Goal: Task Accomplishment & Management: Manage account settings

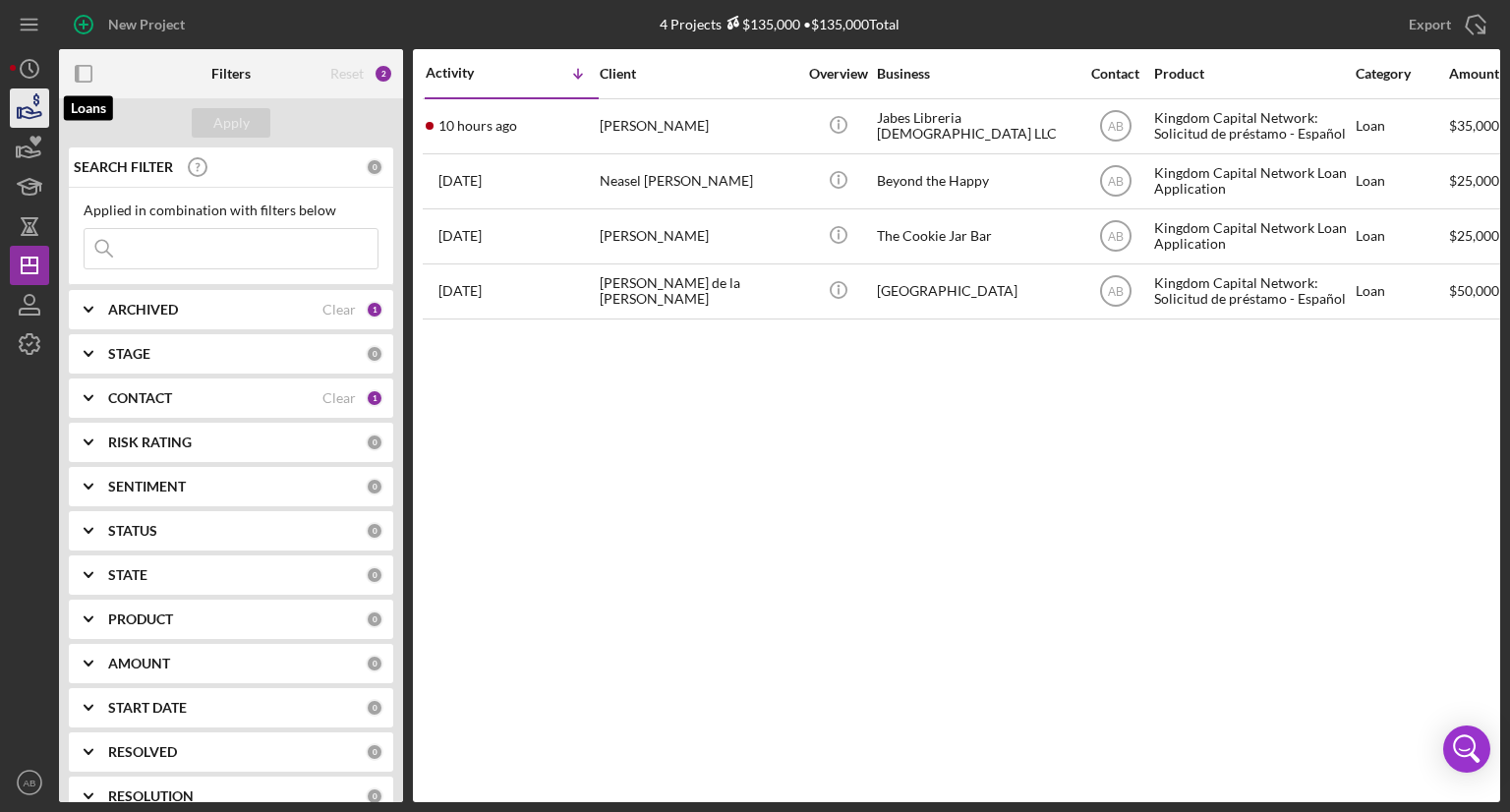
click at [35, 103] on icon "button" at bounding box center [29, 108] width 49 height 49
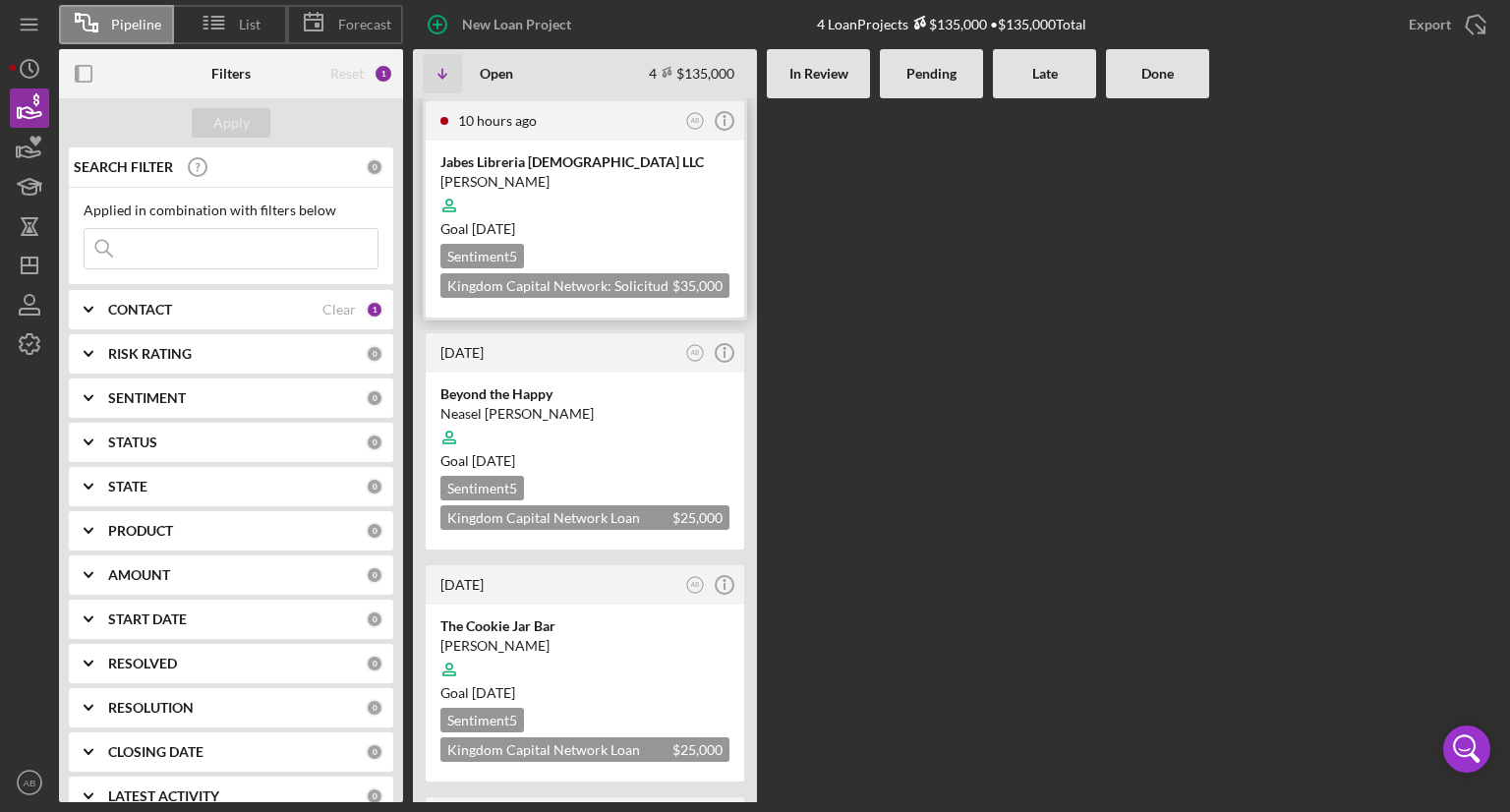
click at [594, 210] on div at bounding box center [584, 205] width 289 height 37
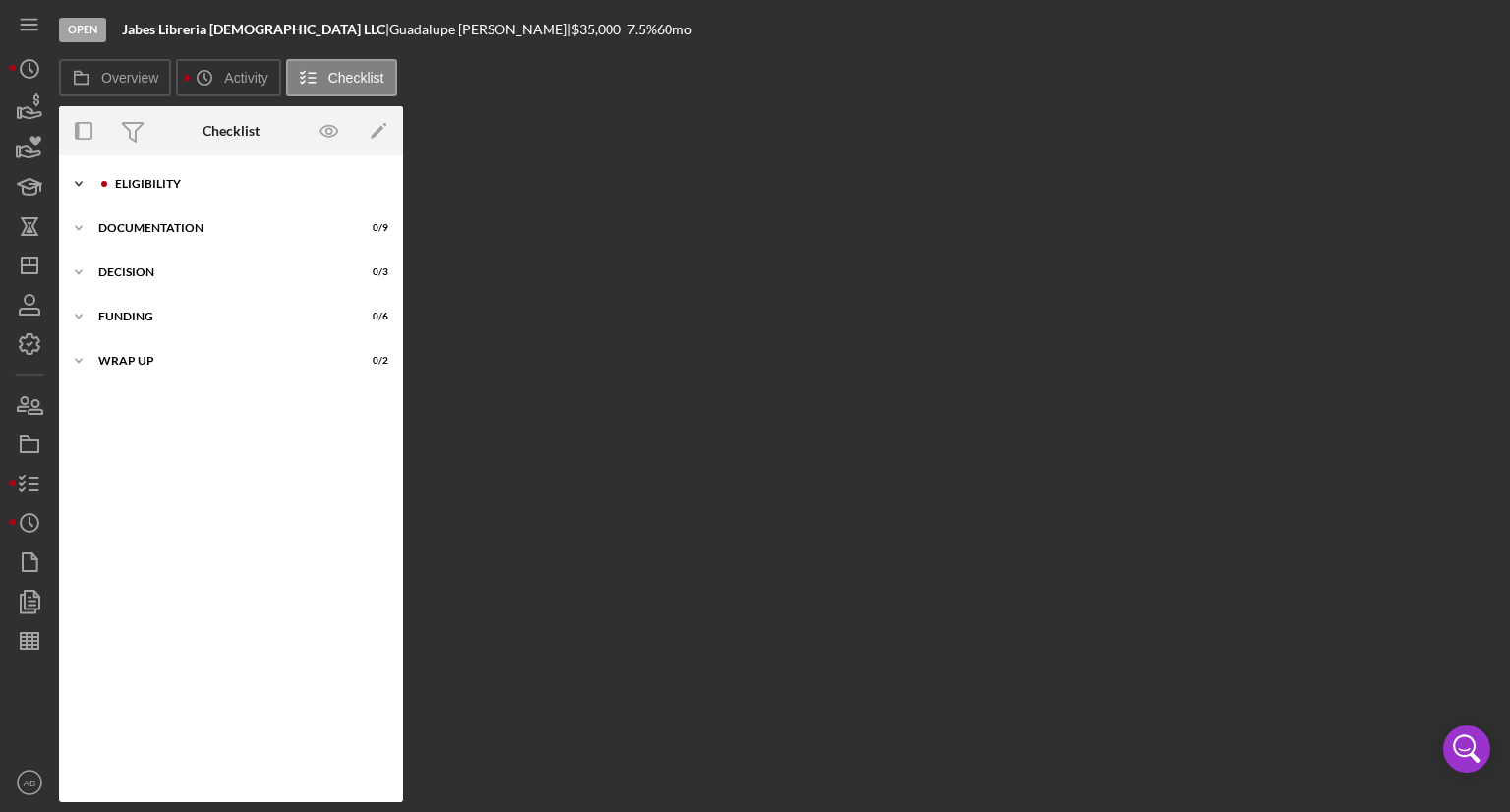
click at [87, 184] on icon "Icon/Expander" at bounding box center [78, 183] width 39 height 39
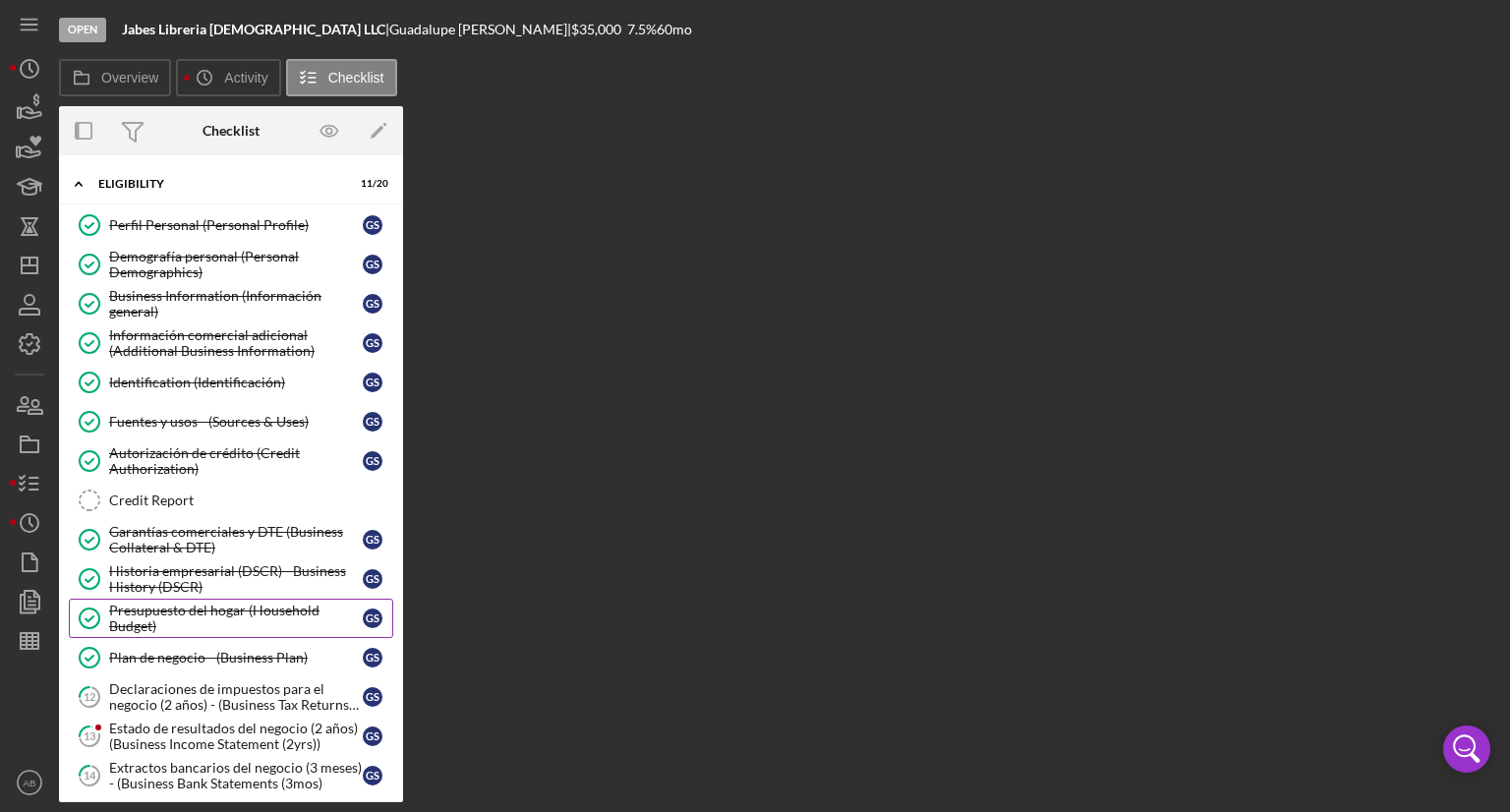
click at [185, 630] on link "Presupuesto del hogar (Household Budget) Presupuesto del hogar (Household Budge…" at bounding box center [231, 618] width 324 height 39
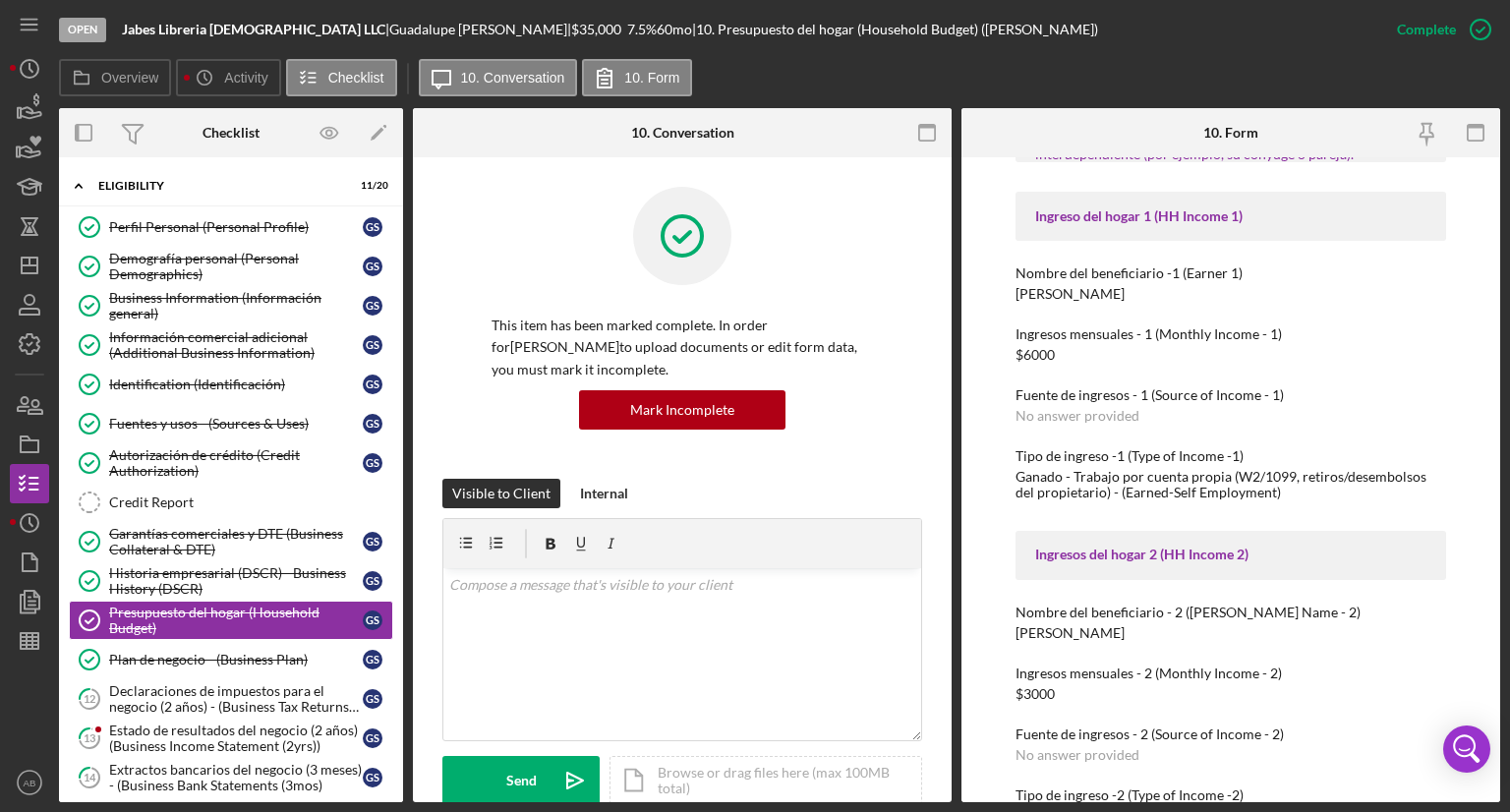
scroll to position [491, 0]
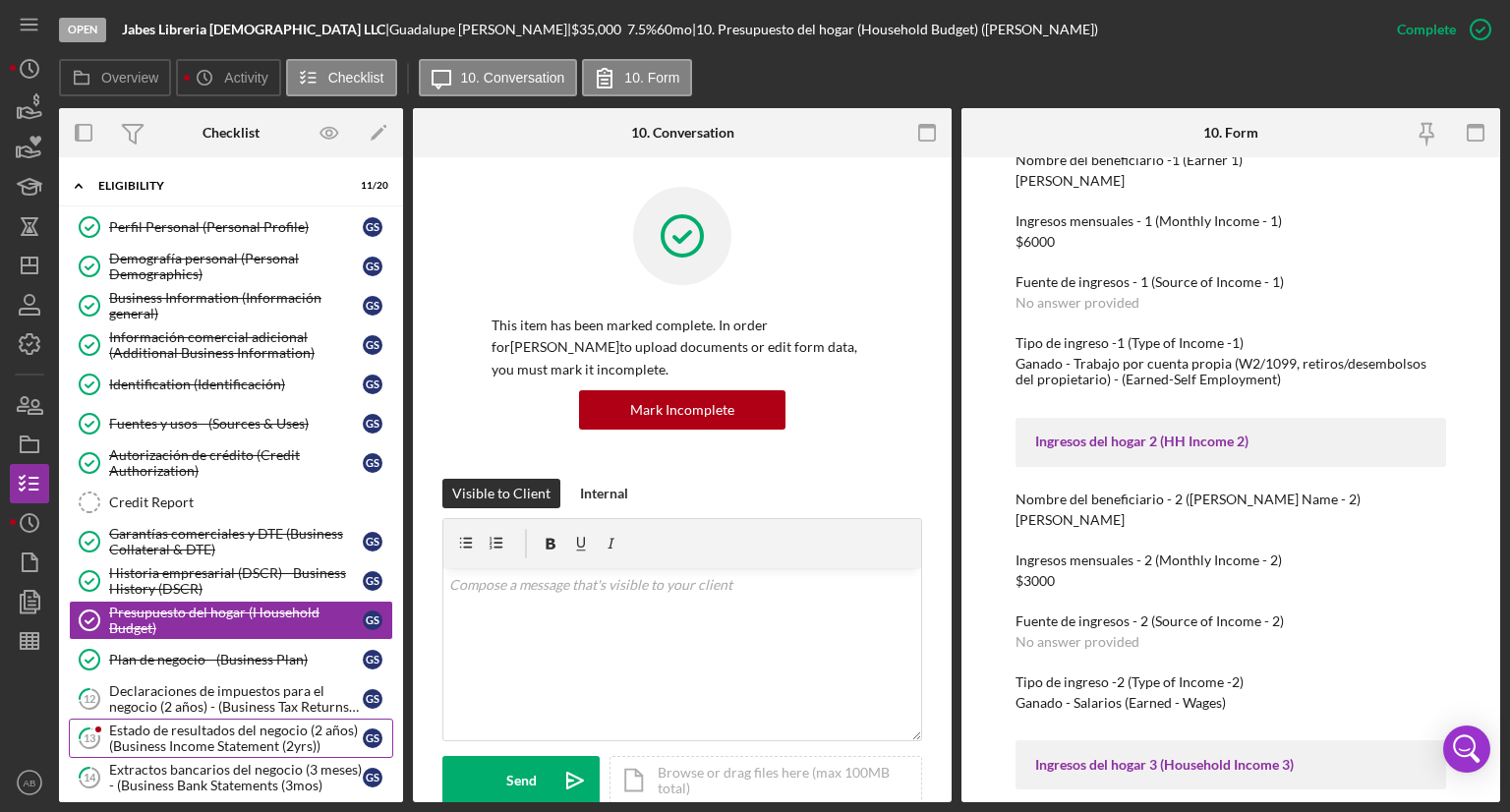
click at [185, 722] on div "Estado de resultados del negocio (2 años) (Business Income Statement (2yrs))" at bounding box center [236, 737] width 254 height 31
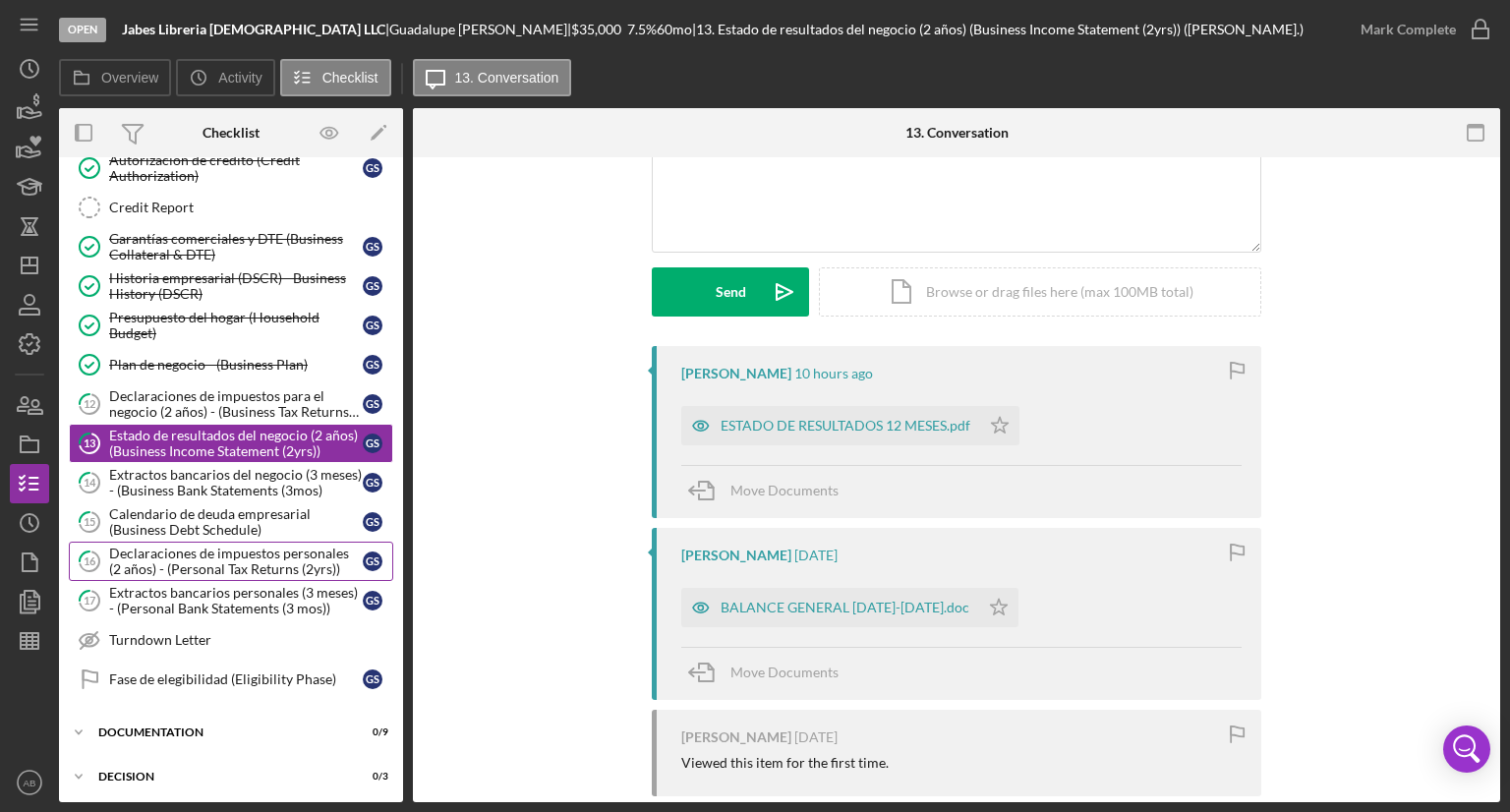
scroll to position [197, 0]
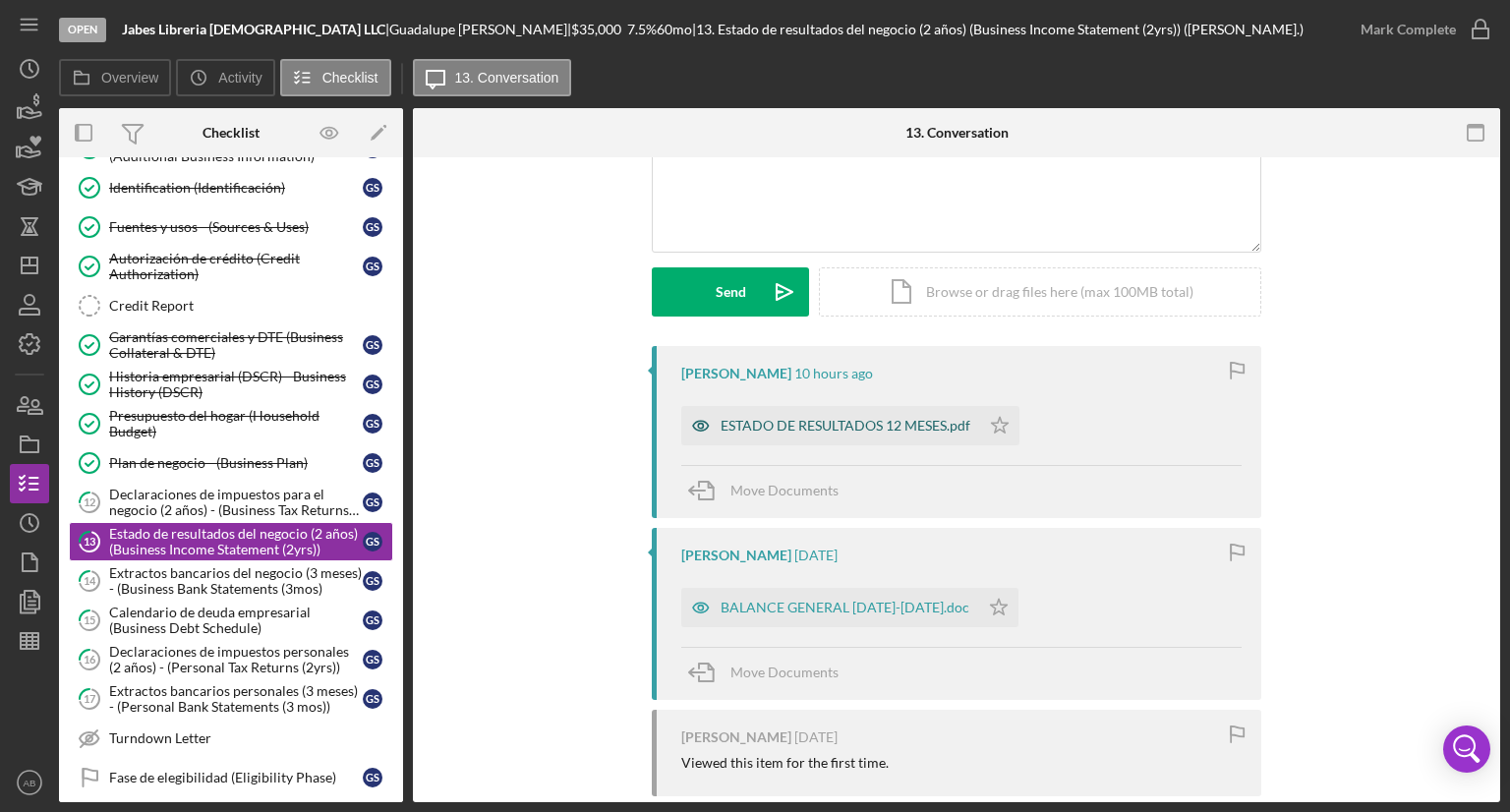
click at [834, 421] on div "ESTADO DE RESULTADOS 12 MESES.pdf" at bounding box center [845, 426] width 250 height 16
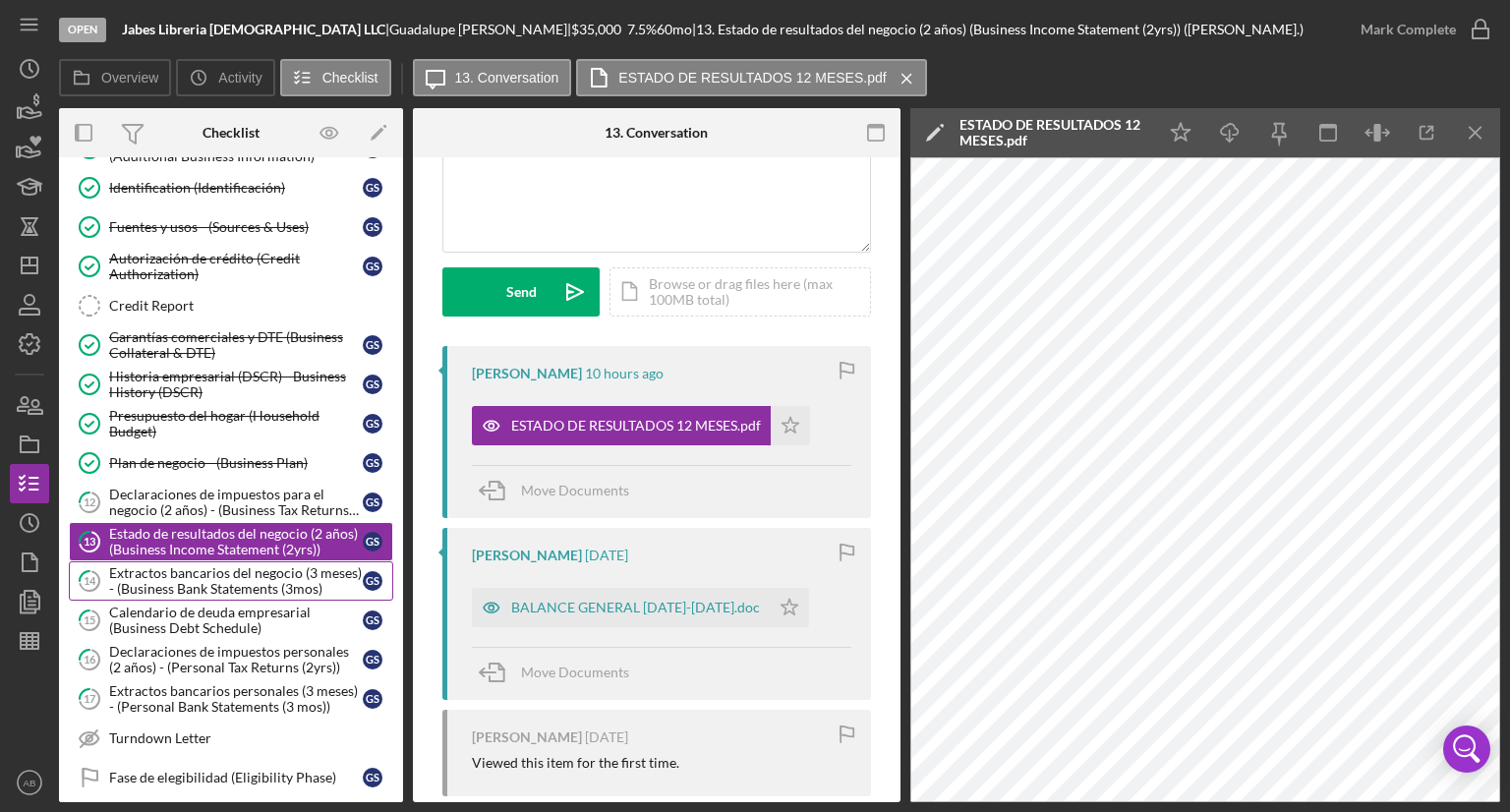
click at [156, 578] on div "Extractos bancarios del negocio (3 meses) - (Business Bank Statements (3mos)" at bounding box center [236, 580] width 254 height 31
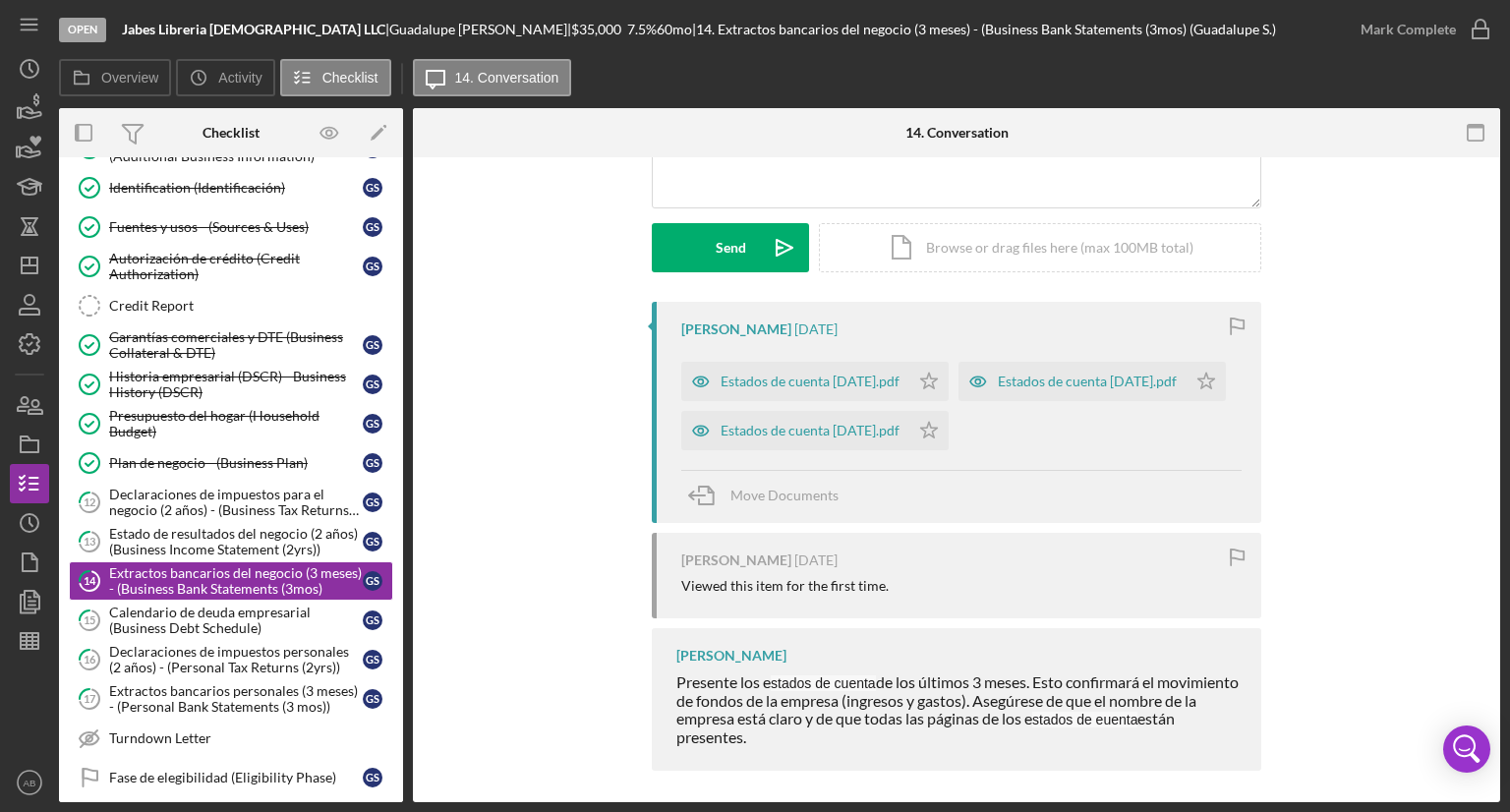
scroll to position [299, 0]
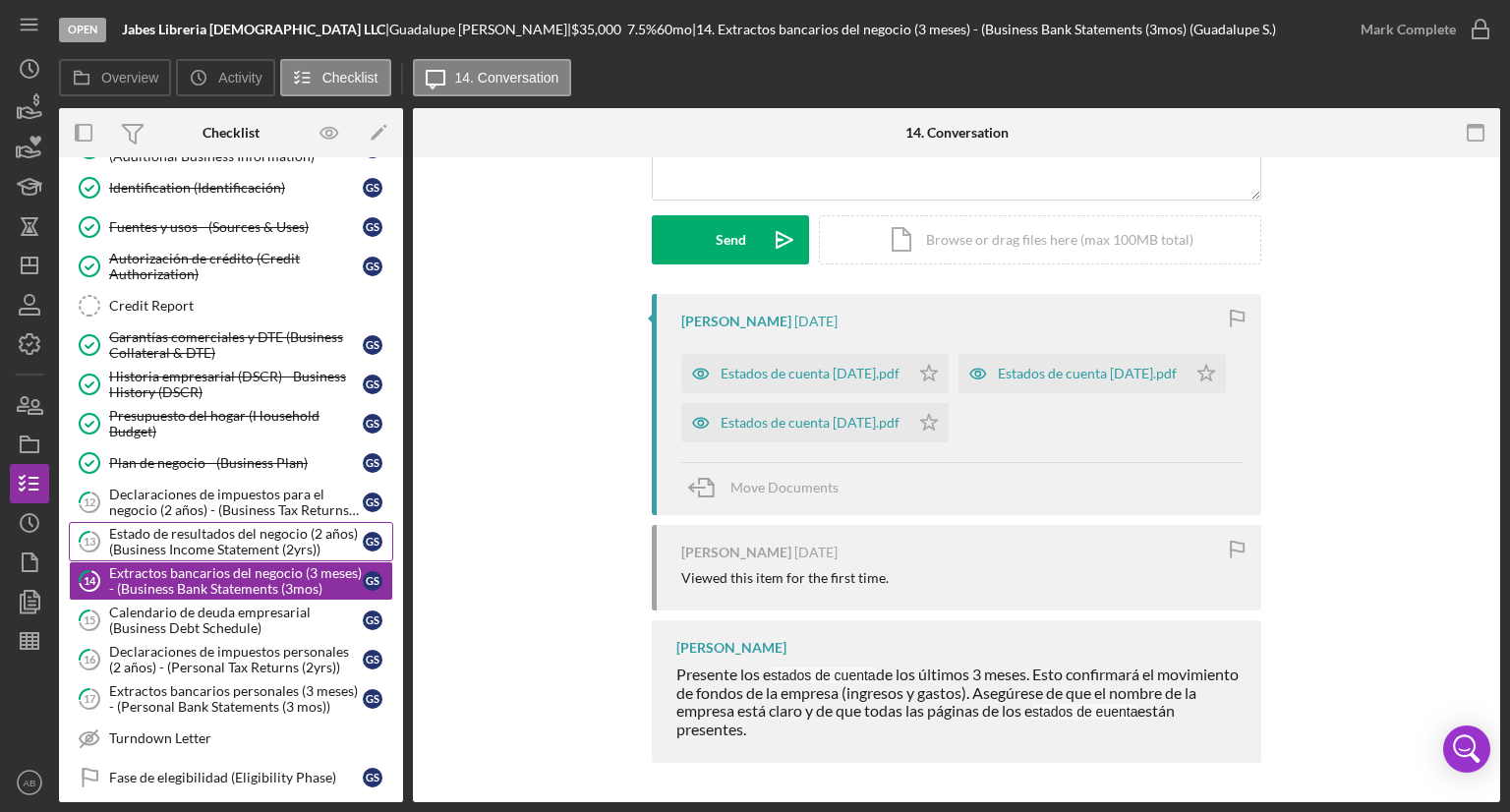
click at [178, 537] on div "Estado de resultados del negocio (2 años) (Business Income Statement (2yrs))" at bounding box center [236, 541] width 254 height 31
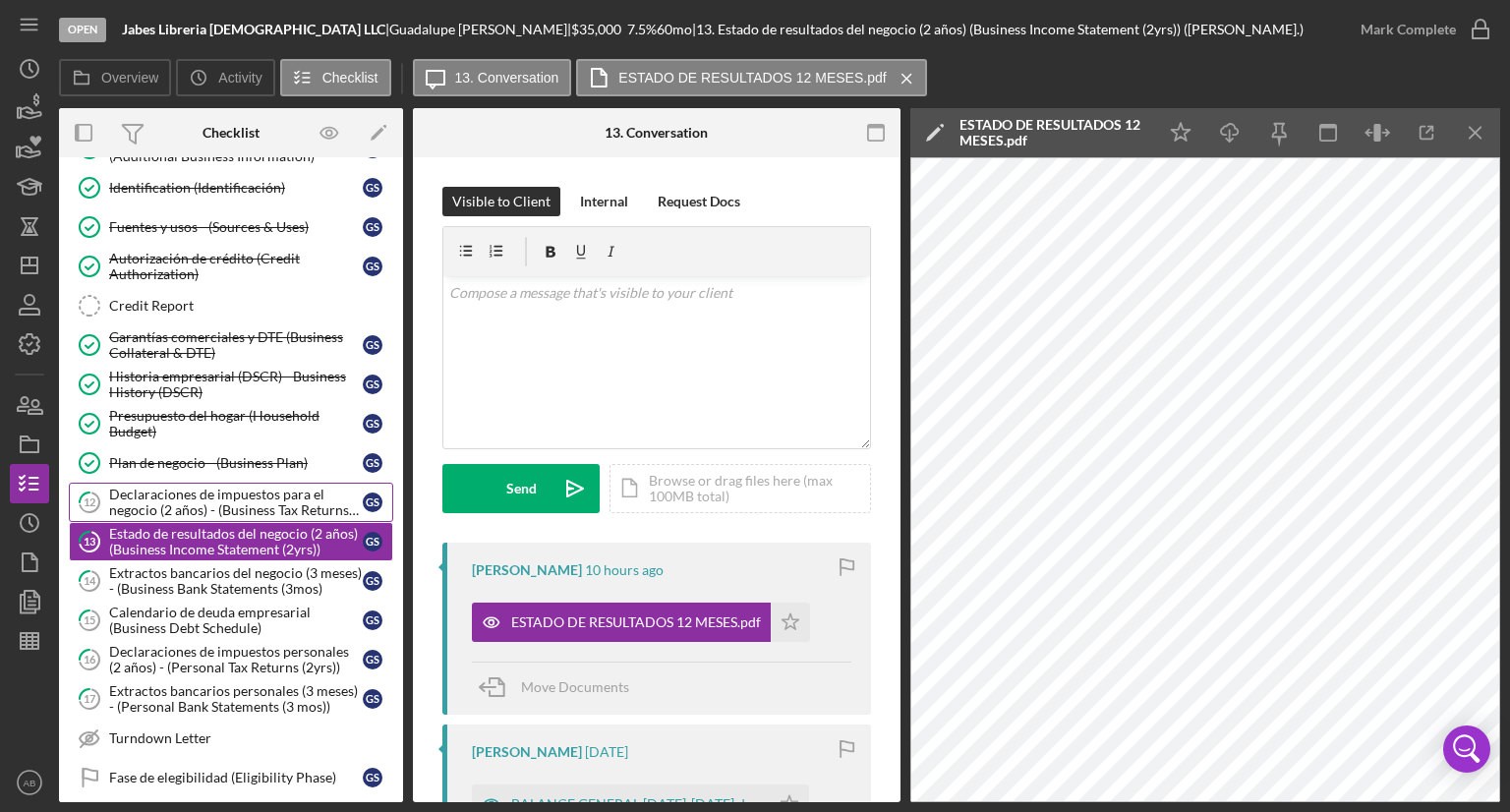
click at [189, 496] on div "Declaraciones de impuestos para el negocio (2 años) - (Business Tax Returns (2y…" at bounding box center [236, 502] width 254 height 31
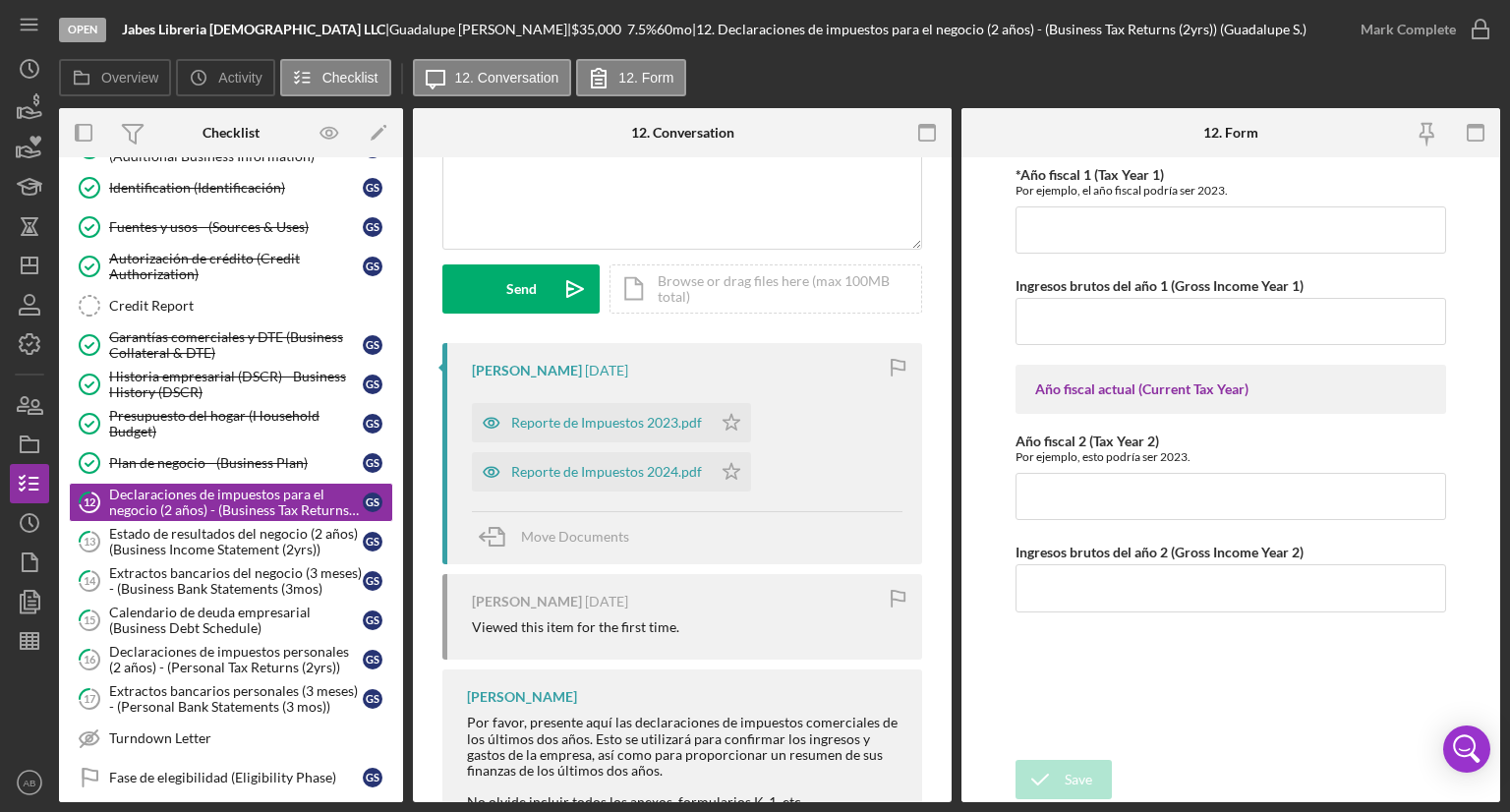
scroll to position [318, 0]
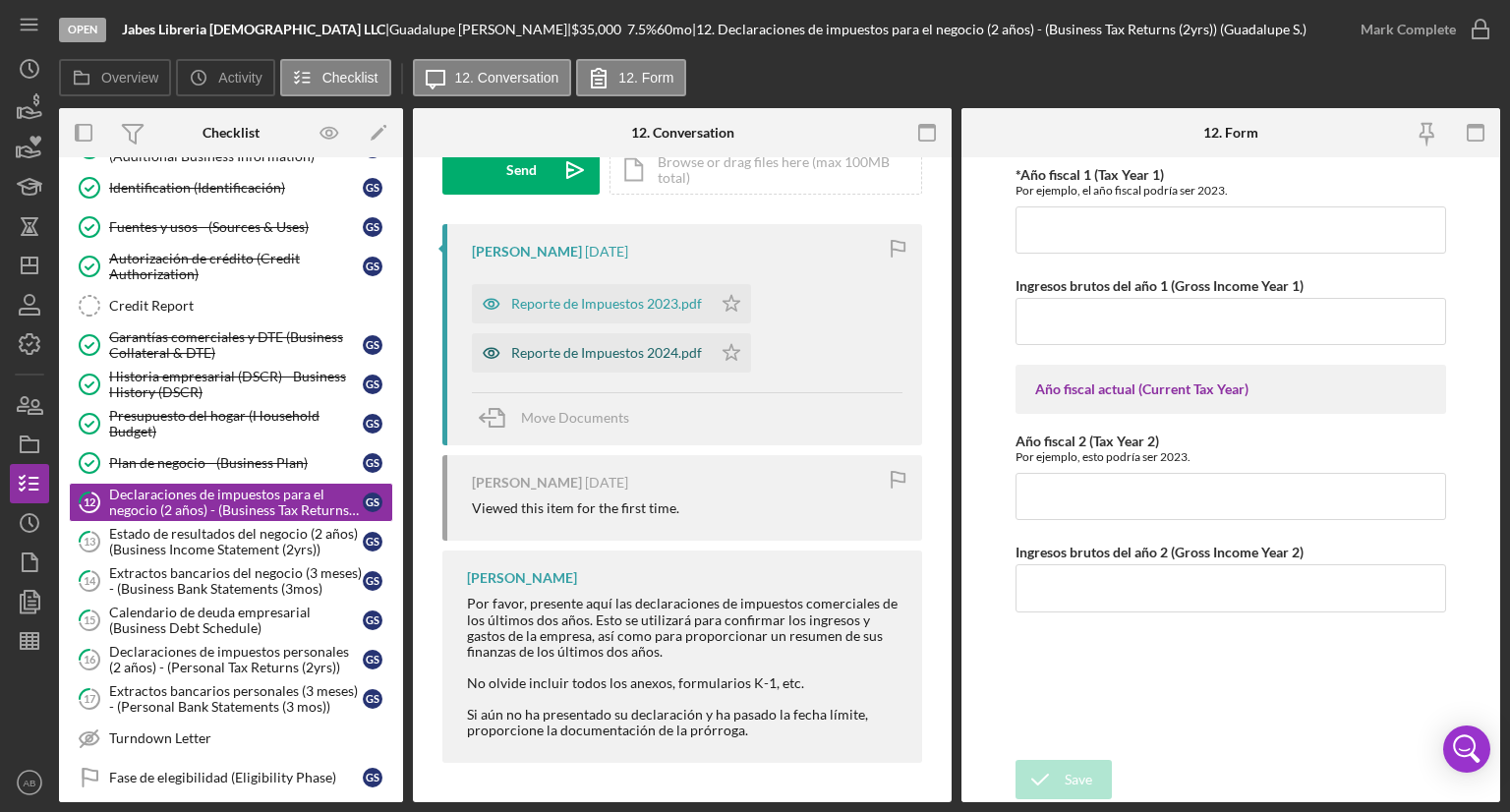
click at [598, 349] on div "Reporte de Impuestos 2024.pdf" at bounding box center [606, 353] width 191 height 16
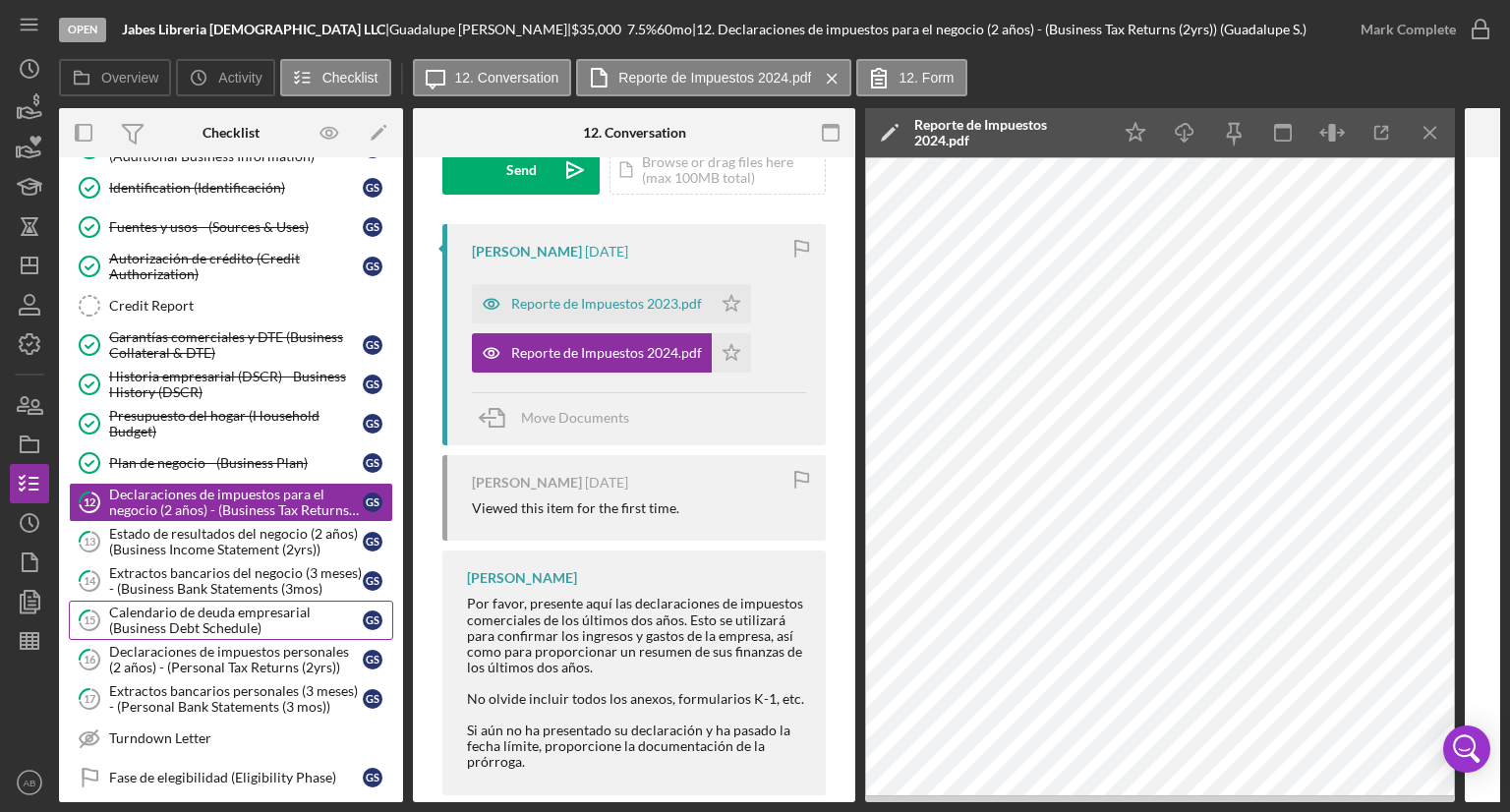
click at [213, 616] on div "Calendario de deuda empresarial (Business Debt Schedule)" at bounding box center [236, 619] width 254 height 31
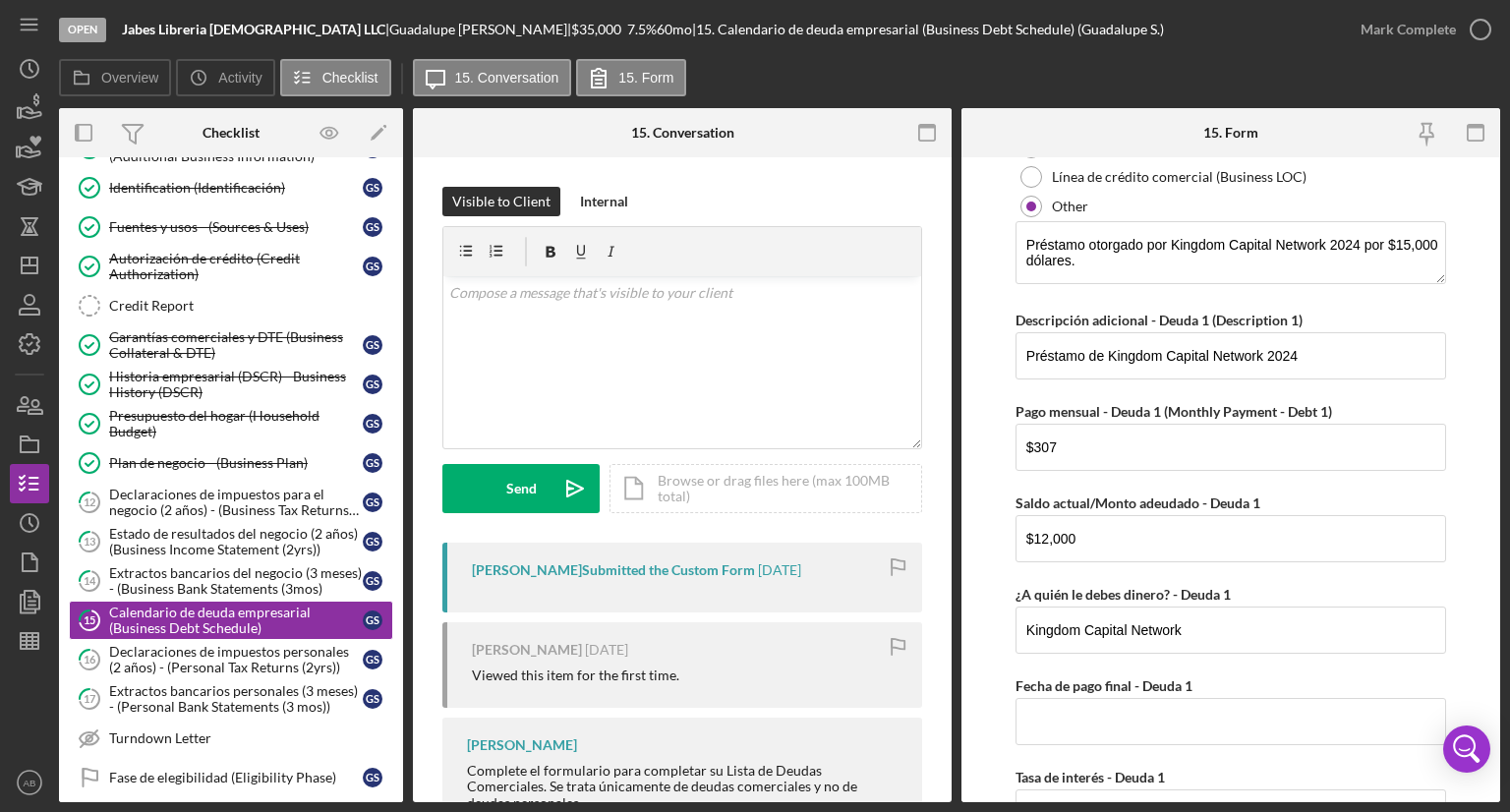
scroll to position [393, 0]
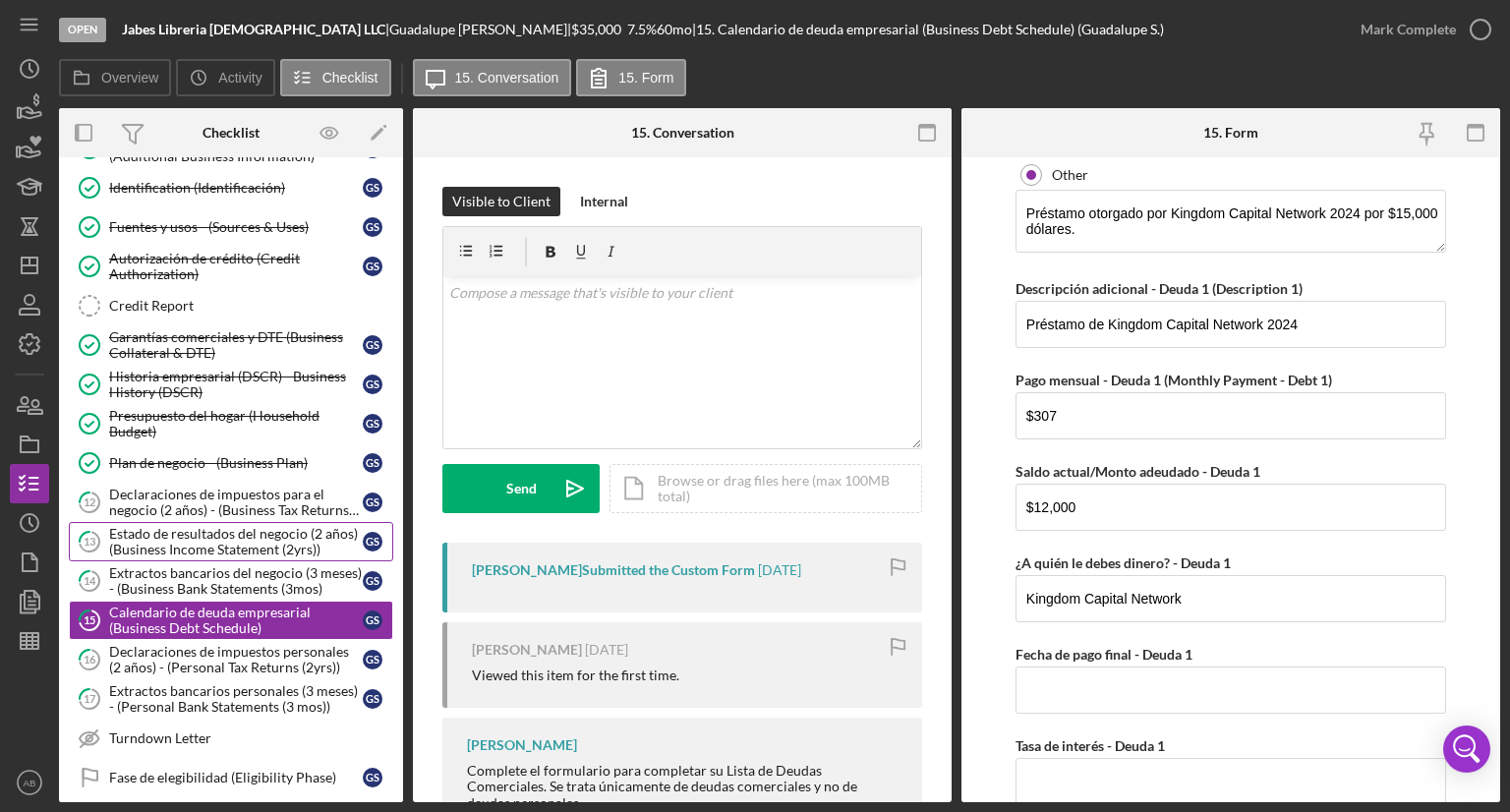
click at [220, 534] on div "Estado de resultados del negocio (2 años) (Business Income Statement (2yrs))" at bounding box center [236, 541] width 254 height 31
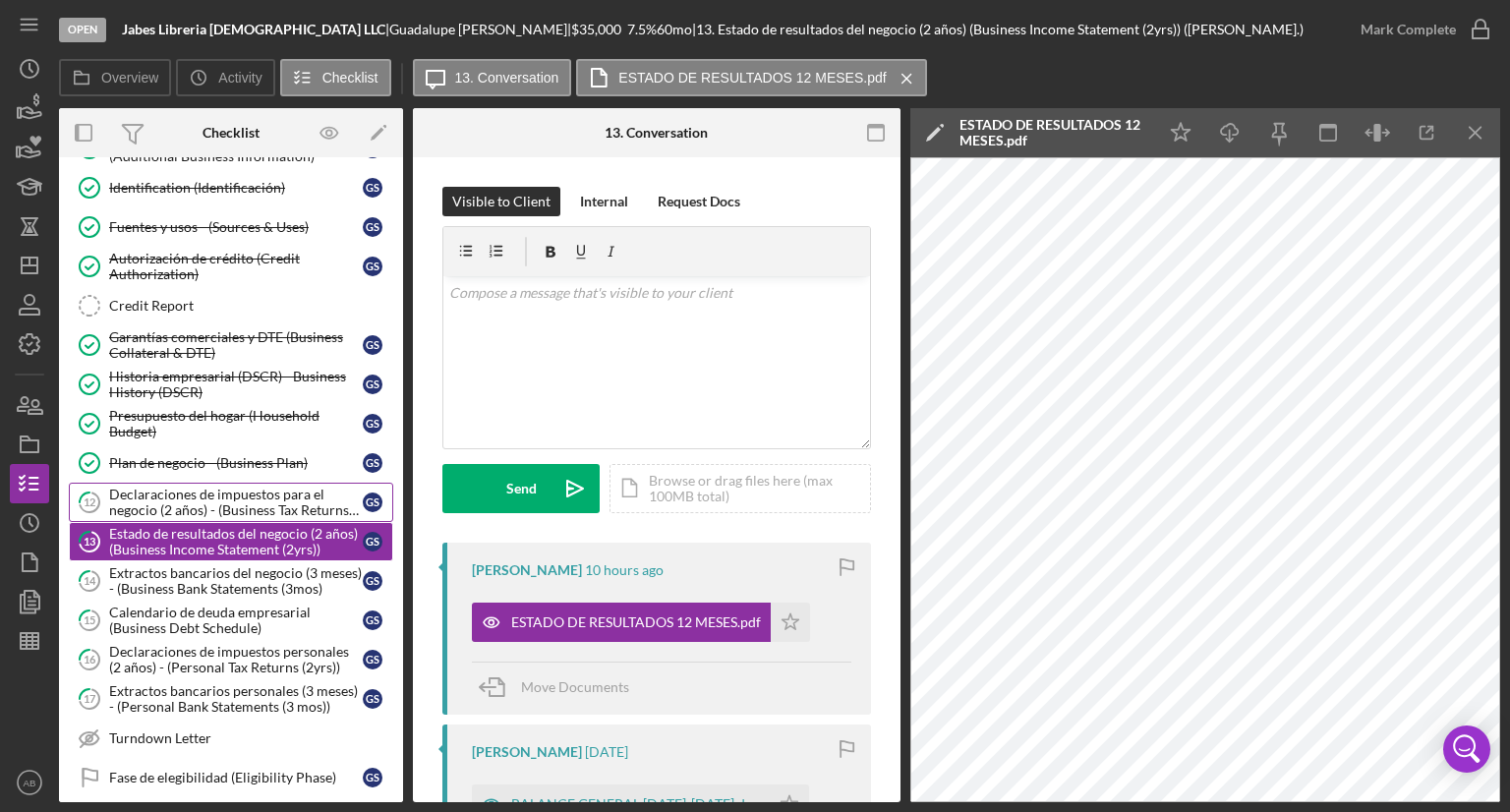
click at [166, 493] on div "Declaraciones de impuestos para el negocio (2 años) - (Business Tax Returns (2y…" at bounding box center [236, 502] width 254 height 31
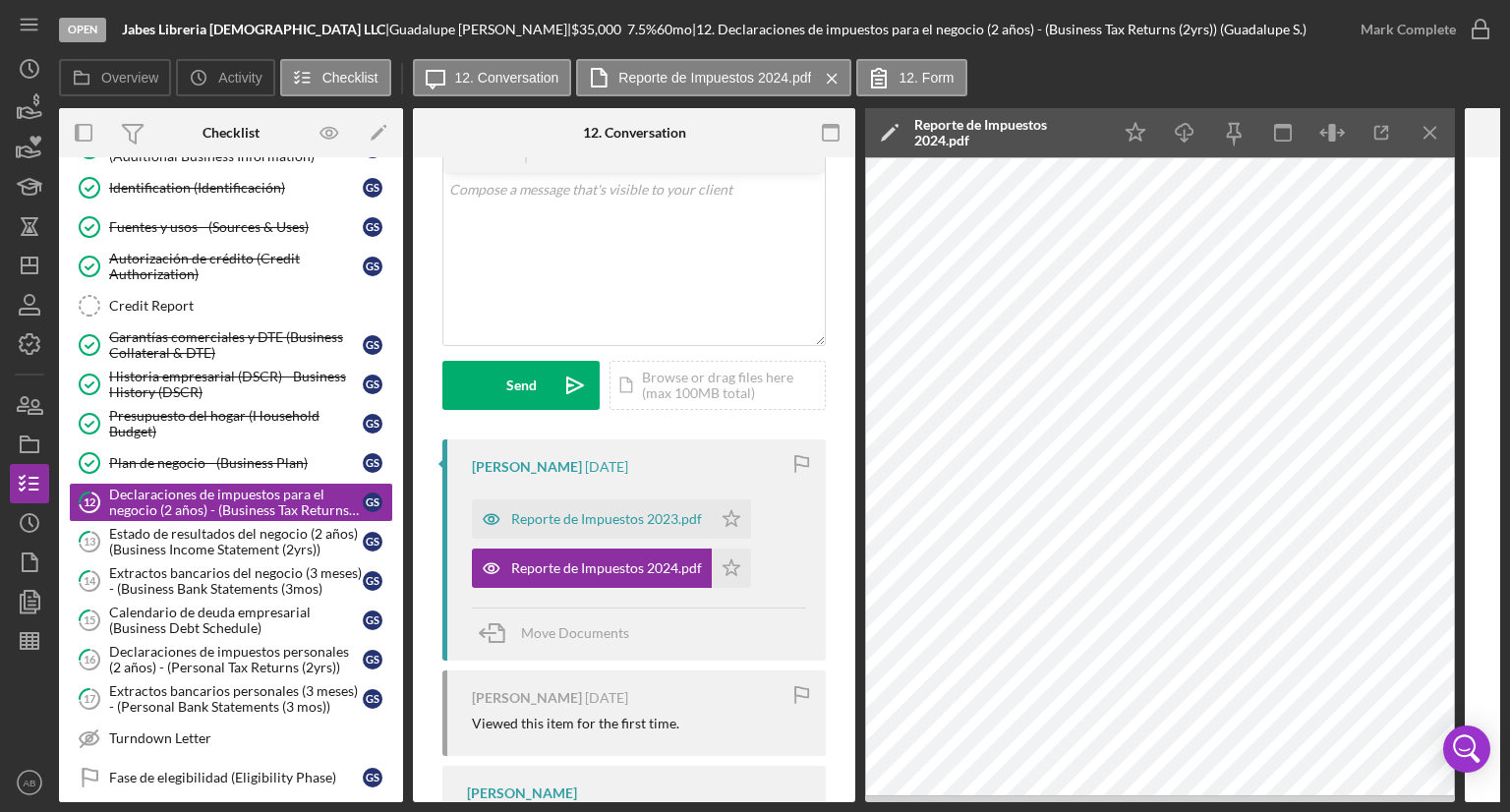
scroll to position [295, 0]
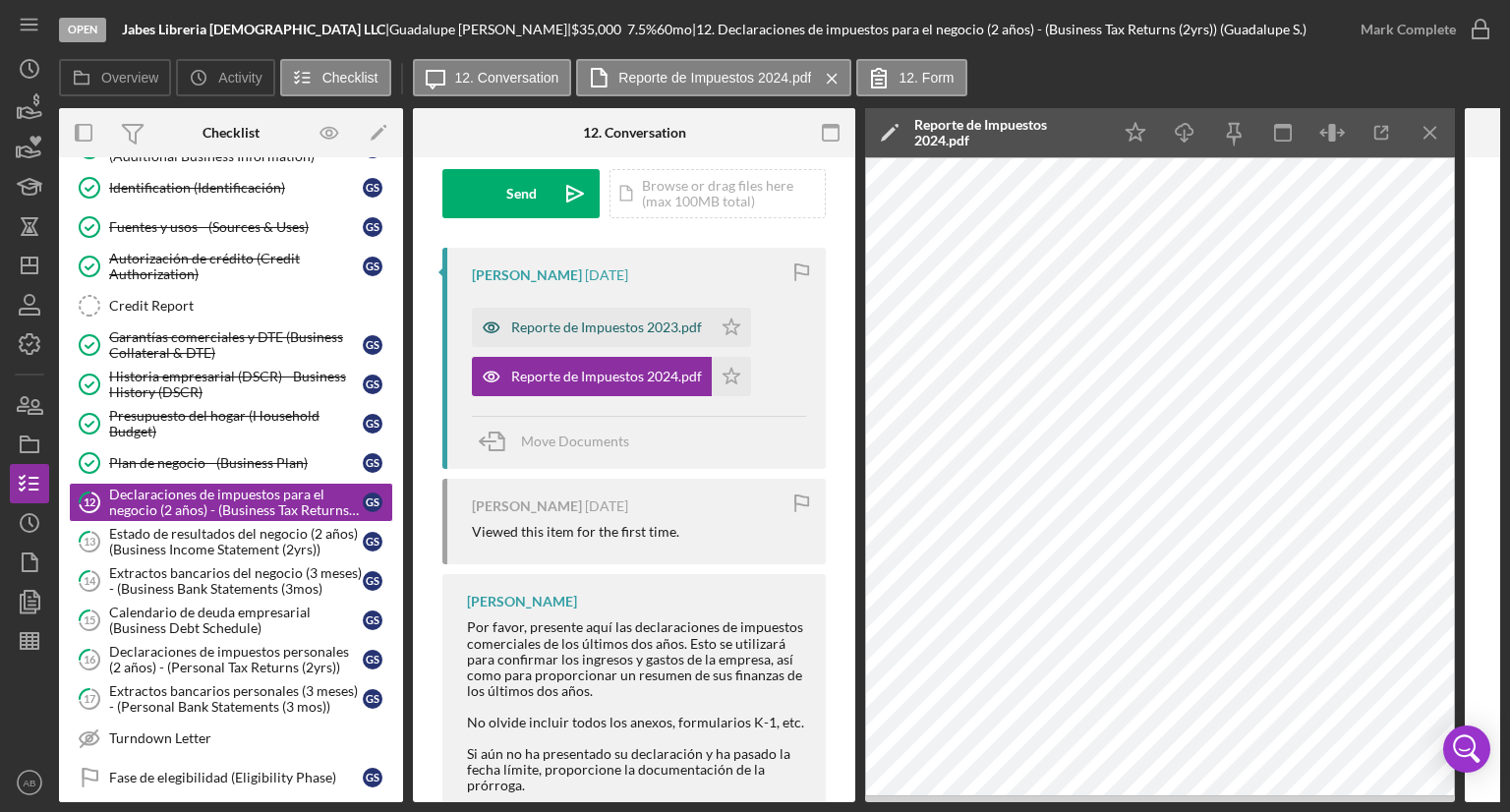
click at [579, 329] on div "Reporte de Impuestos 2023.pdf" at bounding box center [606, 327] width 191 height 16
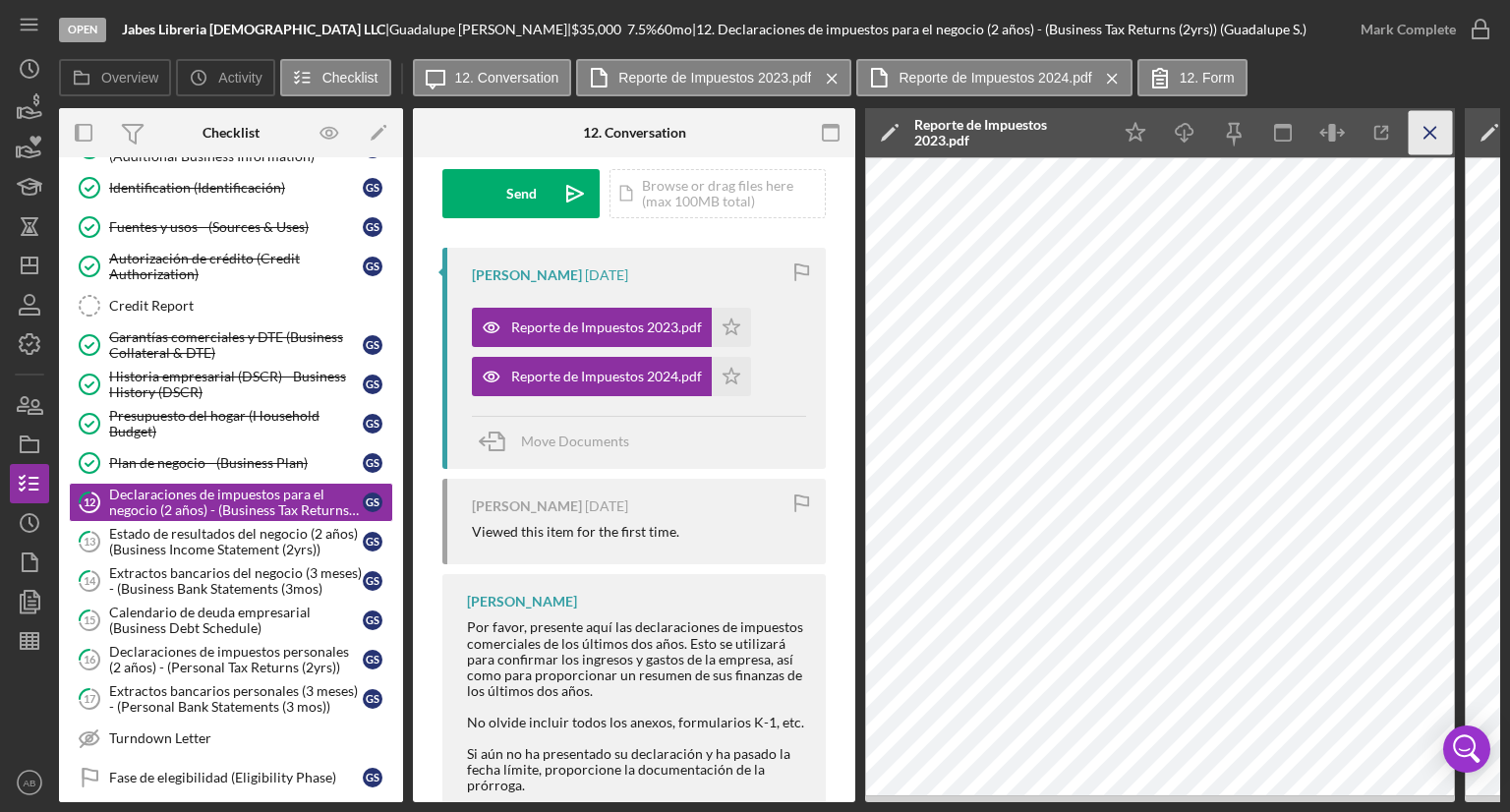
click at [1419, 131] on icon "Icon/Menu Close" at bounding box center [1430, 133] width 44 height 44
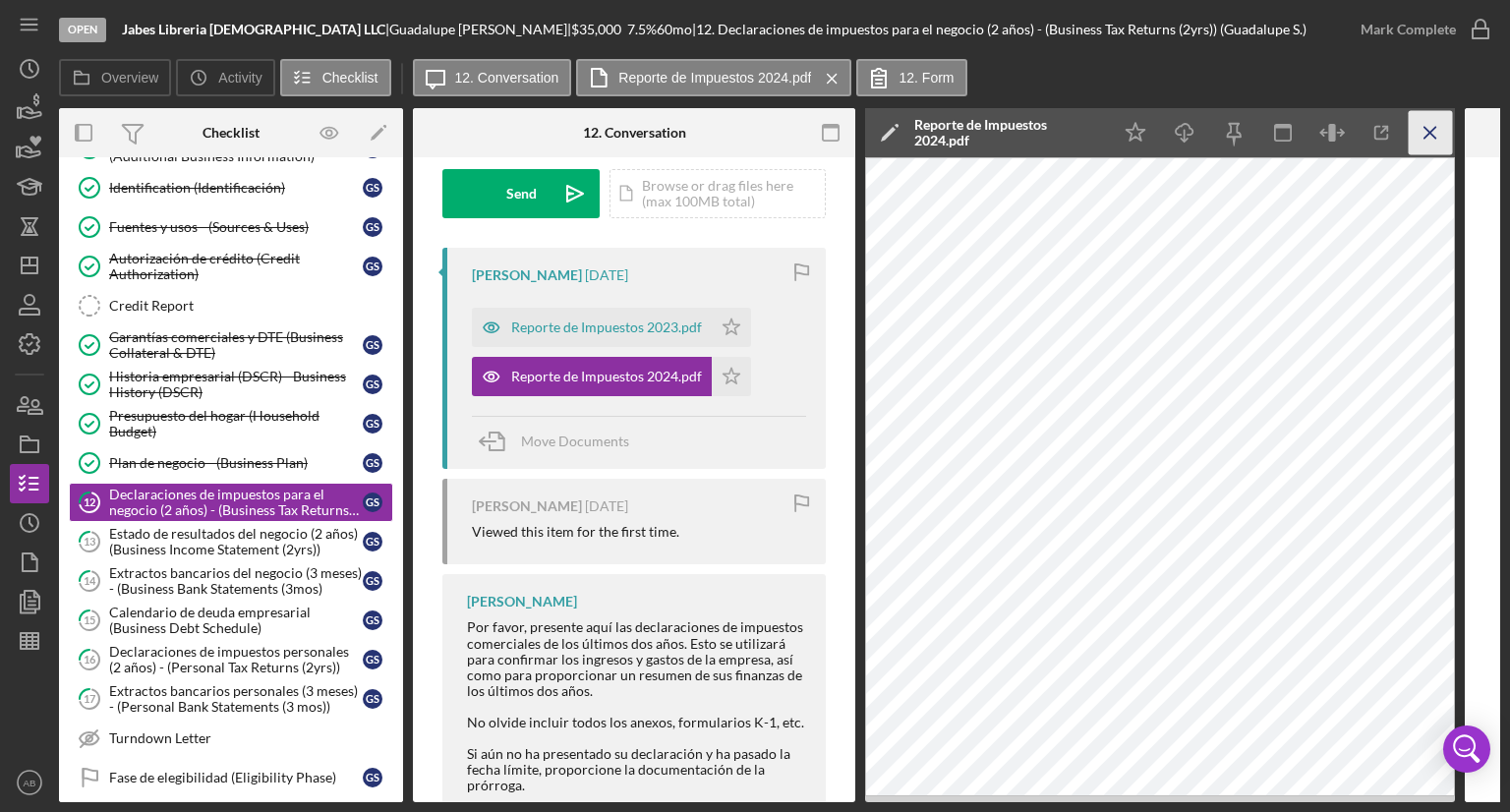
click at [1428, 133] on icon "Icon/Menu Close" at bounding box center [1430, 133] width 44 height 44
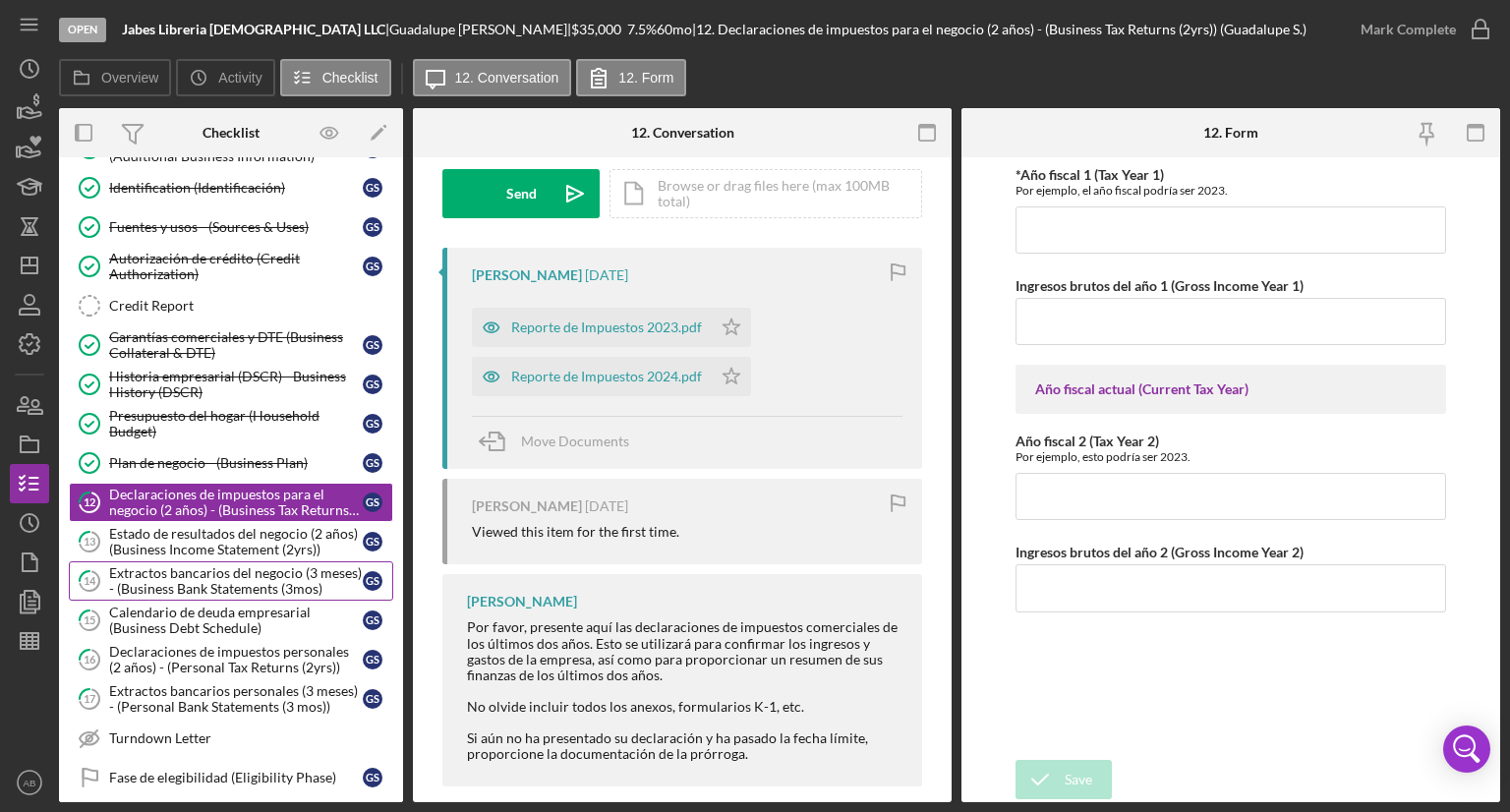
click at [157, 579] on div "Extractos bancarios del negocio (3 meses) - (Business Bank Statements (3mos)" at bounding box center [236, 580] width 254 height 31
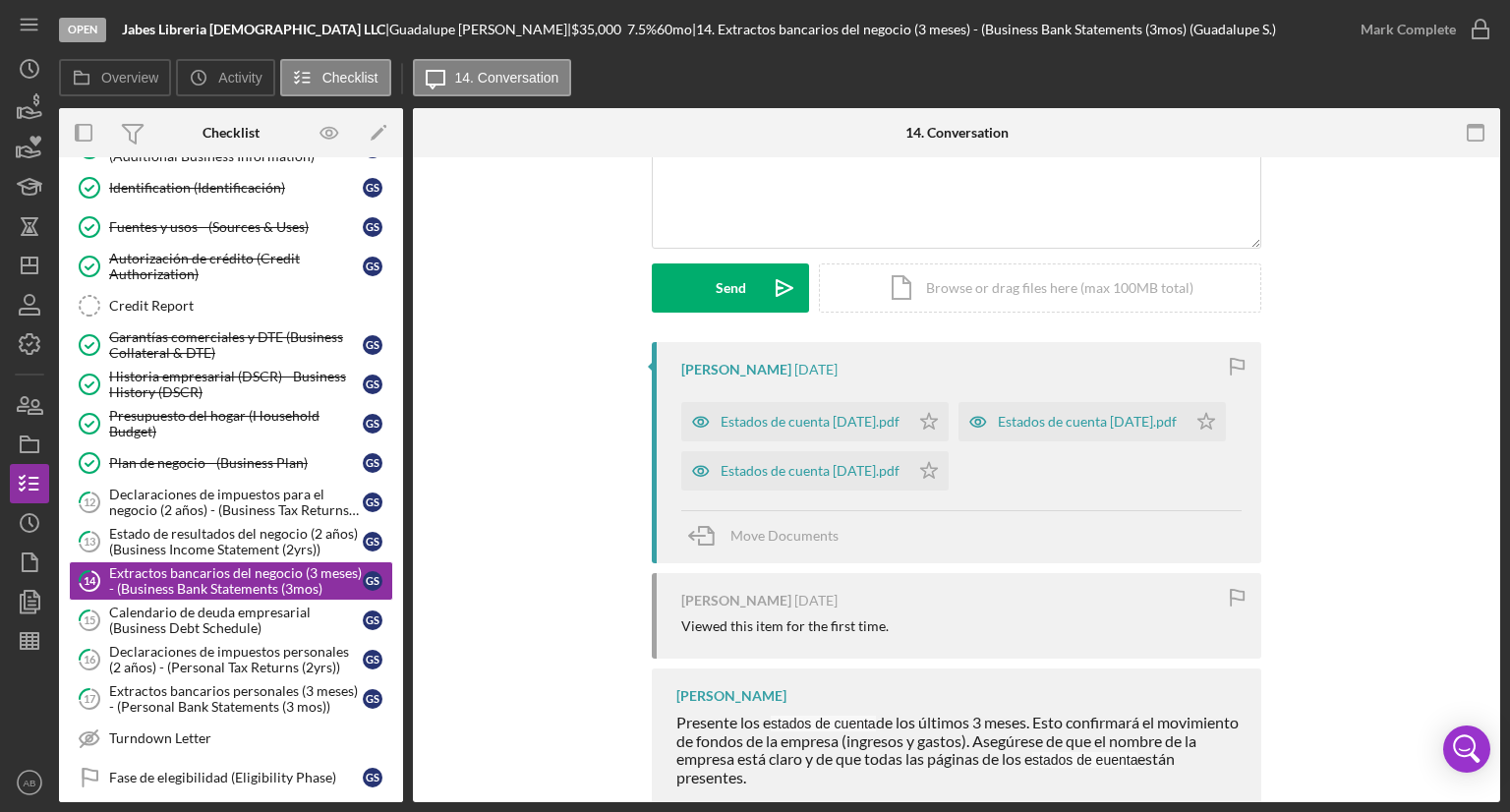
scroll to position [201, 0]
click at [793, 479] on div "Estados de cuenta [DATE].pdf" at bounding box center [809, 471] width 179 height 16
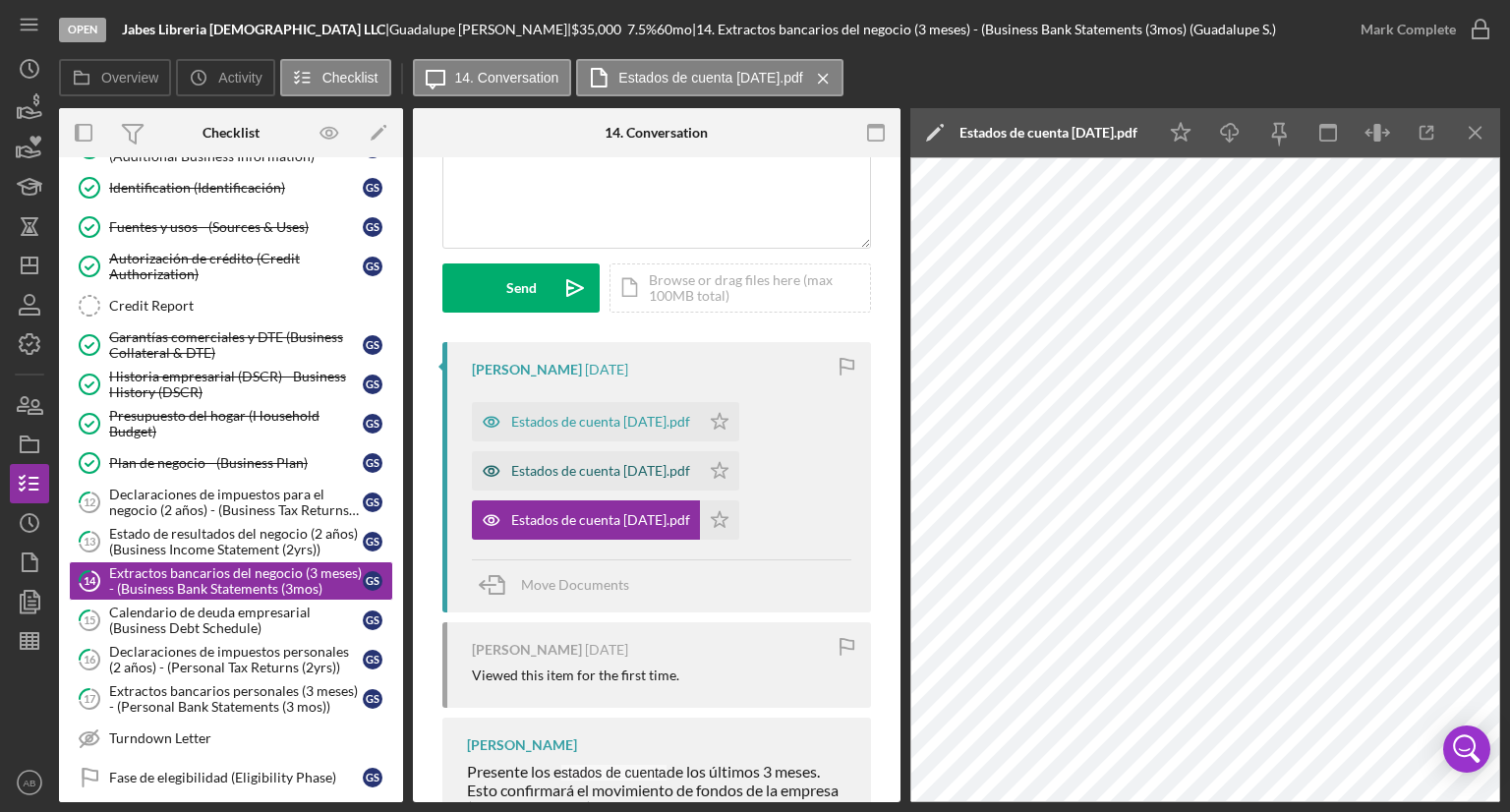
click at [643, 470] on div "Estados de cuenta [DATE].pdf" at bounding box center [600, 471] width 179 height 16
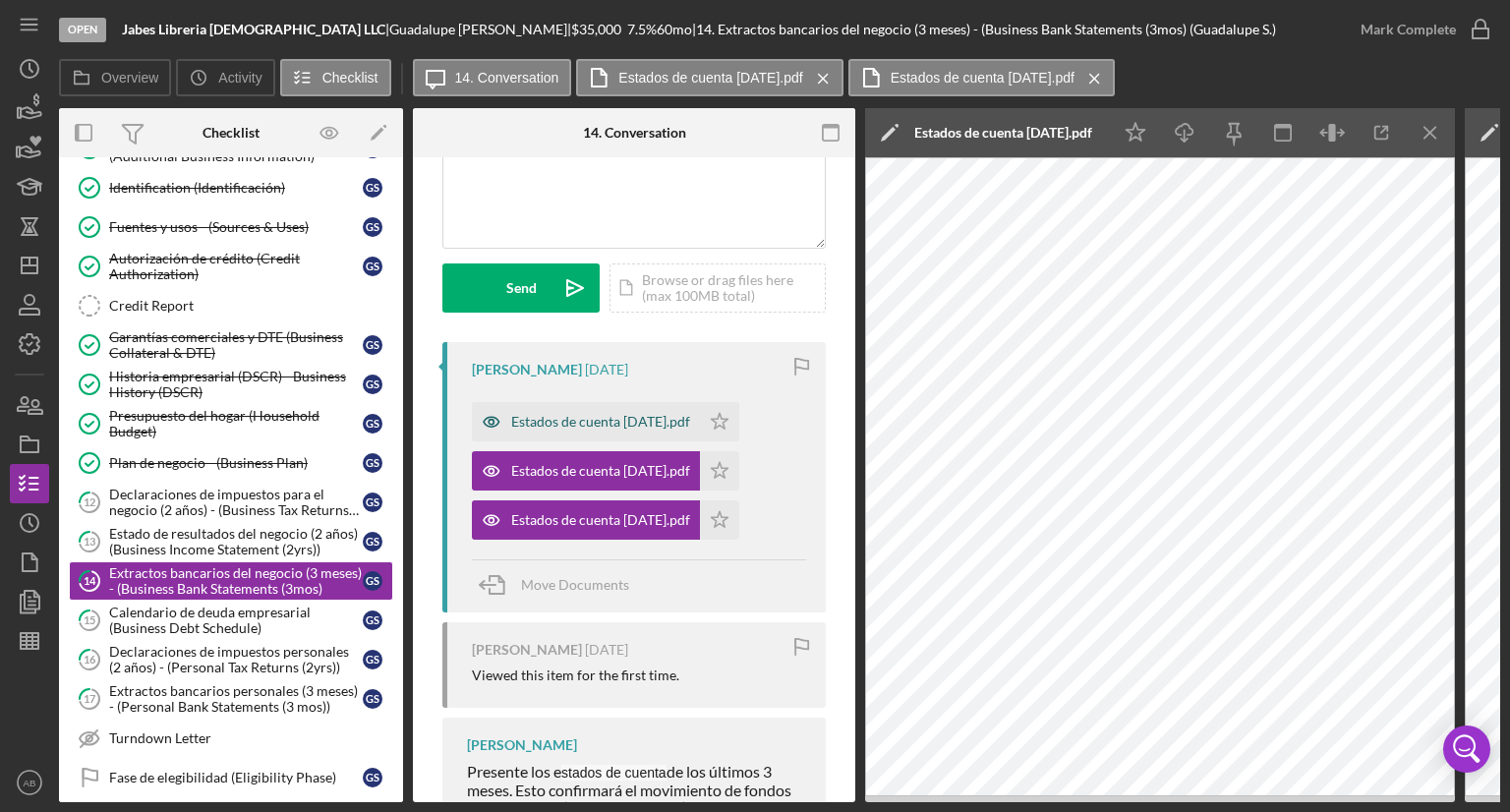
click at [604, 419] on div "Estados de cuenta [DATE].pdf" at bounding box center [600, 422] width 179 height 16
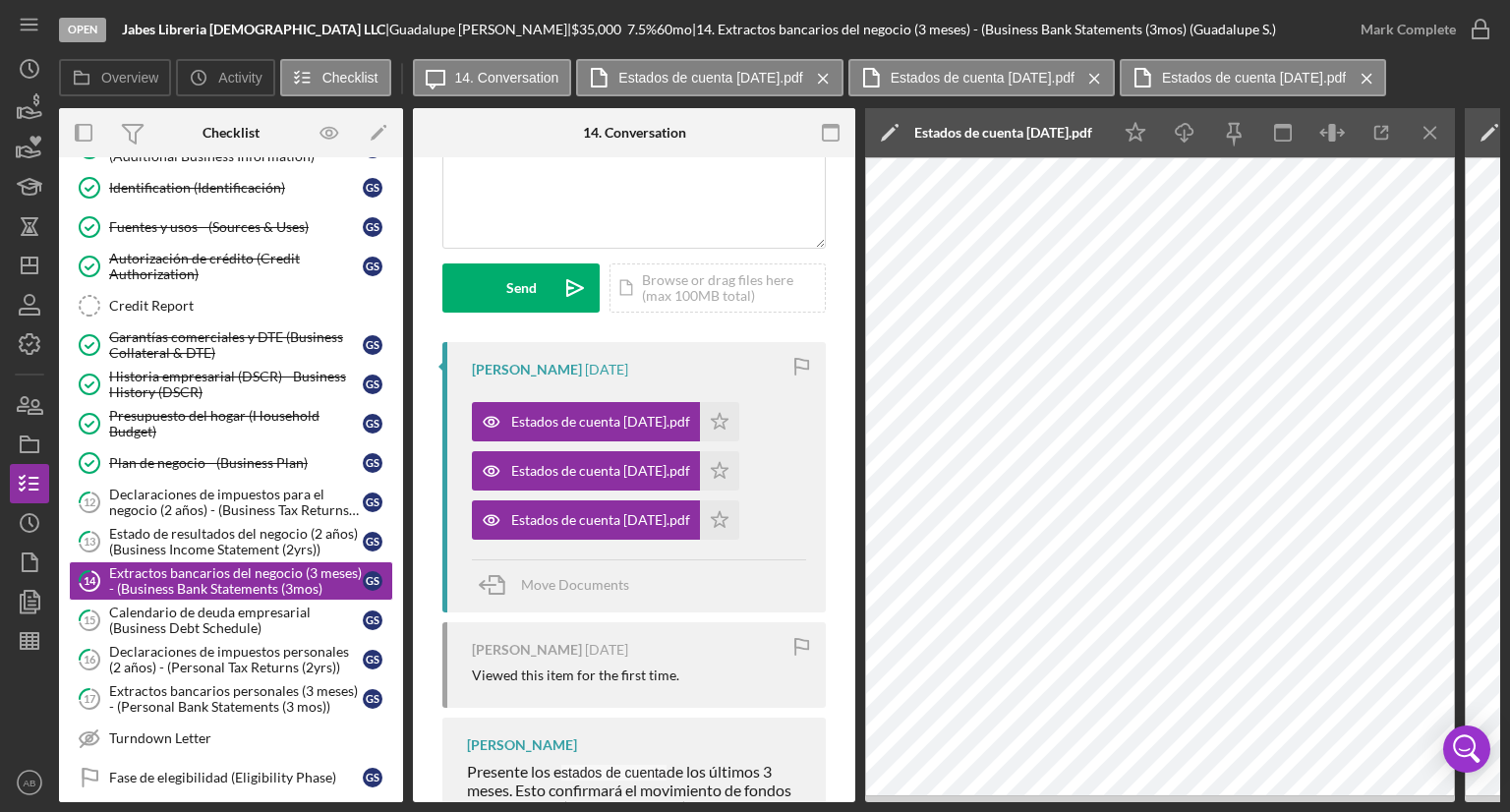
click at [834, 552] on div "Visible to Client Internal Request Docs v Color [PERSON_NAME] Color pink Remove…" at bounding box center [634, 446] width 442 height 979
click at [638, 471] on div "Estados de cuenta [DATE].pdf" at bounding box center [600, 471] width 179 height 16
click at [1425, 128] on line "button" at bounding box center [1429, 132] width 11 height 11
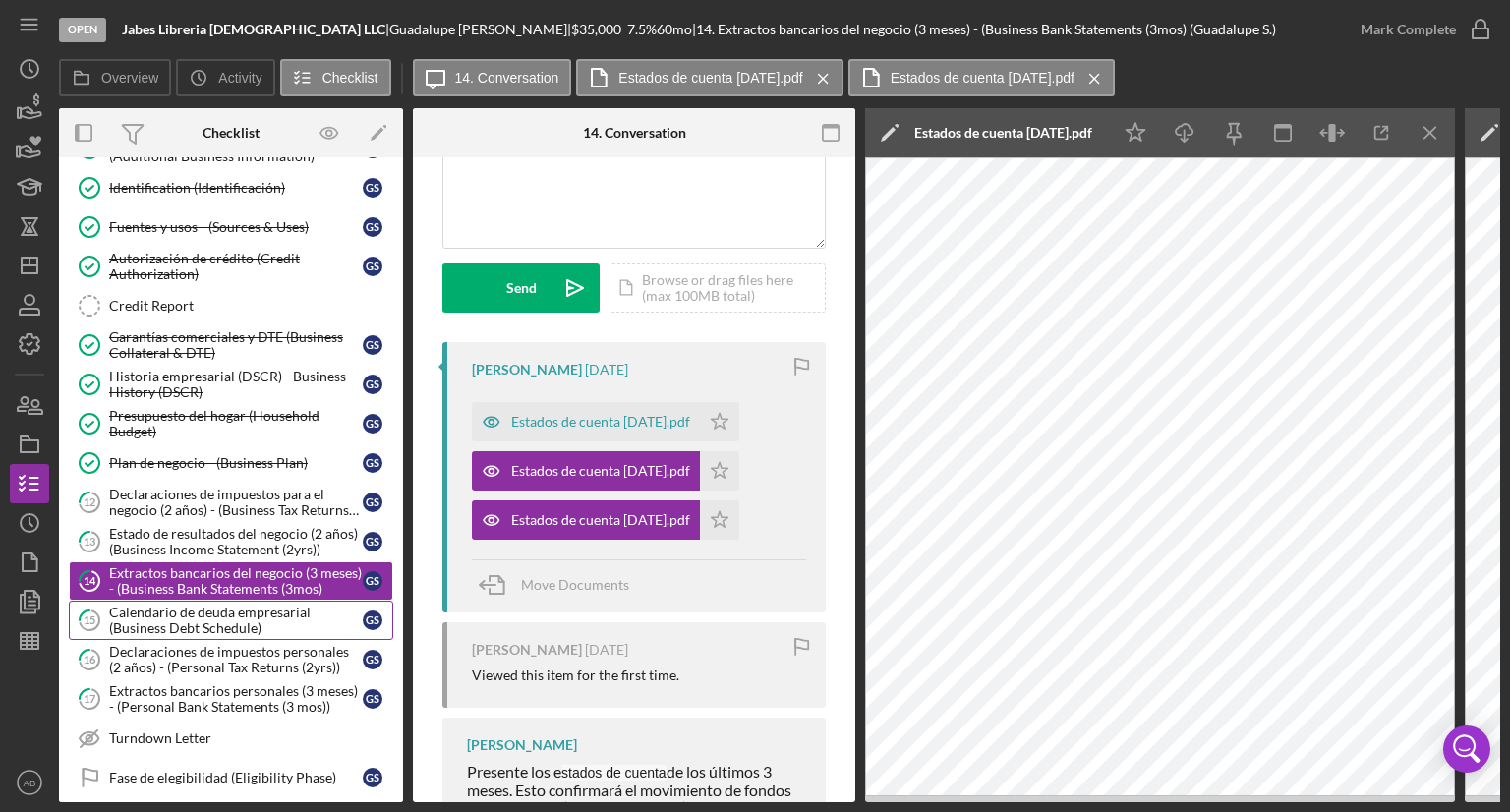
click at [236, 626] on div "Calendario de deuda empresarial (Business Debt Schedule)" at bounding box center [236, 619] width 254 height 31
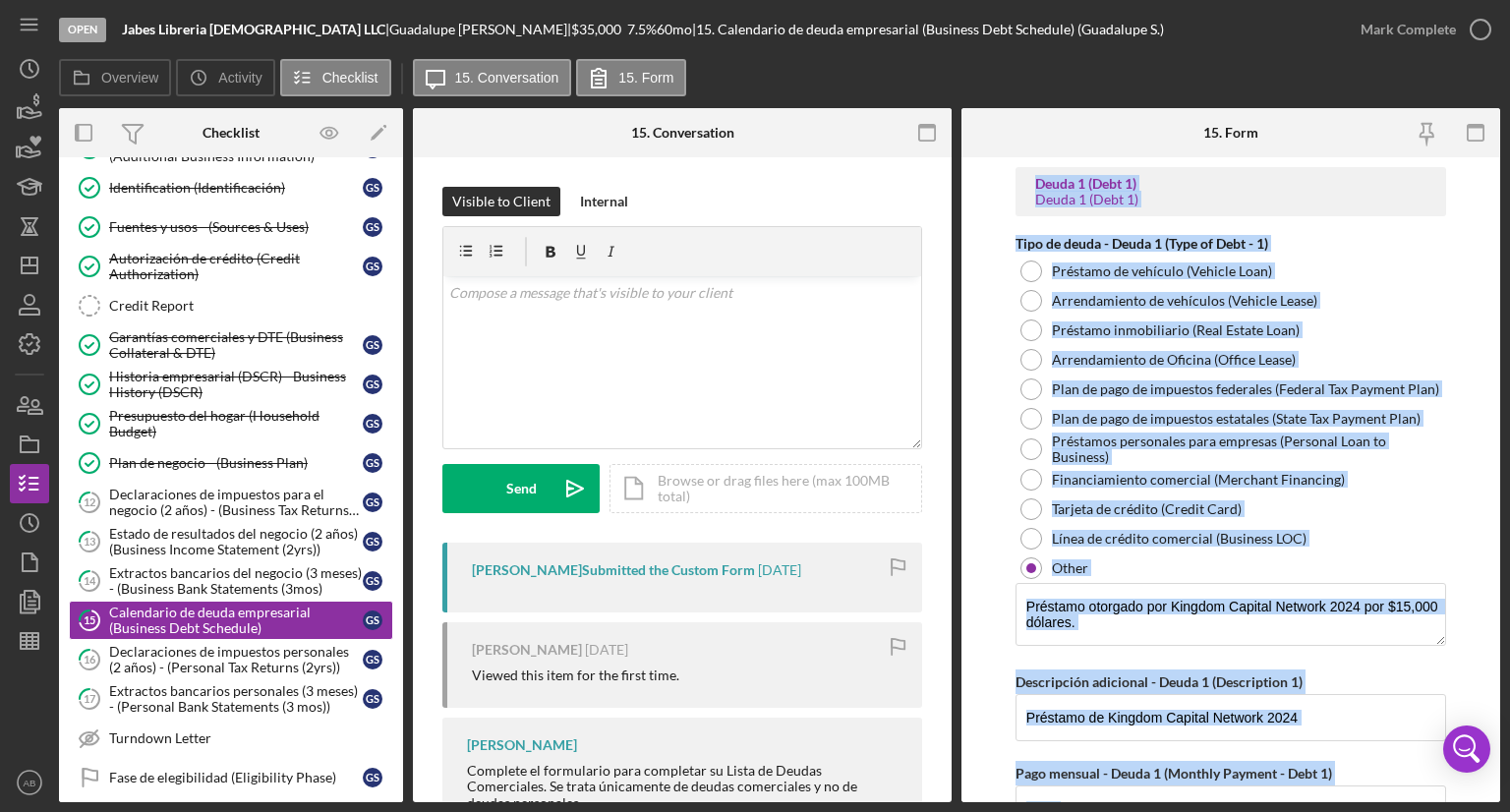
drag, startPoint x: 1455, startPoint y: 616, endPoint x: 1006, endPoint y: 171, distance: 631.8
click at [1006, 171] on form "Deuda 1 (Debt 1) Deuda 1 (Debt 1) Tipo de deuda - Deuda 1 (Type of Debt - 1) Pr…" at bounding box center [1230, 479] width 539 height 645
copy div "Deuda 1 (Debt 1) Deuda 1 (Debt 1) Tipo de deuda - Deuda 1 (Type of Debt - 1) Pr…"
click at [223, 579] on div "Extractos bancarios del negocio (3 meses) - (Business Bank Statements (3mos)" at bounding box center [236, 580] width 254 height 31
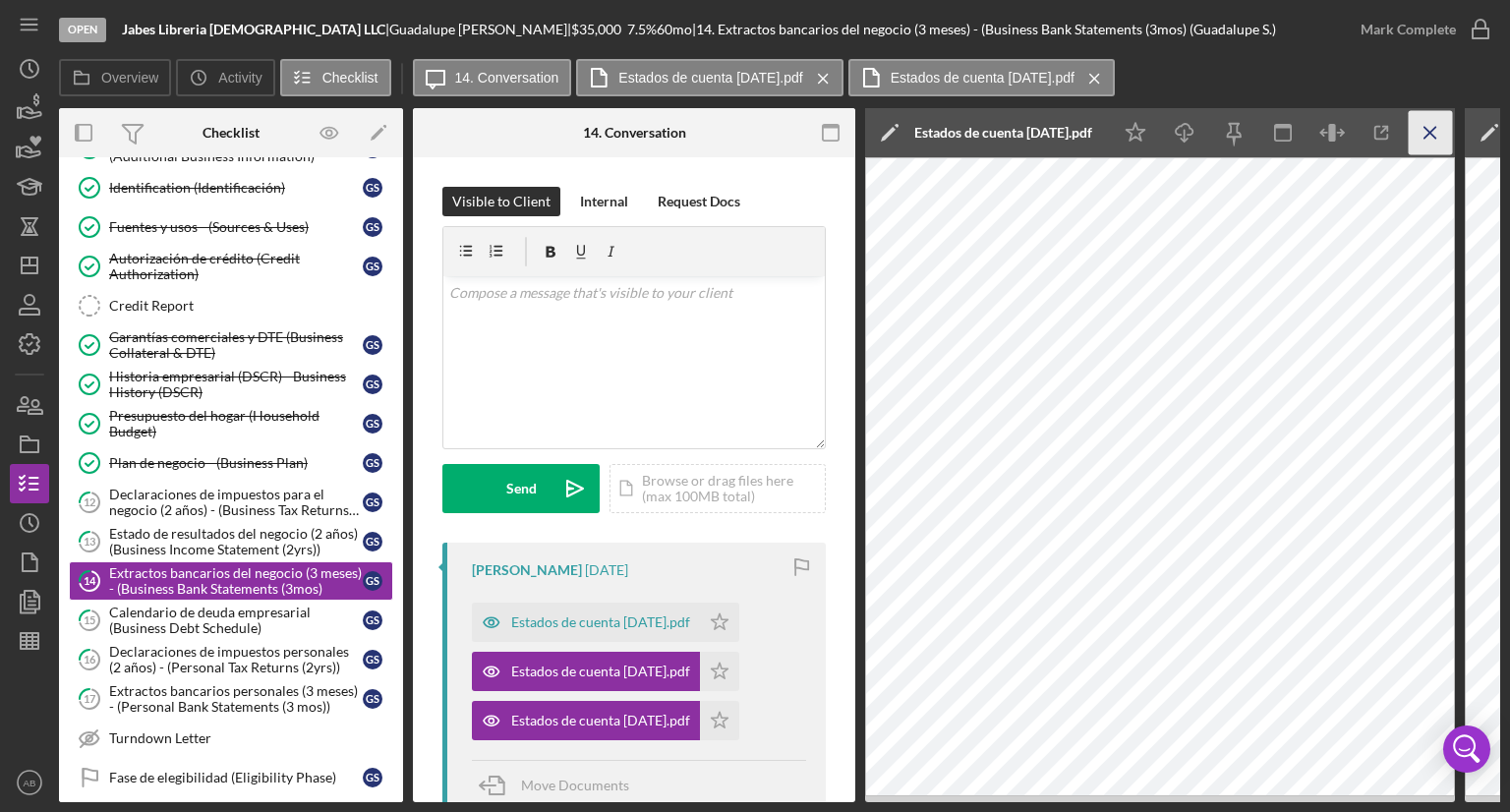
click at [1420, 146] on icon "Icon/Menu Close" at bounding box center [1430, 133] width 44 height 44
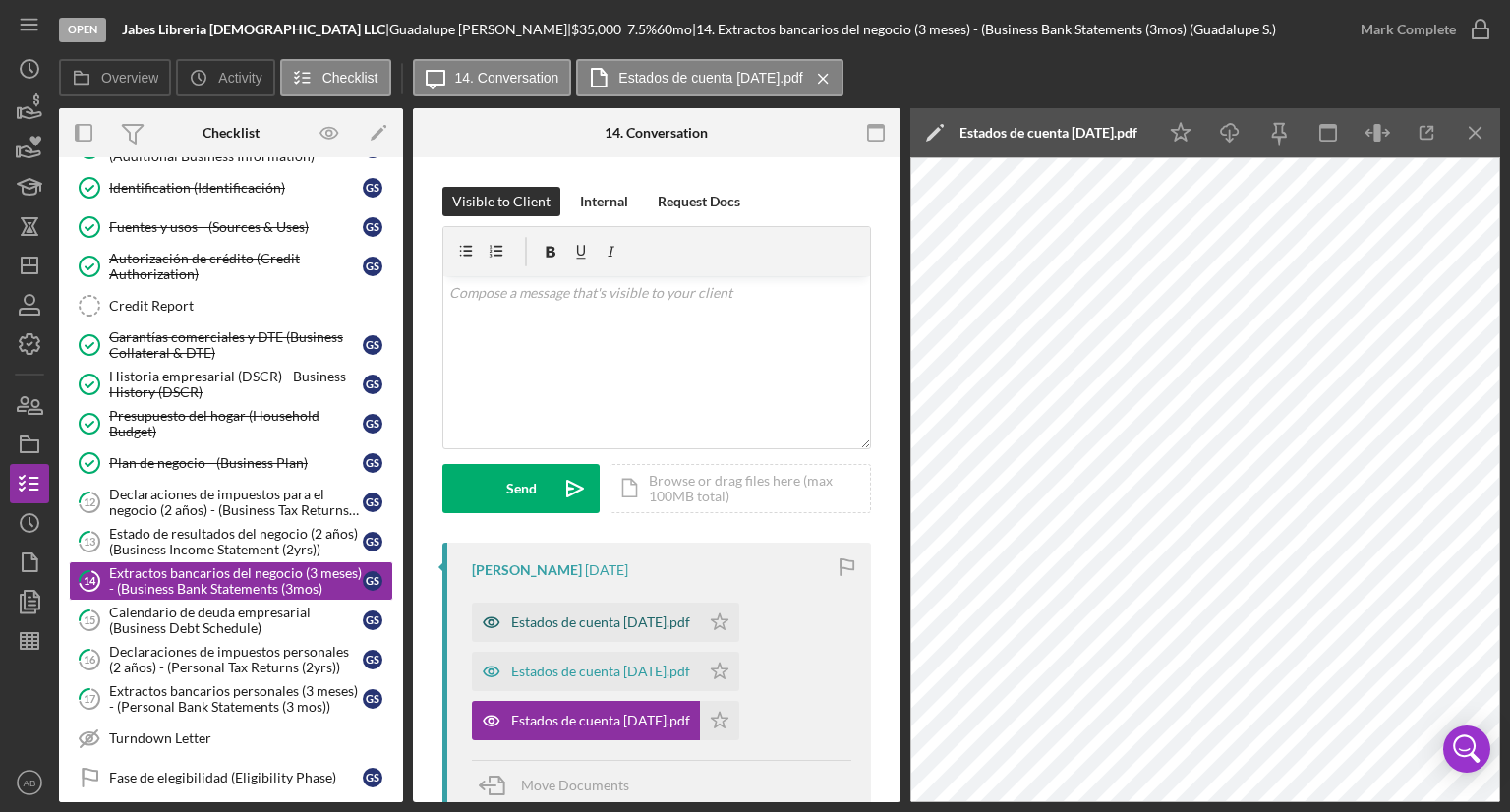
click at [629, 621] on div "Estados de cuenta [DATE].pdf" at bounding box center [600, 622] width 179 height 16
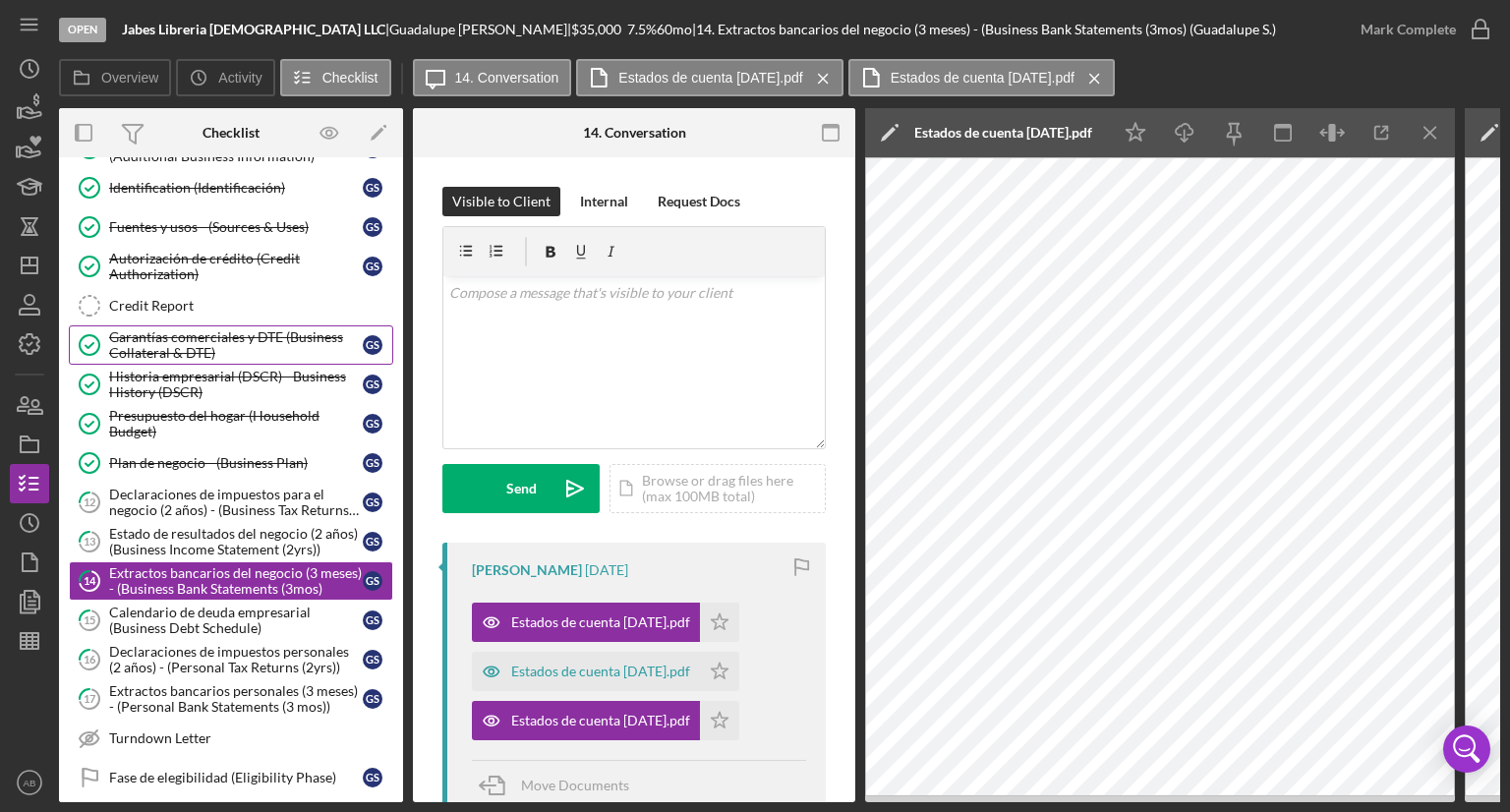
scroll to position [98, 0]
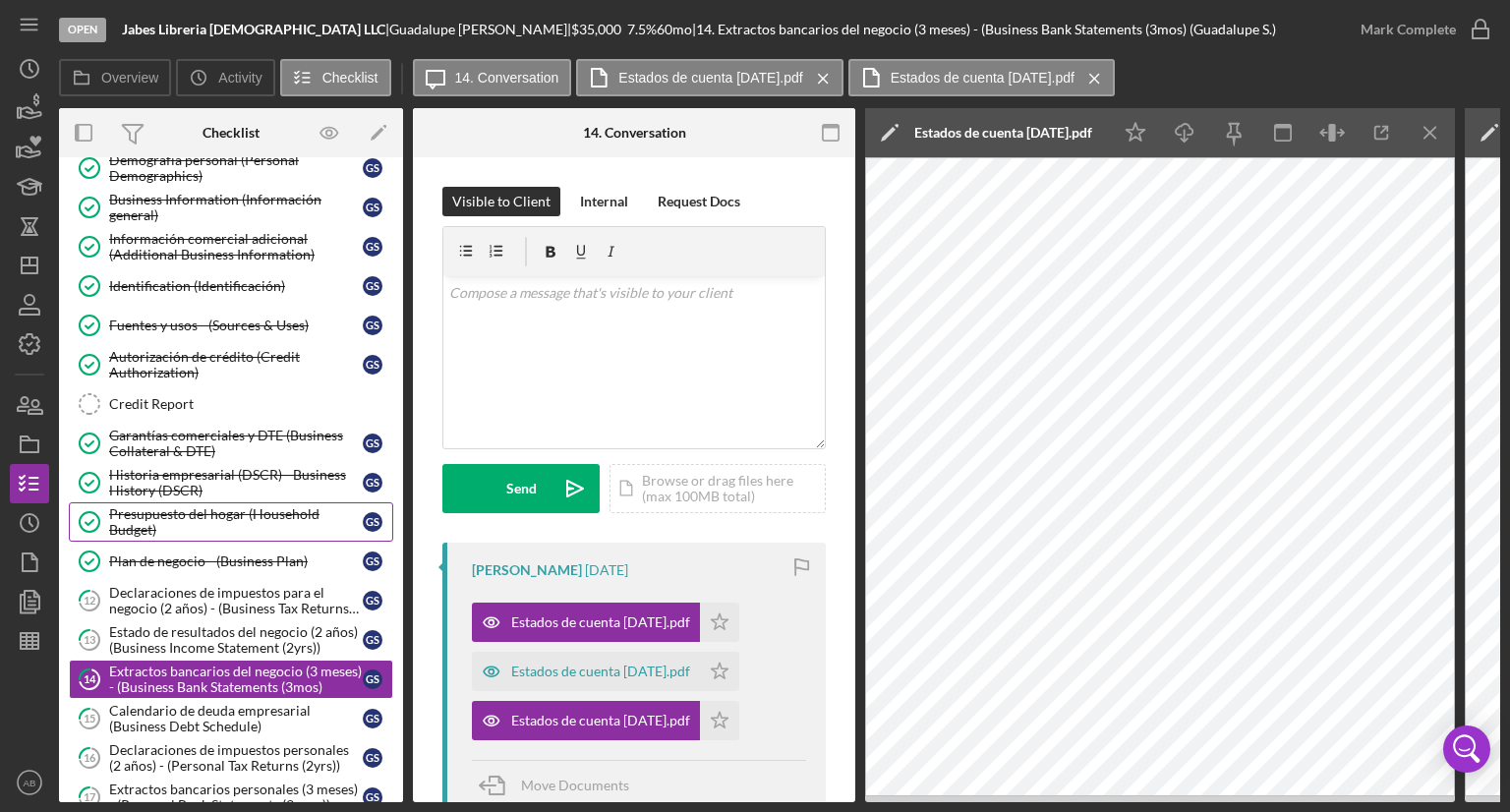
click at [187, 524] on div "Presupuesto del hogar (Household Budget)" at bounding box center [236, 521] width 254 height 31
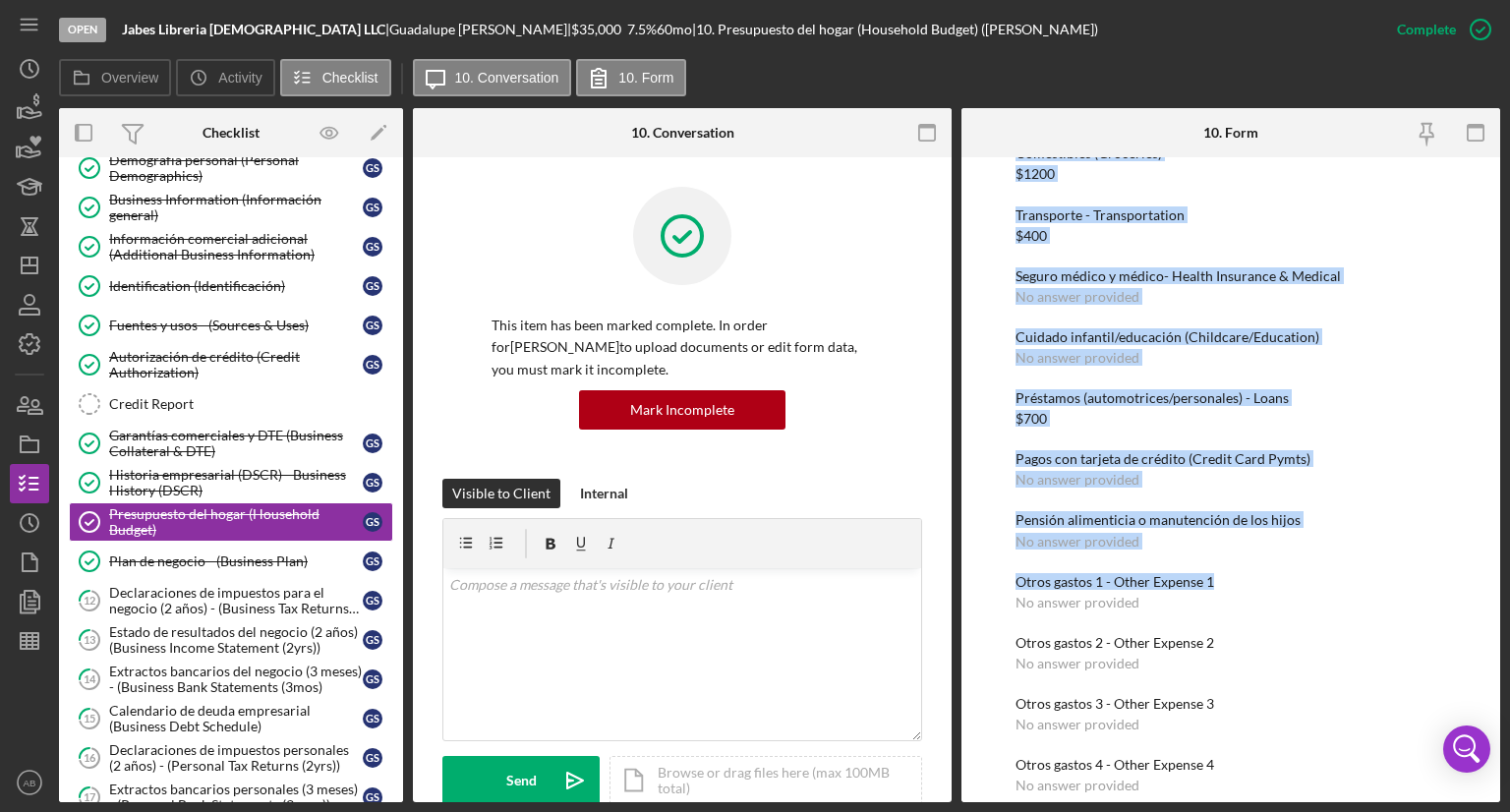
scroll to position [1736, 0]
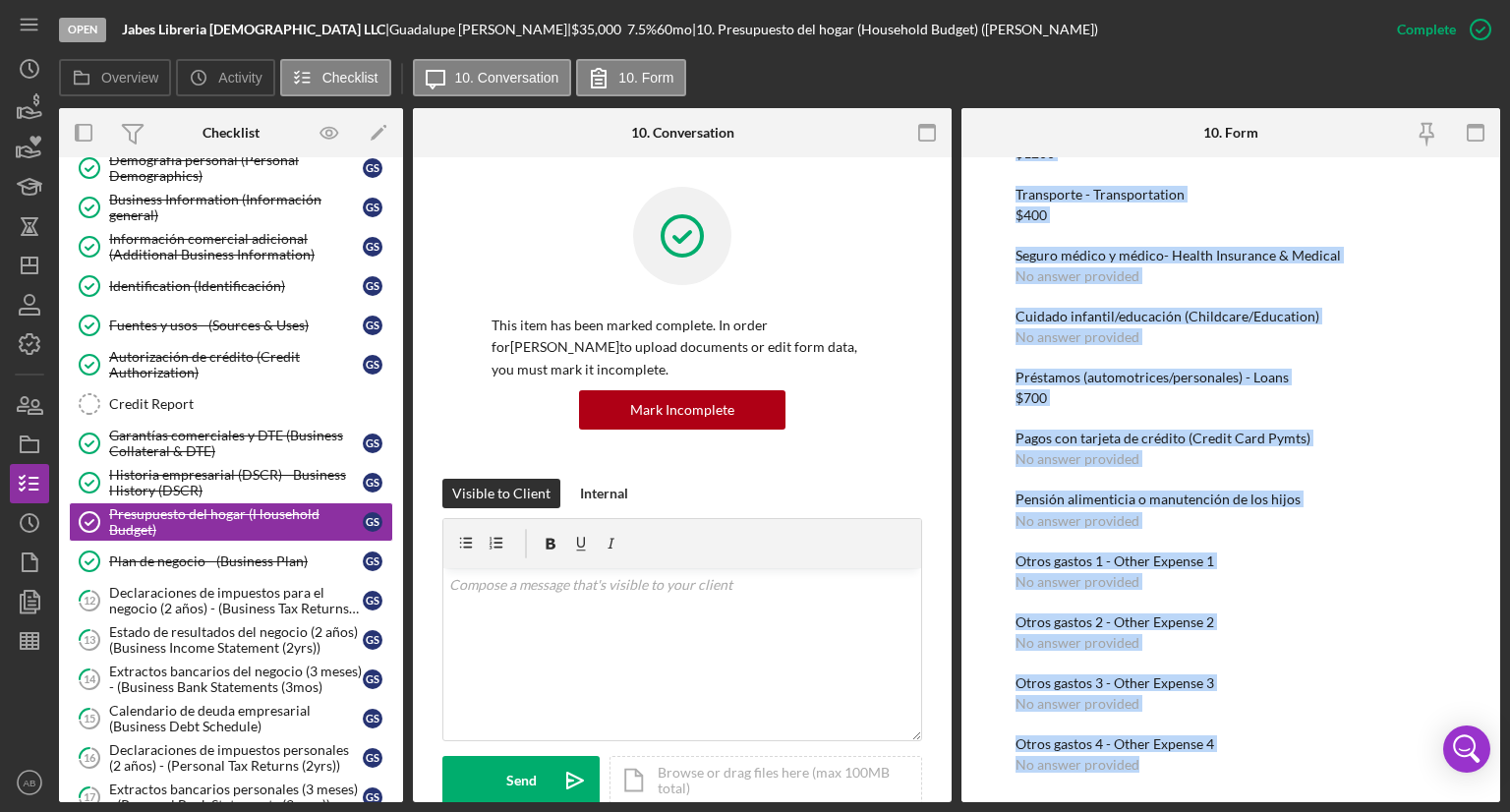
drag, startPoint x: 999, startPoint y: 500, endPoint x: 1262, endPoint y: 757, distance: 367.7
click at [1262, 757] on div "To edit this form you must mark this item incomplete Declaración de ingresos de…" at bounding box center [1230, 479] width 539 height 645
copy div "Loremip dol sitam 1 (CO Adipis 1) Elitse doe temporincidi -2 (Utlabo 9) Etdo Ma…"
click at [178, 445] on div "Garantías comerciales y DTE (Business Collateral & DTE)" at bounding box center [236, 443] width 254 height 31
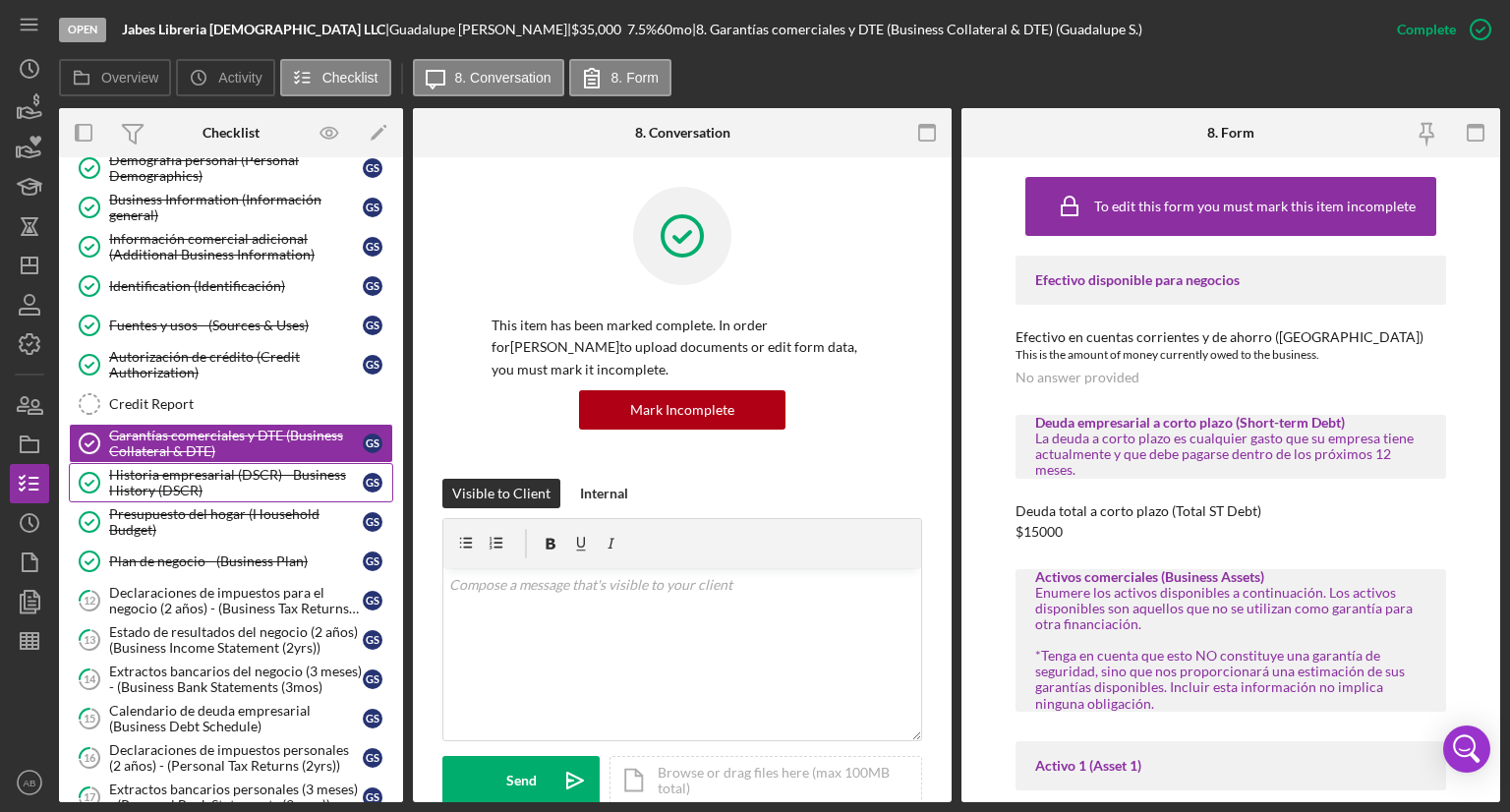
click at [137, 487] on div "Historia empresarial (DSCR) - Business History (DSCR)" at bounding box center [236, 482] width 254 height 31
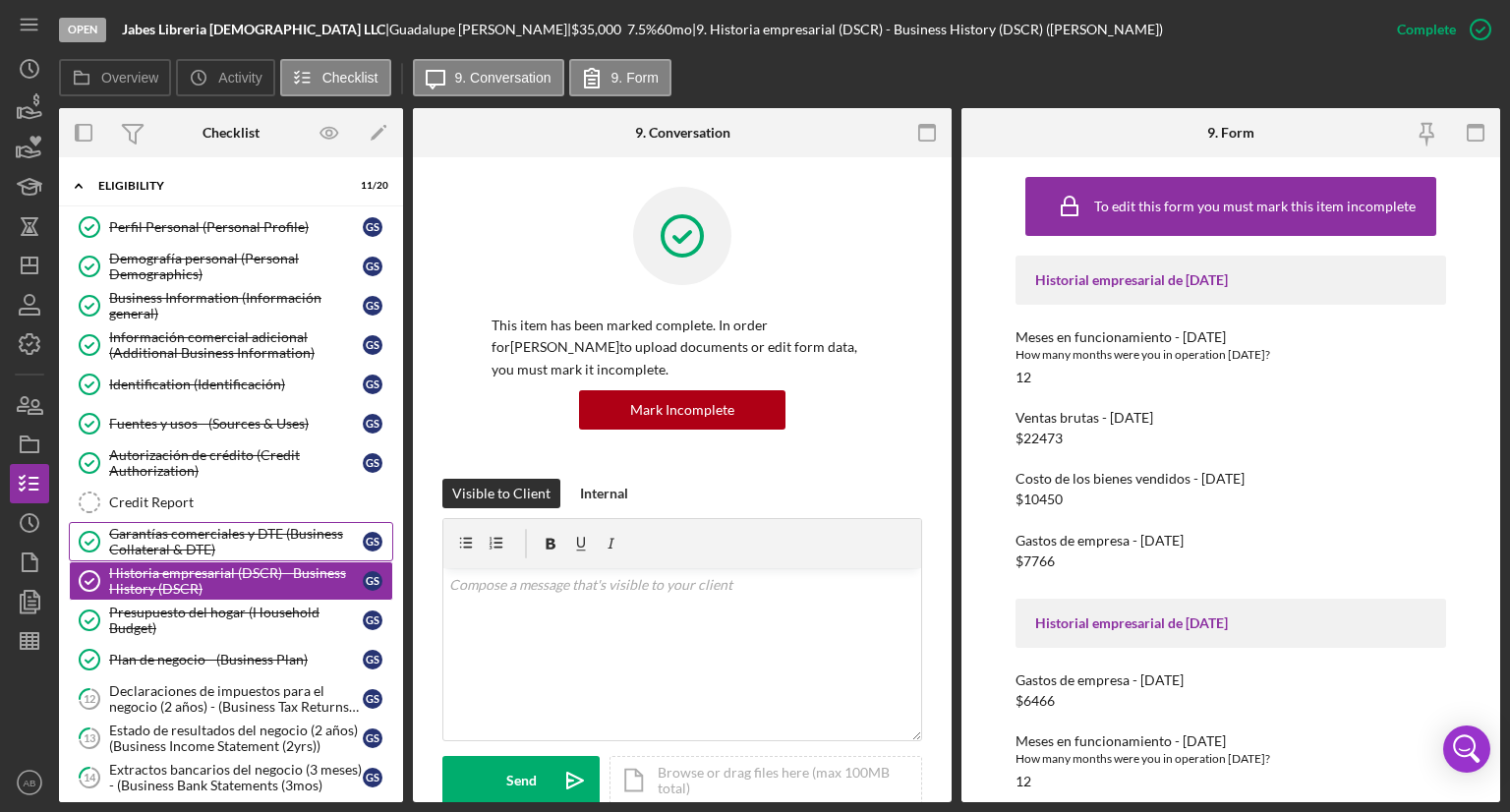
click at [149, 535] on div "Garantías comerciales y DTE (Business Collateral & DTE)" at bounding box center [236, 541] width 254 height 31
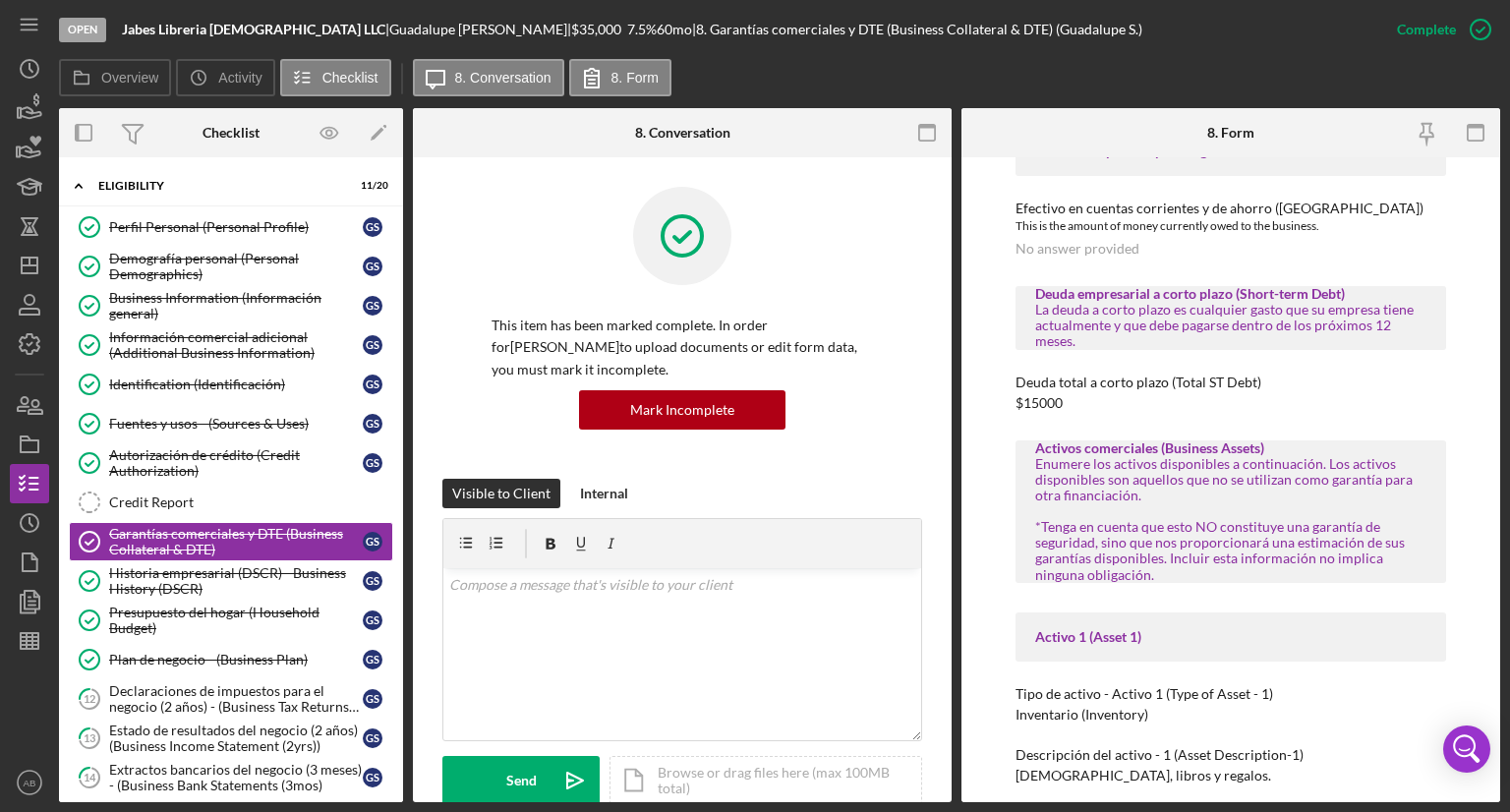
scroll to position [98, 0]
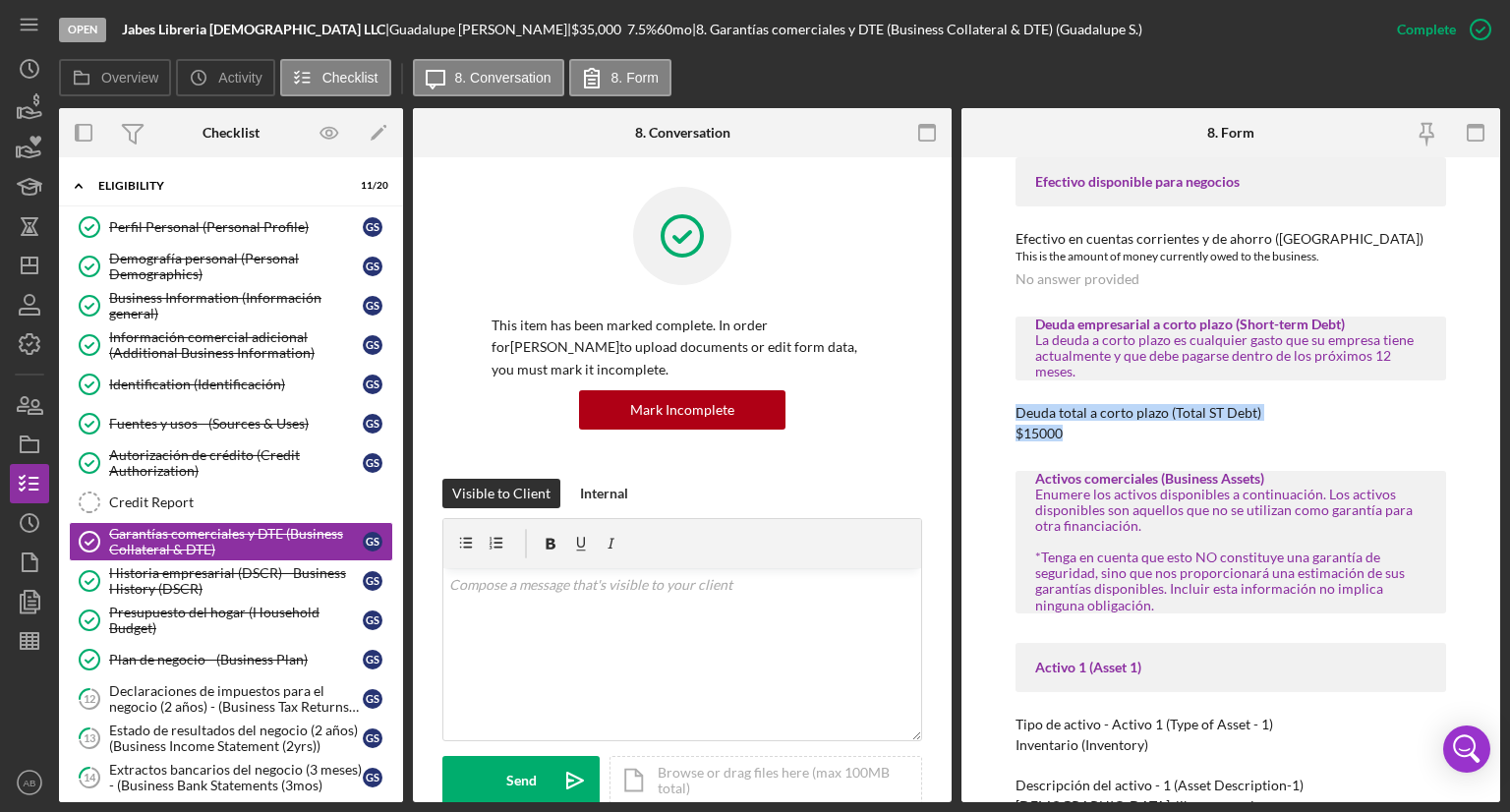
drag, startPoint x: 1105, startPoint y: 437, endPoint x: 1003, endPoint y: 406, distance: 107.0
click at [1003, 406] on div "To edit this form you must mark this item incomplete Efectivo disponible para n…" at bounding box center [1230, 479] width 539 height 645
copy div "Deuda total a corto plazo (Total ST Debt) $15000"
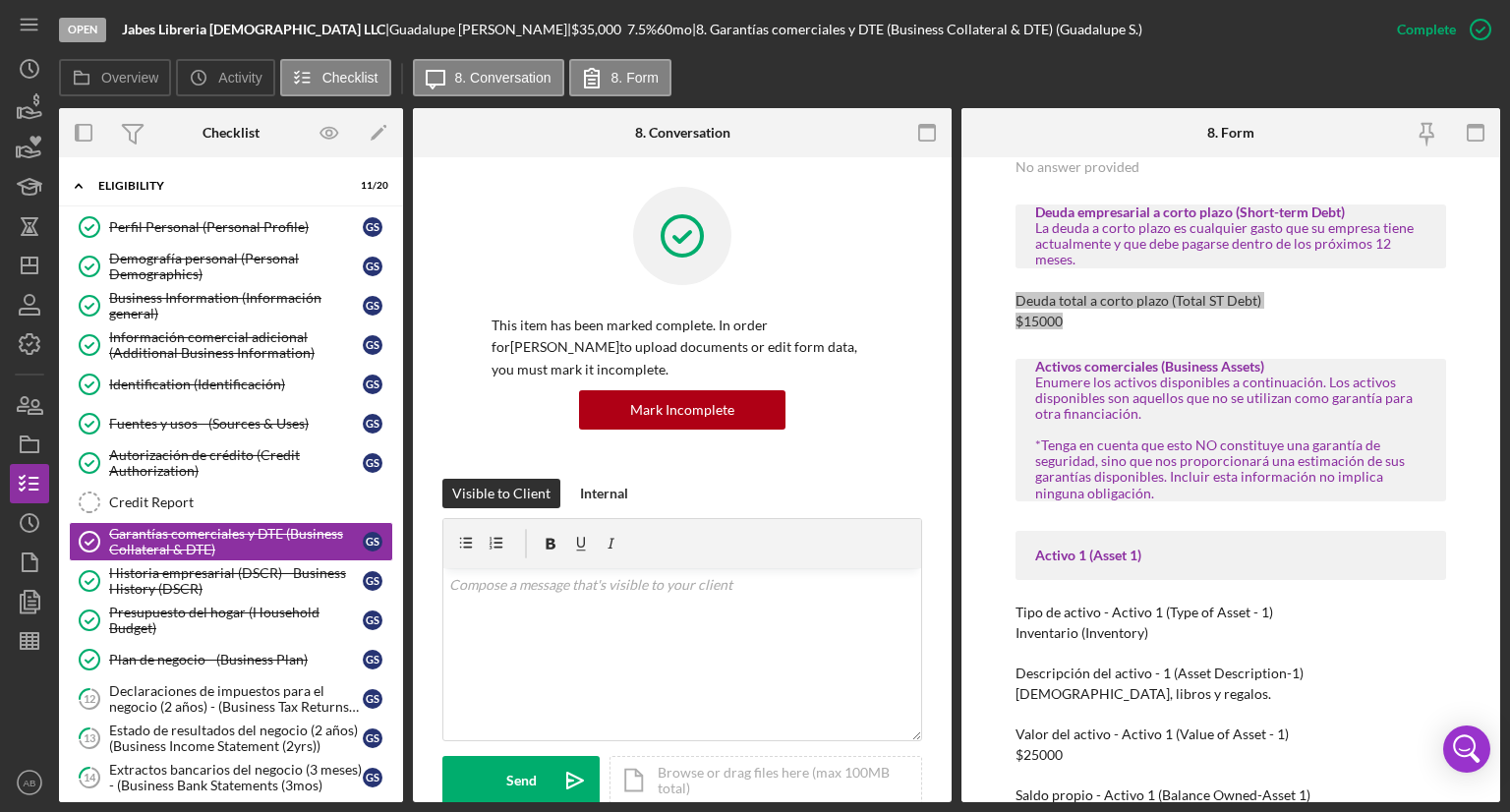
scroll to position [0, 0]
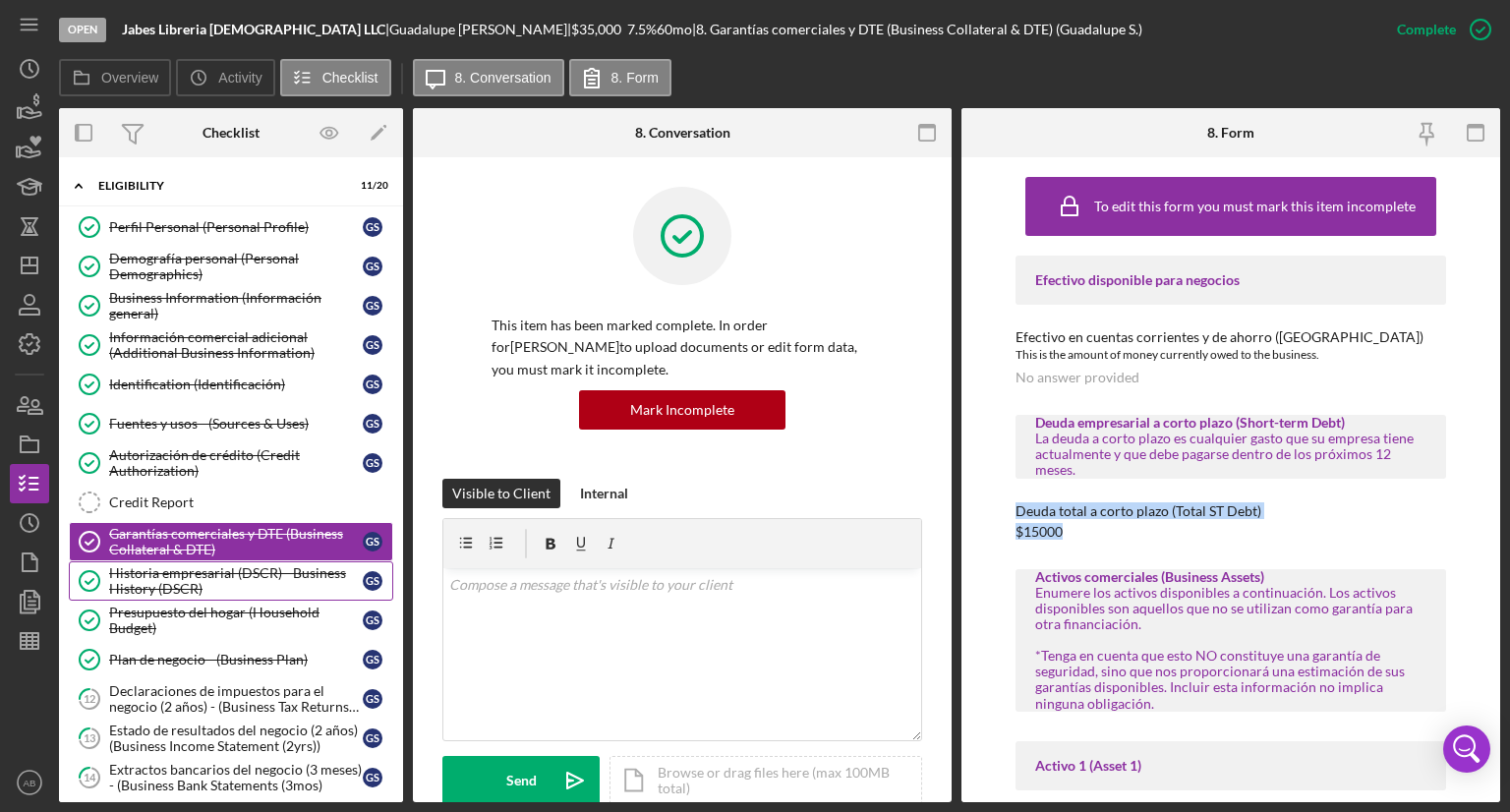
click at [158, 585] on div "Historia empresarial (DSCR) - Business History (DSCR)" at bounding box center [236, 580] width 254 height 31
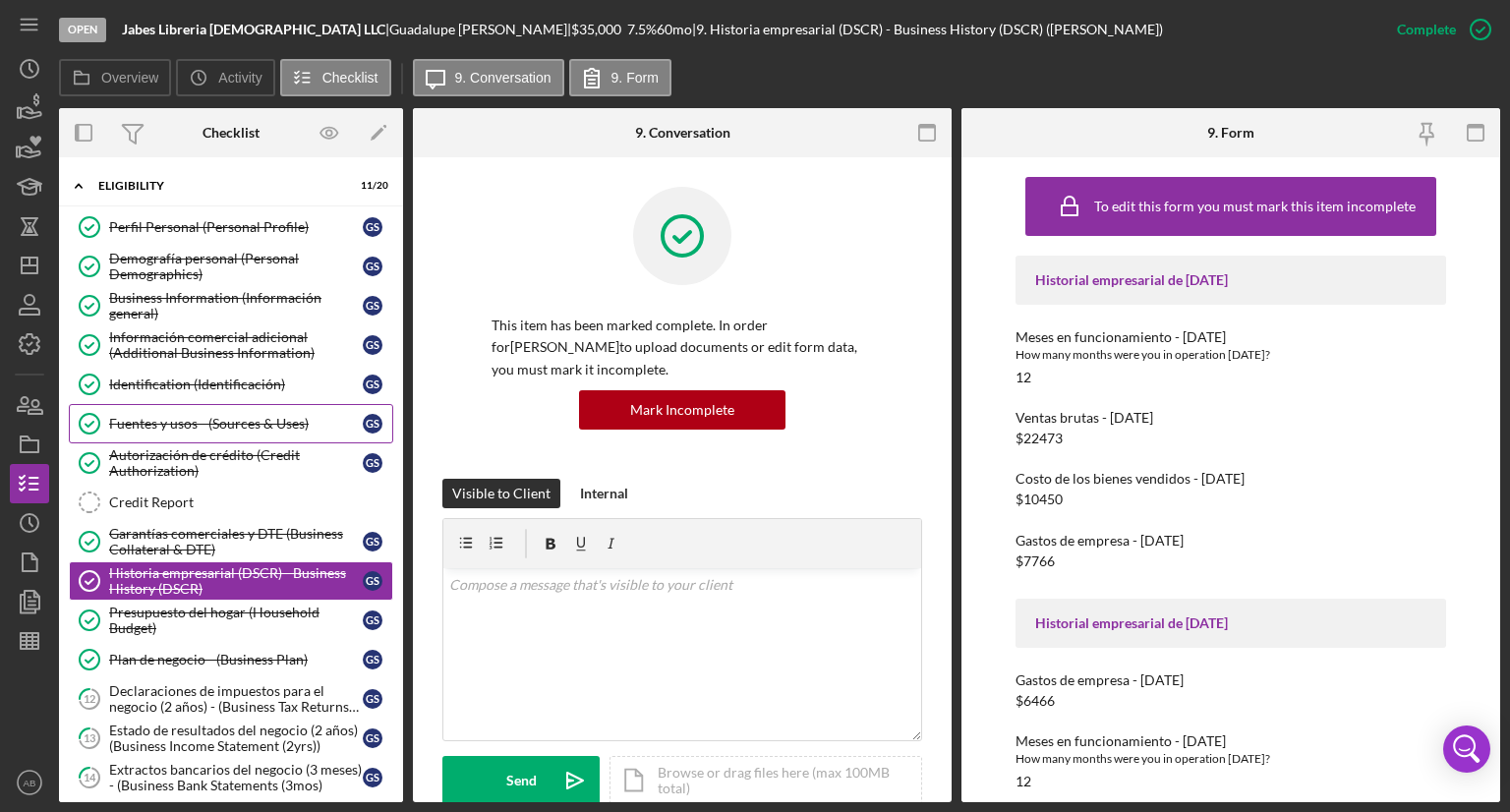
click at [153, 430] on link "Fuentes y usos - (Sources & Uses) [PERSON_NAME] y usos - (Sources & Uses) G S" at bounding box center [231, 423] width 324 height 39
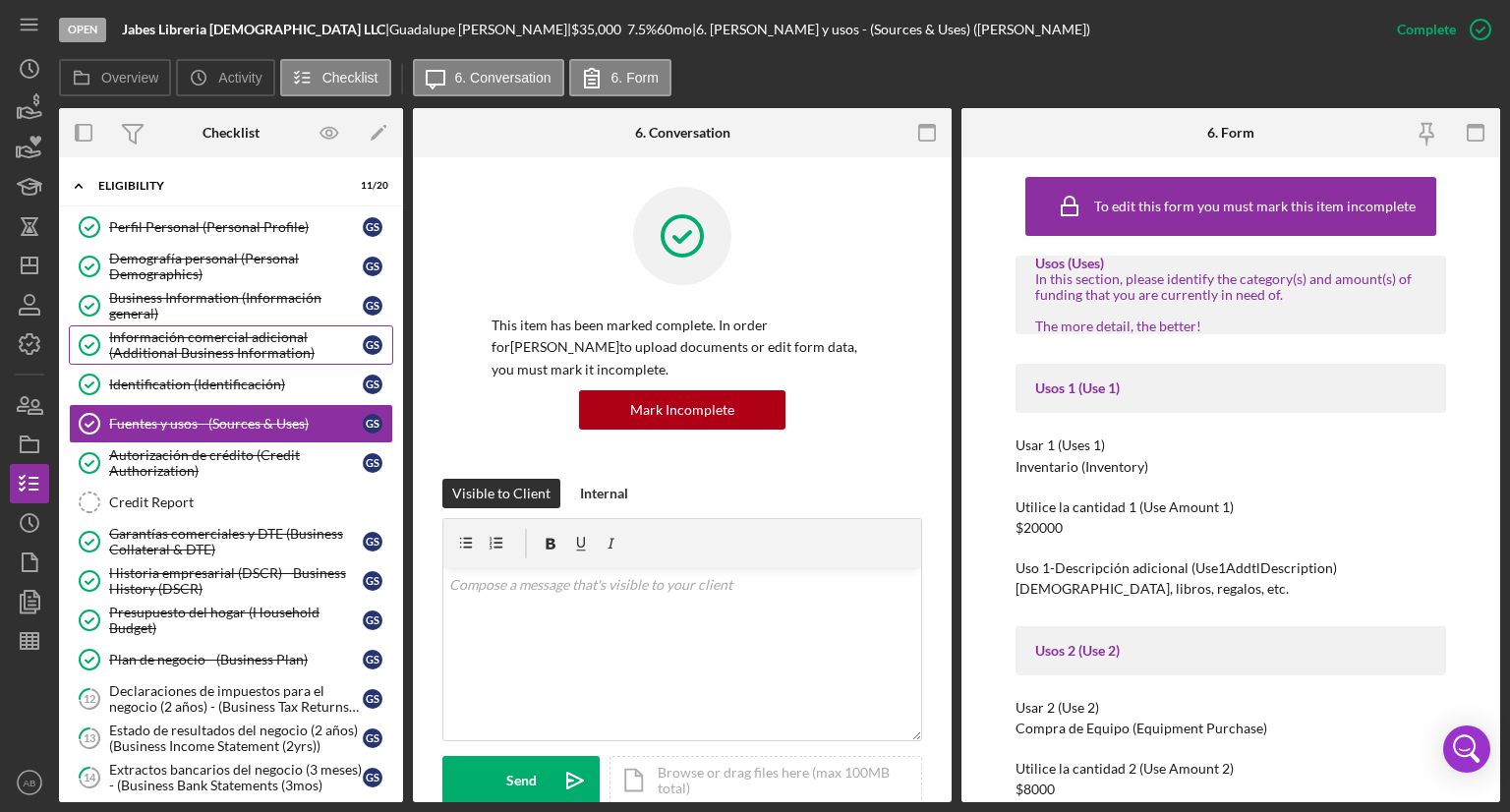
click at [201, 349] on div "Información comercial adicional (Additional Business Information)" at bounding box center [236, 344] width 254 height 31
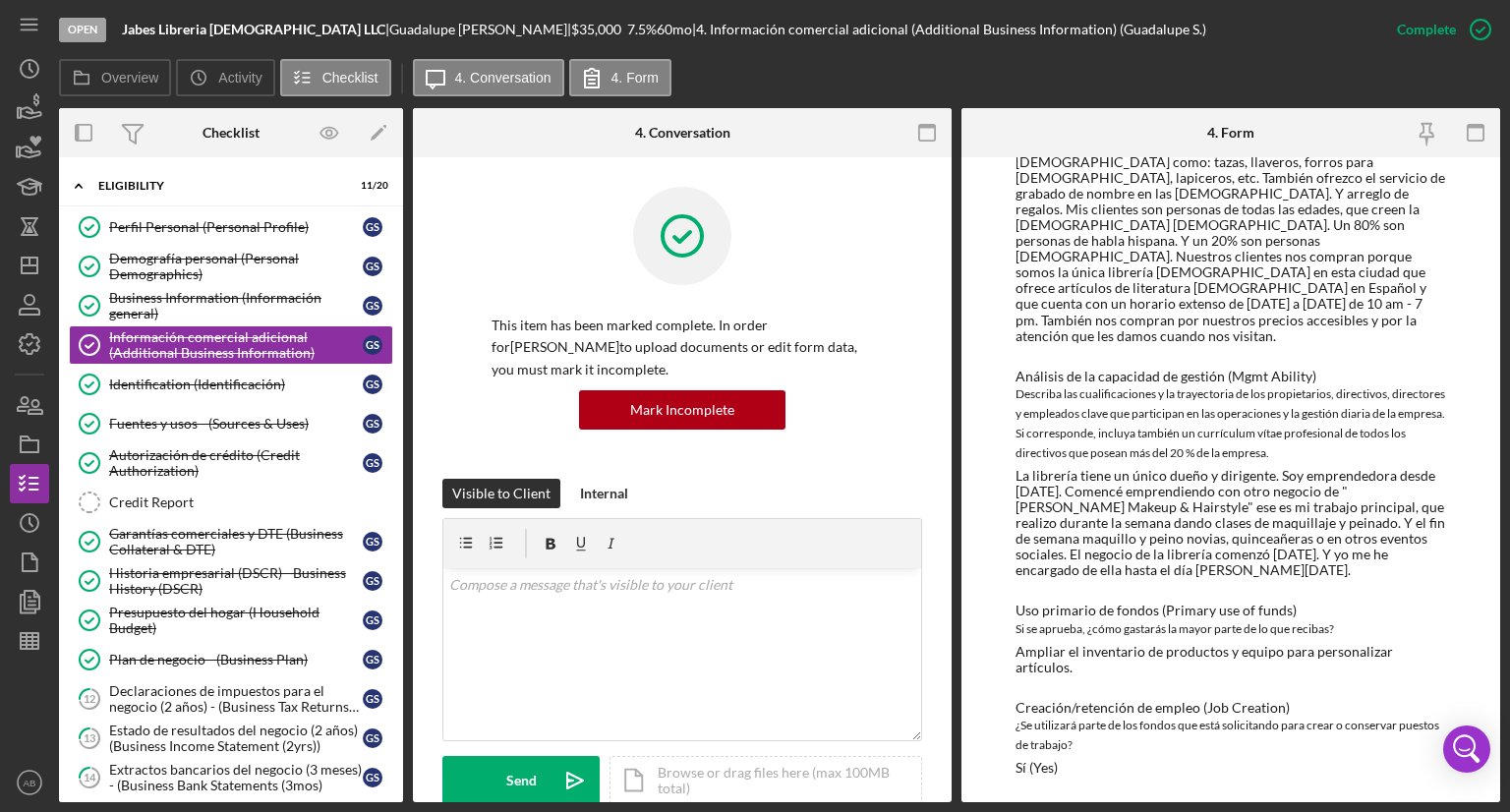
scroll to position [275, 0]
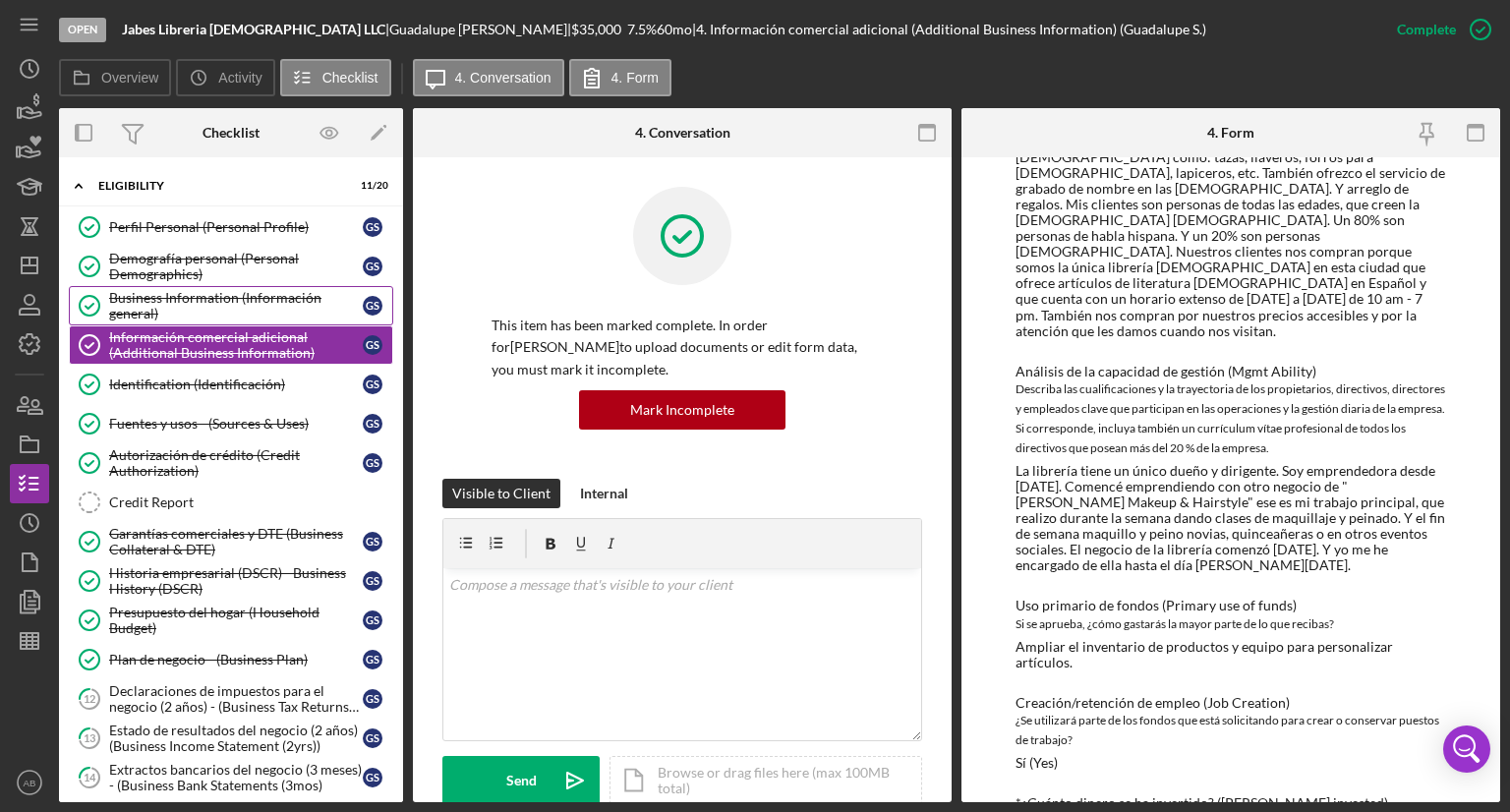
click at [176, 305] on div "Business Information (Información general)" at bounding box center [236, 305] width 254 height 31
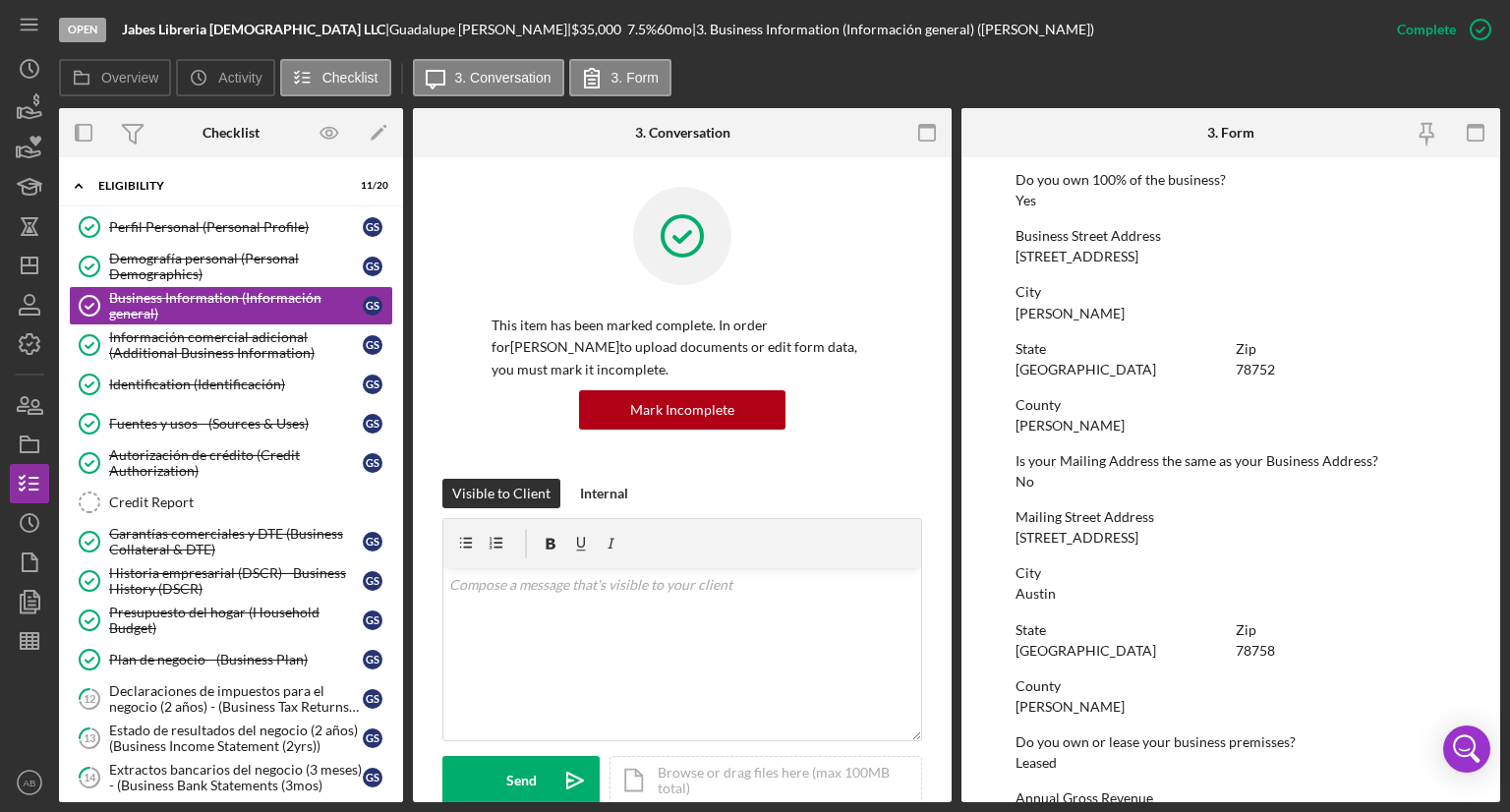
scroll to position [1064, 0]
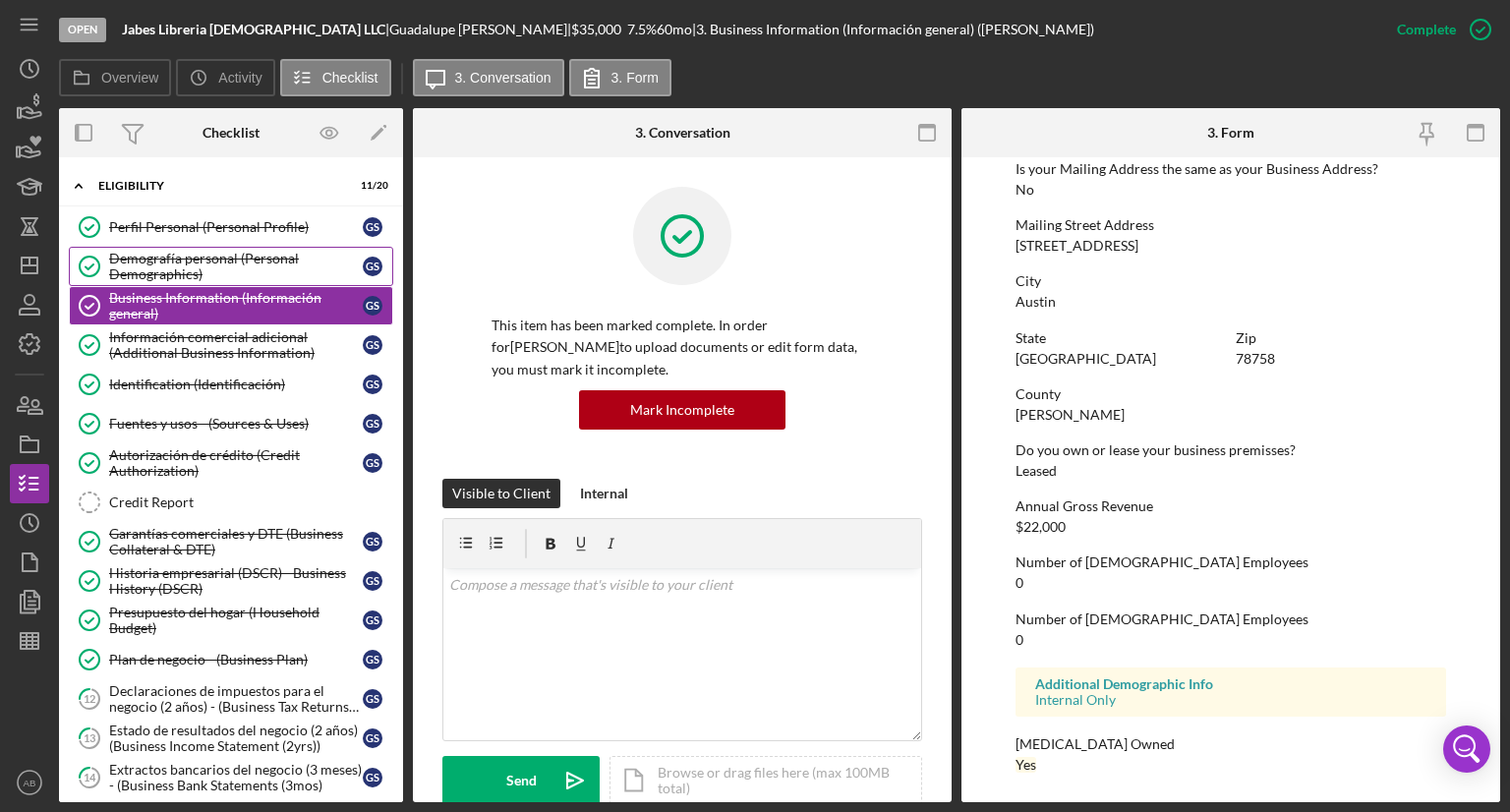
click at [212, 255] on div "Demografía personal (Personal Demographics)" at bounding box center [236, 266] width 254 height 31
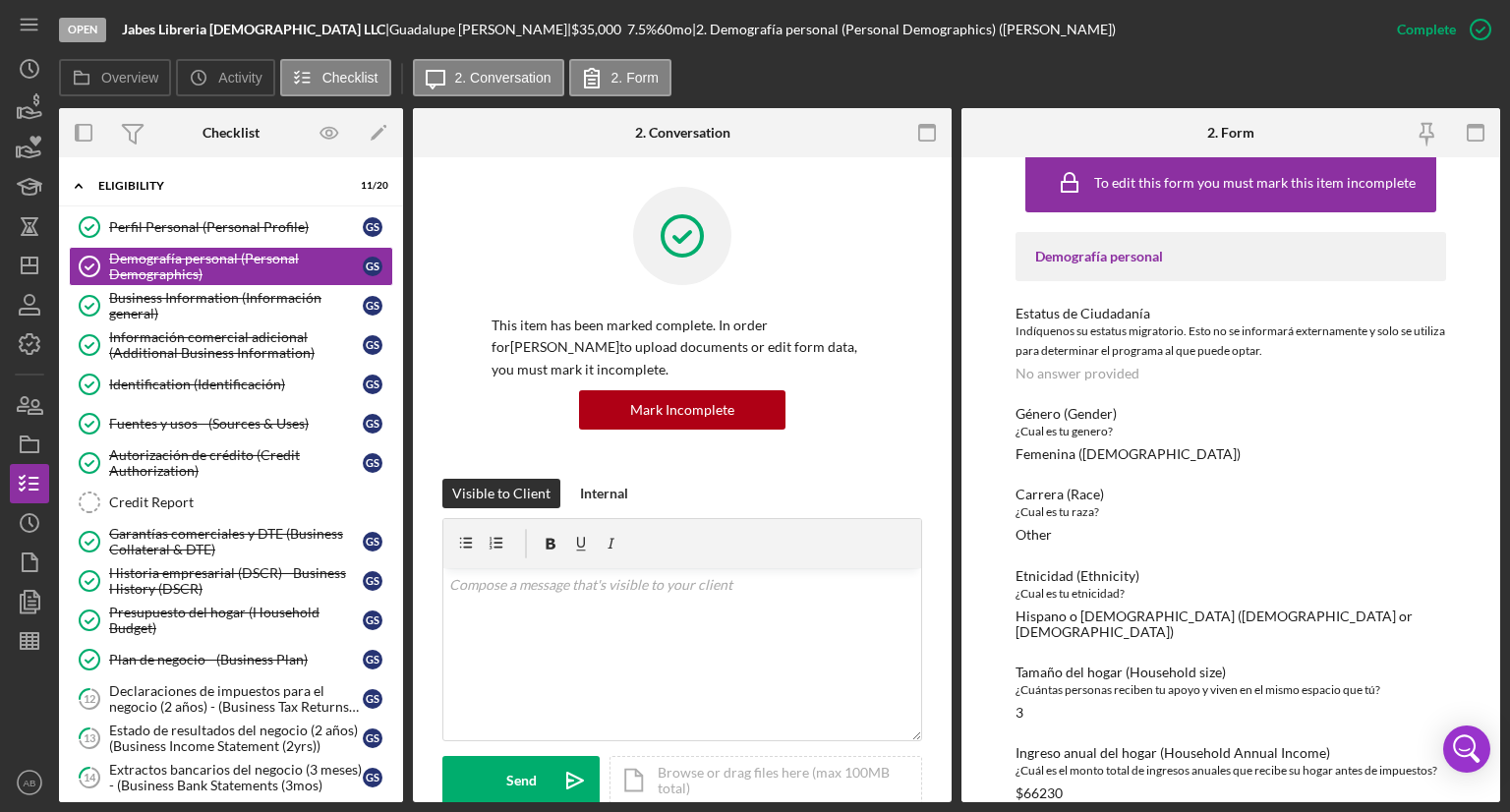
scroll to position [37, 0]
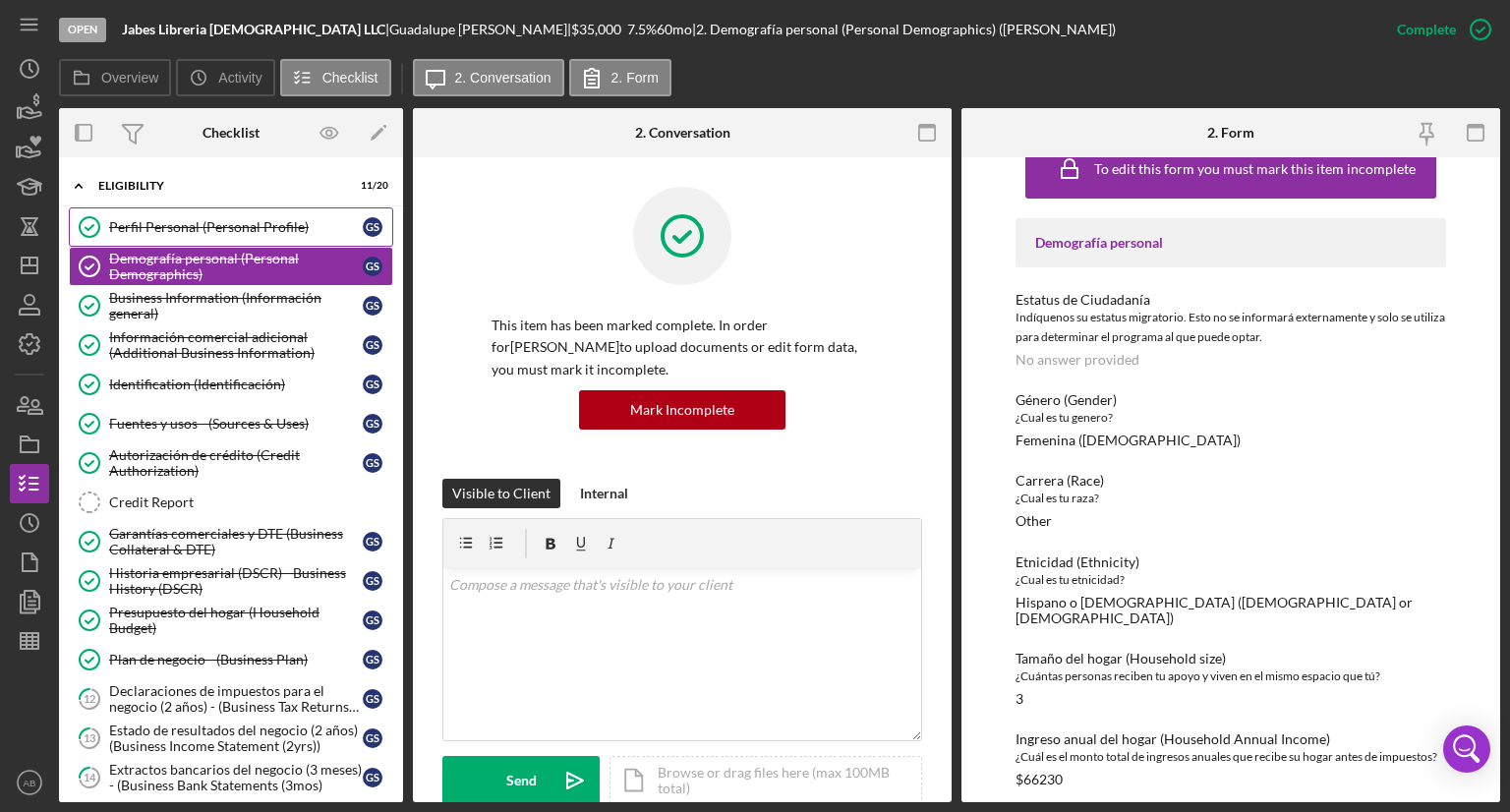
click at [233, 217] on link "Perfil Personal (Personal Profile) Perfil Personal (Personal Profile) G S" at bounding box center [231, 226] width 324 height 39
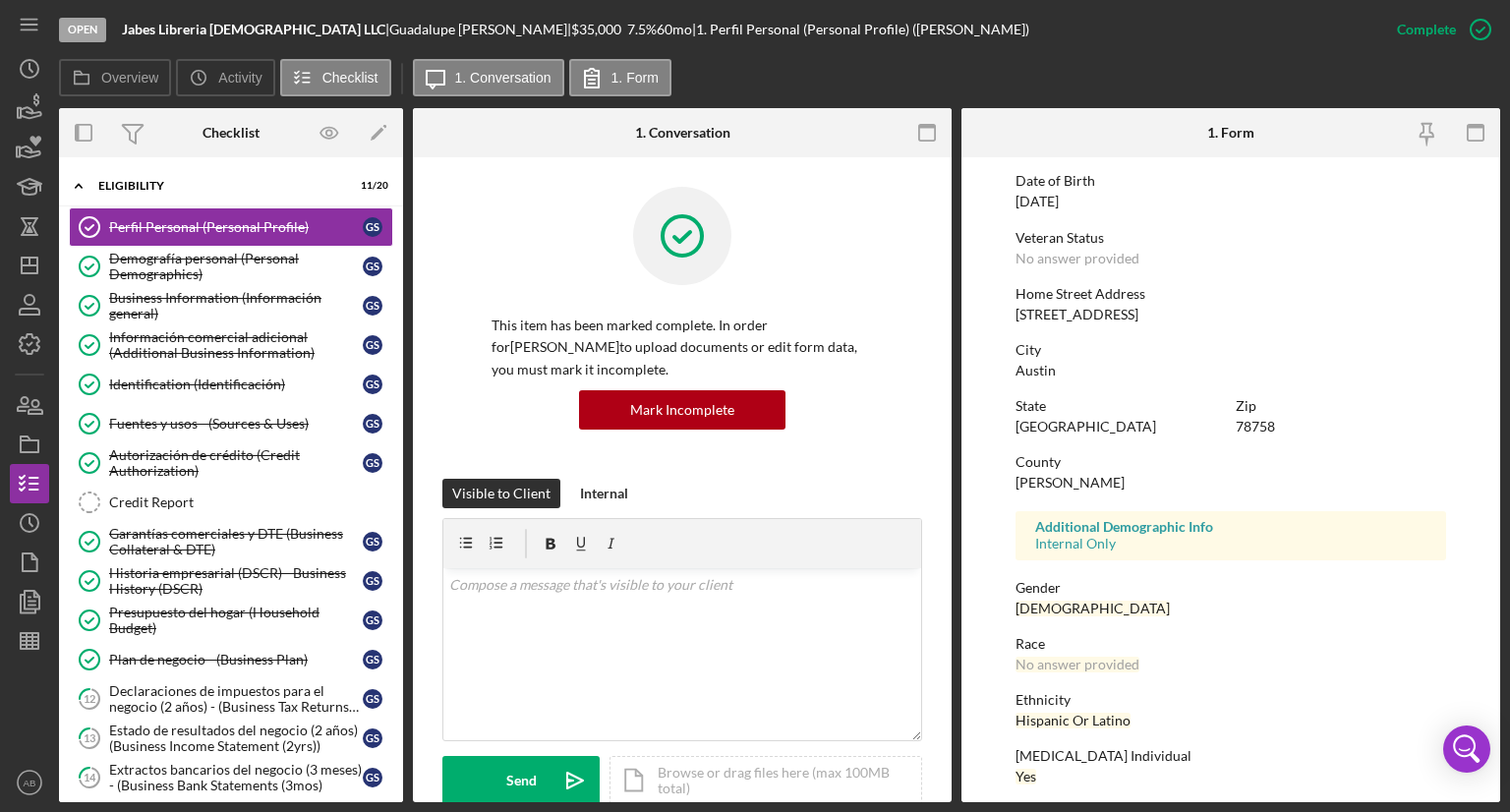
scroll to position [273, 0]
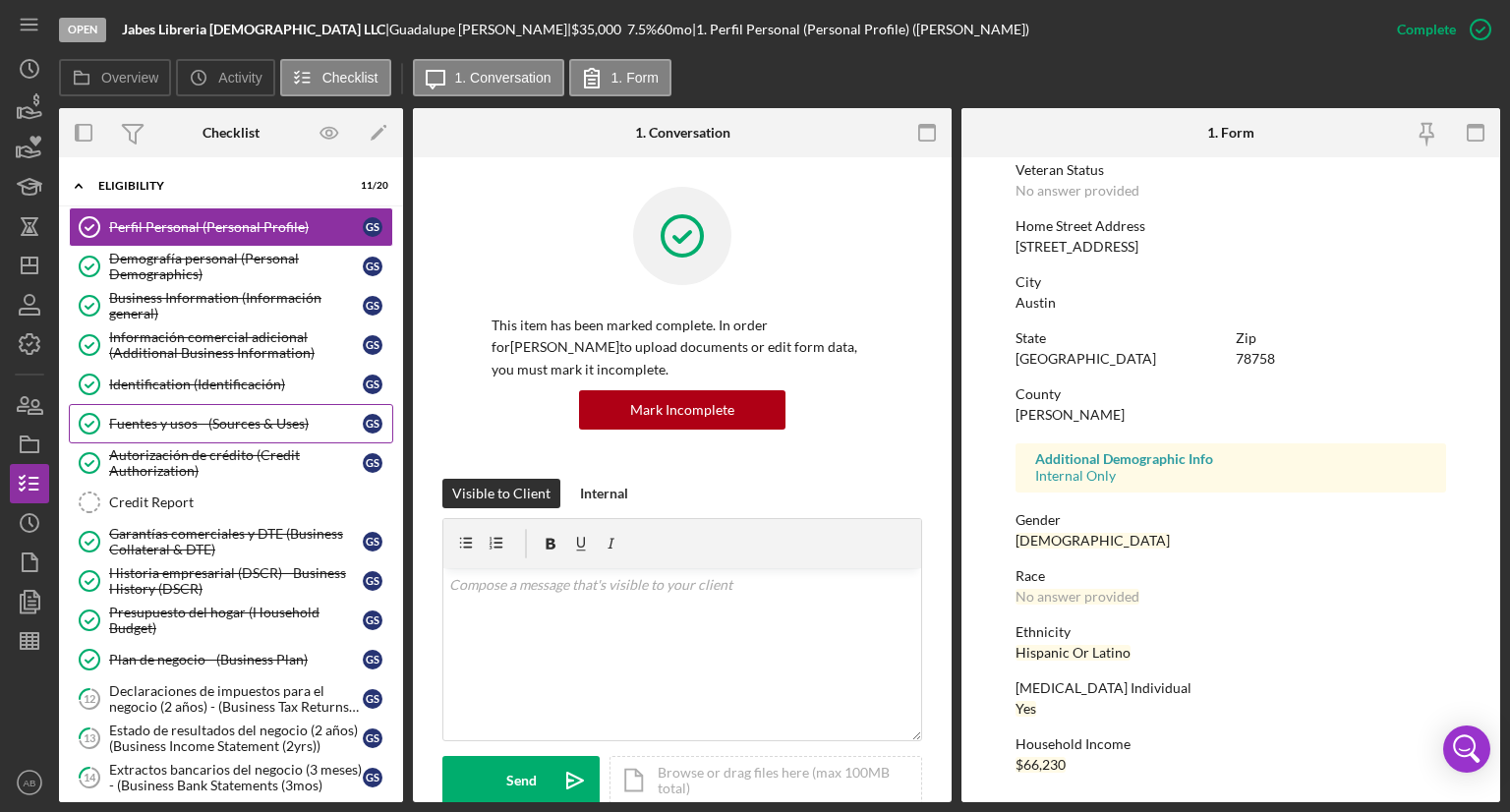
click at [213, 427] on div "Fuentes y usos - (Sources & Uses)" at bounding box center [236, 424] width 254 height 16
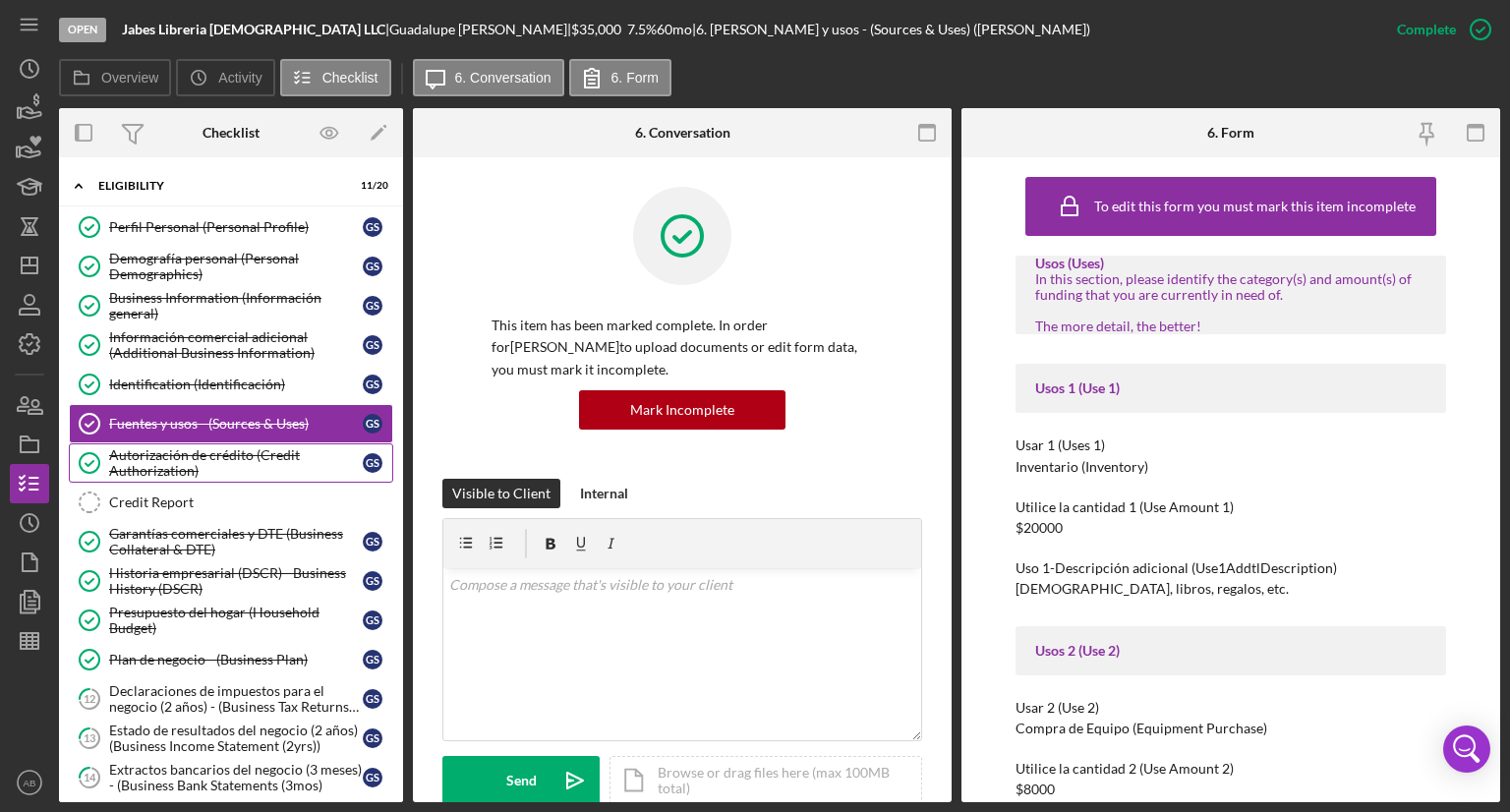
click at [191, 460] on div "Autorización de crédito (Credit Authorization)" at bounding box center [236, 462] width 254 height 31
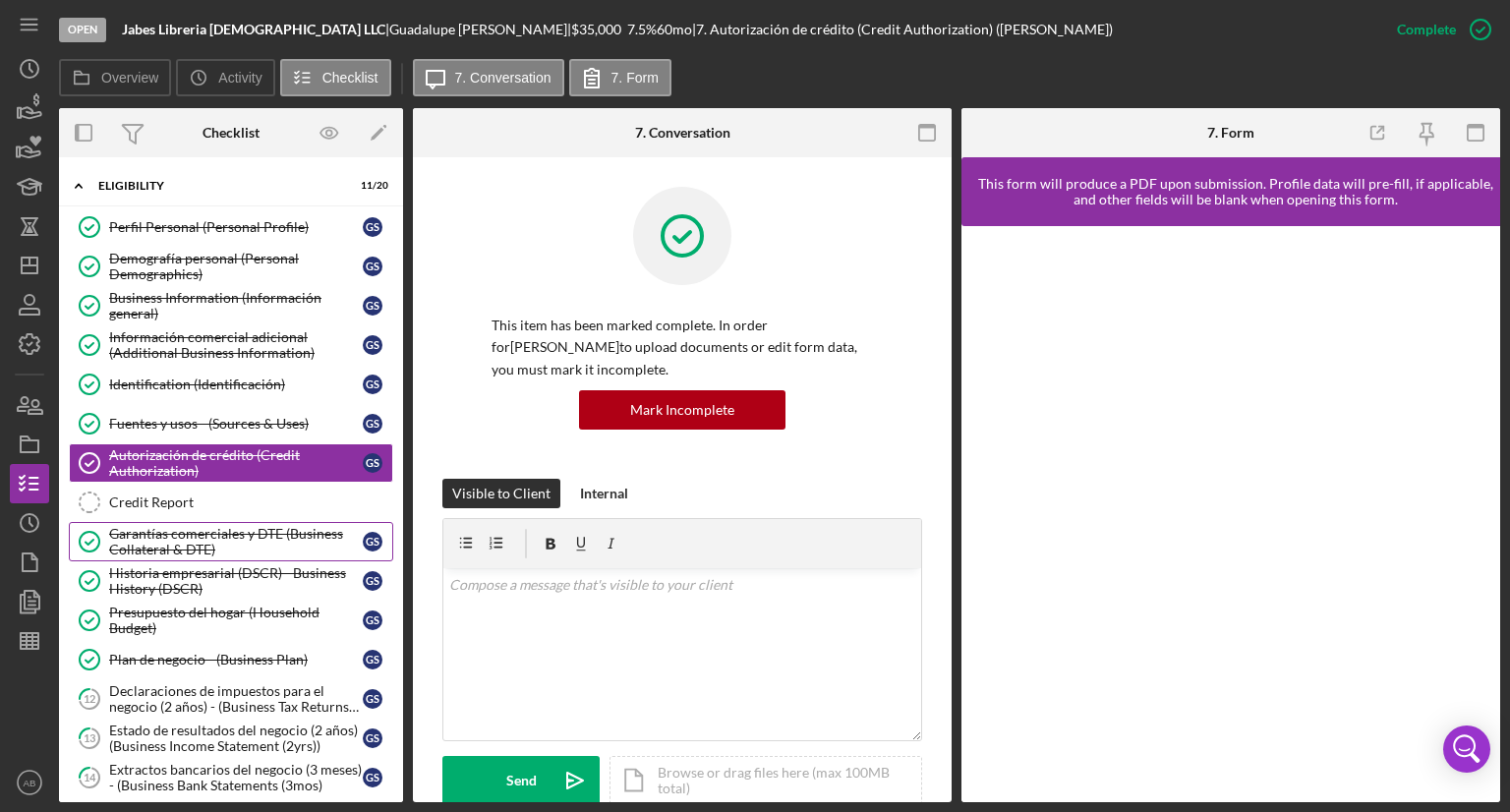
click at [179, 538] on div "Garantías comerciales y DTE (Business Collateral & DTE)" at bounding box center [236, 541] width 254 height 31
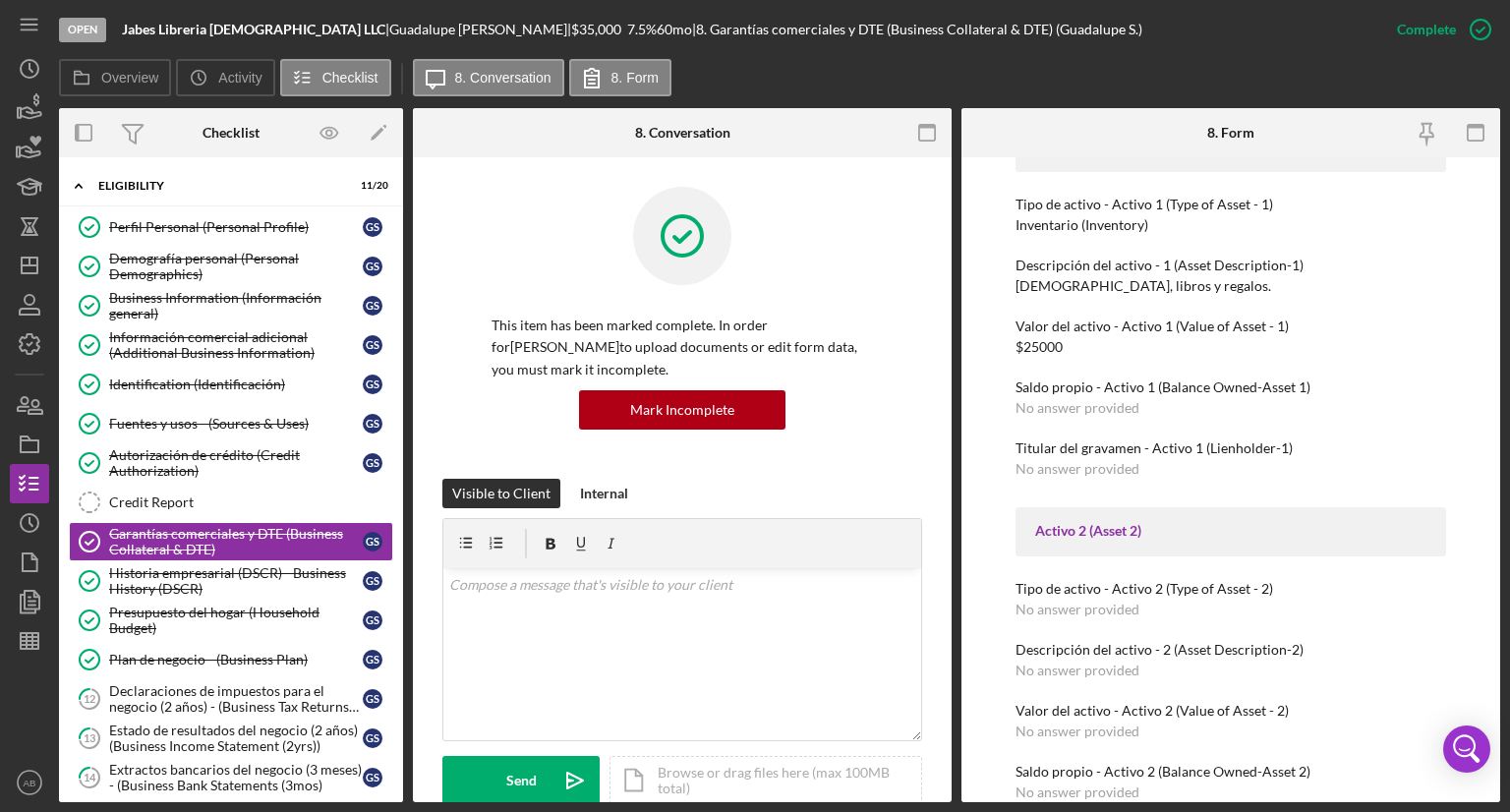
scroll to position [590, 0]
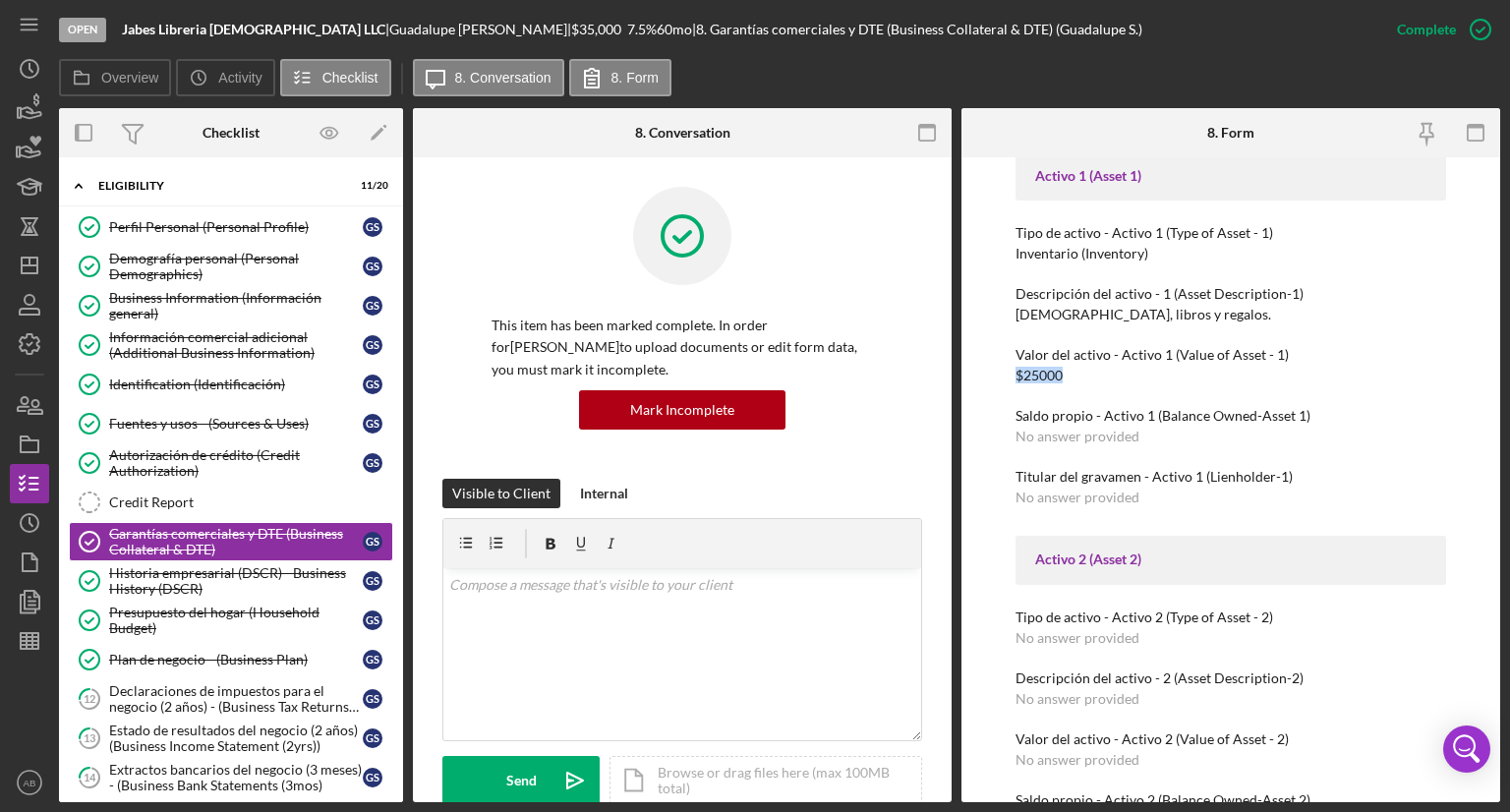
drag, startPoint x: 1073, startPoint y: 376, endPoint x: 995, endPoint y: 376, distance: 78.6
click at [995, 376] on div "To edit this form you must mark this item incomplete Efectivo disponible para n…" at bounding box center [1230, 479] width 539 height 645
click at [987, 382] on div "To edit this form you must mark this item incomplete Efectivo disponible para n…" at bounding box center [1230, 479] width 539 height 645
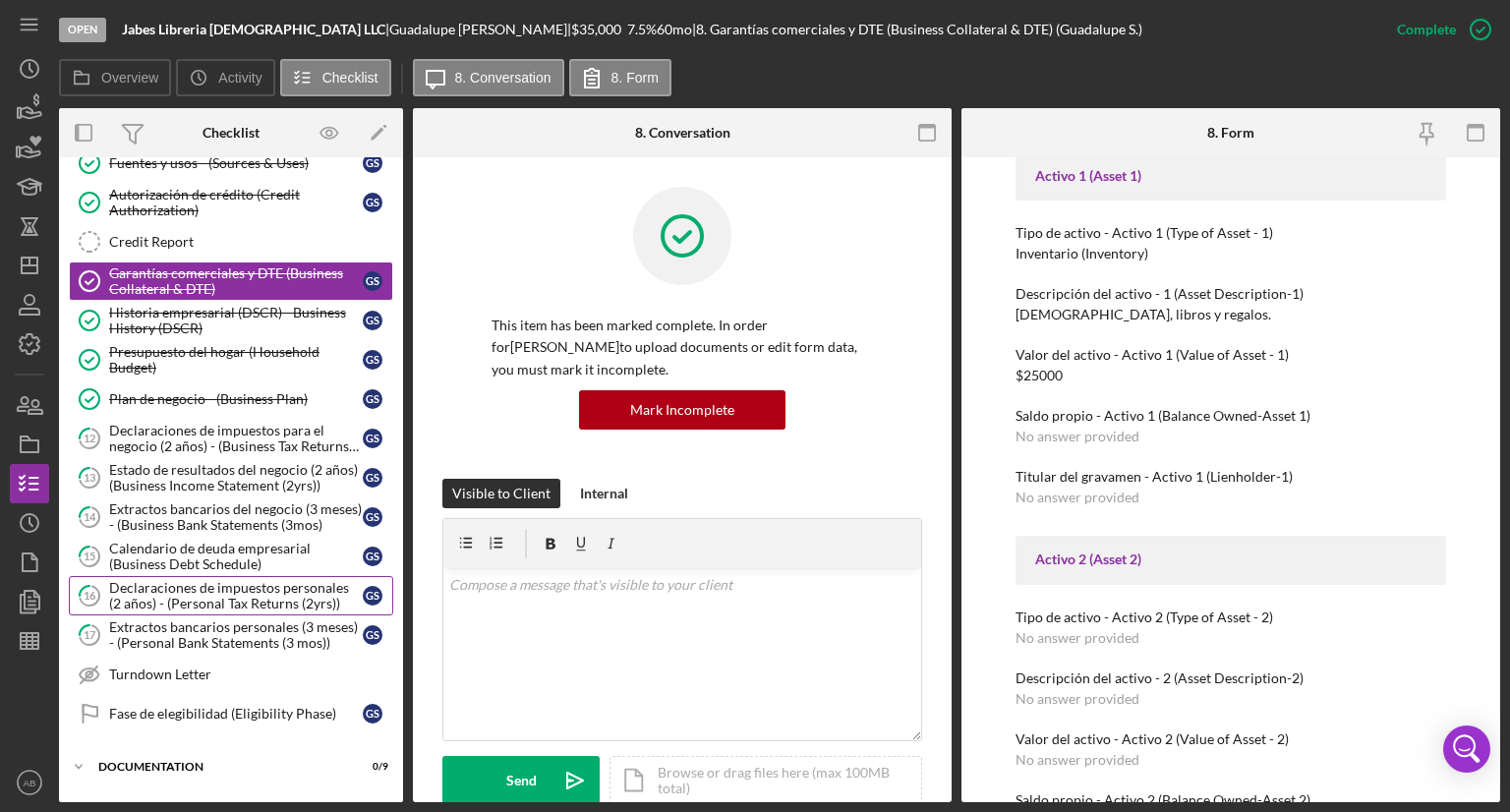
scroll to position [295, 0]
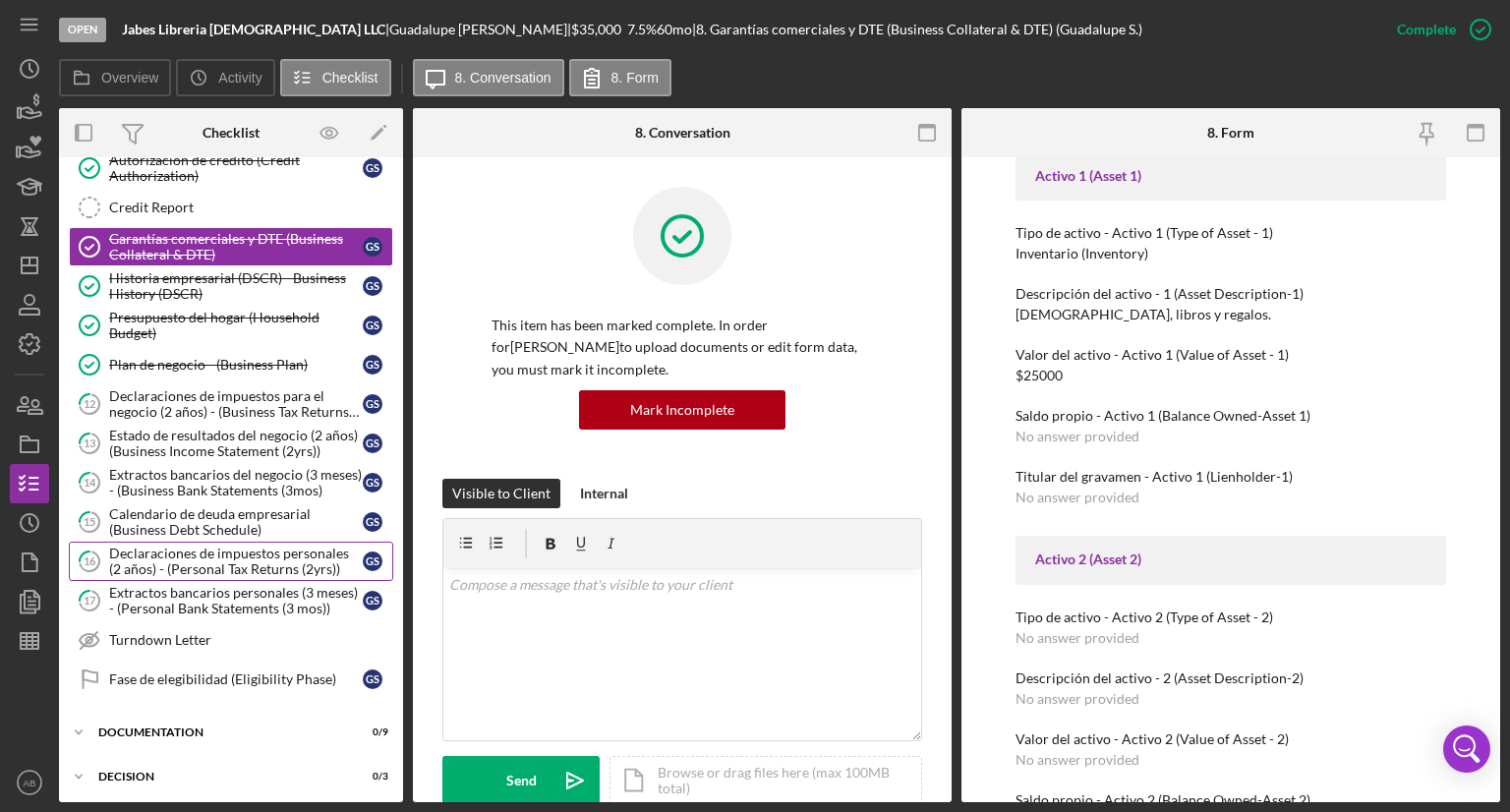
click at [177, 551] on div "Declaraciones de impuestos personales (2 años) - (Personal Tax Returns (2yrs))" at bounding box center [236, 561] width 254 height 31
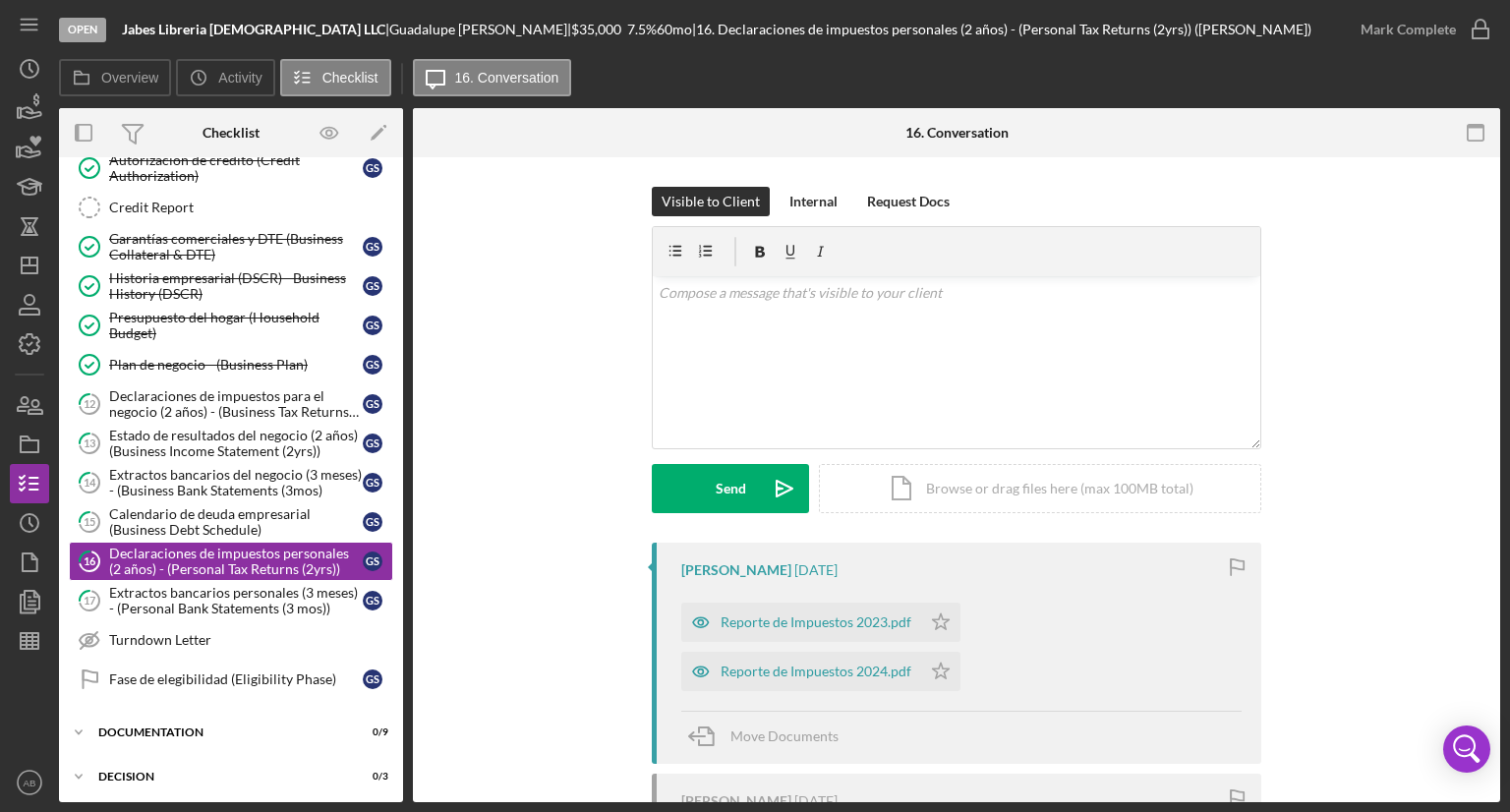
scroll to position [98, 0]
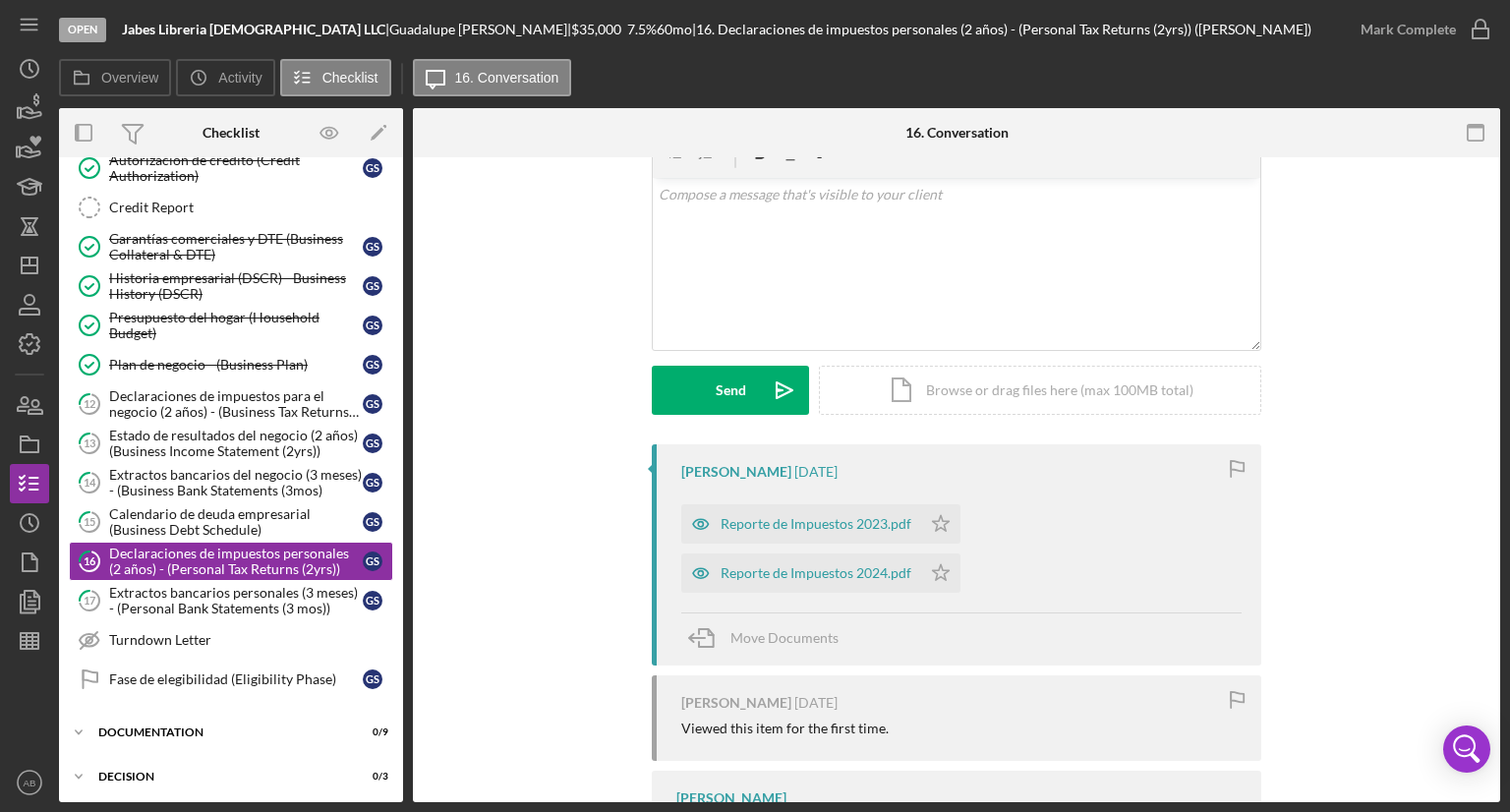
click at [788, 572] on div "Reporte de Impuestos 2024.pdf" at bounding box center [815, 573] width 191 height 16
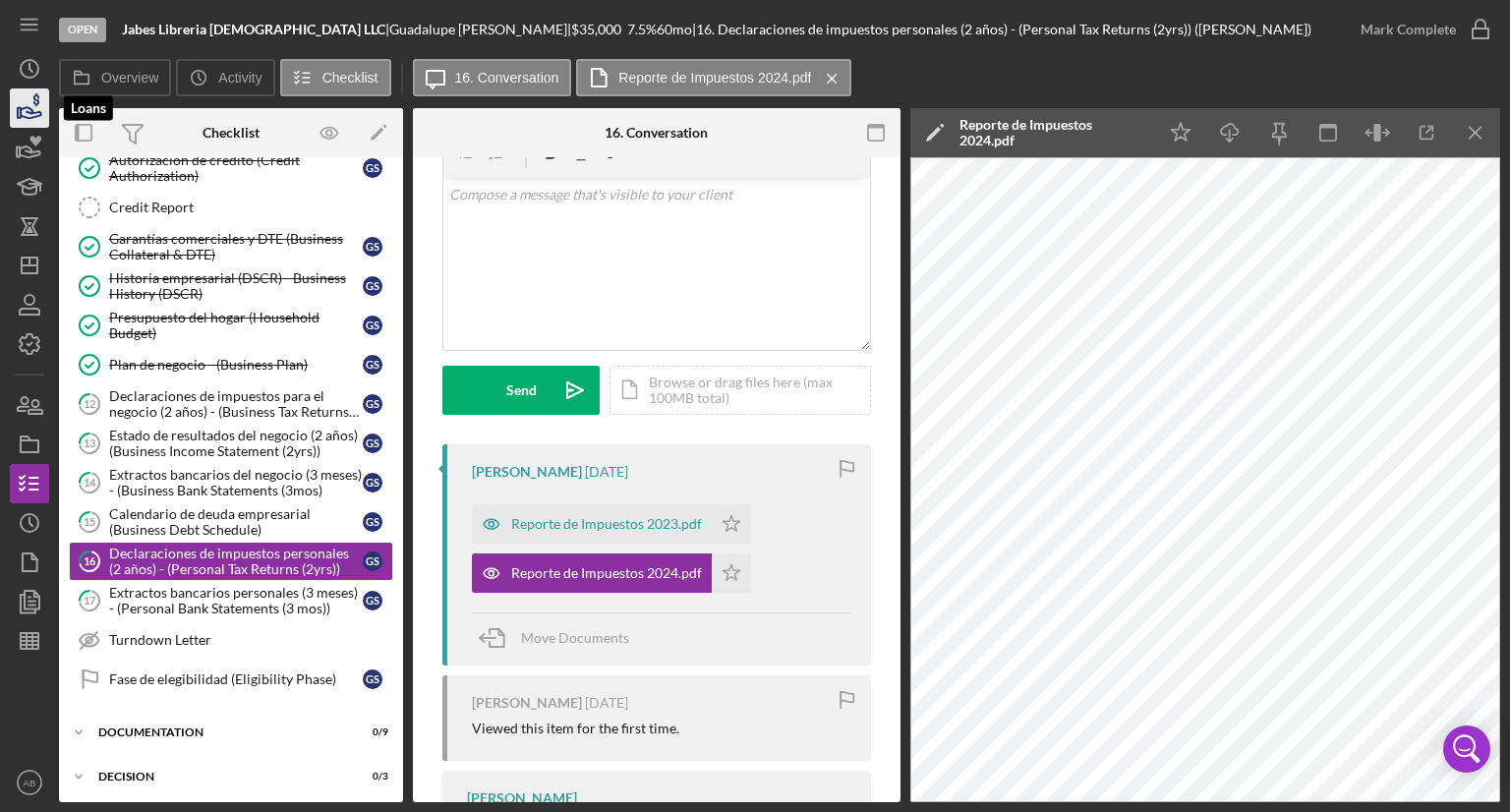
click at [28, 111] on icon "button" at bounding box center [31, 112] width 21 height 11
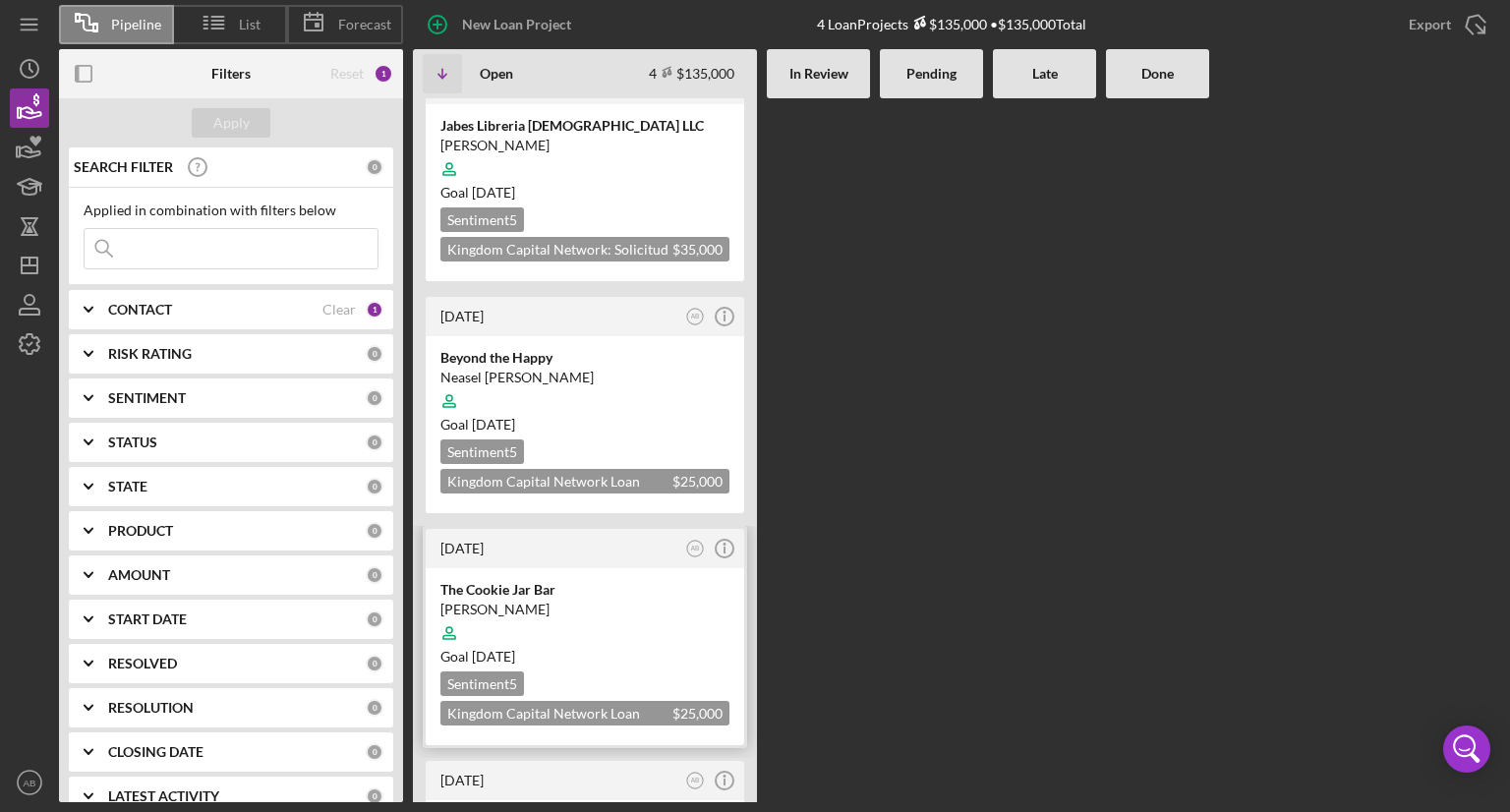
scroll to position [220, 0]
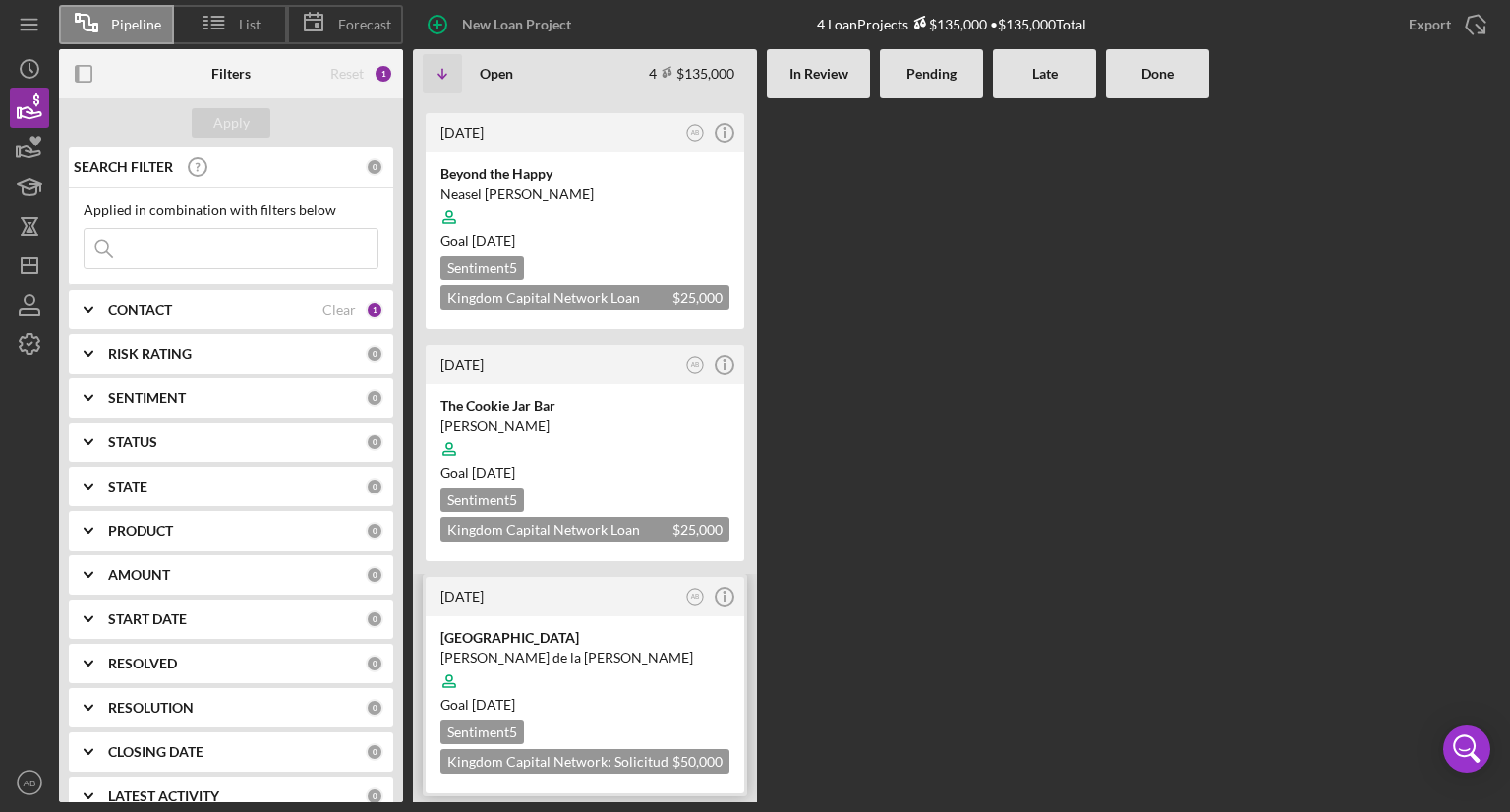
click at [594, 653] on div "[PERSON_NAME] de la [PERSON_NAME]" at bounding box center [584, 658] width 289 height 20
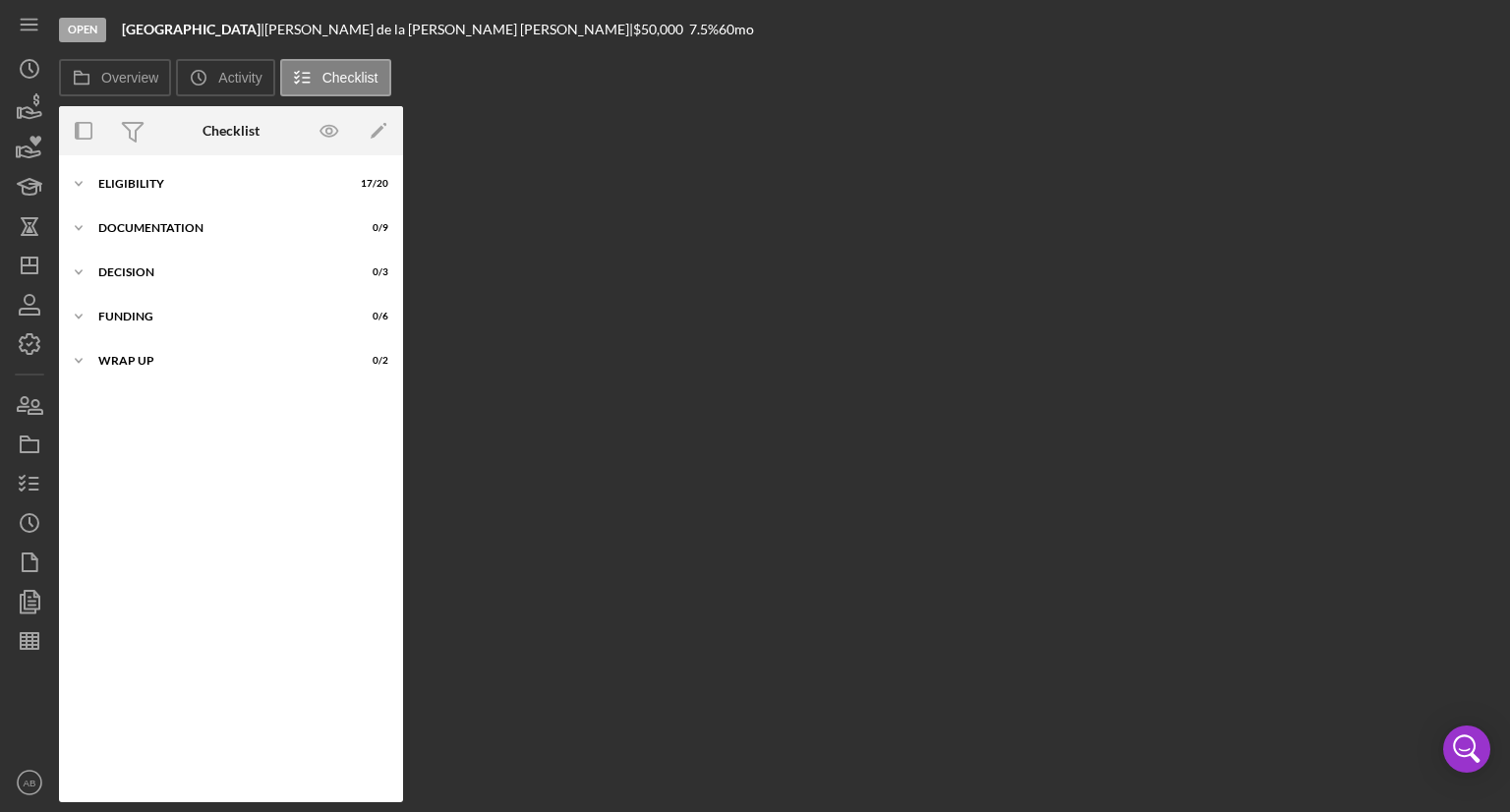
drag, startPoint x: 129, startPoint y: 29, endPoint x: 240, endPoint y: 29, distance: 111.1
click at [243, 32] on div "Open [GEOGRAPHIC_DATA] | [PERSON_NAME][GEOGRAPHIC_DATA][PERSON_NAME] | $50,000 …" at bounding box center [779, 29] width 1441 height 59
copy b "[GEOGRAPHIC_DATA]"
click at [118, 180] on div "ELIGIBILITY" at bounding box center [238, 184] width 280 height 12
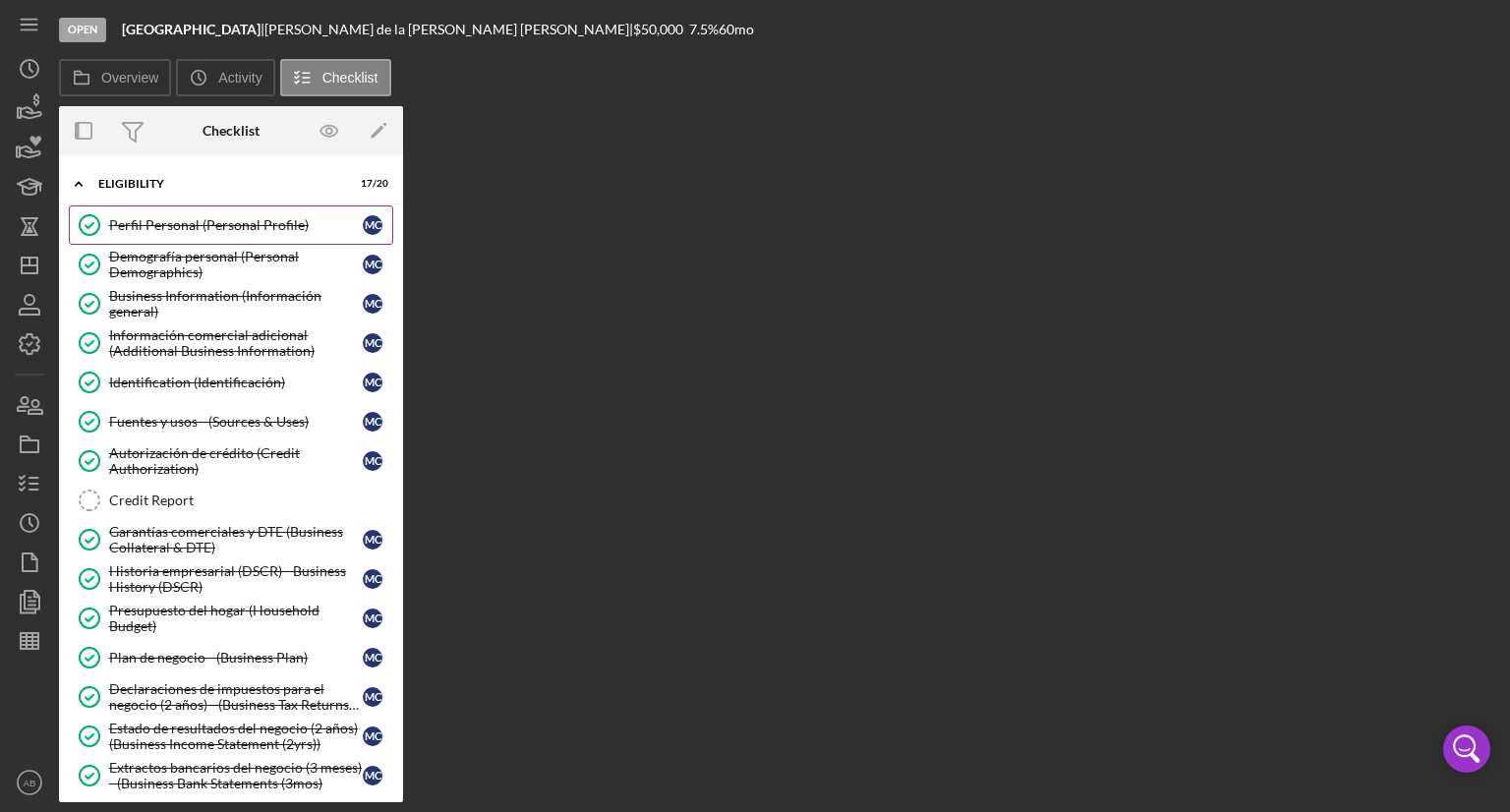
click at [144, 221] on div "Perfil Personal (Personal Profile)" at bounding box center [236, 225] width 254 height 16
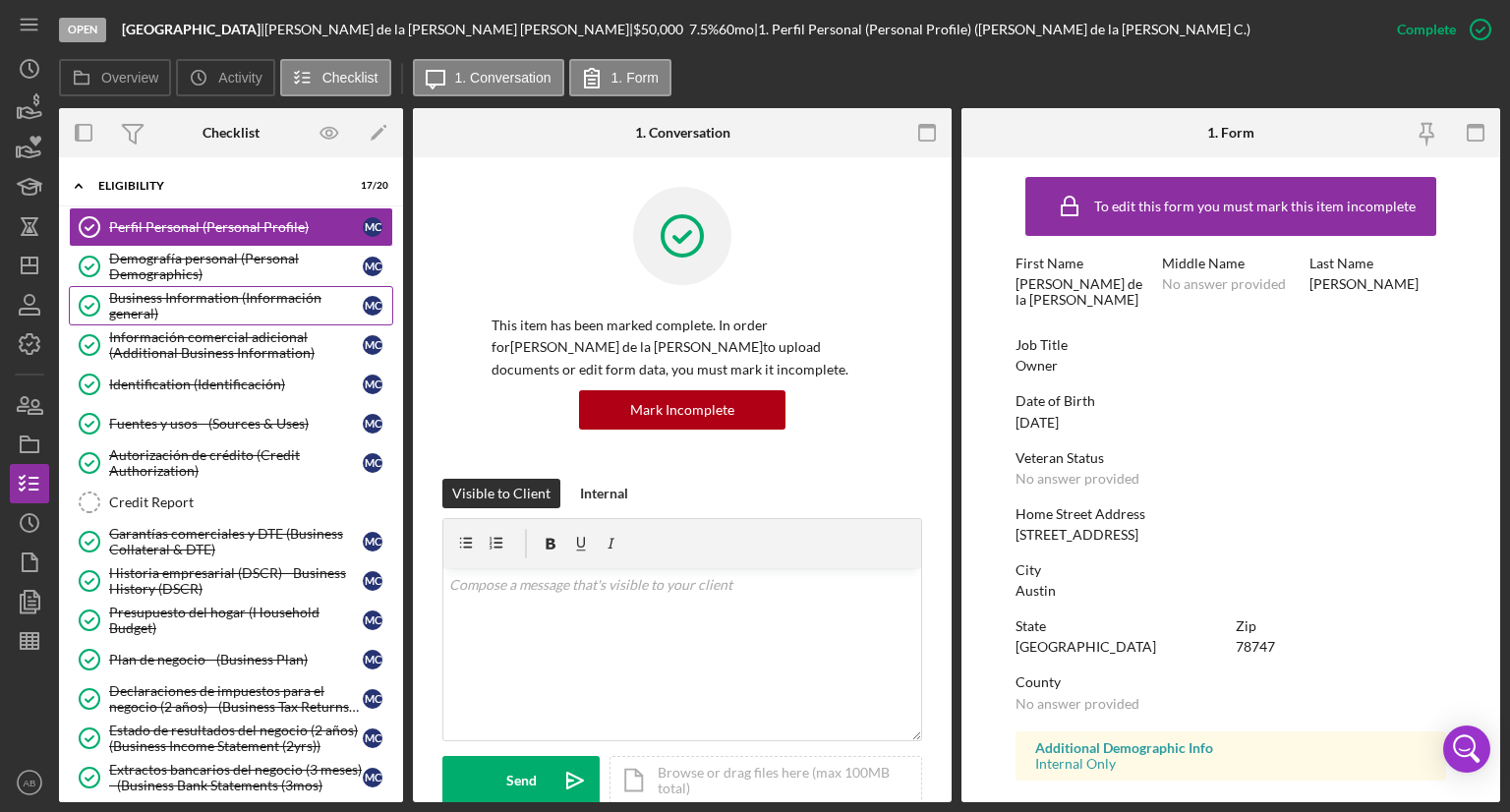
click at [185, 313] on div "Business Information (Información general)" at bounding box center [236, 305] width 254 height 31
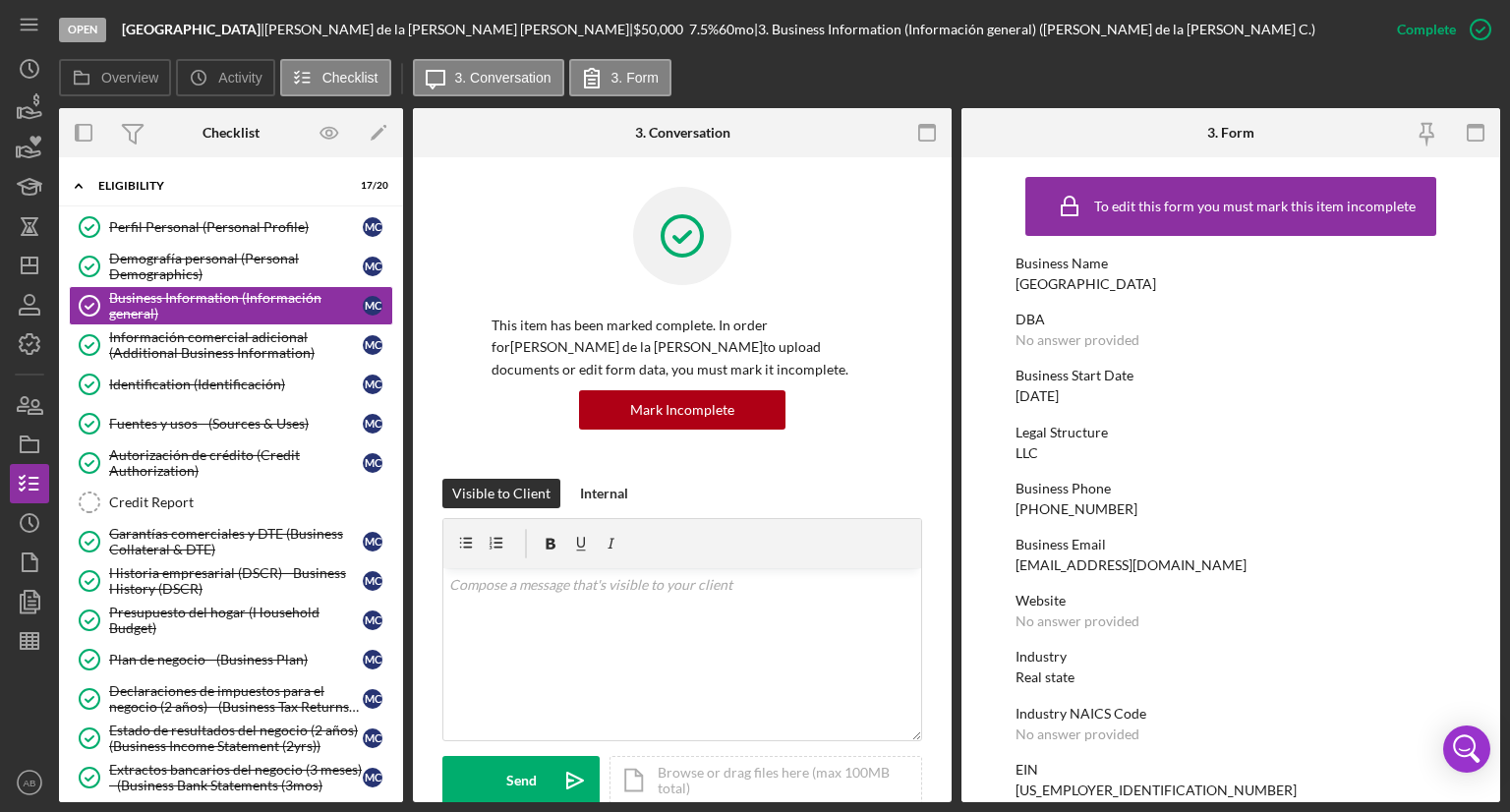
drag, startPoint x: 1148, startPoint y: 282, endPoint x: 970, endPoint y: 288, distance: 178.0
click at [970, 288] on form "To edit this form you must mark this item incomplete Business Name The tree hou…" at bounding box center [1230, 479] width 539 height 645
click at [185, 269] on div "Demografía personal (Personal Demographics)" at bounding box center [236, 266] width 254 height 31
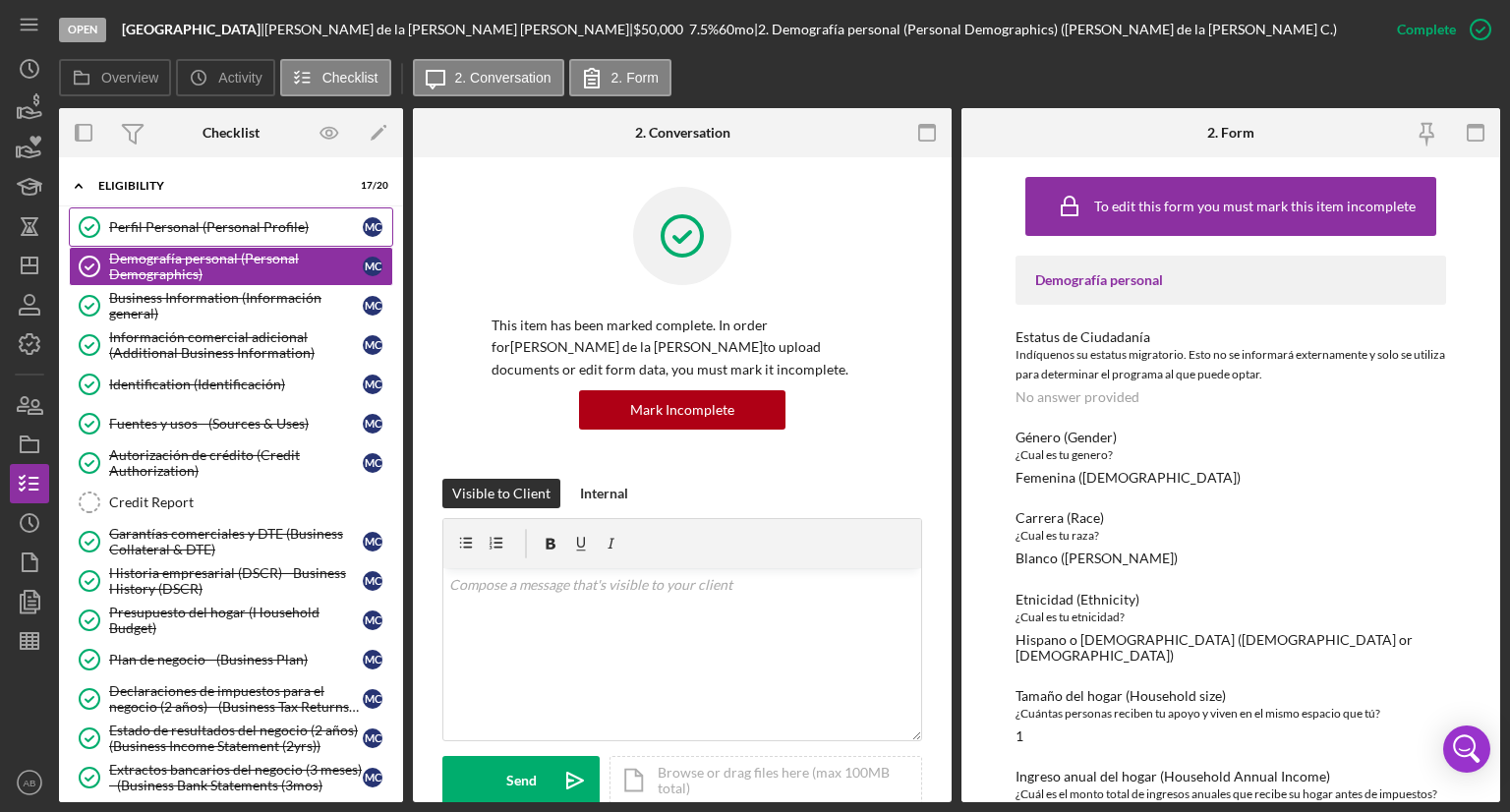
click at [201, 233] on div "Perfil Personal (Personal Profile)" at bounding box center [236, 227] width 254 height 16
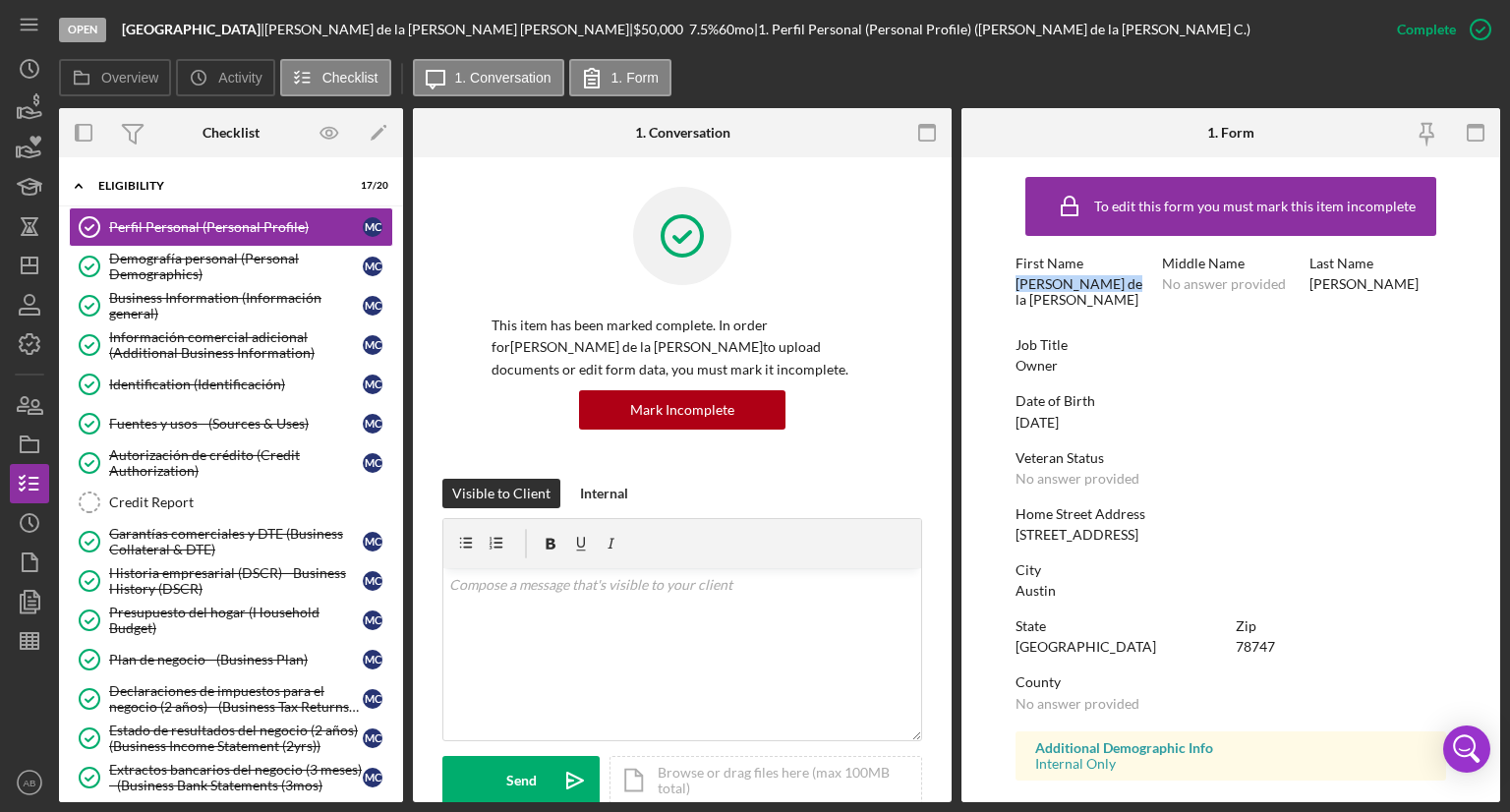
drag, startPoint x: 1117, startPoint y: 284, endPoint x: 1011, endPoint y: 292, distance: 105.5
click at [1011, 292] on form "To edit this form you must mark this item incomplete First Name [PERSON_NAME] d…" at bounding box center [1230, 479] width 539 height 645
copy div "[PERSON_NAME] de la [PERSON_NAME]"
drag, startPoint x: 1360, startPoint y: 286, endPoint x: 1320, endPoint y: 288, distance: 40.3
click at [1303, 287] on div "First Name [PERSON_NAME] de la [PERSON_NAME] Middle Name No answer provided Las…" at bounding box center [1230, 292] width 431 height 72
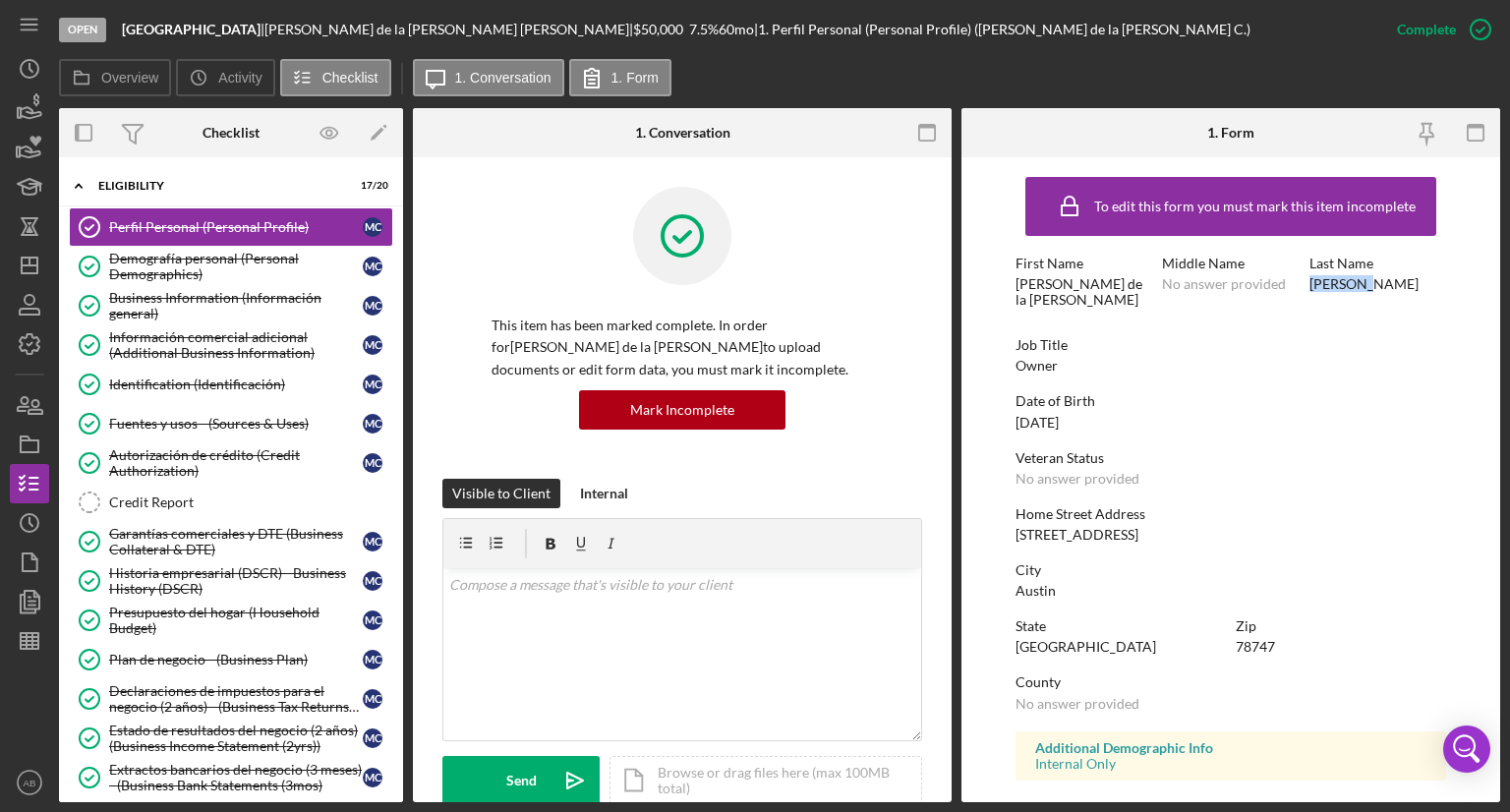
copy div "[PERSON_NAME]"
click at [174, 421] on div "Fuentes y usos - (Sources & Uses)" at bounding box center [236, 424] width 254 height 16
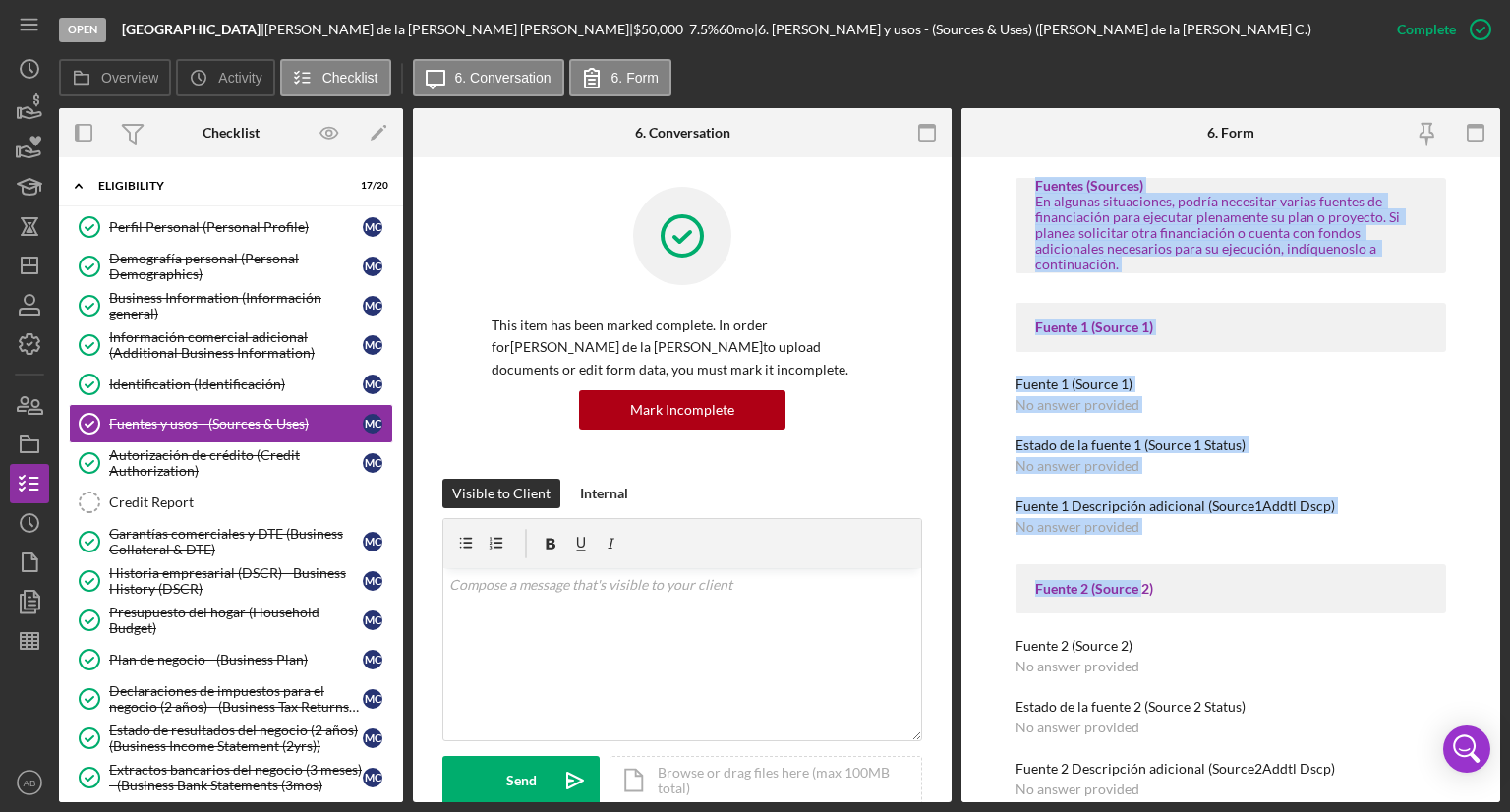
scroll to position [1006, 0]
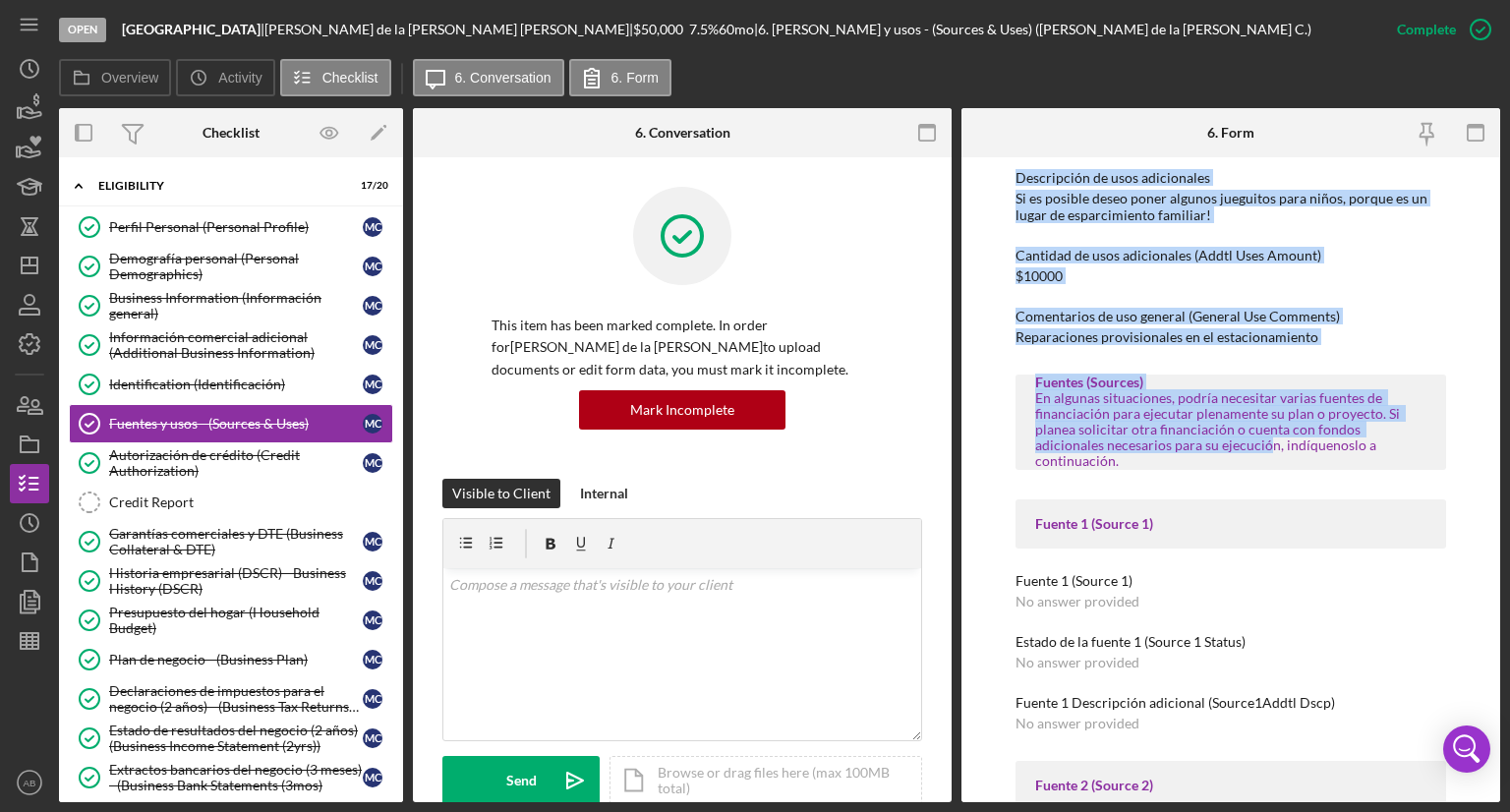
drag, startPoint x: 1007, startPoint y: 194, endPoint x: 1196, endPoint y: 447, distance: 316.1
click at [1196, 447] on div "To edit this form you must mark this item incomplete Usos (Uses) In this sectio…" at bounding box center [1230, 479] width 539 height 645
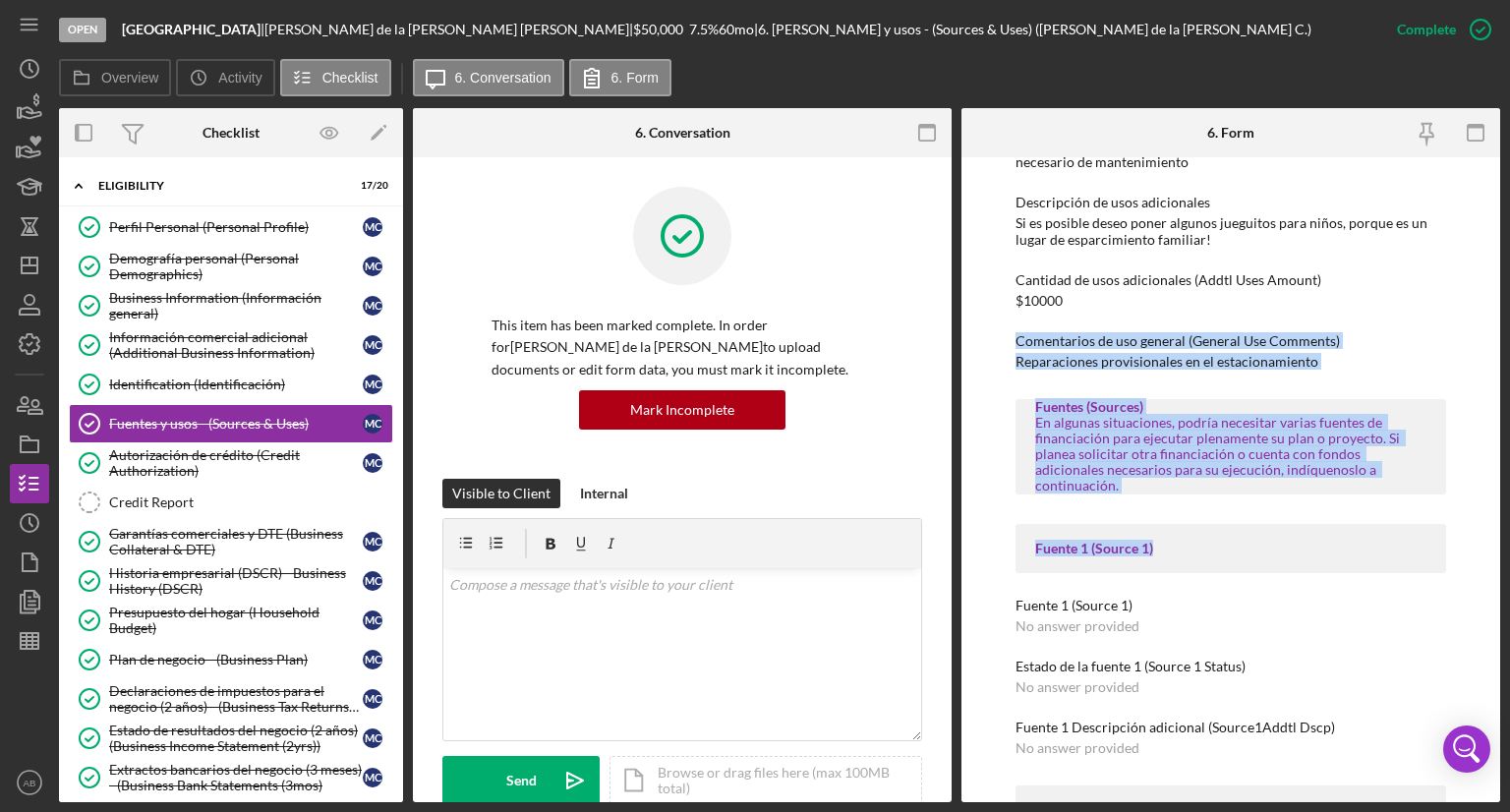
scroll to position [908, 0]
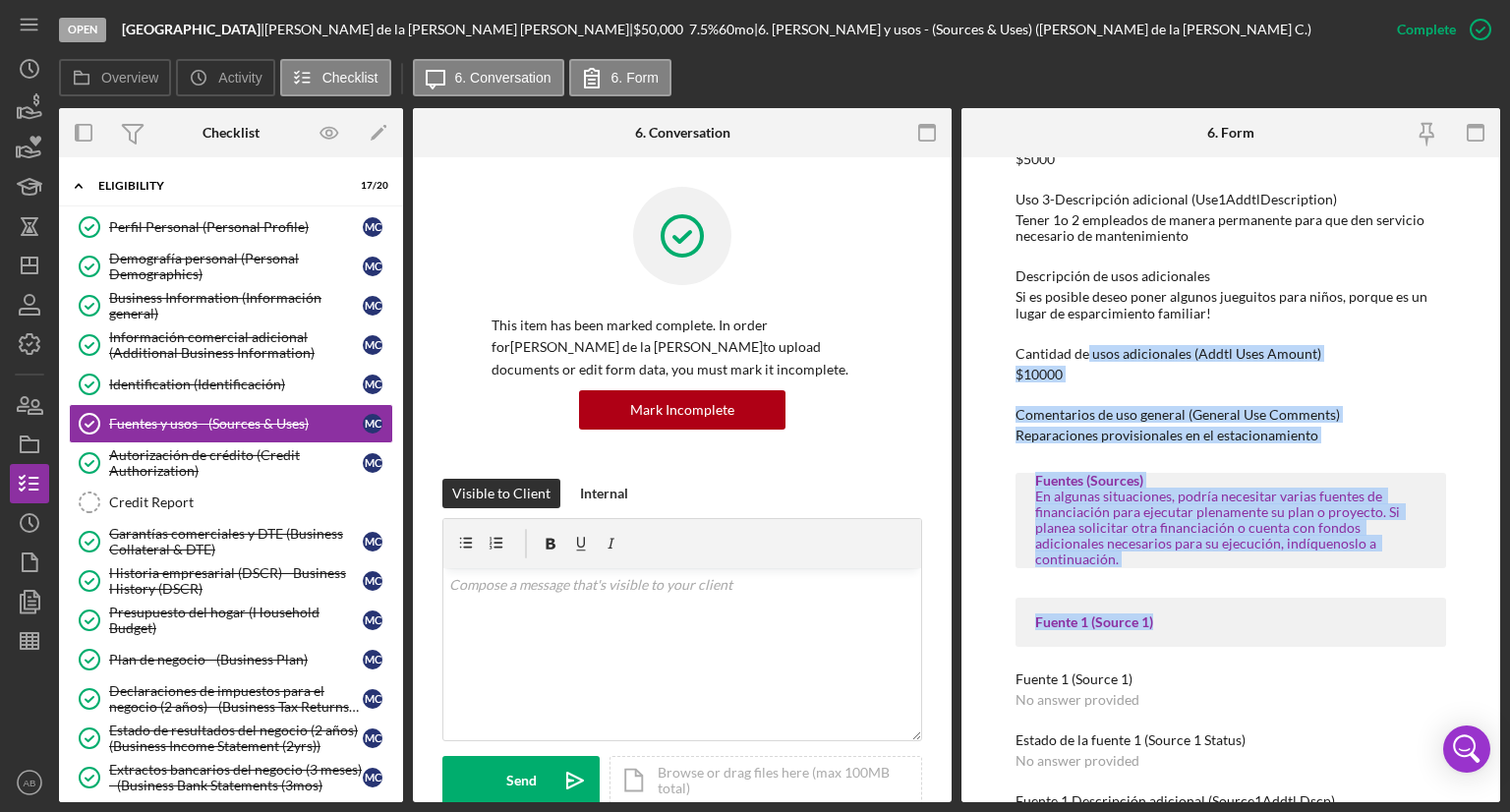
drag, startPoint x: 1419, startPoint y: 453, endPoint x: 1083, endPoint y: 357, distance: 349.7
click at [1085, 357] on div "Usos (Uses) In this section, please identify the category(s) and amount(s) of f…" at bounding box center [1230, 411] width 431 height 2129
click at [987, 417] on div "To edit this form you must mark this item incomplete Usos (Uses) In this sectio…" at bounding box center [1230, 479] width 539 height 645
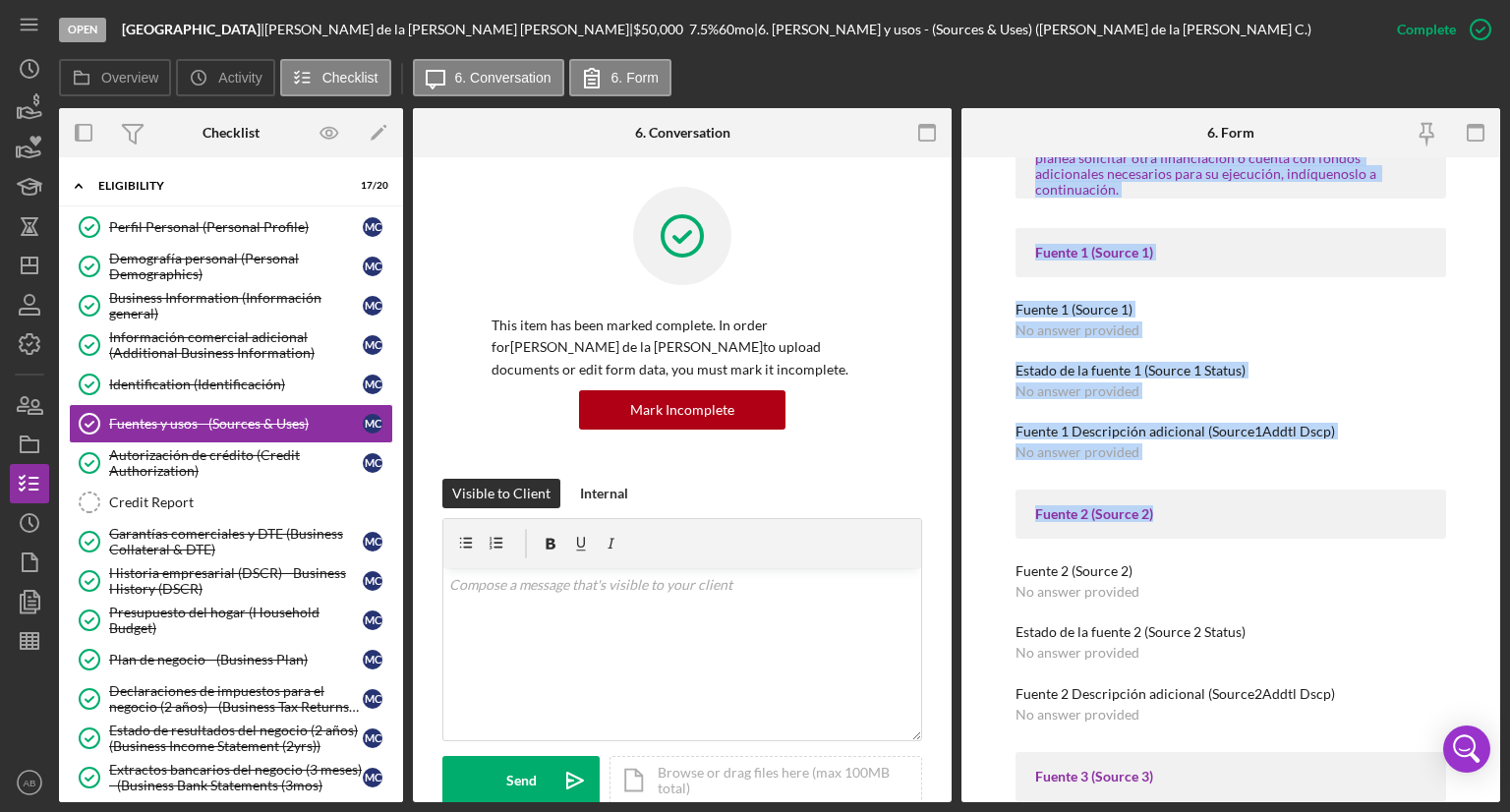
scroll to position [1081, 0]
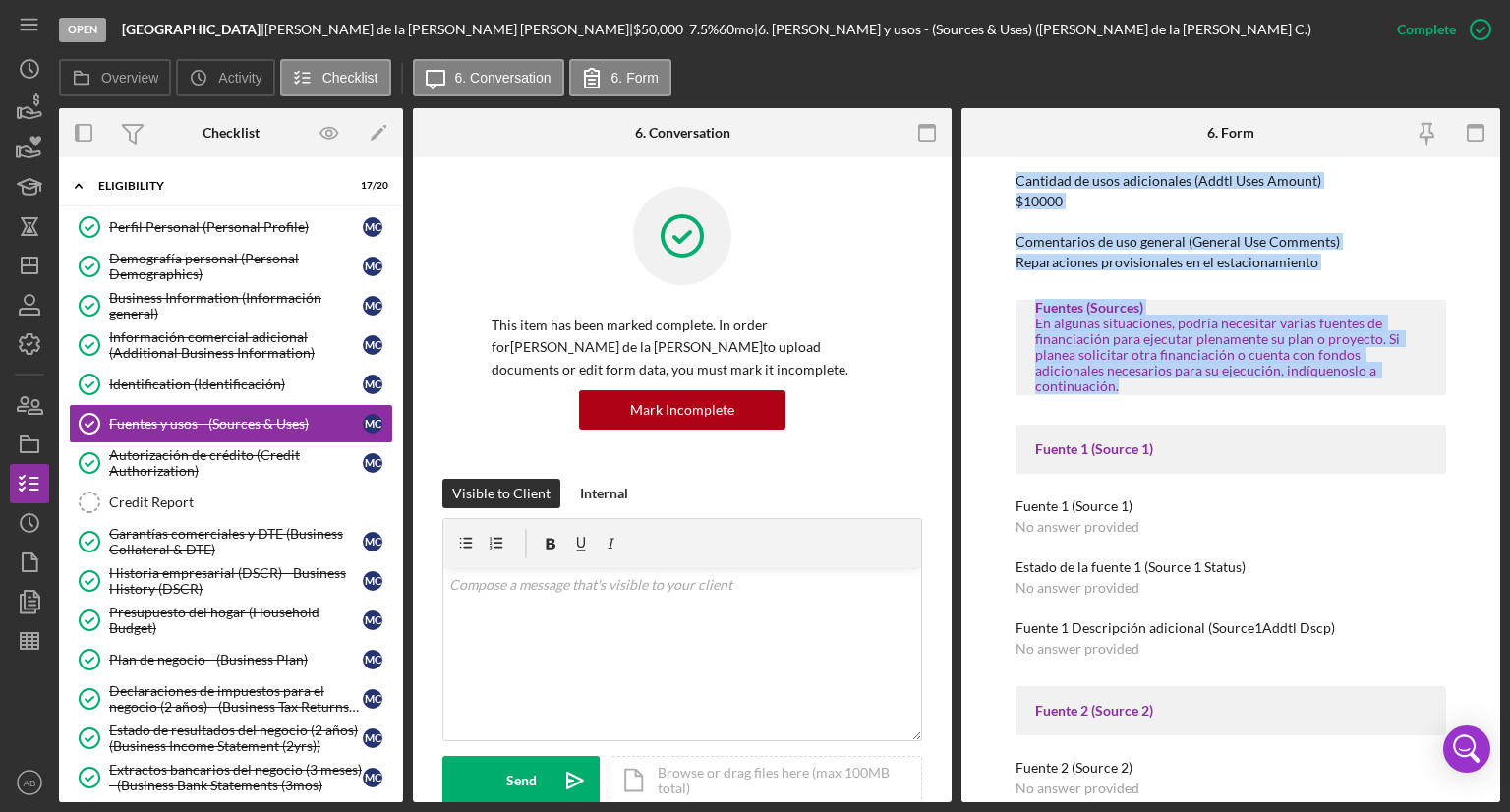
drag, startPoint x: 991, startPoint y: 265, endPoint x: 1421, endPoint y: 367, distance: 442.3
click at [1421, 367] on div "To edit this form you must mark this item incomplete Usos (Uses) In this sectio…" at bounding box center [1230, 479] width 539 height 645
copy div "Lore (Ipsu) Do sita consect, adipis elitsedd eiu temporin(u) lab etdolo(m) al e…"
click at [216, 346] on div "Información comercial adicional (Additional Business Information)" at bounding box center [236, 344] width 254 height 31
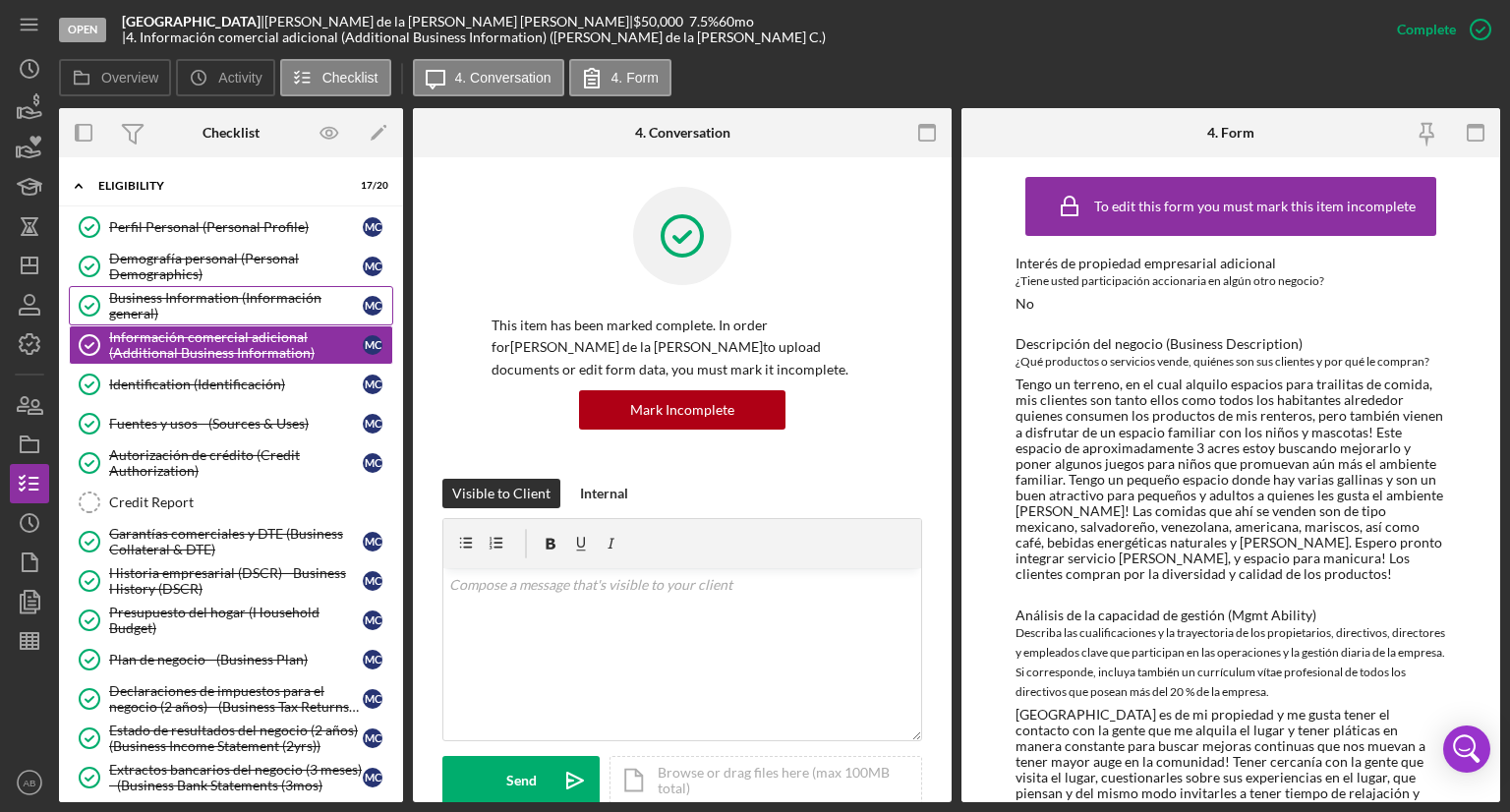
click at [228, 301] on div "Business Information (Información general)" at bounding box center [236, 305] width 254 height 31
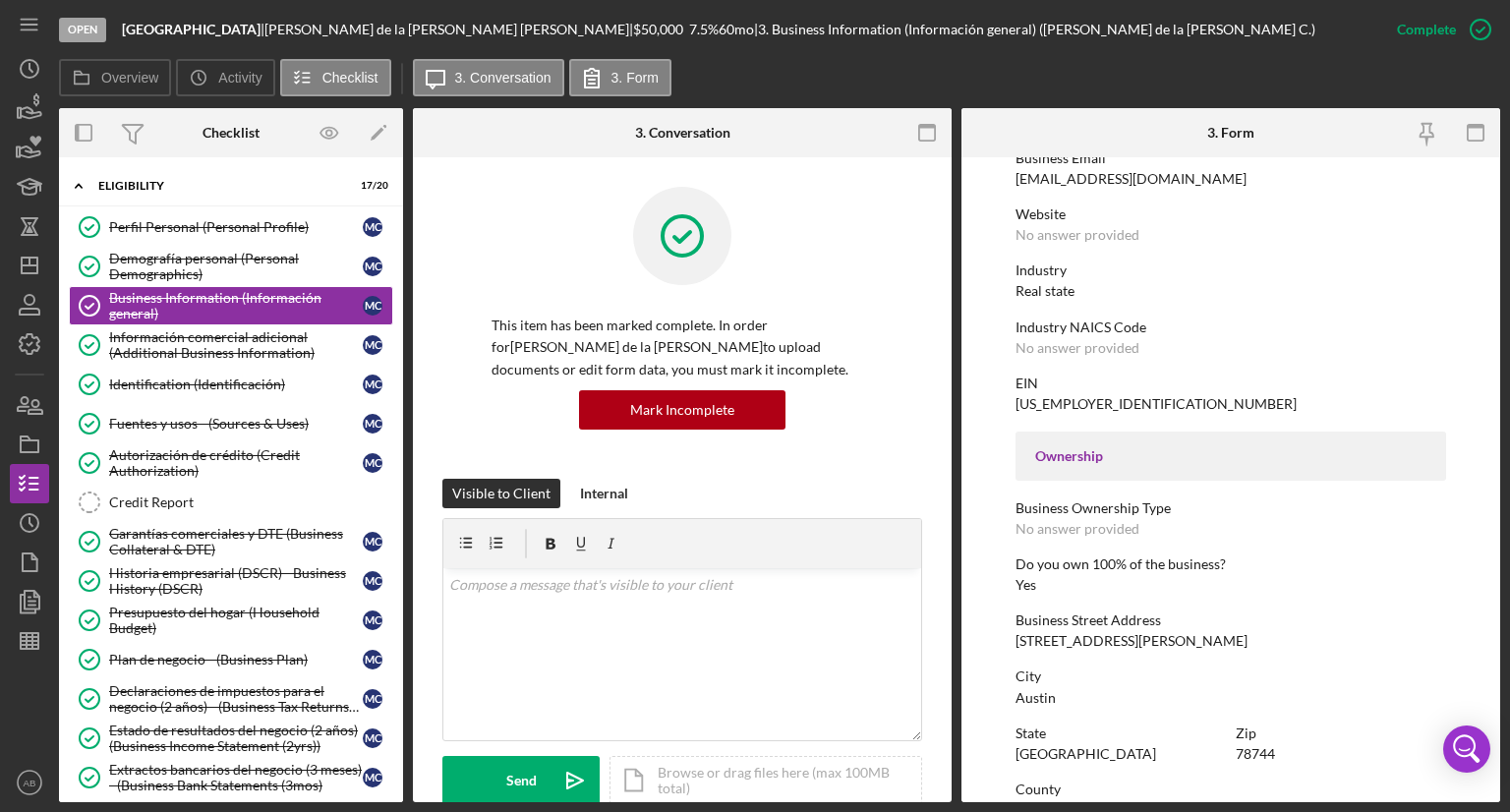
scroll to position [491, 0]
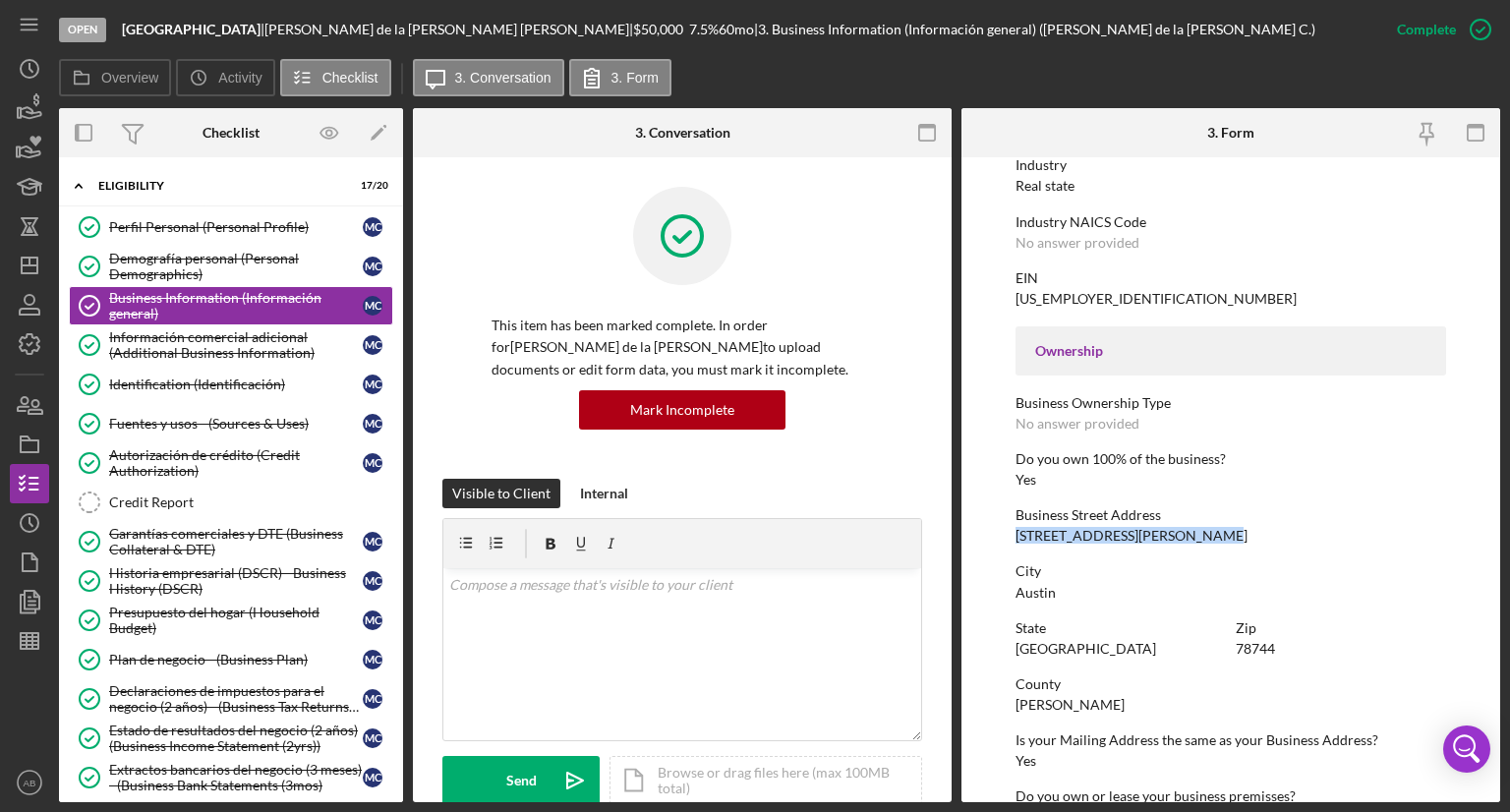
drag, startPoint x: 1198, startPoint y: 533, endPoint x: 1014, endPoint y: 528, distance: 183.9
click at [999, 528] on form "To edit this form you must mark this item incomplete Business Name The tree hou…" at bounding box center [1230, 479] width 539 height 645
copy div "[STREET_ADDRESS][PERSON_NAME]"
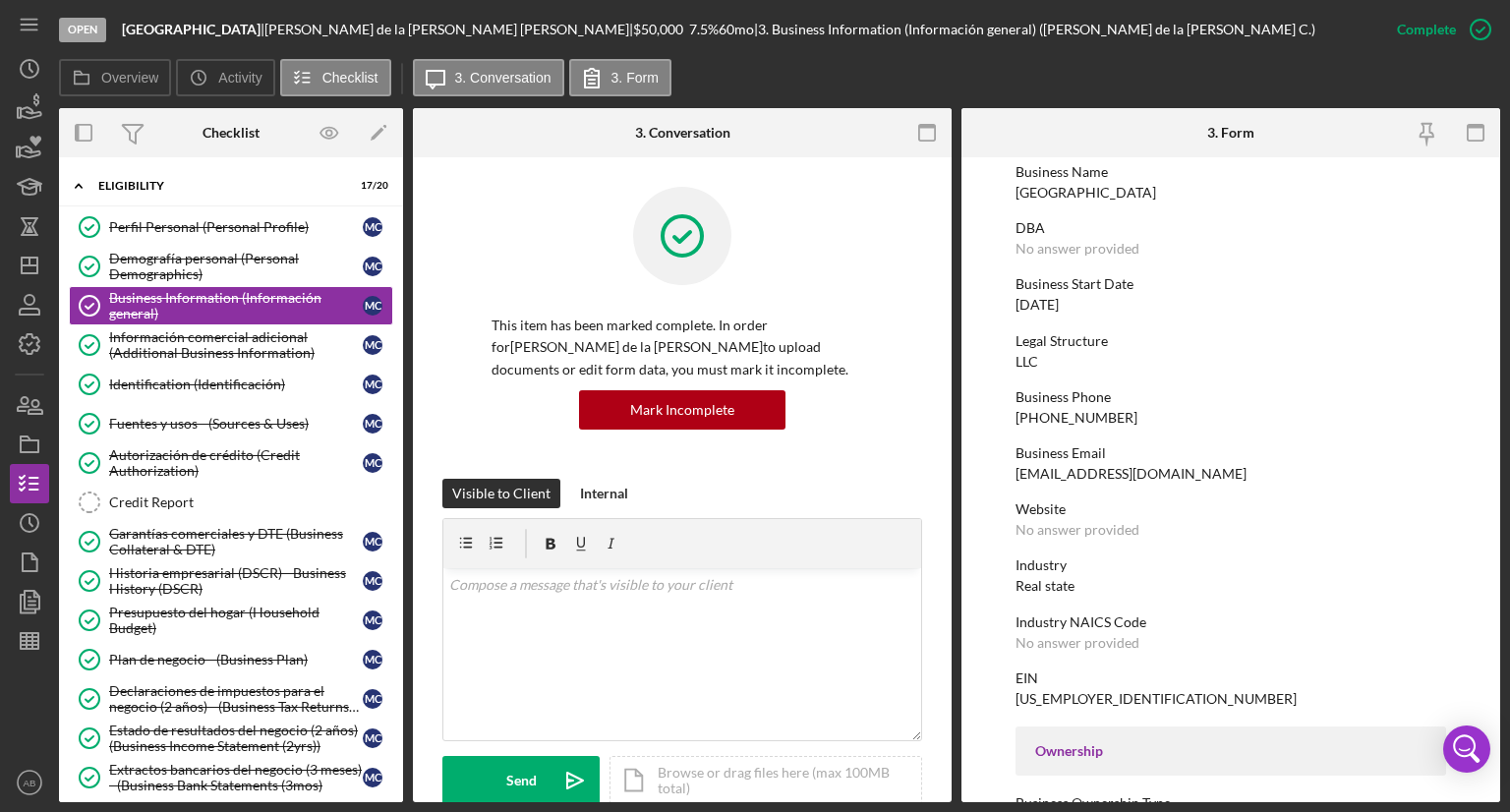
scroll to position [0, 0]
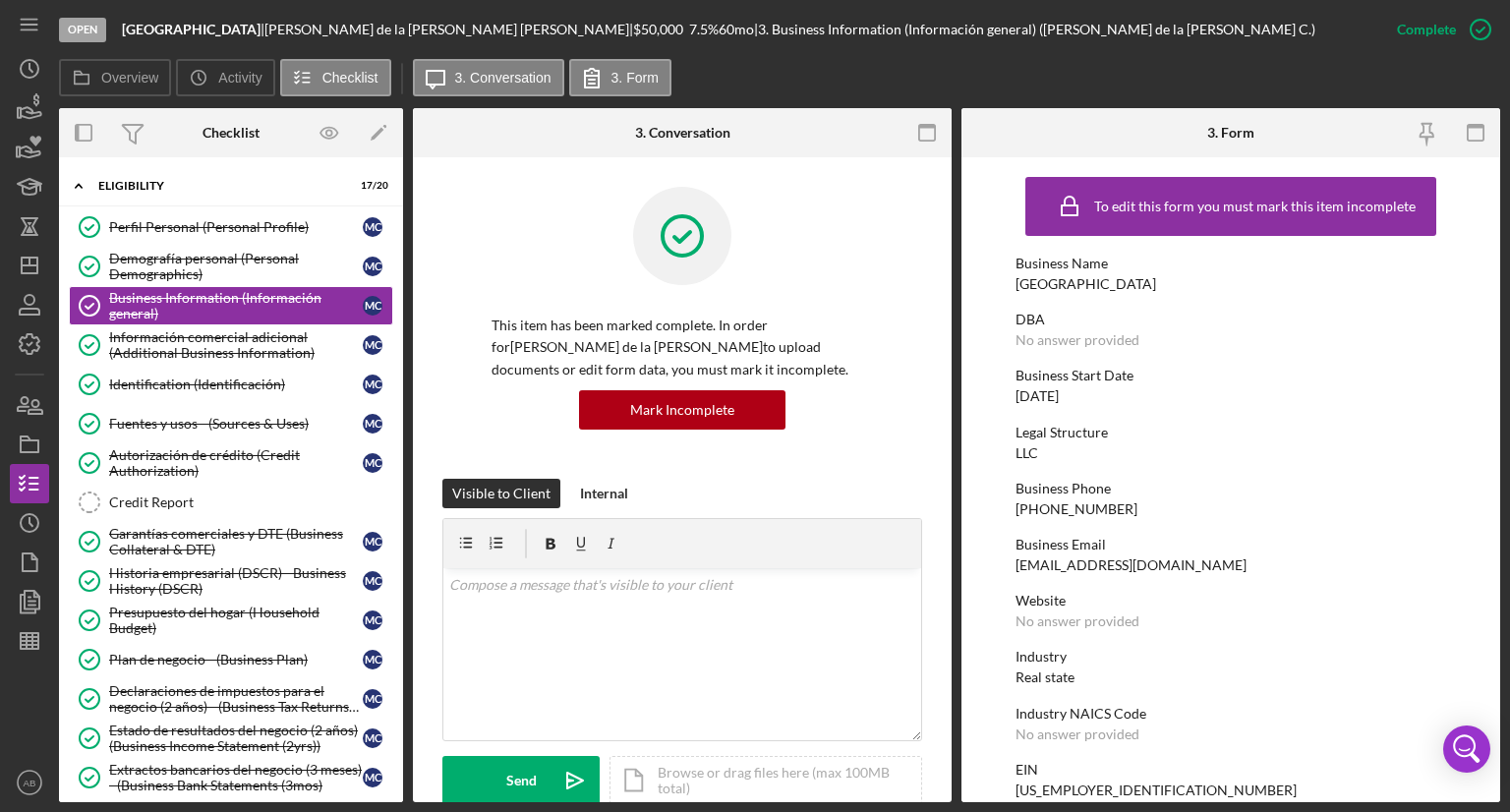
drag, startPoint x: 1121, startPoint y: 402, endPoint x: 1013, endPoint y: 404, distance: 107.2
click at [1013, 404] on form "To edit this form you must mark this item incomplete Business Name The tree hou…" at bounding box center [1230, 479] width 539 height 645
copy div "[DATE]"
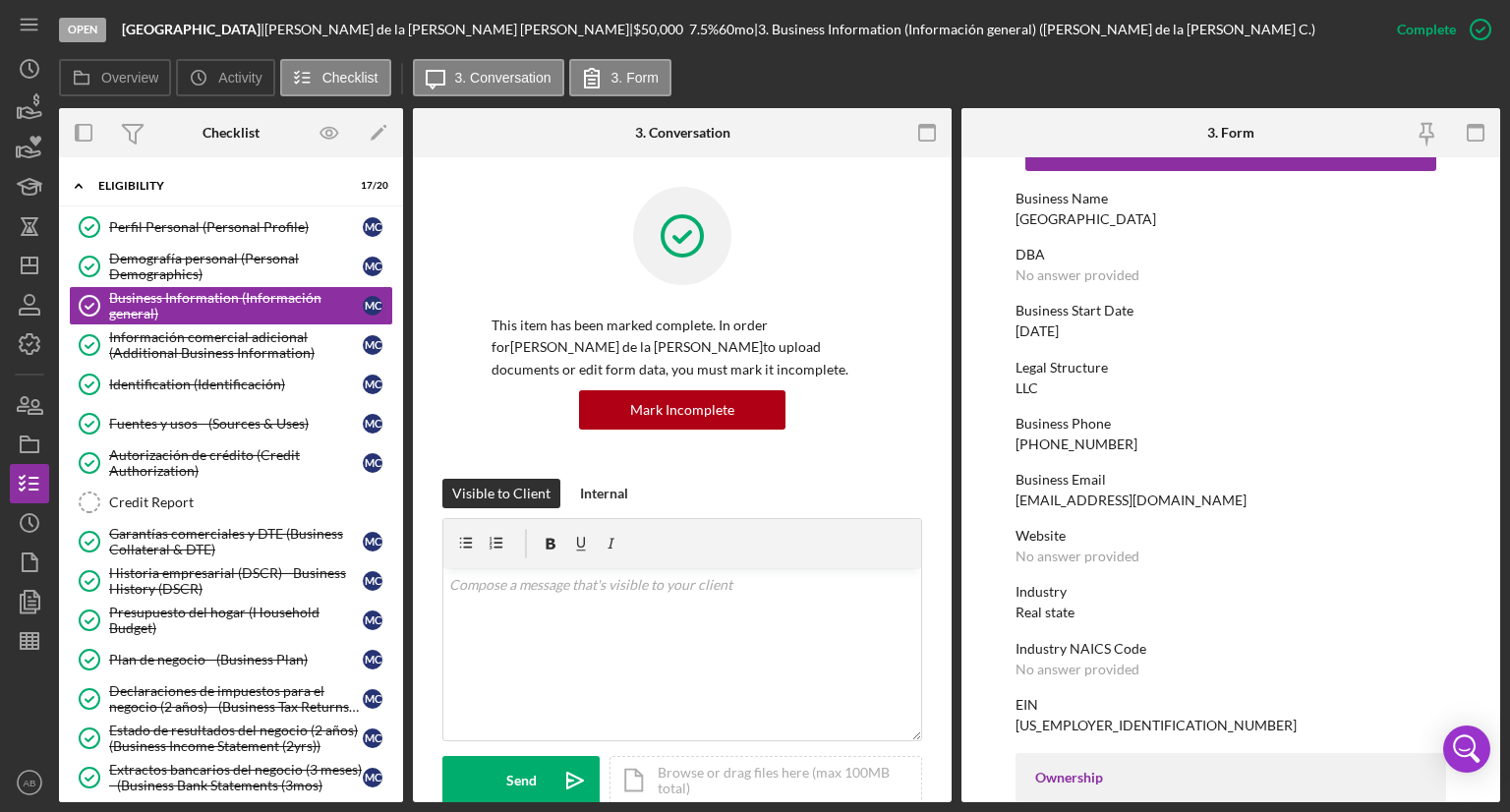
scroll to position [98, 0]
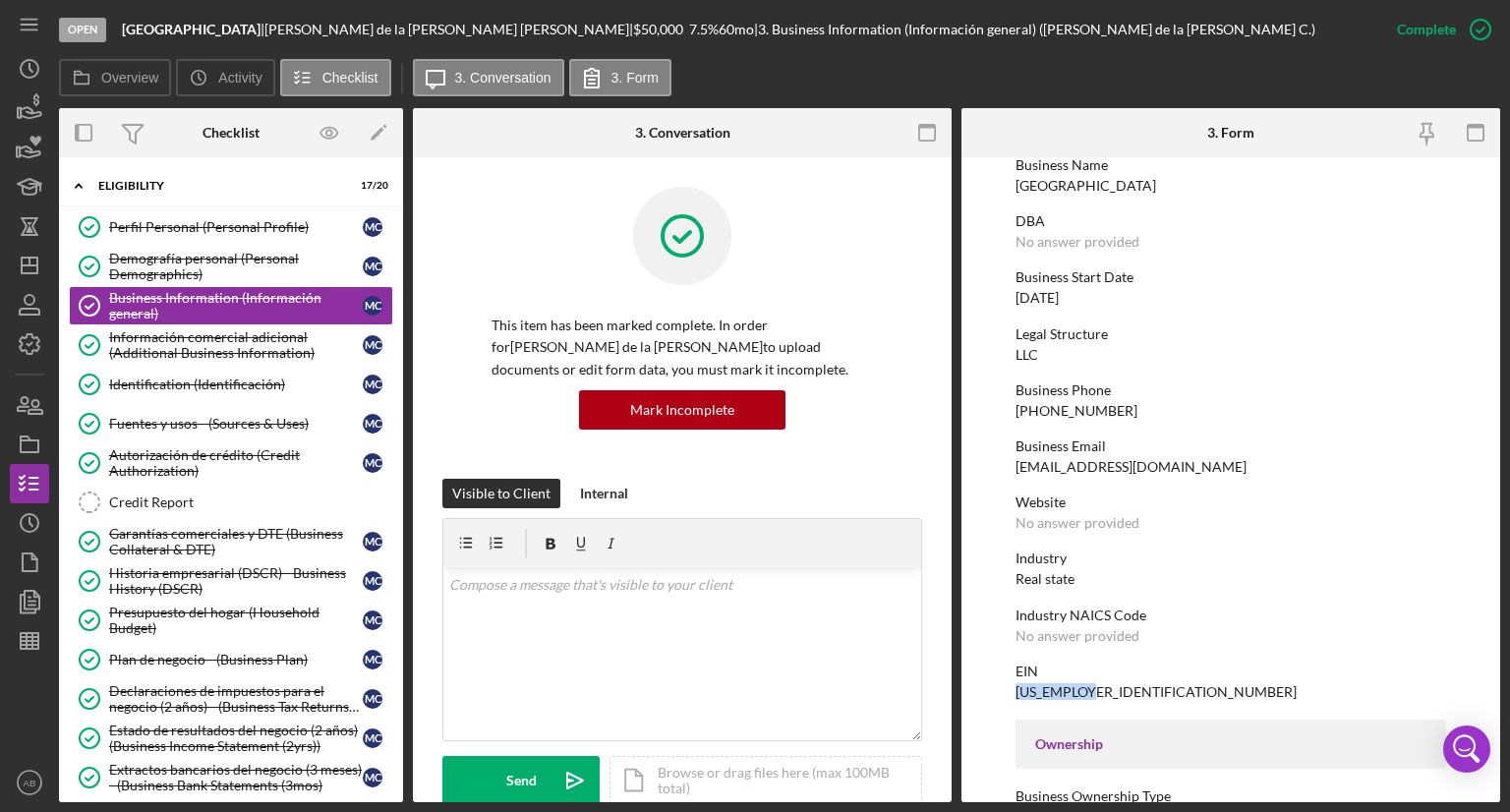
drag, startPoint x: 1100, startPoint y: 692, endPoint x: 1013, endPoint y: 697, distance: 86.6
click at [1013, 697] on form "To edit this form you must mark this item incomplete Business Name The tree hou…" at bounding box center [1230, 479] width 539 height 645
copy div "[US_EMPLOYER_IDENTIFICATION_NUMBER]"
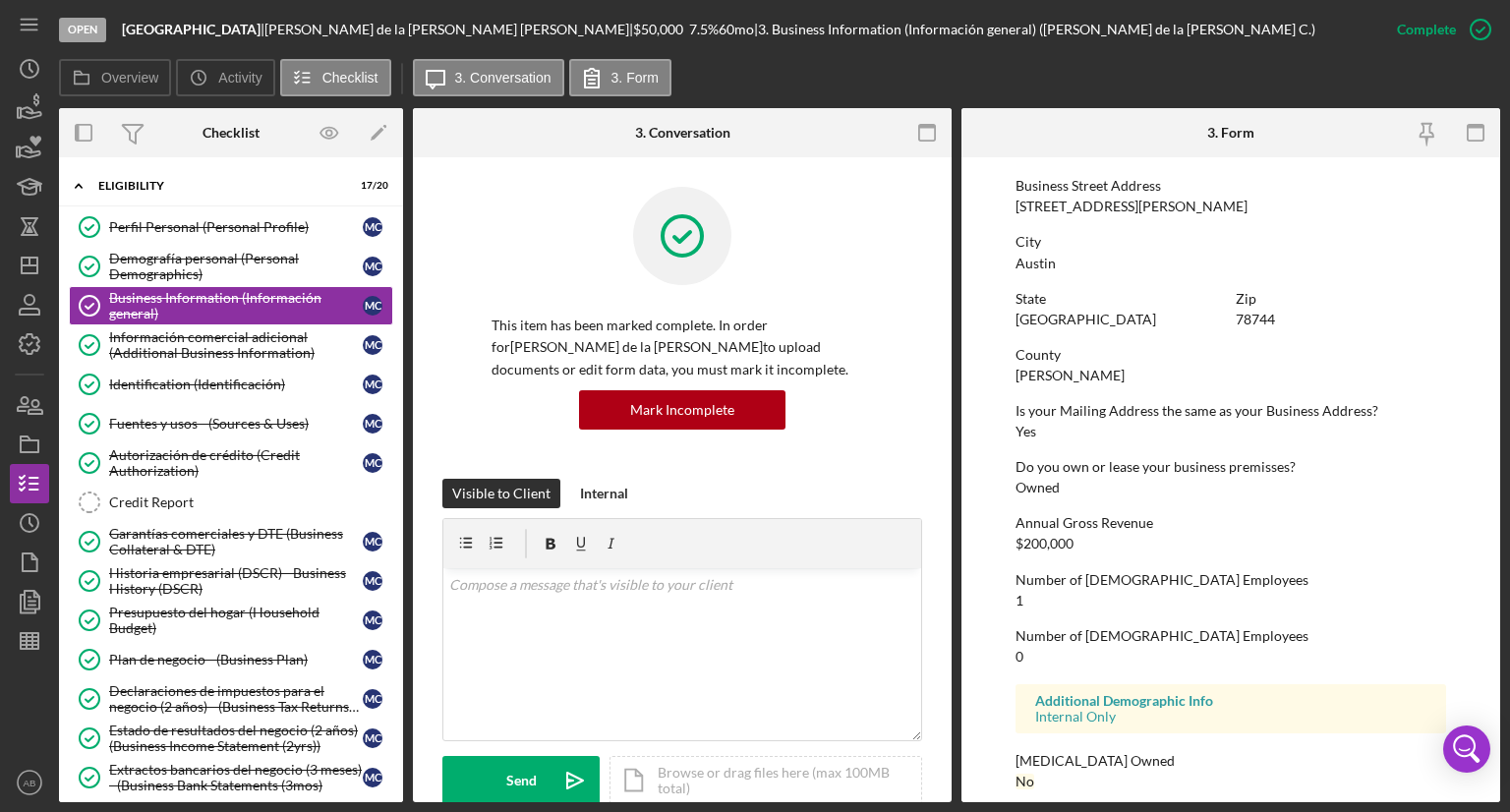
scroll to position [838, 0]
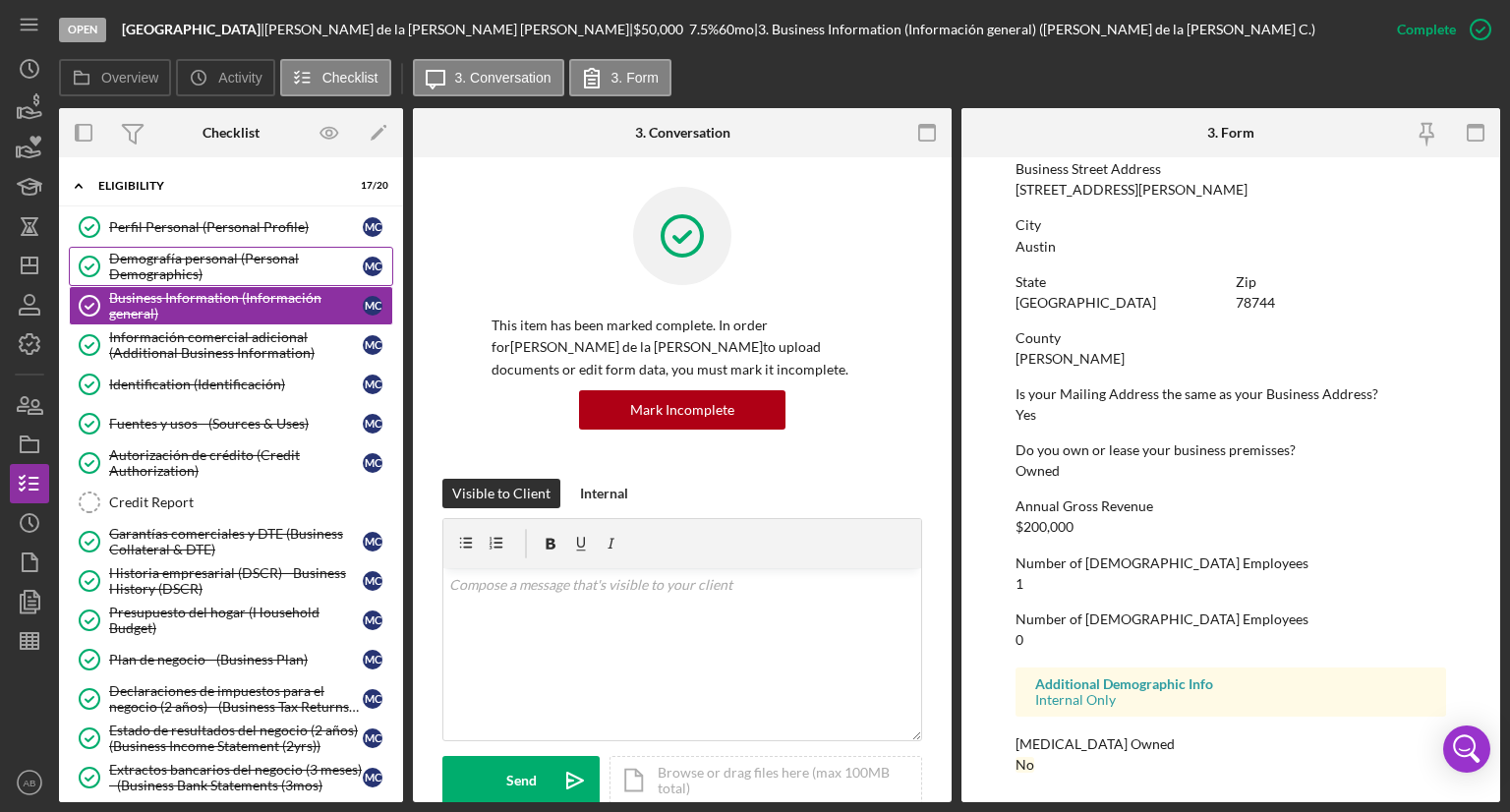
click at [192, 273] on div "Demografía personal (Personal Demographics)" at bounding box center [236, 266] width 254 height 31
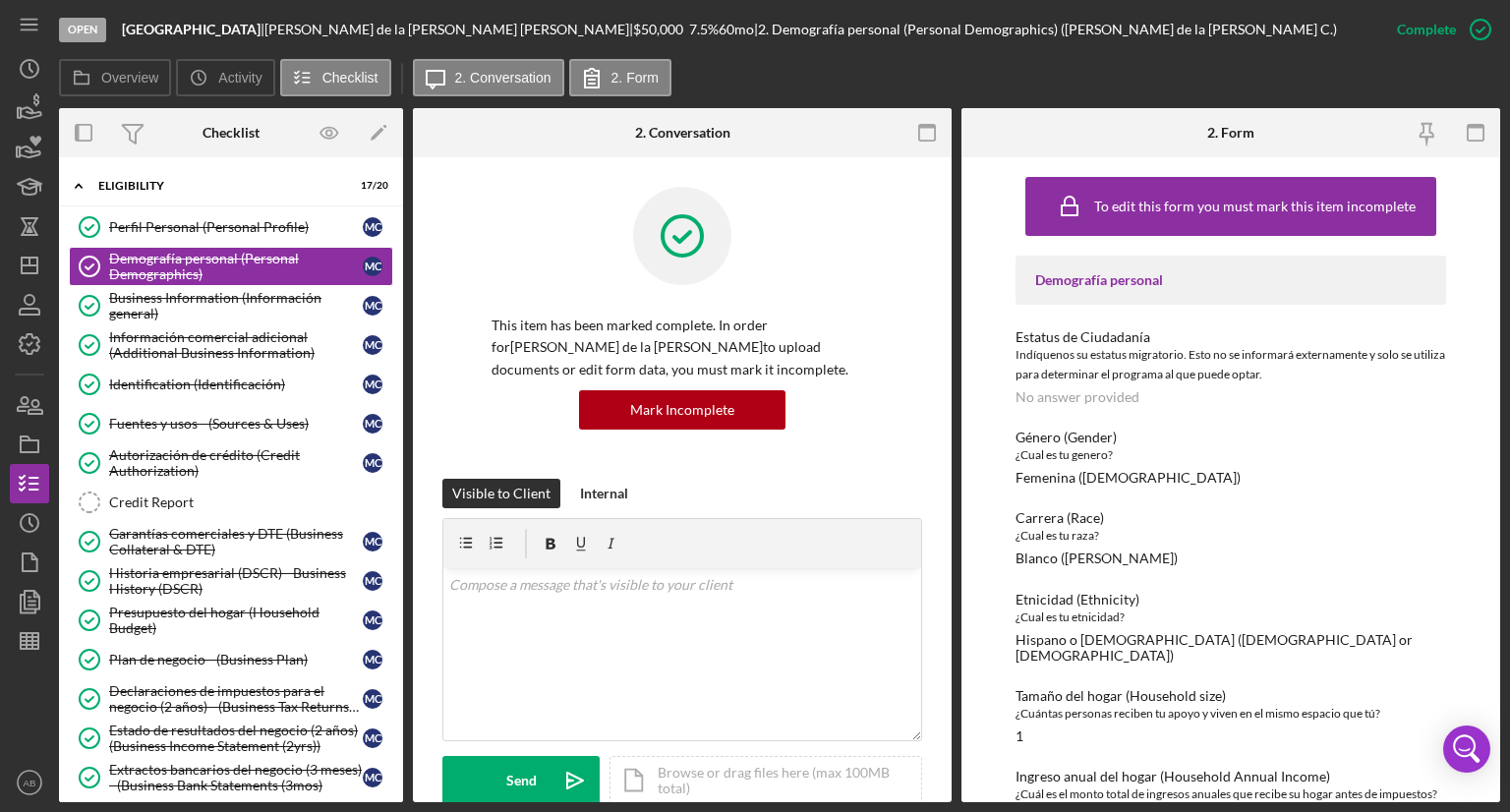
click at [1240, 509] on div "Demografía personal Estatus de Ciudadanía [DEMOGRAPHIC_DATA] su estatus migrato…" at bounding box center [1230, 540] width 431 height 569
click at [189, 307] on div "Business Information (Información general)" at bounding box center [236, 305] width 254 height 31
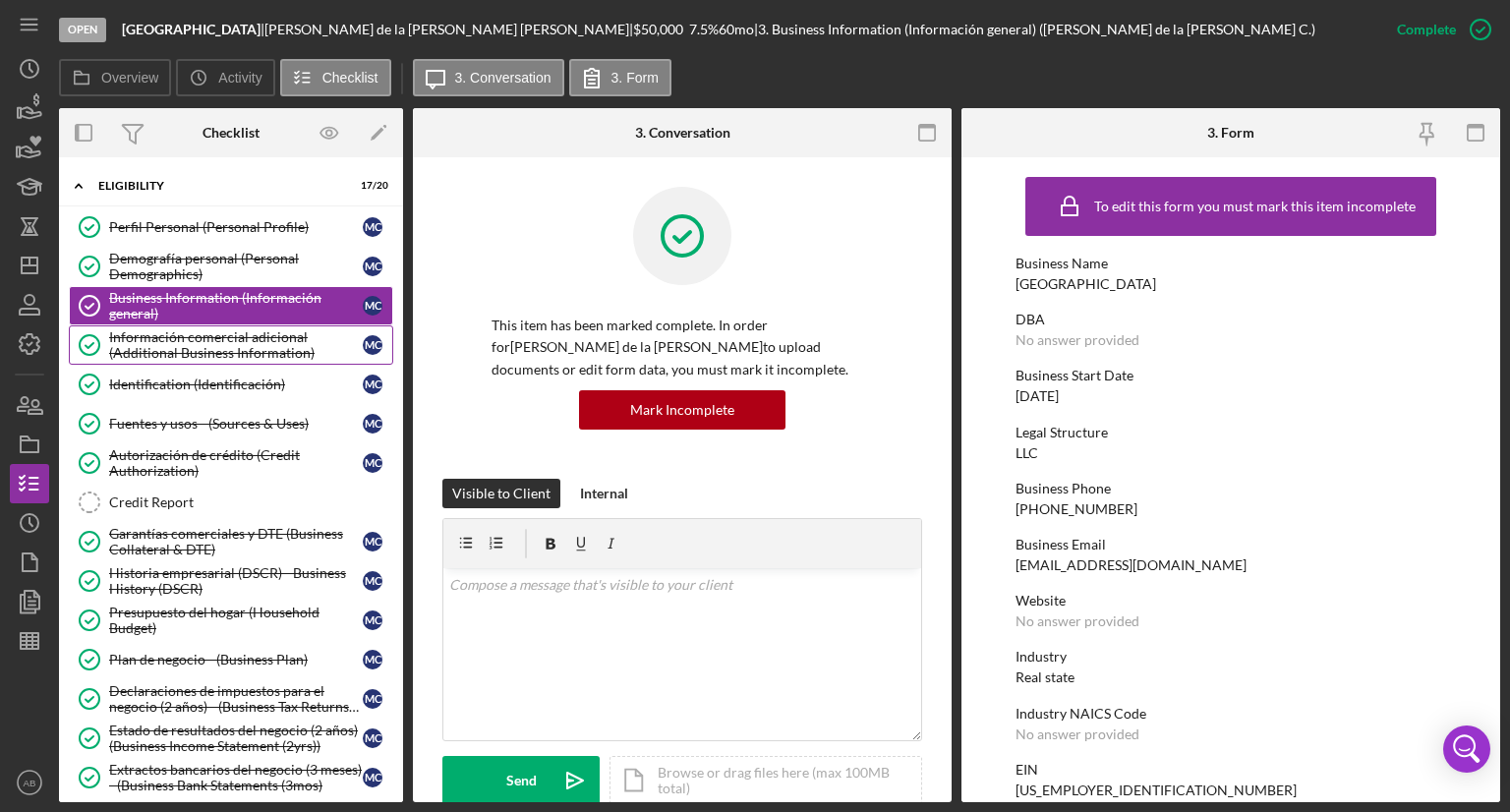
click at [177, 339] on div "Información comercial adicional (Additional Business Information)" at bounding box center [236, 344] width 254 height 31
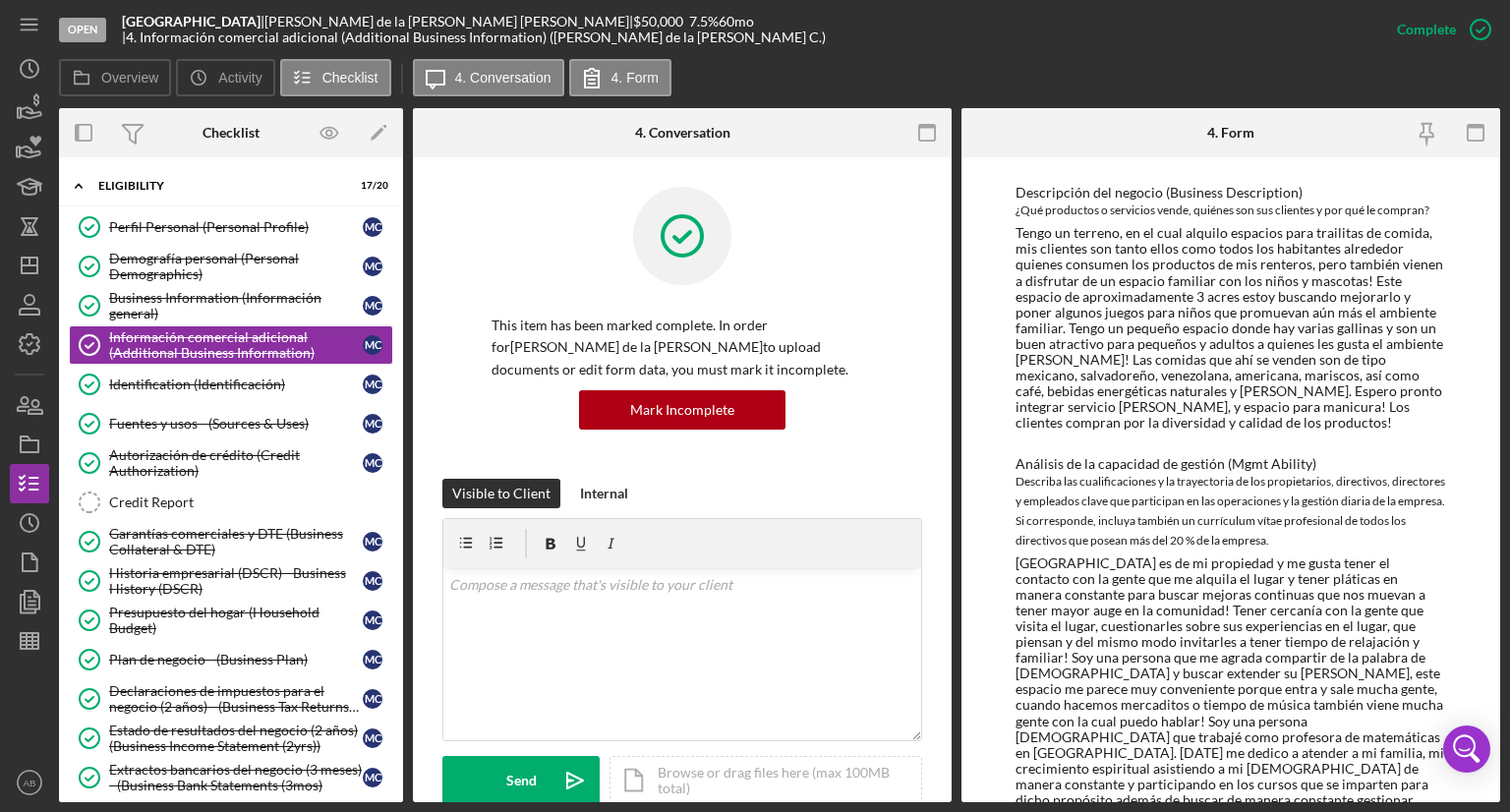
scroll to position [295, 0]
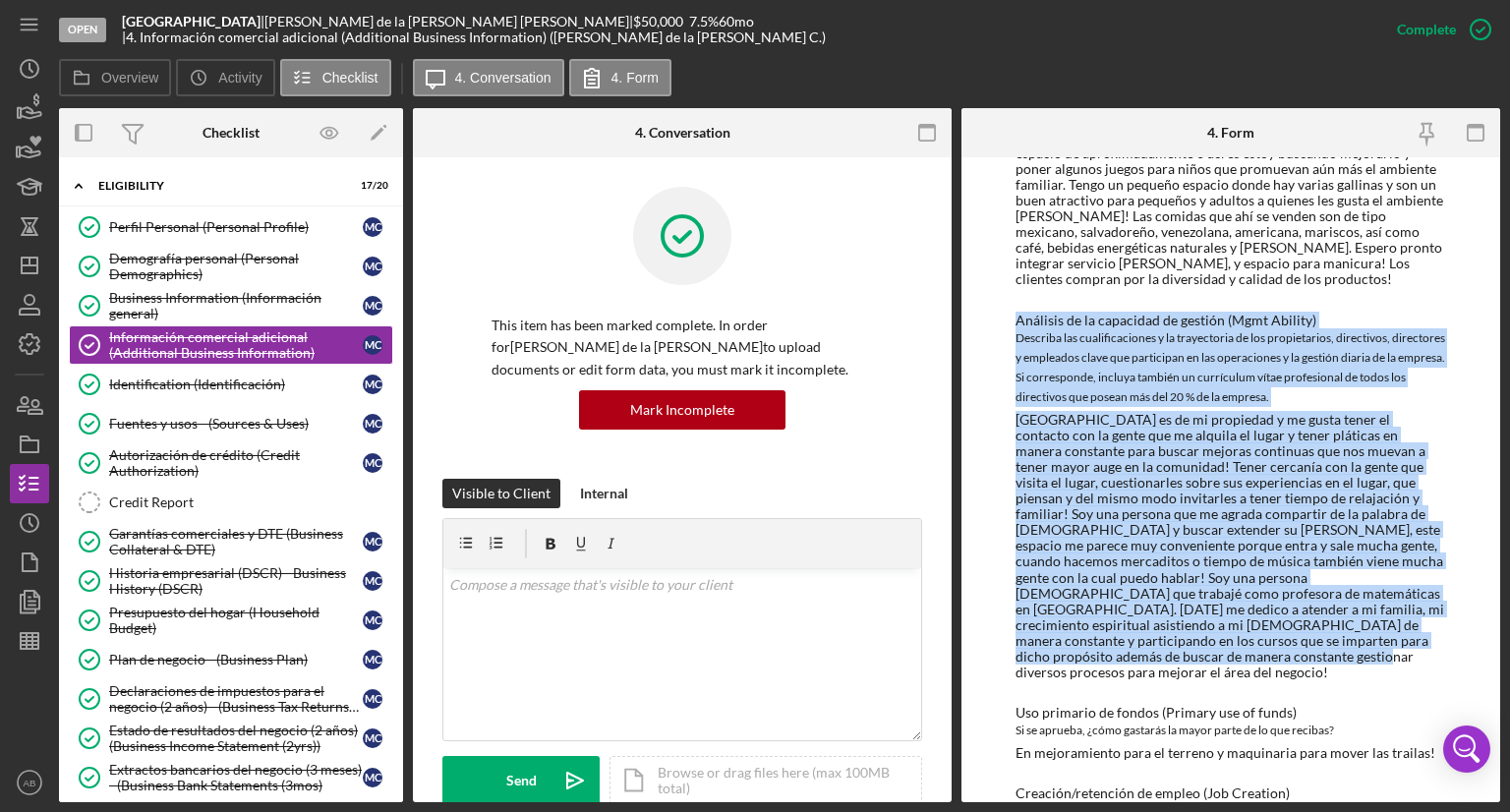
drag, startPoint x: 1000, startPoint y: 317, endPoint x: 1245, endPoint y: 646, distance: 410.1
click at [1248, 651] on div "To edit this form you must mark this item incomplete Interés de propiedad empre…" at bounding box center [1230, 479] width 539 height 645
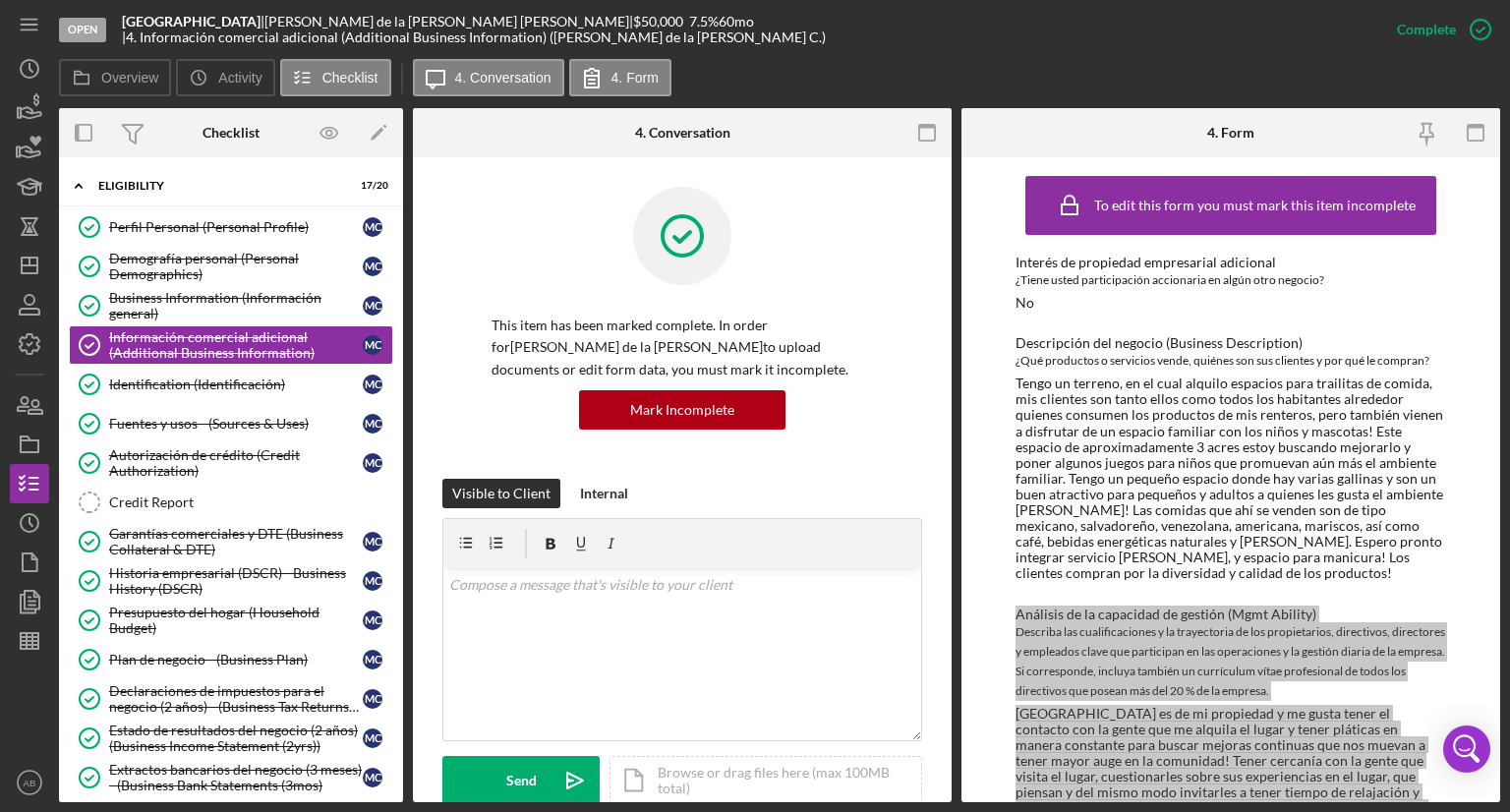
scroll to position [0, 0]
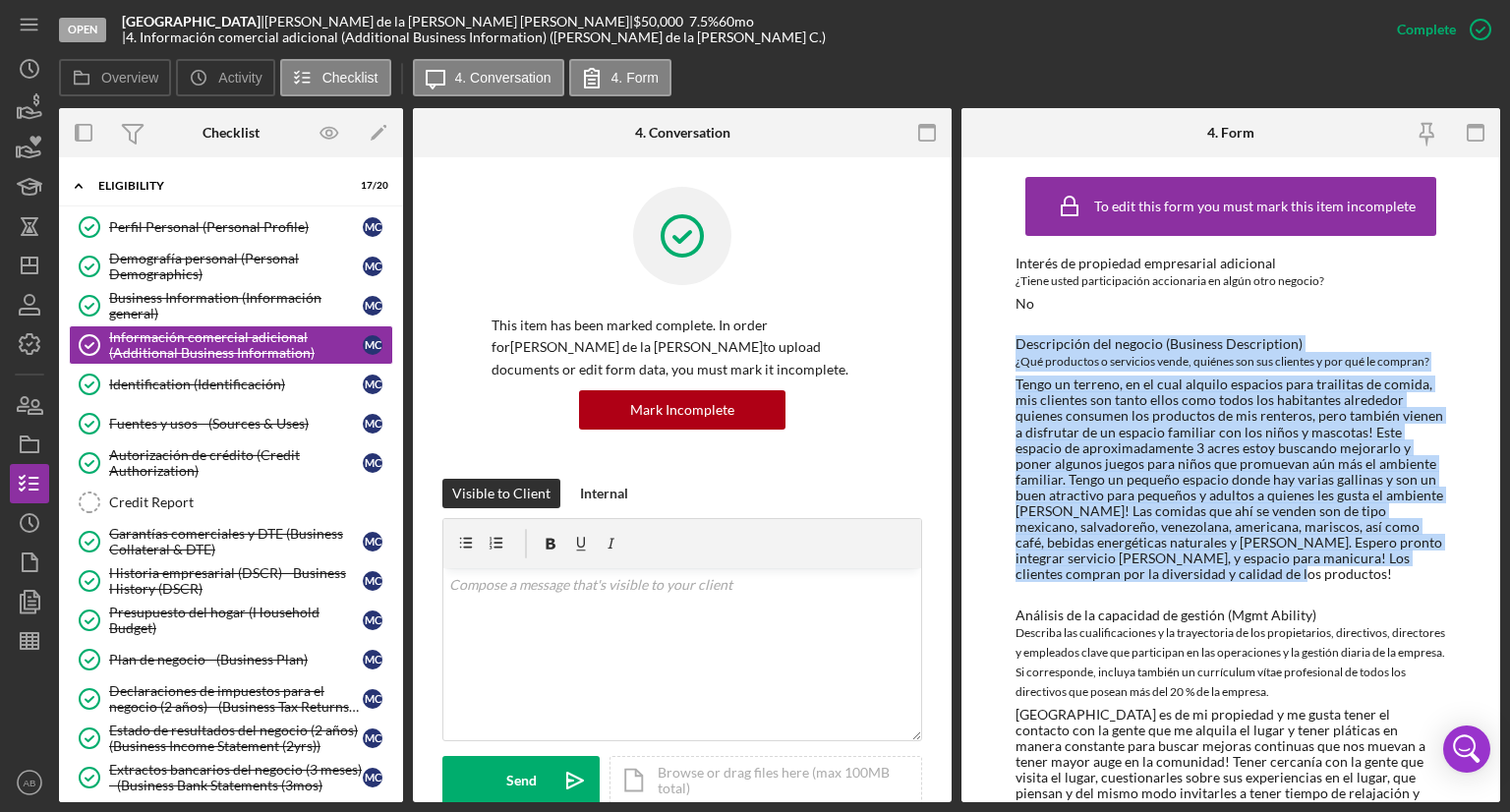
drag, startPoint x: 1006, startPoint y: 347, endPoint x: 1291, endPoint y: 572, distance: 363.2
click at [1291, 572] on div "To edit this form you must mark this item incomplete Interés de propiedad empre…" at bounding box center [1230, 479] width 539 height 645
click at [165, 499] on div "Credit Report" at bounding box center [250, 502] width 283 height 16
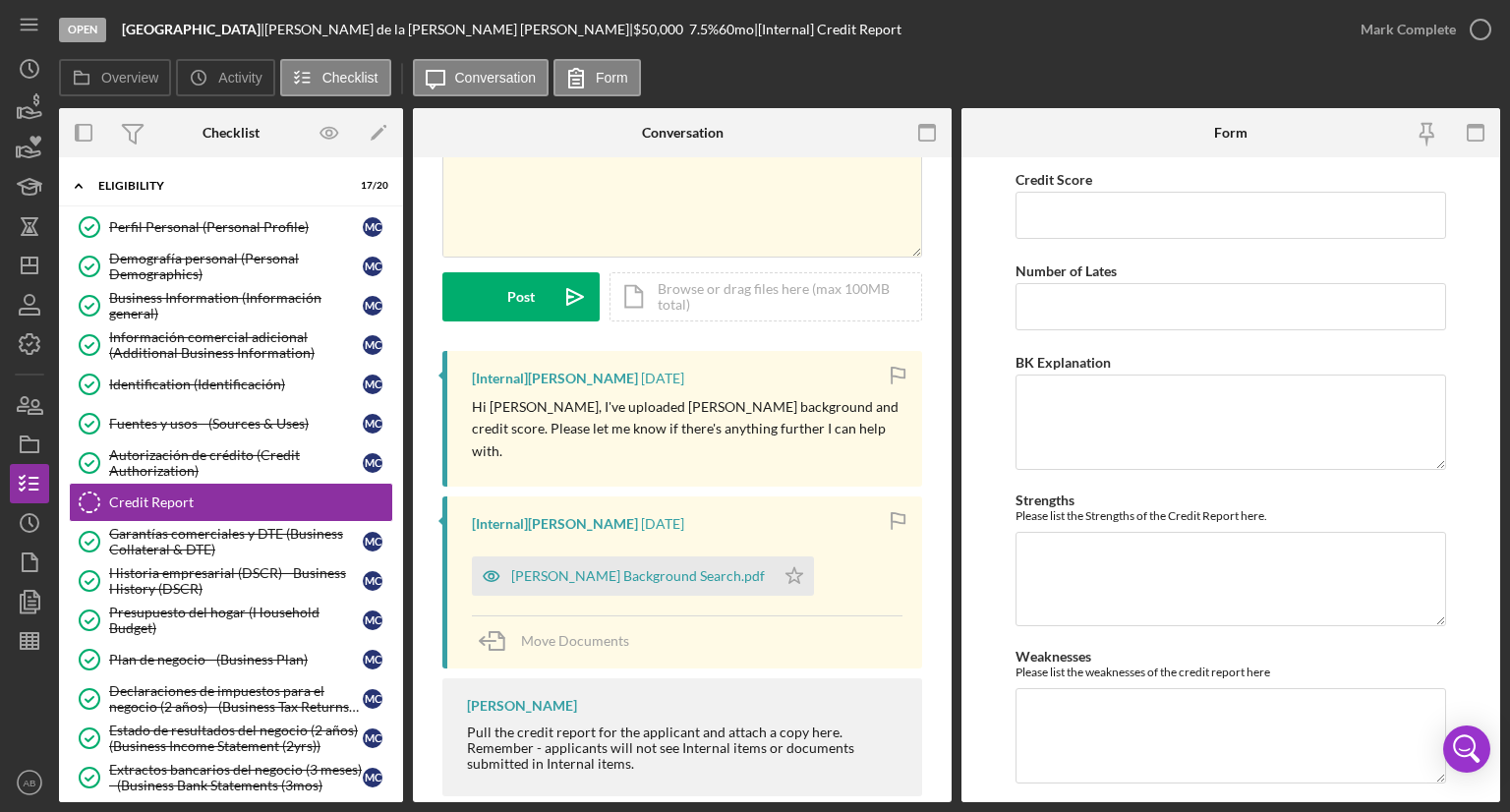
scroll to position [164, 0]
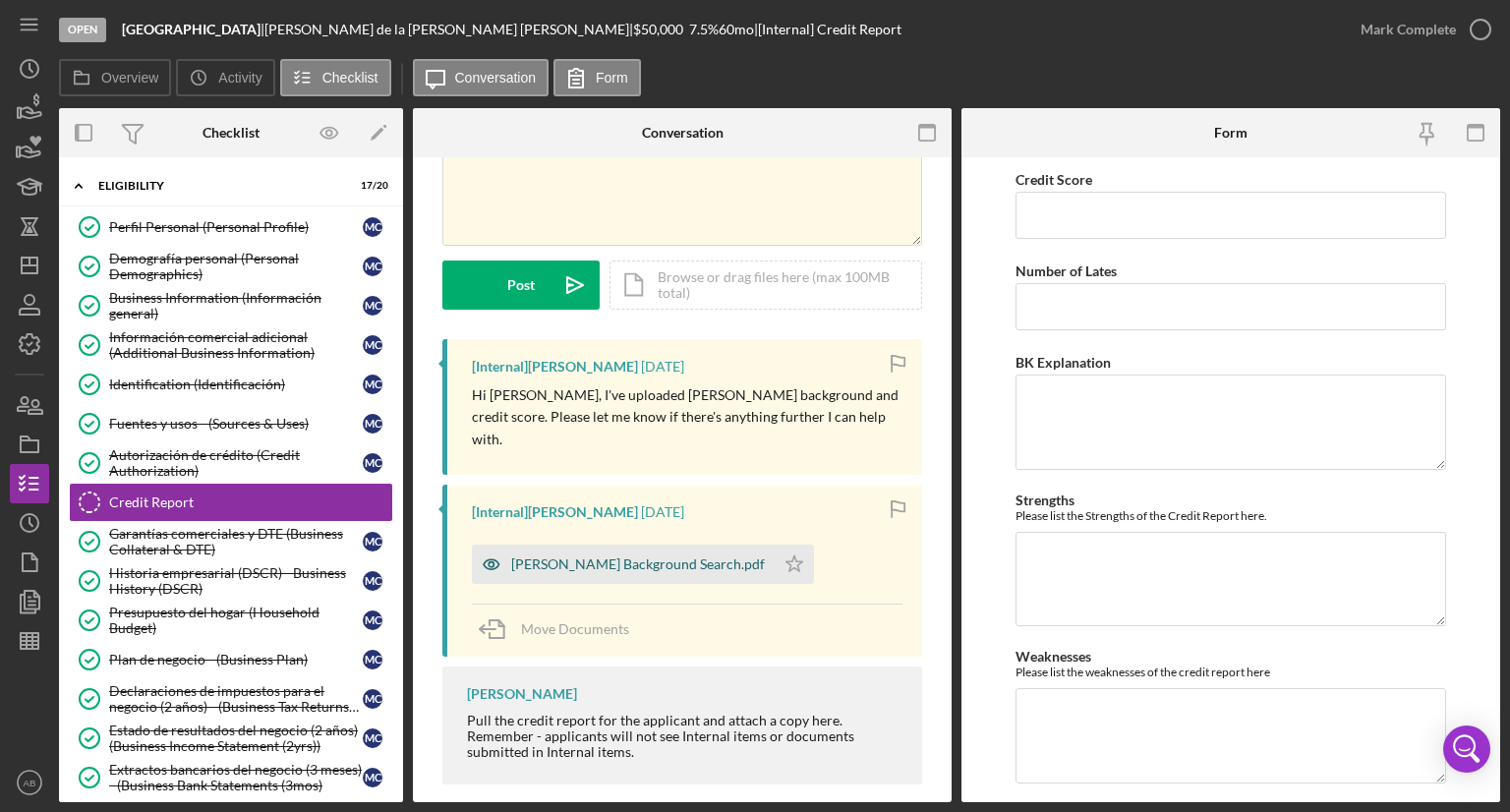
click at [637, 556] on div "[PERSON_NAME] Background Search.pdf" at bounding box center [638, 564] width 254 height 16
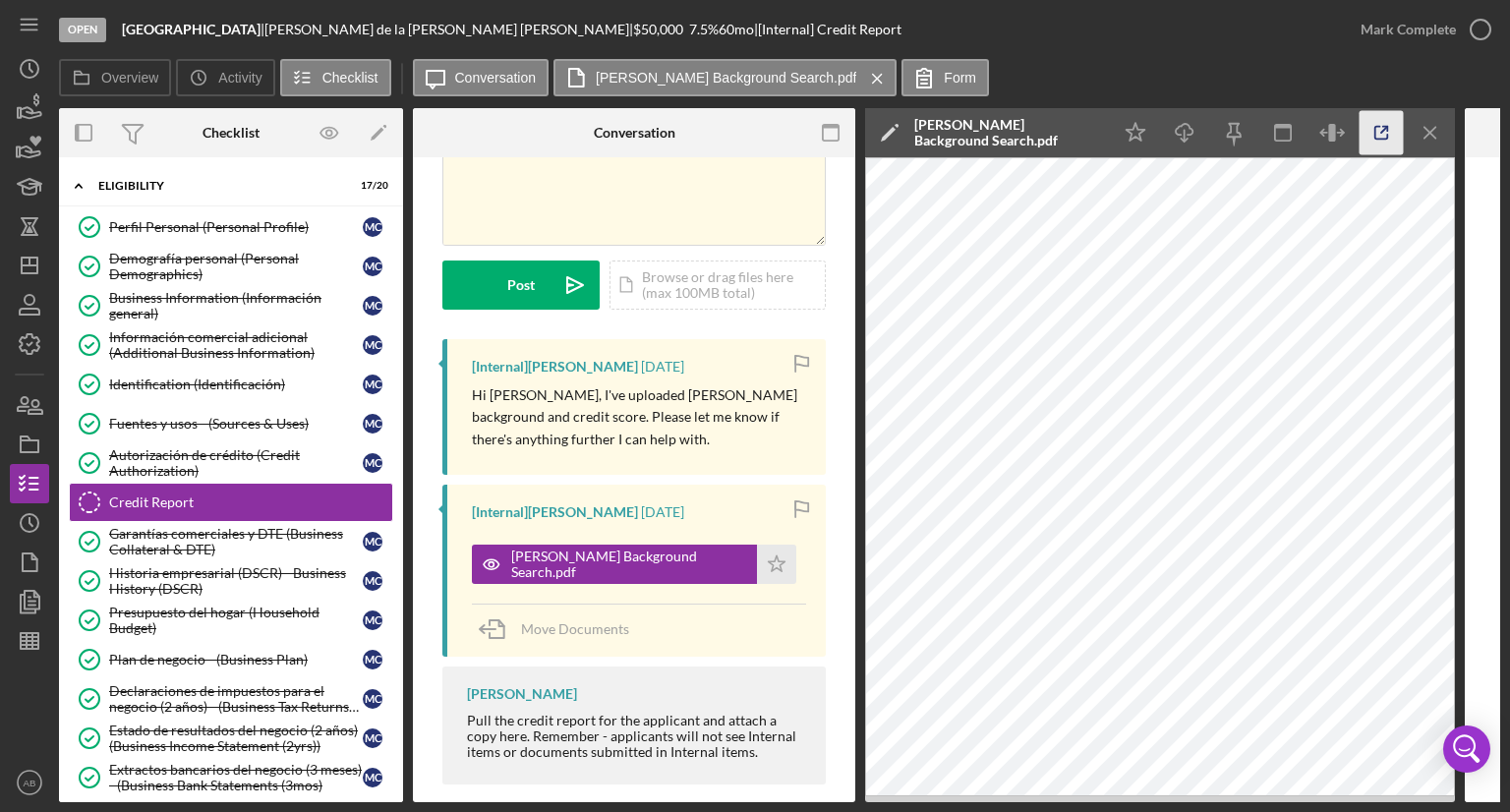
click at [1388, 136] on icon "button" at bounding box center [1381, 133] width 13 height 13
click at [201, 371] on link "Identification (Identificación) Identification (Identificación) M C" at bounding box center [231, 384] width 324 height 39
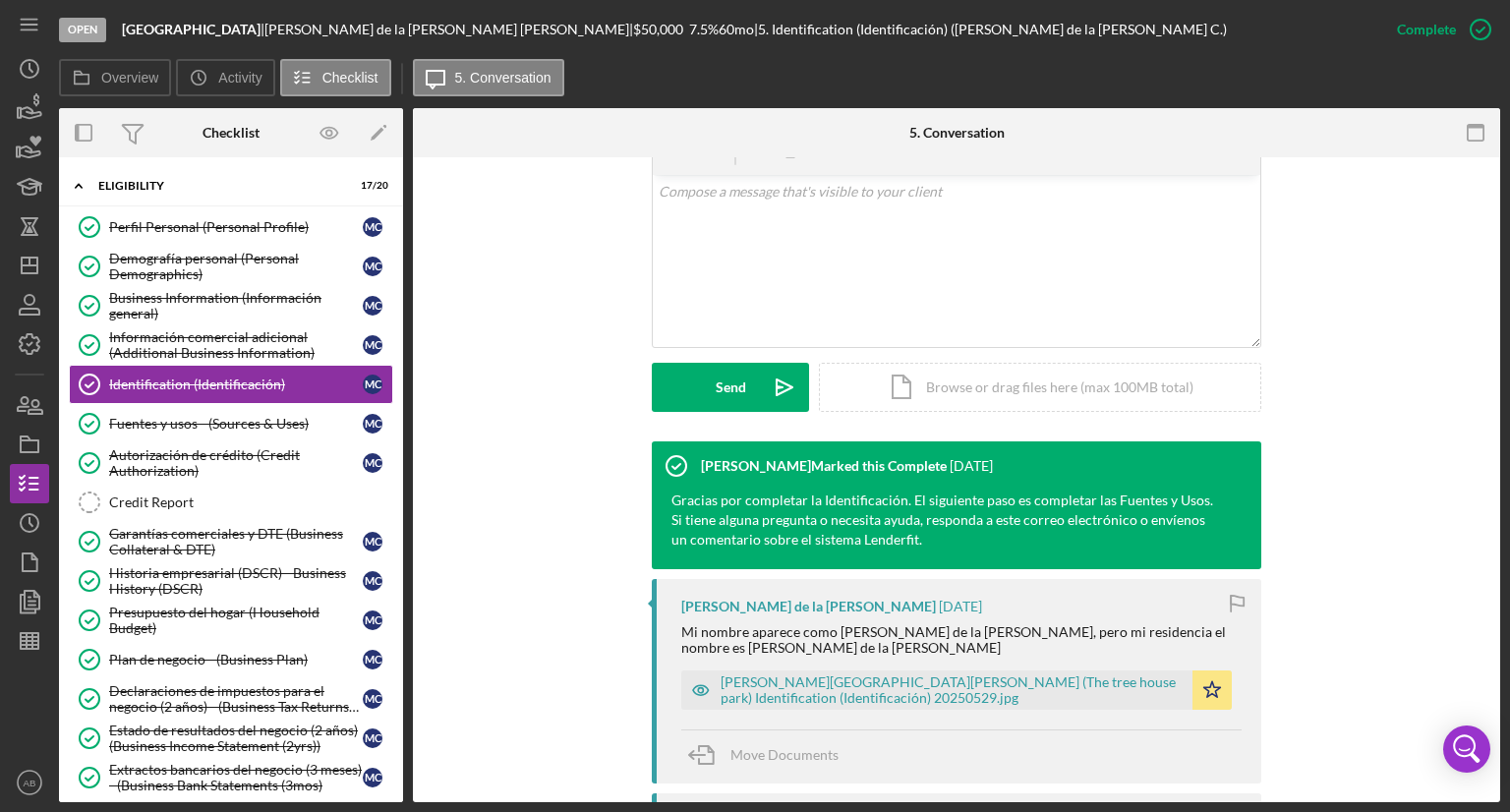
scroll to position [491, 0]
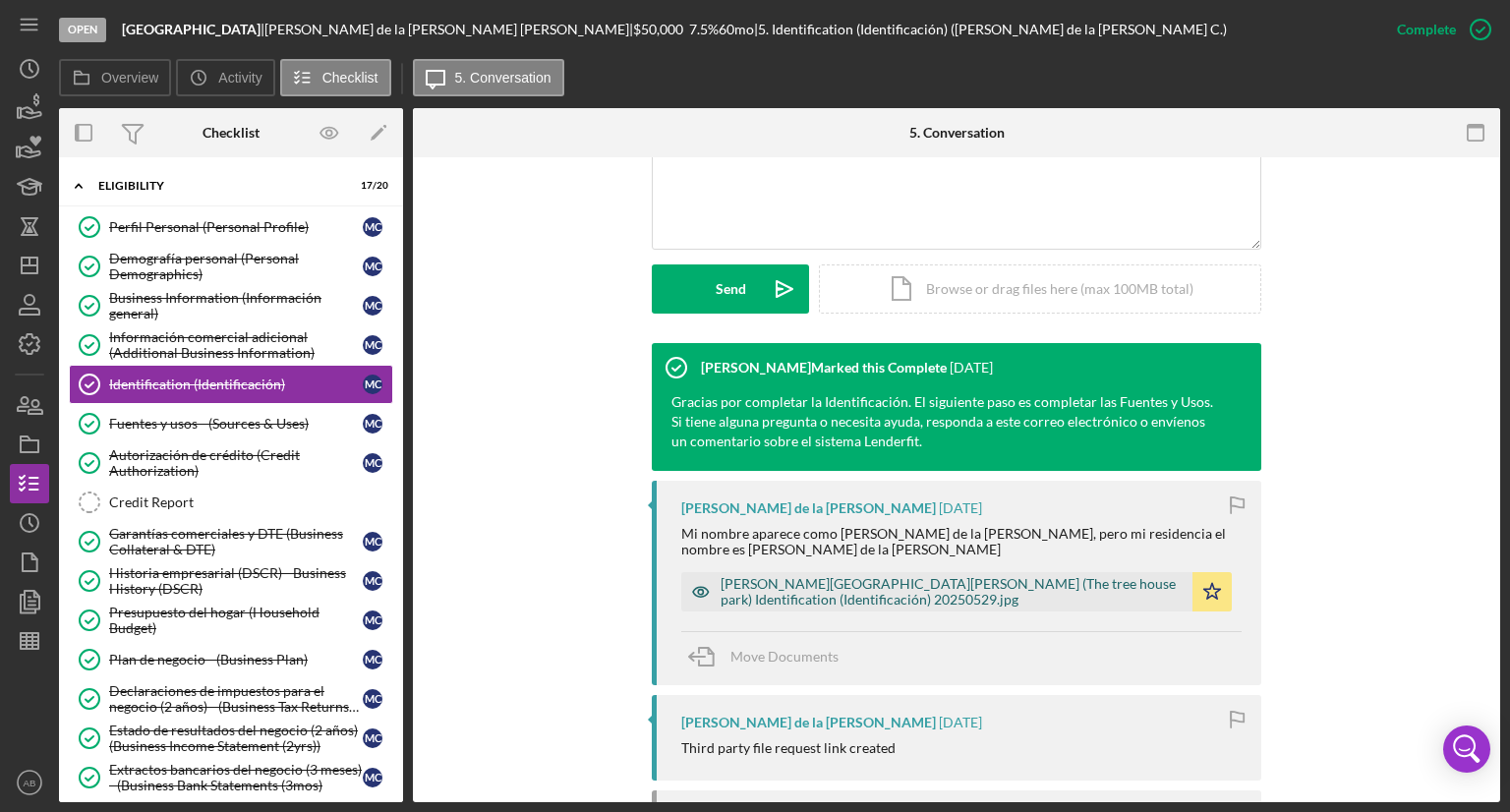
click at [986, 576] on div "[PERSON_NAME][GEOGRAPHIC_DATA][PERSON_NAME] (The tree house park) Identificatio…" at bounding box center [951, 591] width 462 height 31
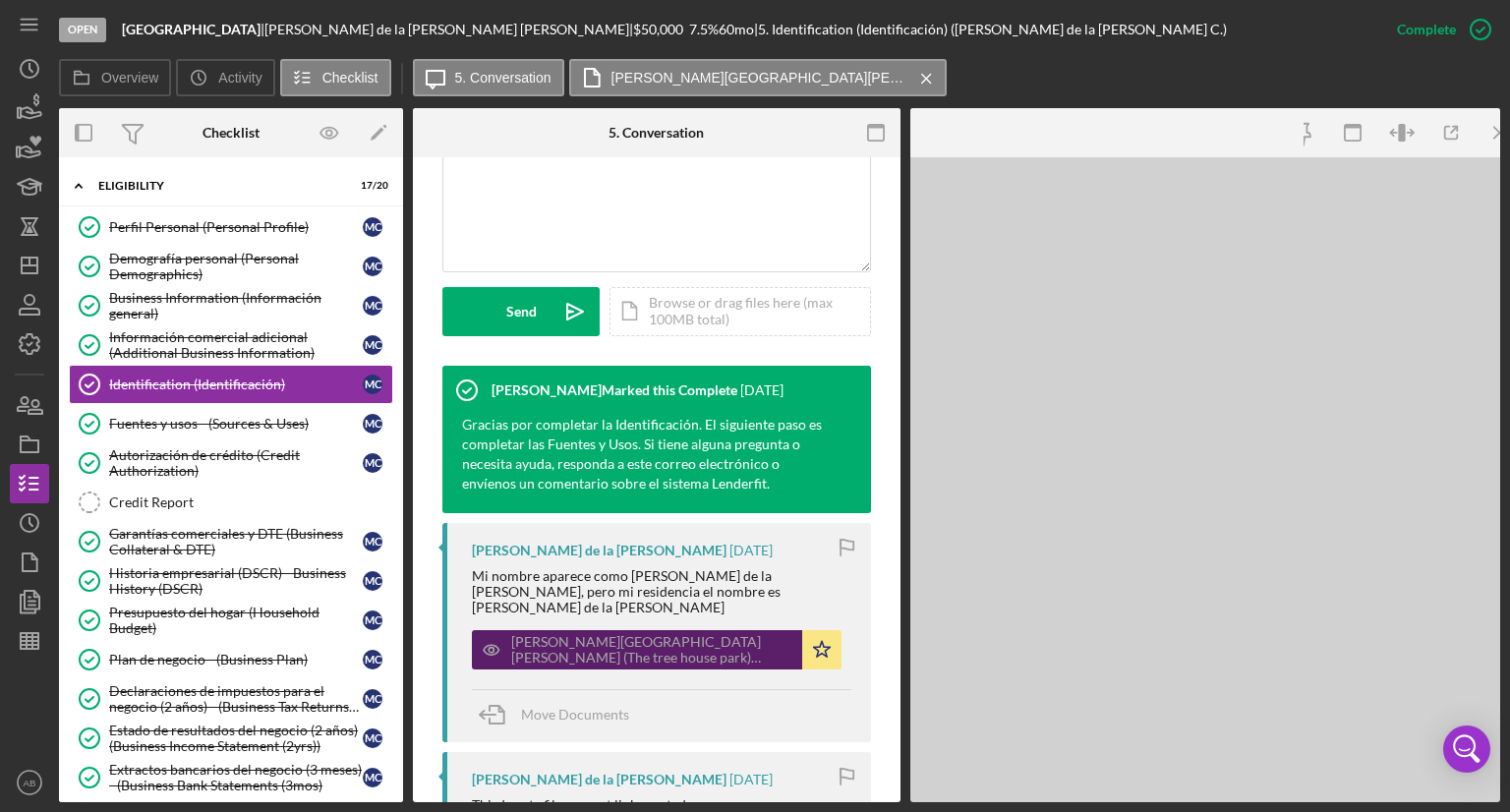
scroll to position [513, 0]
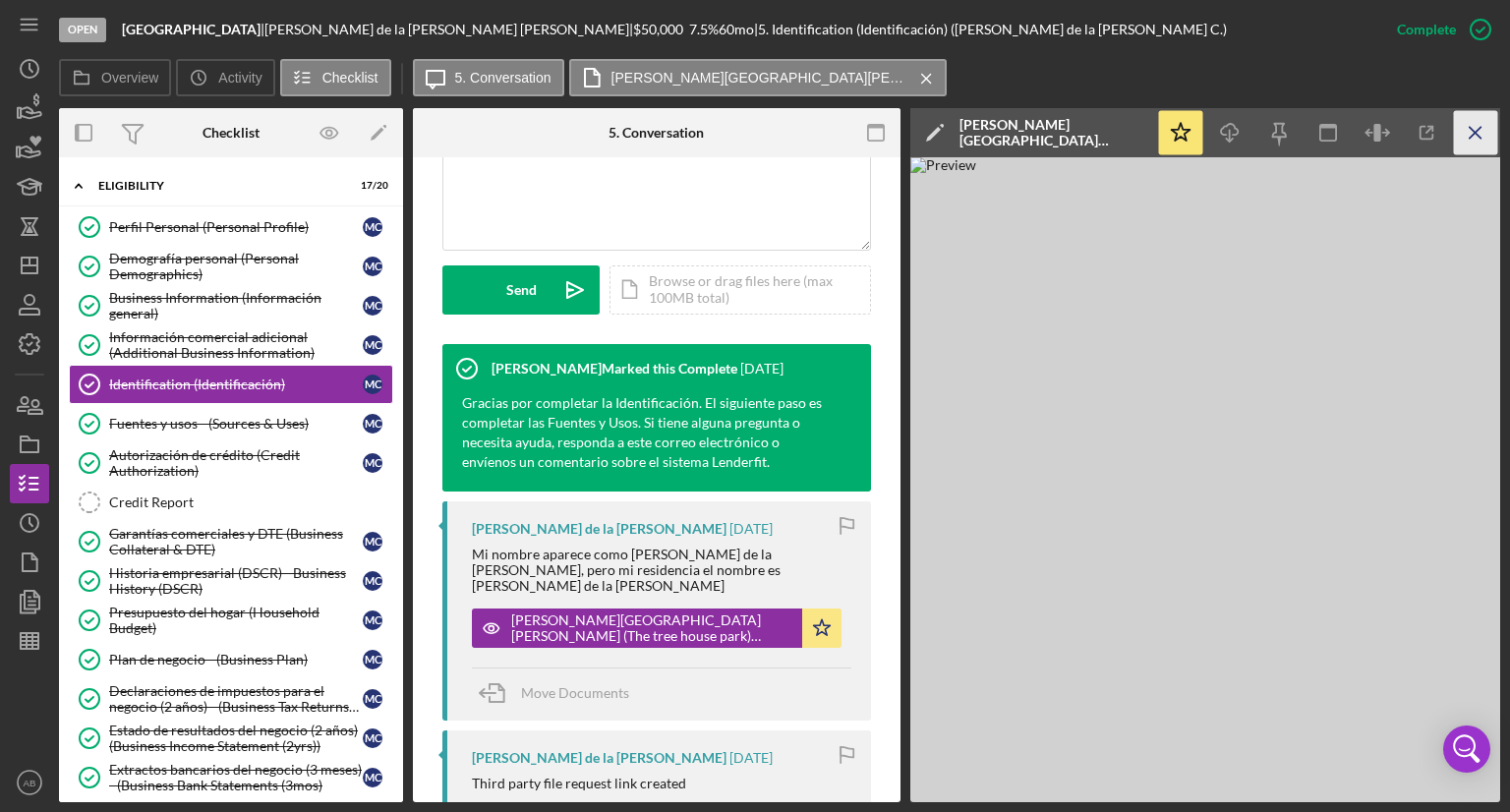
click at [1476, 137] on icon "Icon/Menu Close" at bounding box center [1476, 133] width 44 height 44
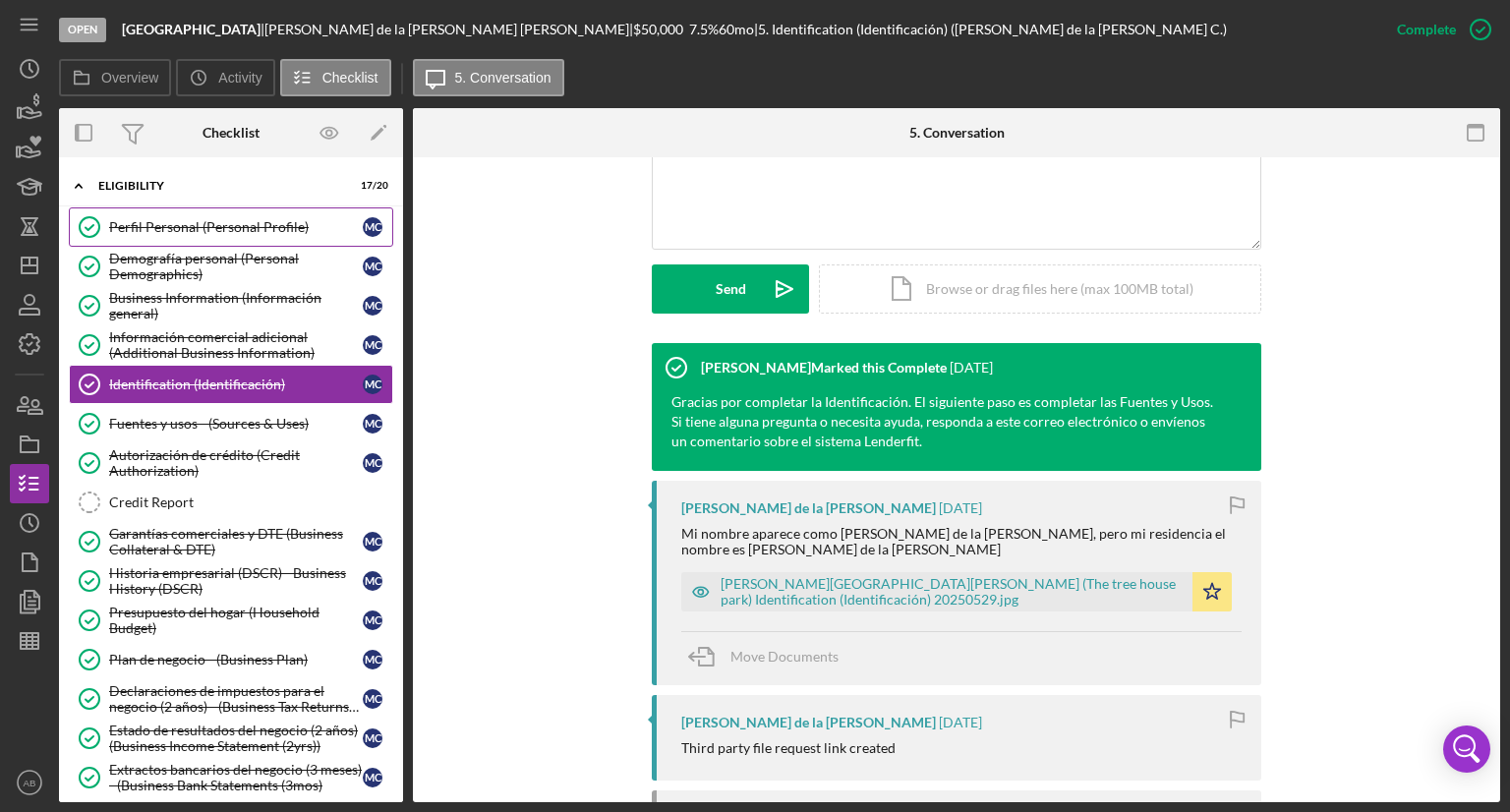
click at [192, 232] on div "Perfil Personal (Personal Profile)" at bounding box center [236, 227] width 254 height 16
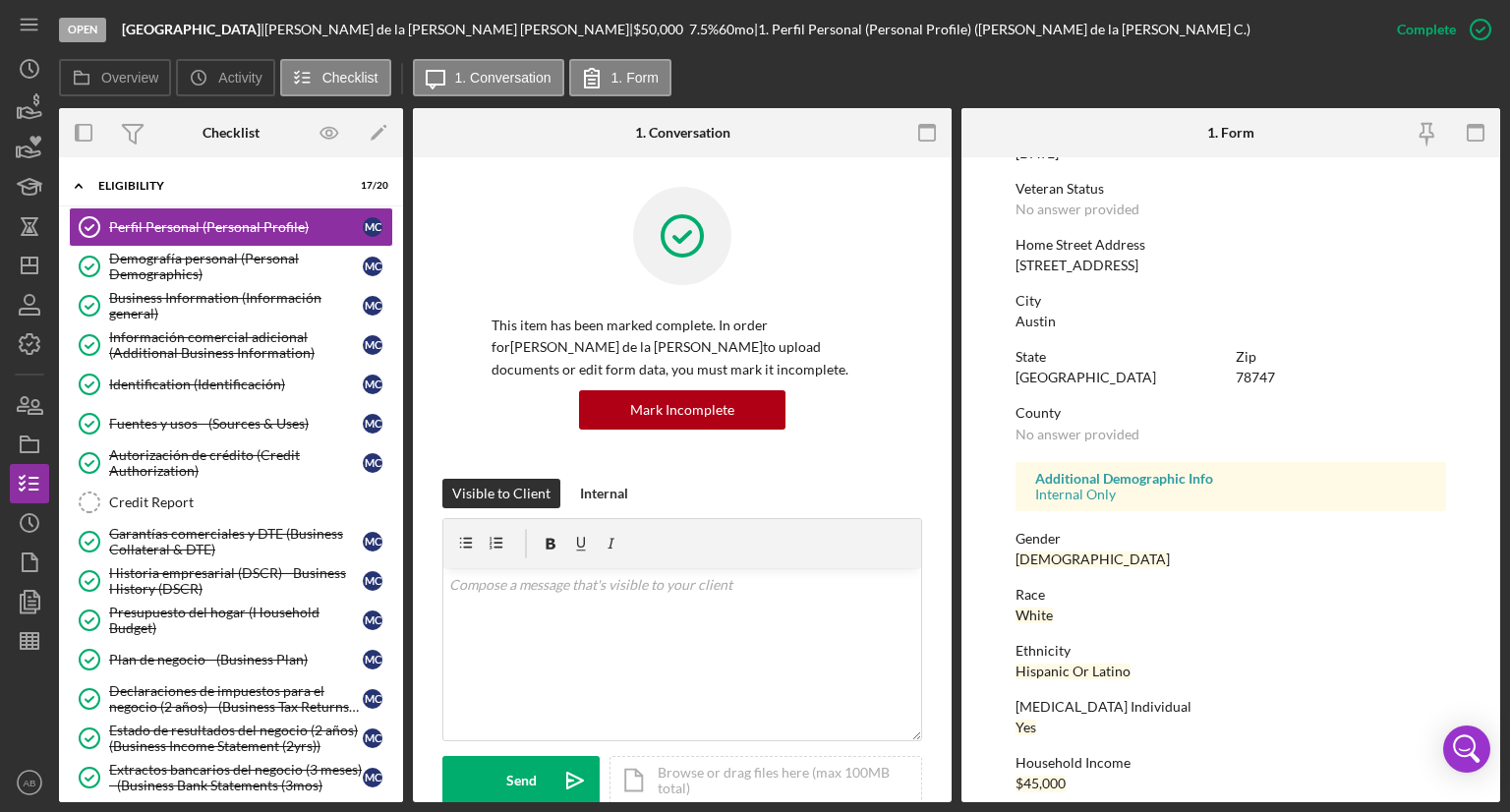
scroll to position [273, 0]
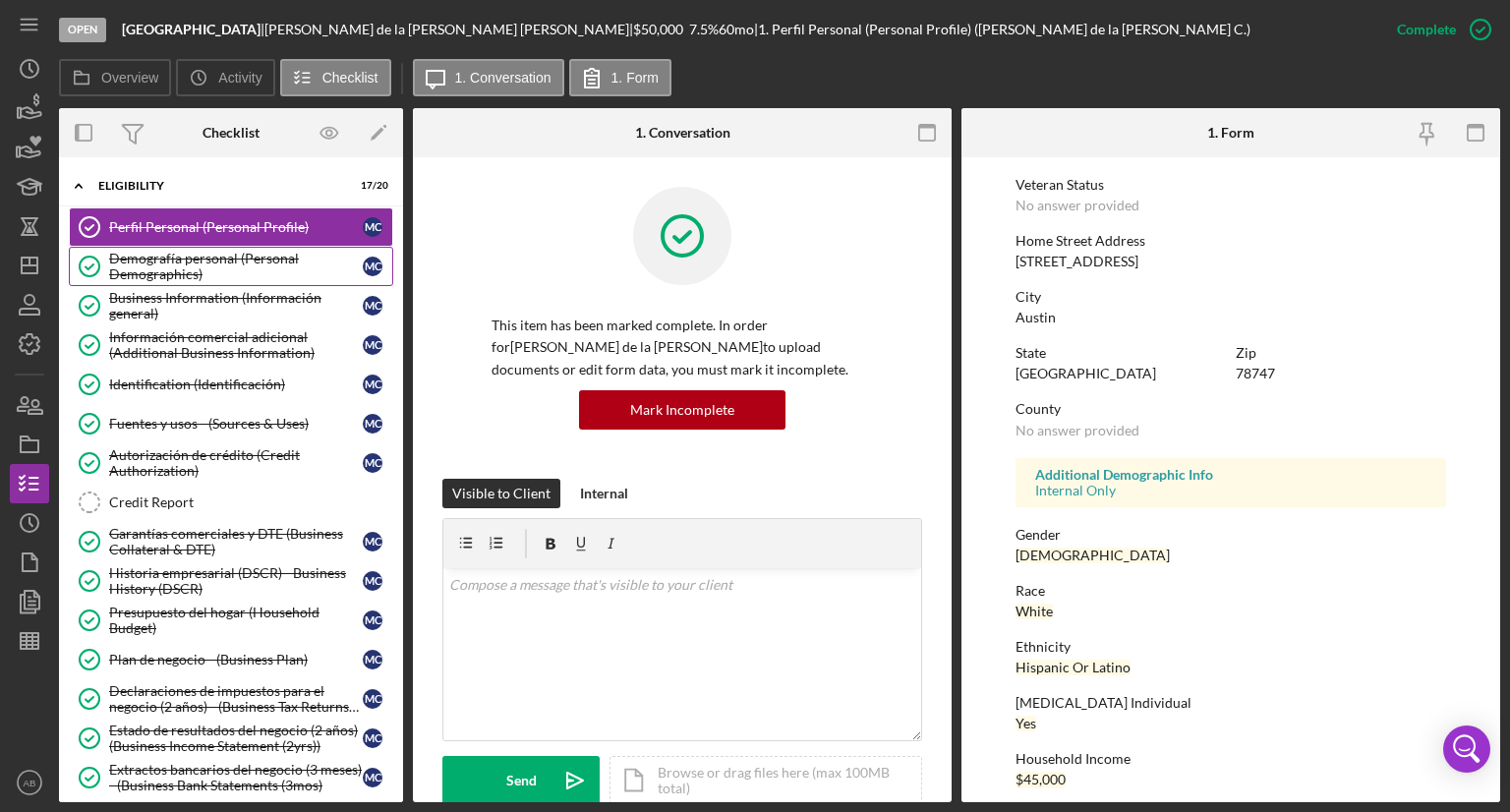
click at [189, 268] on div "Demografía personal (Personal Demographics)" at bounding box center [236, 266] width 254 height 31
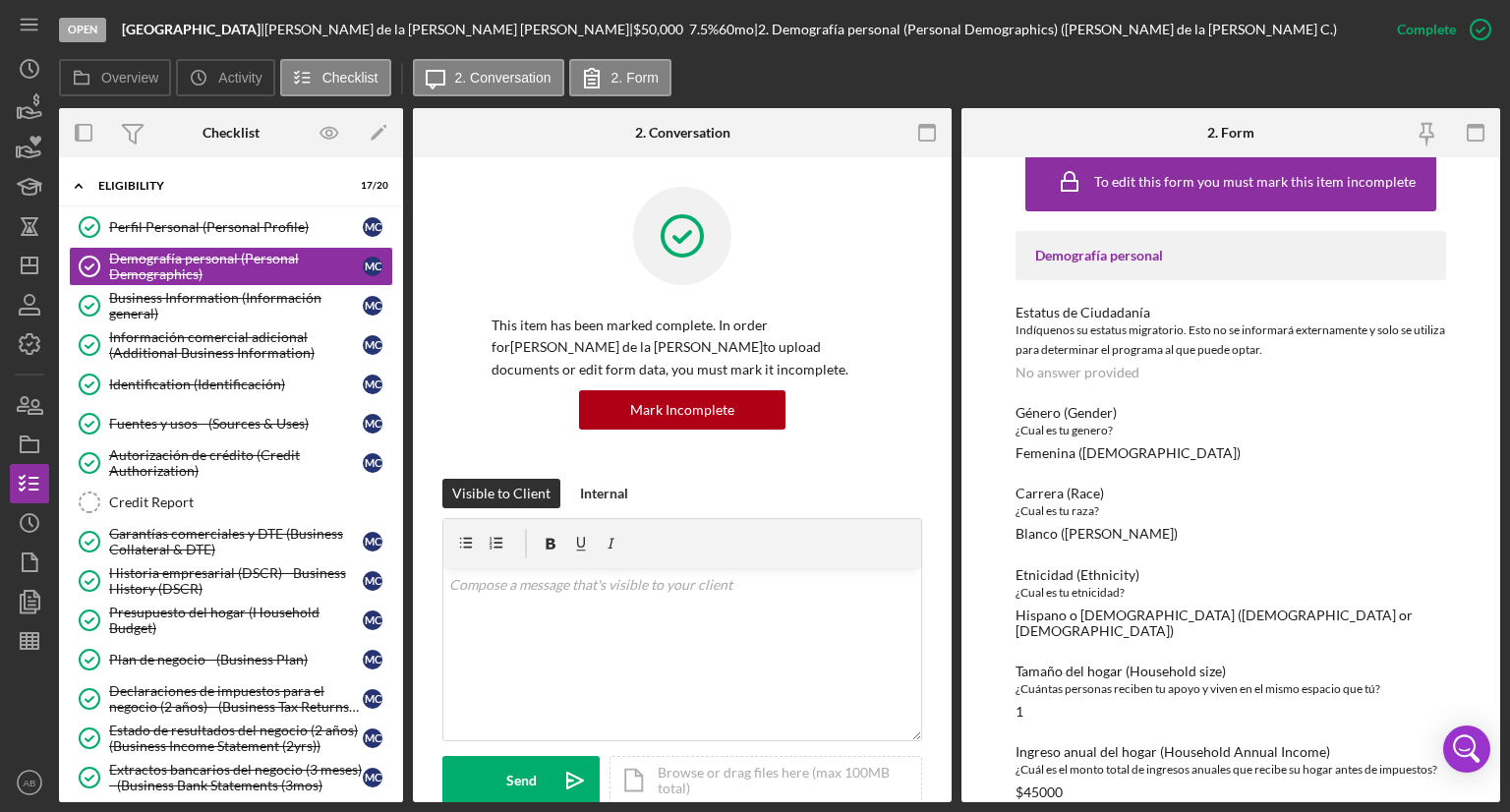
scroll to position [37, 0]
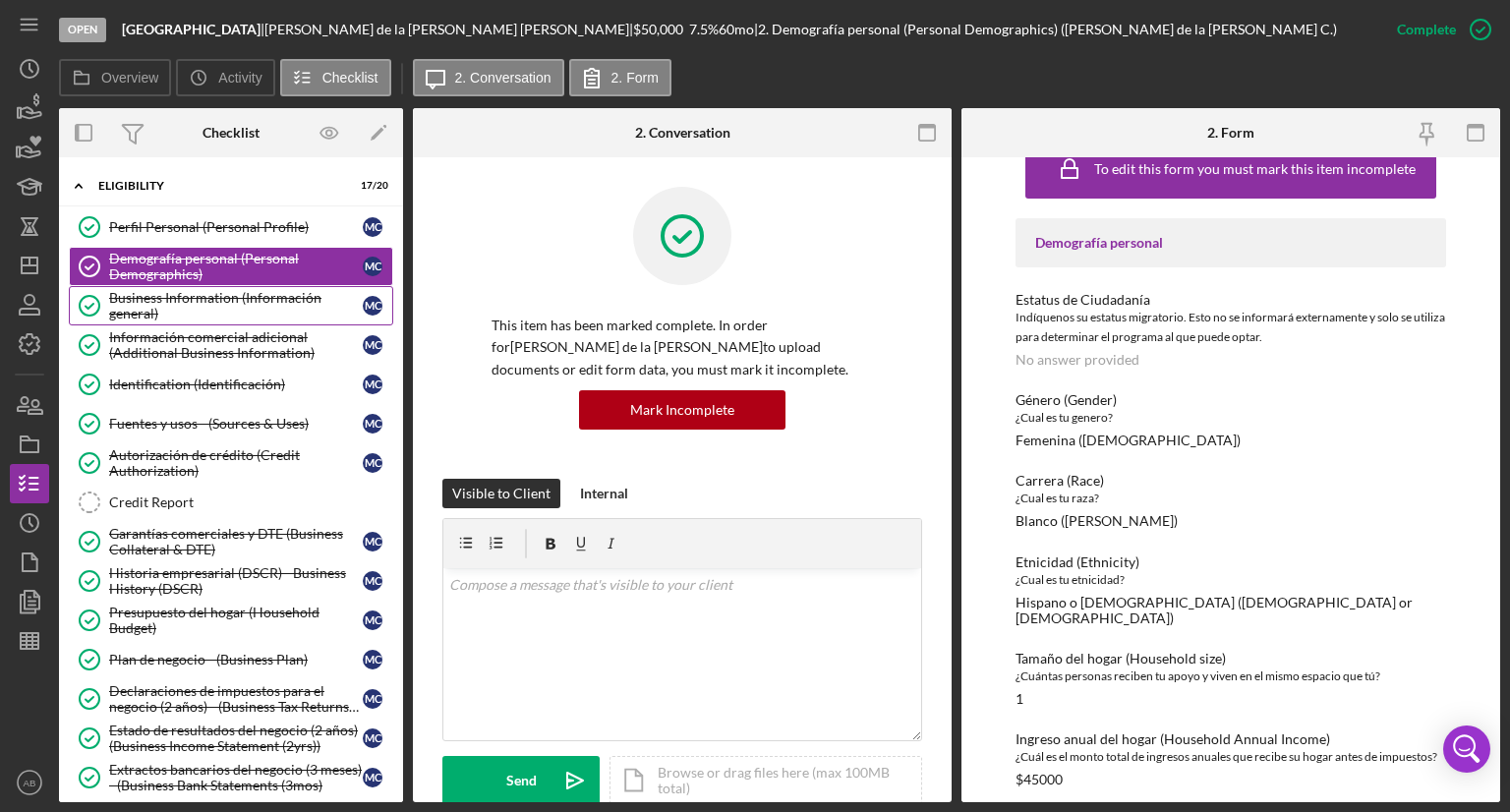
click at [153, 290] on div "Business Information (Información general)" at bounding box center [236, 305] width 254 height 31
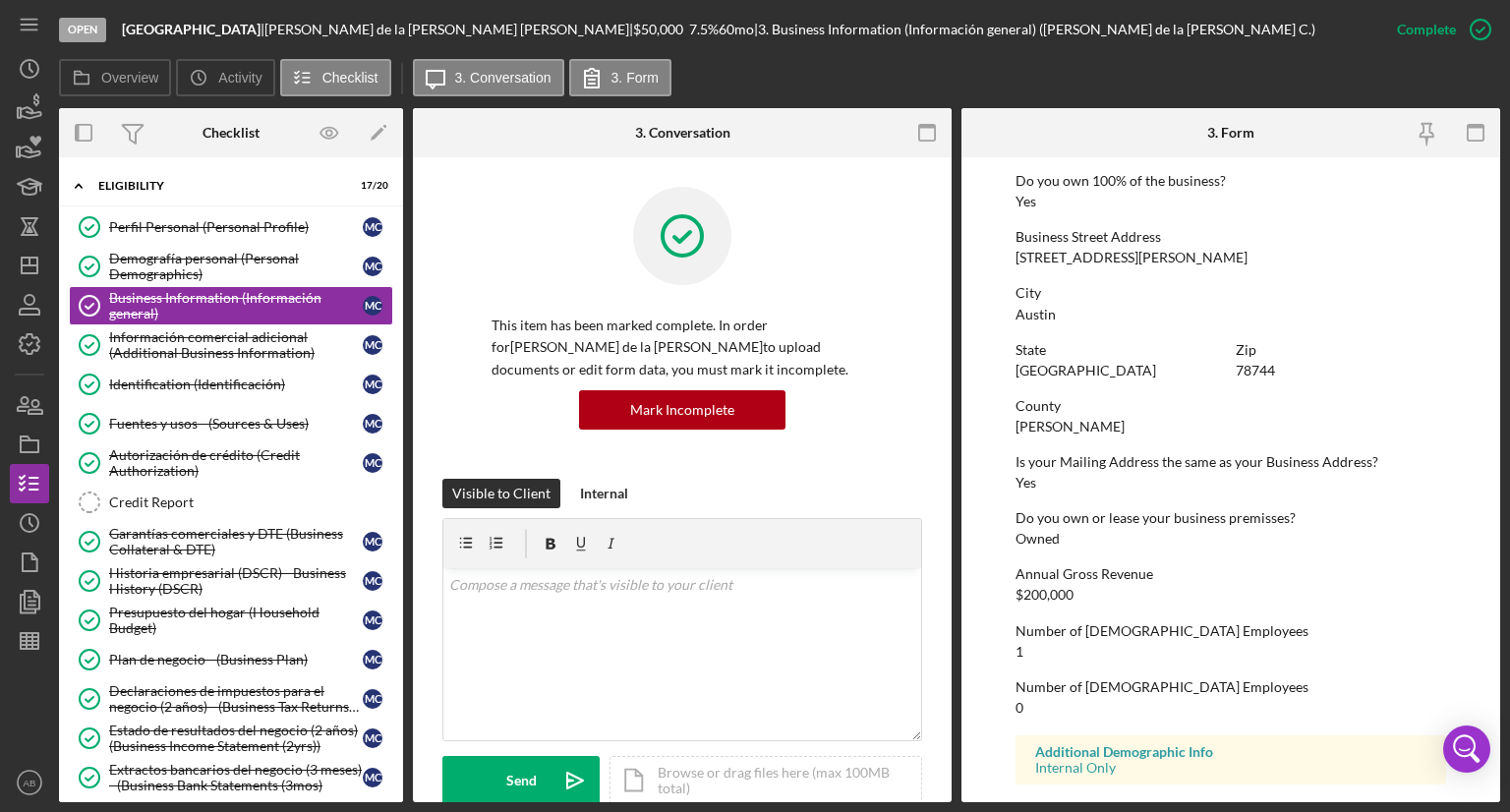
scroll to position [838, 0]
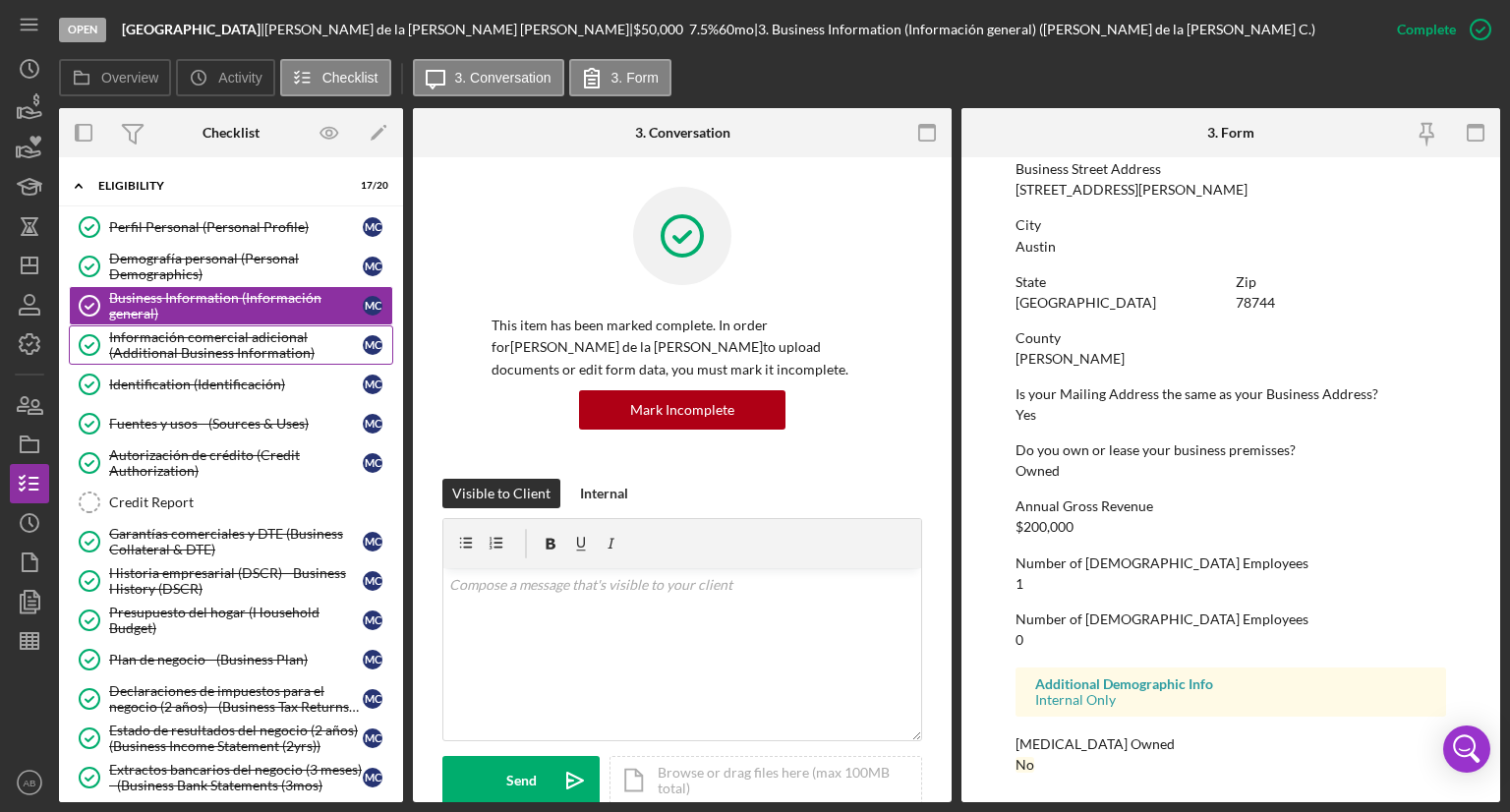
click at [203, 330] on div "Información comercial adicional (Additional Business Information)" at bounding box center [236, 344] width 254 height 31
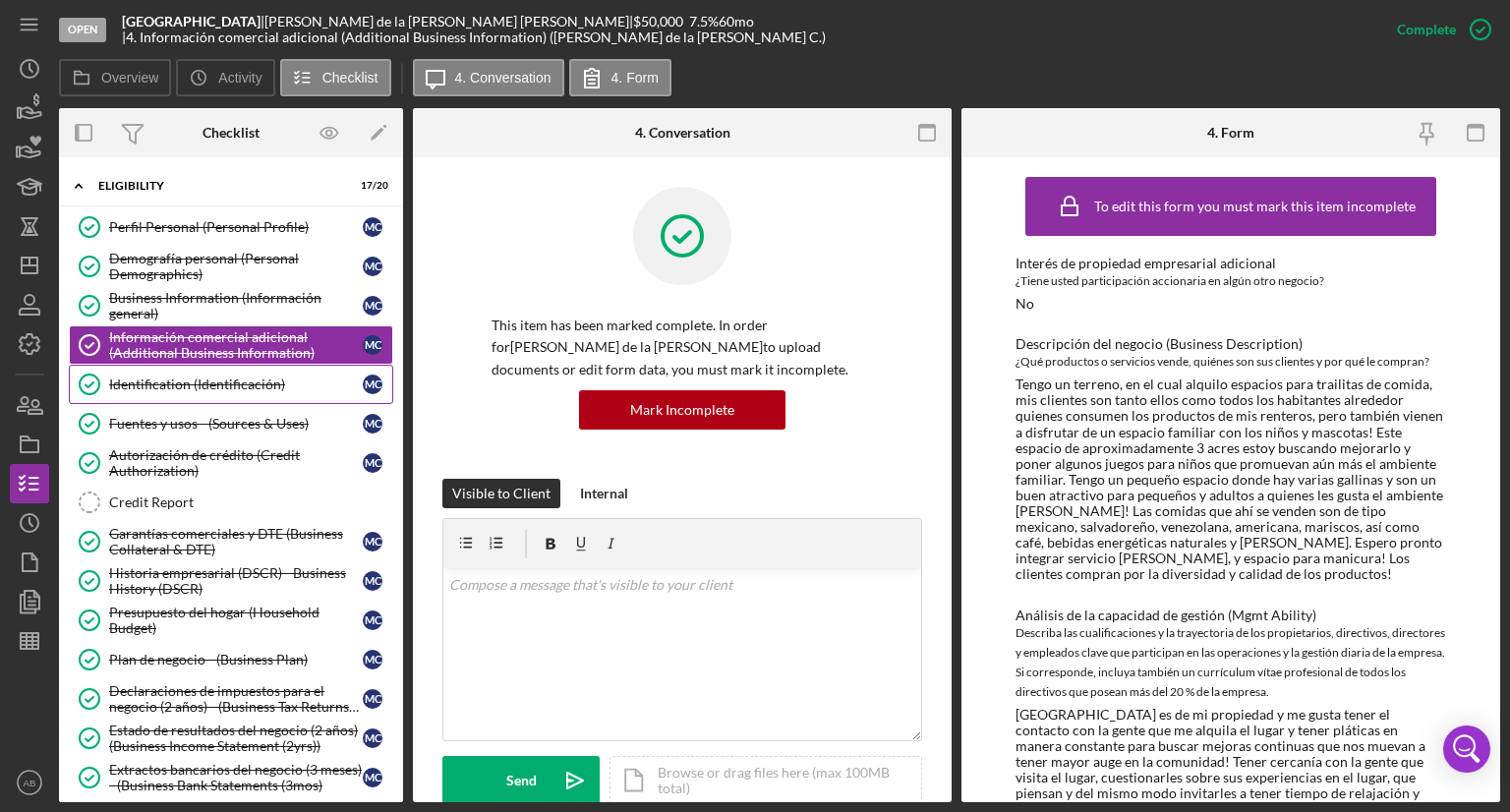
click at [193, 376] on div "Identification (Identificación)" at bounding box center [236, 384] width 254 height 16
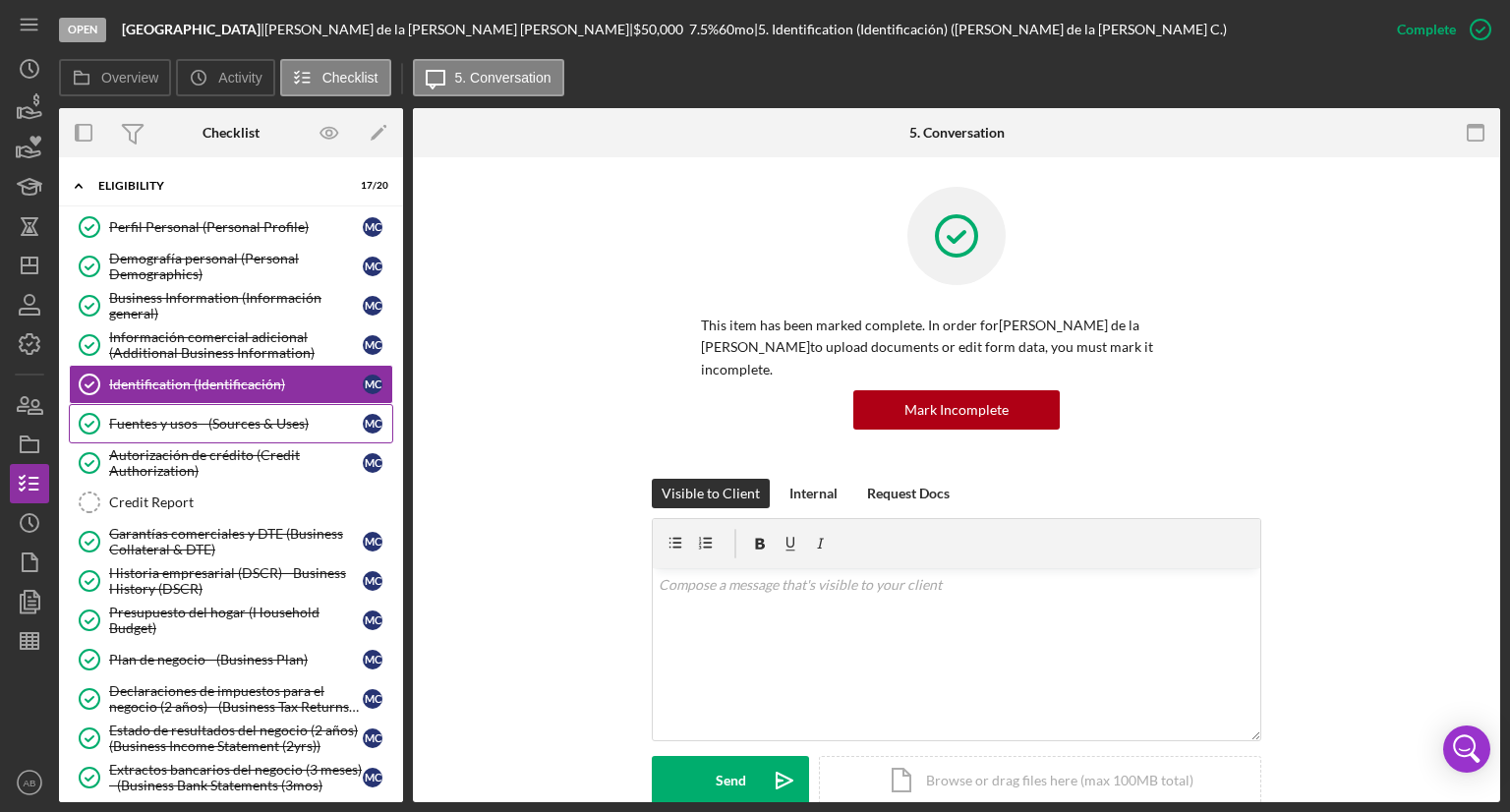
click at [190, 419] on div "Fuentes y usos - (Sources & Uses)" at bounding box center [236, 424] width 254 height 16
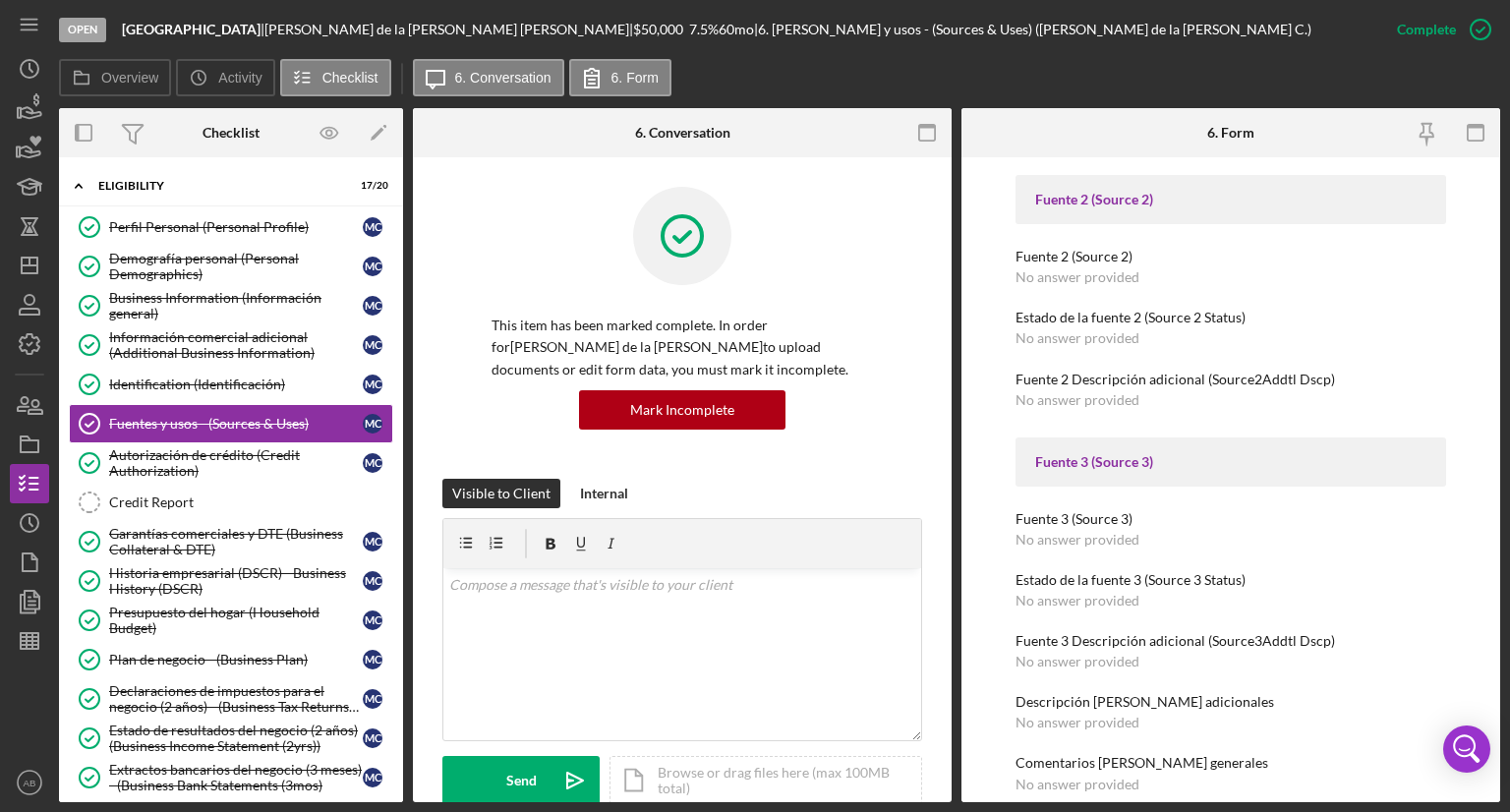
scroll to position [1596, 0]
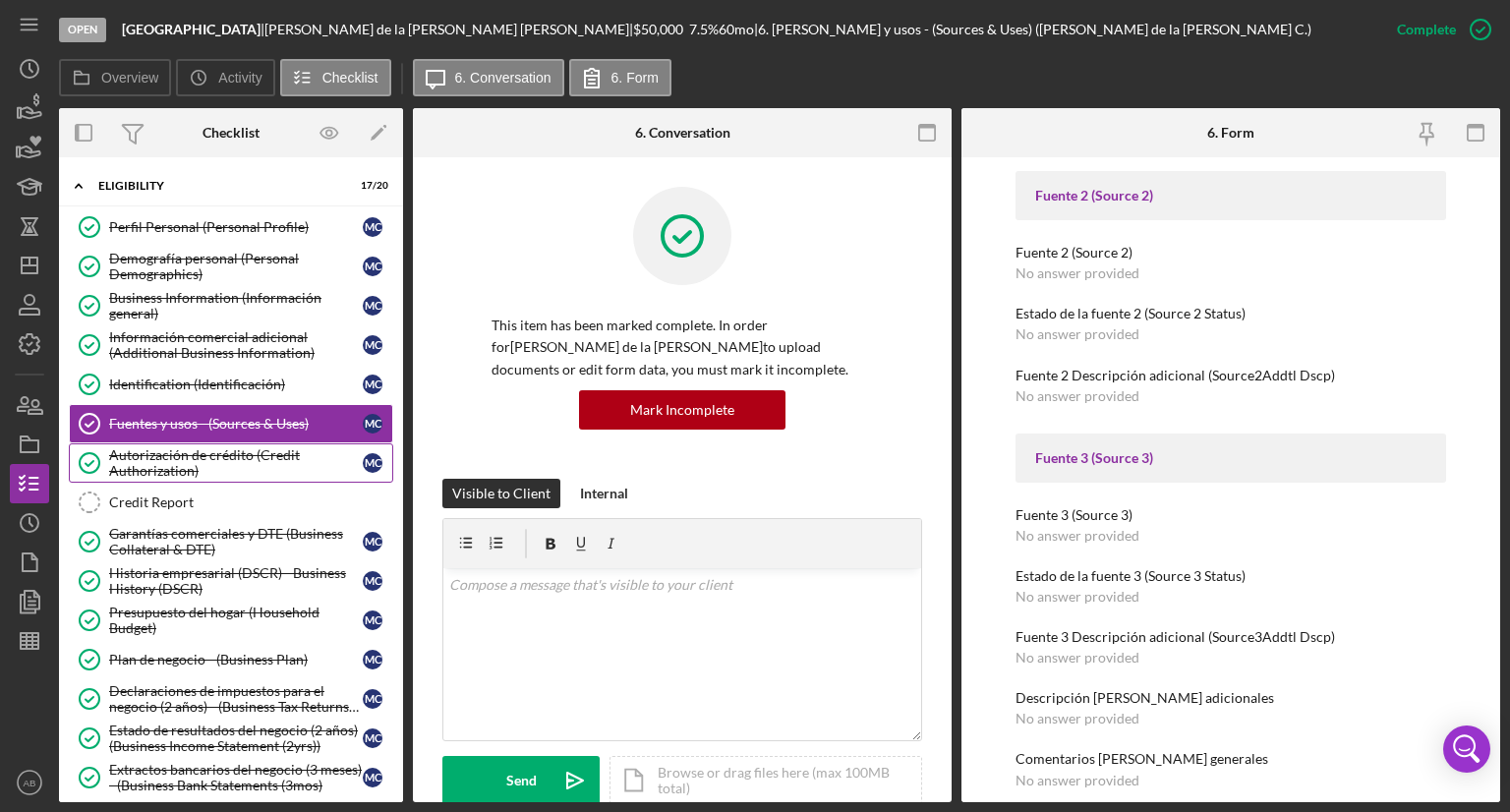
click at [224, 468] on div "Autorización de crédito (Credit Authorization)" at bounding box center [236, 462] width 254 height 31
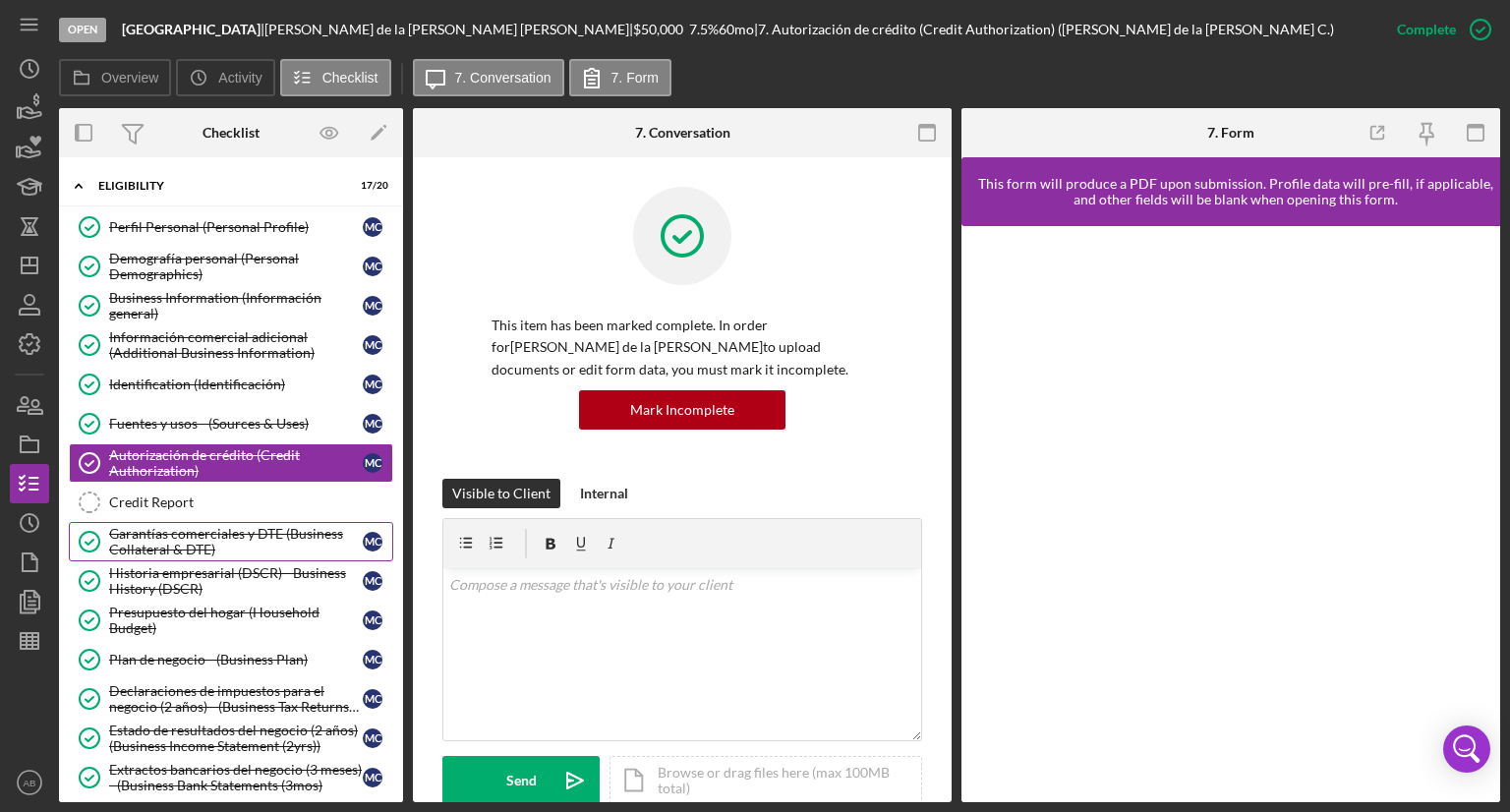
click at [194, 532] on div "Garantías comerciales y DTE (Business Collateral & DTE)" at bounding box center [236, 541] width 254 height 31
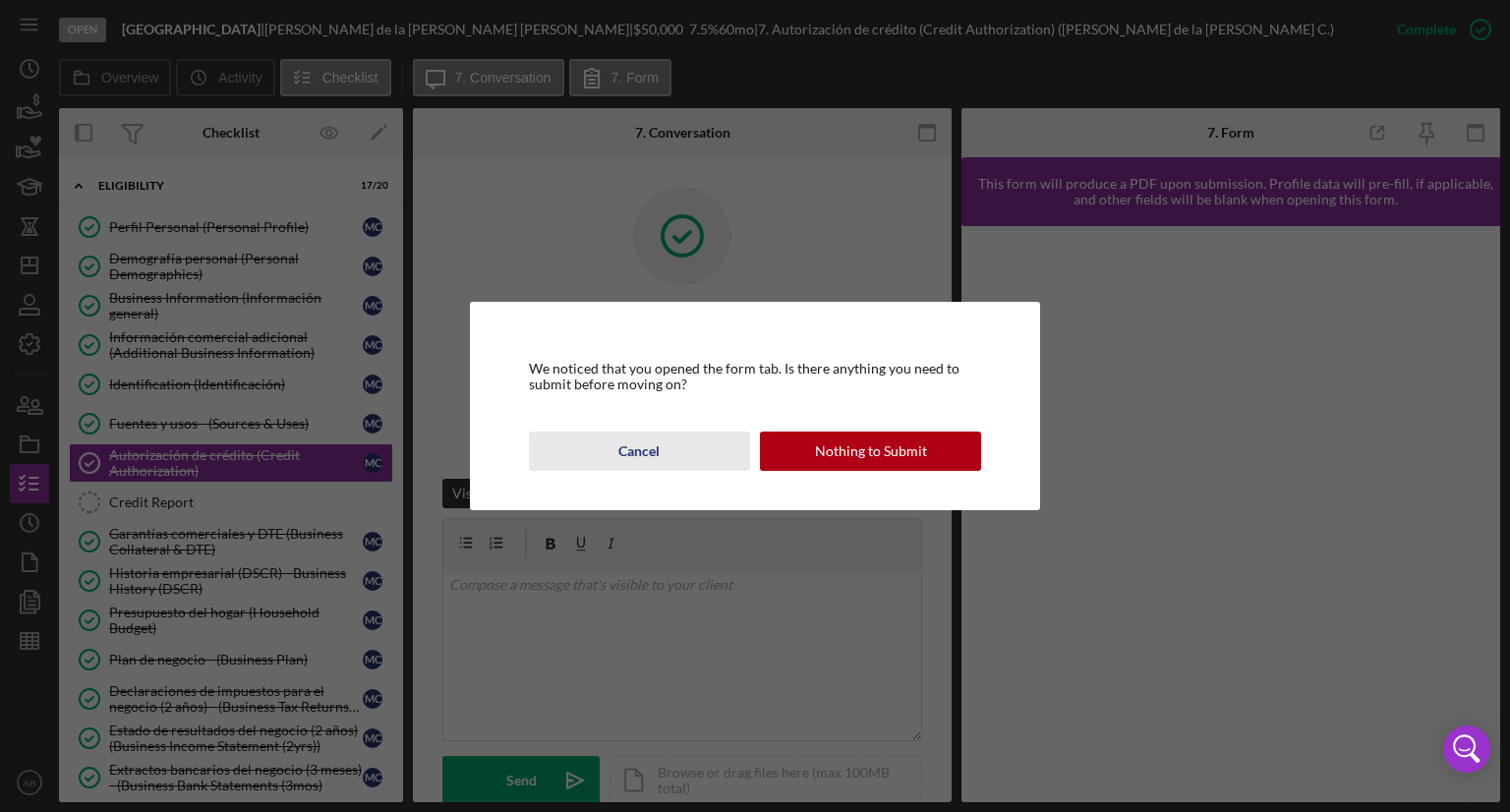
click at [633, 456] on div "Cancel" at bounding box center [638, 450] width 41 height 39
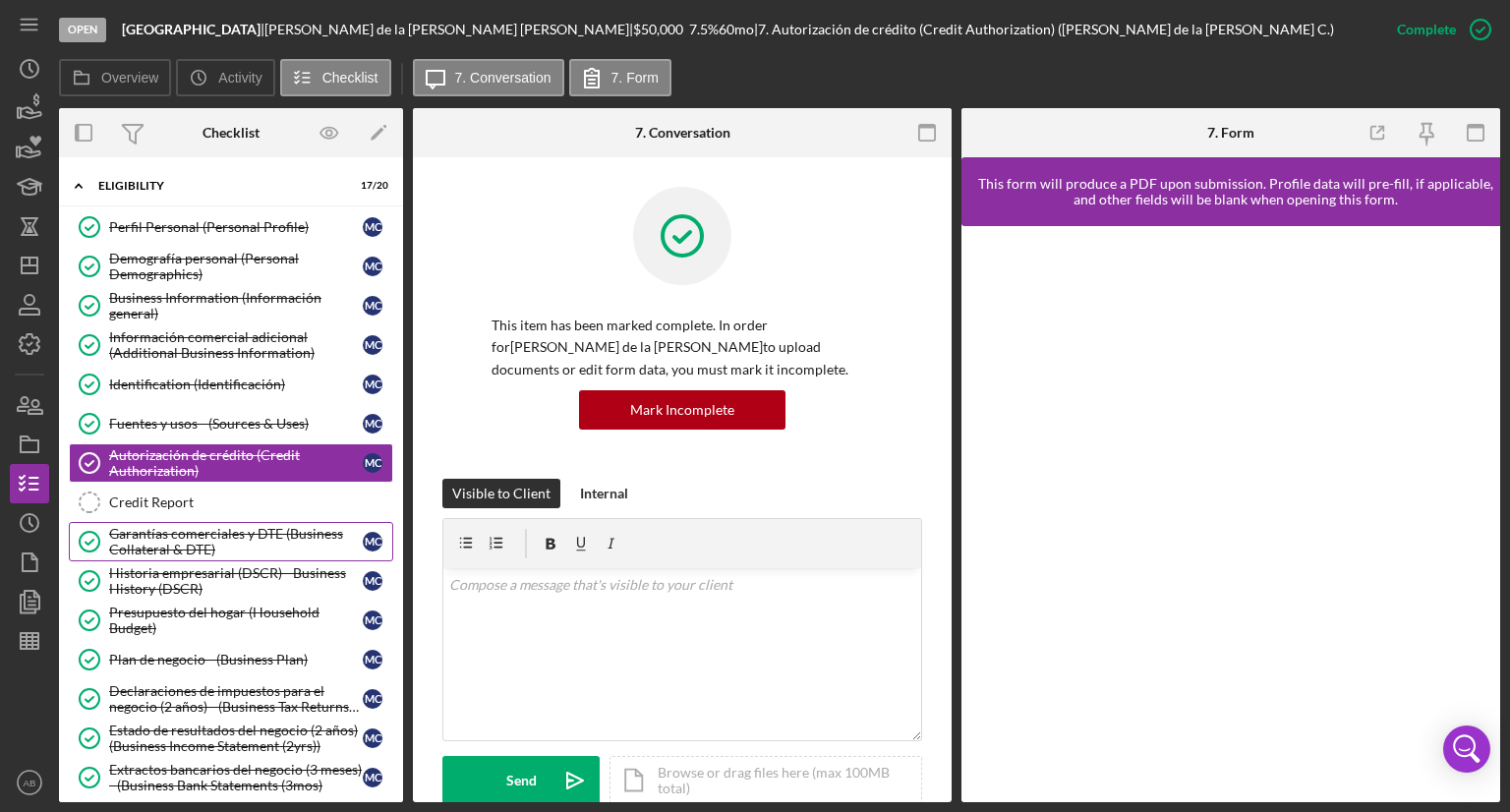
click at [177, 540] on div "Garantías comerciales y DTE (Business Collateral & DTE)" at bounding box center [236, 541] width 254 height 31
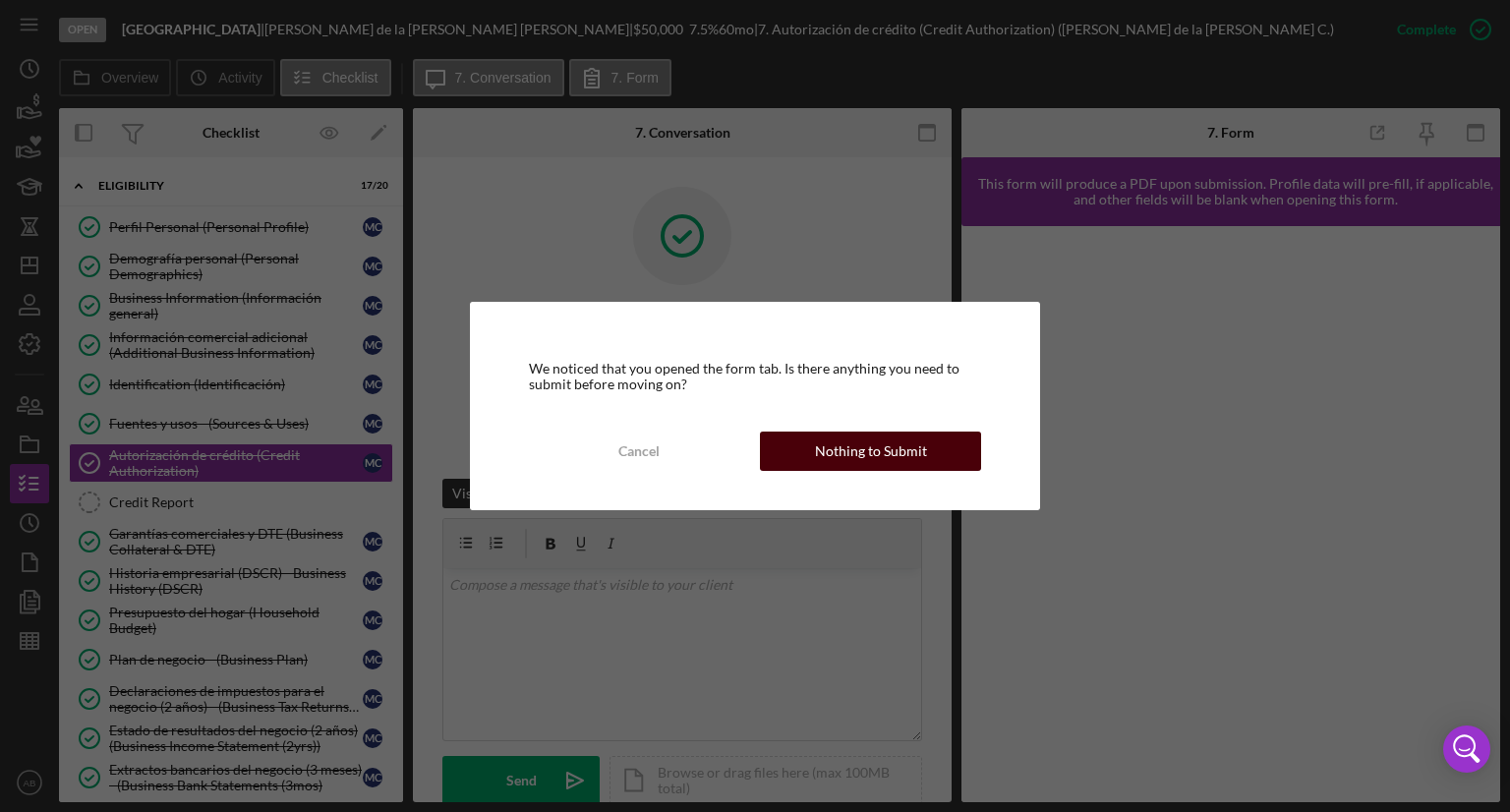
click at [814, 462] on button "Nothing to Submit" at bounding box center [870, 450] width 221 height 39
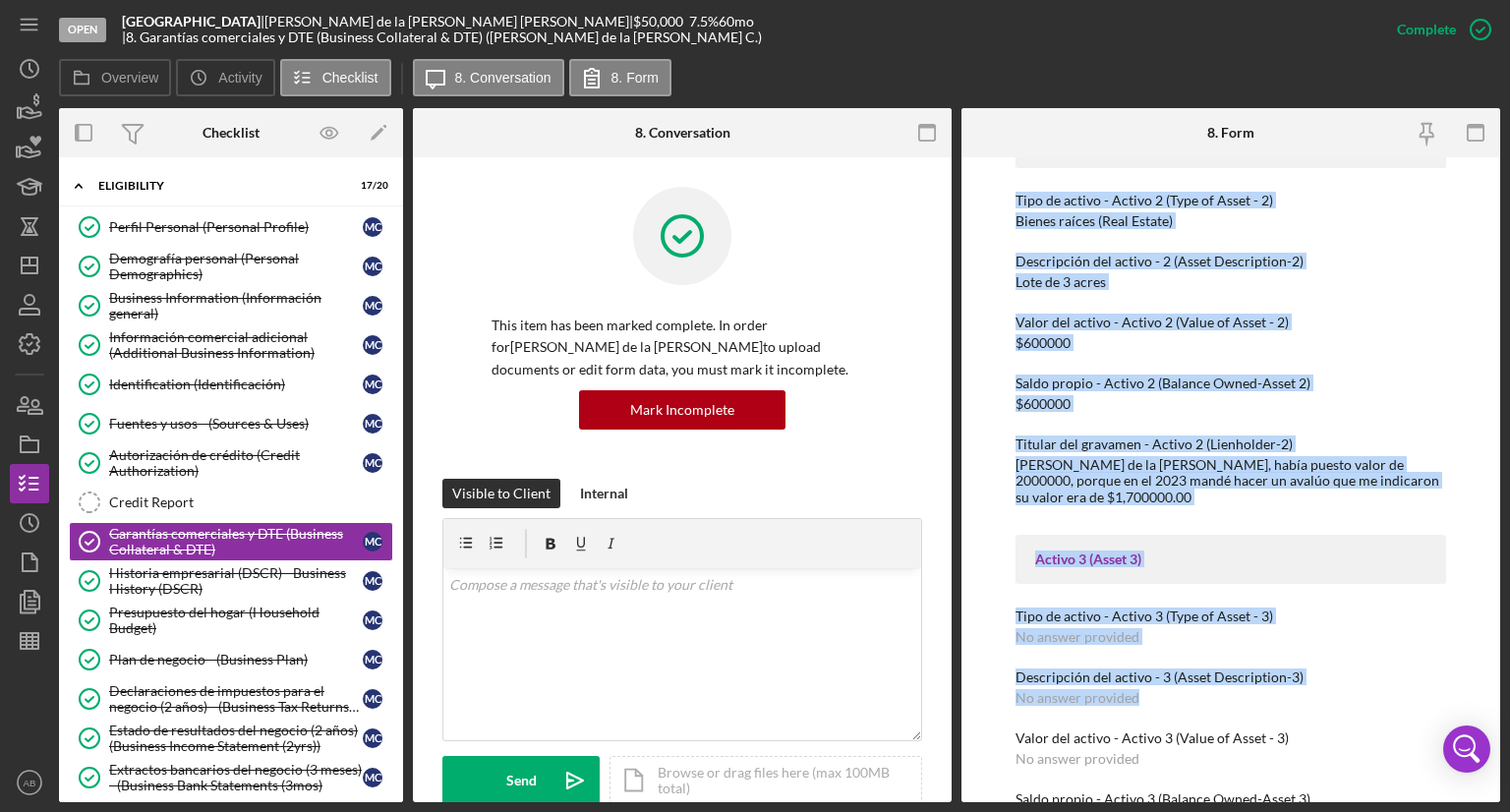
scroll to position [1109, 0]
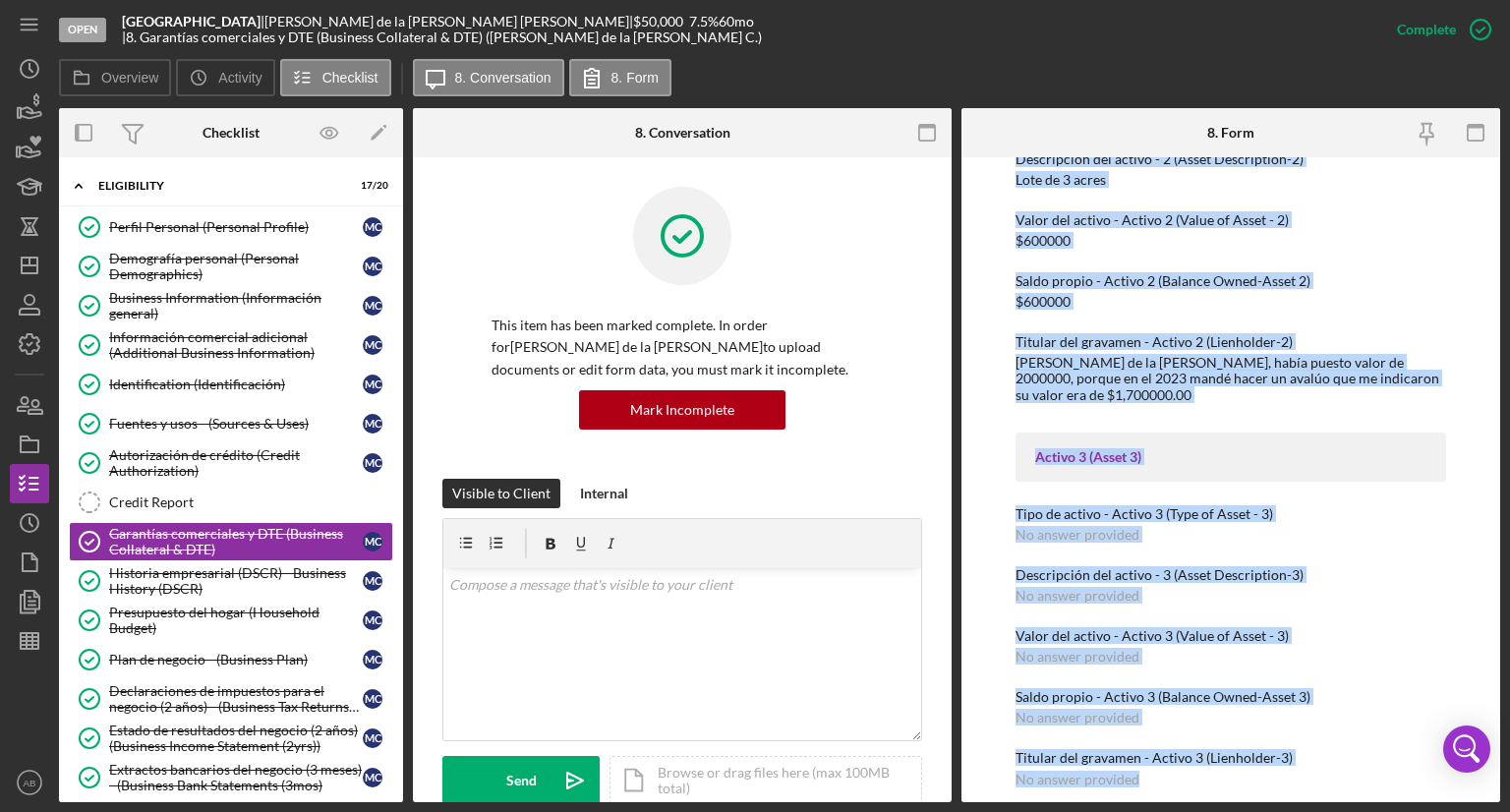
drag, startPoint x: 1024, startPoint y: 280, endPoint x: 1266, endPoint y: 761, distance: 538.0
click at [1272, 766] on div "To edit this form you must mark this item incomplete Efectivo disponible para n…" at bounding box center [1230, 479] width 539 height 645
click at [43, 102] on icon "button" at bounding box center [29, 108] width 49 height 49
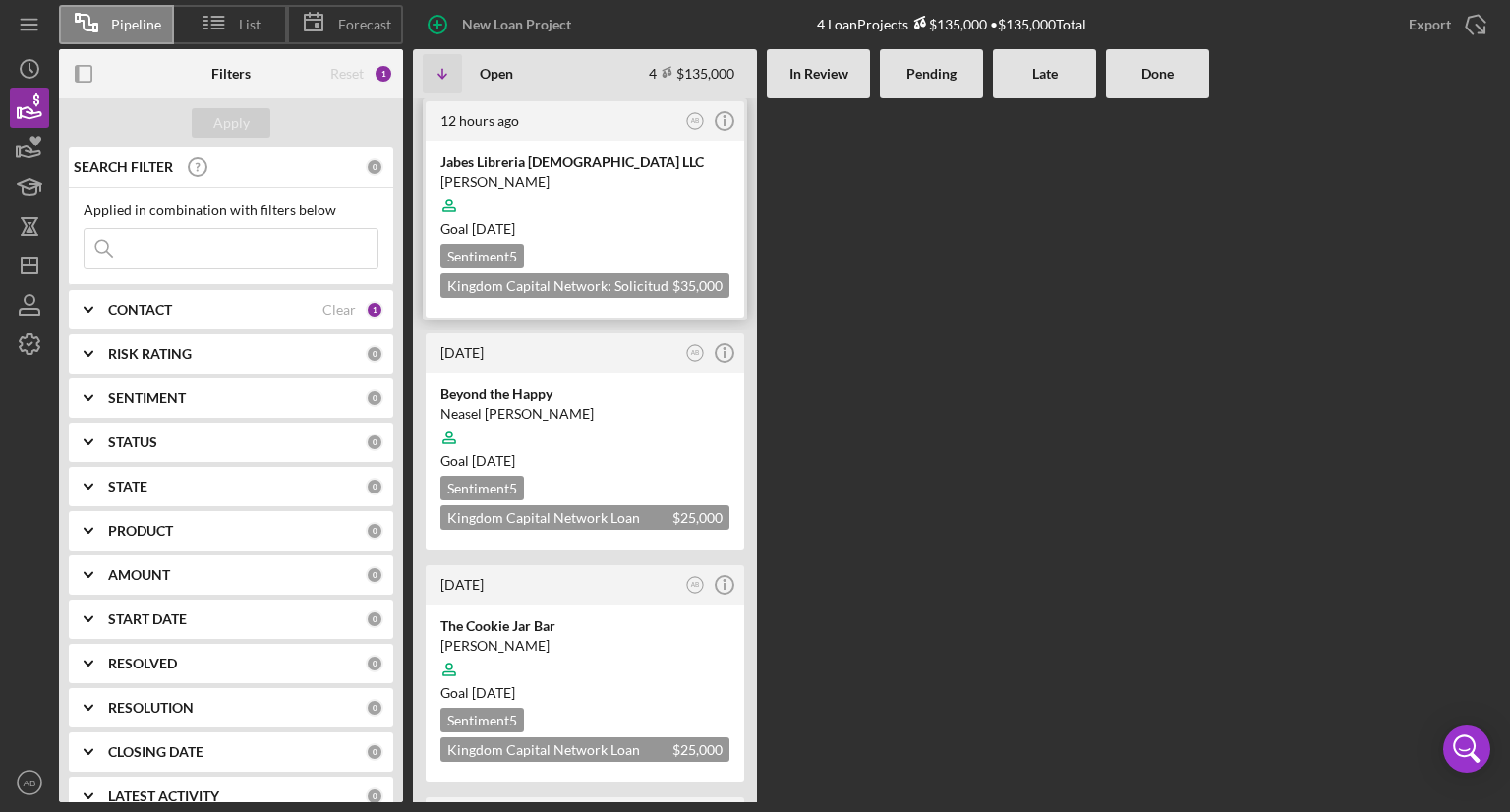
click at [561, 190] on div at bounding box center [584, 205] width 289 height 37
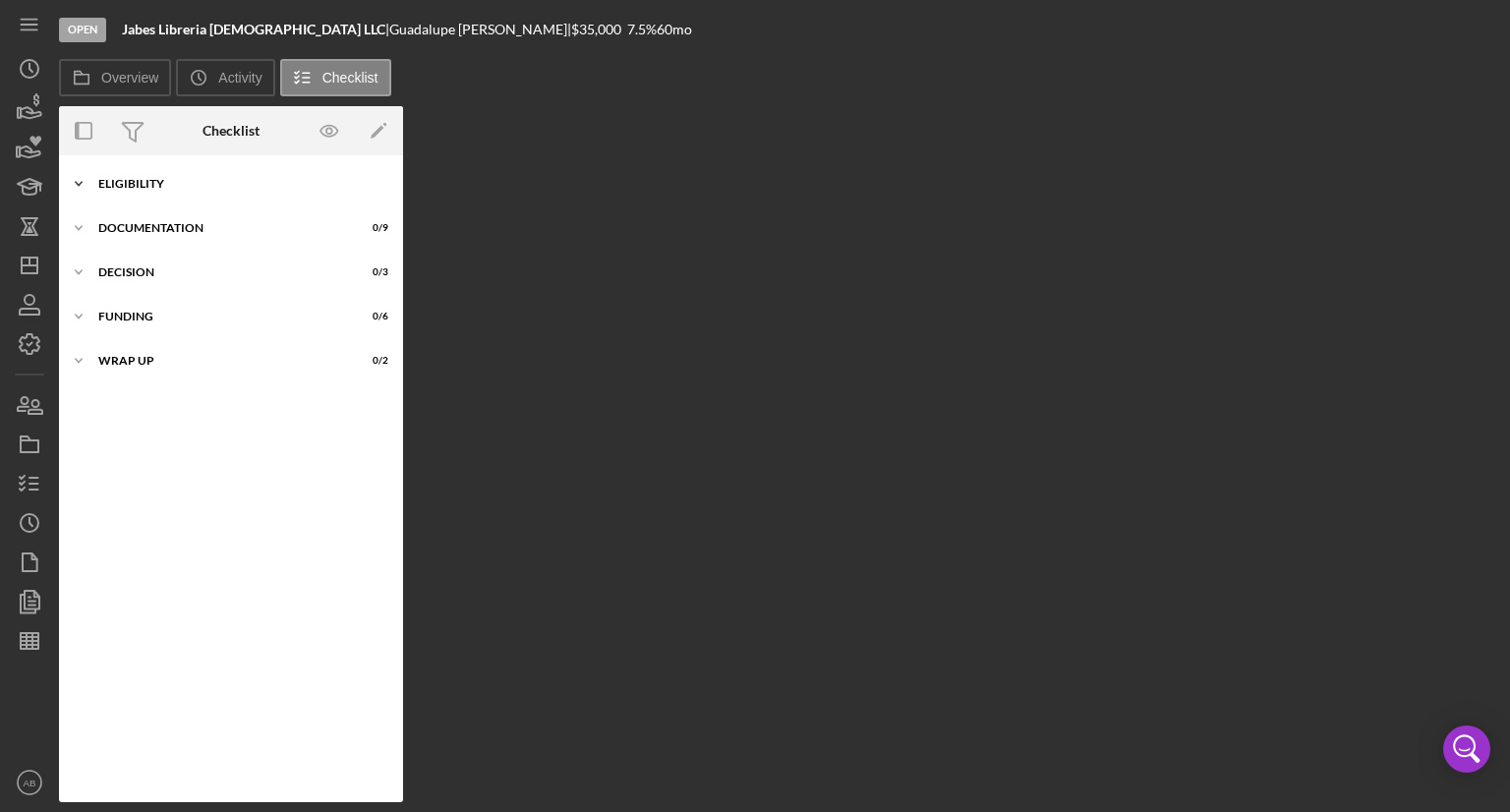
click at [84, 185] on icon "Icon/Expander" at bounding box center [78, 183] width 39 height 39
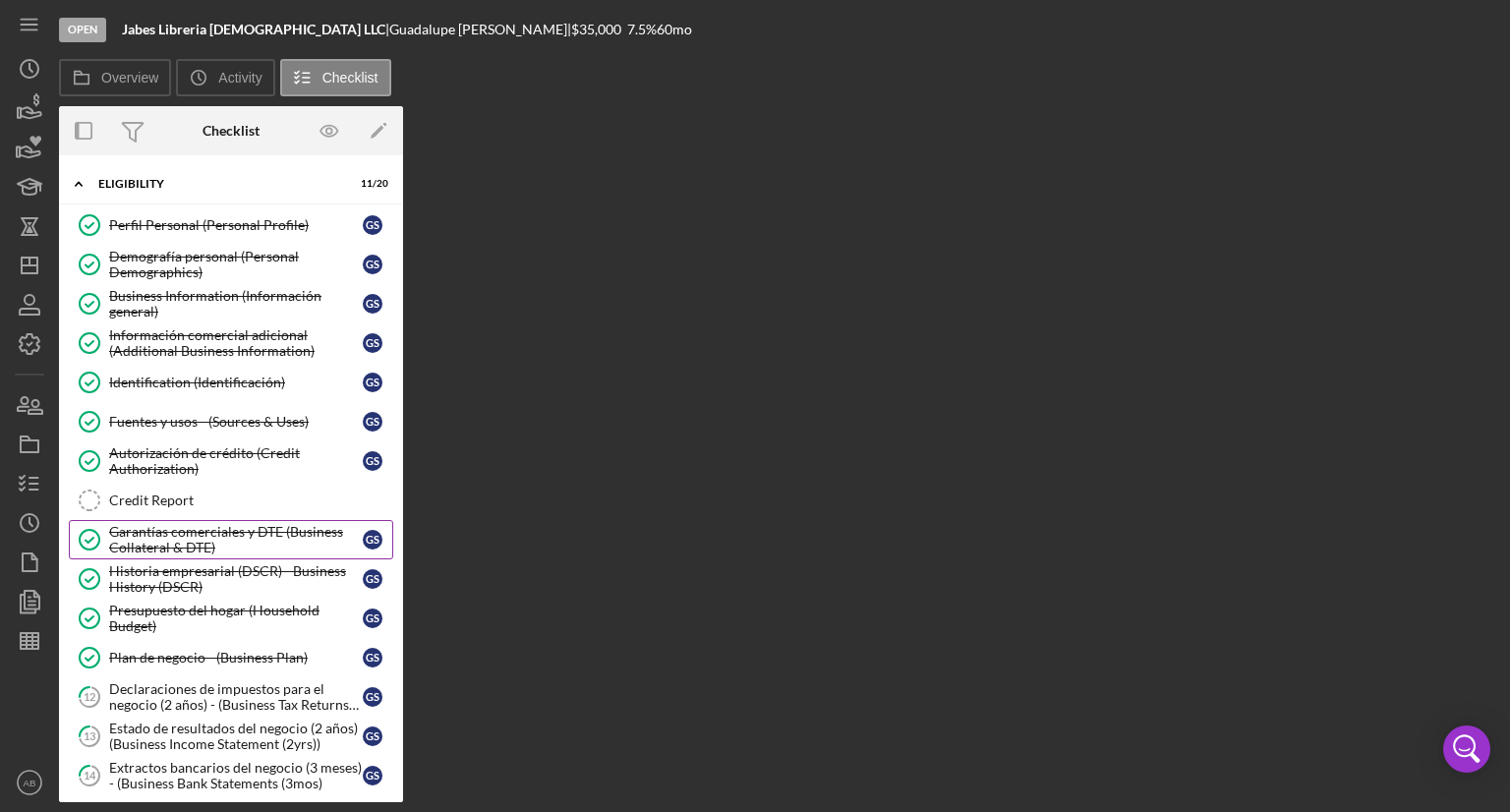
click at [201, 542] on div "Garantías comerciales y DTE (Business Collateral & DTE)" at bounding box center [236, 539] width 254 height 31
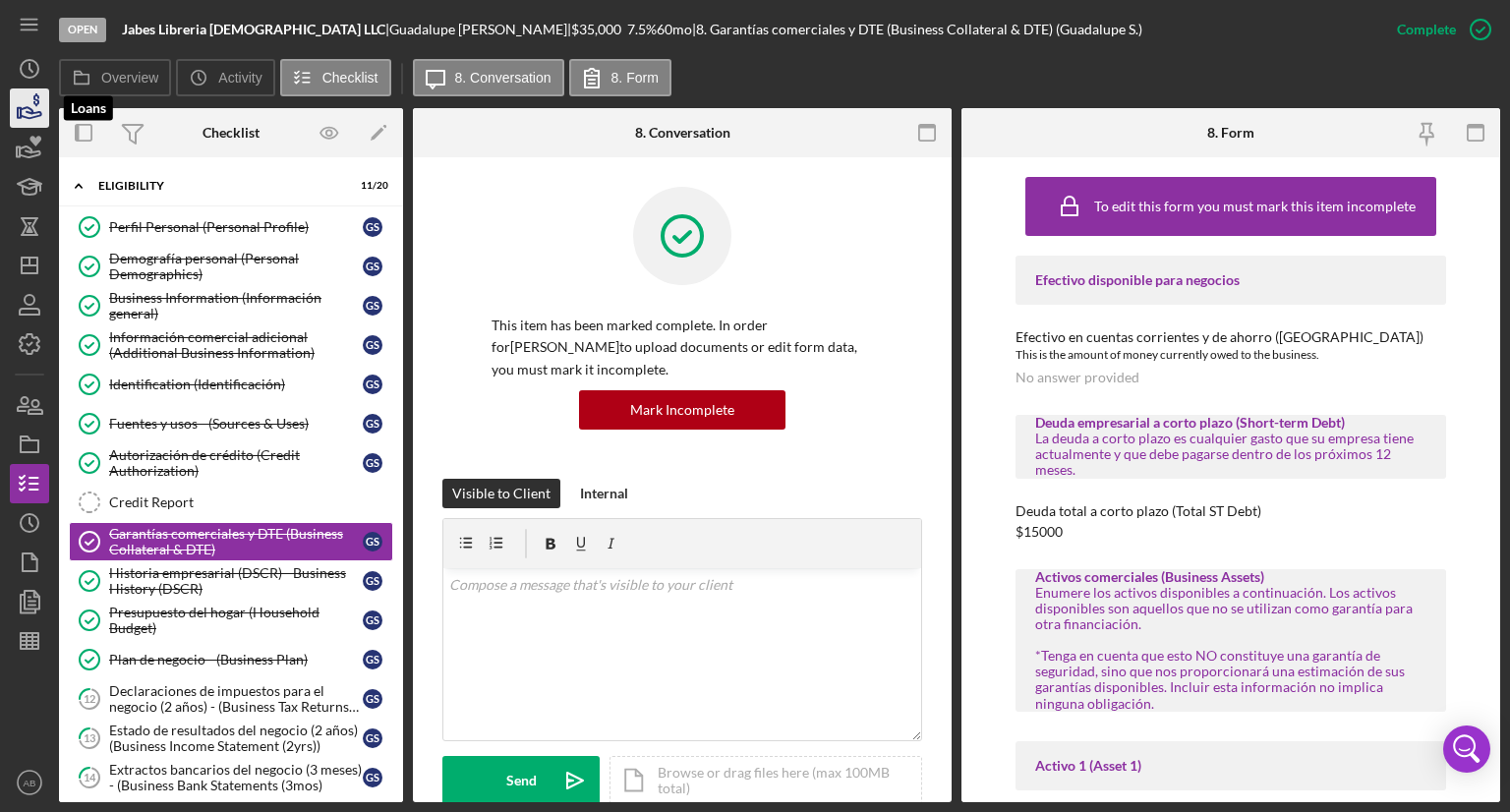
click at [31, 99] on icon "button" at bounding box center [29, 108] width 49 height 49
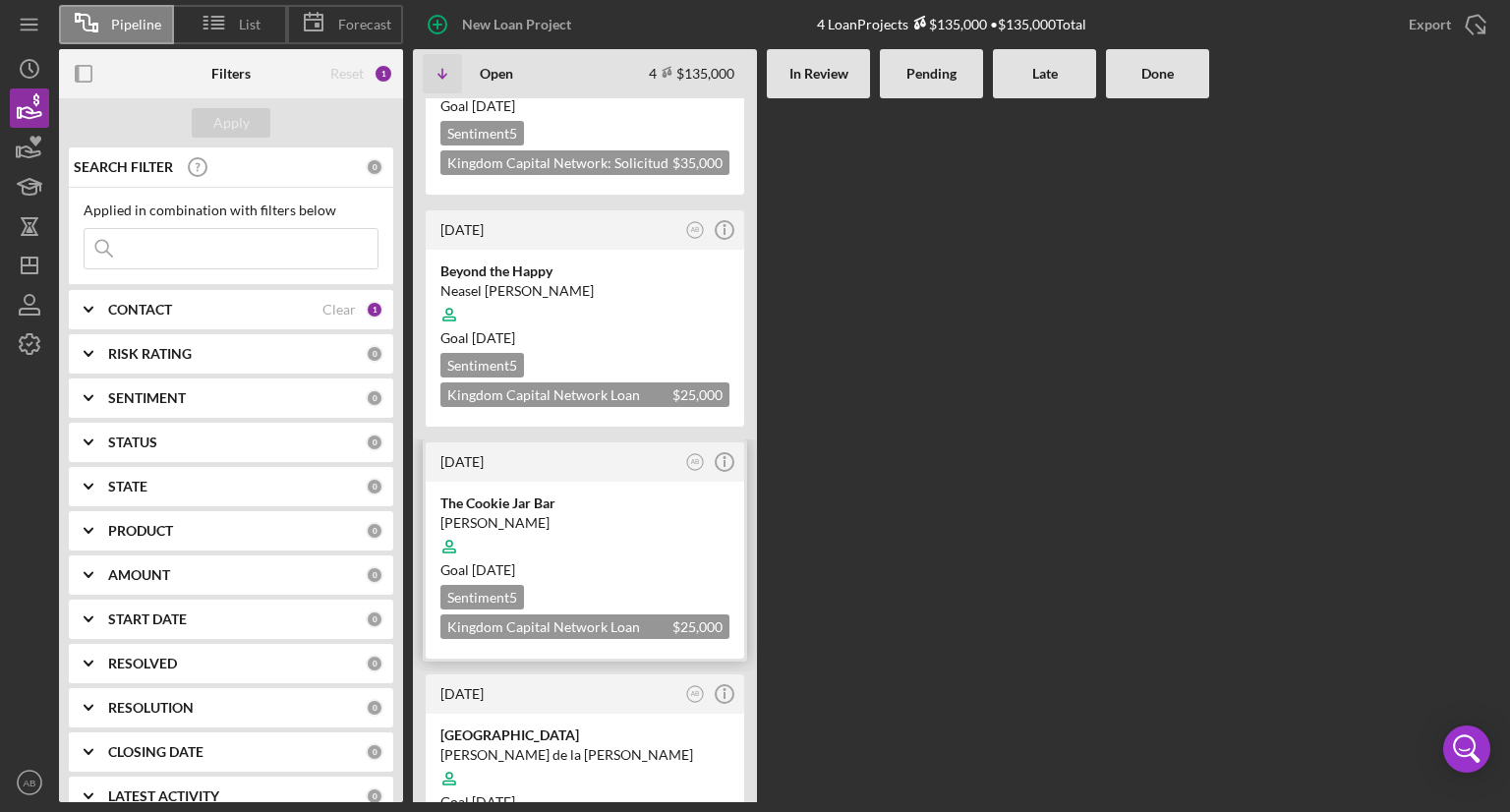
scroll to position [220, 0]
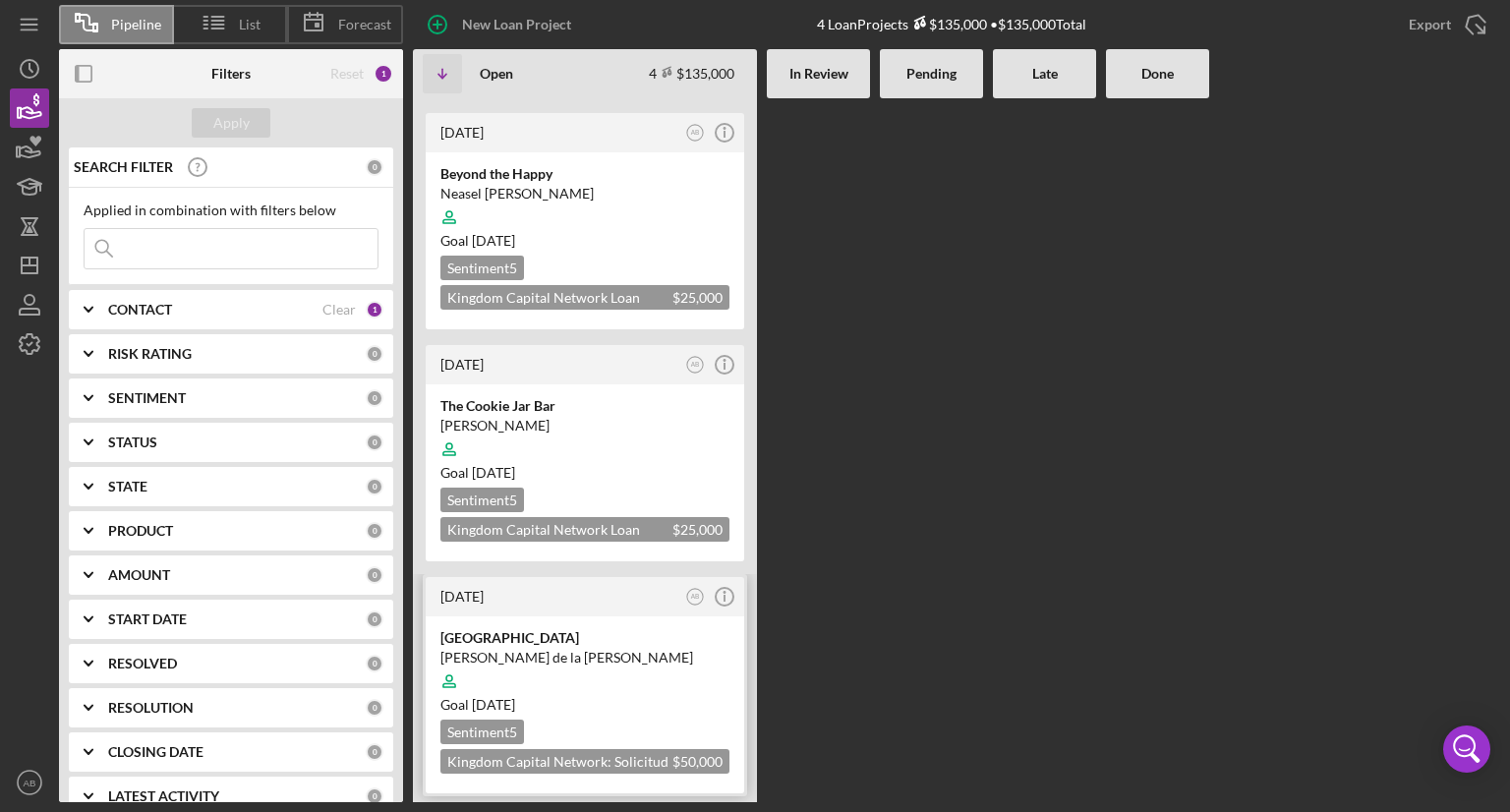
click at [623, 665] on div at bounding box center [584, 680] width 289 height 37
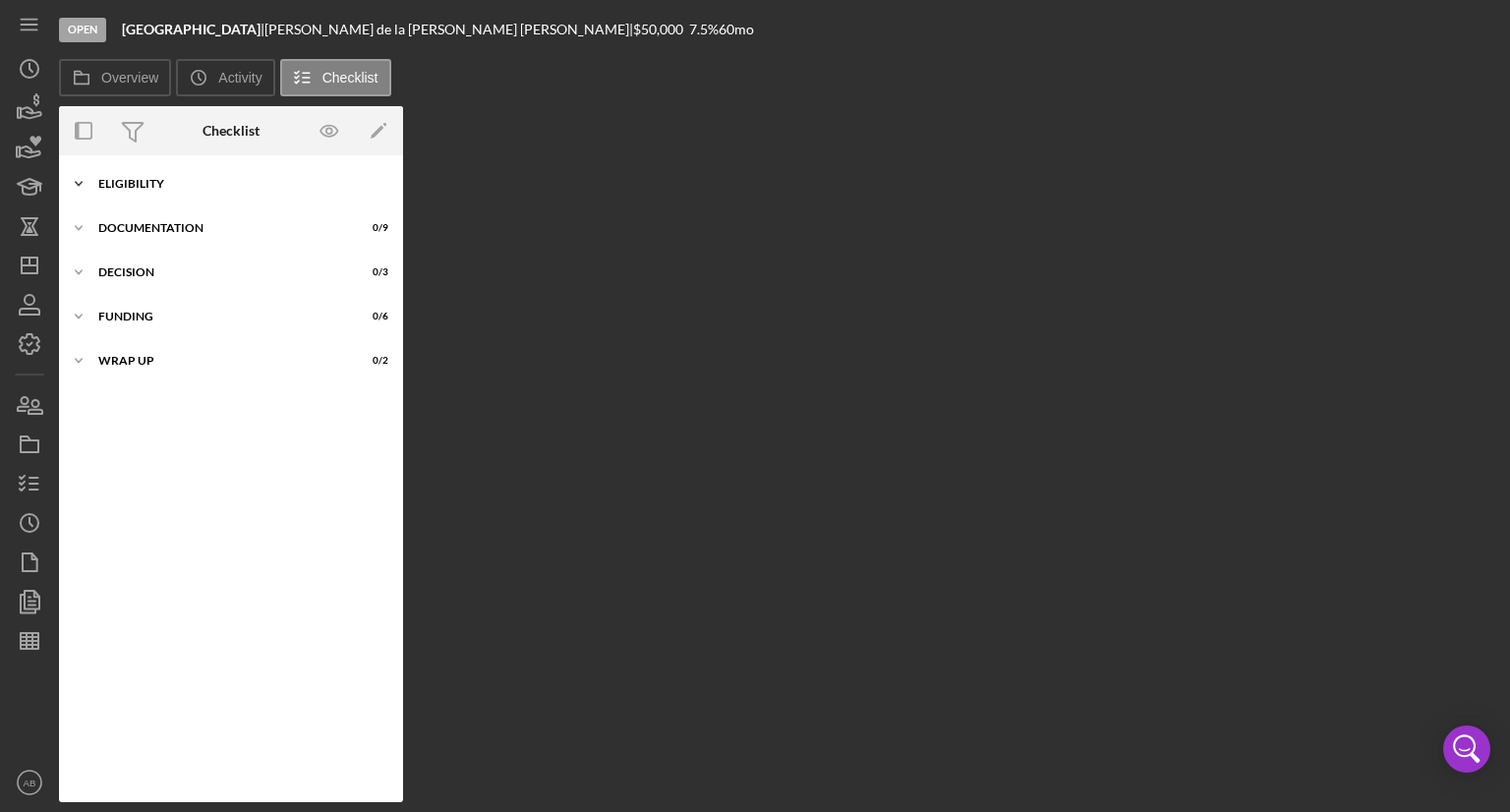
click at [76, 180] on icon "Icon/Expander" at bounding box center [78, 183] width 39 height 39
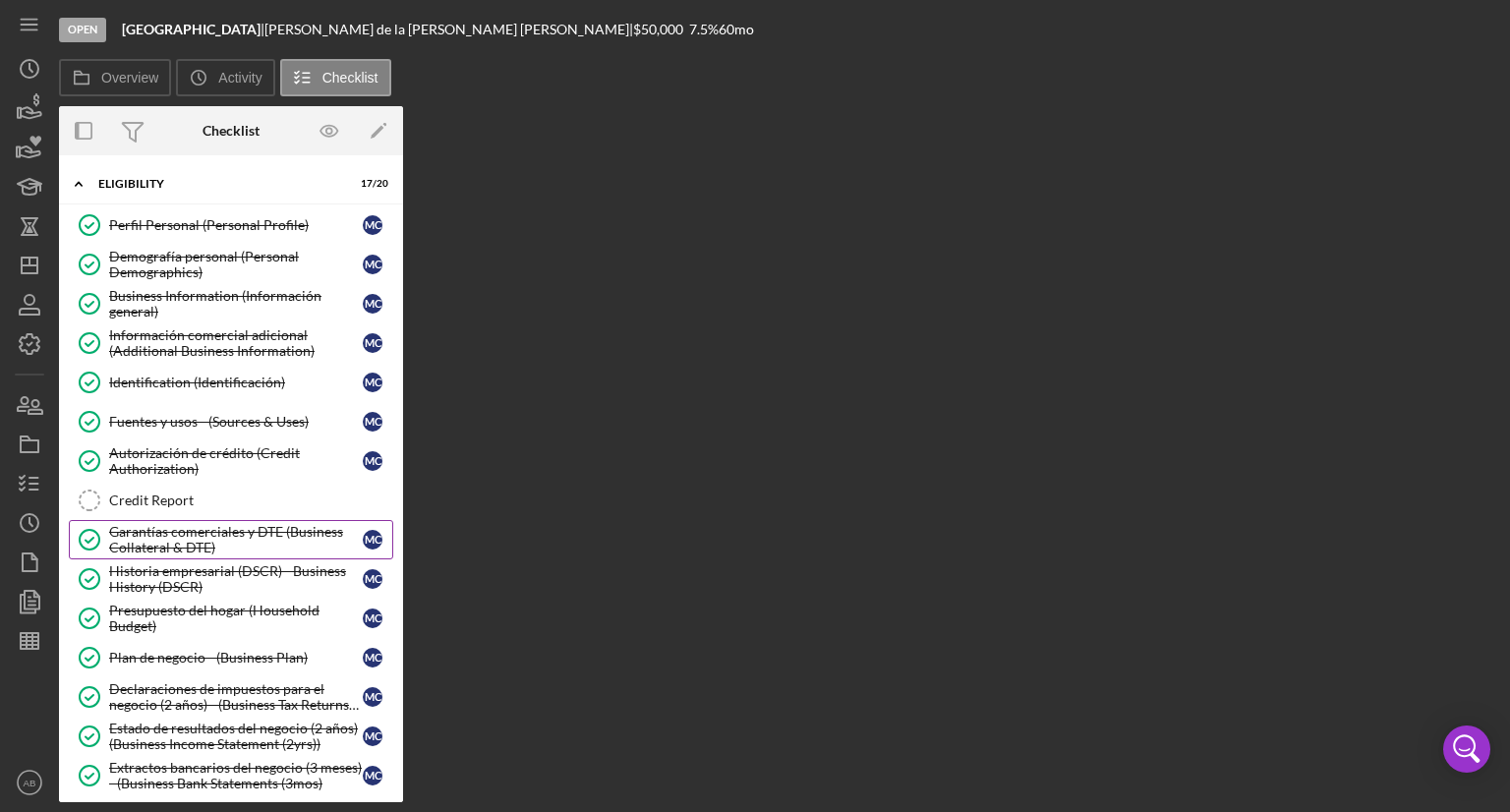
click at [153, 532] on div "Garantías comerciales y DTE (Business Collateral & DTE)" at bounding box center [236, 539] width 254 height 31
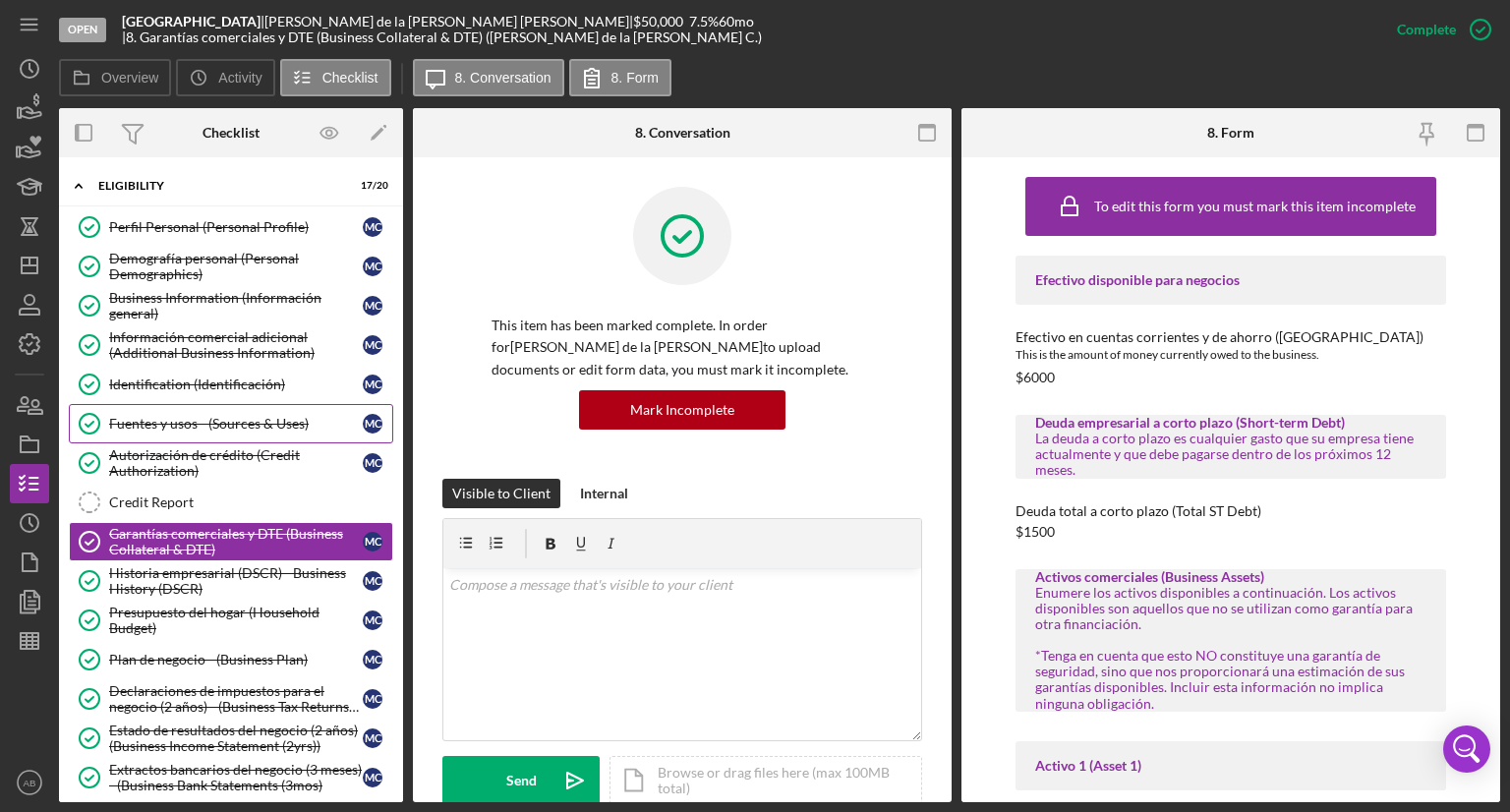
drag, startPoint x: 207, startPoint y: 423, endPoint x: 228, endPoint y: 422, distance: 20.7
click at [207, 423] on div "Fuentes y usos - (Sources & Uses)" at bounding box center [236, 424] width 254 height 16
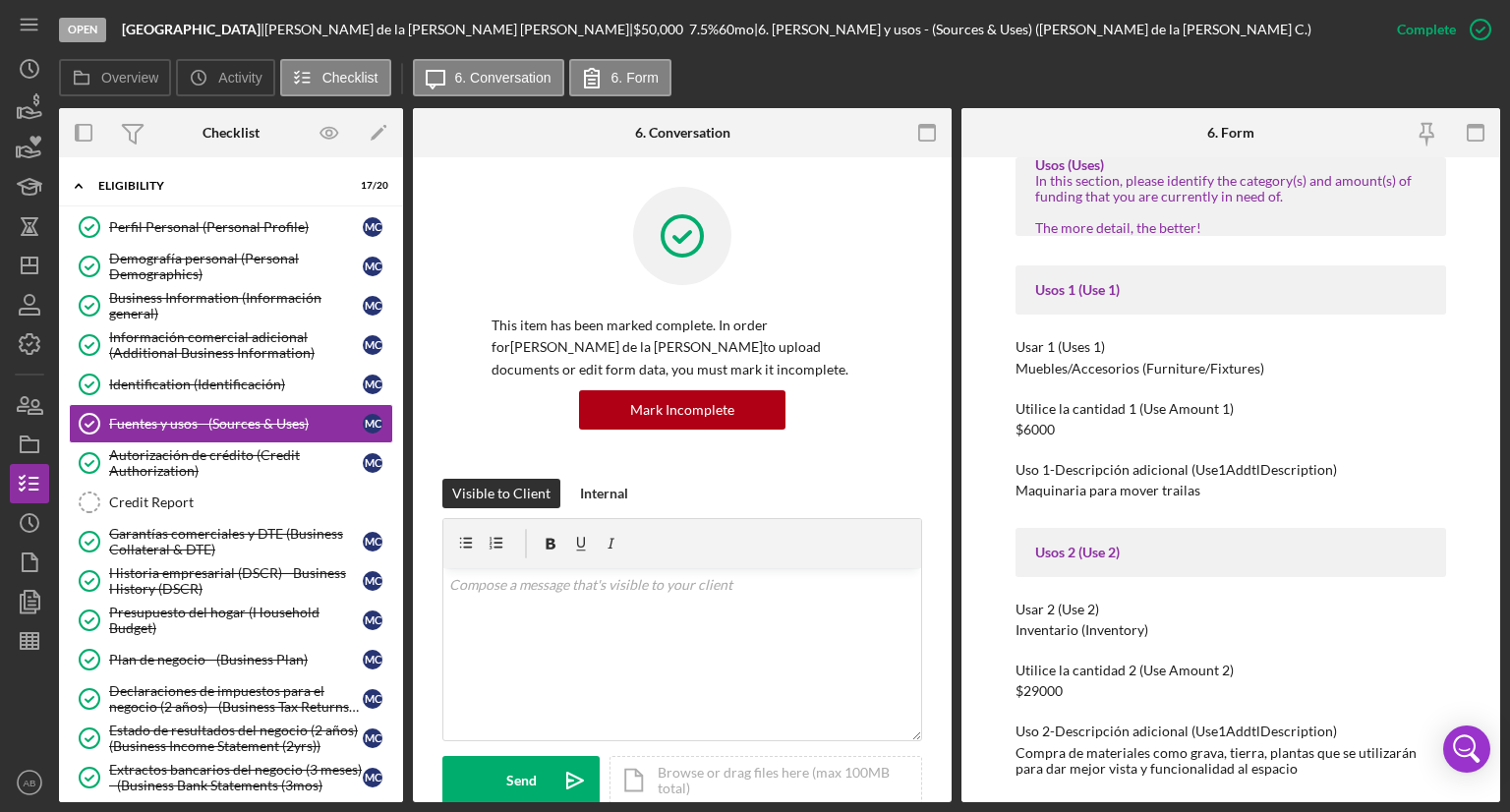
scroll to position [197, 0]
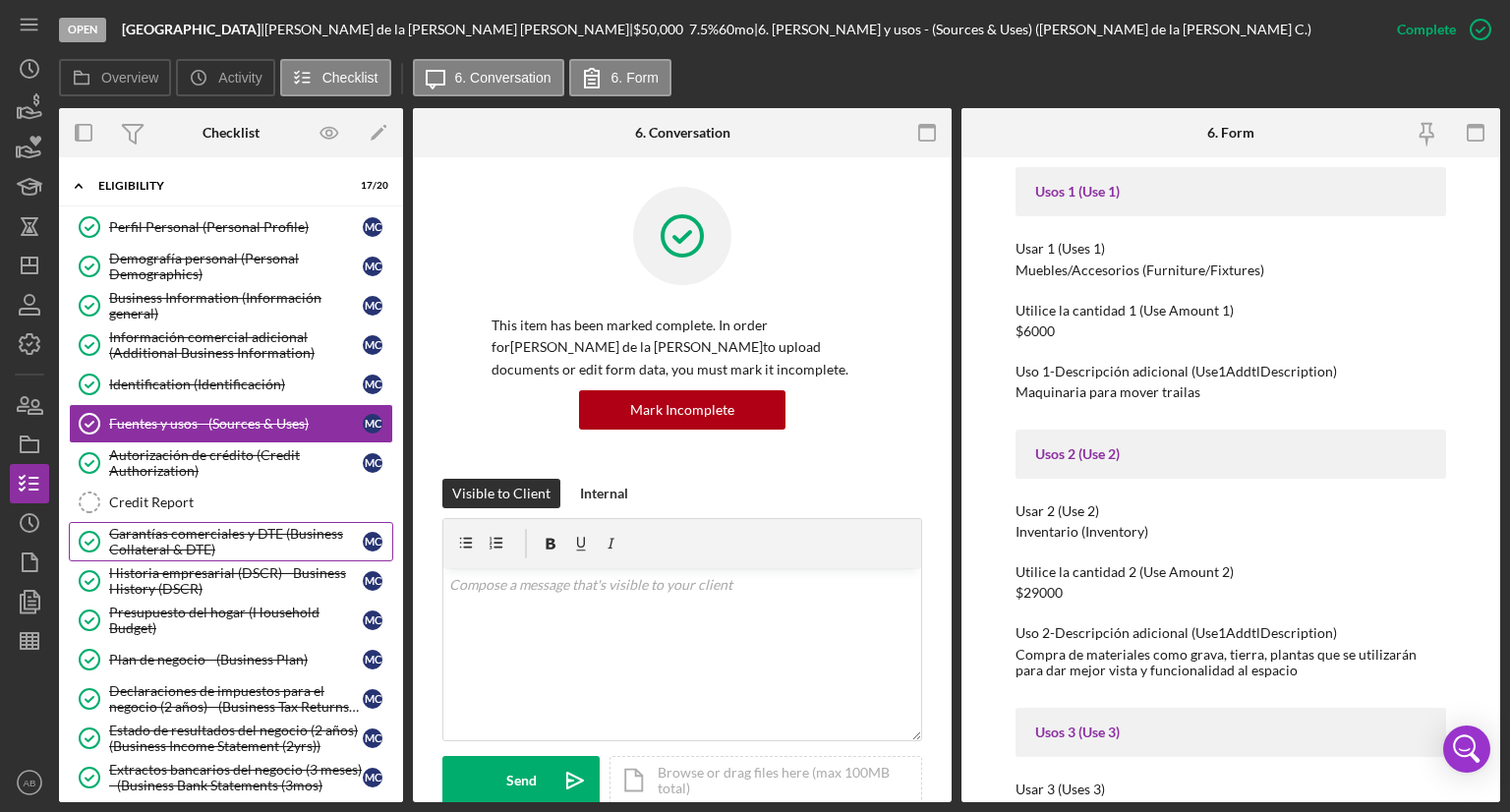
click at [152, 526] on div "Garantías comerciales y DTE (Business Collateral & DTE)" at bounding box center [236, 541] width 254 height 31
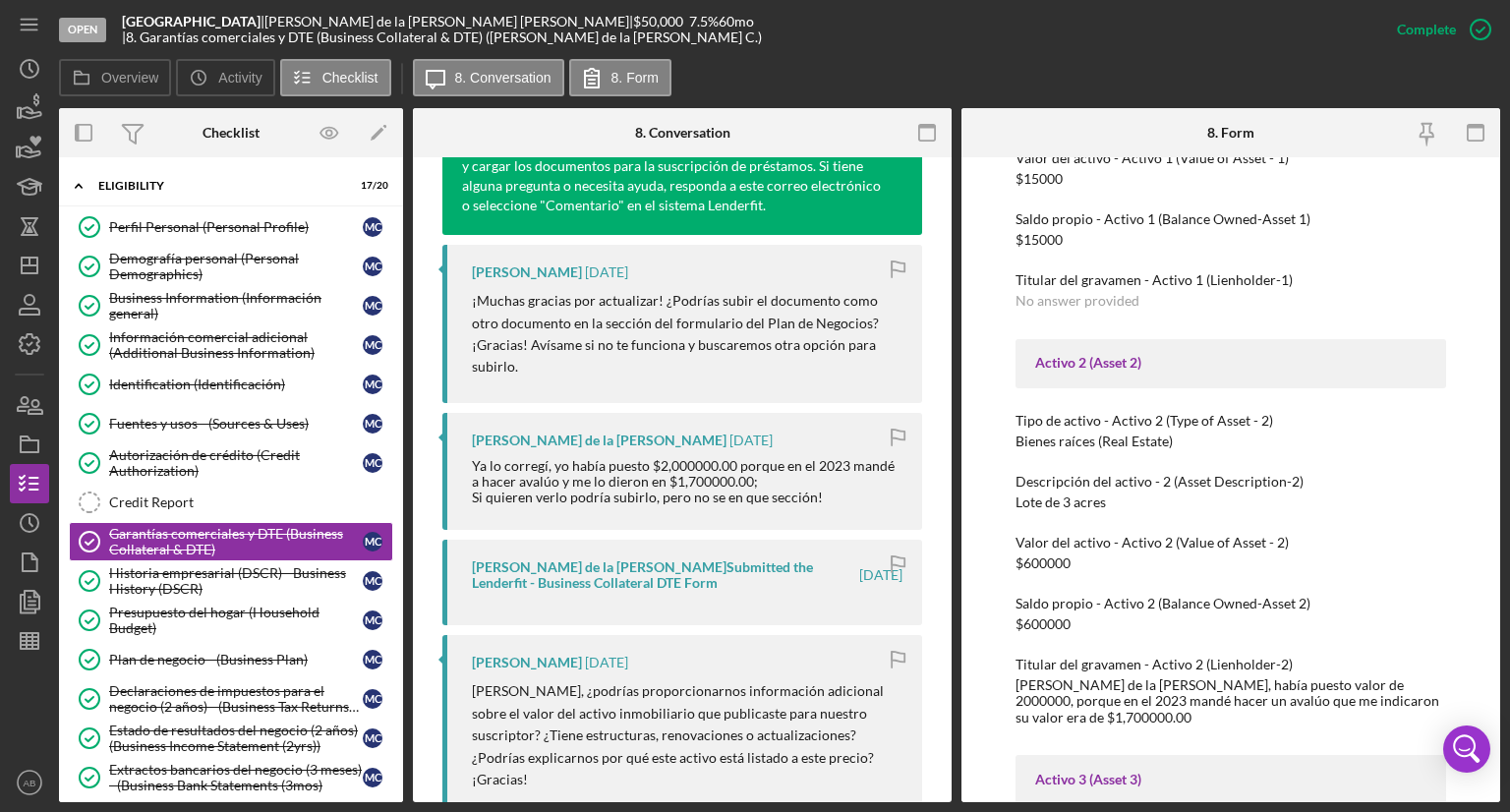
scroll to position [1109, 0]
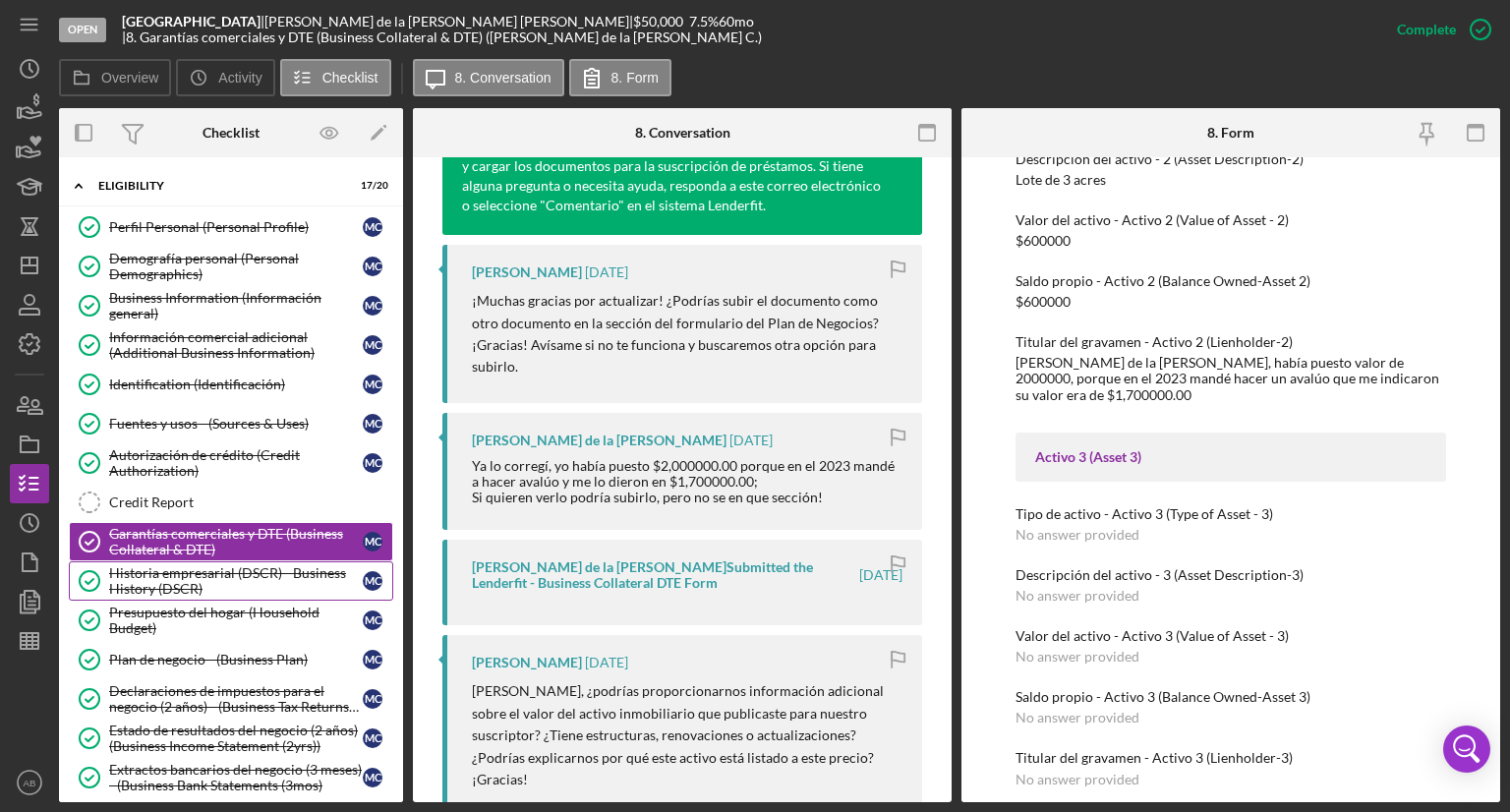
click at [197, 569] on div "Historia empresarial (DSCR) - Business History (DSCR)" at bounding box center [236, 580] width 254 height 31
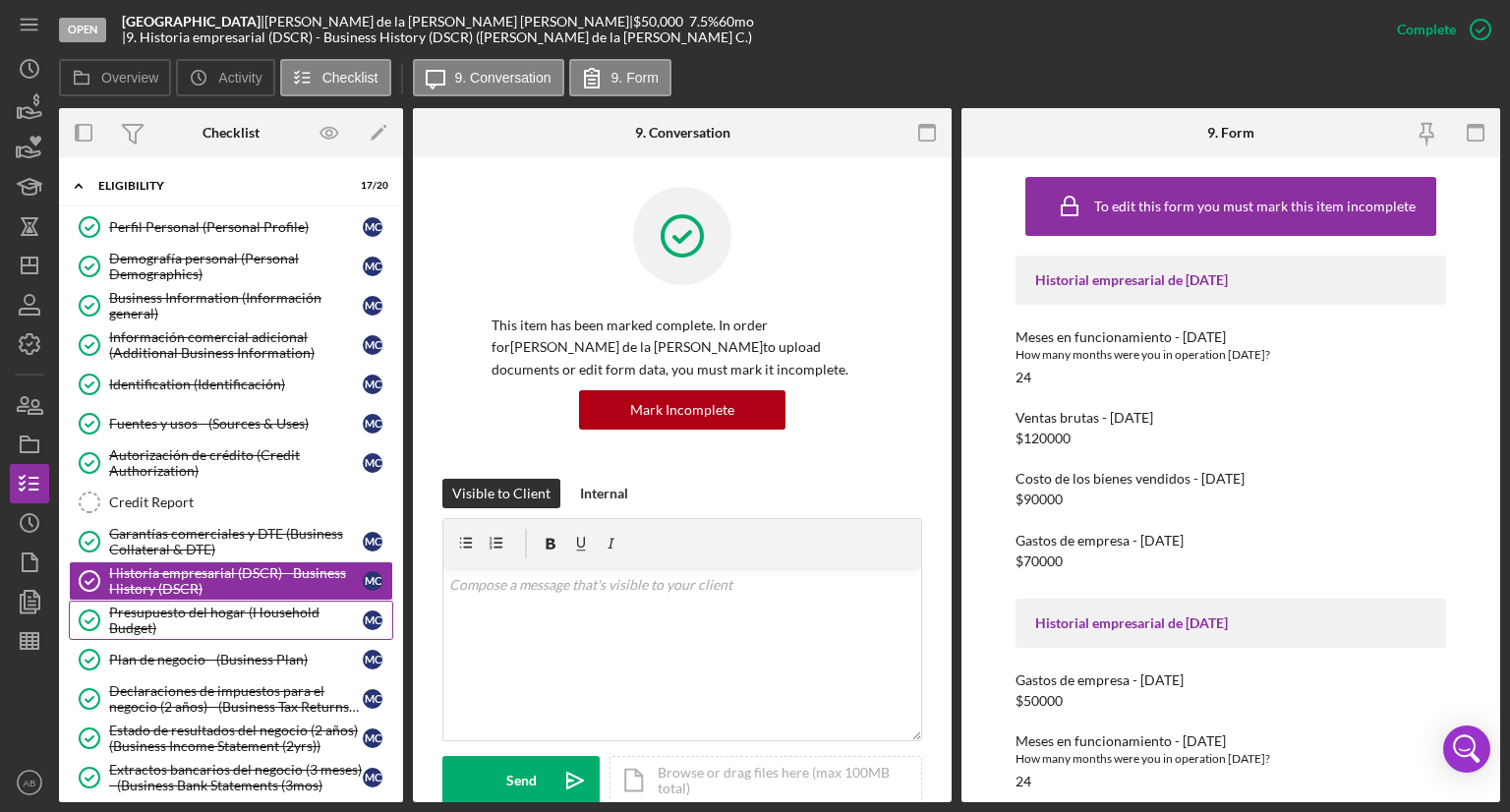
click at [221, 614] on div "Presupuesto del hogar (Household Budget)" at bounding box center [236, 619] width 254 height 31
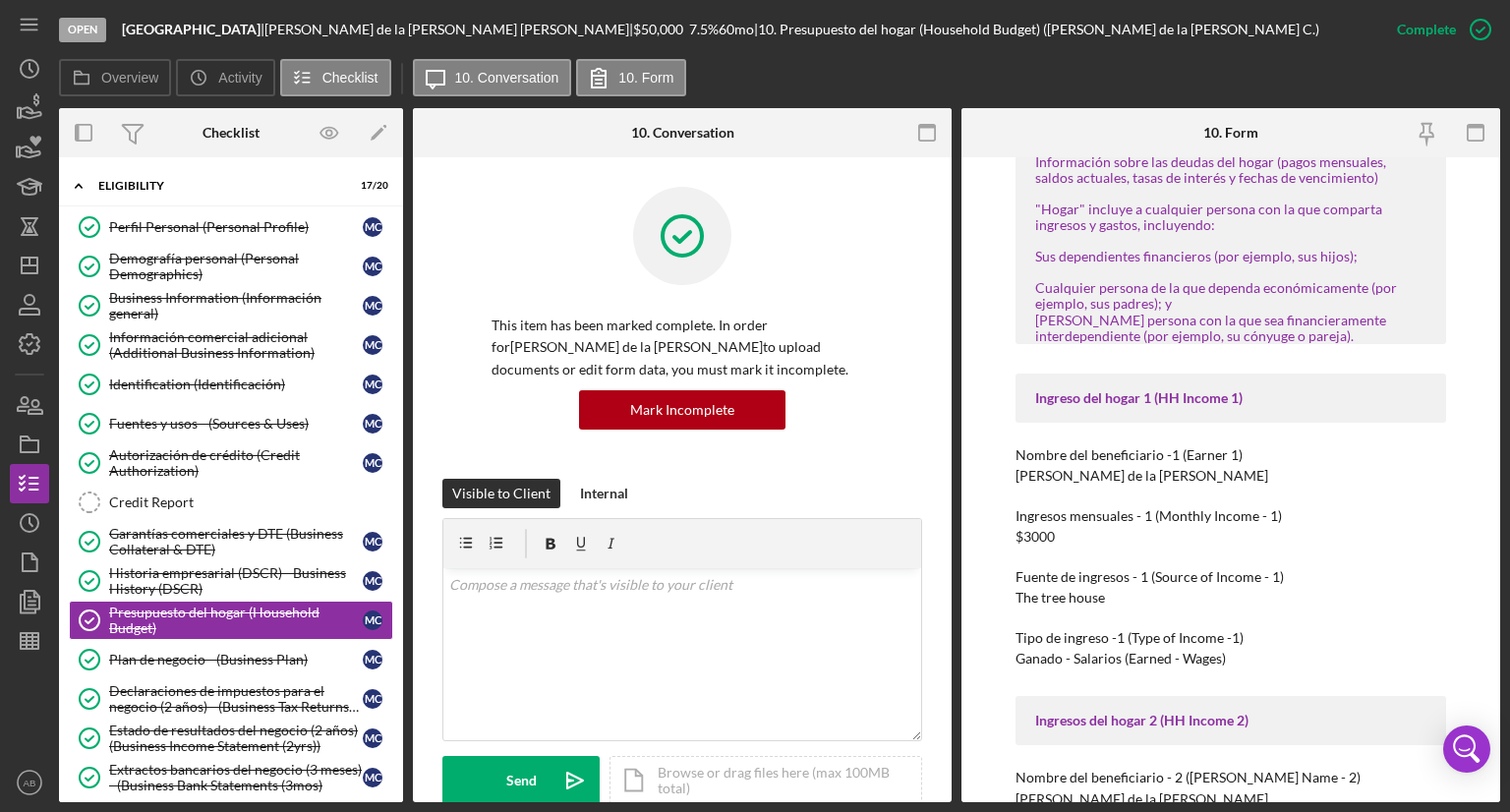
scroll to position [295, 0]
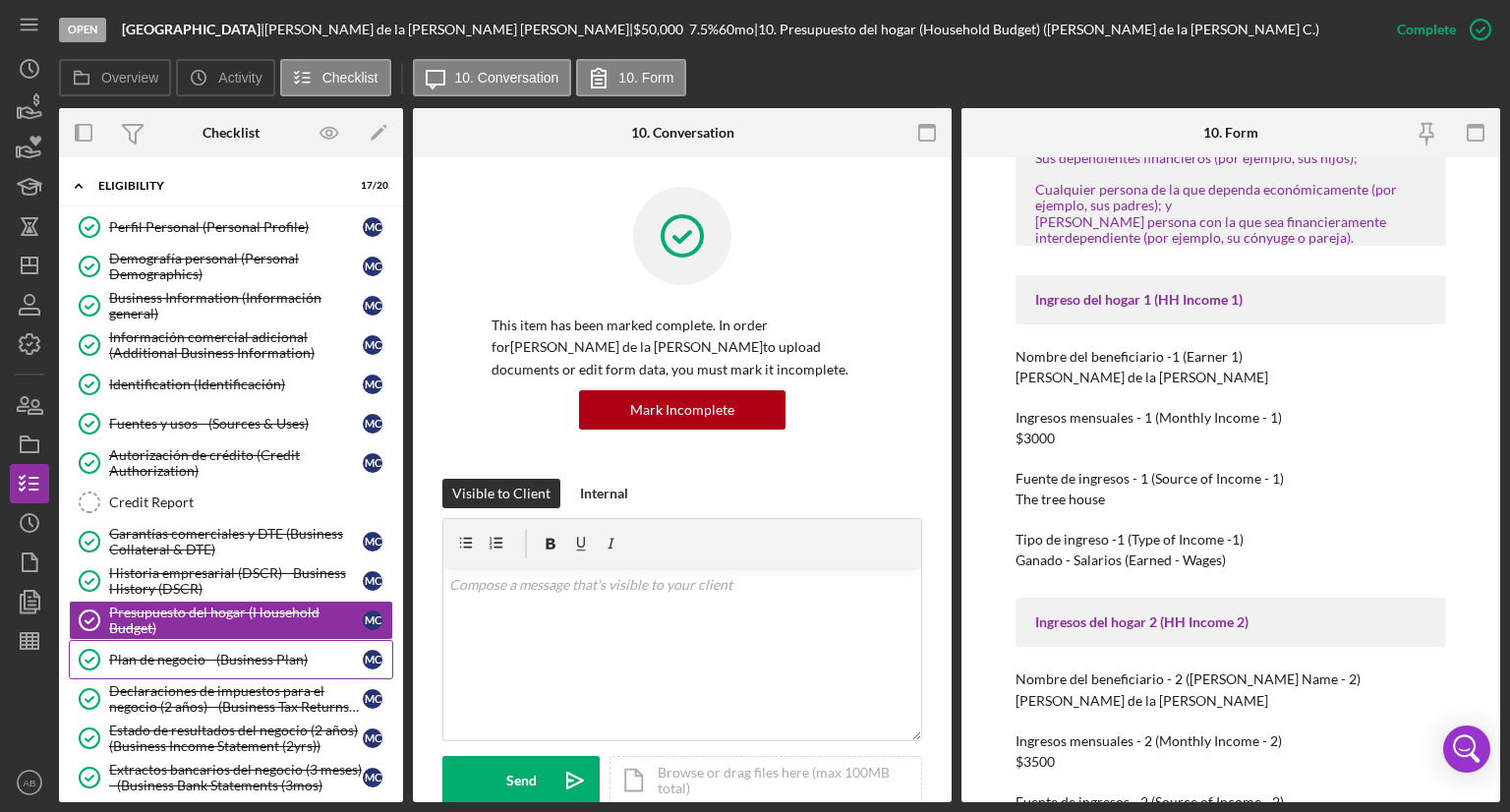
click at [146, 652] on div "Plan de negocio - (Business Plan)" at bounding box center [236, 660] width 254 height 16
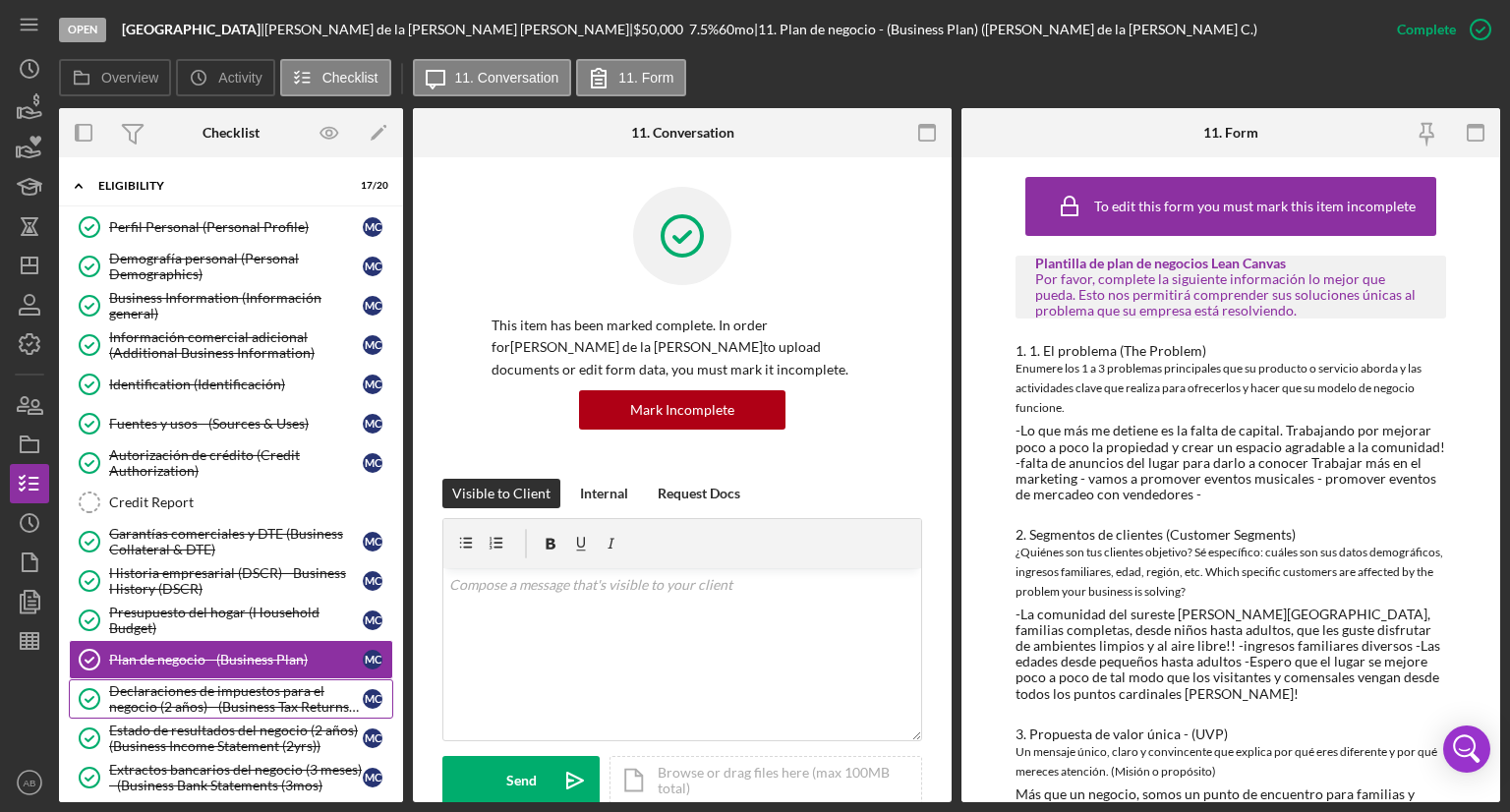
click at [143, 685] on div "Declaraciones de impuestos para el negocio (2 años) - (Business Tax Returns (2y…" at bounding box center [236, 698] width 254 height 31
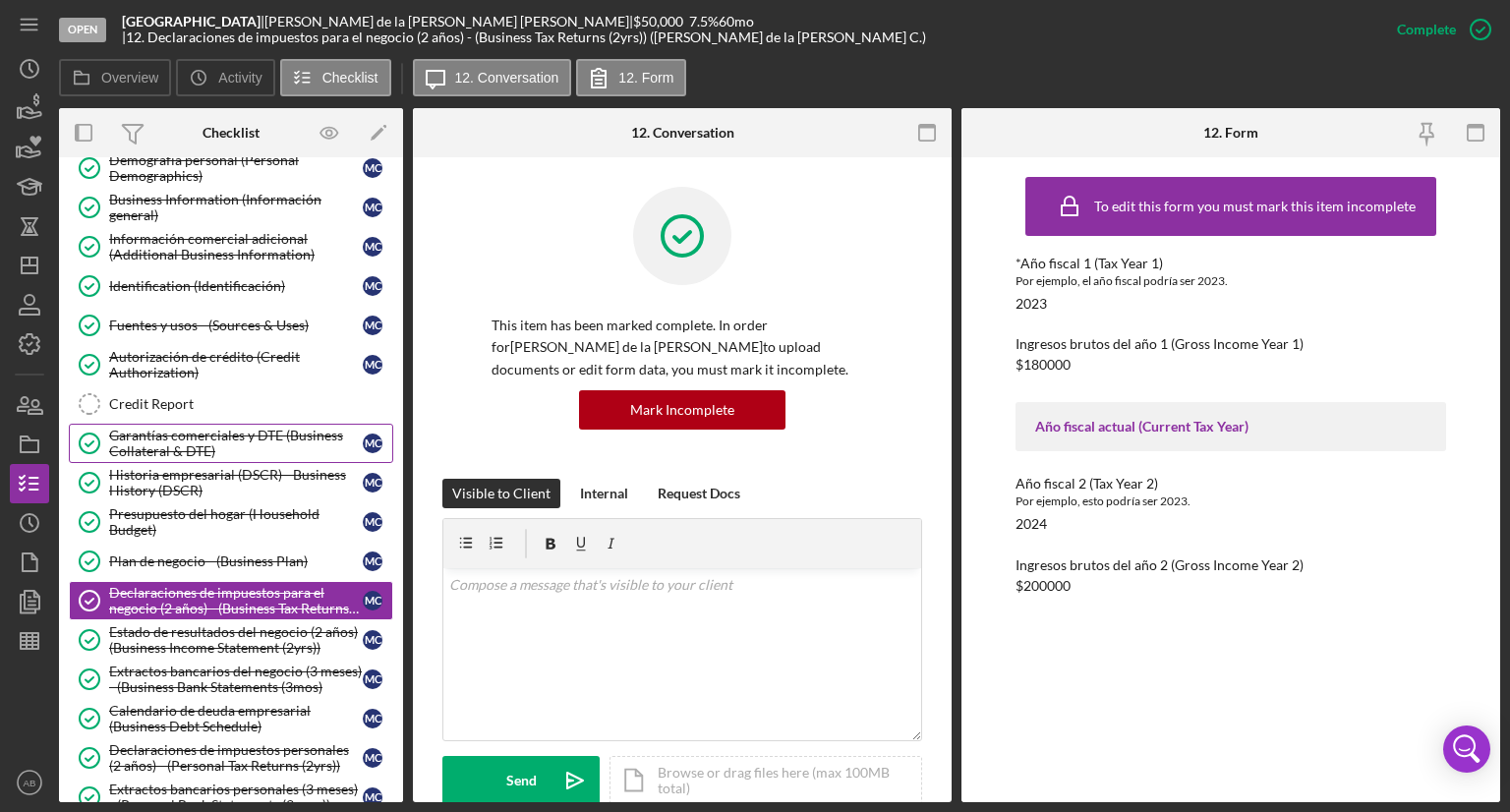
scroll to position [197, 0]
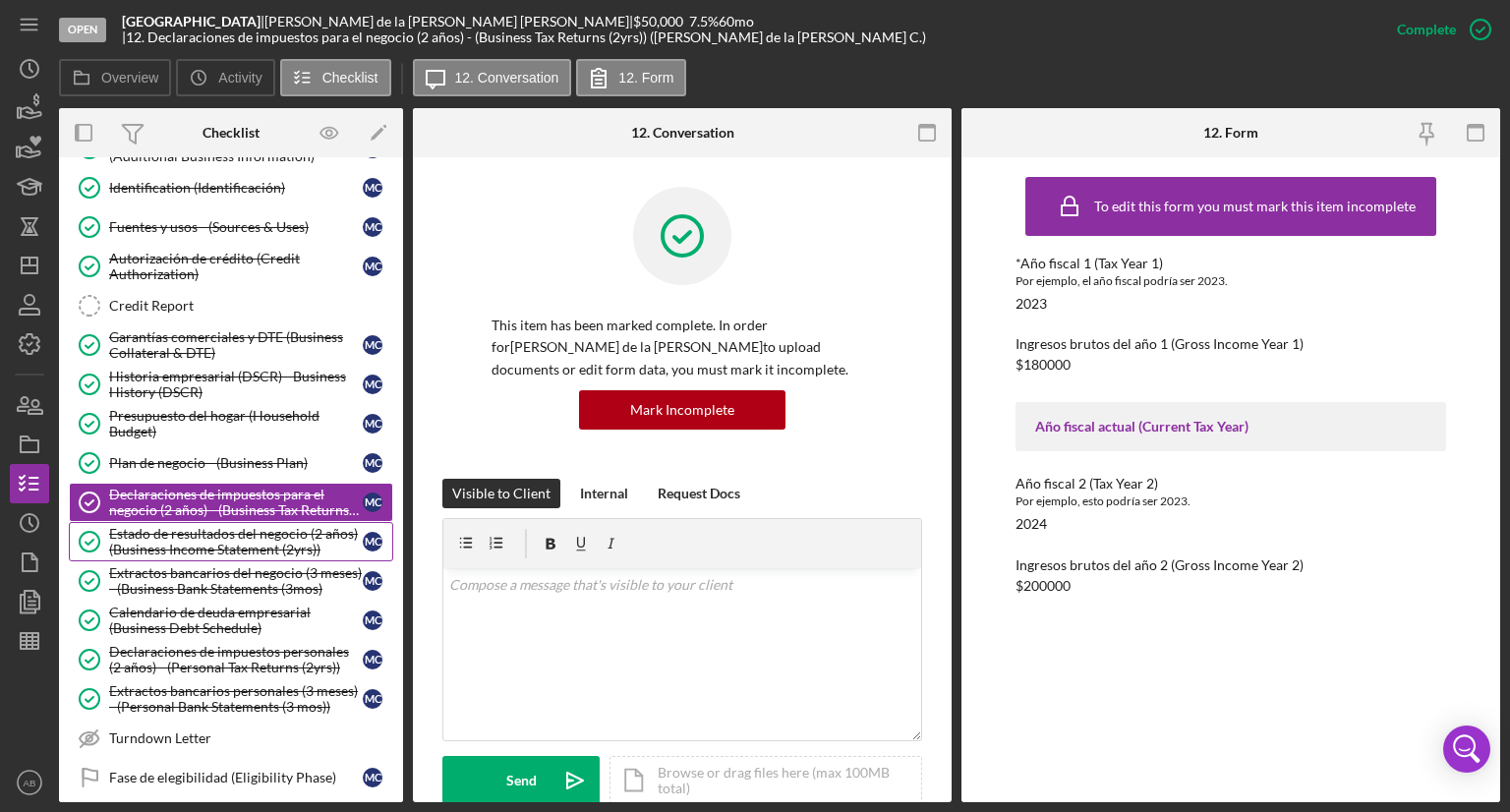
click at [216, 544] on div "Estado de resultados del negocio (2 años) (Business Income Statement (2yrs))" at bounding box center [236, 541] width 254 height 31
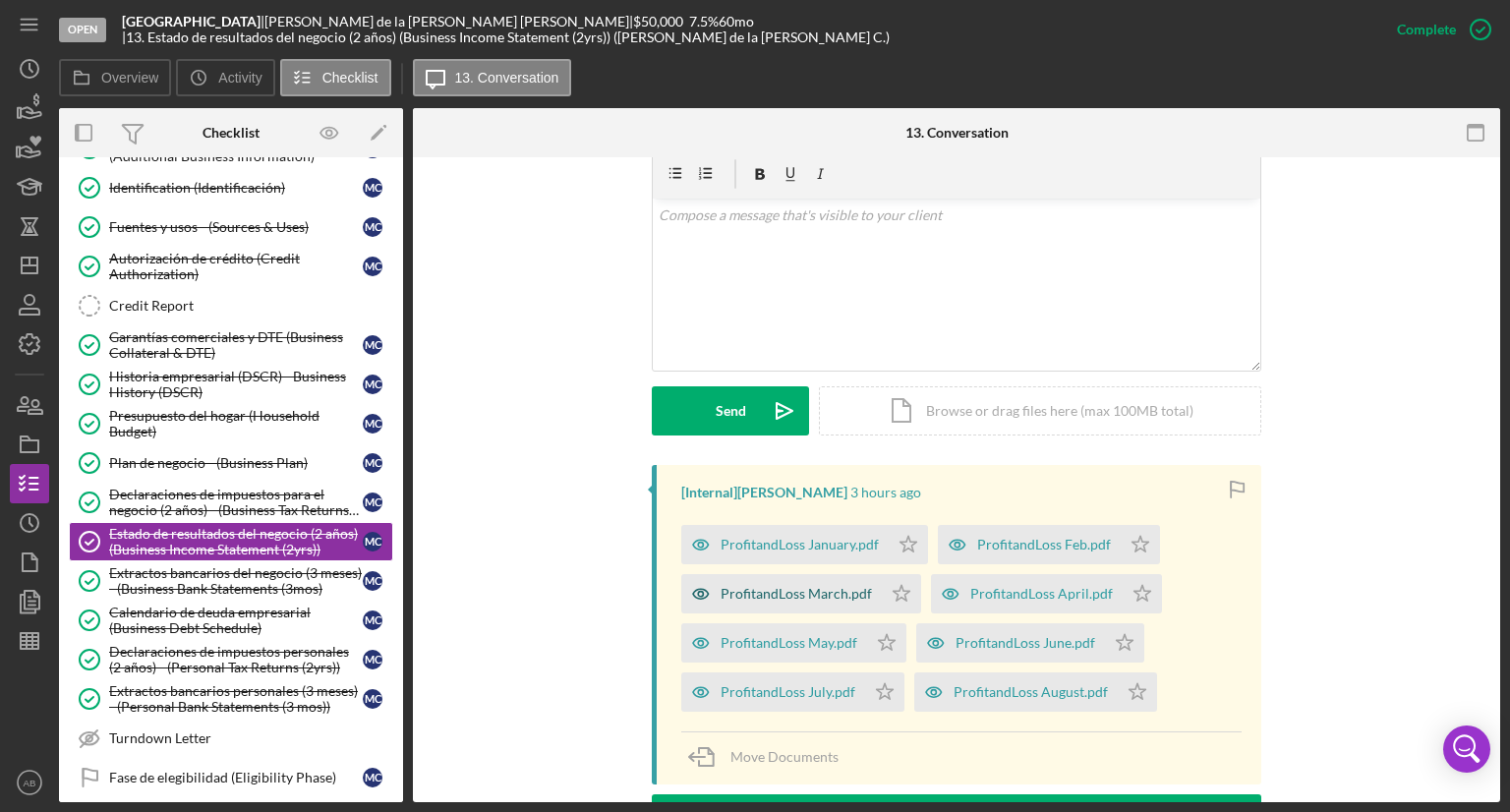
scroll to position [491, 0]
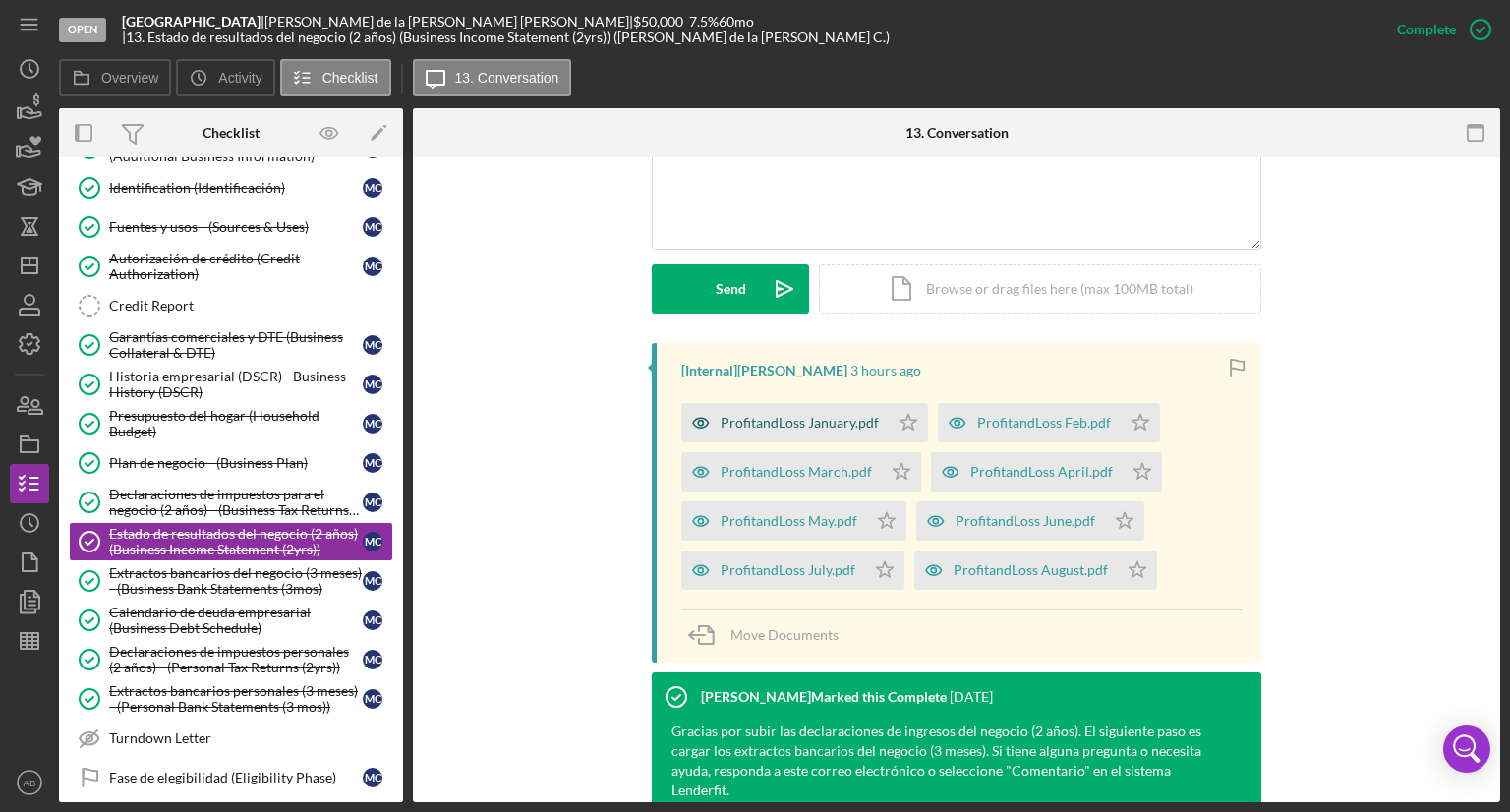
click at [806, 415] on div "ProfitandLoss January.pdf" at bounding box center [799, 423] width 158 height 16
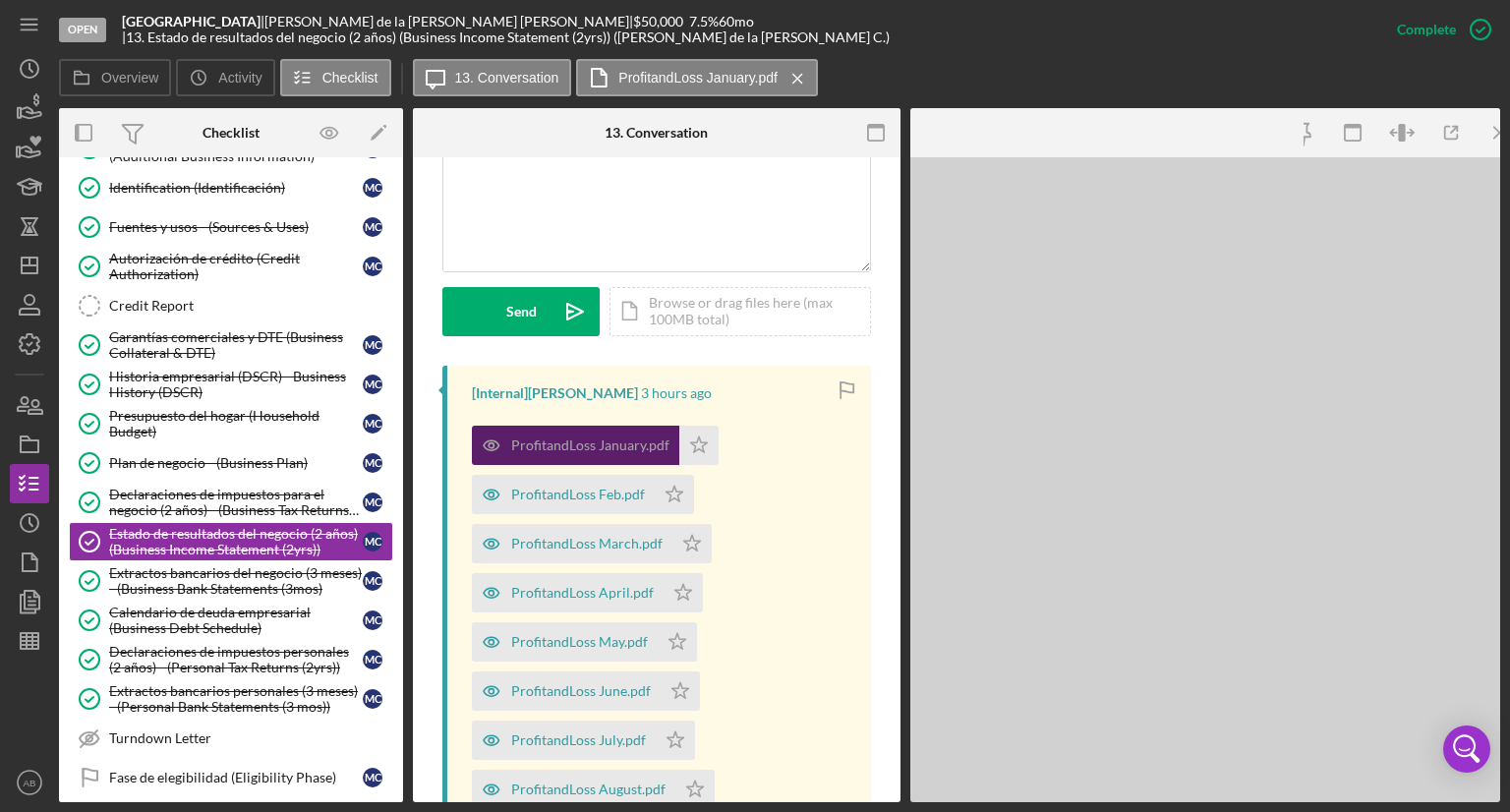
scroll to position [513, 0]
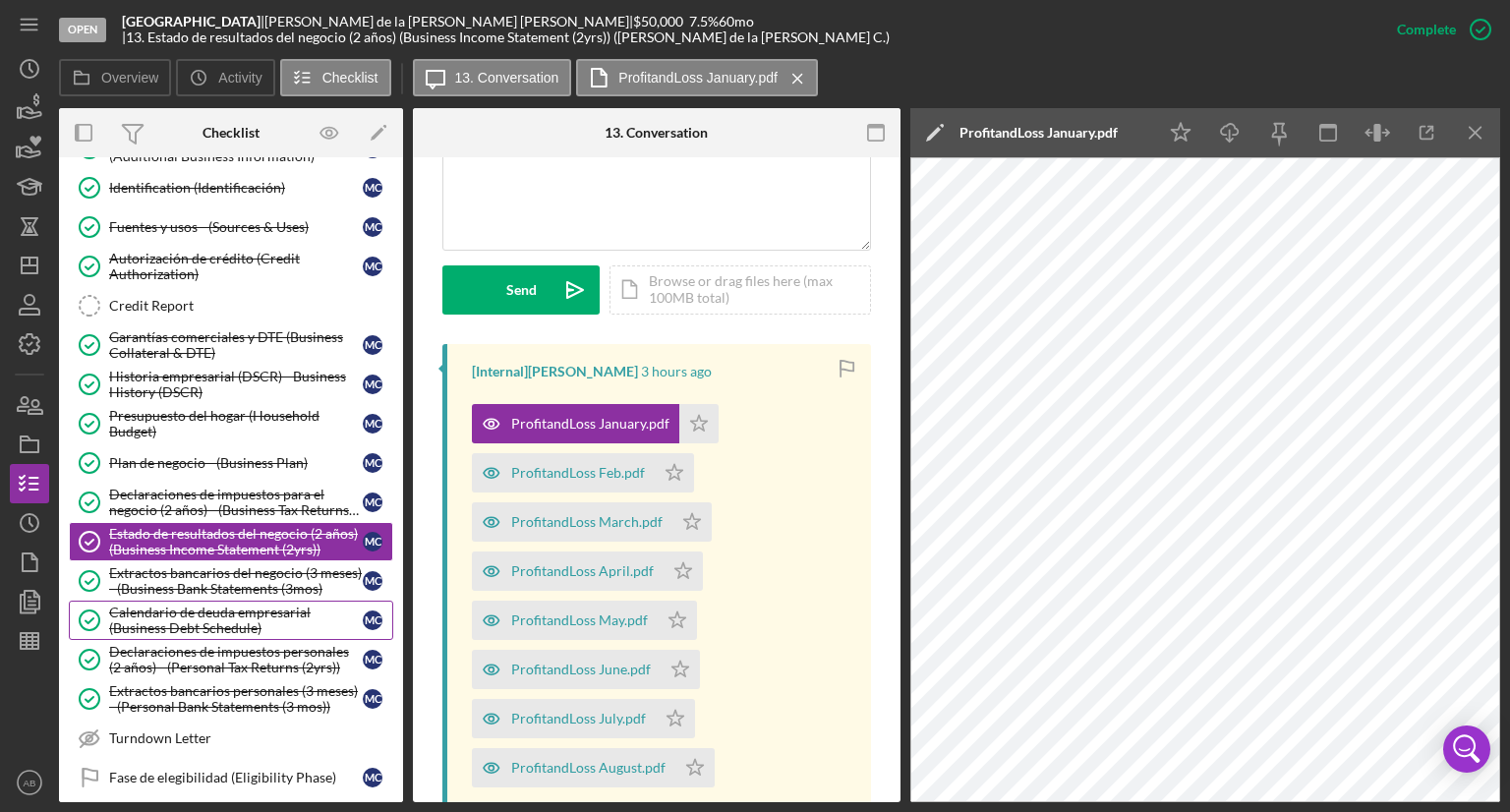
click at [186, 605] on div "Calendario de deuda empresarial (Business Debt Schedule)" at bounding box center [236, 619] width 254 height 31
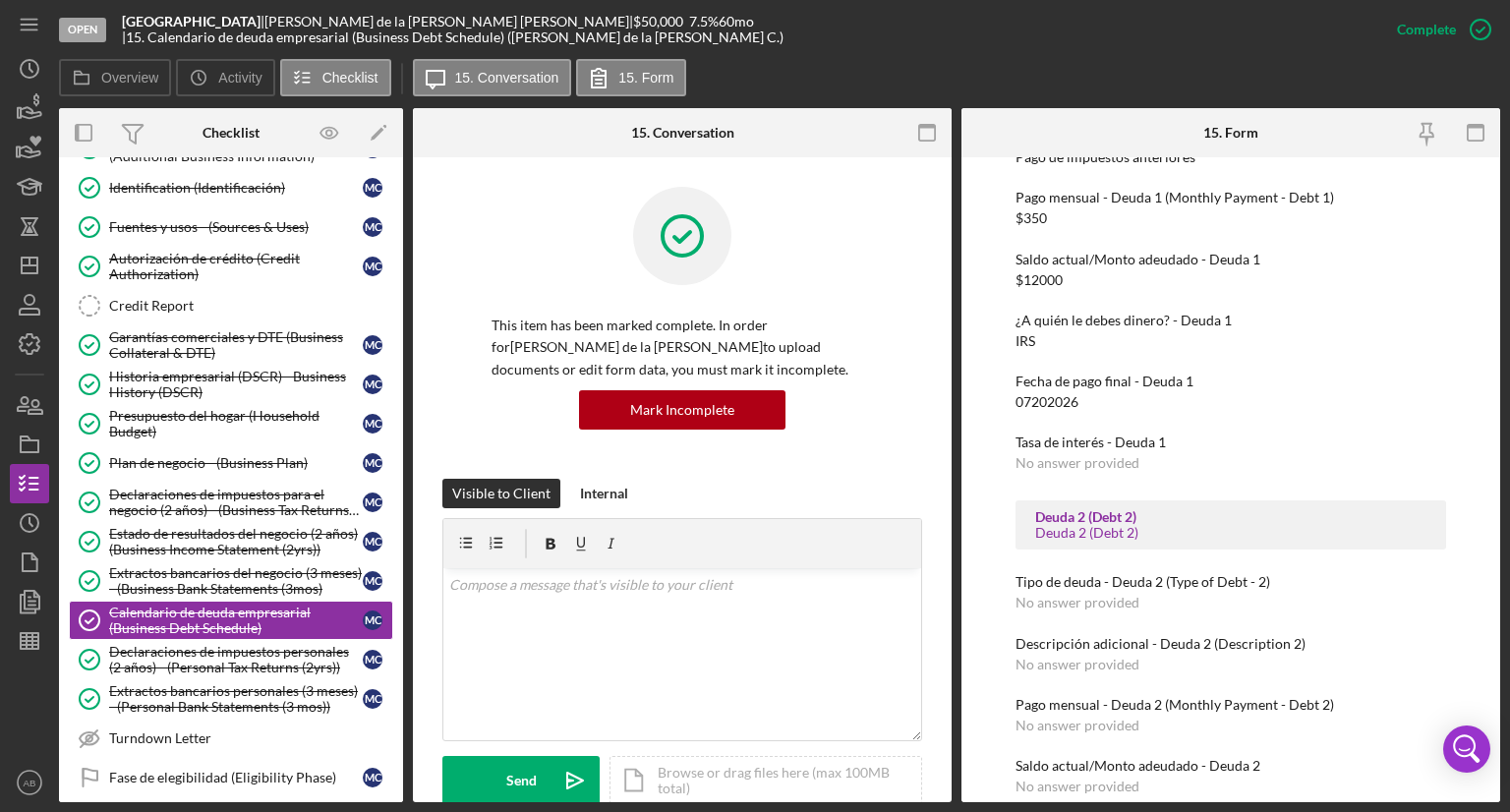
scroll to position [295, 0]
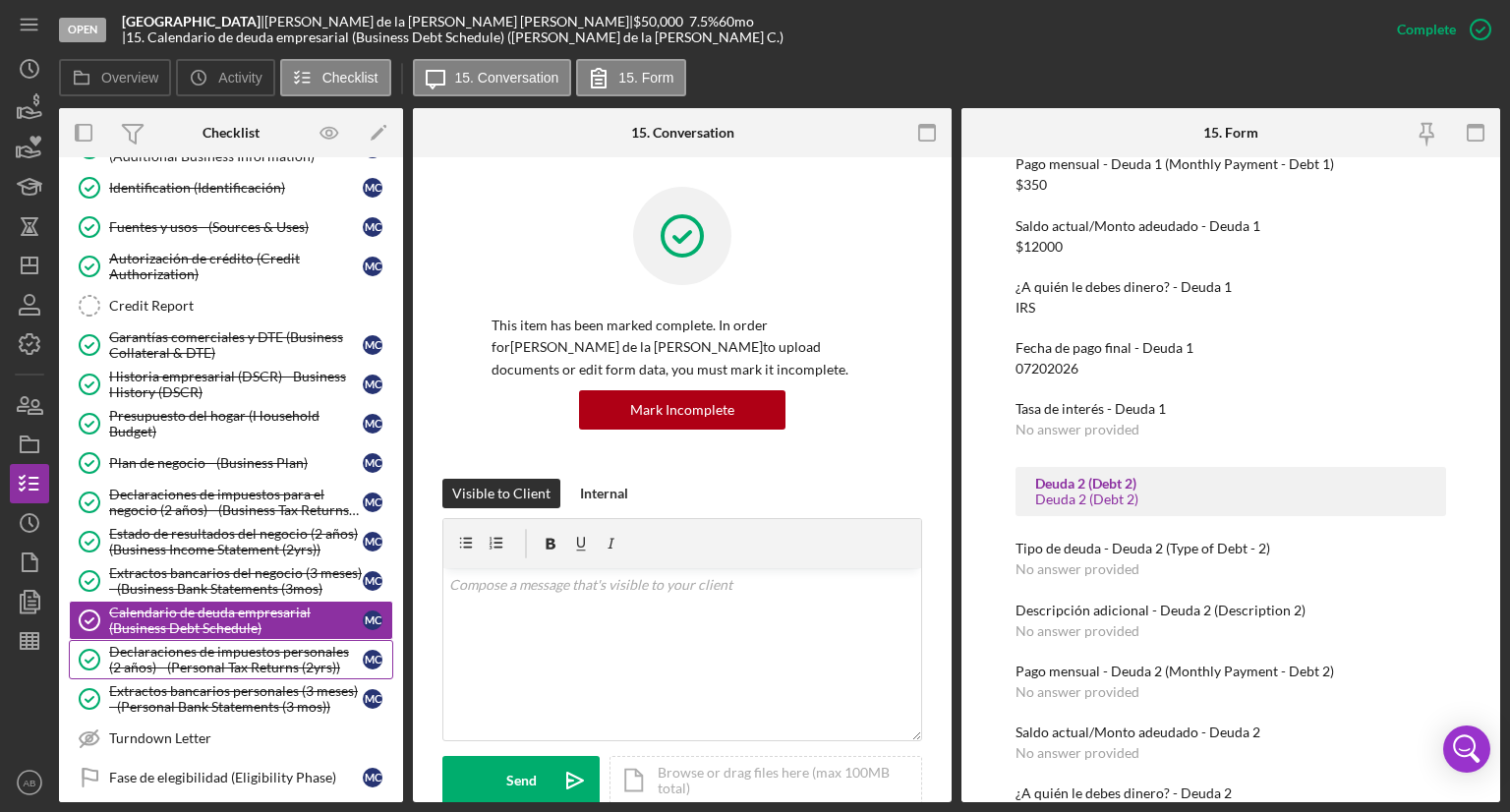
click at [155, 654] on div "Declaraciones de impuestos personales (2 años) - (Personal Tax Returns (2yrs))" at bounding box center [236, 659] width 254 height 31
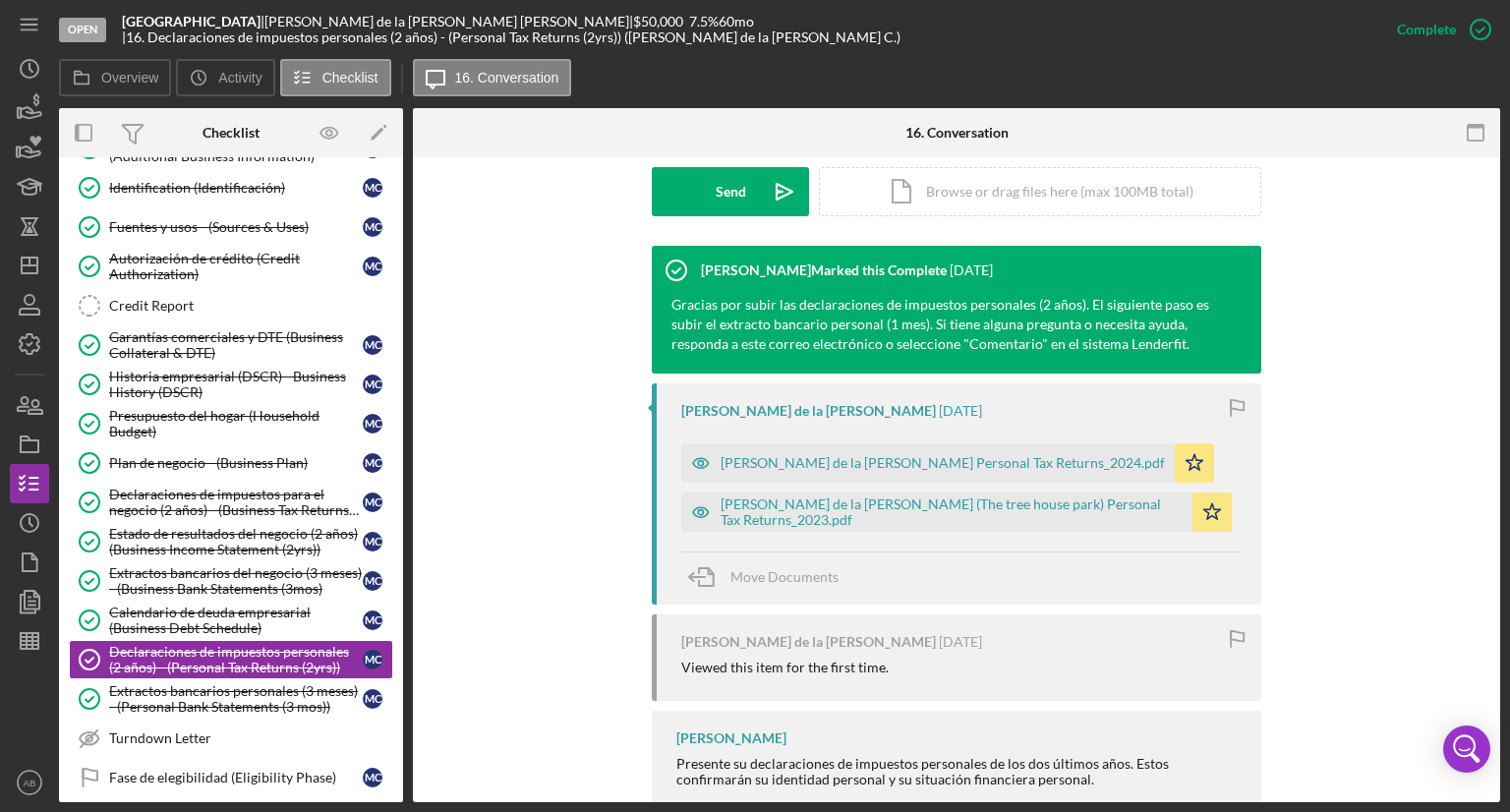
scroll to position [590, 0]
click at [755, 454] on div "[PERSON_NAME] de la [PERSON_NAME] Personal Tax Returns_2024.pdf" at bounding box center [942, 462] width 444 height 16
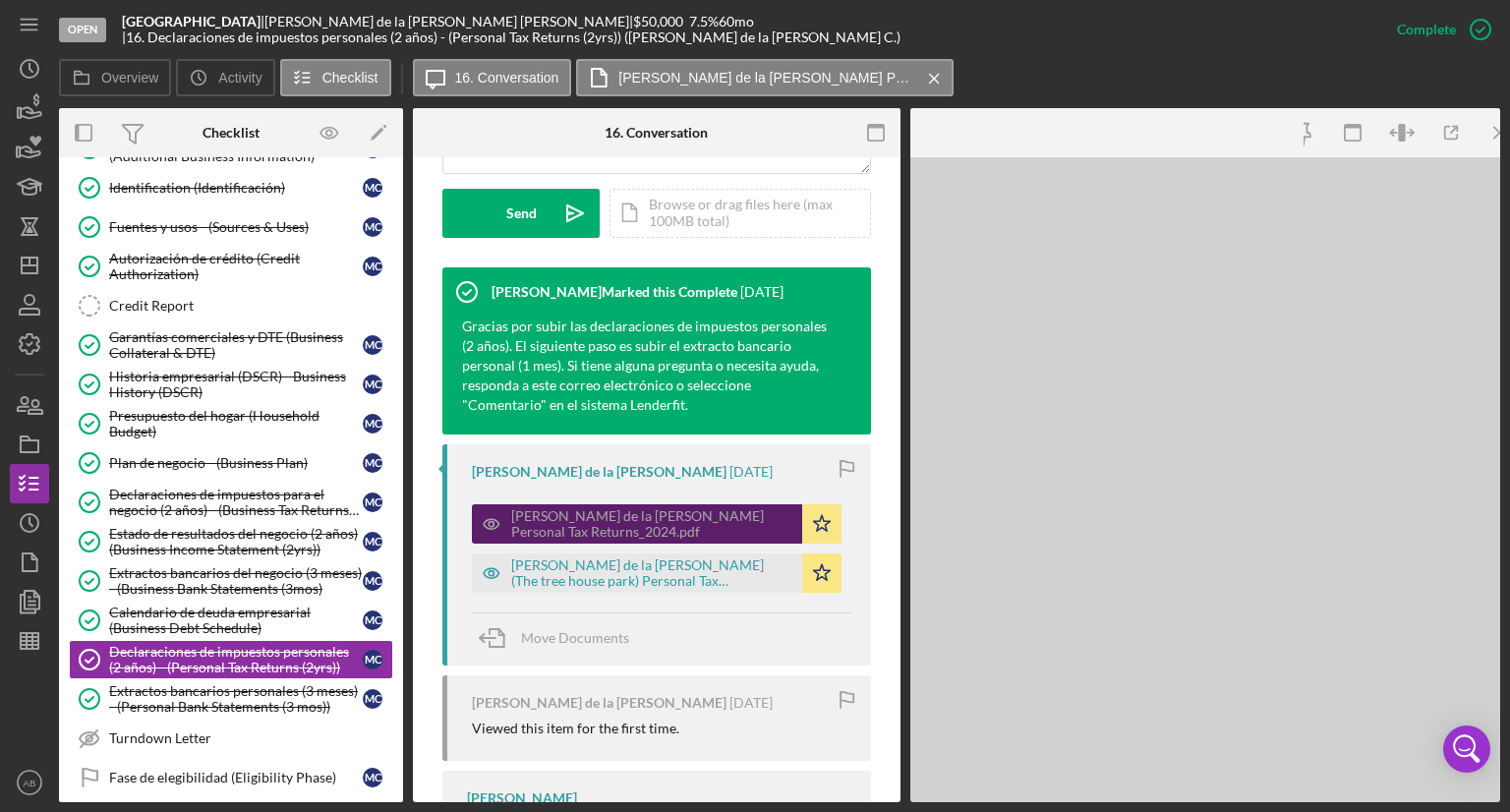
scroll to position [611, 0]
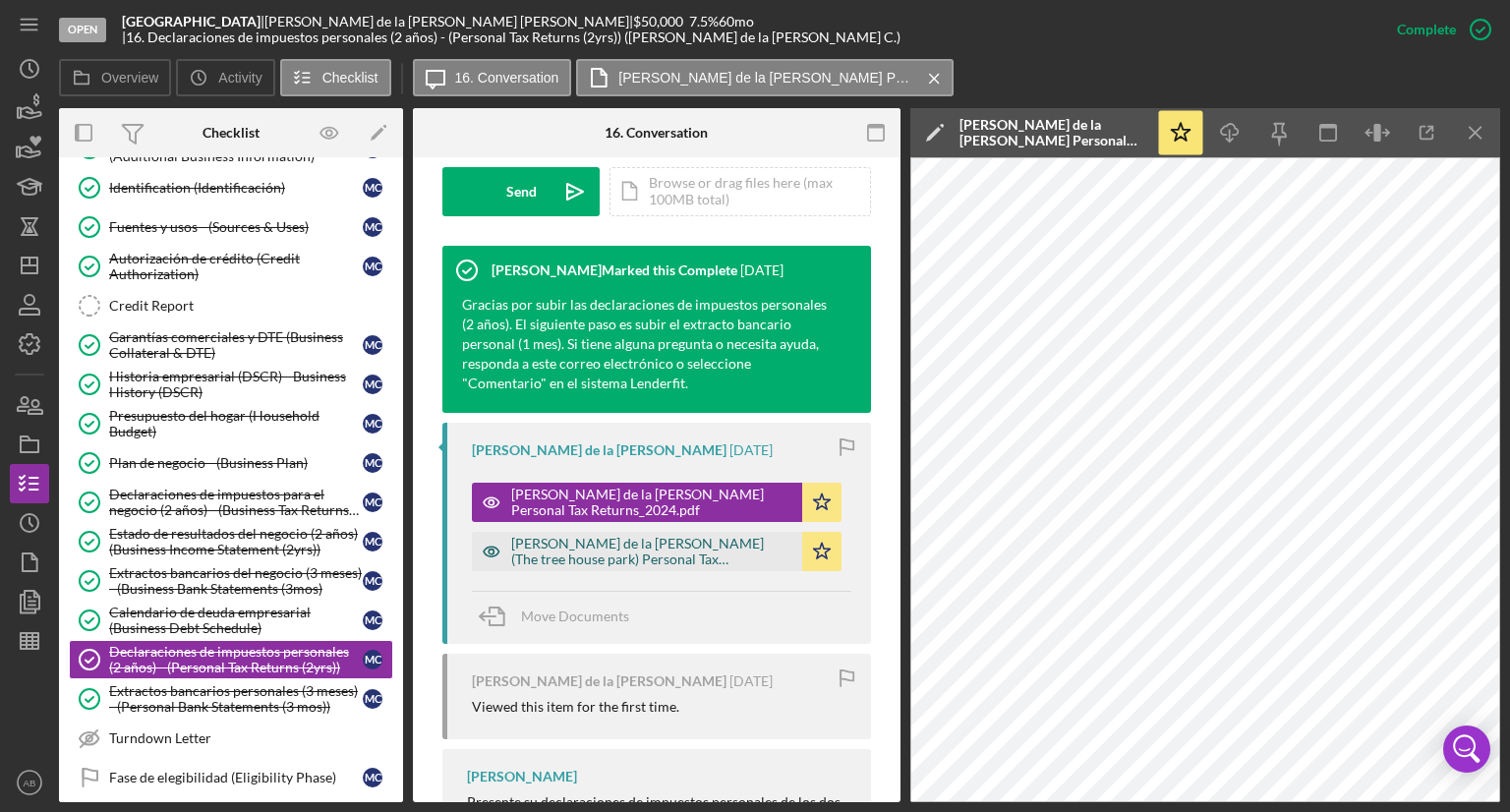
click at [686, 536] on div "[PERSON_NAME] de la [PERSON_NAME] (The tree house park) Personal Tax Returns_20…" at bounding box center [651, 551] width 281 height 31
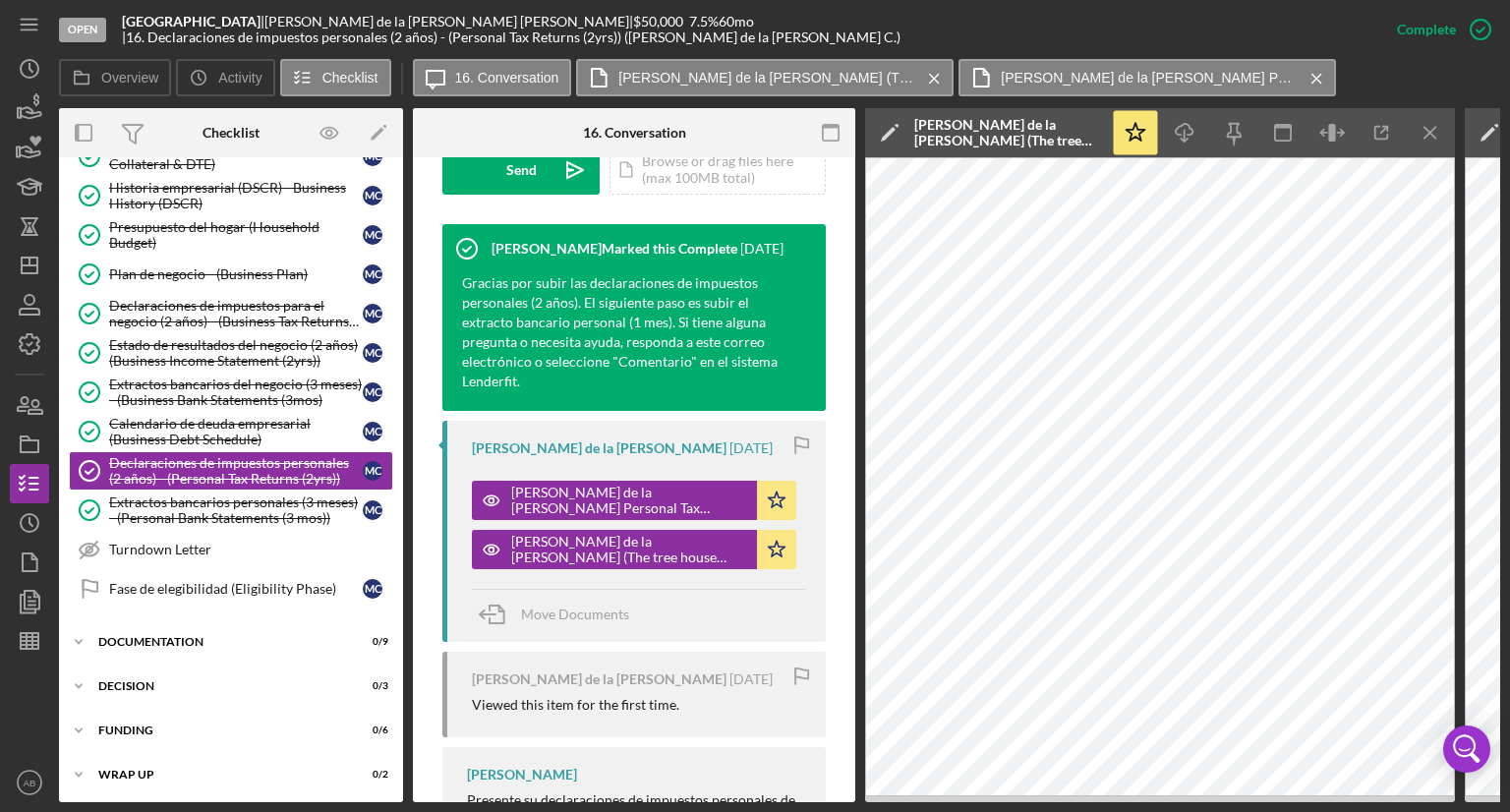
scroll to position [386, 0]
click at [189, 513] on div "Extractos bancarios personales (3 meses) - (Personal Bank Statements (3 mos))" at bounding box center [236, 508] width 254 height 31
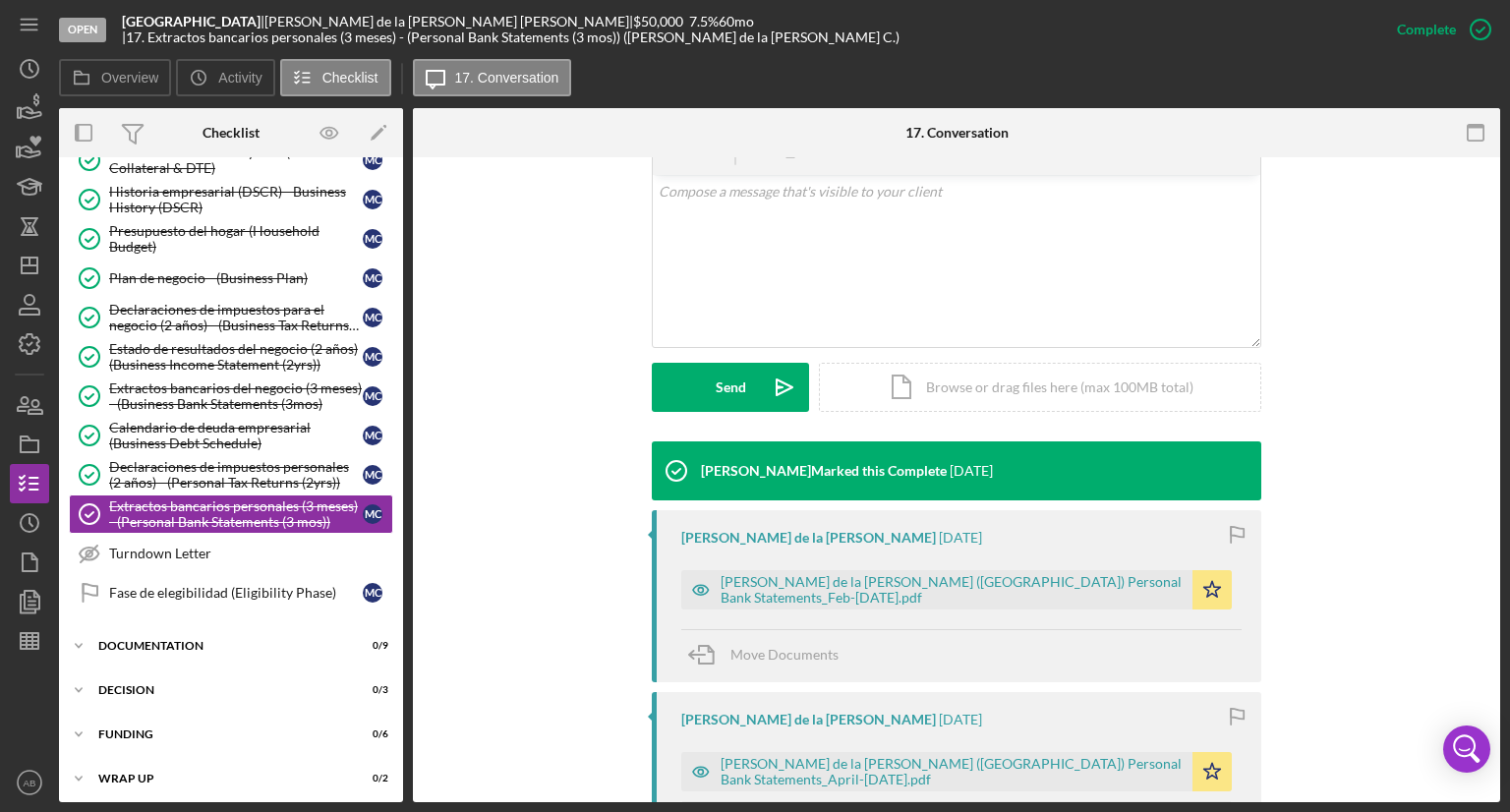
scroll to position [590, 0]
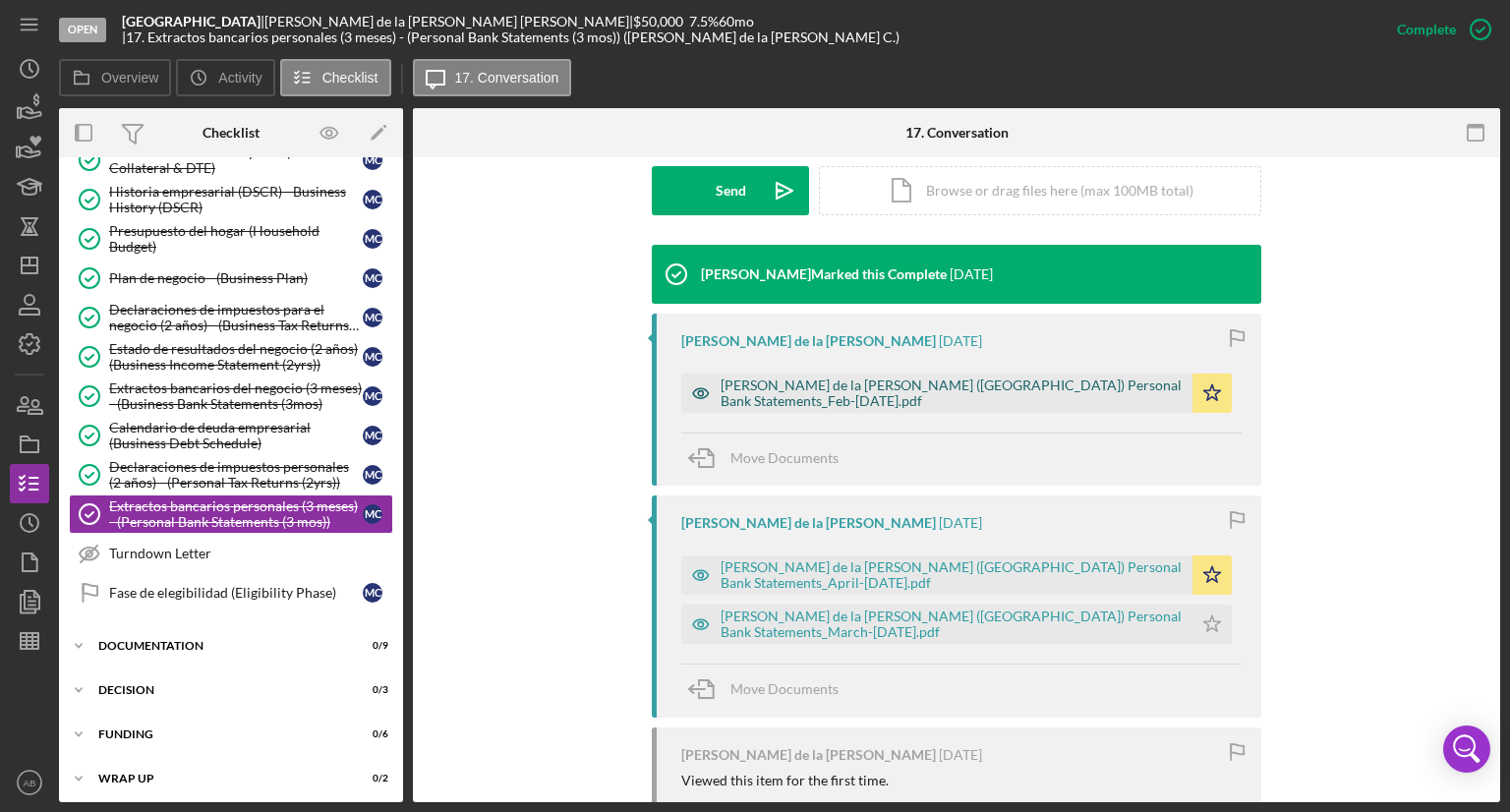
click at [923, 377] on div "[PERSON_NAME] de la [PERSON_NAME] ([GEOGRAPHIC_DATA]) Personal Bank Statements_…" at bounding box center [951, 392] width 462 height 31
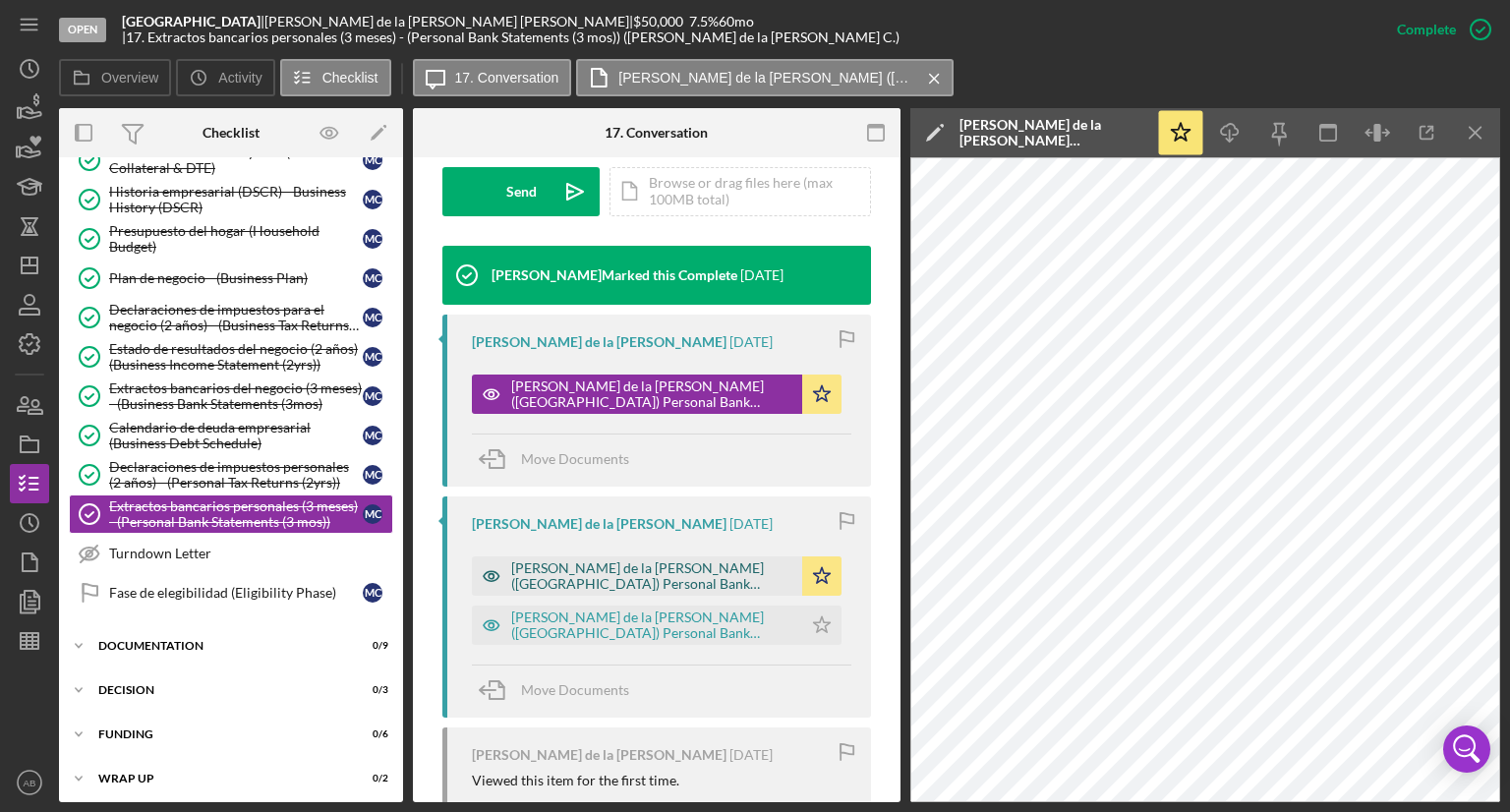
click at [616, 560] on div "[PERSON_NAME] de la [PERSON_NAME] ([GEOGRAPHIC_DATA]) Personal Bank Statements_…" at bounding box center [651, 575] width 281 height 31
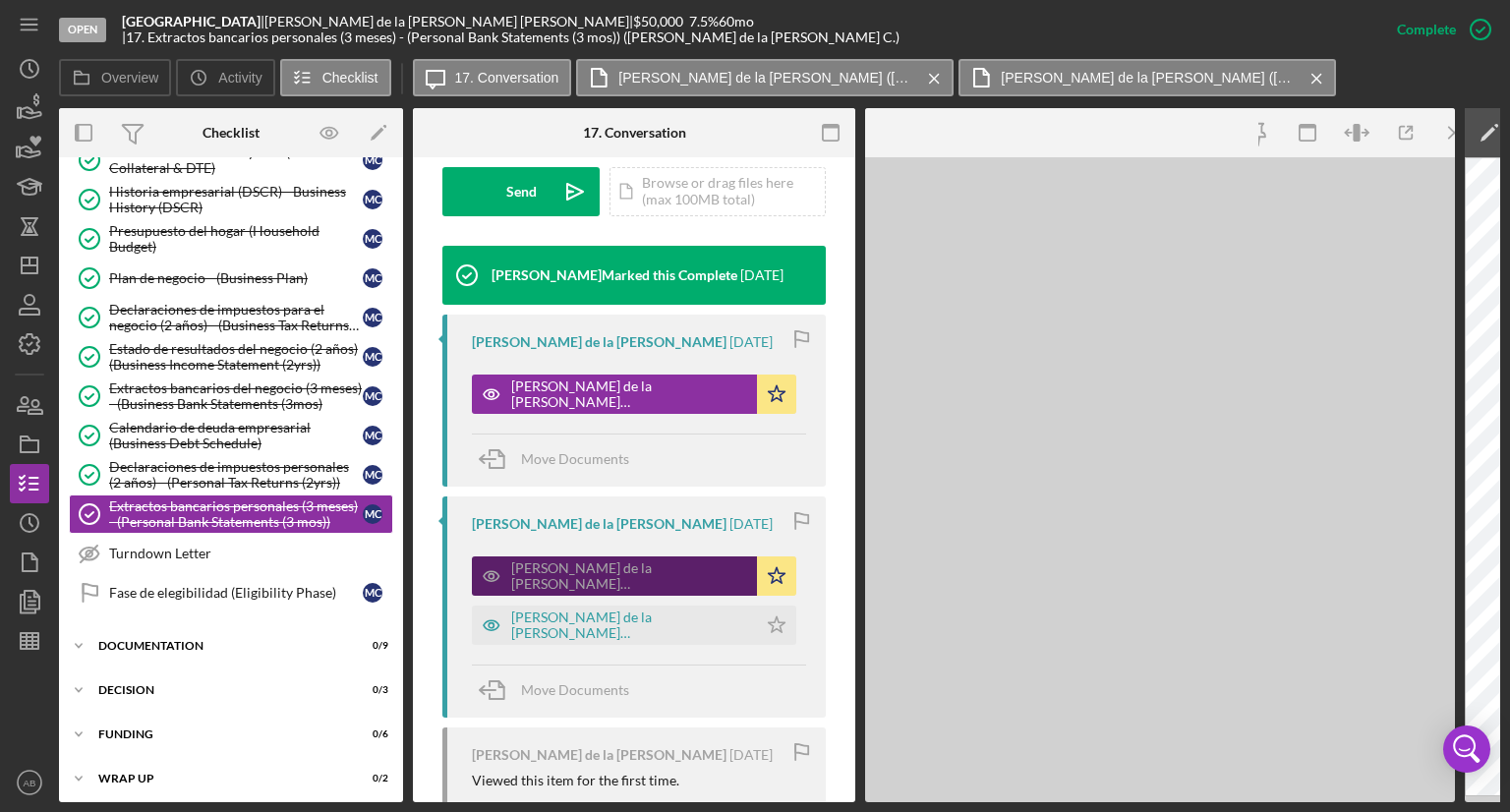
scroll to position [633, 0]
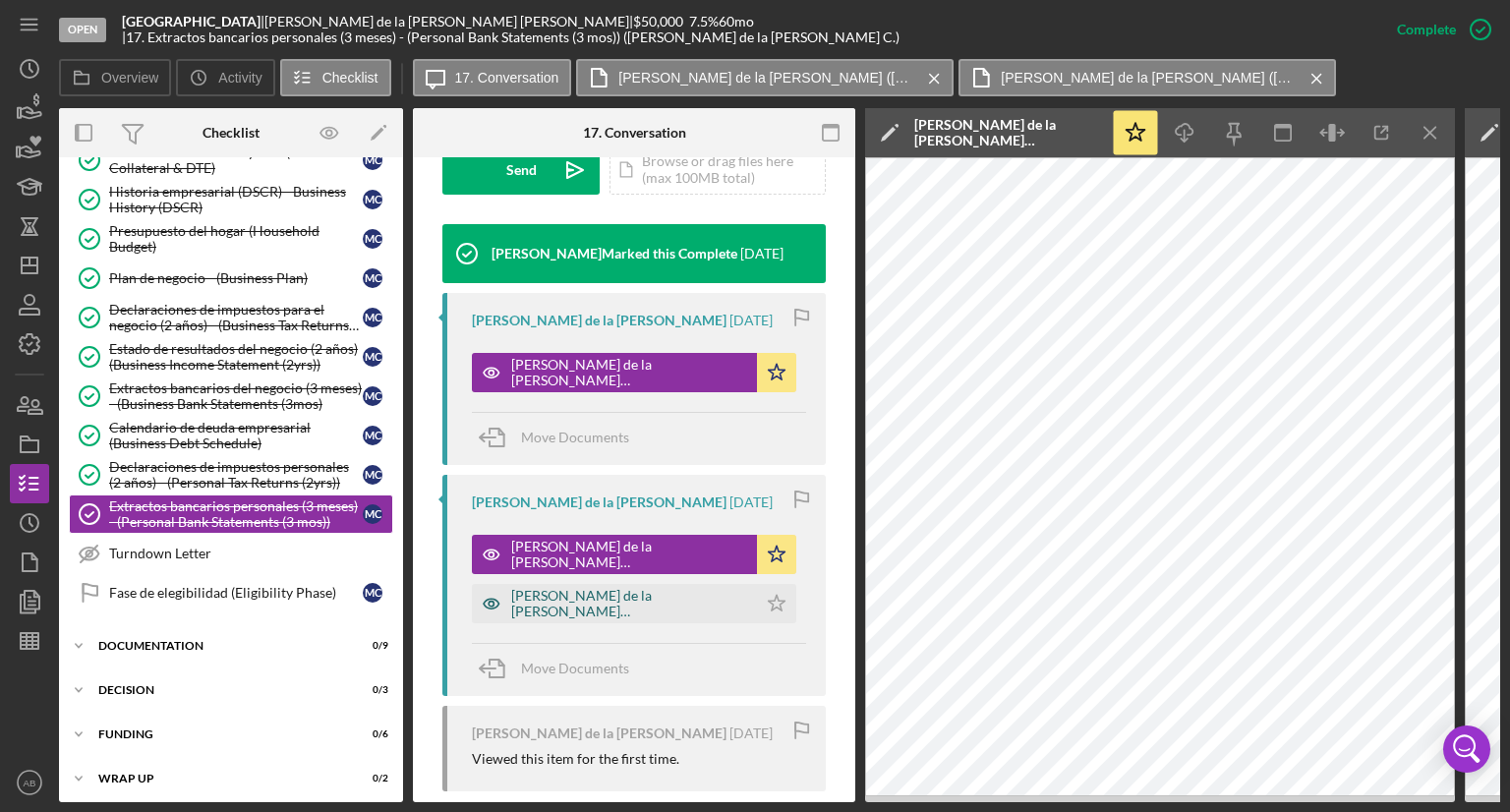
click at [574, 603] on div "[PERSON_NAME] de la [PERSON_NAME] ([GEOGRAPHIC_DATA]) Personal Bank Statements_…" at bounding box center [629, 603] width 236 height 31
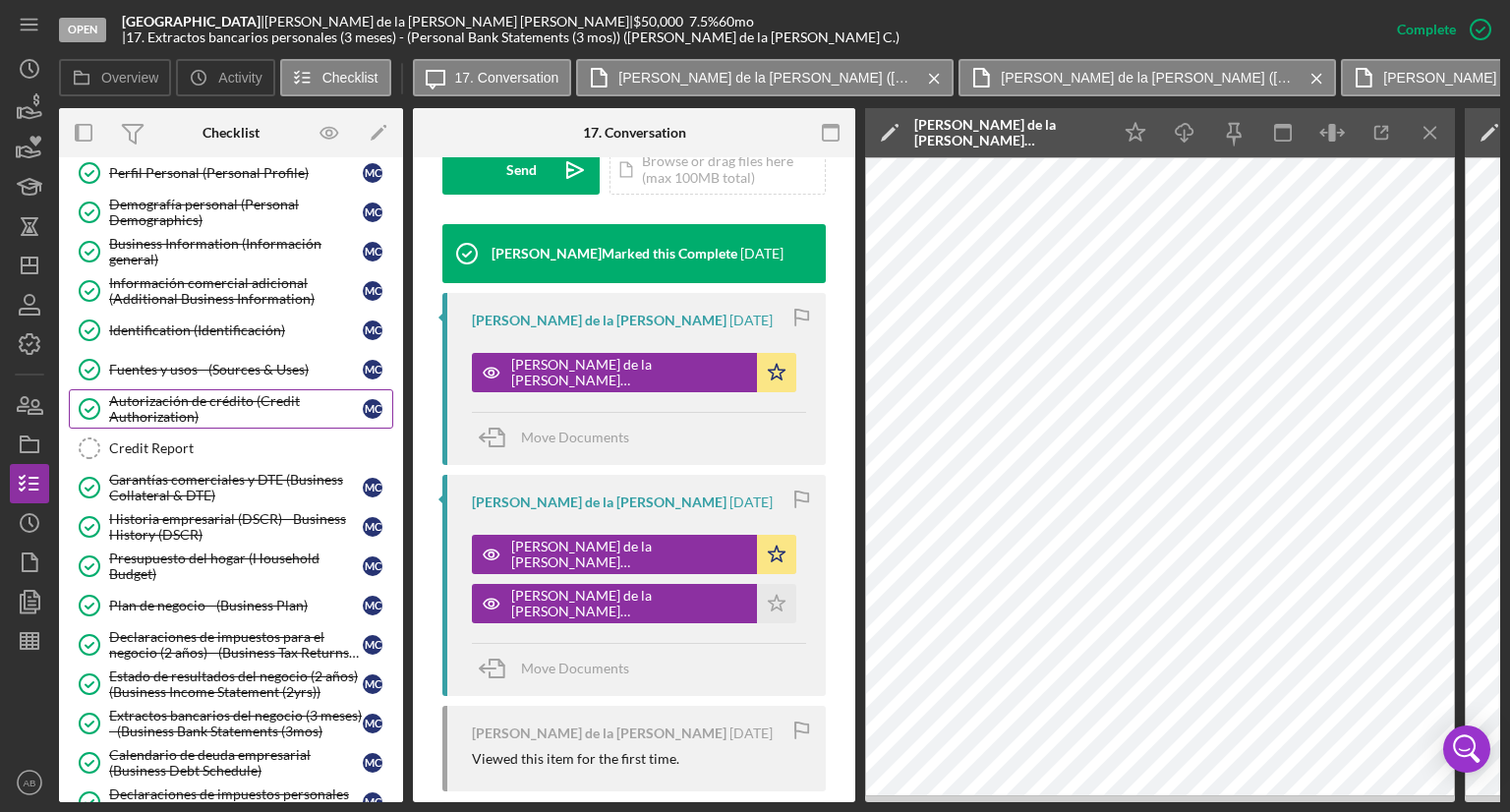
scroll to position [0, 0]
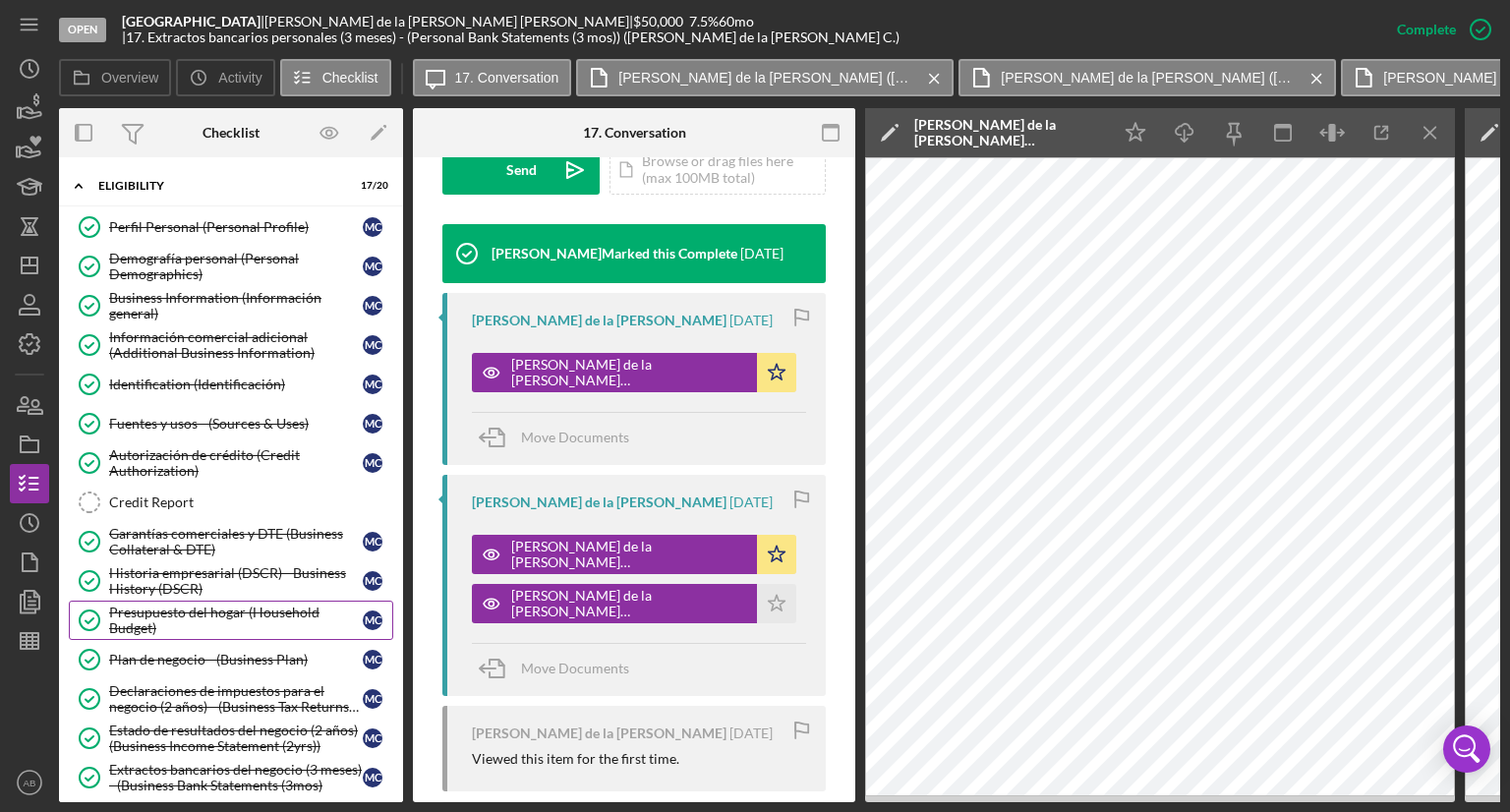
click at [185, 614] on div "Presupuesto del hogar (Household Budget)" at bounding box center [236, 619] width 254 height 31
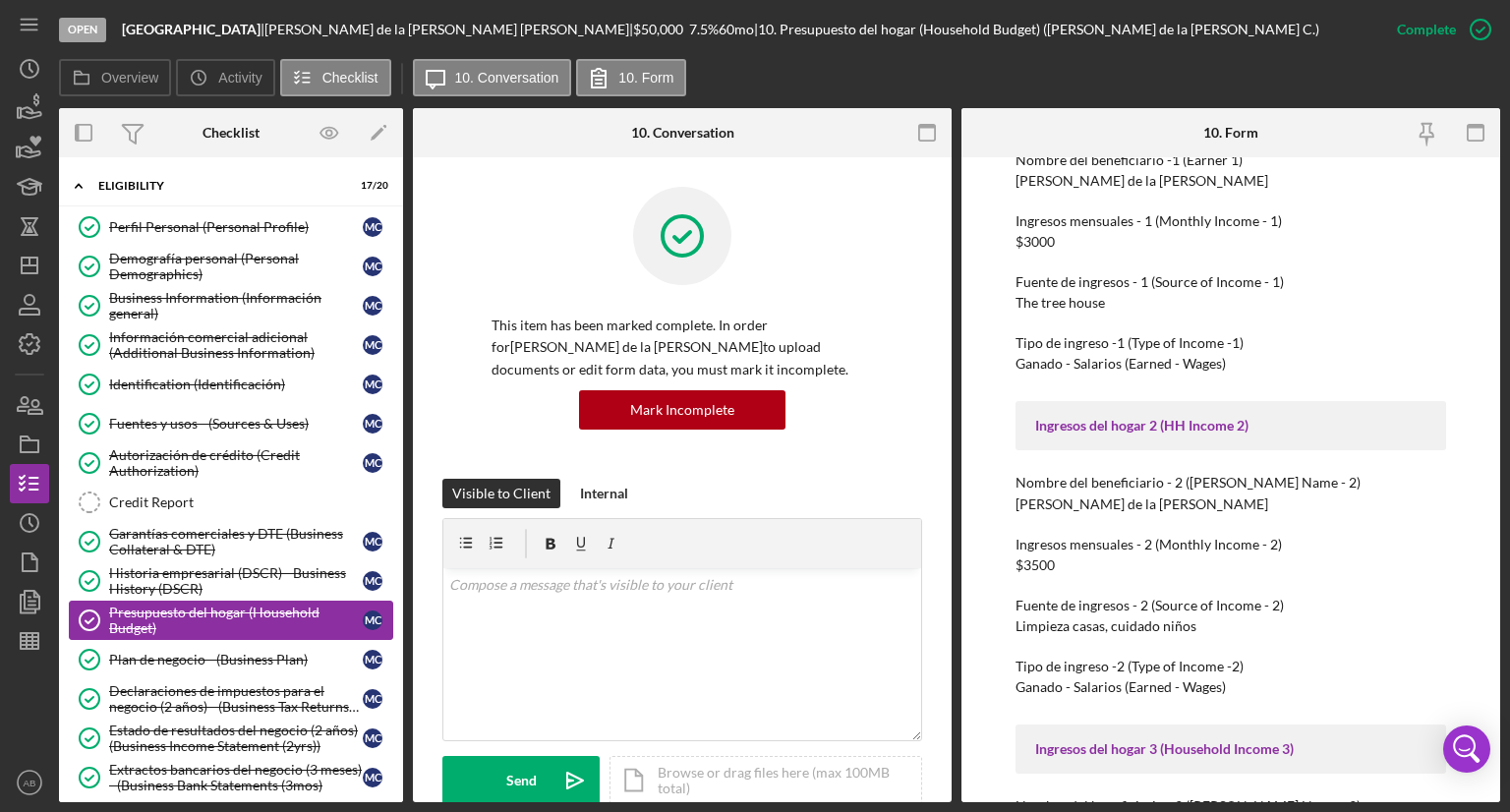
scroll to position [98, 0]
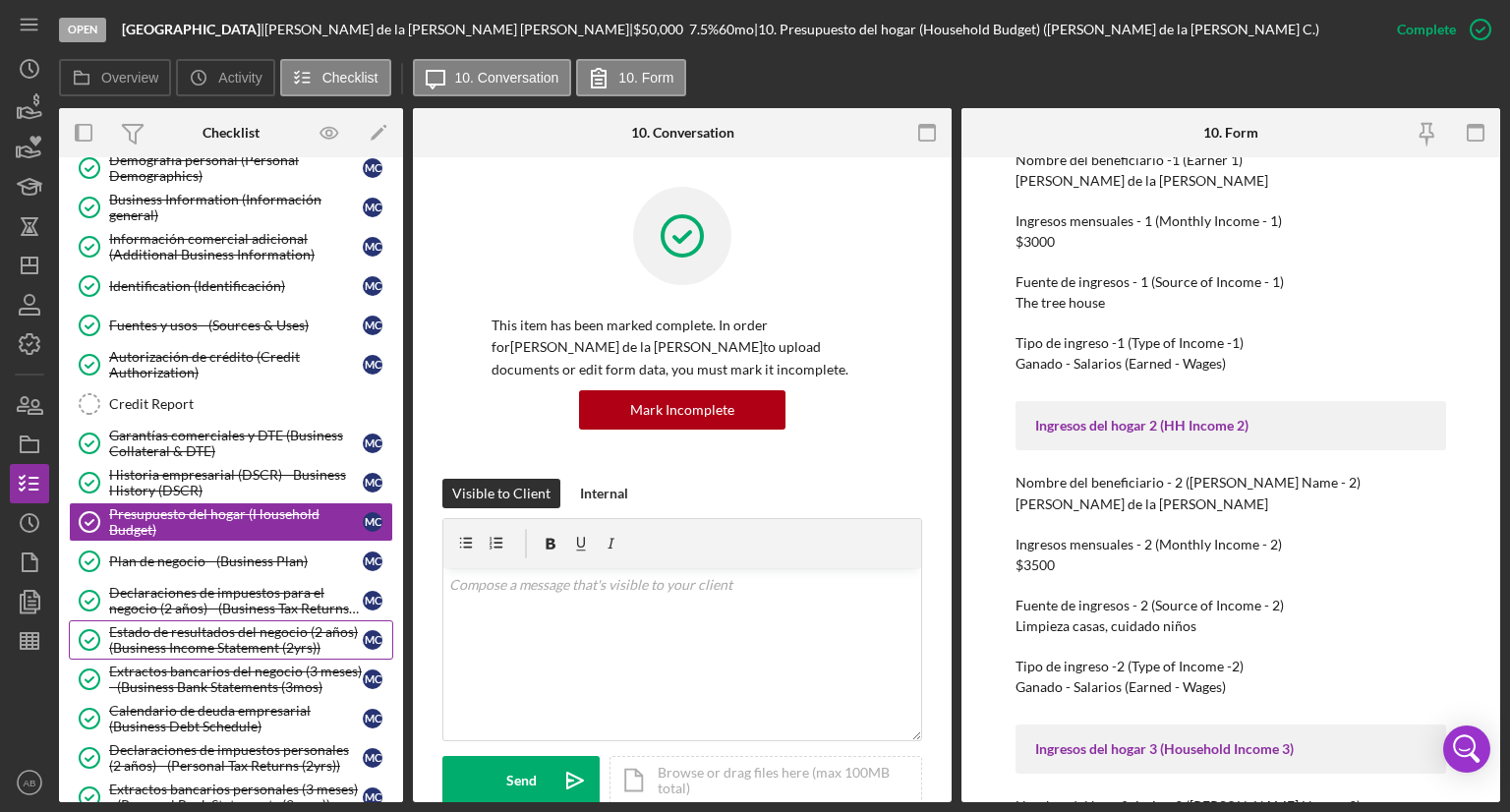
click at [186, 642] on div "Estado de resultados del negocio (2 años) (Business Income Statement (2yrs))" at bounding box center [236, 639] width 254 height 31
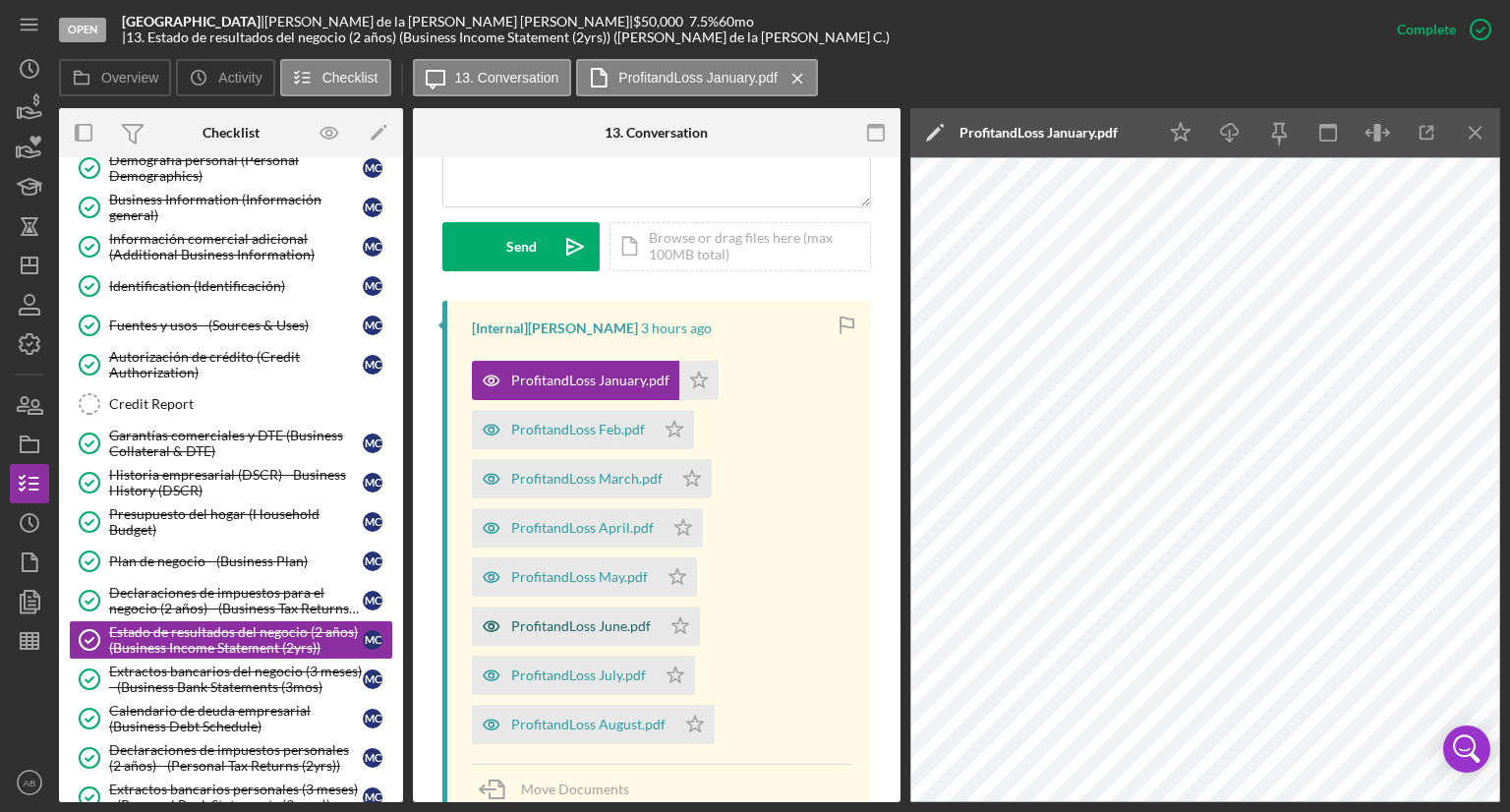
scroll to position [688, 0]
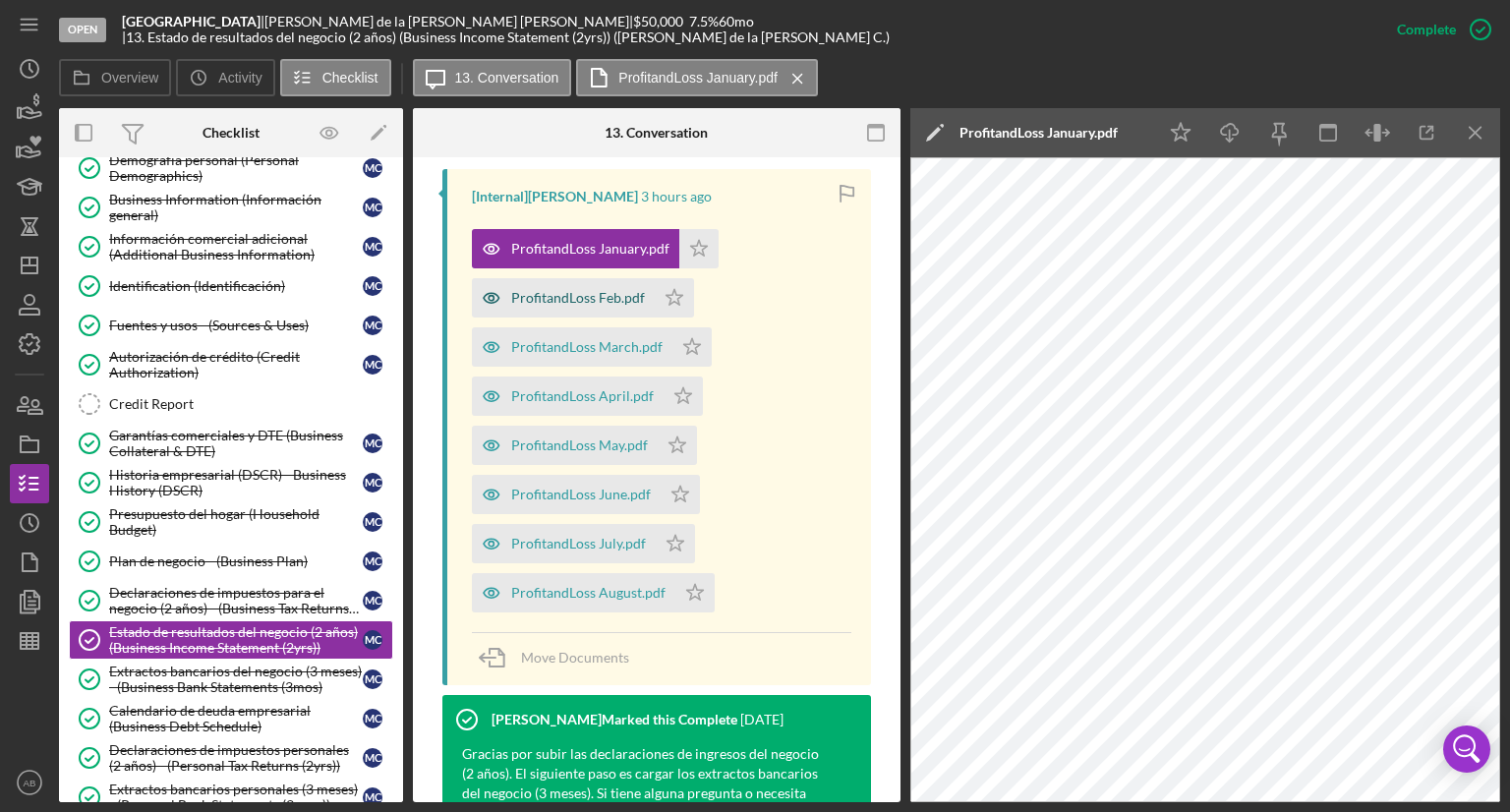
click at [592, 290] on div "ProfitandLoss Feb.pdf" at bounding box center [578, 298] width 134 height 16
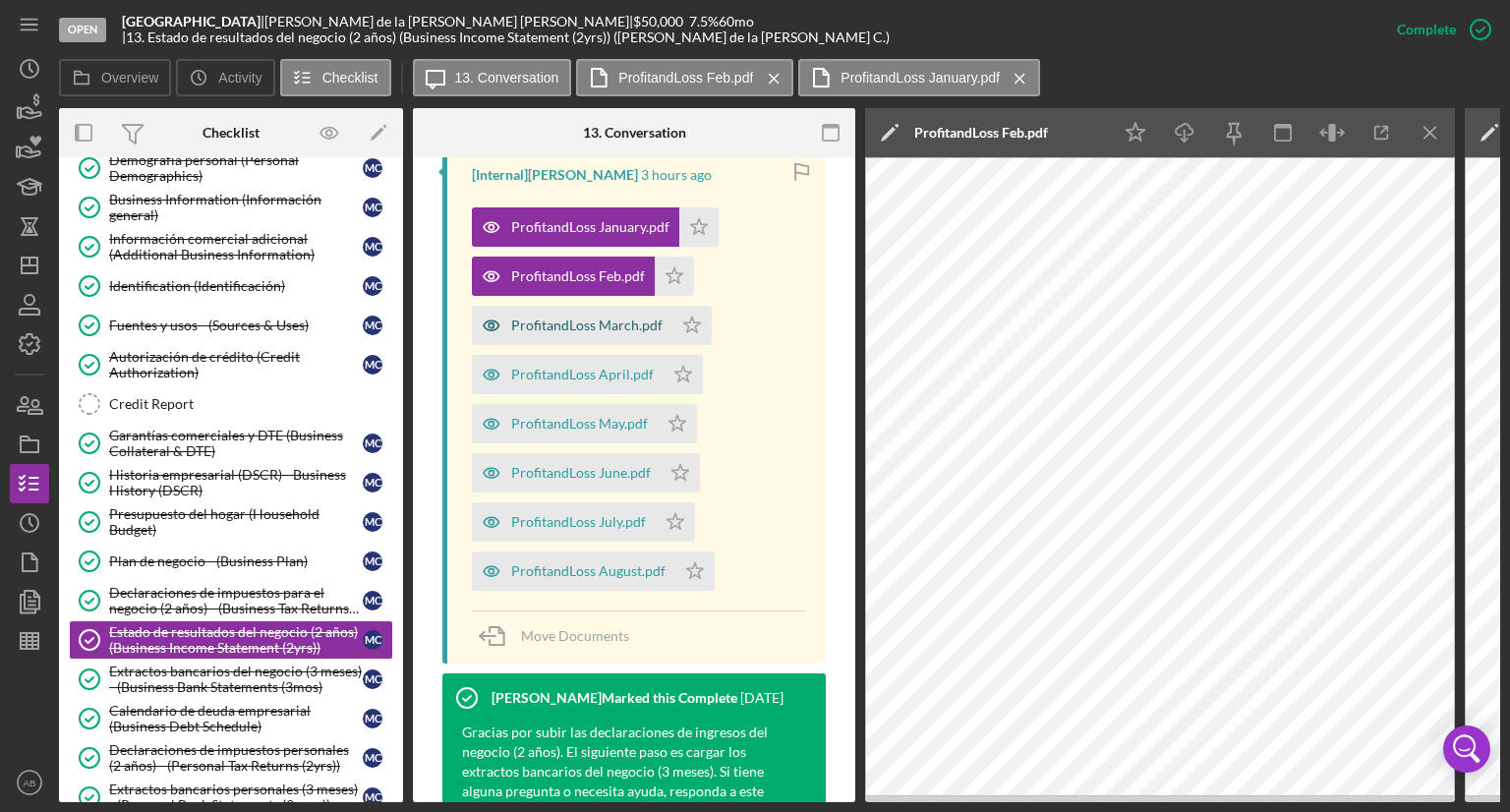
click at [589, 316] on div "ProfitandLoss March.pdf" at bounding box center [572, 325] width 201 height 39
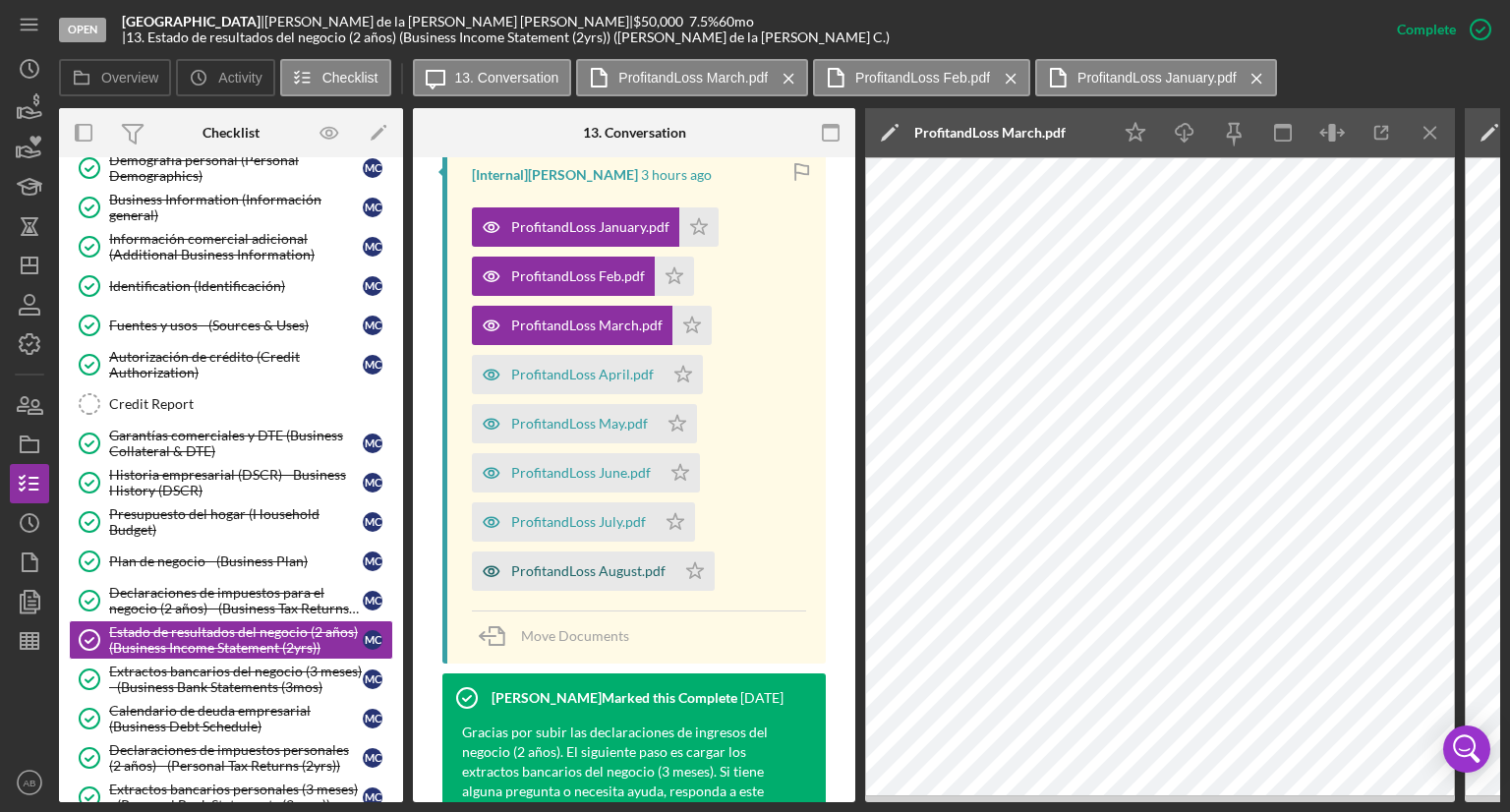
click at [579, 567] on div "ProfitandLoss August.pdf" at bounding box center [588, 571] width 154 height 16
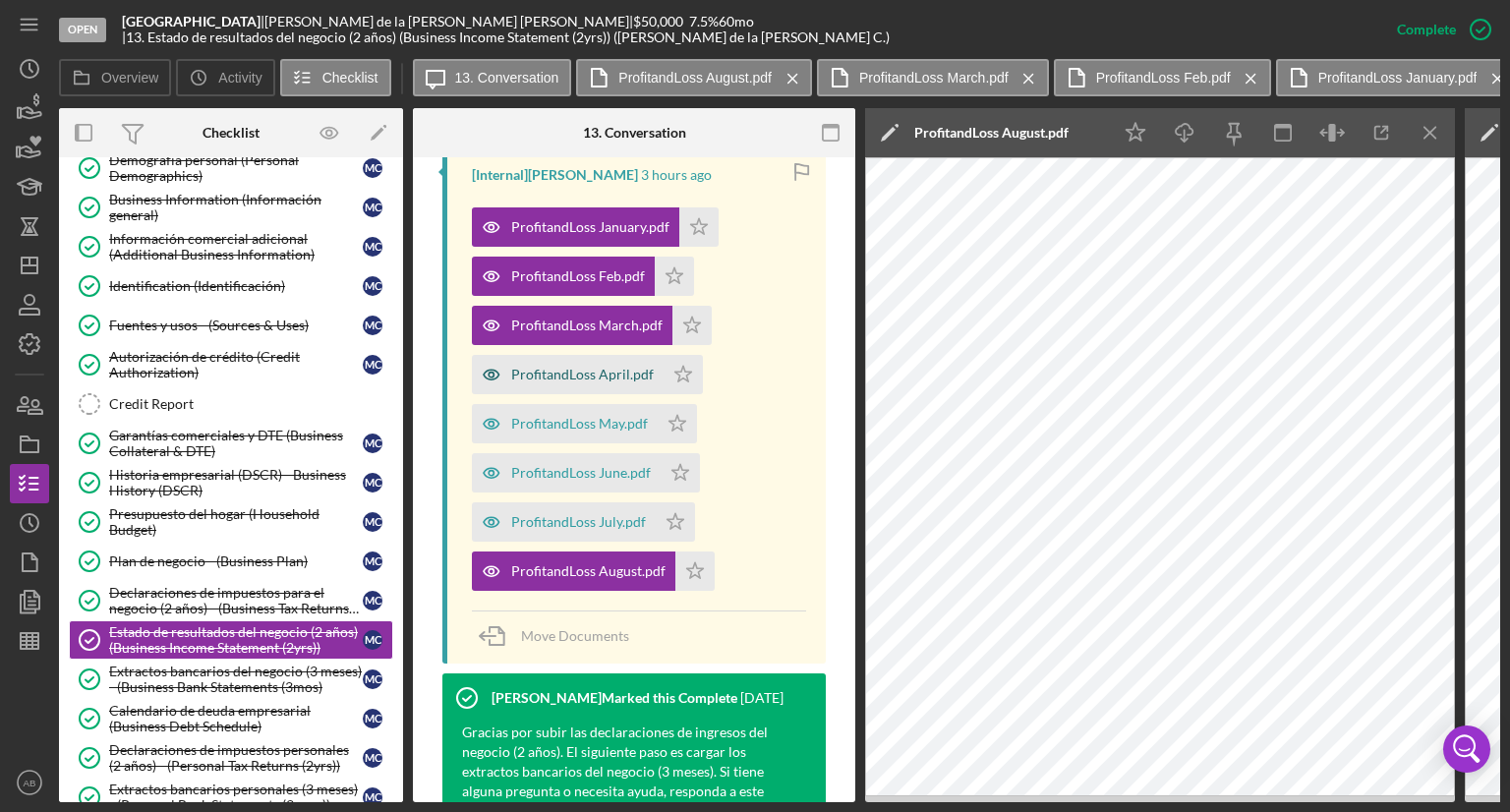
click at [574, 372] on div "ProfitandLoss April.pdf" at bounding box center [582, 375] width 143 height 16
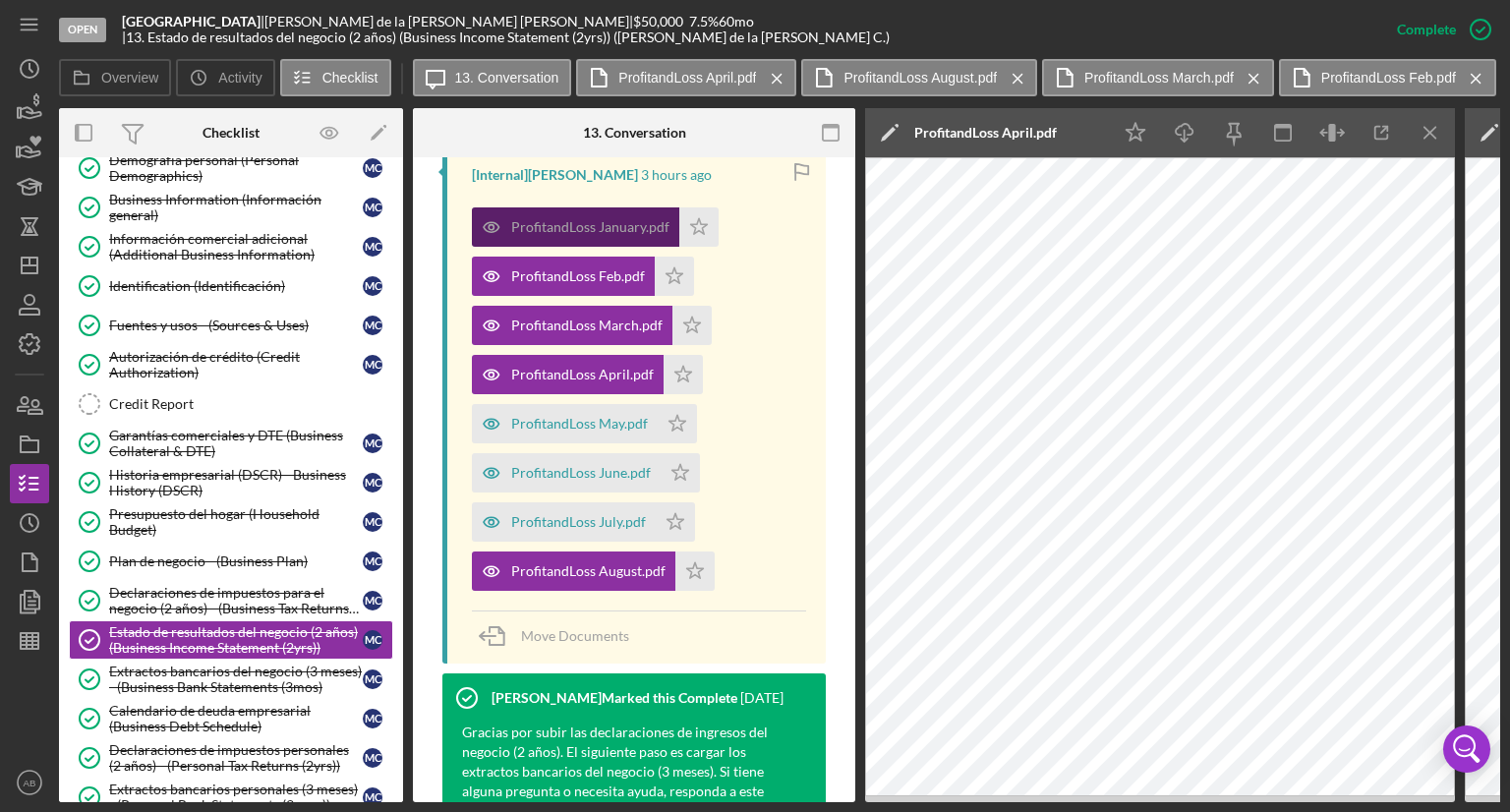
click at [577, 233] on div "ProfitandLoss January.pdf" at bounding box center [590, 227] width 158 height 16
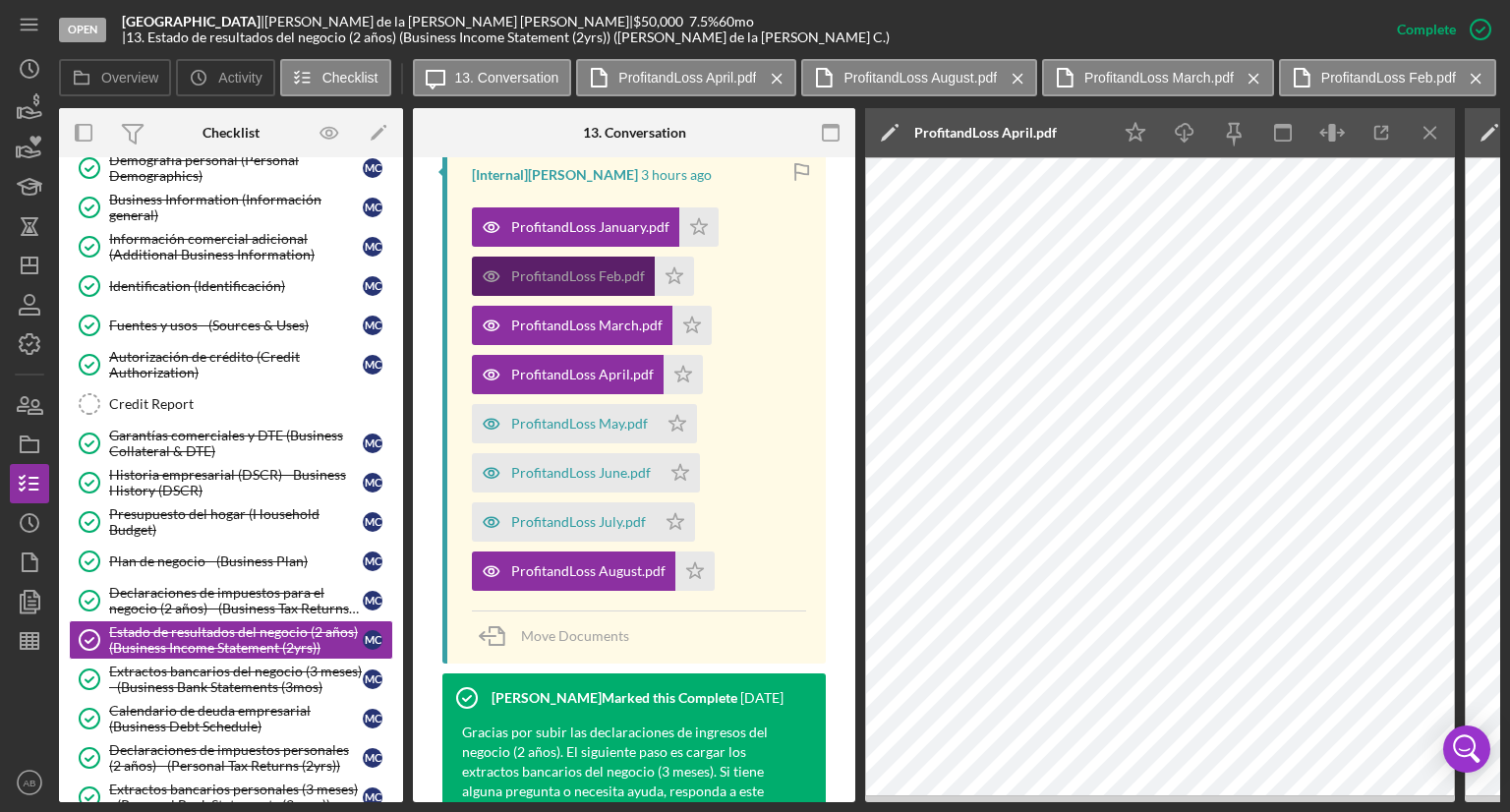
click at [567, 276] on div "ProfitandLoss Feb.pdf" at bounding box center [578, 276] width 134 height 16
click at [1418, 135] on icon "Icon/Menu Close" at bounding box center [1430, 133] width 44 height 44
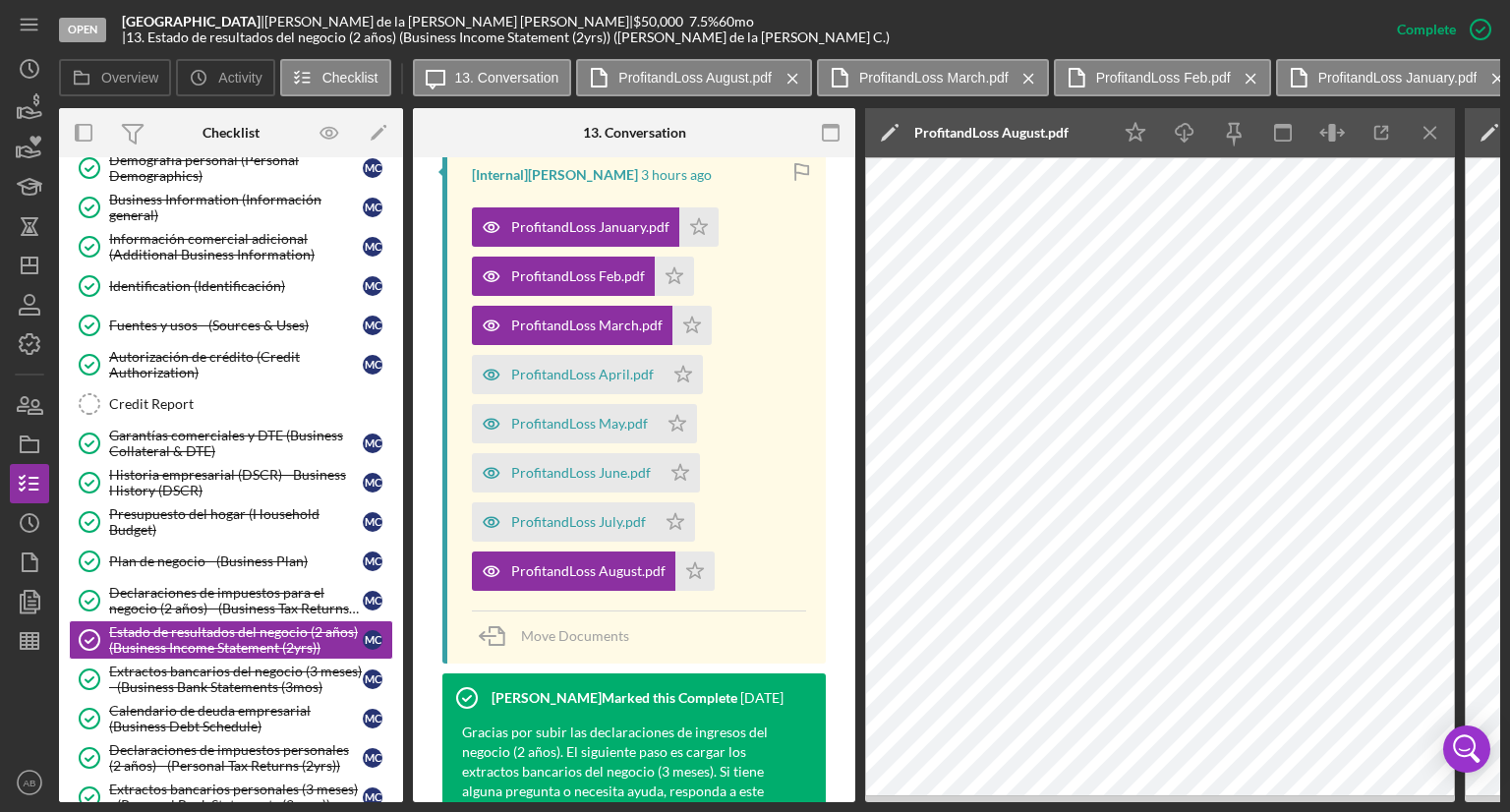
click at [1418, 135] on icon "Icon/Menu Close" at bounding box center [1430, 133] width 44 height 44
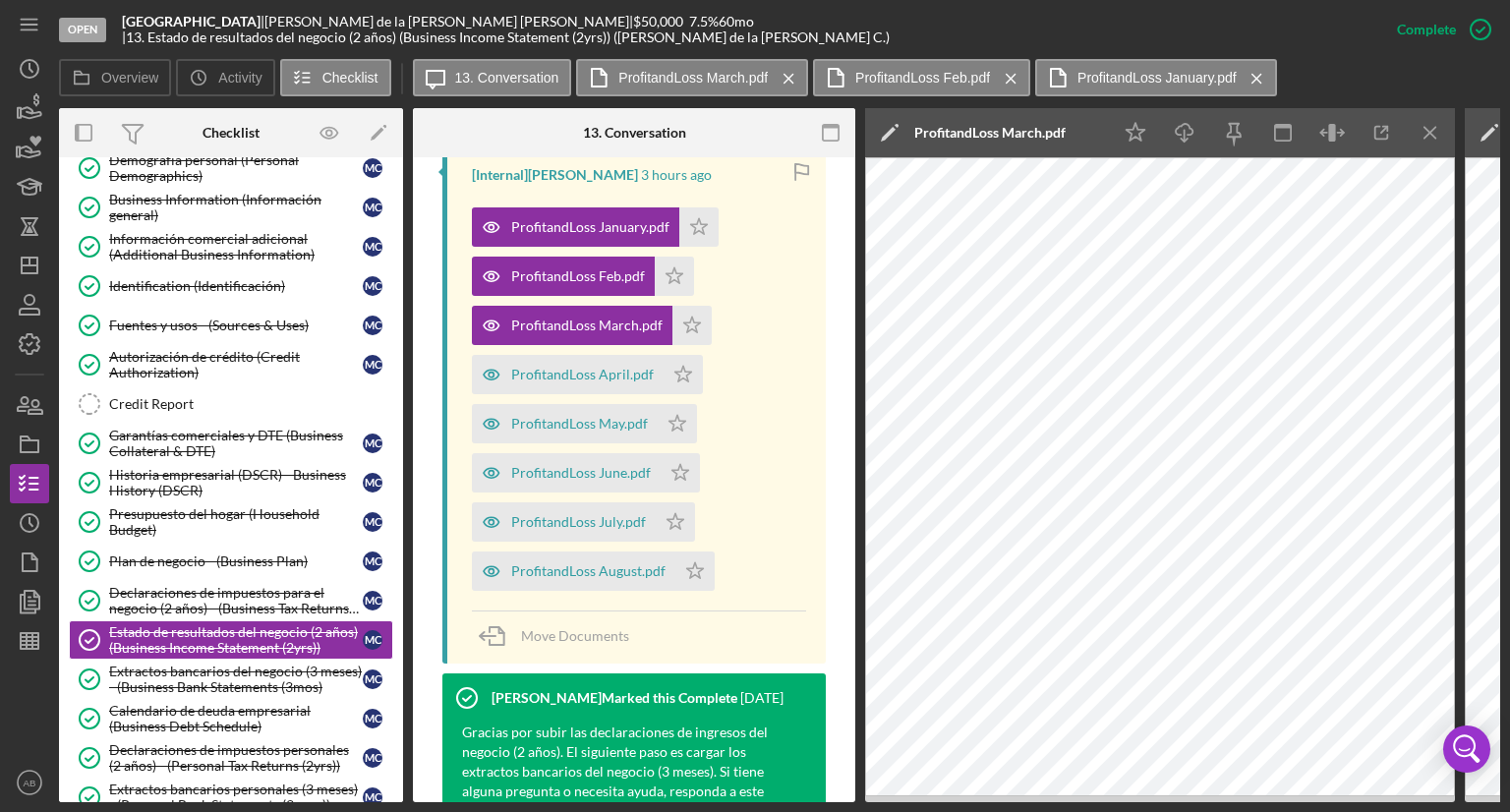
click at [1418, 135] on icon "Icon/Menu Close" at bounding box center [1430, 133] width 44 height 44
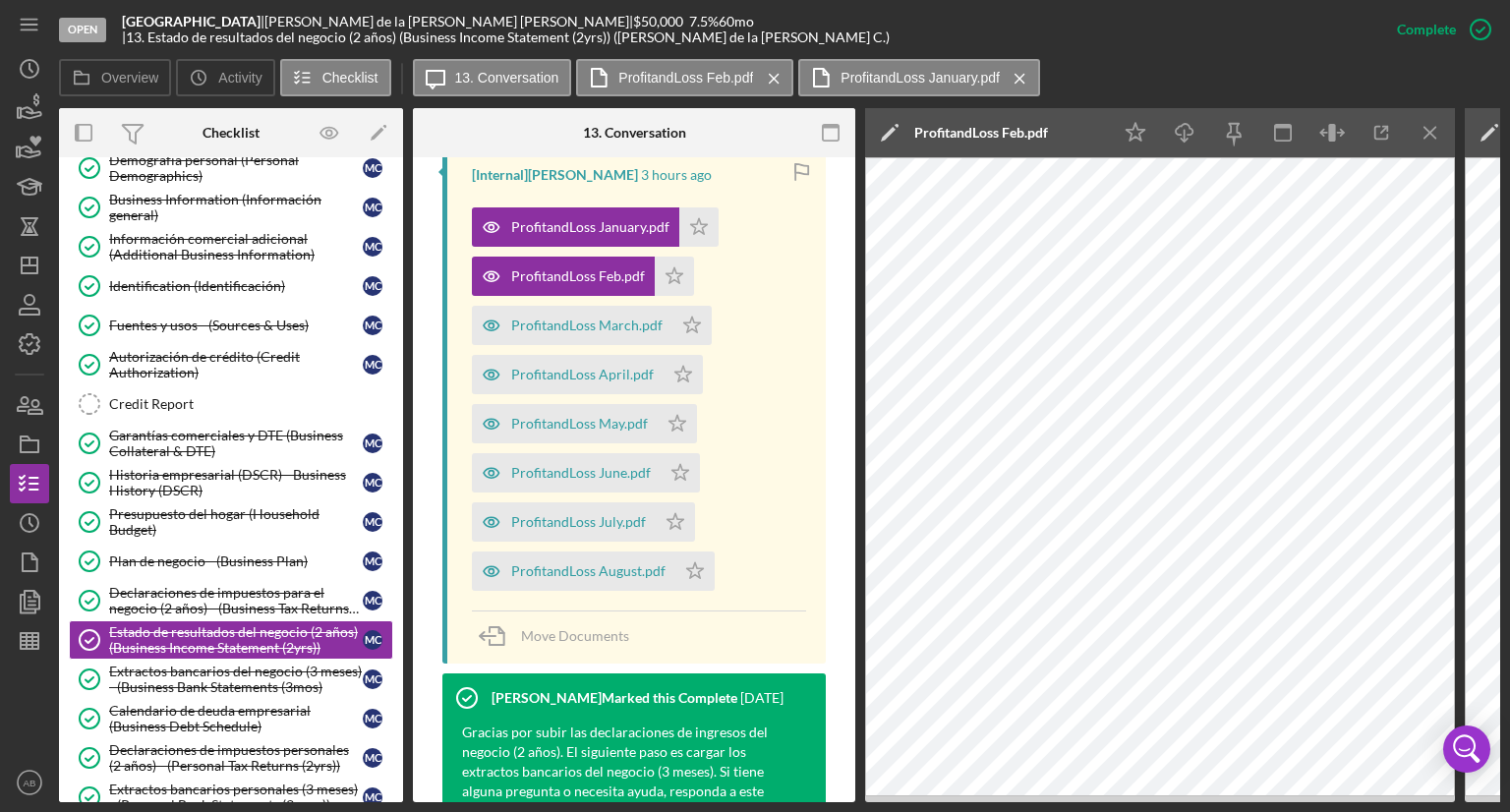
click at [1418, 135] on icon "Icon/Menu Close" at bounding box center [1430, 133] width 44 height 44
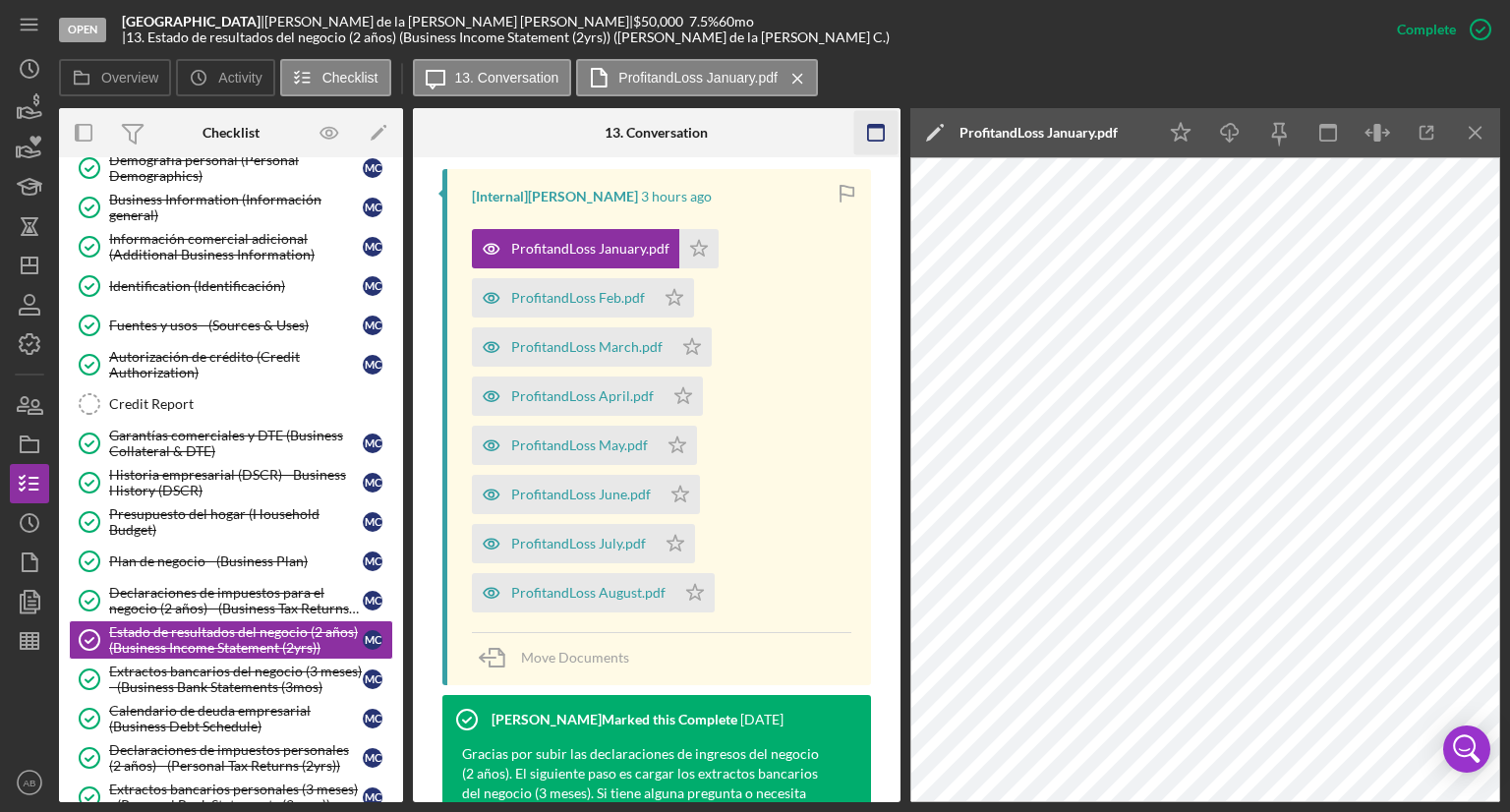
click at [1461, 129] on icon "Icon/Menu Close" at bounding box center [1476, 133] width 44 height 44
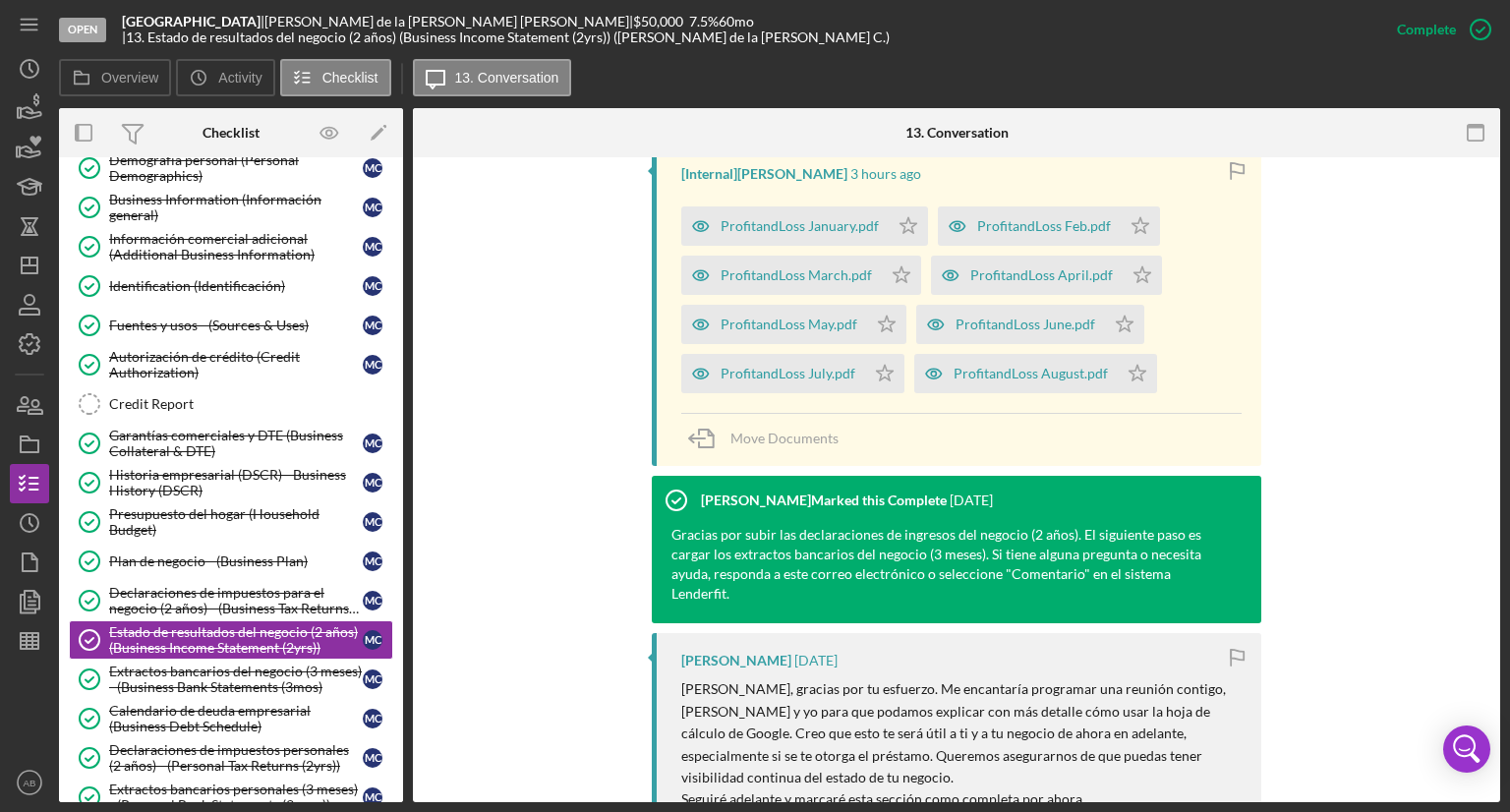
scroll to position [665, 0]
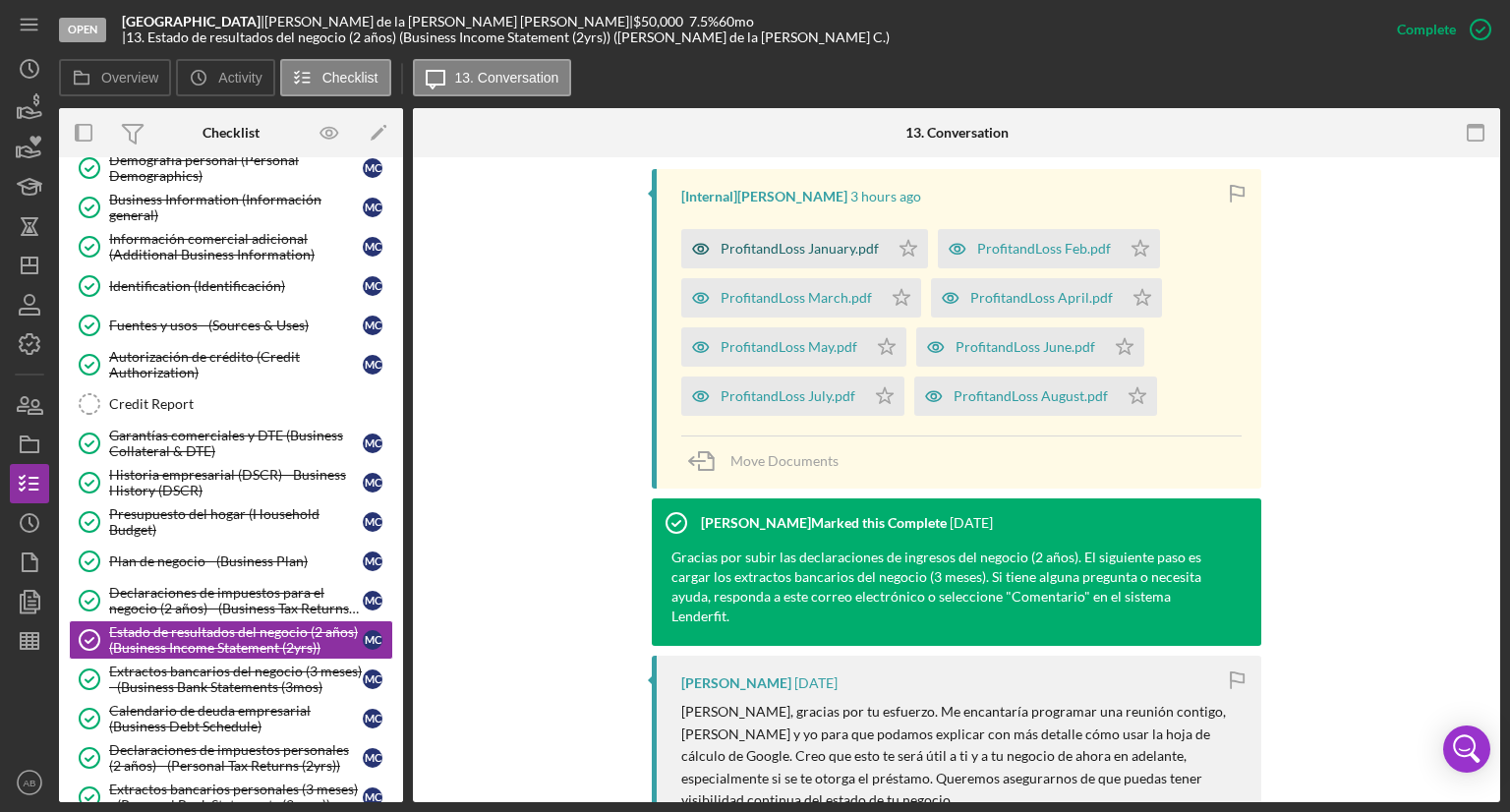
click at [754, 241] on div "ProfitandLoss January.pdf" at bounding box center [799, 249] width 158 height 16
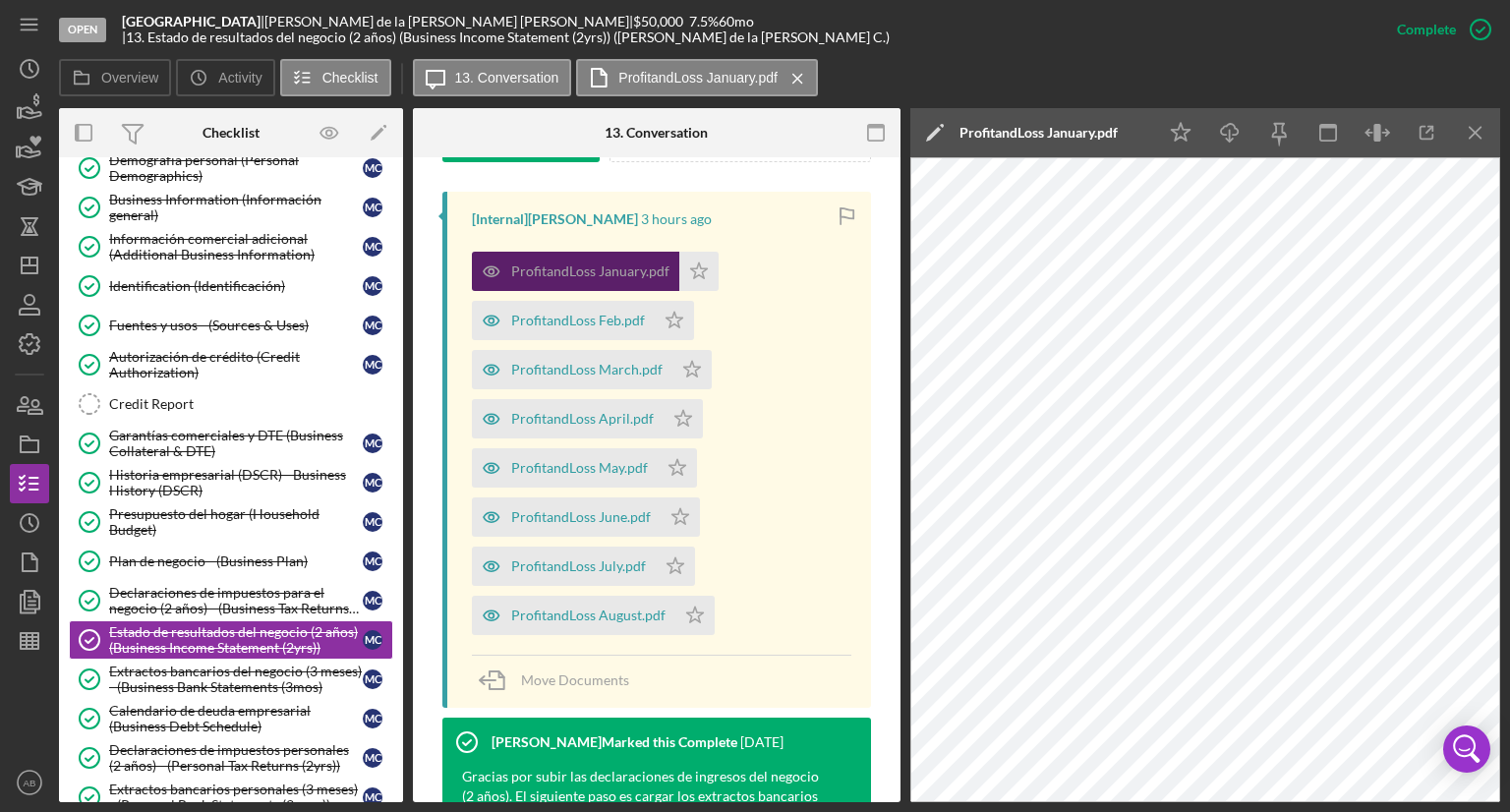
scroll to position [688, 0]
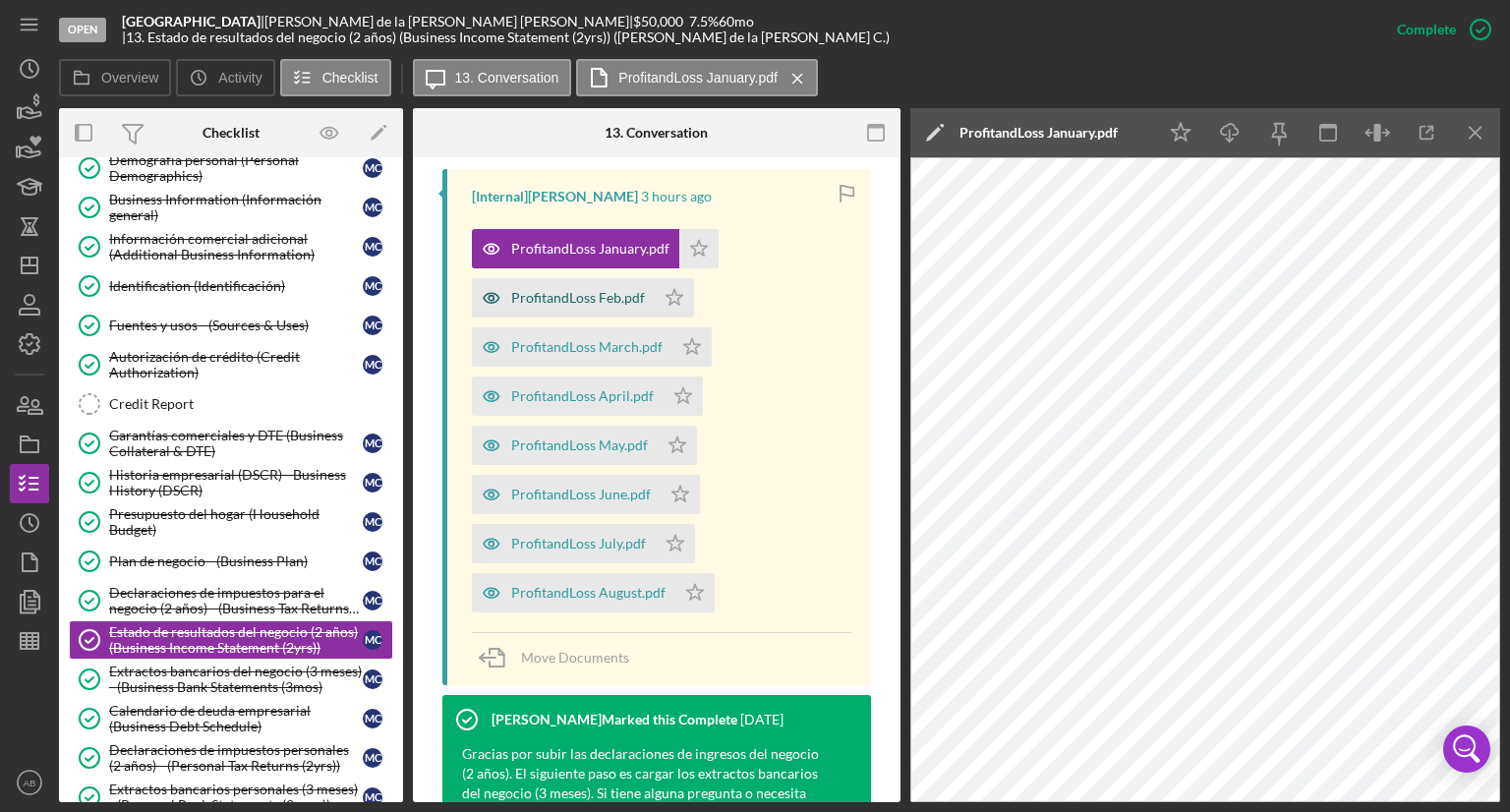
click at [575, 290] on div "ProfitandLoss Feb.pdf" at bounding box center [578, 298] width 134 height 16
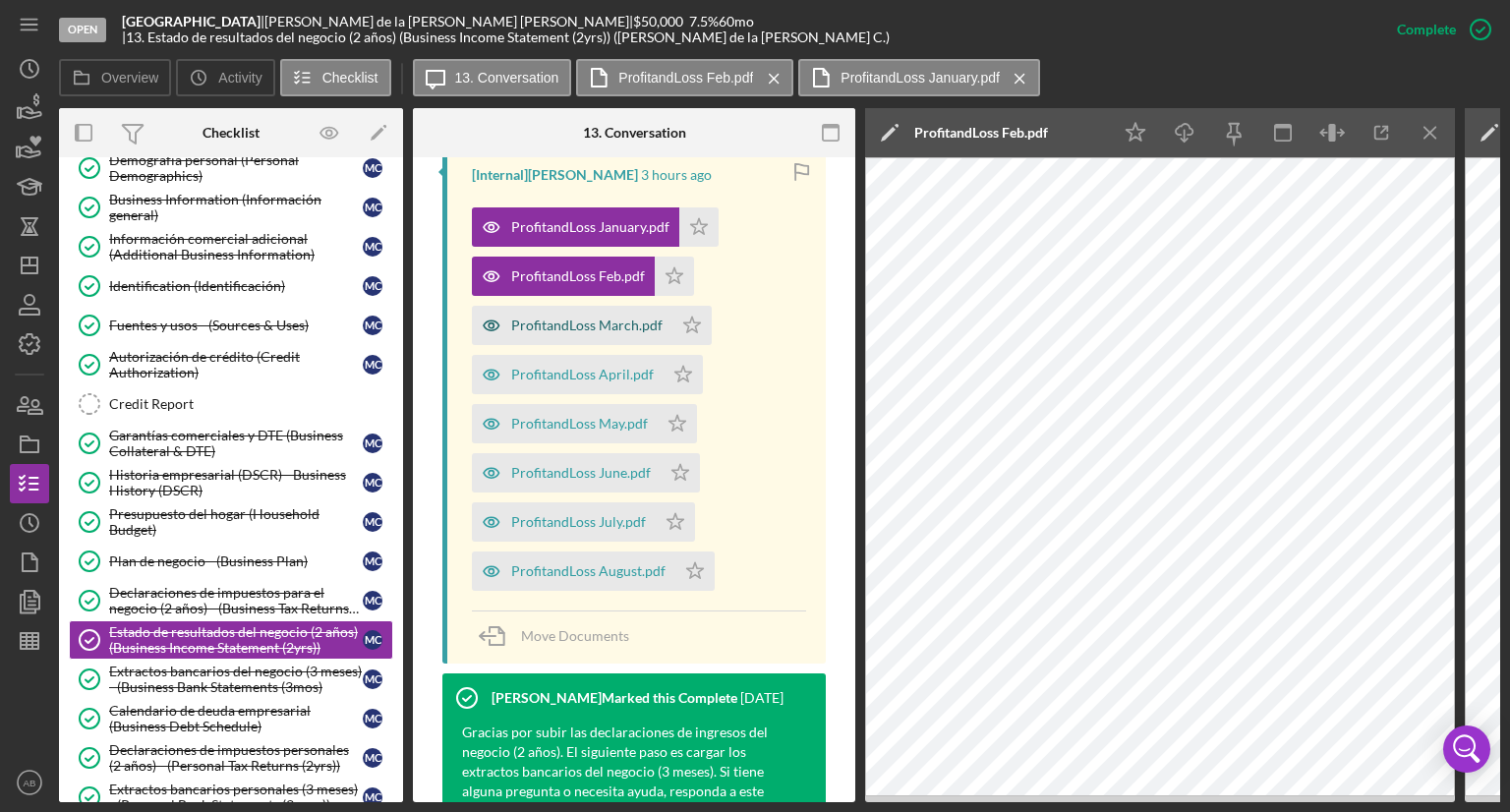
click at [574, 319] on div "ProfitandLoss March.pdf" at bounding box center [586, 325] width 151 height 16
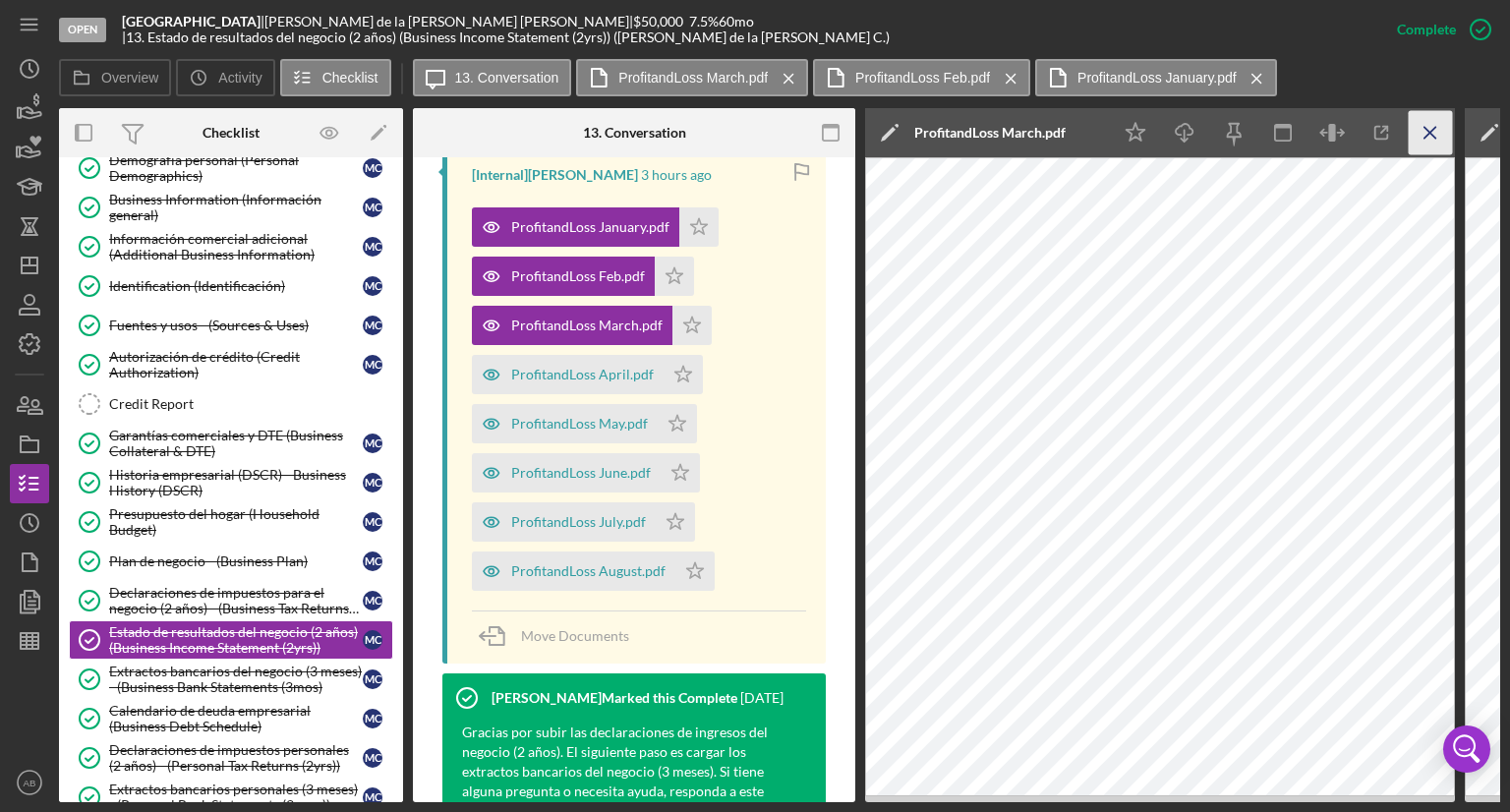
click at [1423, 136] on icon "Icon/Menu Close" at bounding box center [1430, 133] width 44 height 44
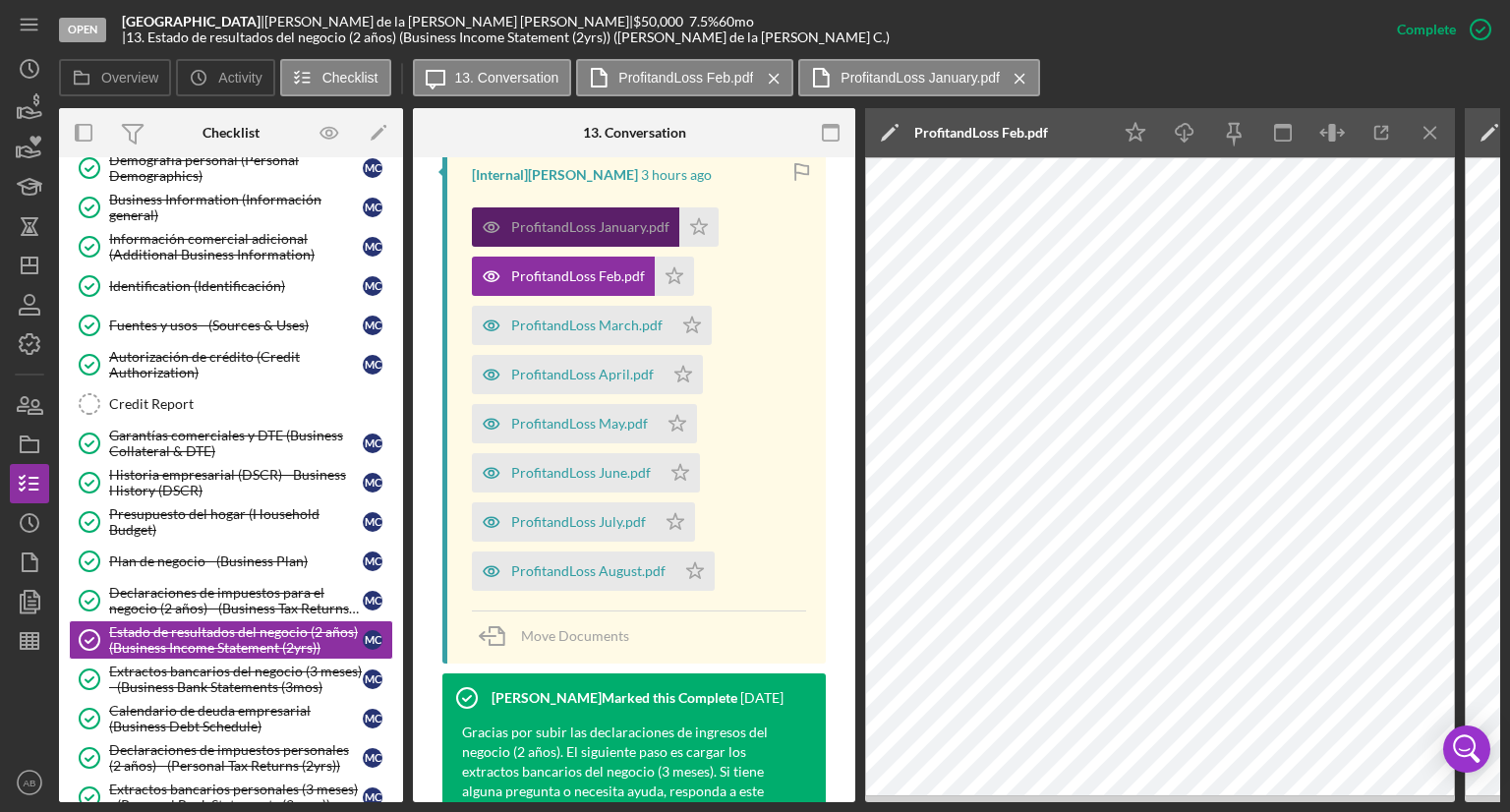
click at [553, 213] on div "ProfitandLoss January.pdf" at bounding box center [575, 226] width 207 height 39
click at [1428, 132] on line "button" at bounding box center [1429, 132] width 11 height 11
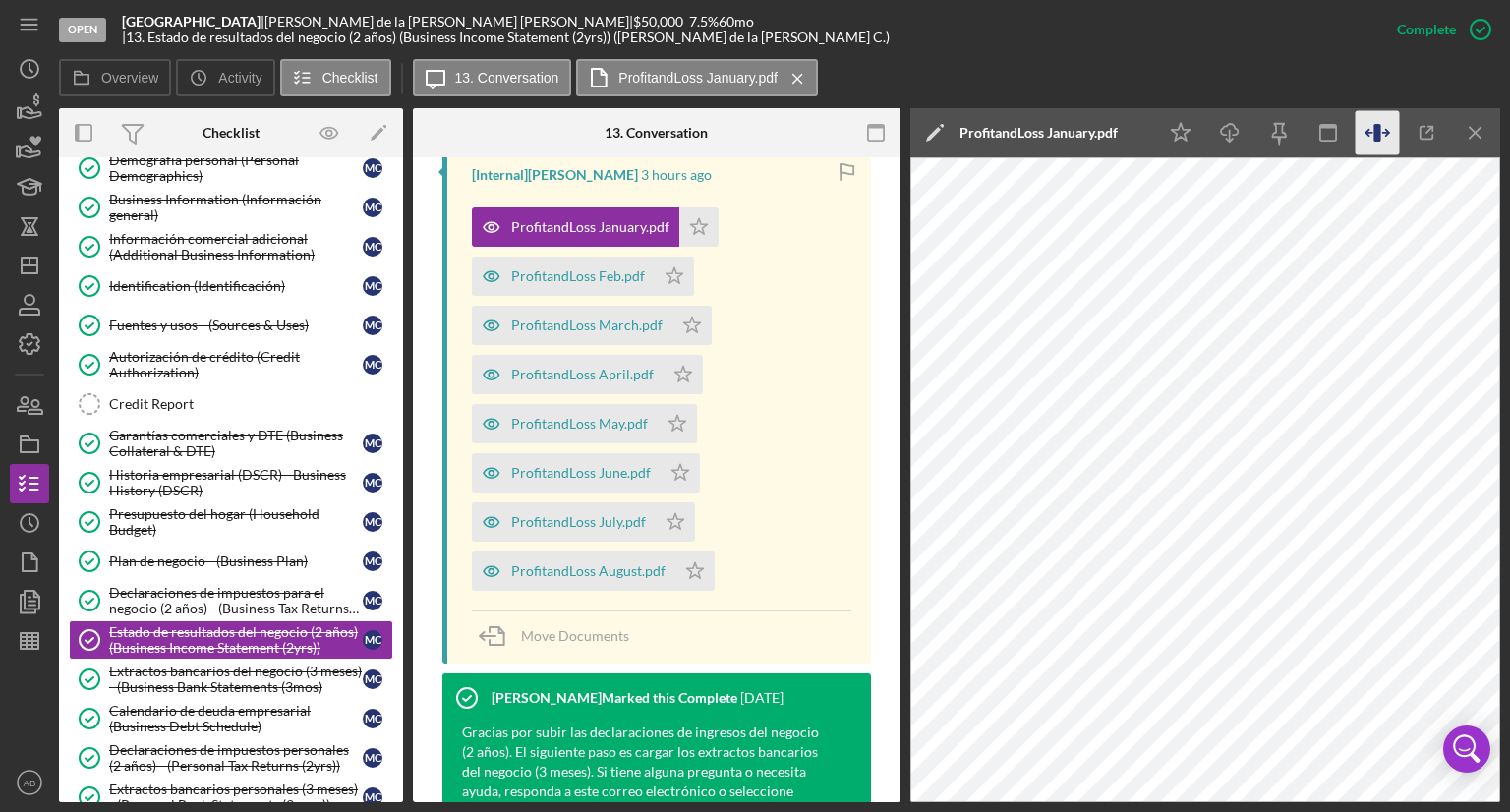
scroll to position [688, 0]
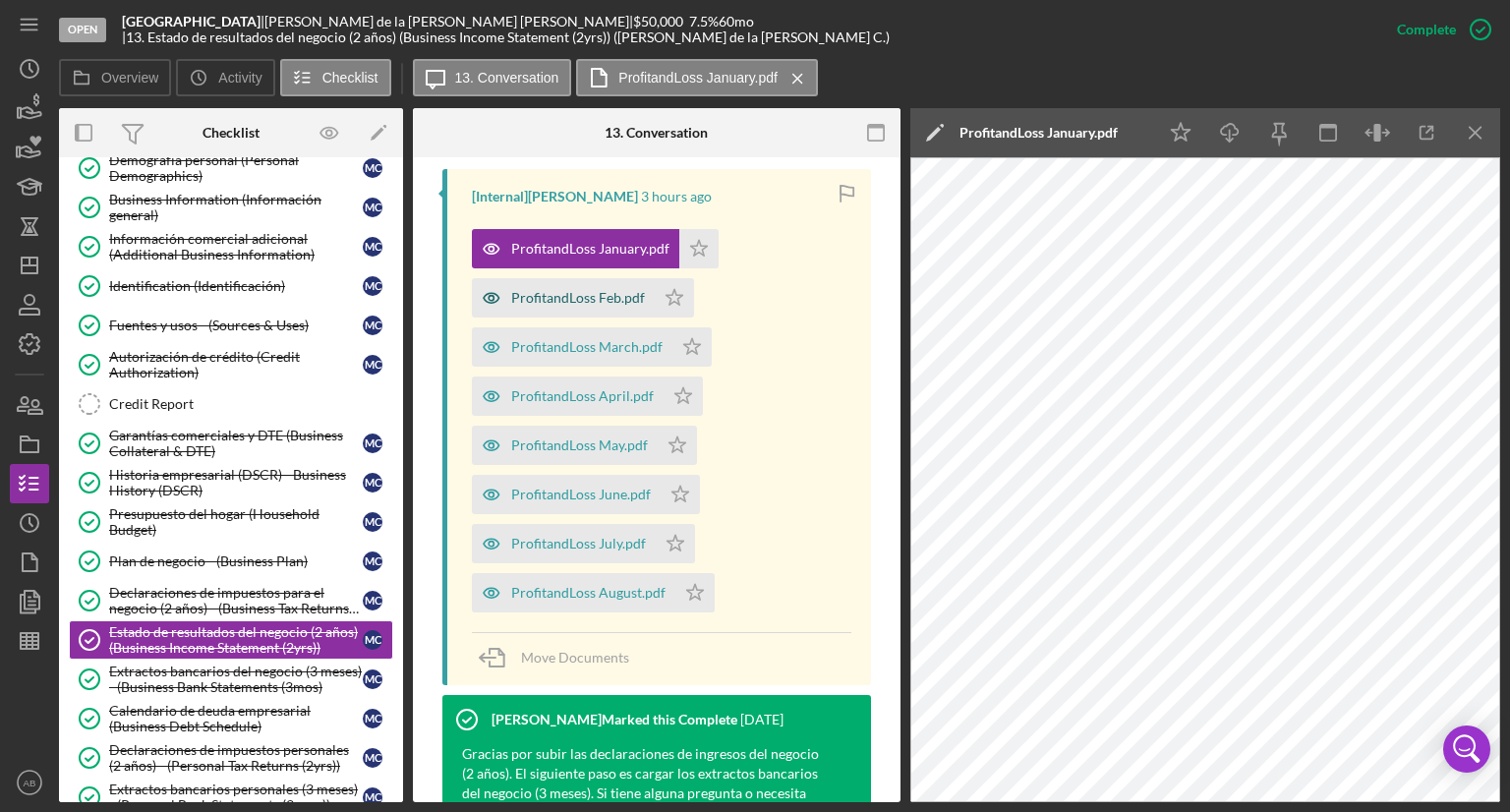
click at [578, 290] on div "ProfitandLoss Feb.pdf" at bounding box center [578, 298] width 134 height 16
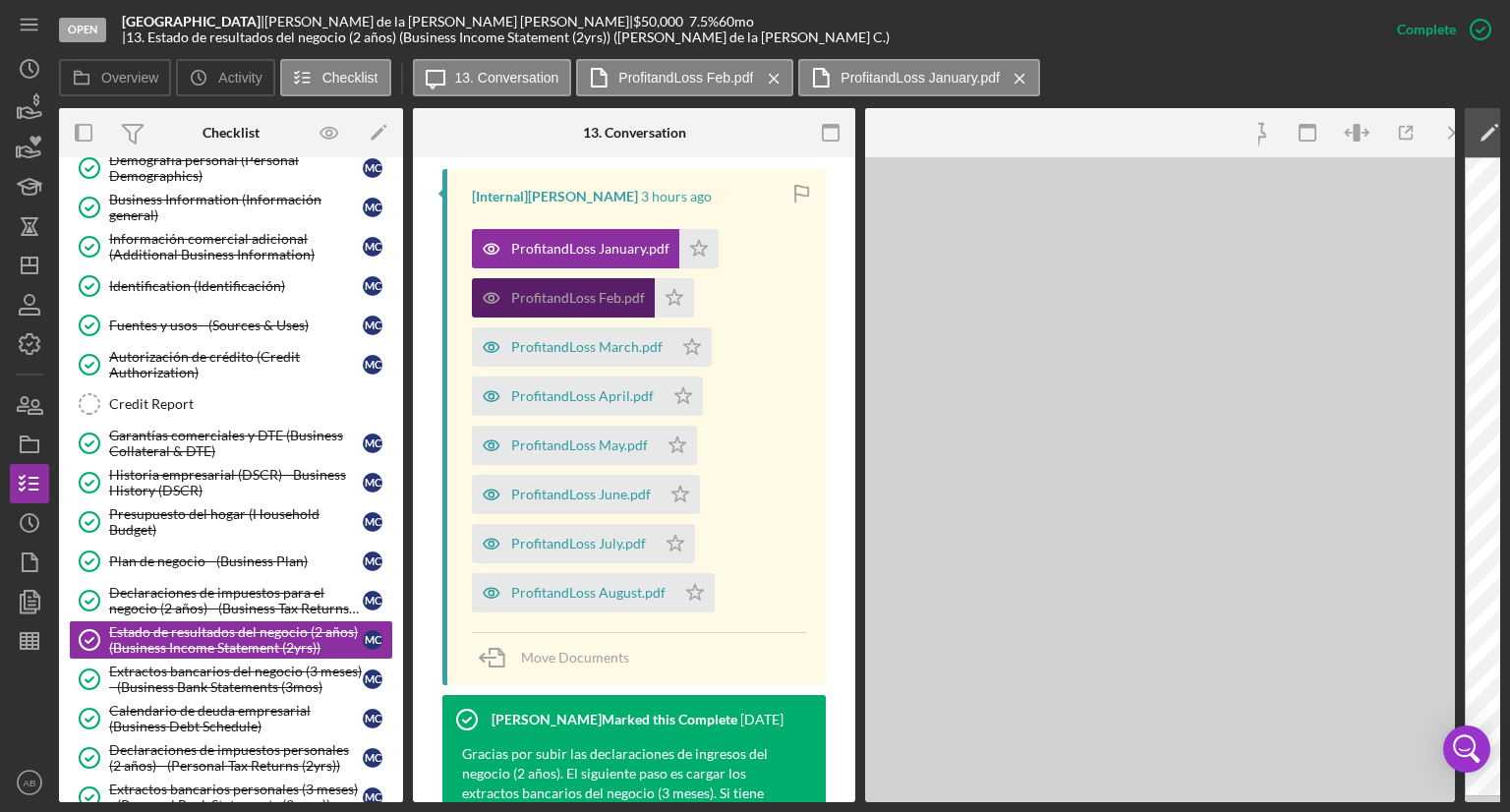
scroll to position [710, 0]
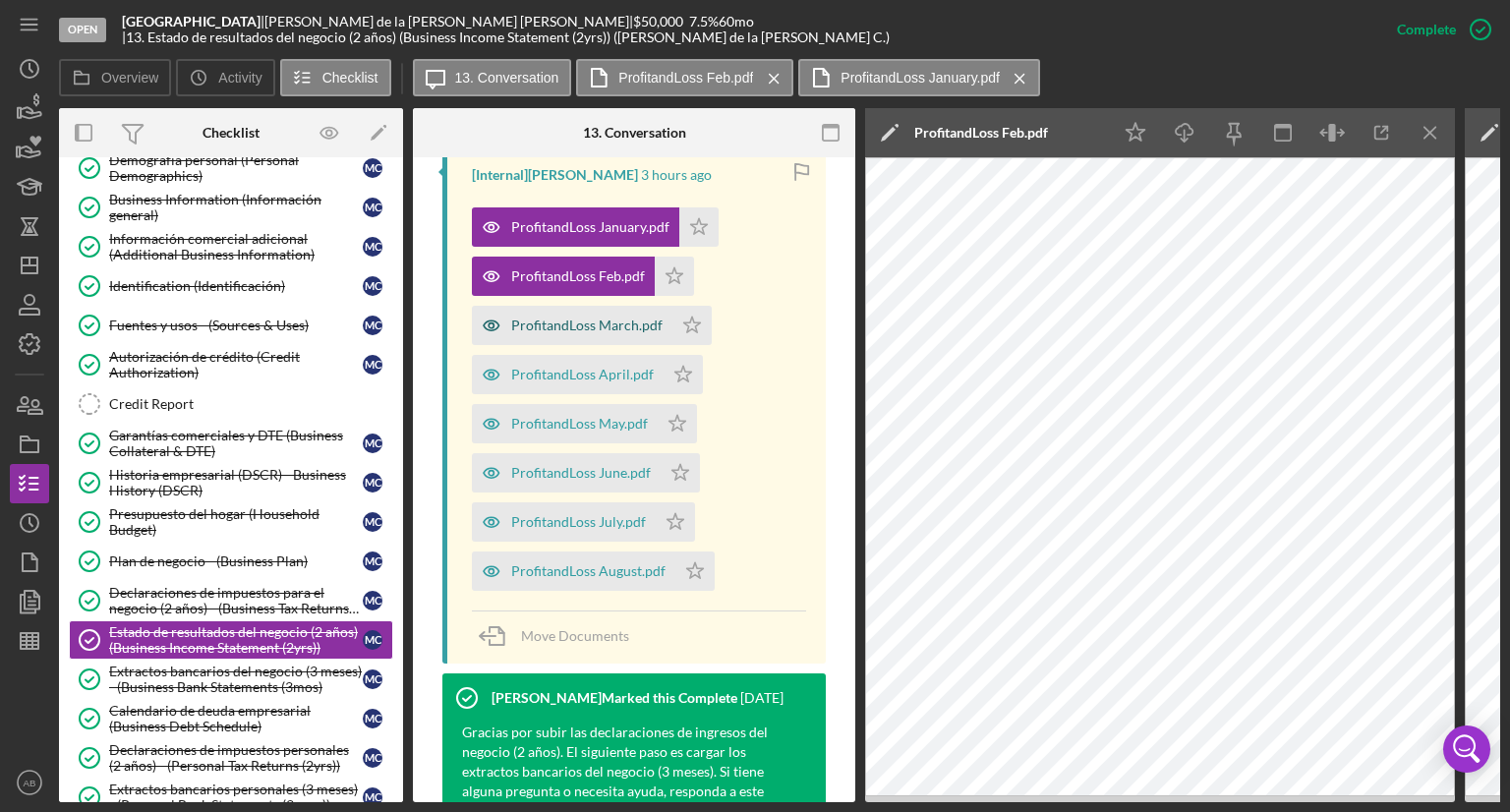
click at [554, 325] on div "ProfitandLoss March.pdf" at bounding box center [586, 325] width 151 height 16
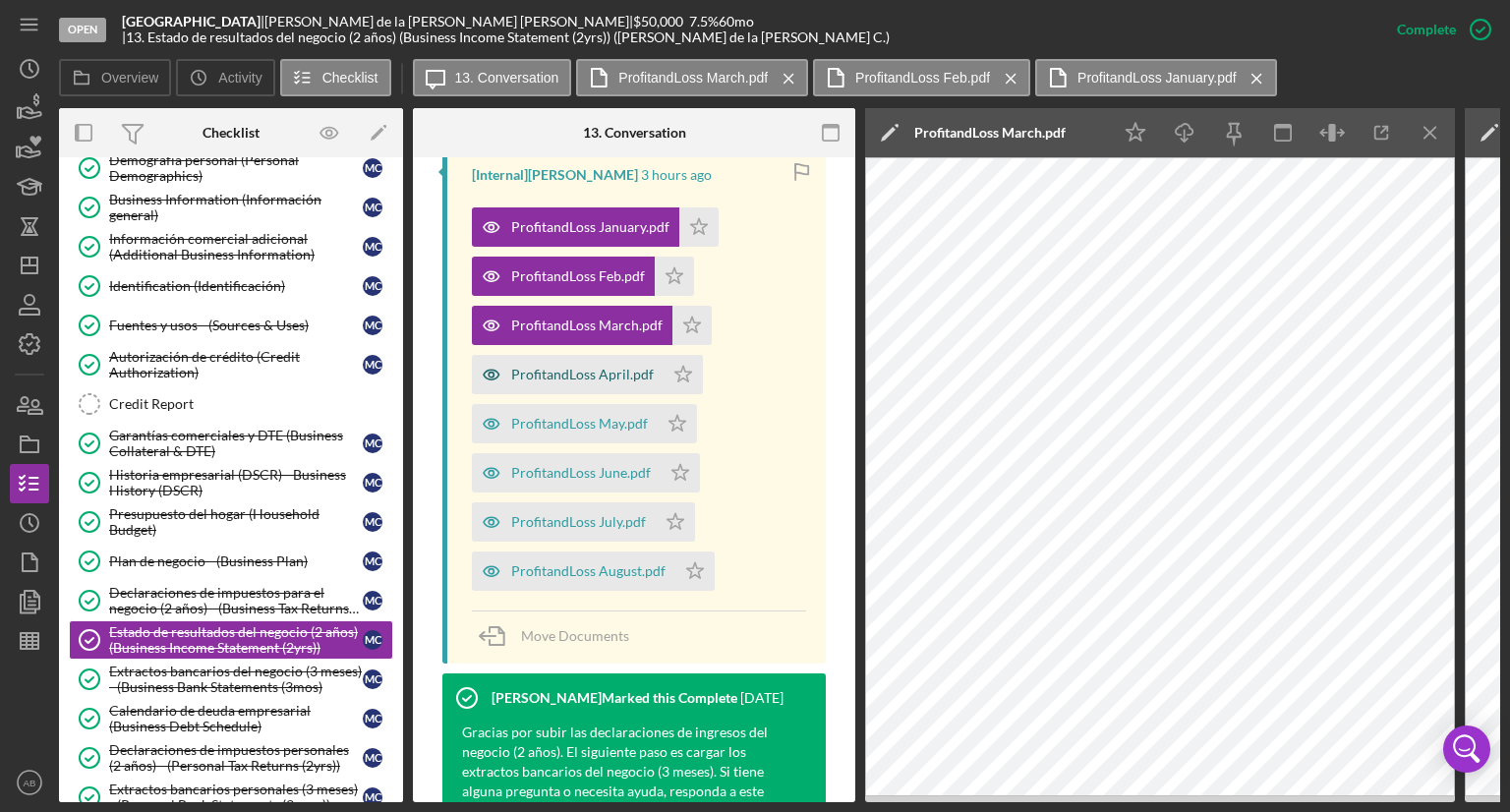
click at [542, 376] on div "ProfitandLoss April.pdf" at bounding box center [582, 375] width 143 height 16
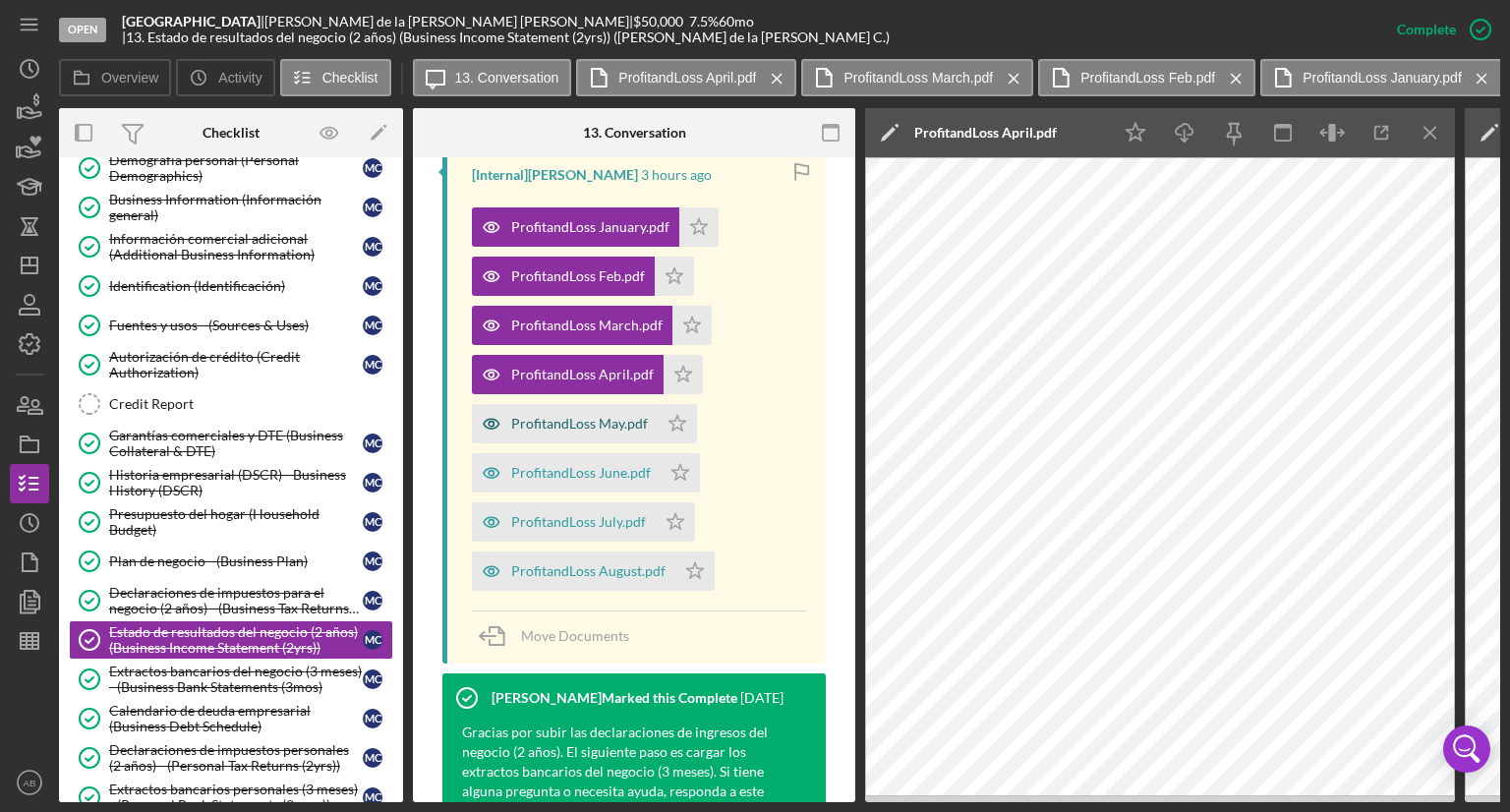
click at [519, 416] on div "ProfitandLoss May.pdf" at bounding box center [579, 424] width 137 height 16
click at [532, 465] on div "ProfitandLoss June.pdf" at bounding box center [581, 473] width 140 height 16
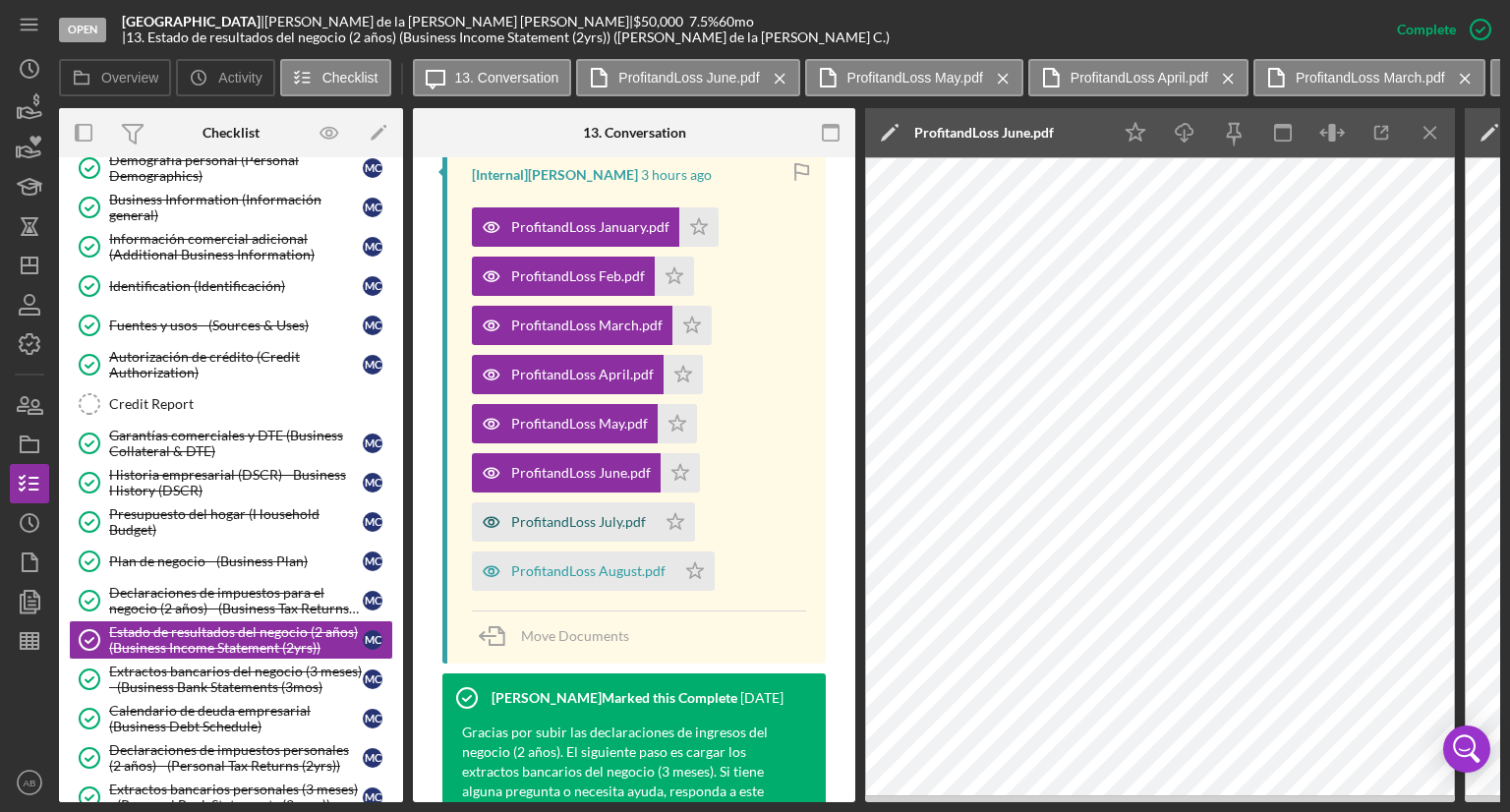
click at [545, 520] on div "ProfitandLoss July.pdf" at bounding box center [578, 522] width 135 height 16
click at [520, 568] on div "ProfitandLoss August.pdf" at bounding box center [588, 571] width 154 height 16
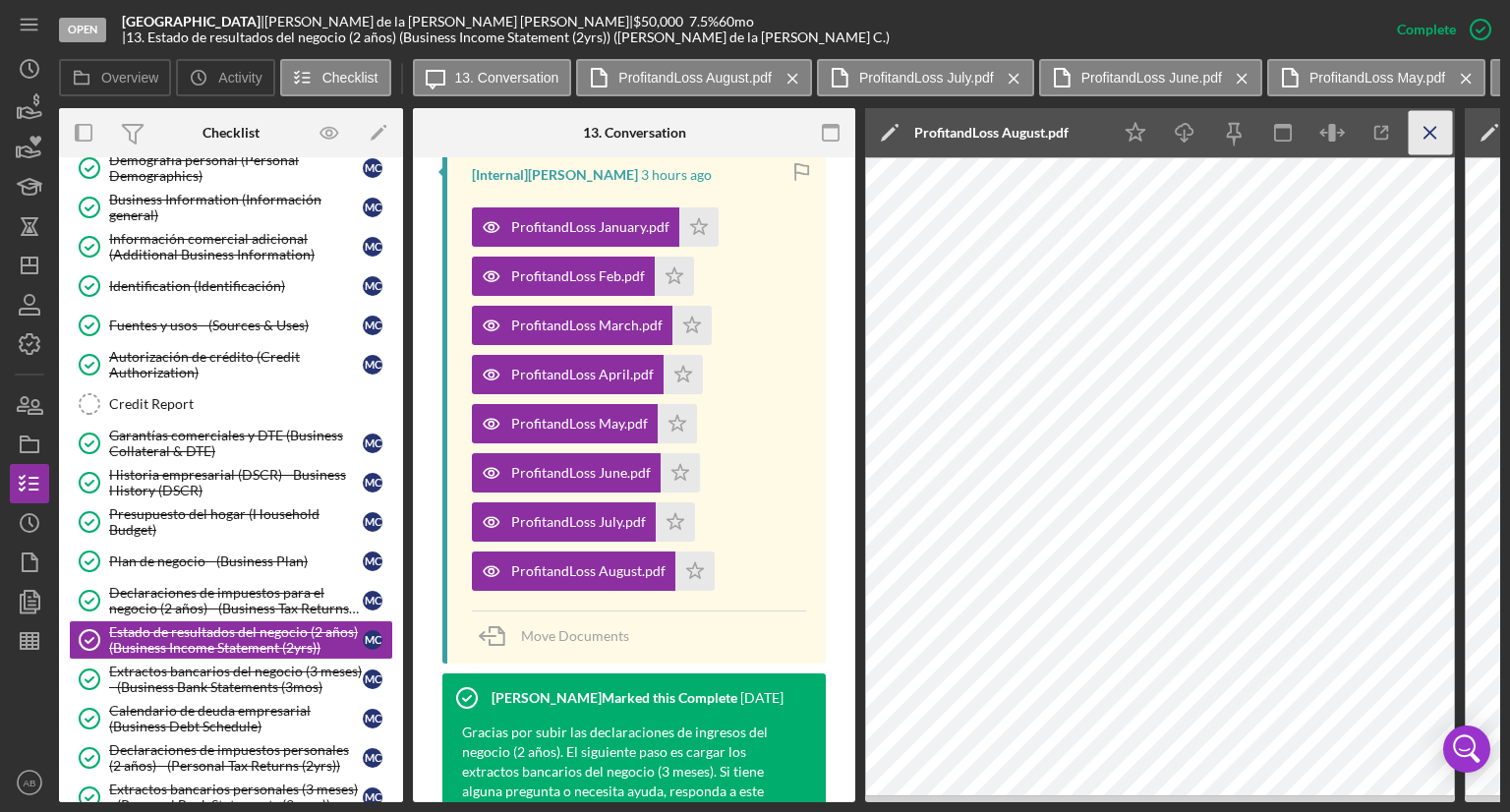
click at [1419, 127] on icon "Icon/Menu Close" at bounding box center [1430, 133] width 44 height 44
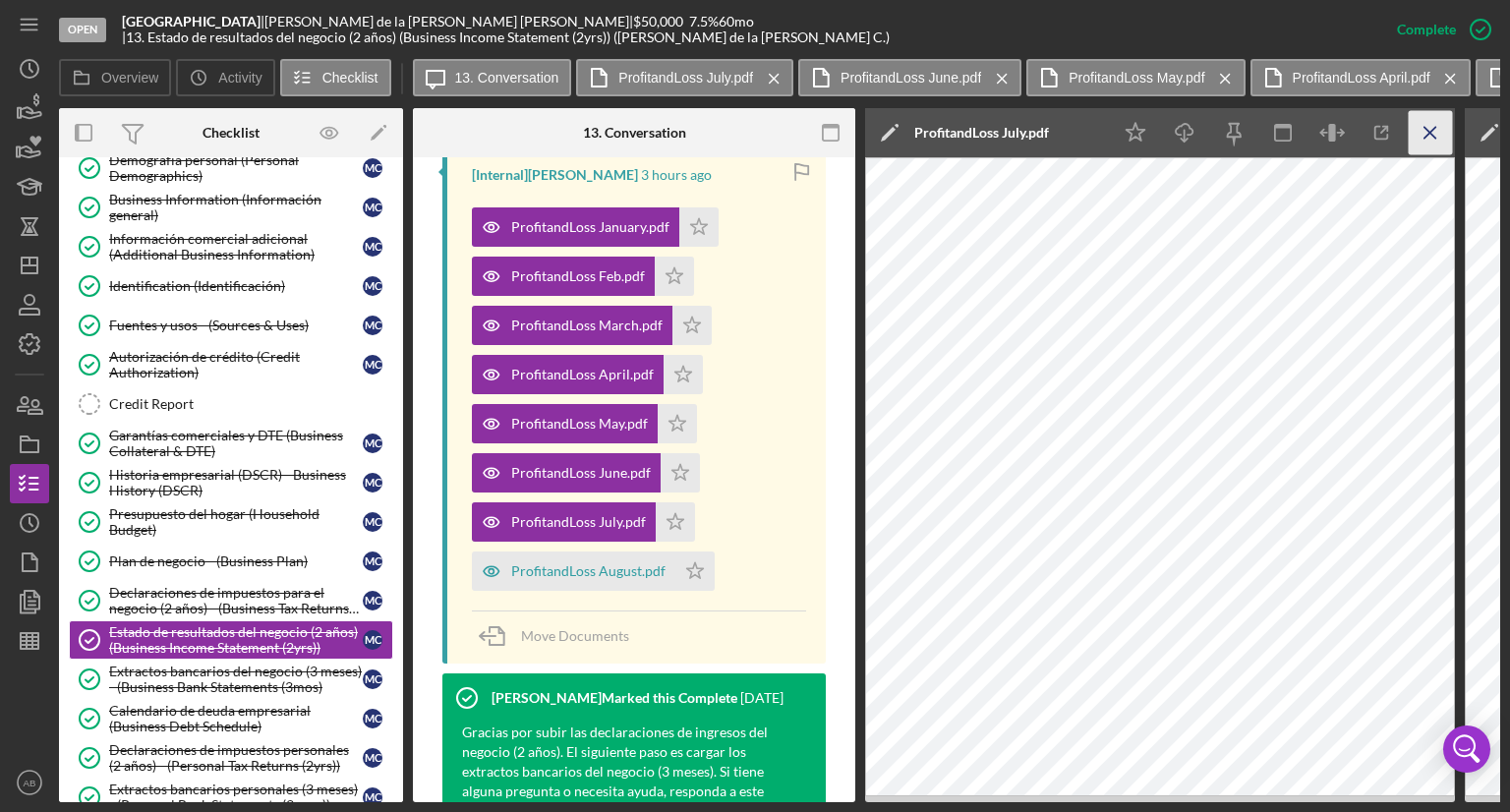
click at [1435, 131] on icon "Icon/Menu Close" at bounding box center [1430, 133] width 44 height 44
click at [1432, 135] on line "button" at bounding box center [1429, 132] width 11 height 11
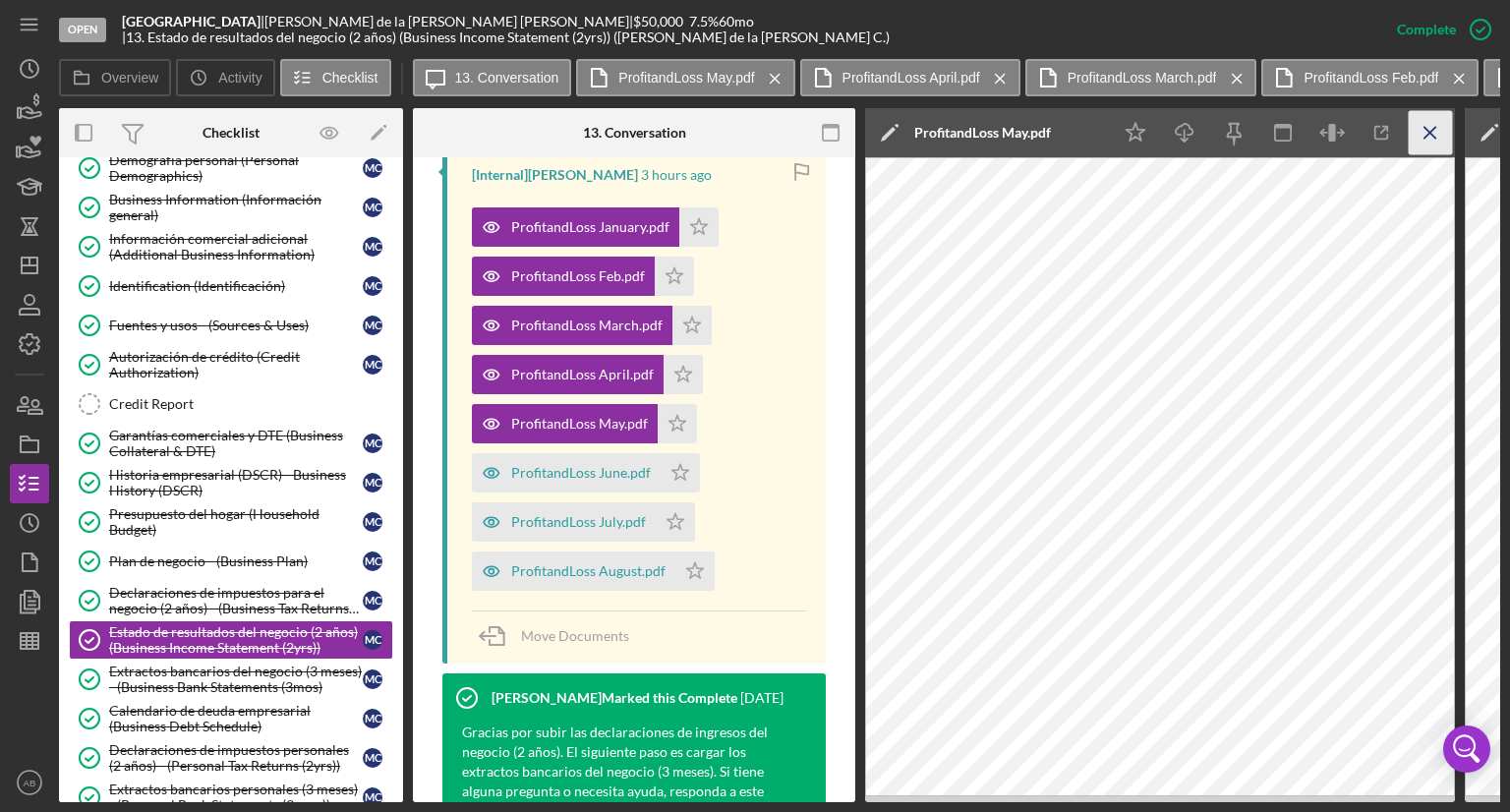
click at [1431, 136] on icon "Icon/Menu Close" at bounding box center [1430, 133] width 44 height 44
click at [1424, 142] on icon "Icon/Menu Close" at bounding box center [1430, 133] width 44 height 44
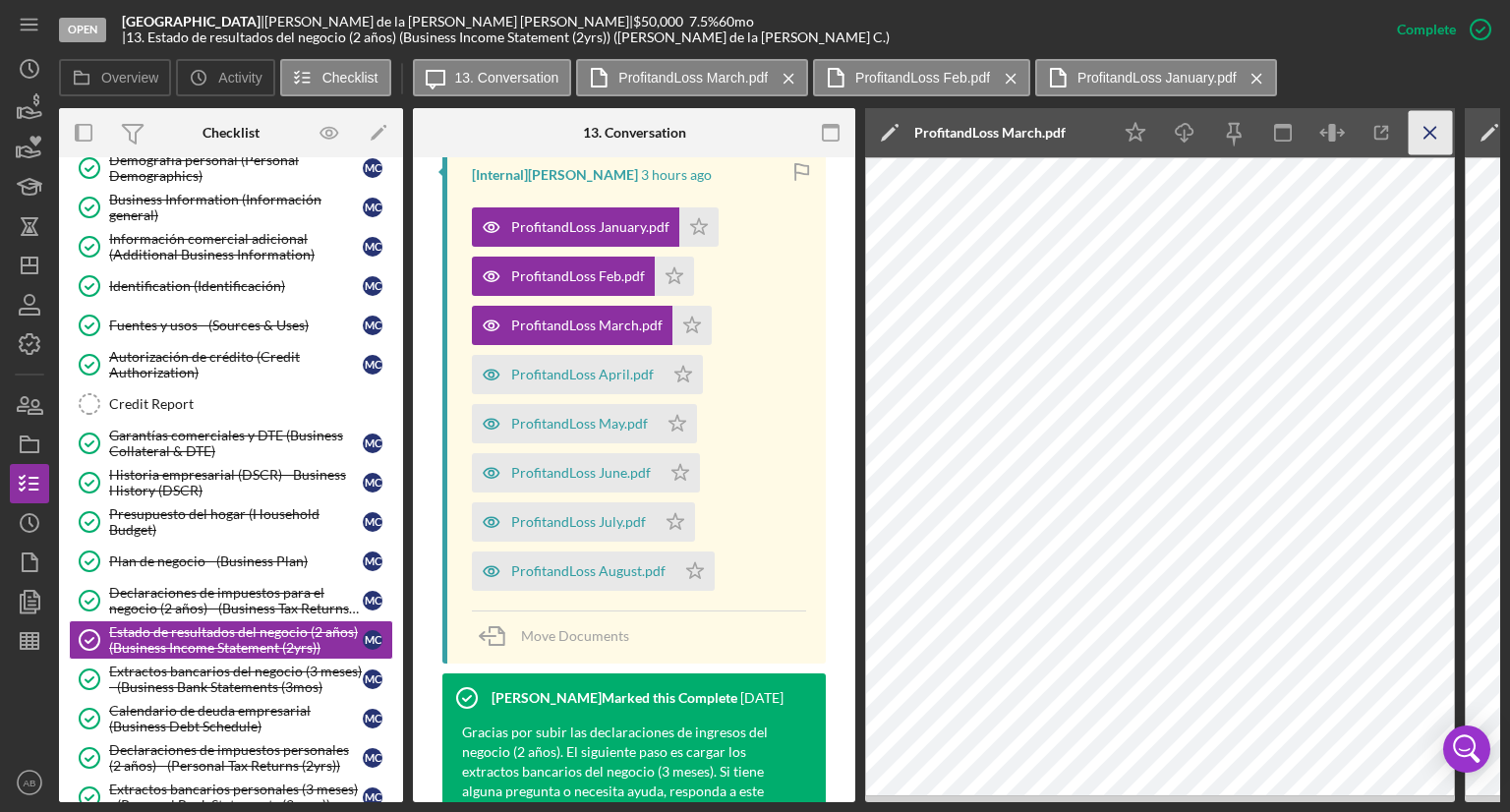
click at [1432, 140] on icon "Icon/Menu Close" at bounding box center [1430, 133] width 44 height 44
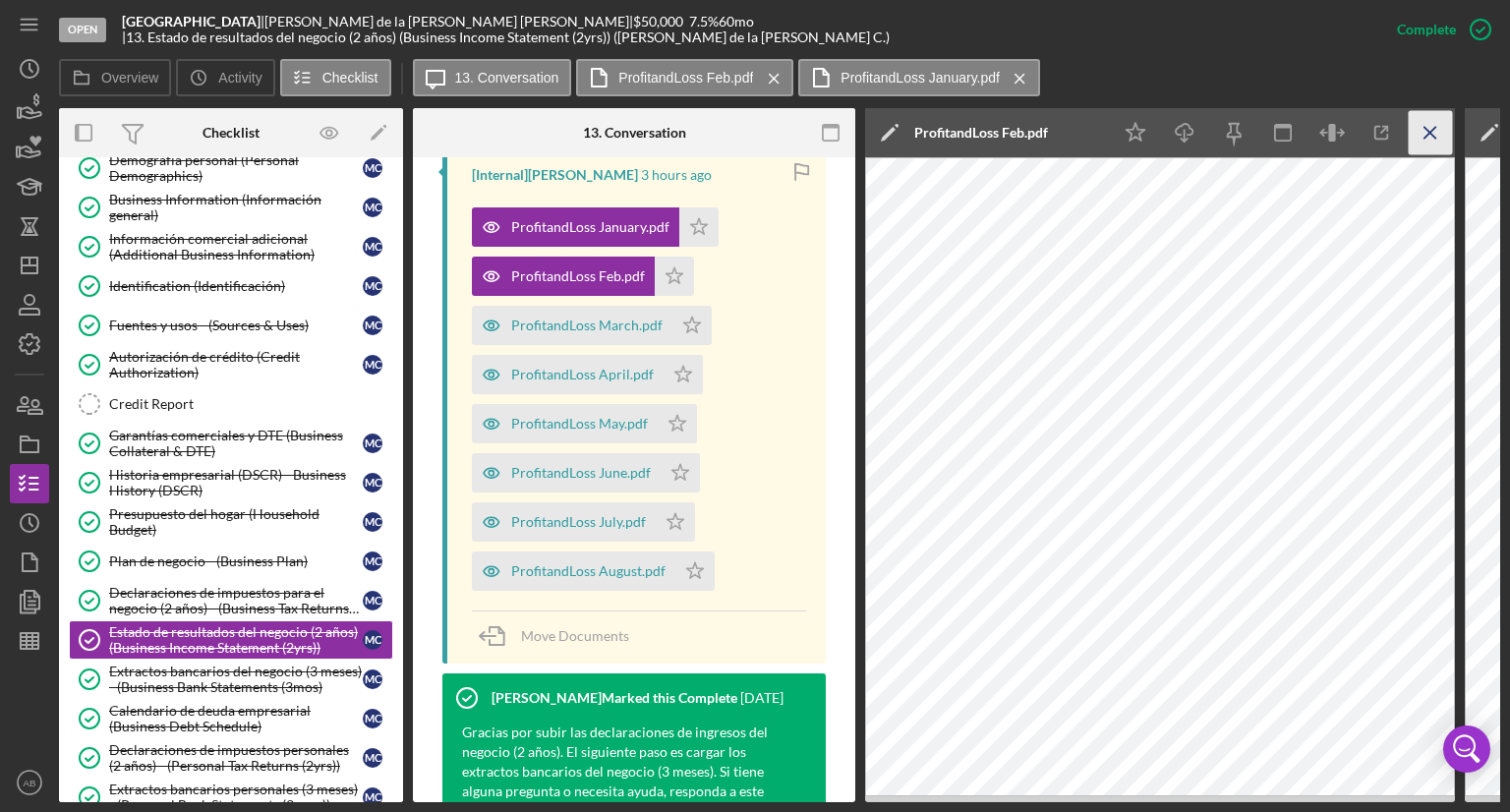
click at [1427, 135] on line "button" at bounding box center [1429, 132] width 11 height 11
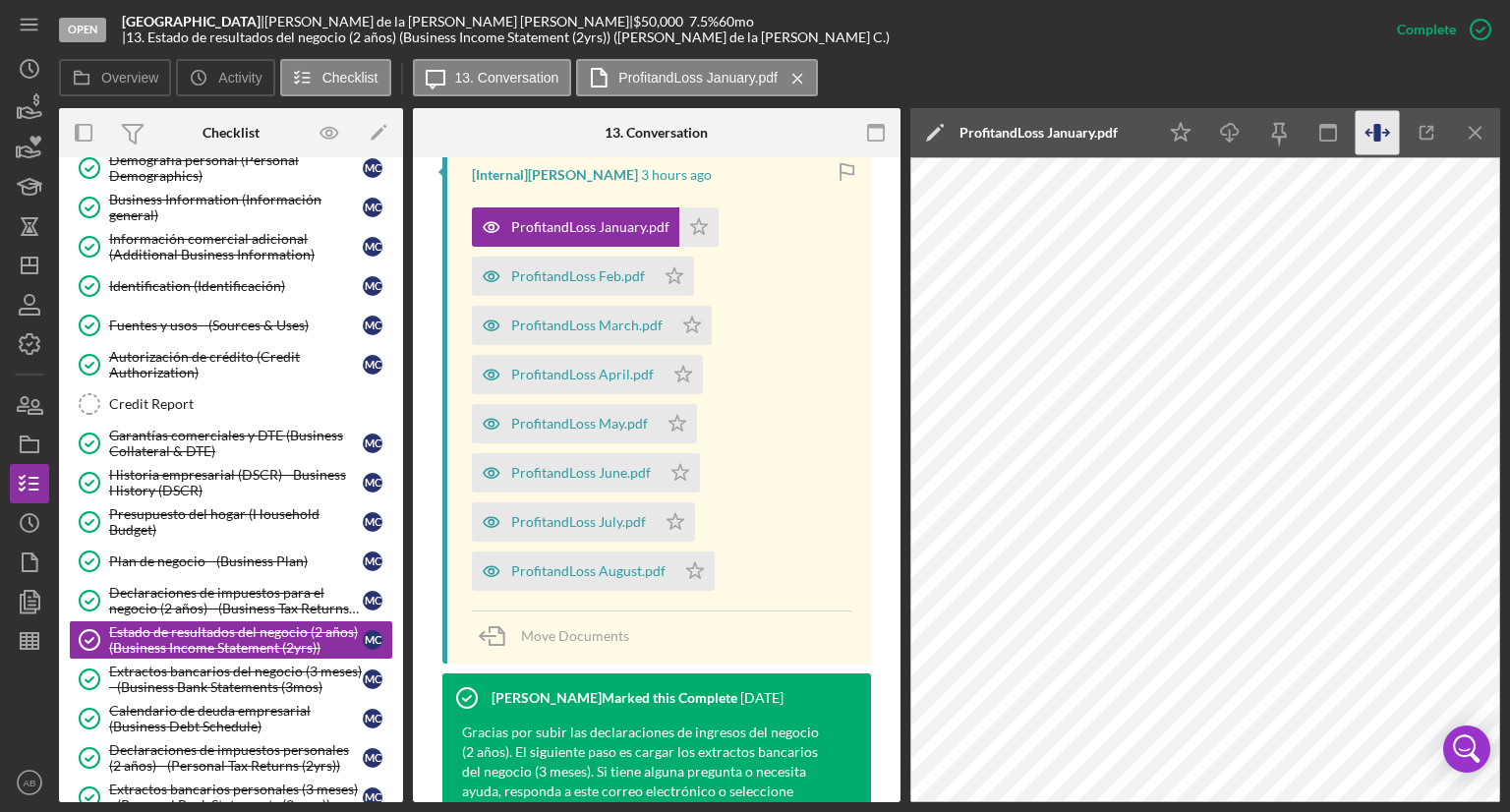
scroll to position [688, 0]
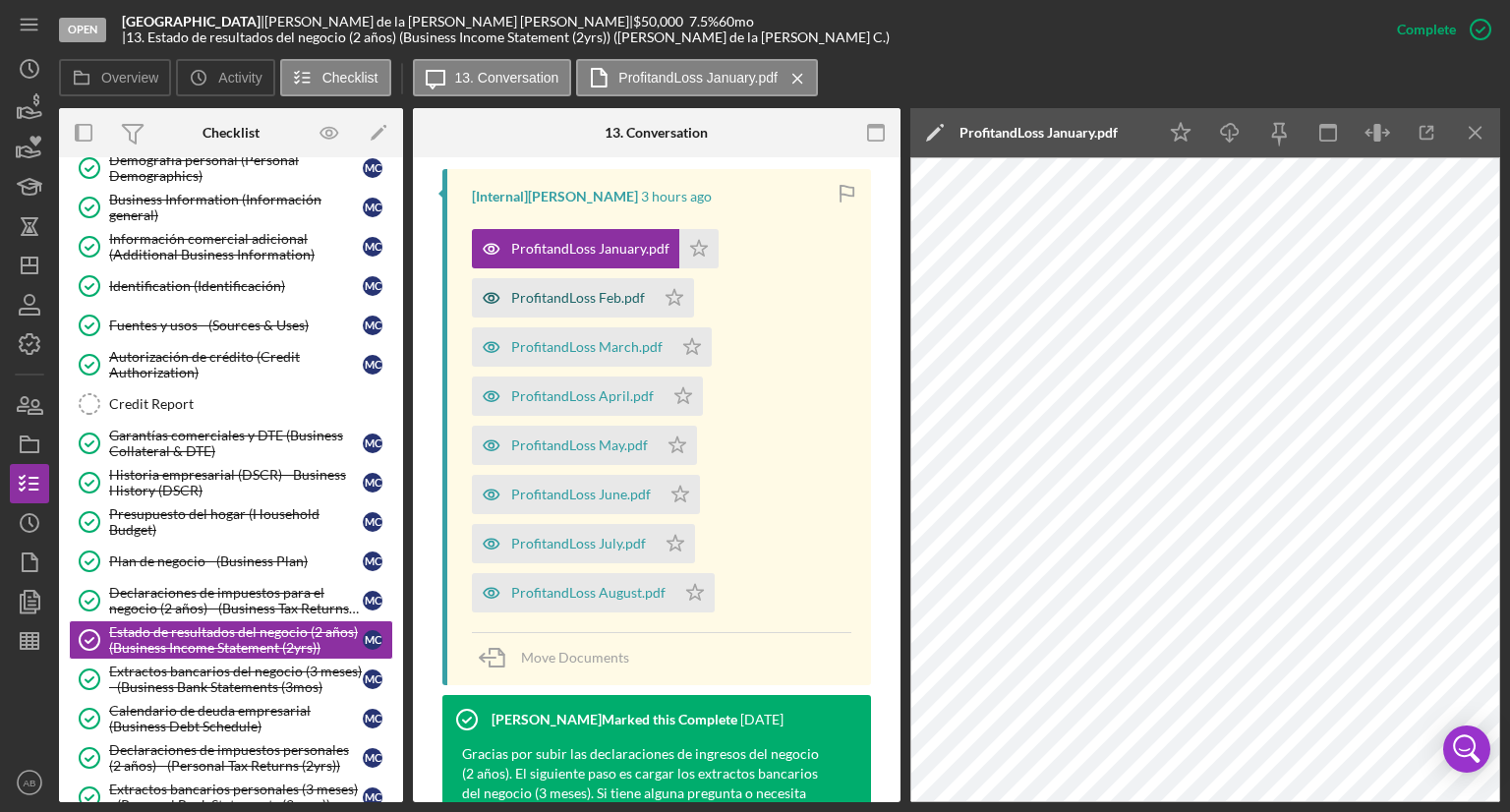
click at [562, 290] on div "ProfitandLoss Feb.pdf" at bounding box center [578, 298] width 134 height 16
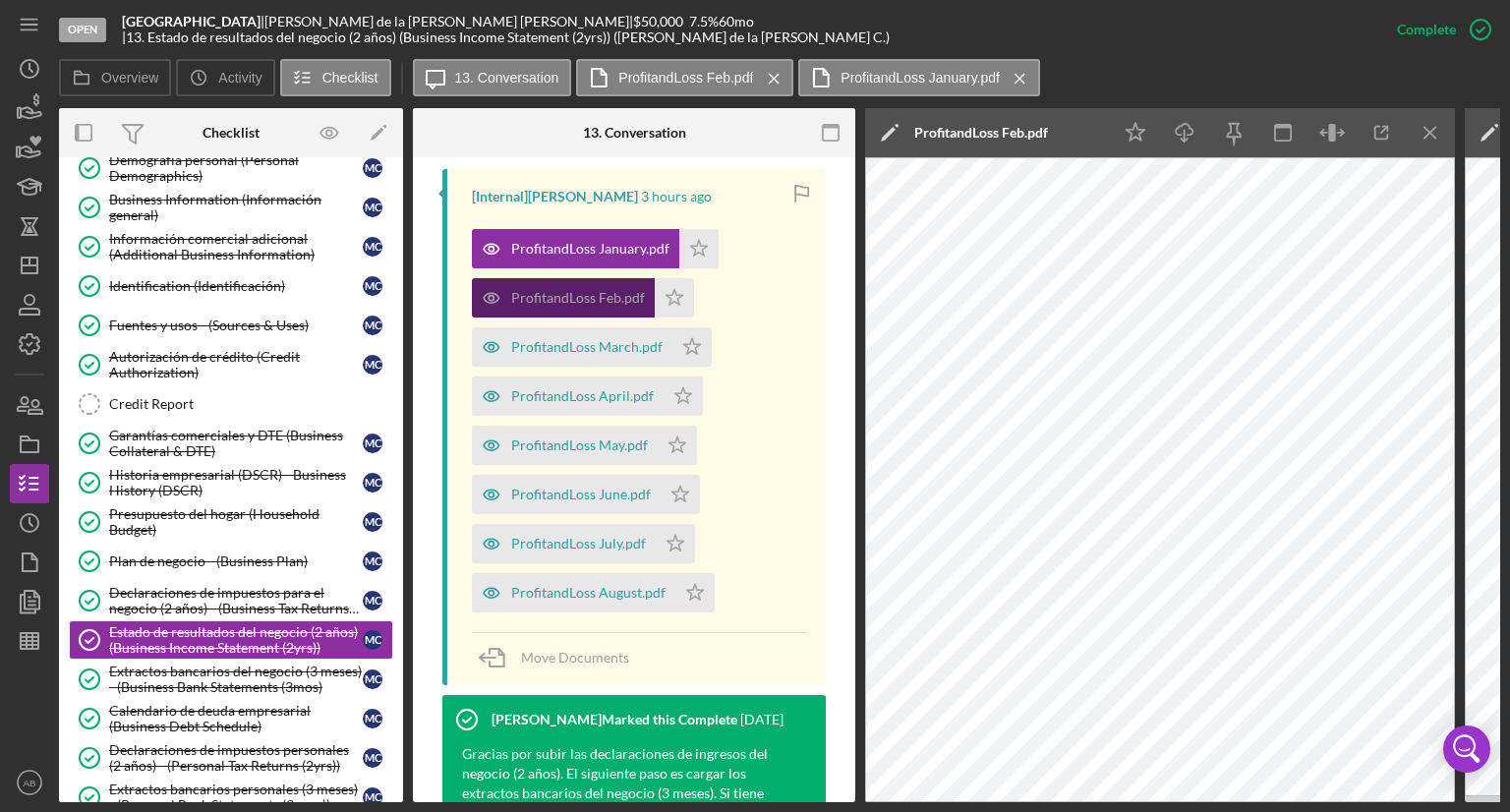
scroll to position [710, 0]
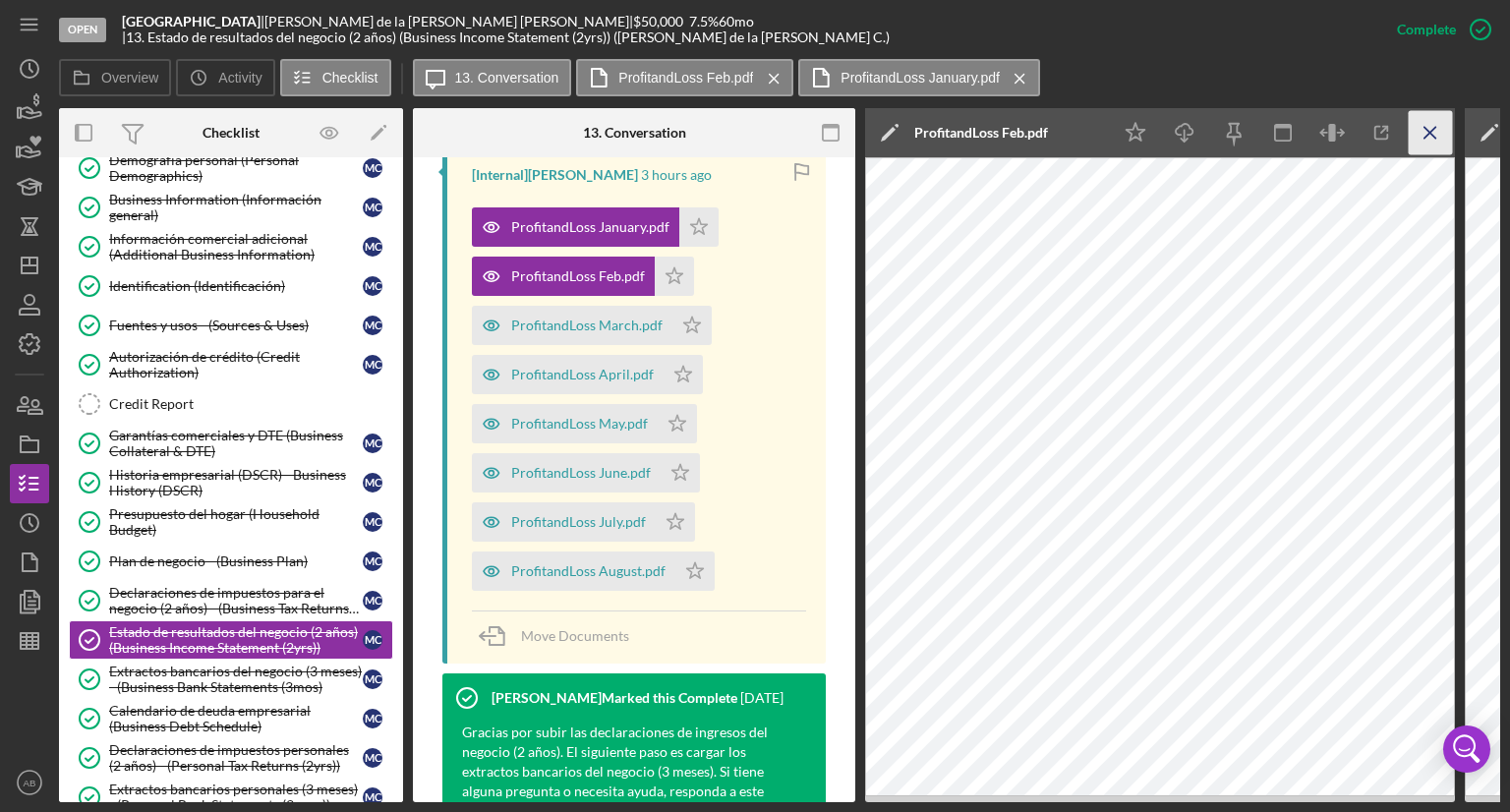
click at [1441, 138] on icon "Icon/Menu Close" at bounding box center [1430, 133] width 44 height 44
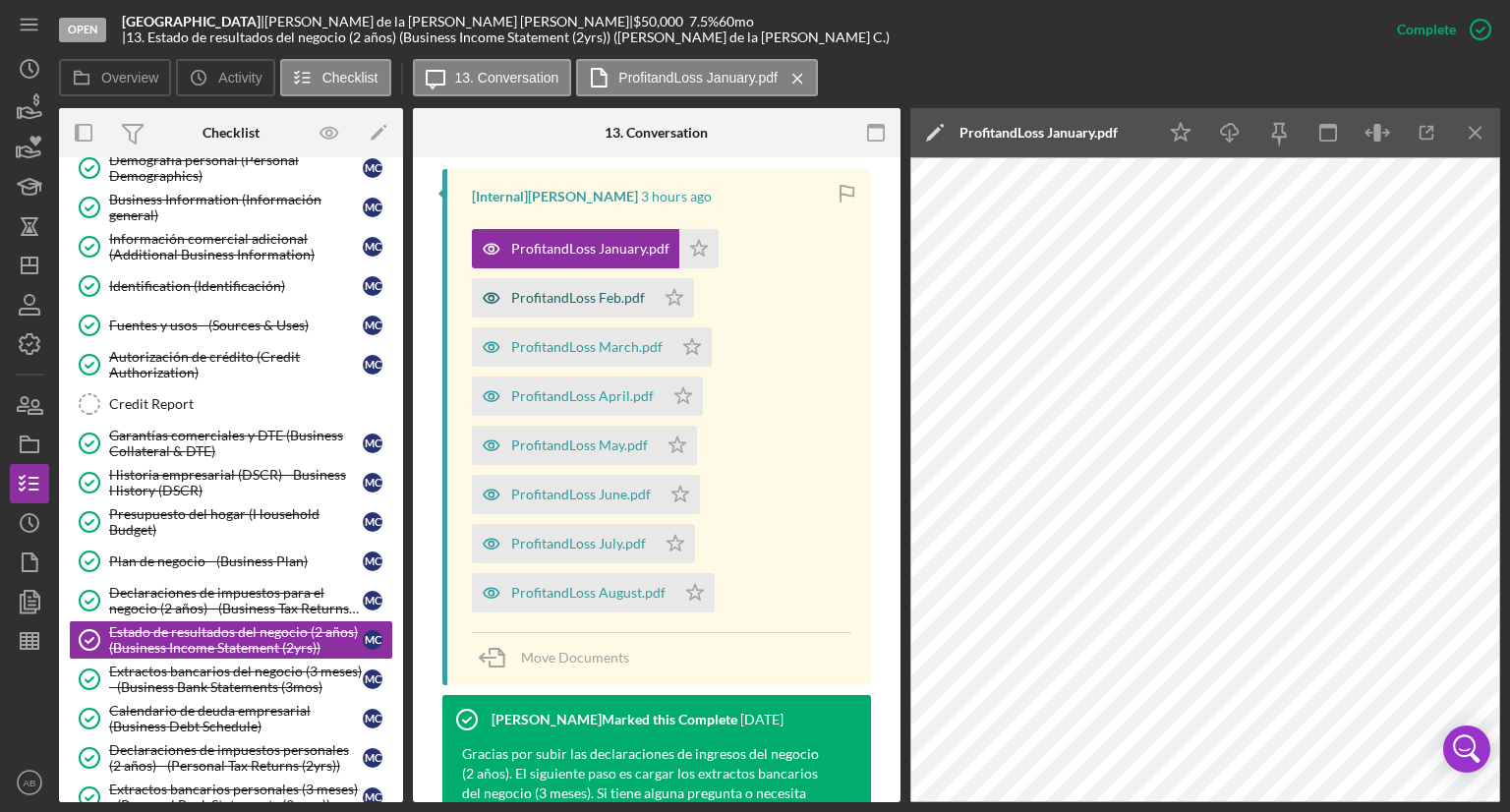
click at [570, 290] on div "ProfitandLoss Feb.pdf" at bounding box center [578, 298] width 134 height 16
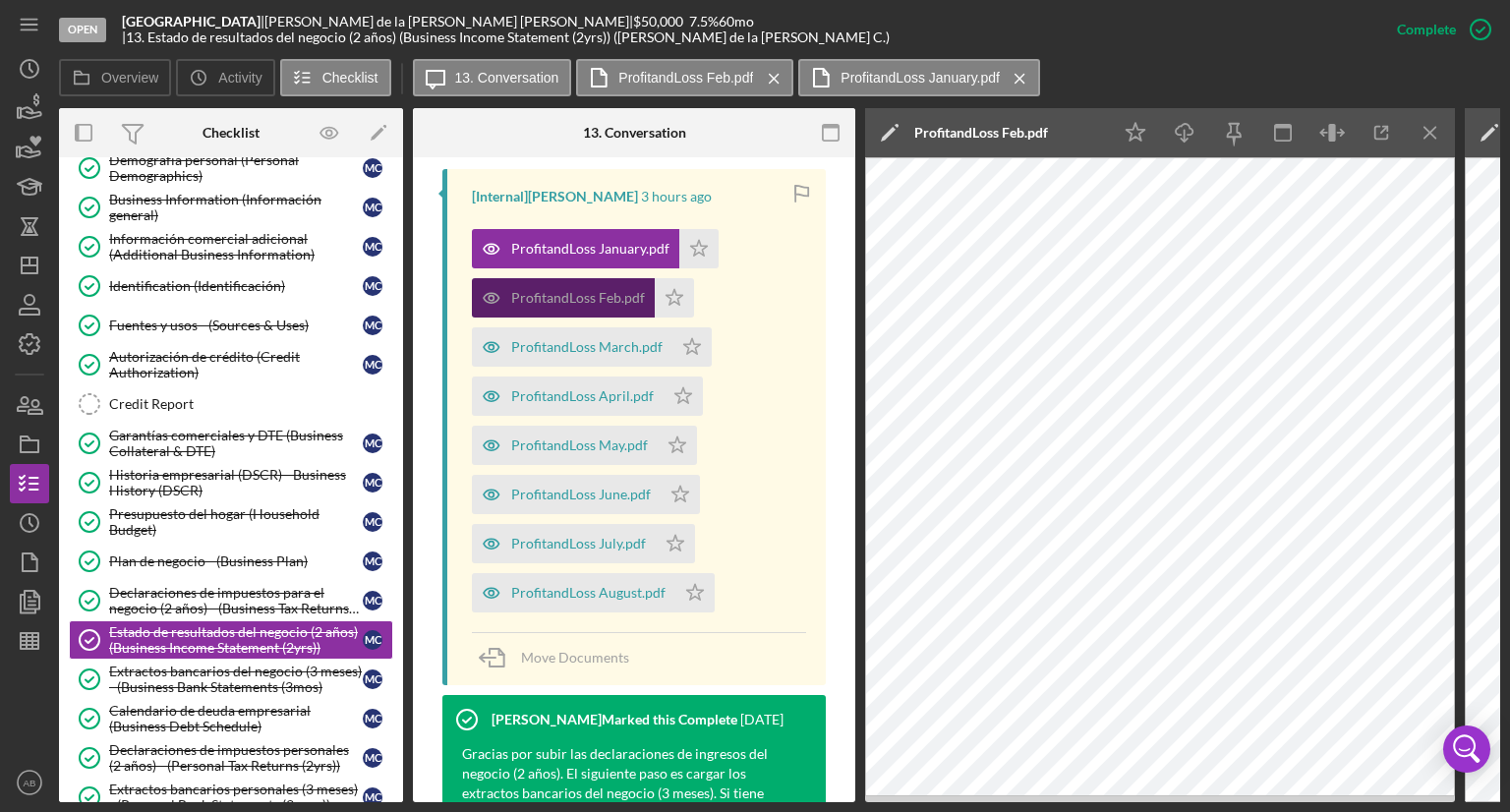
scroll to position [710, 0]
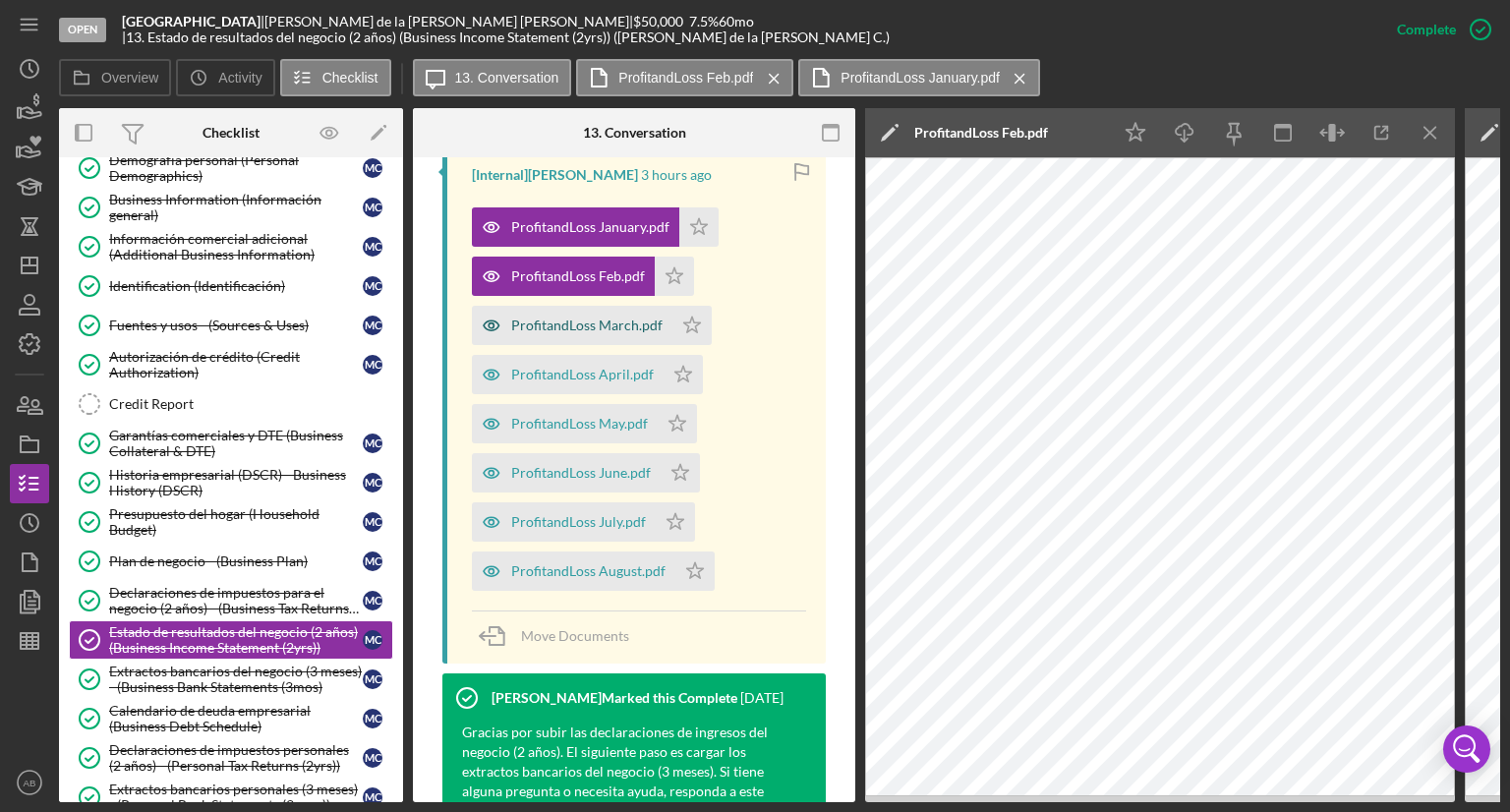
click at [566, 310] on div "ProfitandLoss March.pdf" at bounding box center [572, 325] width 201 height 39
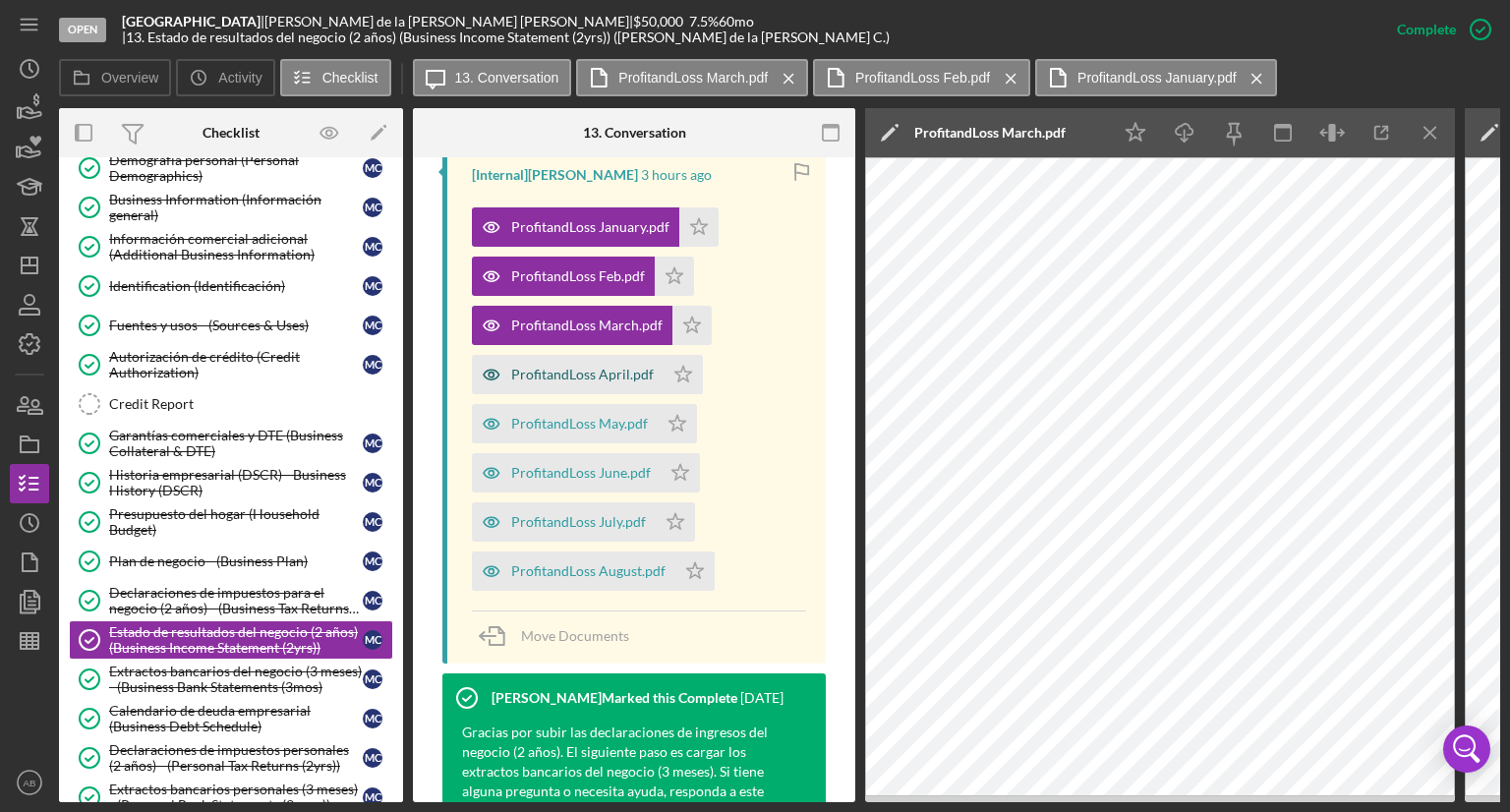
click at [554, 373] on div "ProfitandLoss April.pdf" at bounding box center [582, 375] width 143 height 16
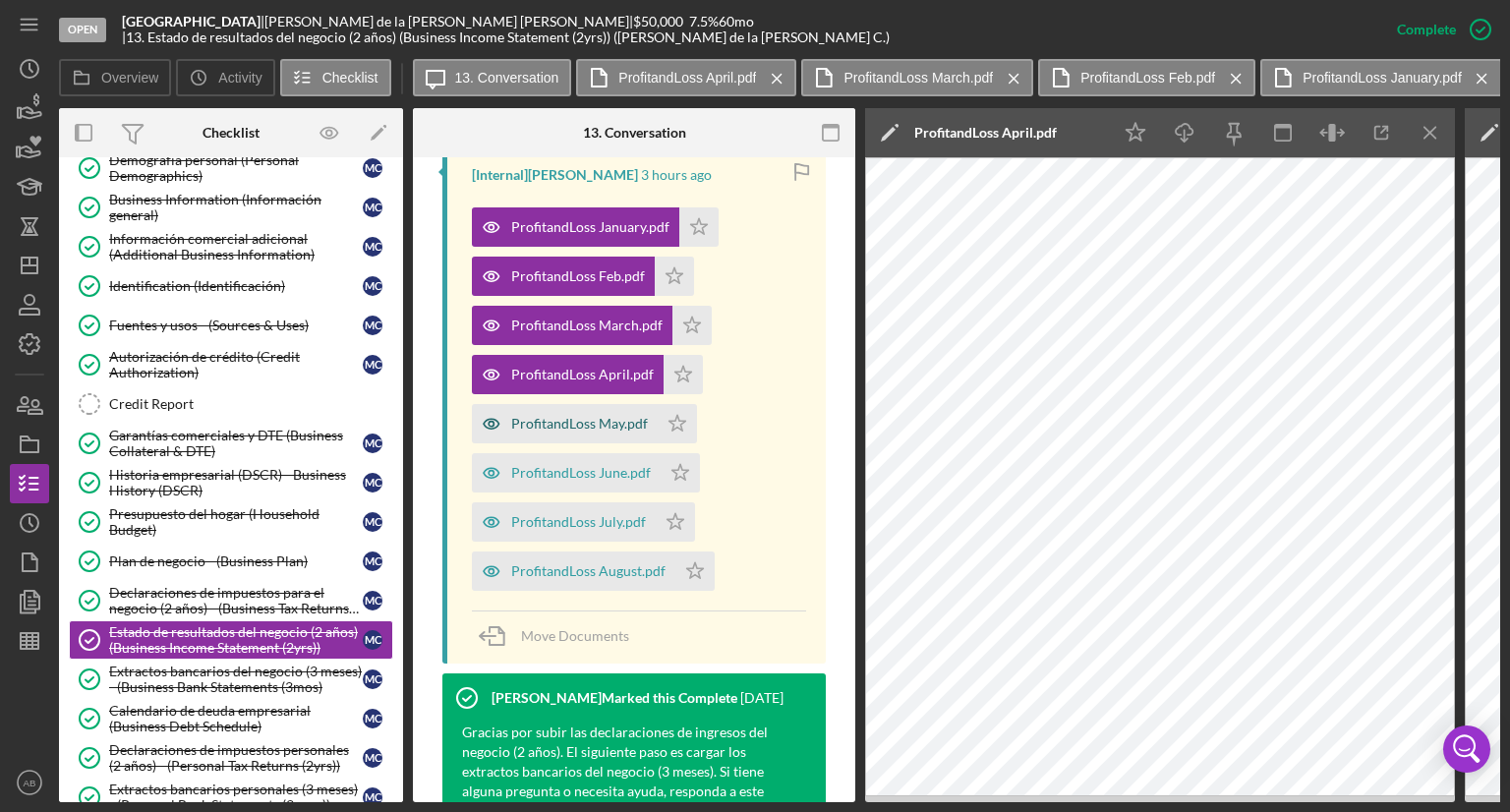
click at [550, 414] on div "ProfitandLoss May.pdf" at bounding box center [565, 423] width 186 height 39
click at [546, 469] on div "ProfitandLoss June.pdf" at bounding box center [581, 473] width 140 height 16
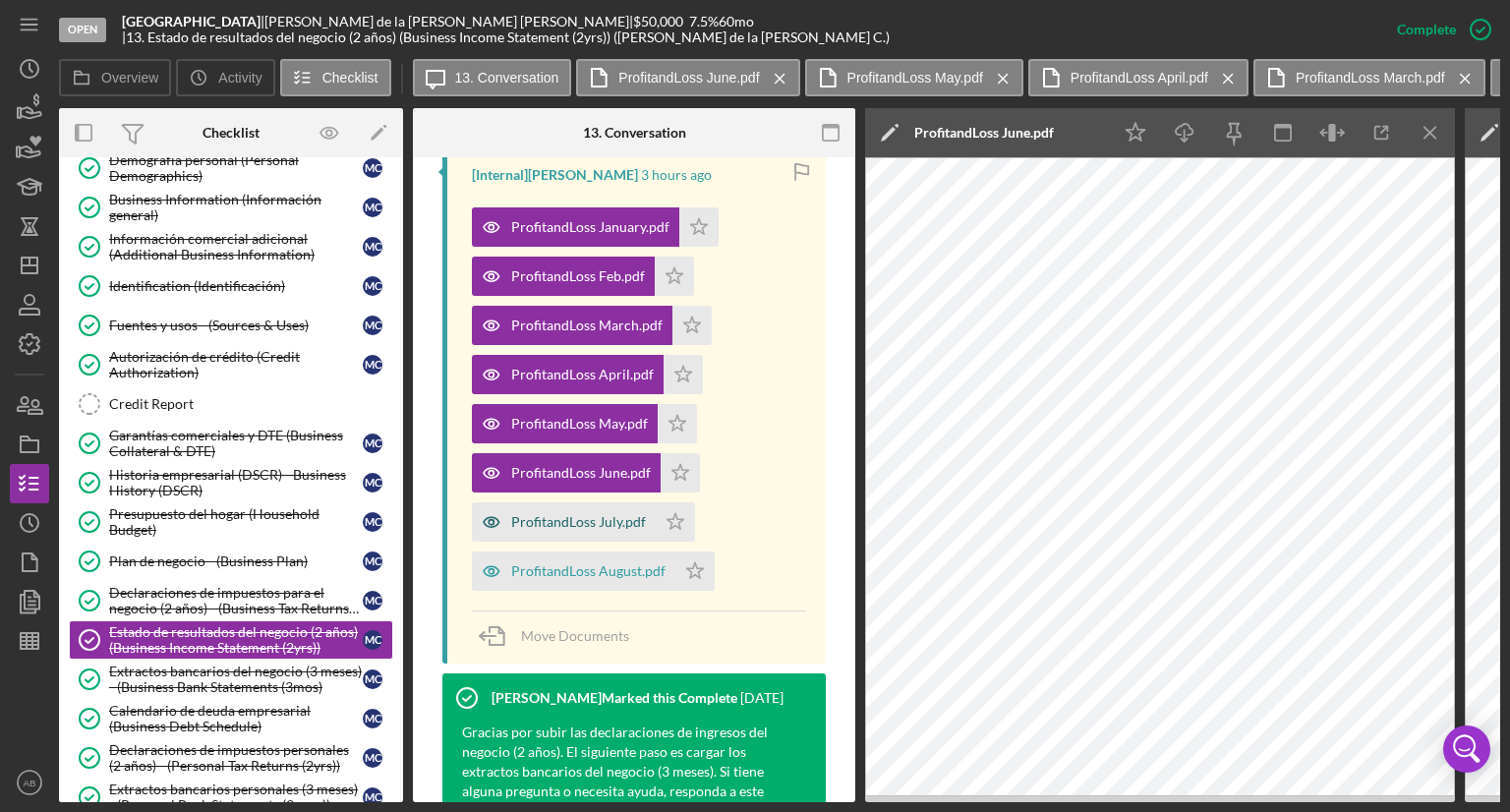
click at [521, 528] on div "ProfitandLoss July.pdf" at bounding box center [578, 522] width 135 height 16
click at [528, 563] on div "ProfitandLoss August.pdf" at bounding box center [588, 571] width 154 height 16
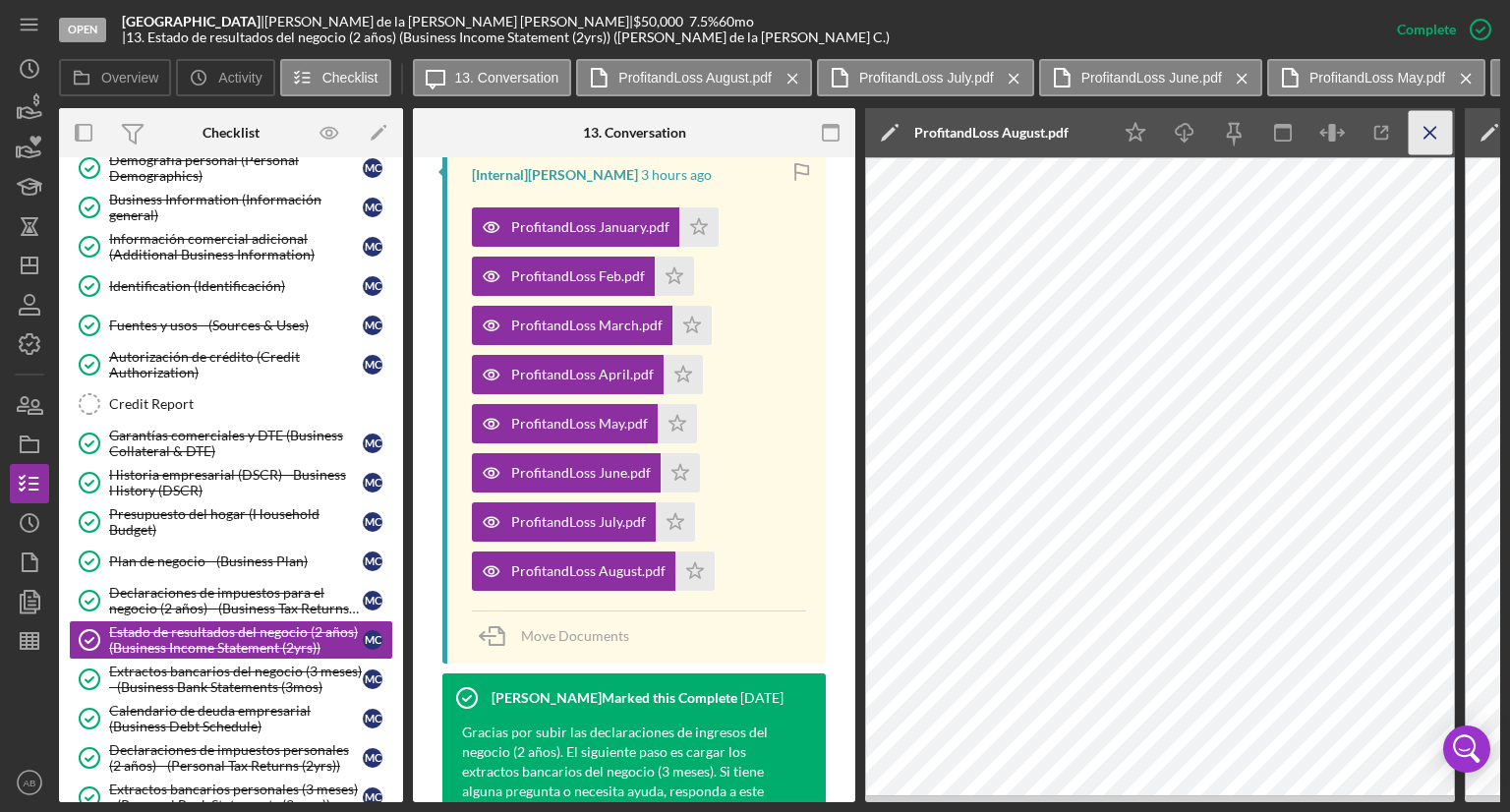
click at [1435, 134] on icon "Icon/Menu Close" at bounding box center [1430, 133] width 44 height 44
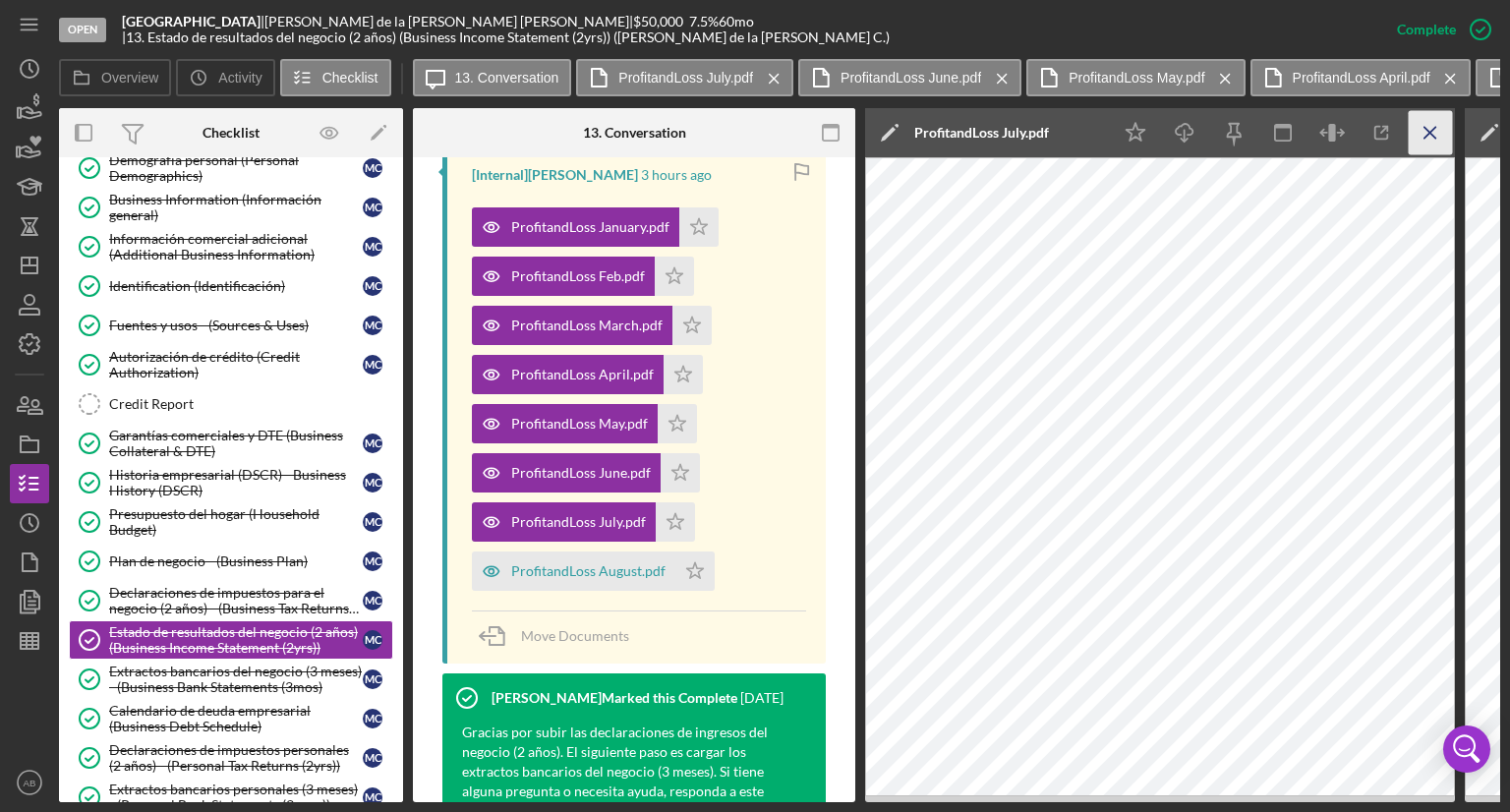
click at [1422, 134] on icon "Icon/Menu Close" at bounding box center [1430, 133] width 44 height 44
click at [1432, 137] on icon "Icon/Menu Close" at bounding box center [1430, 133] width 44 height 44
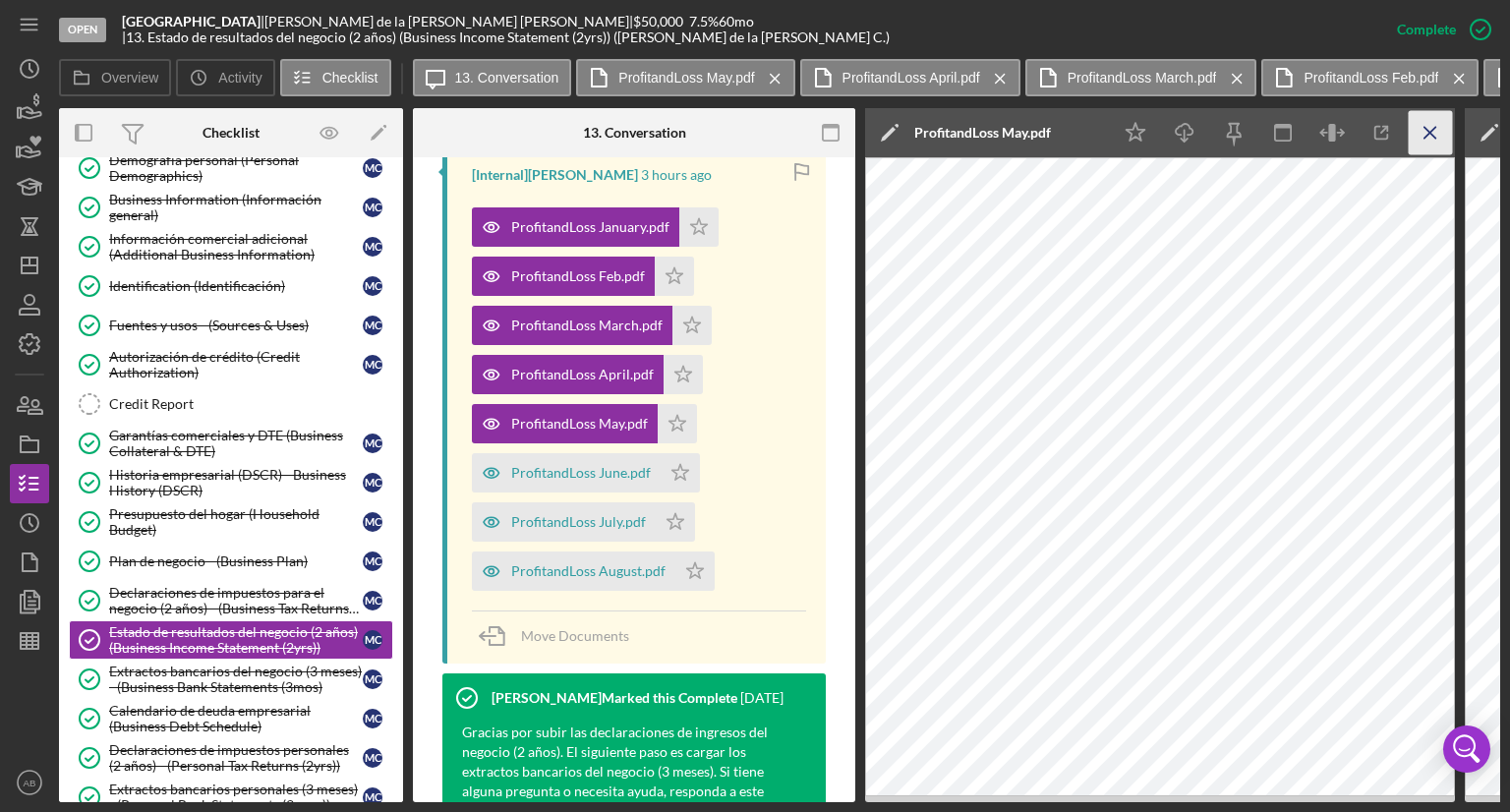
click at [1427, 127] on icon "Icon/Menu Close" at bounding box center [1430, 133] width 44 height 44
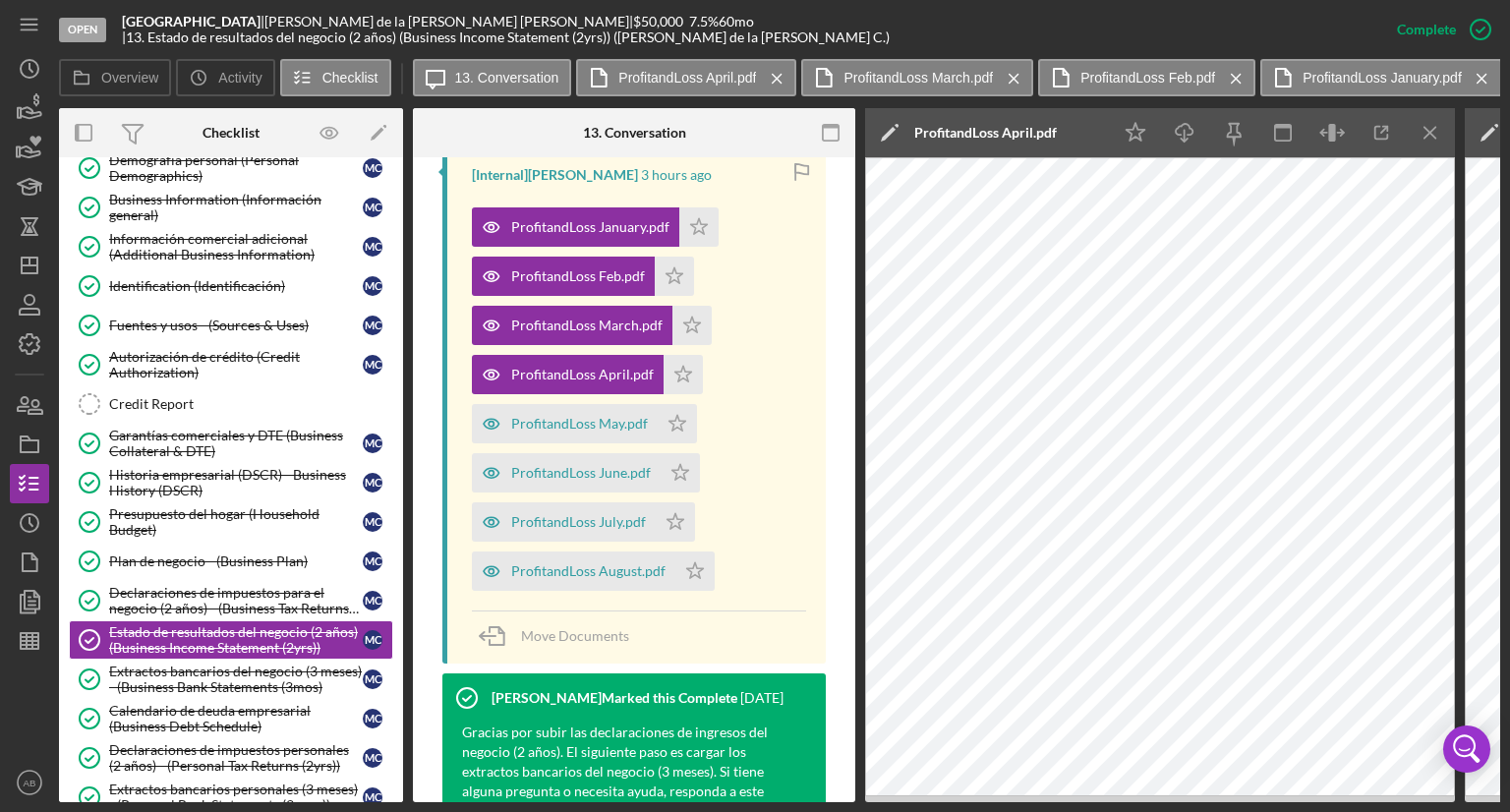
click at [1427, 127] on icon "Icon/Menu Close" at bounding box center [1430, 133] width 44 height 44
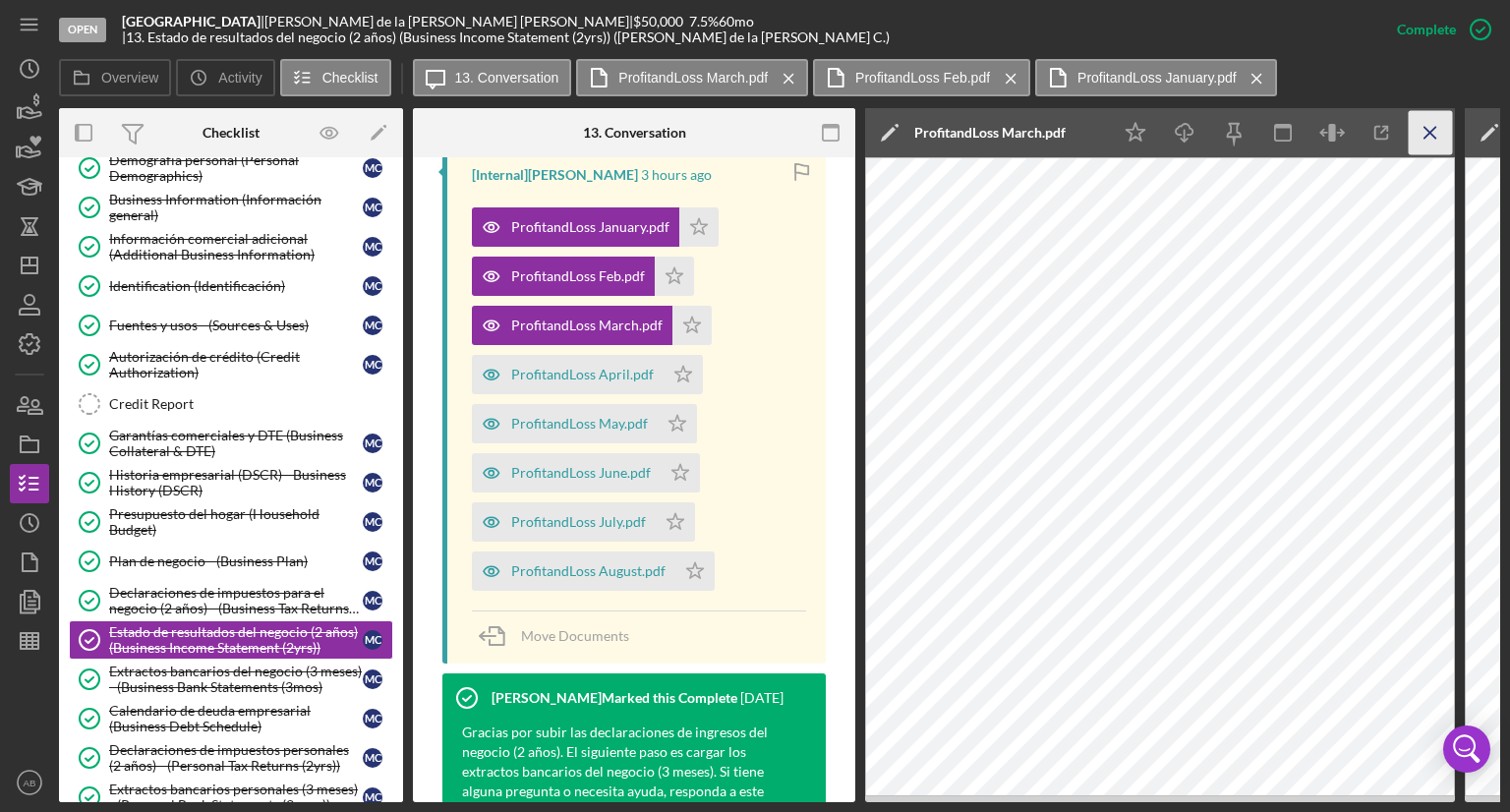
click at [1429, 127] on icon "Icon/Menu Close" at bounding box center [1430, 133] width 44 height 44
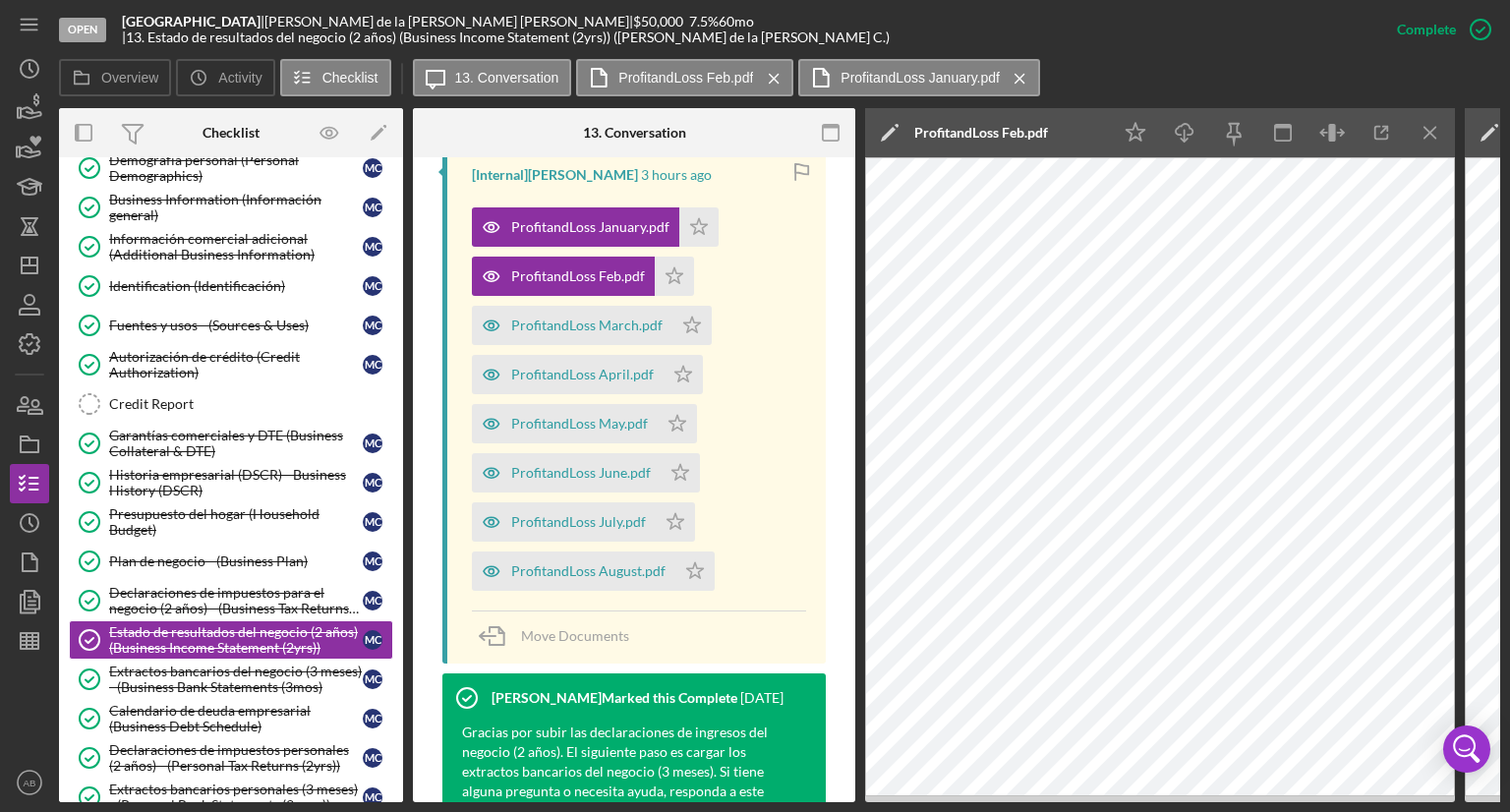
click at [1429, 127] on icon "Icon/Menu Close" at bounding box center [1430, 133] width 44 height 44
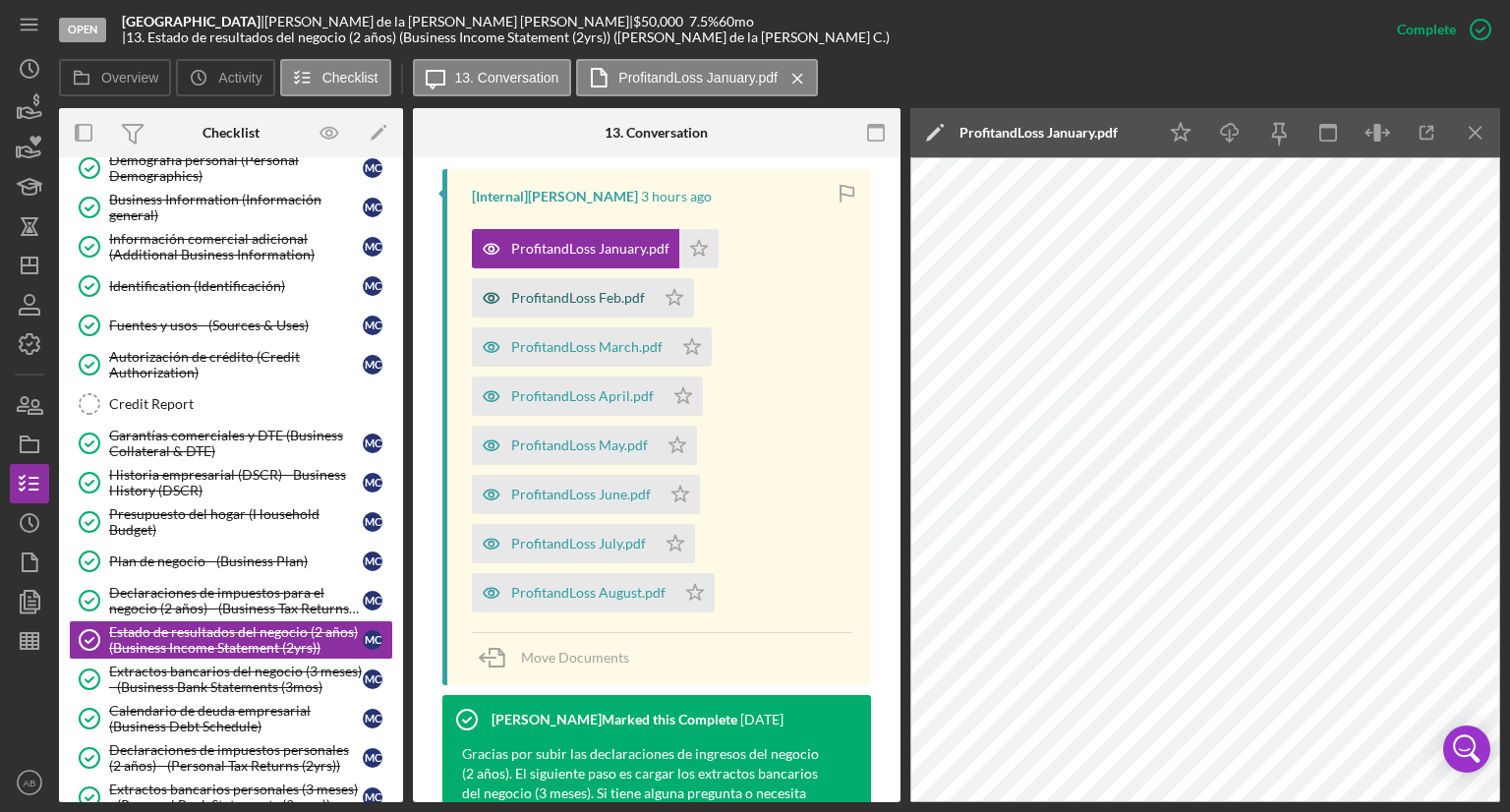
click at [550, 290] on div "ProfitandLoss Feb.pdf" at bounding box center [578, 298] width 134 height 16
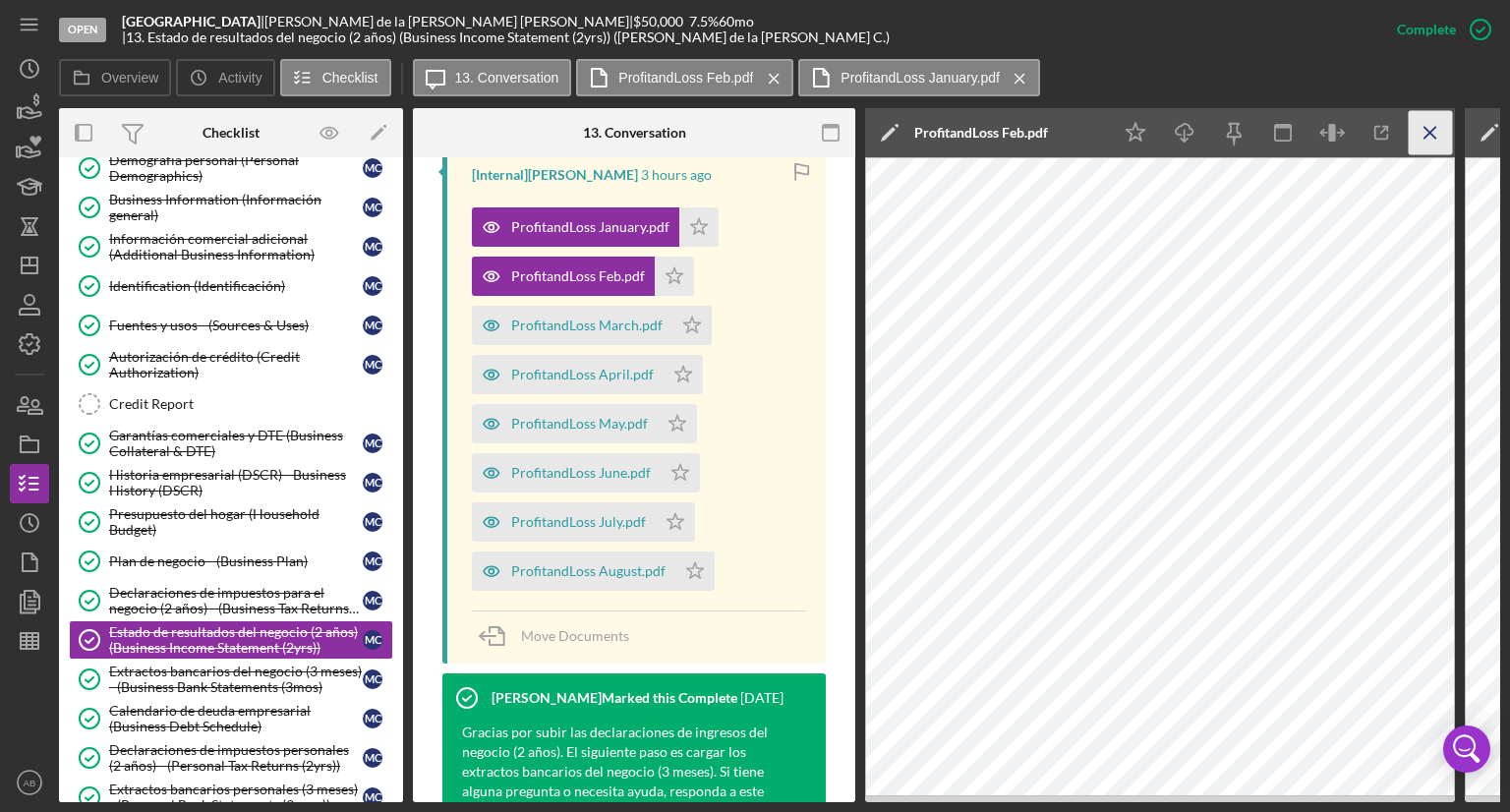
click at [1434, 135] on icon "Icon/Menu Close" at bounding box center [1430, 133] width 44 height 44
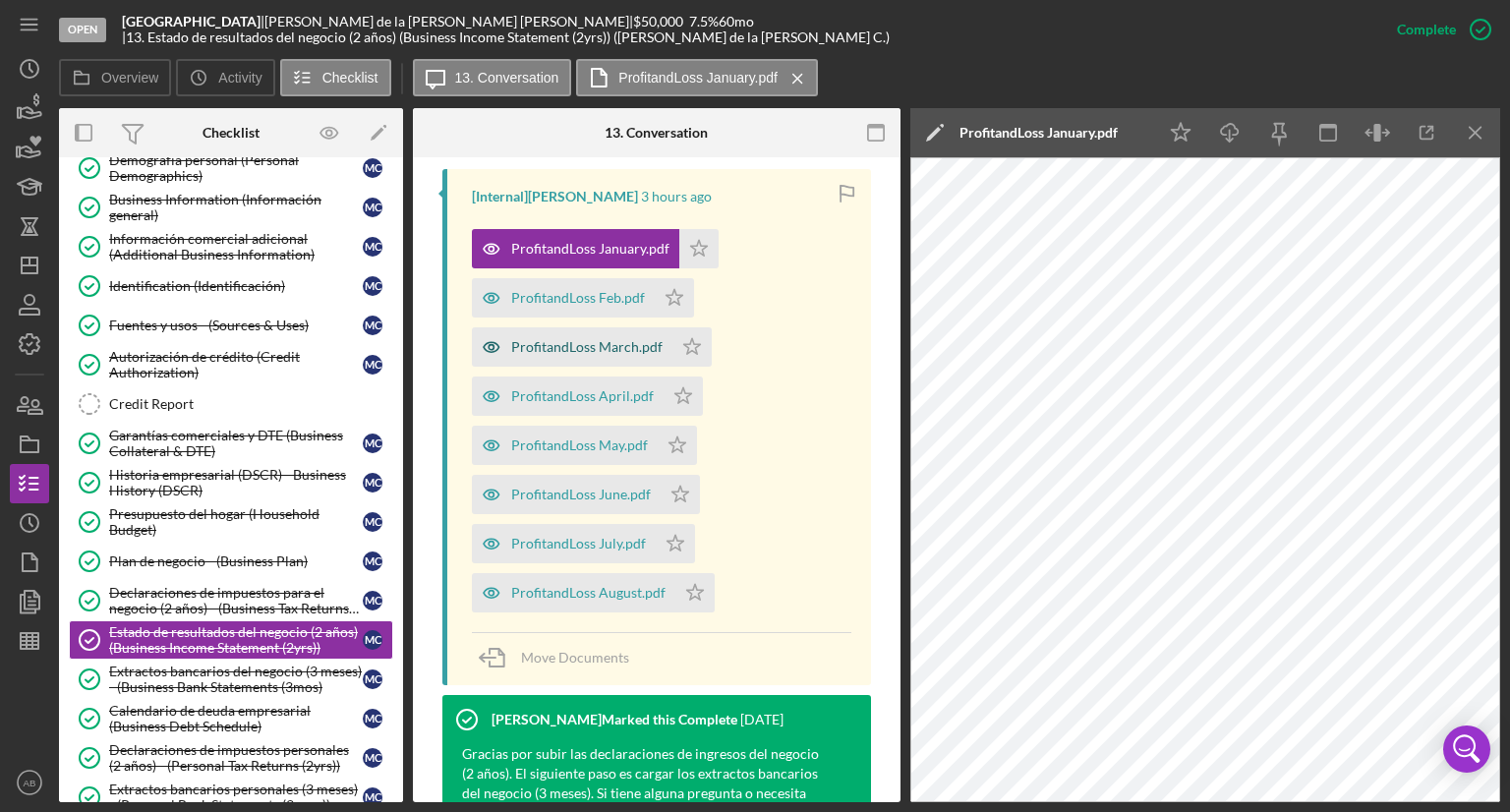
click at [567, 339] on div "ProfitandLoss March.pdf" at bounding box center [586, 347] width 151 height 16
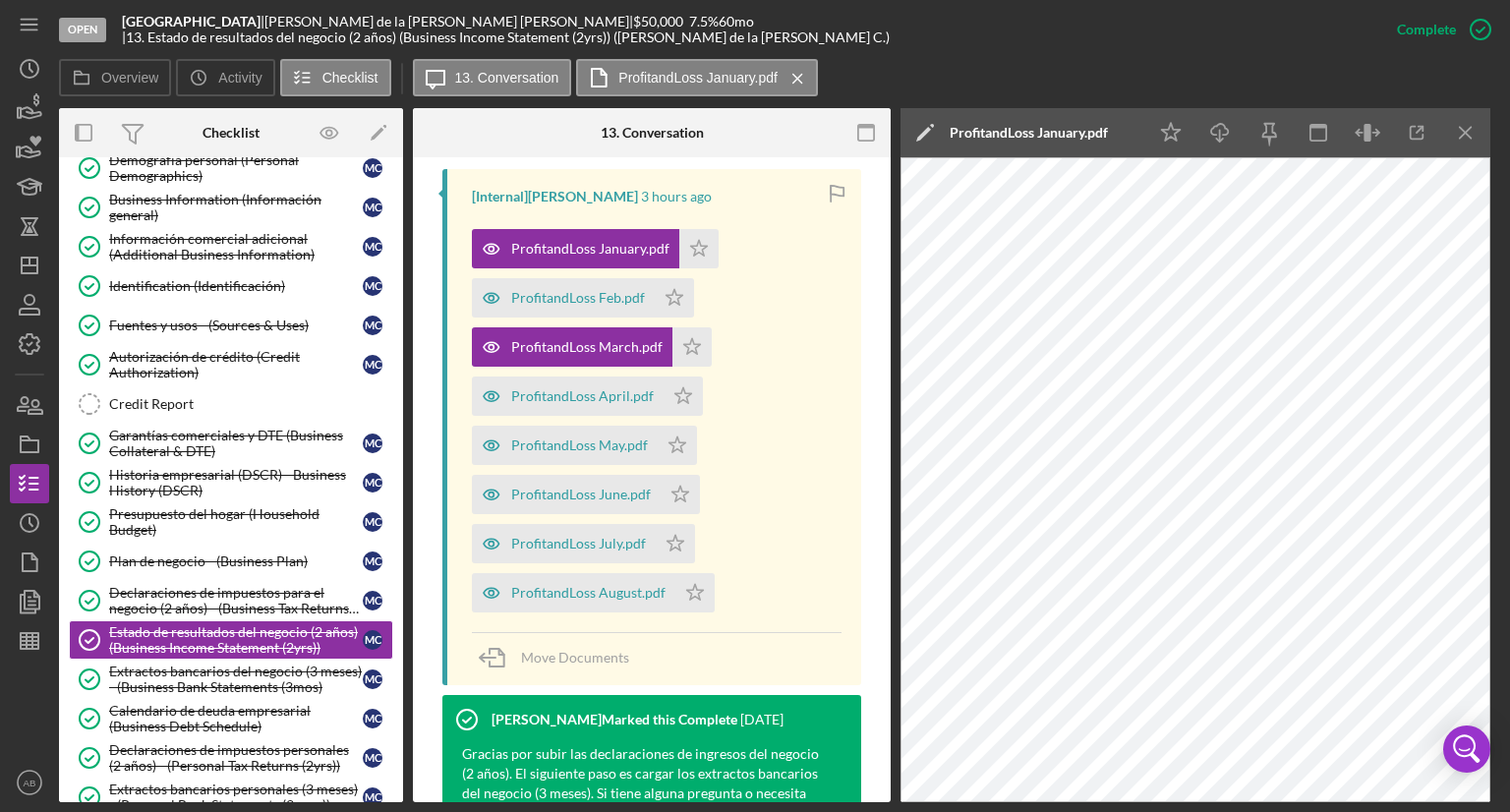
scroll to position [710, 0]
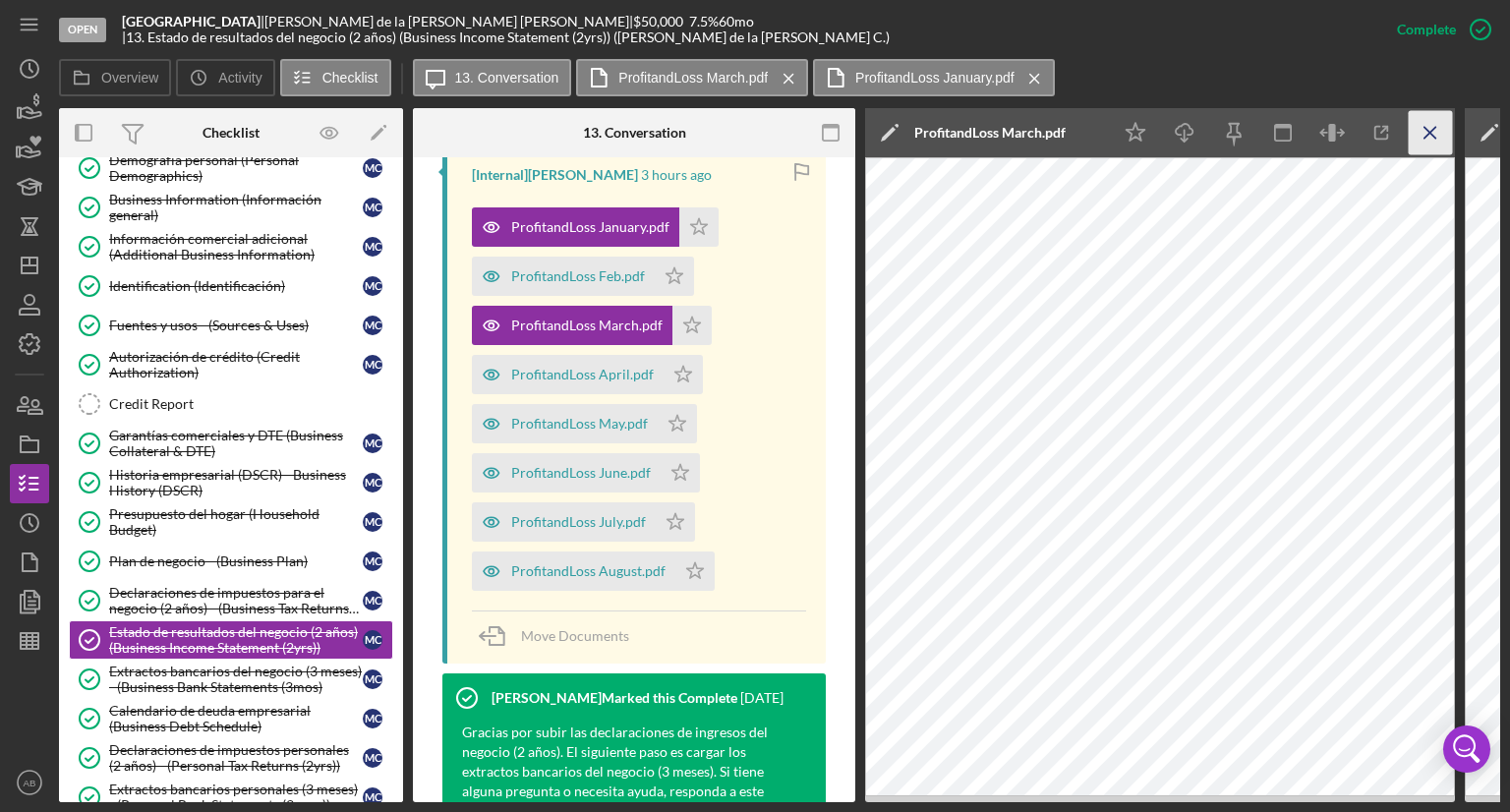
click at [1438, 135] on icon "Icon/Menu Close" at bounding box center [1430, 133] width 44 height 44
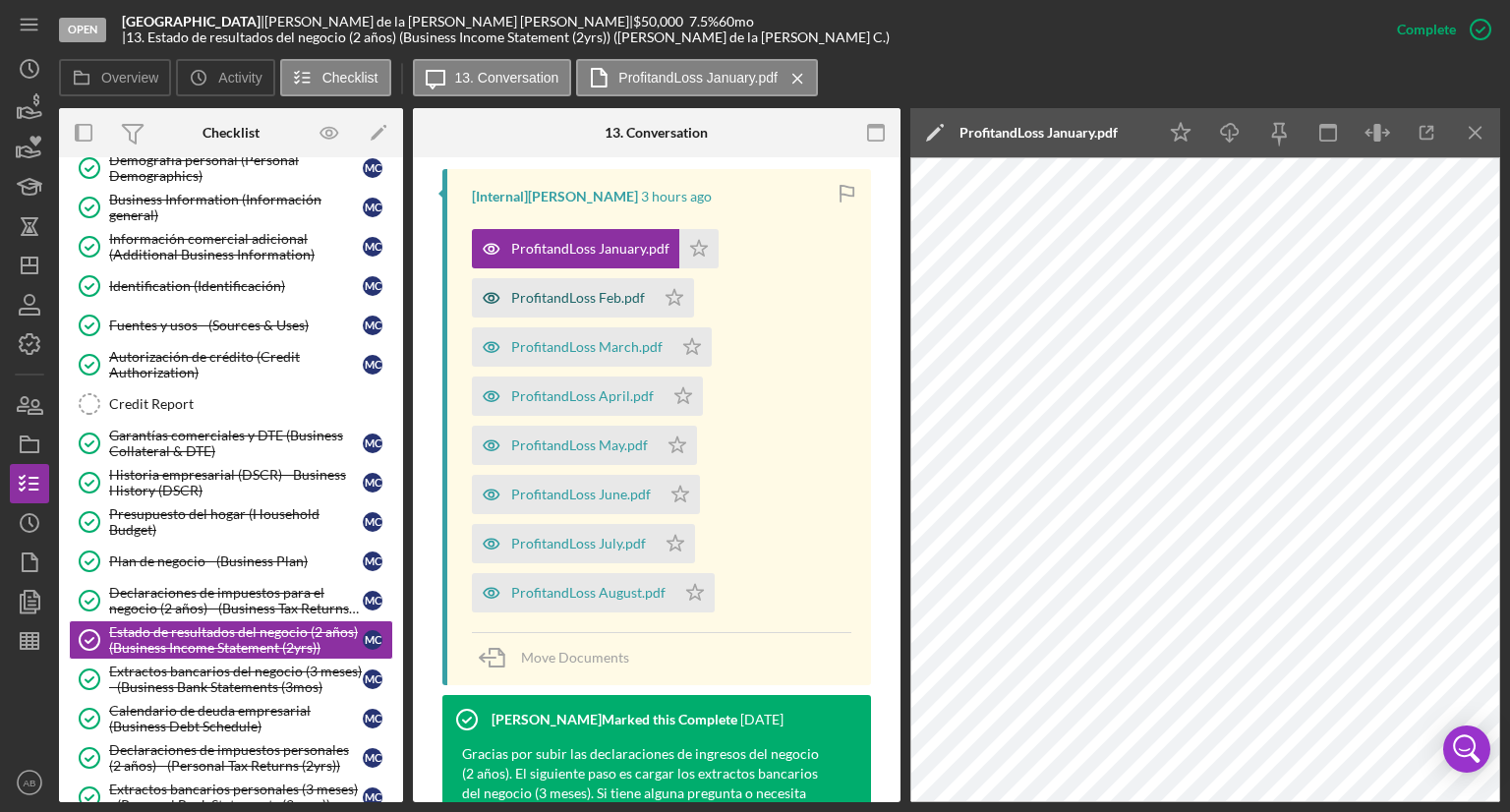
click at [525, 290] on div "ProfitandLoss Feb.pdf" at bounding box center [578, 298] width 134 height 16
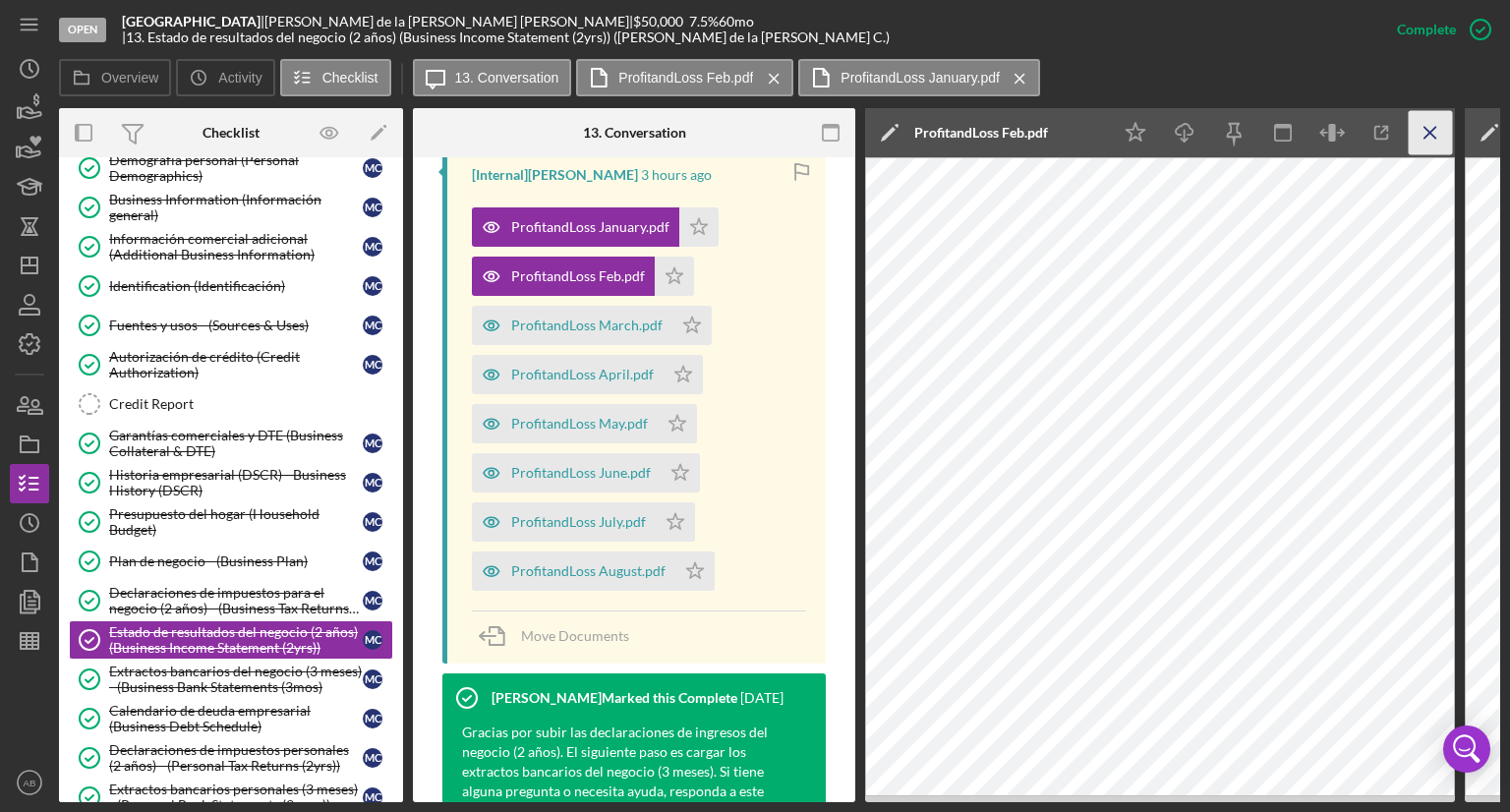
click at [1439, 127] on icon "Icon/Menu Close" at bounding box center [1430, 133] width 44 height 44
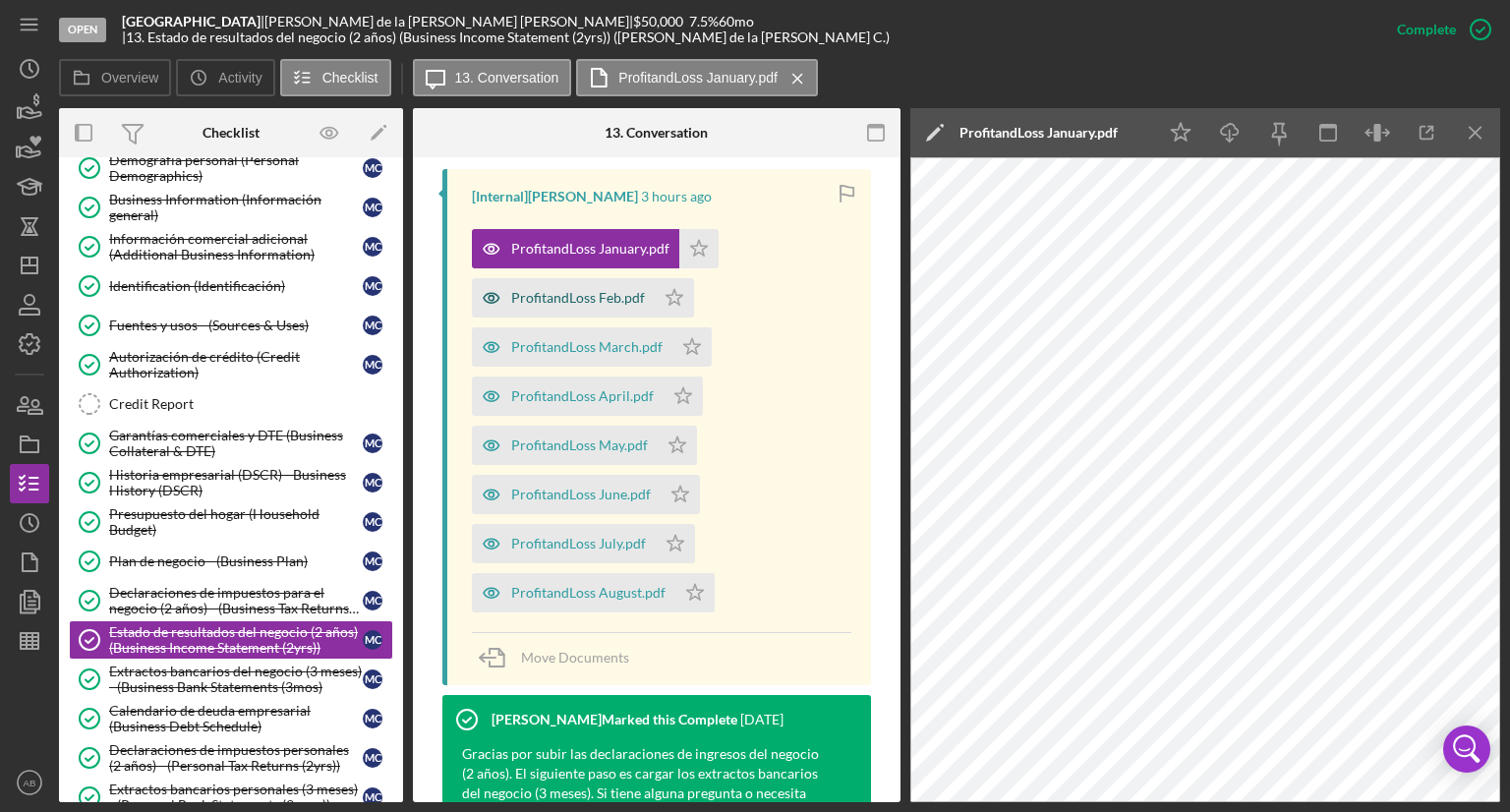
click at [574, 290] on div "ProfitandLoss Feb.pdf" at bounding box center [578, 298] width 134 height 16
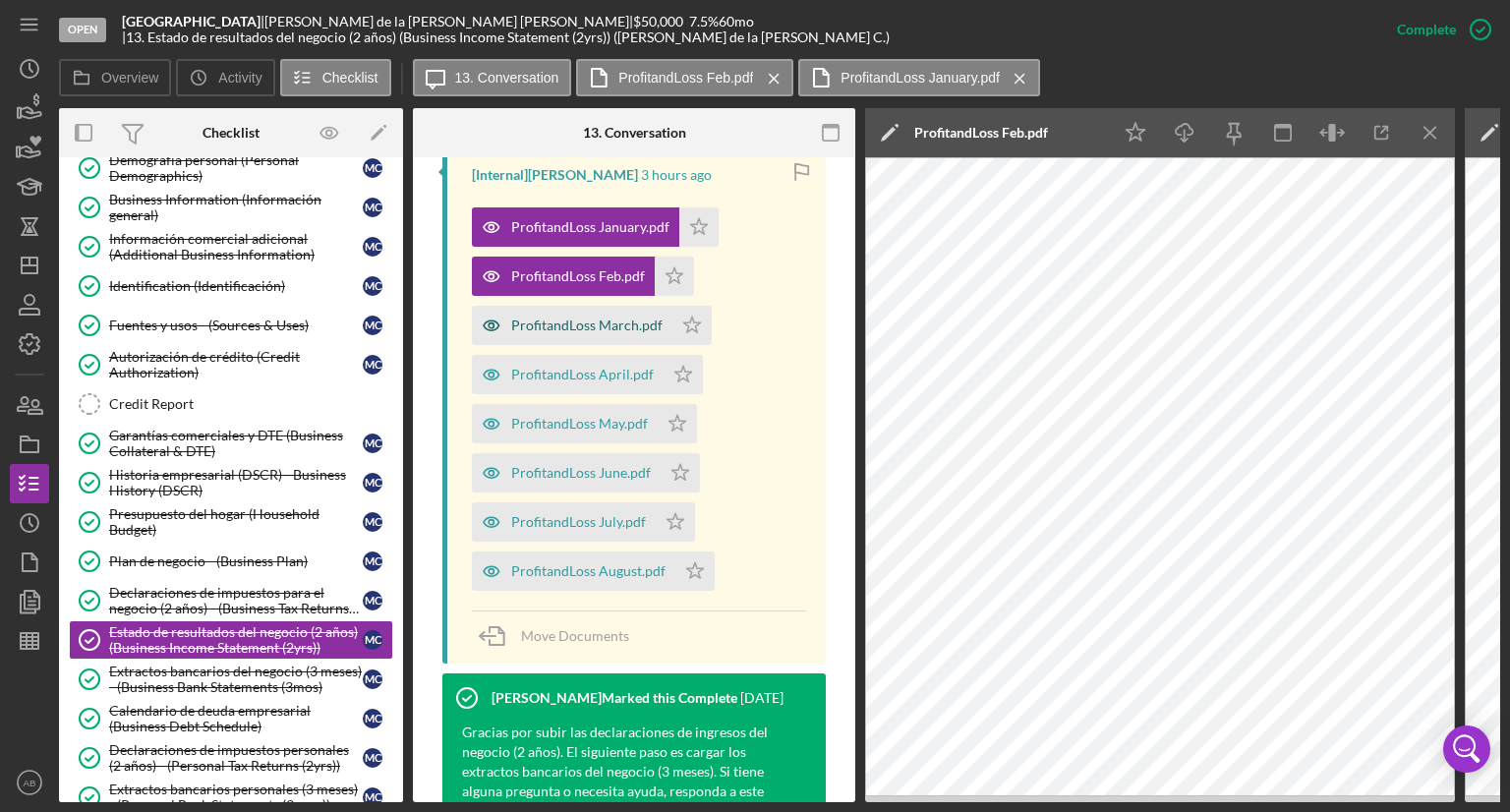
click at [538, 324] on div "ProfitandLoss March.pdf" at bounding box center [586, 325] width 151 height 16
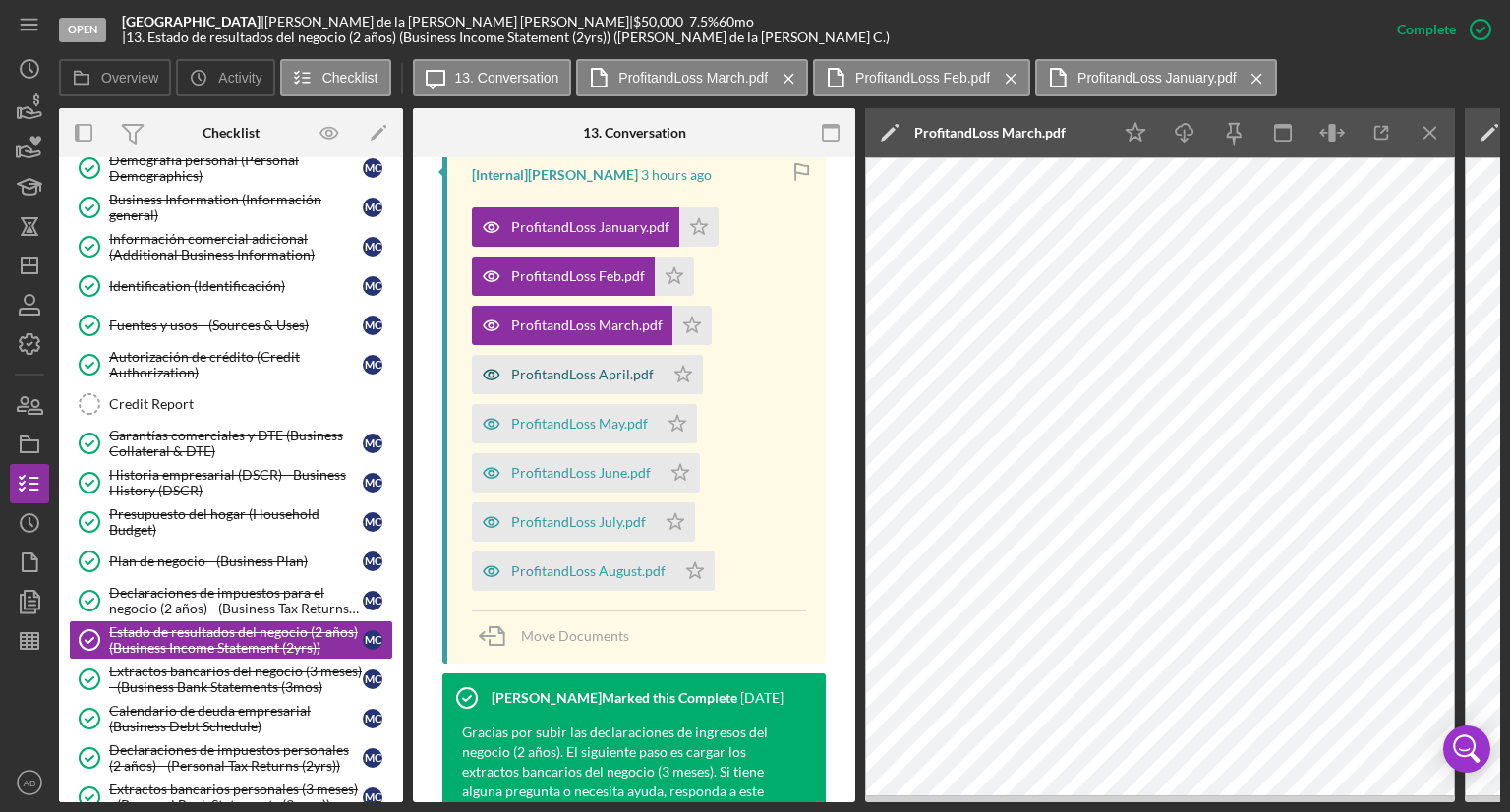
click at [546, 363] on div "ProfitandLoss April.pdf" at bounding box center [568, 374] width 192 height 39
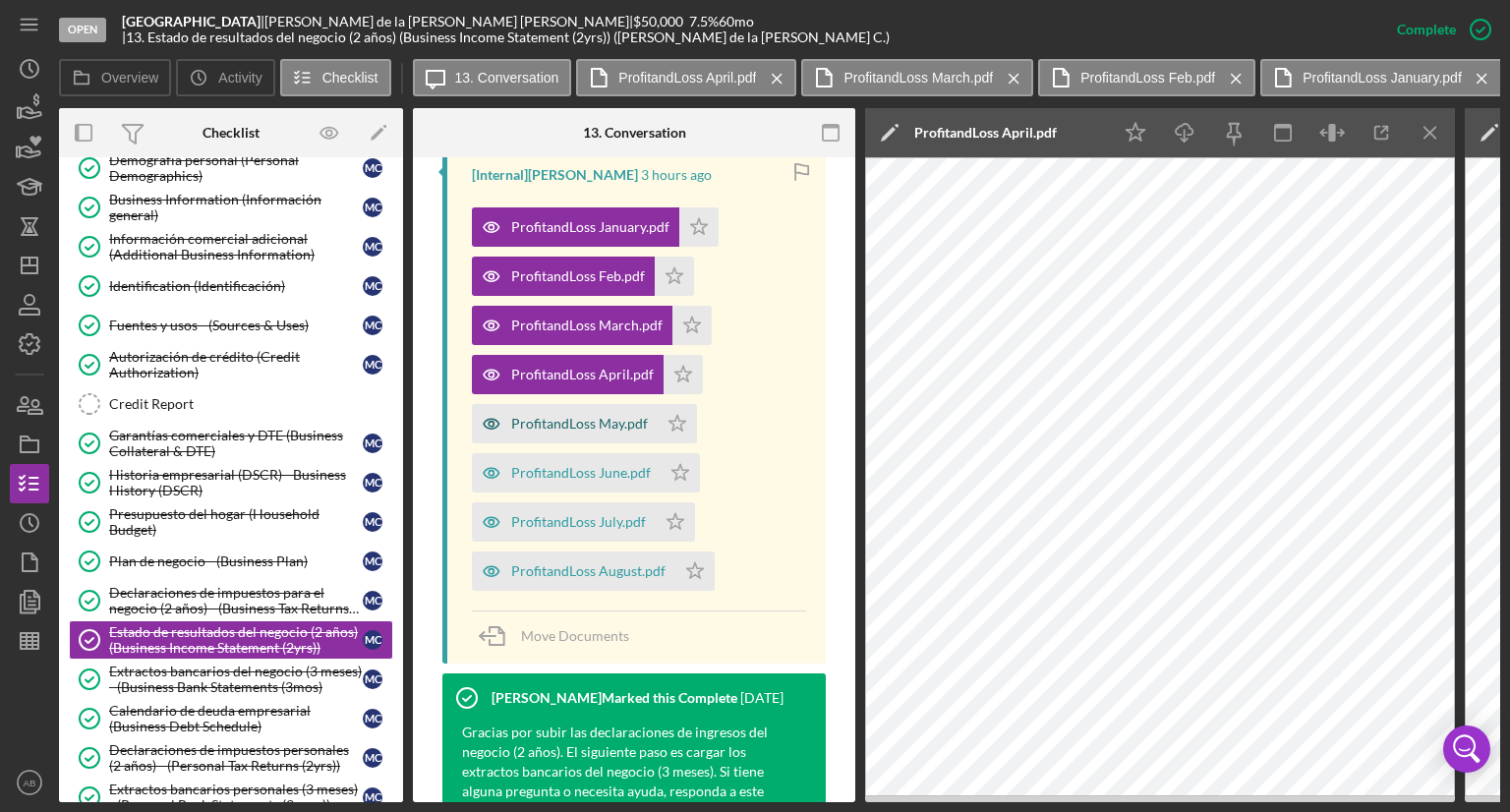
click at [543, 414] on div "ProfitandLoss May.pdf" at bounding box center [565, 423] width 186 height 39
click at [540, 468] on div "ProfitandLoss June.pdf" at bounding box center [581, 473] width 140 height 16
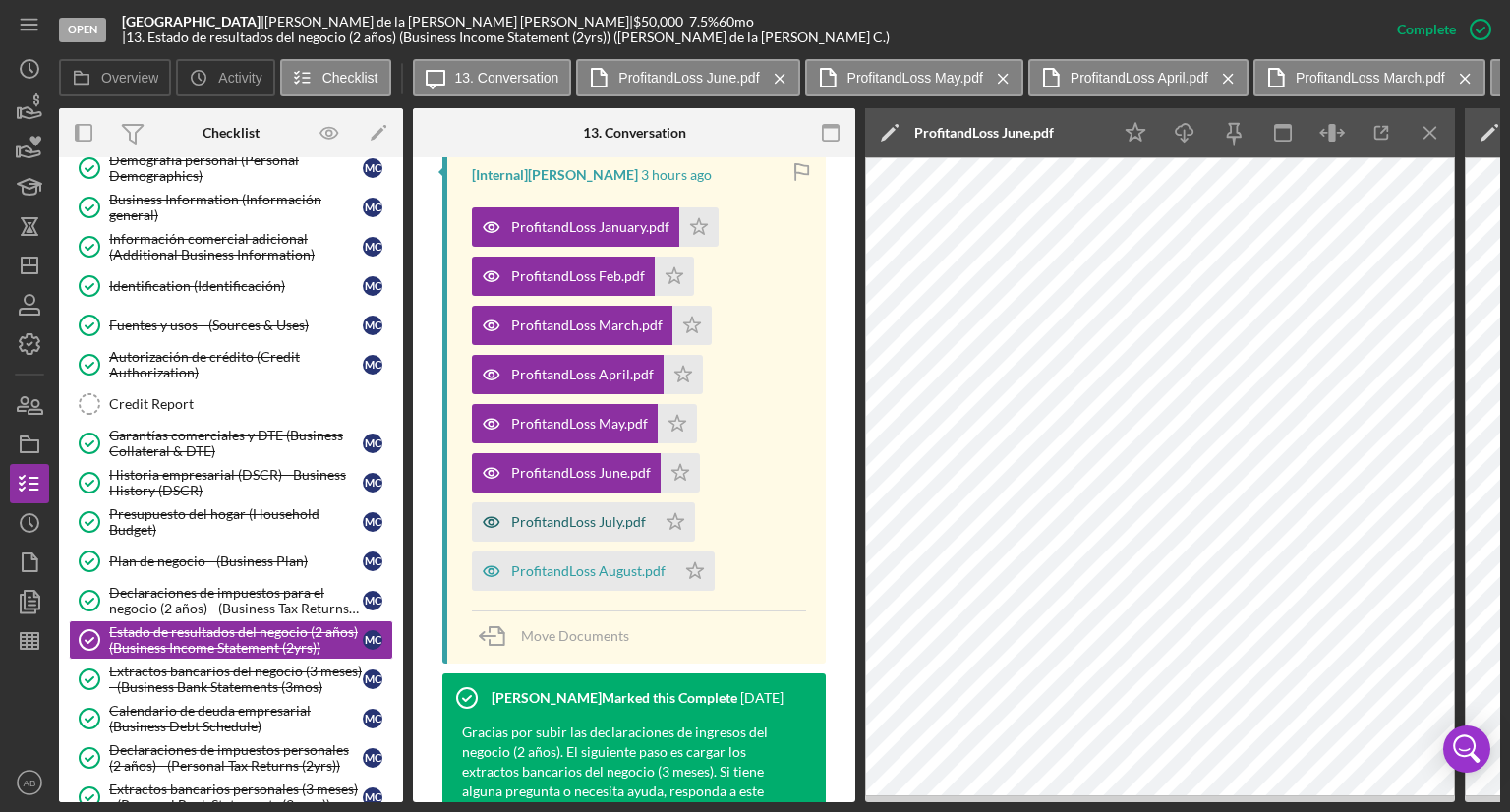
click at [576, 528] on div "ProfitandLoss July.pdf" at bounding box center [578, 522] width 135 height 16
drag, startPoint x: 620, startPoint y: 576, endPoint x: 633, endPoint y: 575, distance: 12.8
click at [619, 576] on div "ProfitandLoss August.pdf" at bounding box center [588, 571] width 154 height 16
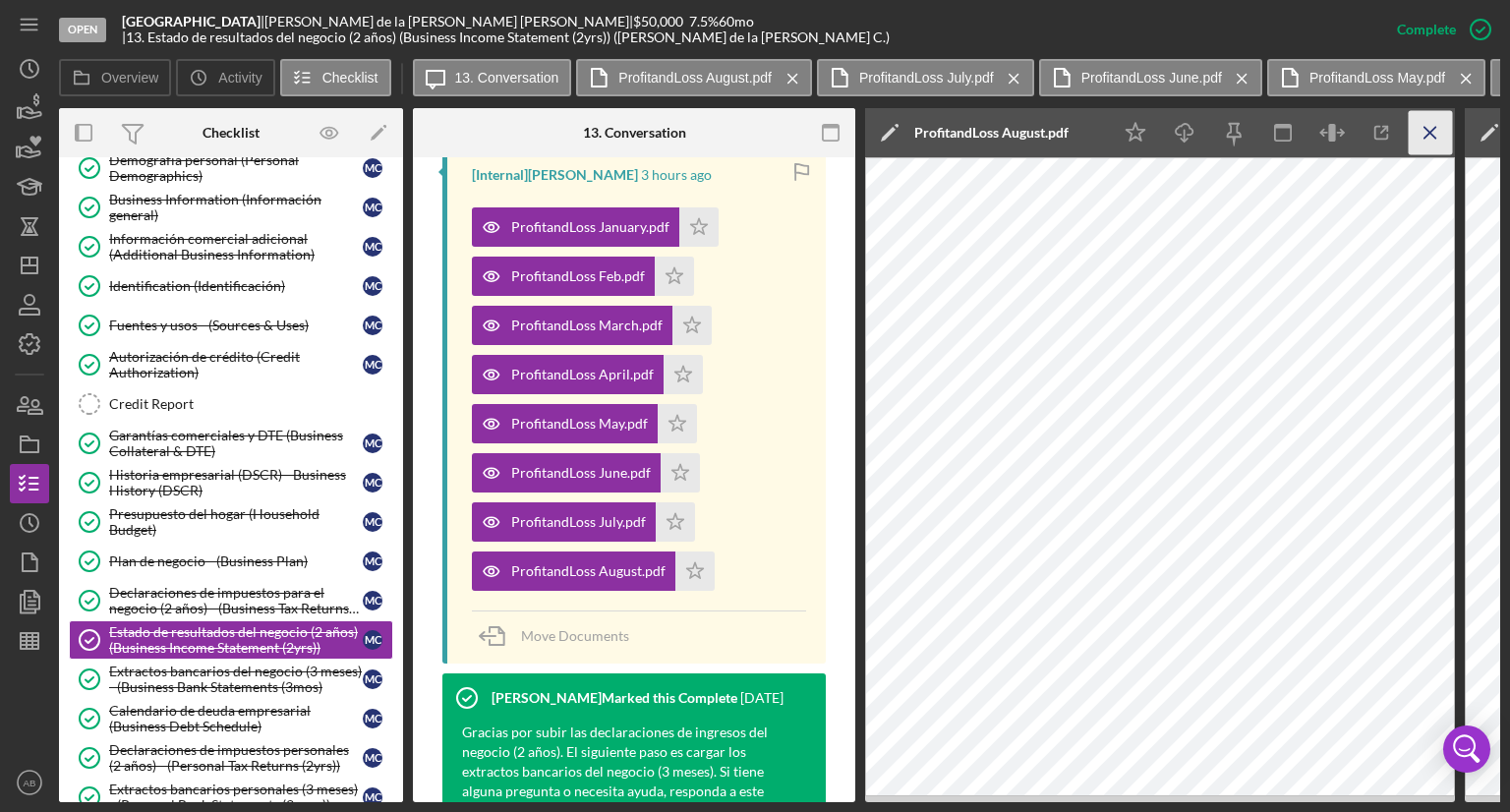
click at [1431, 132] on line "button" at bounding box center [1429, 132] width 11 height 11
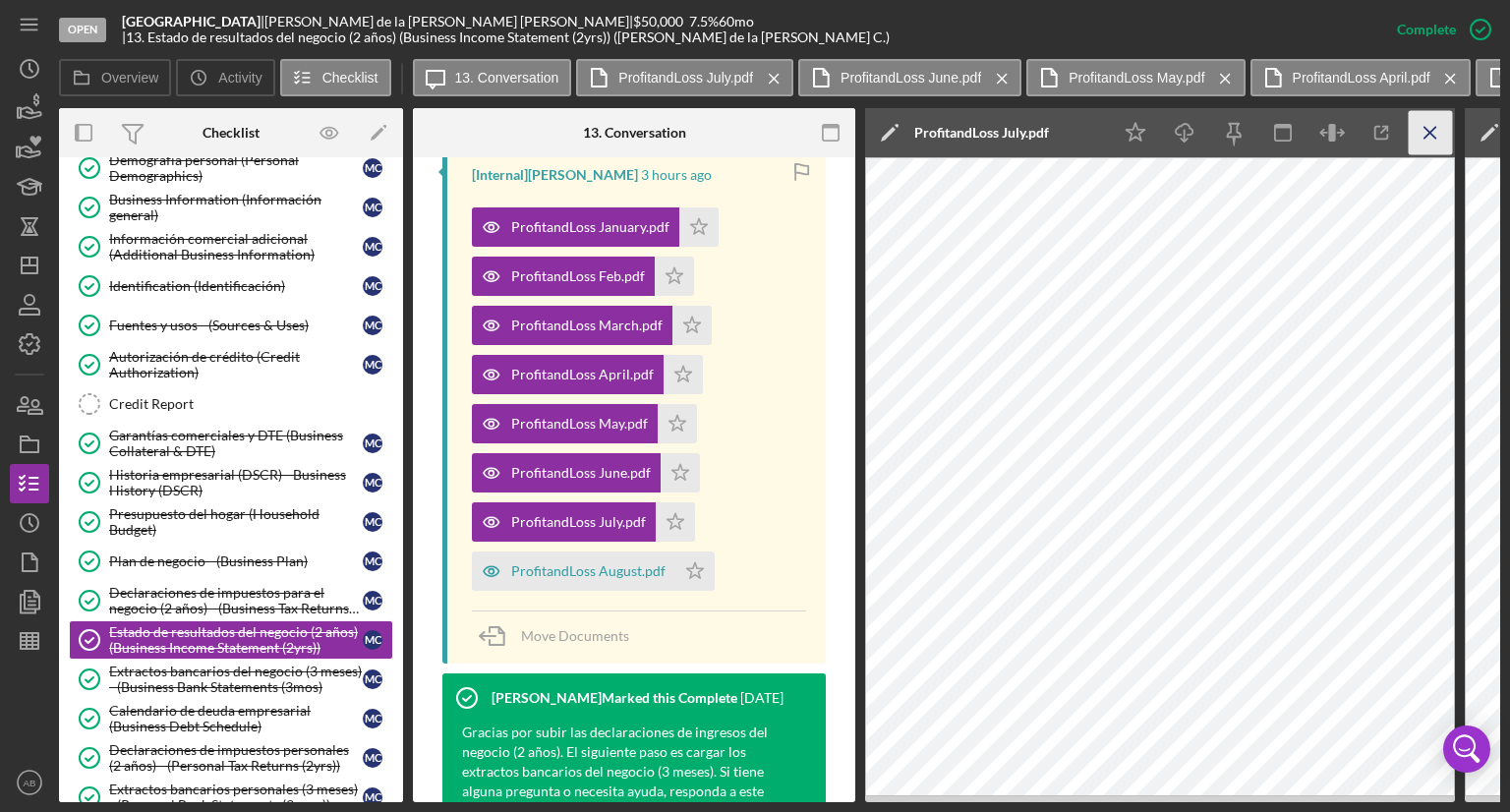
click at [1439, 133] on icon "Icon/Menu Close" at bounding box center [1430, 133] width 44 height 44
click at [1435, 138] on line "button" at bounding box center [1429, 132] width 11 height 11
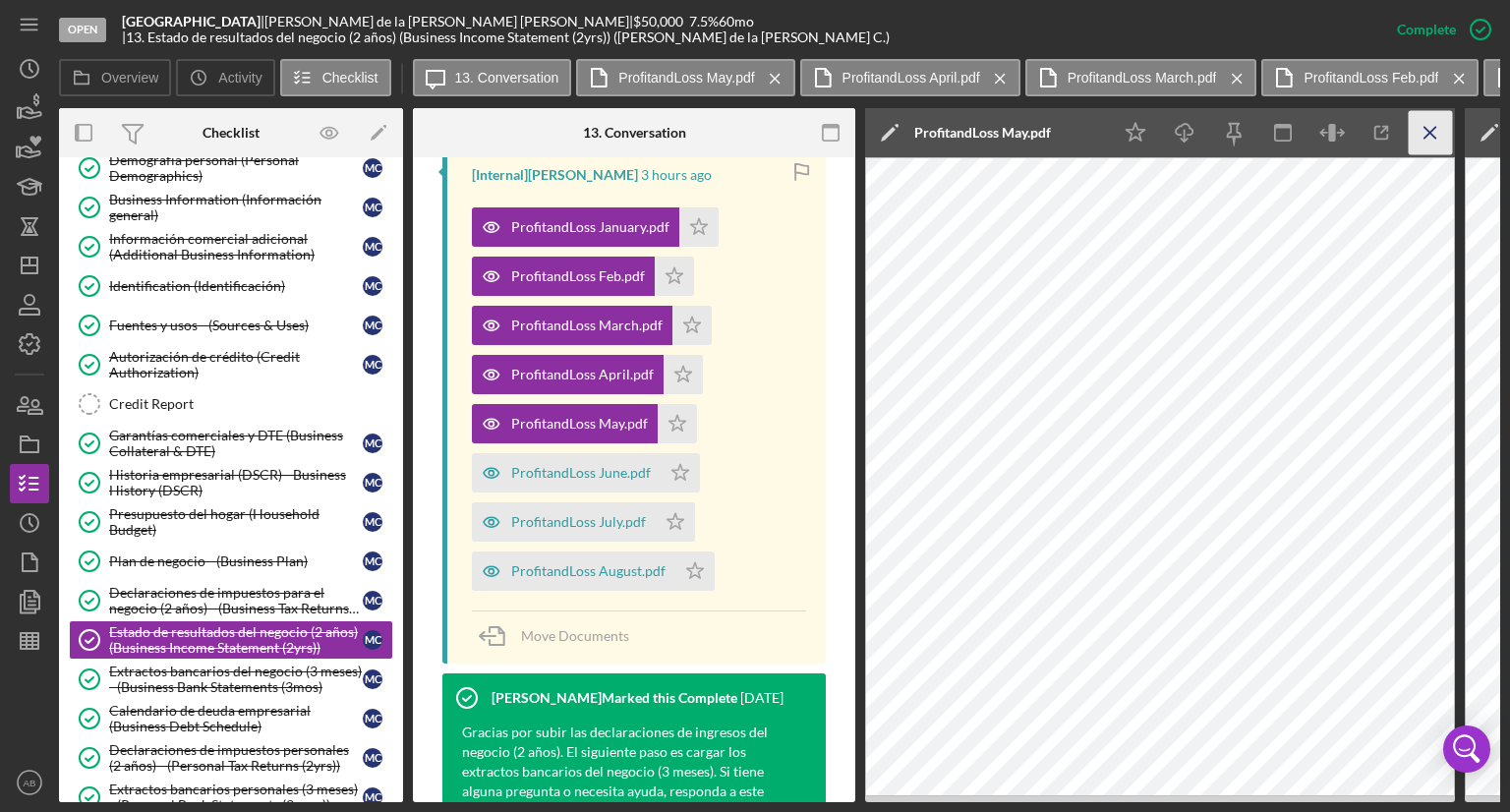
click at [1425, 135] on icon "Icon/Menu Close" at bounding box center [1430, 133] width 44 height 44
click at [1420, 129] on icon "Icon/Menu Close" at bounding box center [1430, 133] width 44 height 44
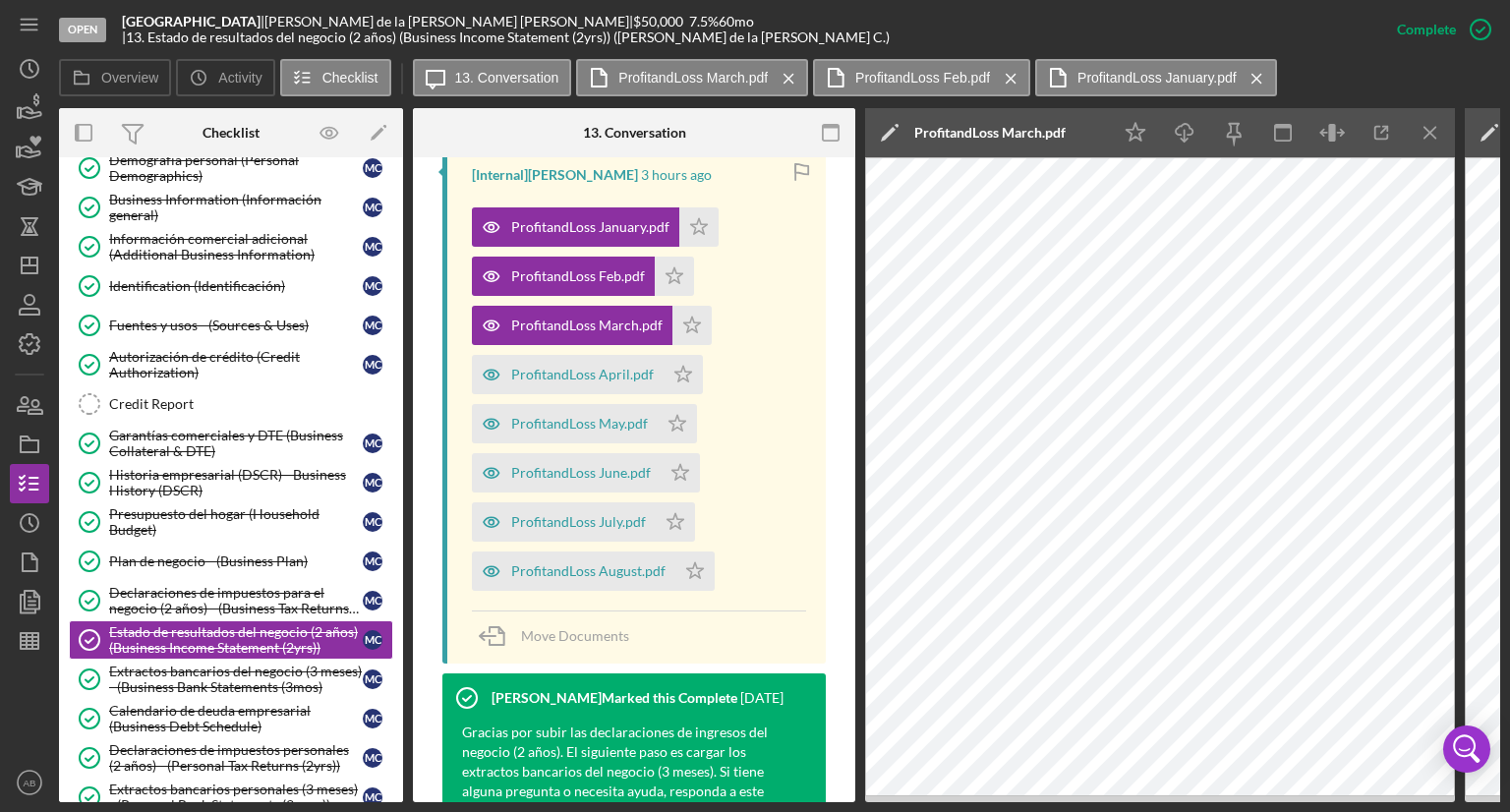
click at [1428, 139] on icon "Icon/Menu Close" at bounding box center [1430, 133] width 44 height 44
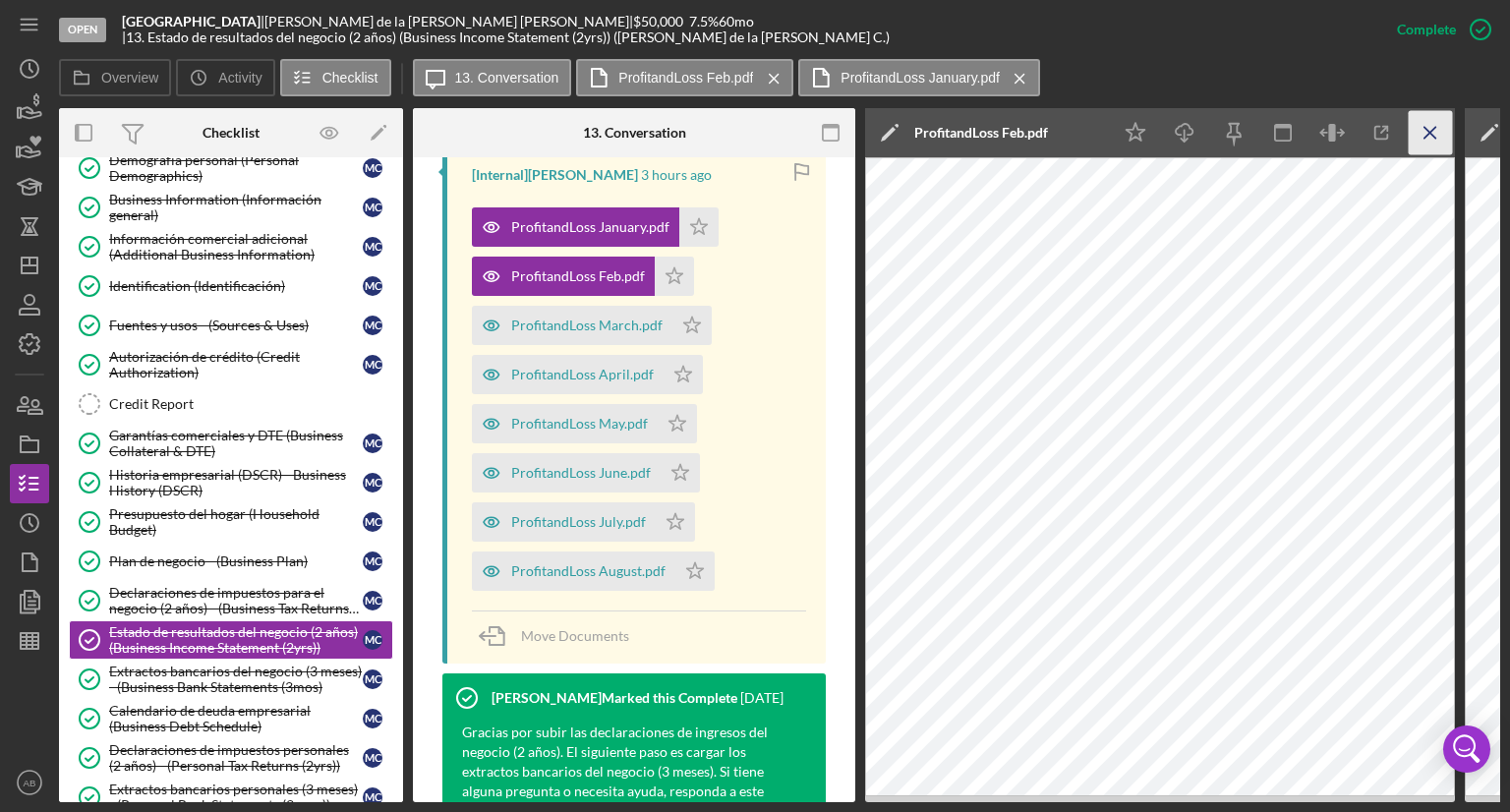
click at [1432, 126] on icon "Icon/Menu Close" at bounding box center [1430, 133] width 44 height 44
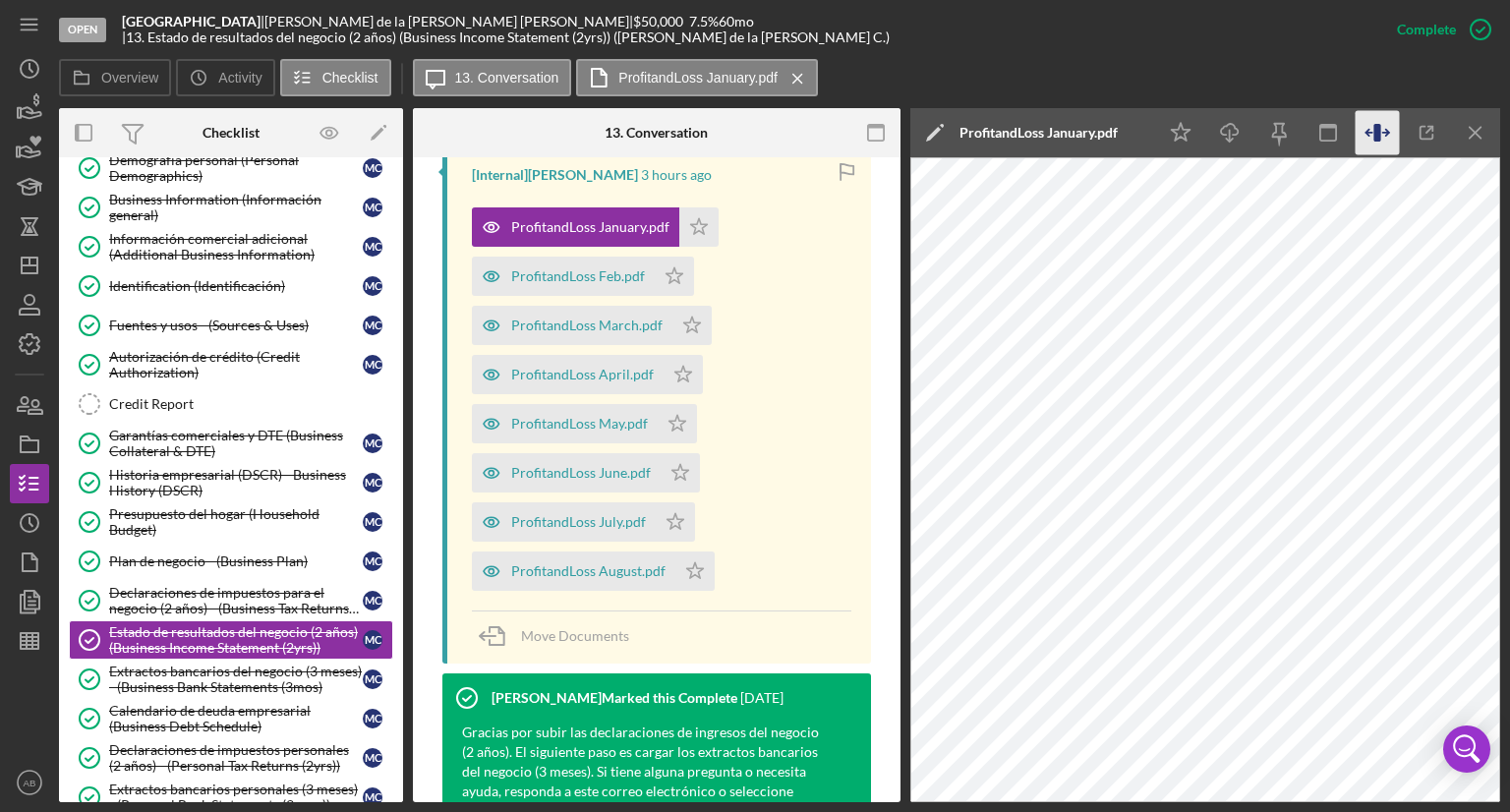
scroll to position [688, 0]
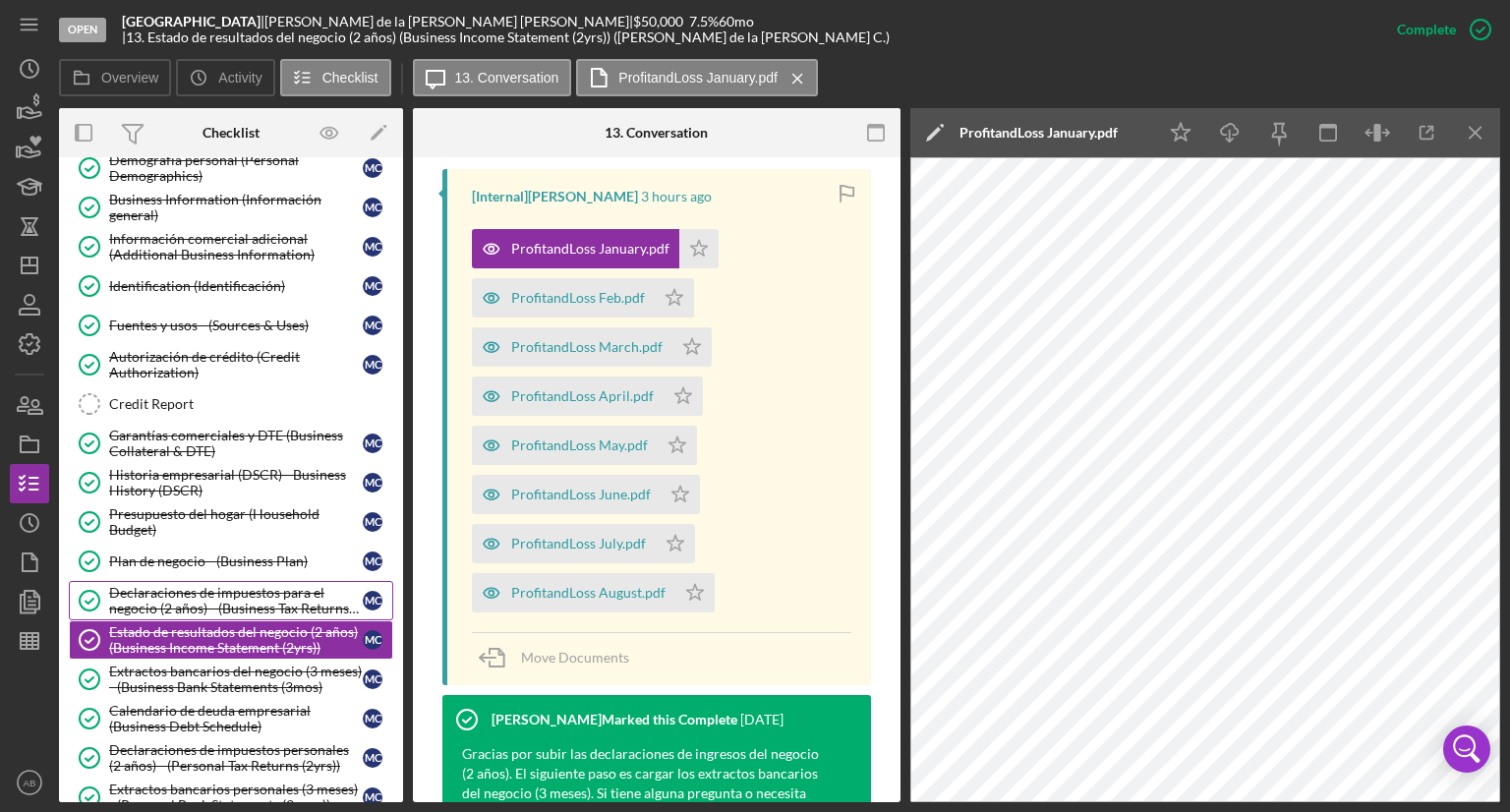
click at [134, 591] on div "Declaraciones de impuestos para el negocio (2 años) - (Business Tax Returns (2y…" at bounding box center [236, 600] width 254 height 31
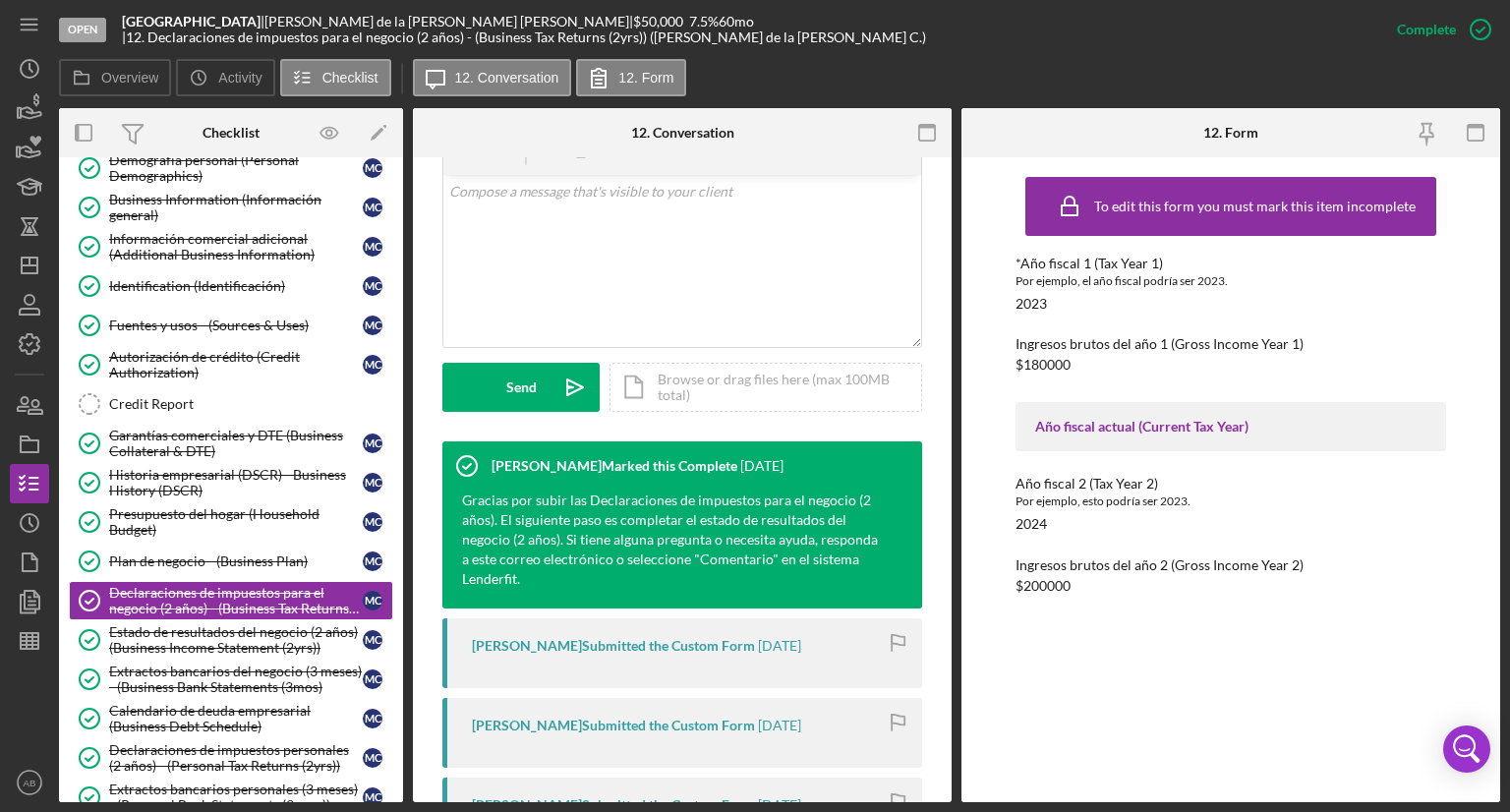
scroll to position [786, 0]
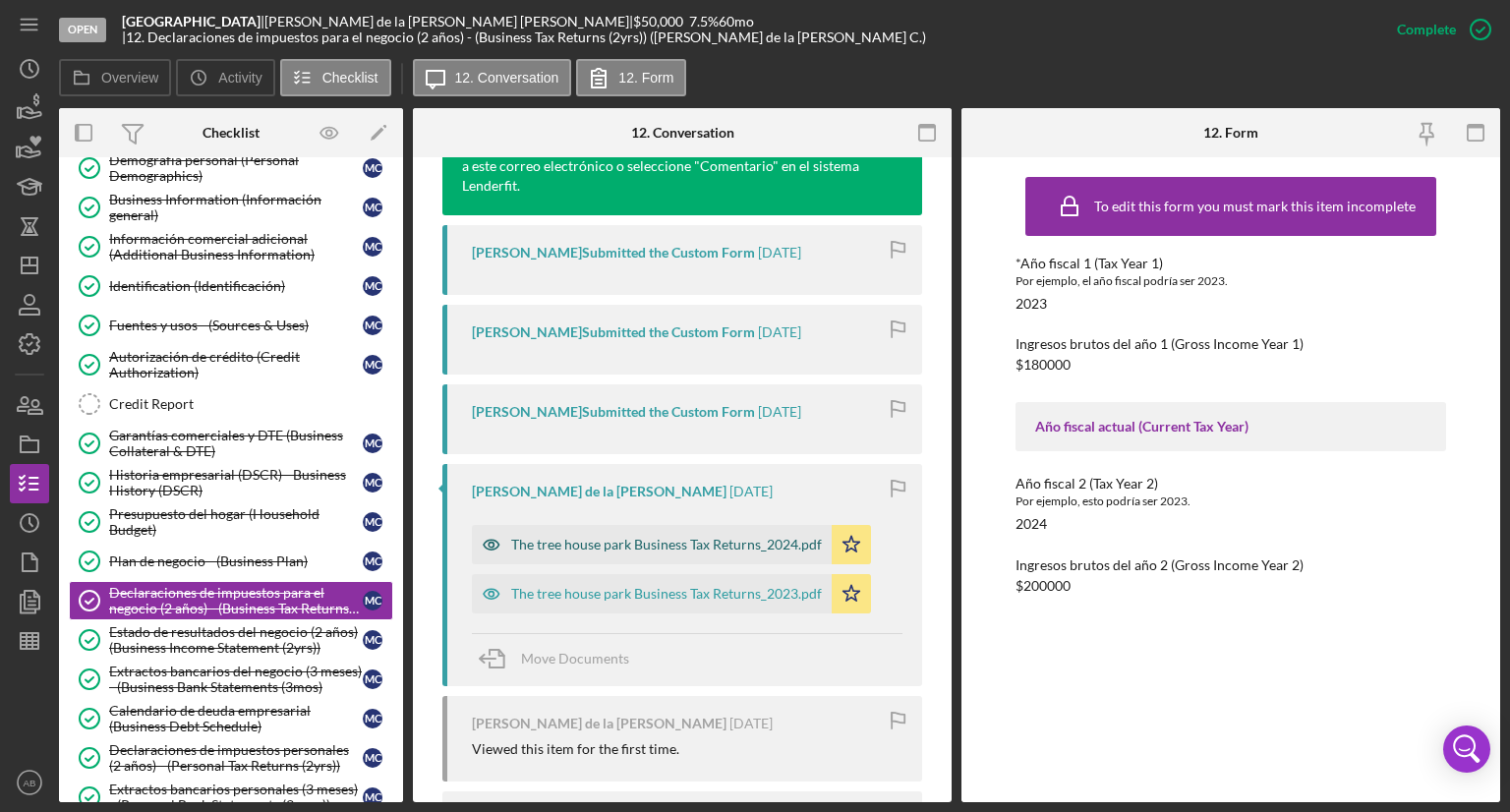
click at [712, 555] on div "The tree house park Business Tax Returns_2024.pdf" at bounding box center [652, 544] width 360 height 39
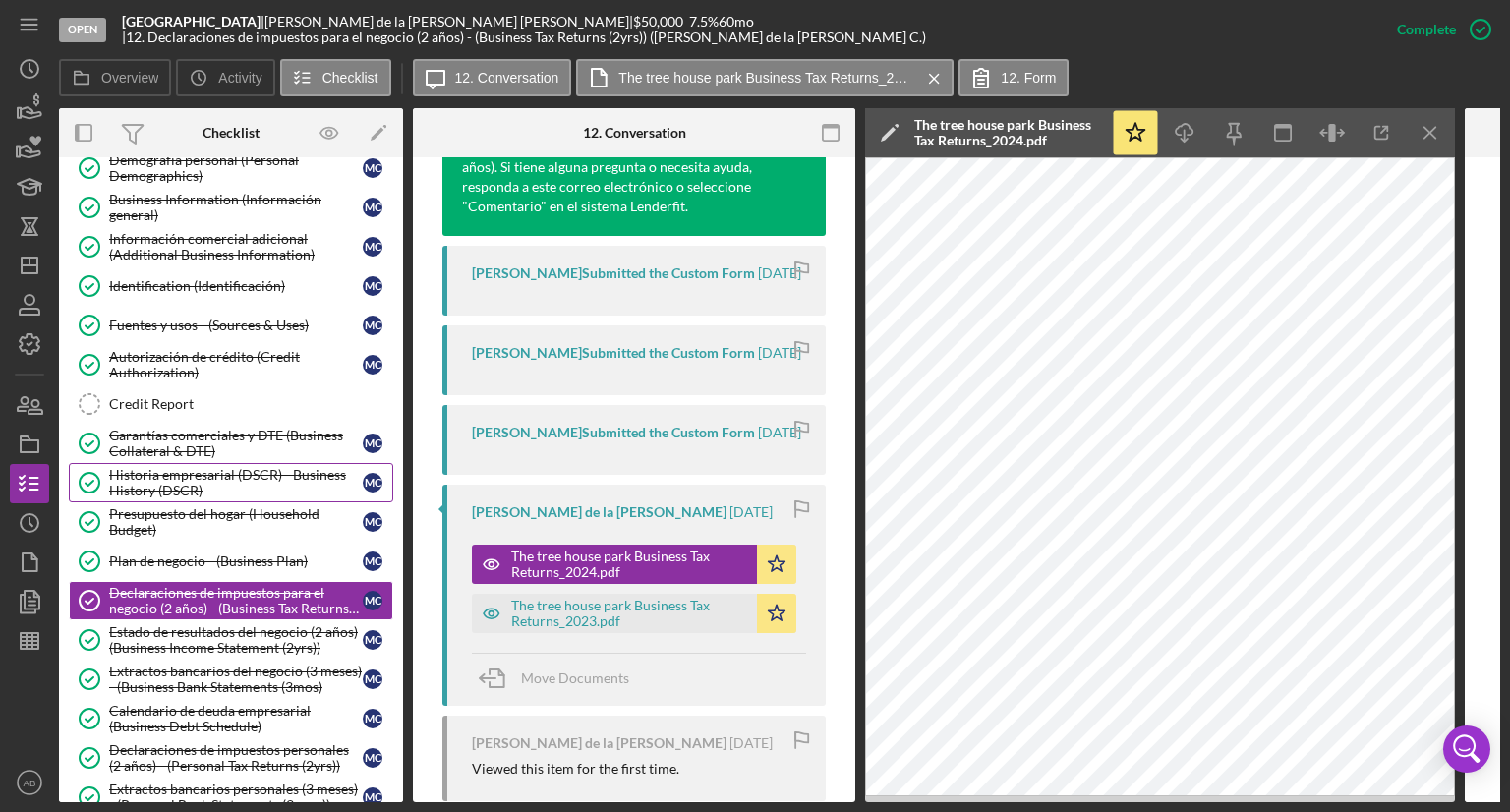
click at [134, 484] on div "Historia empresarial (DSCR) - Business History (DSCR)" at bounding box center [236, 482] width 254 height 31
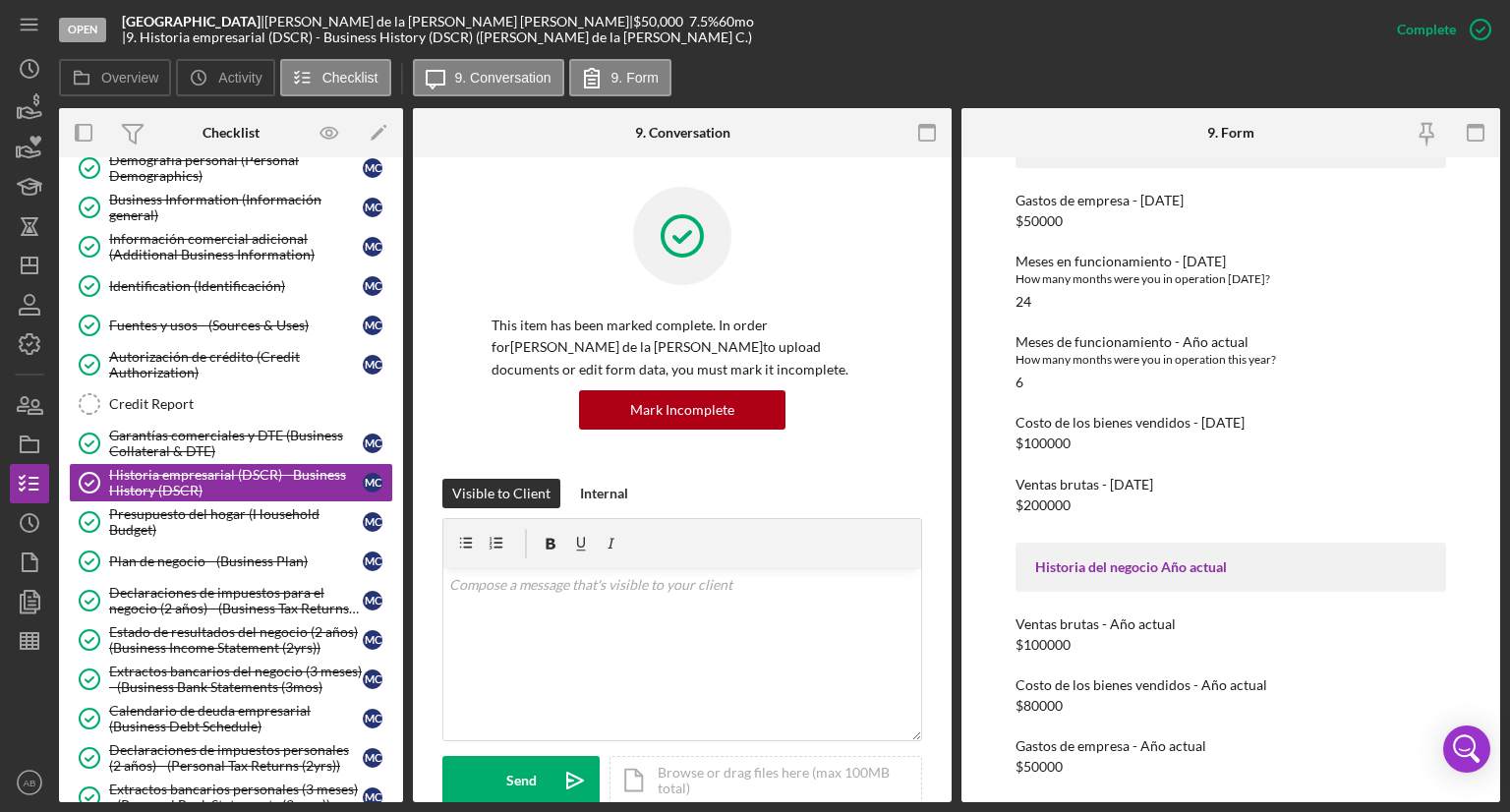
scroll to position [483, 0]
click at [147, 442] on div "Garantías comerciales y DTE (Business Collateral & DTE)" at bounding box center [236, 443] width 254 height 31
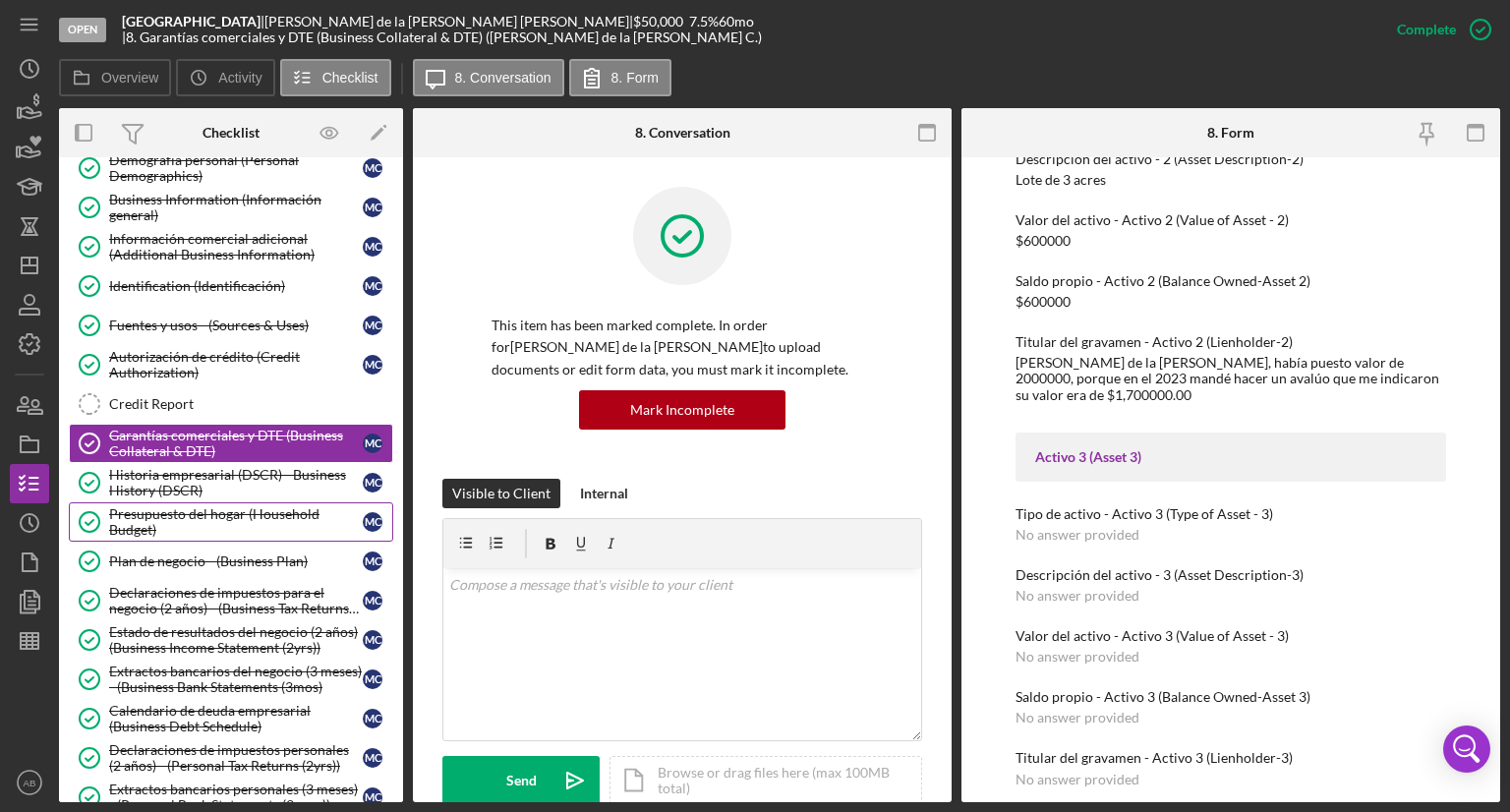
scroll to position [197, 0]
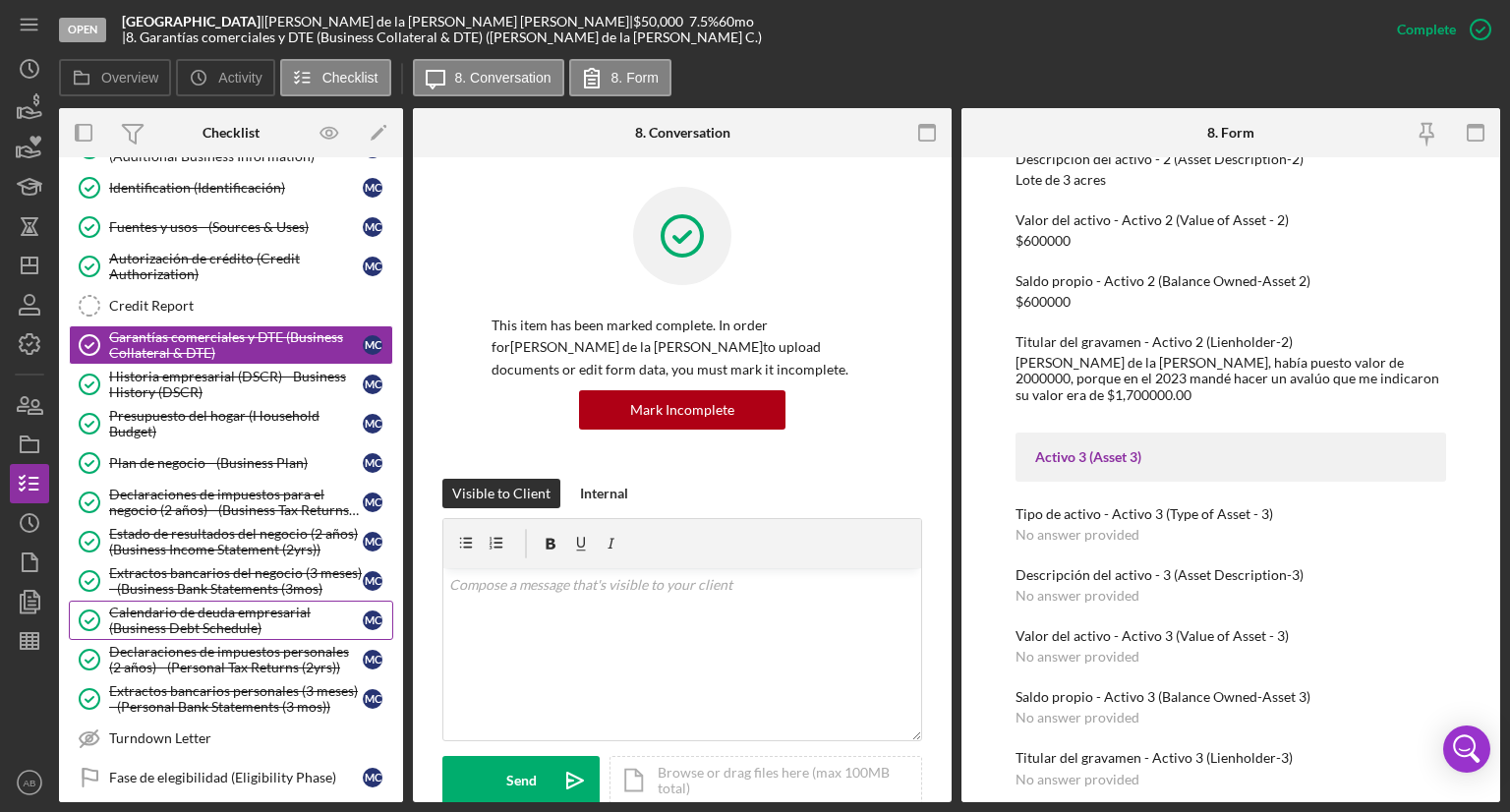
click at [134, 620] on div "Calendario de deuda empresarial (Business Debt Schedule)" at bounding box center [236, 619] width 254 height 31
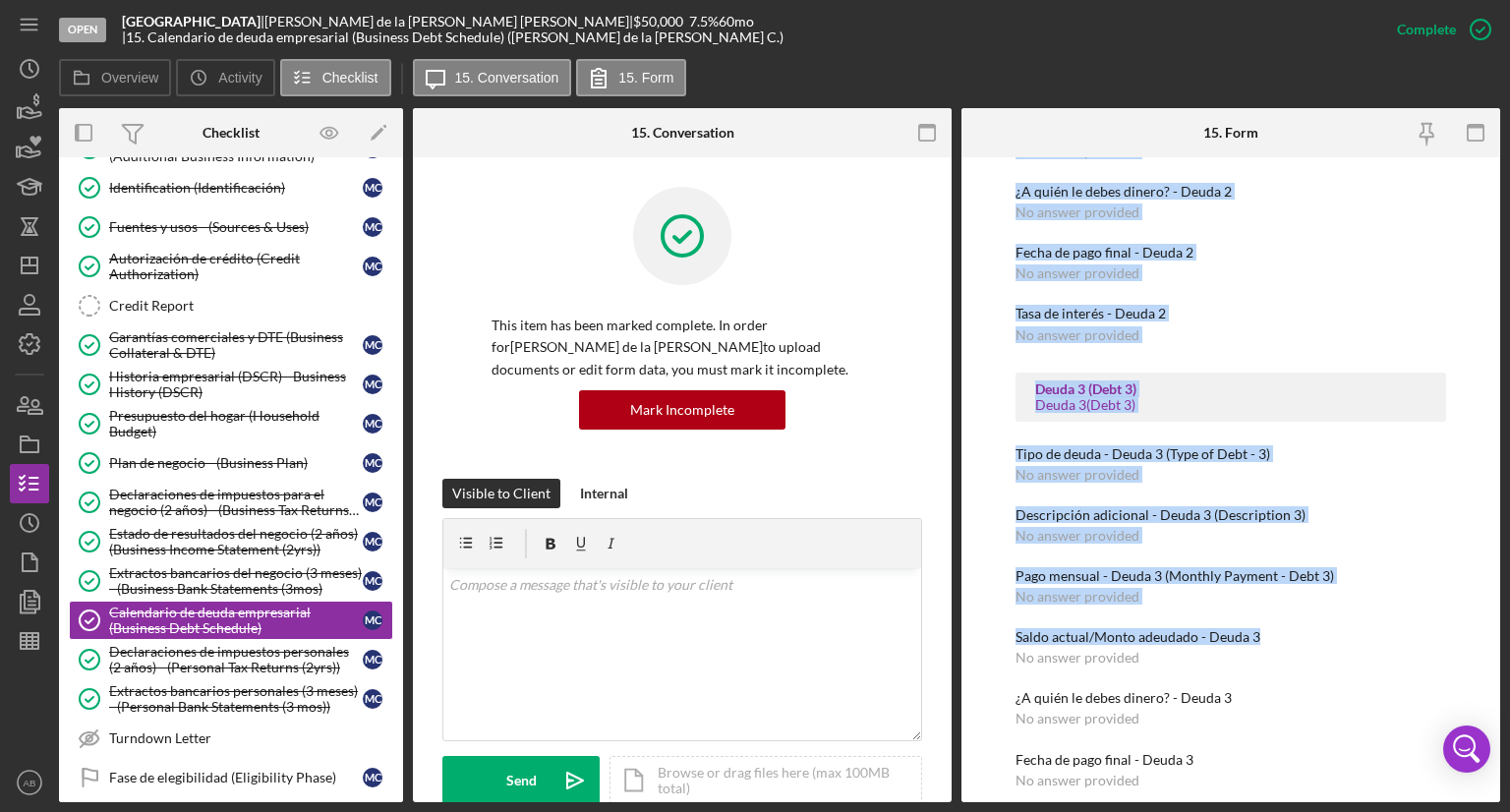
scroll to position [974, 0]
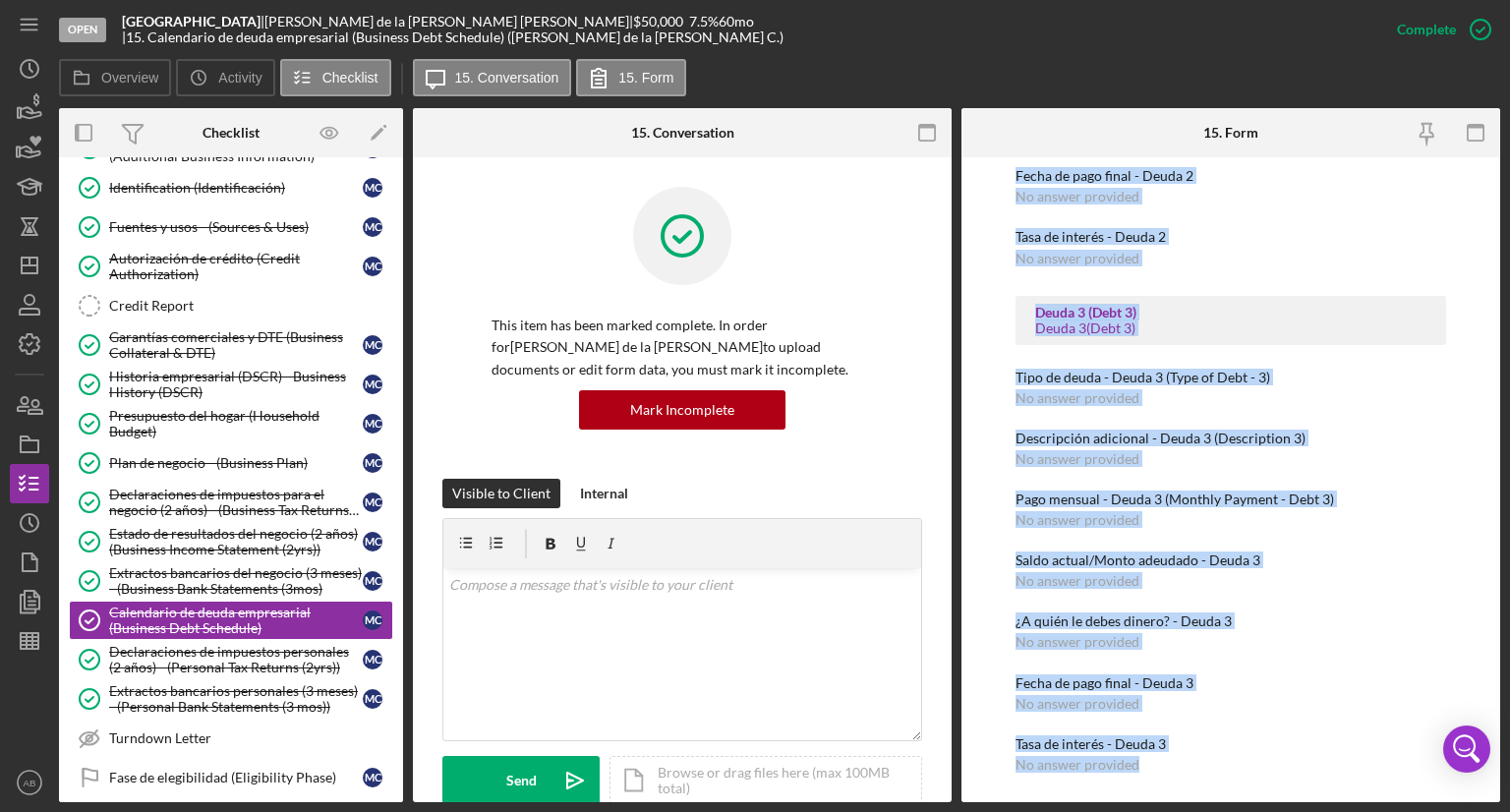
drag, startPoint x: 1003, startPoint y: 272, endPoint x: 1202, endPoint y: 762, distance: 528.6
click at [1227, 787] on div "To edit this form you must mark this item incomplete Deuda 1 (Debt 1) Deuda 1 (…" at bounding box center [1230, 479] width 539 height 645
click at [1414, 431] on div "Descripción adicional - Deuda 3 (Description 3)" at bounding box center [1230, 439] width 431 height 16
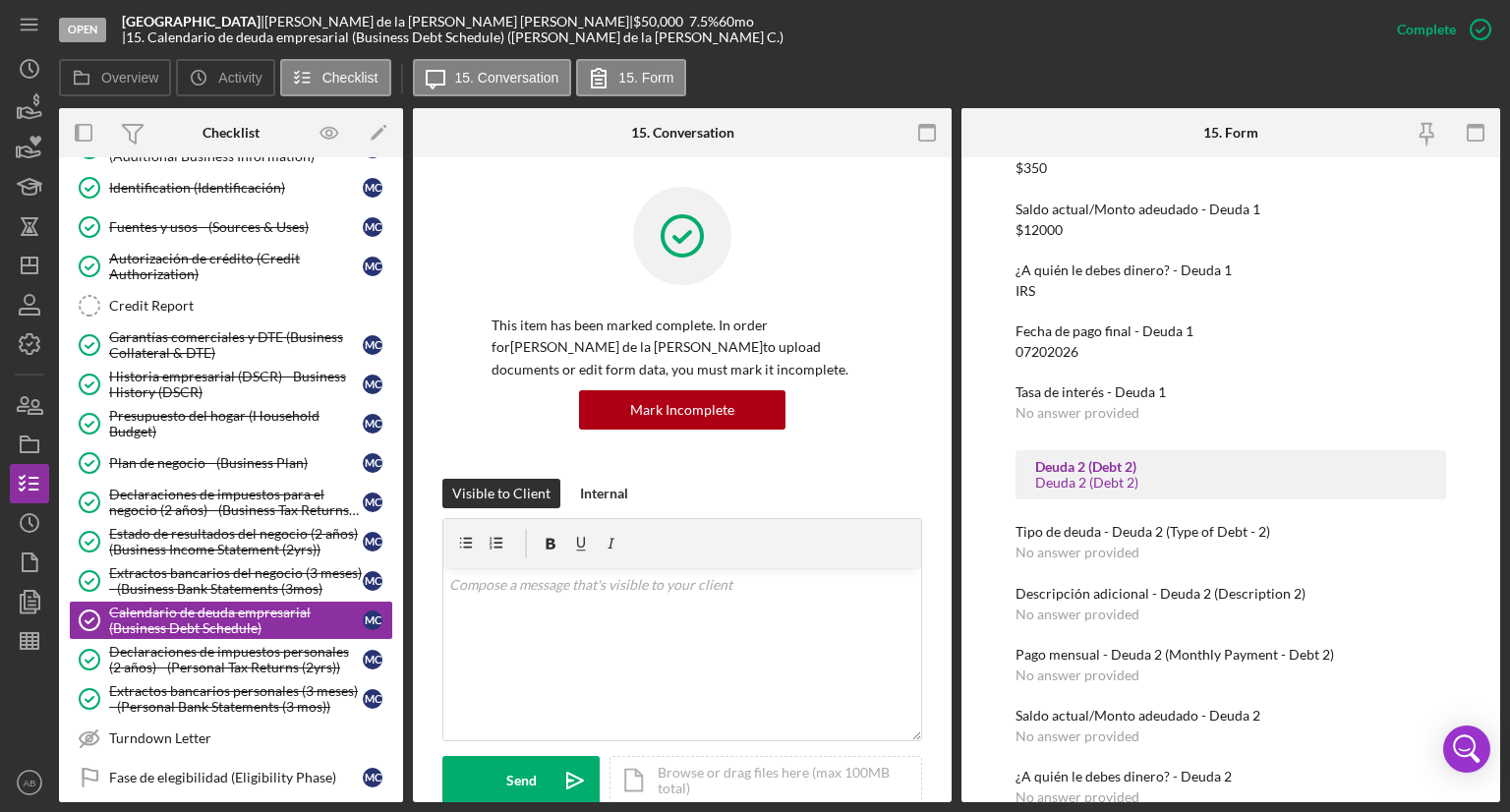
scroll to position [0, 0]
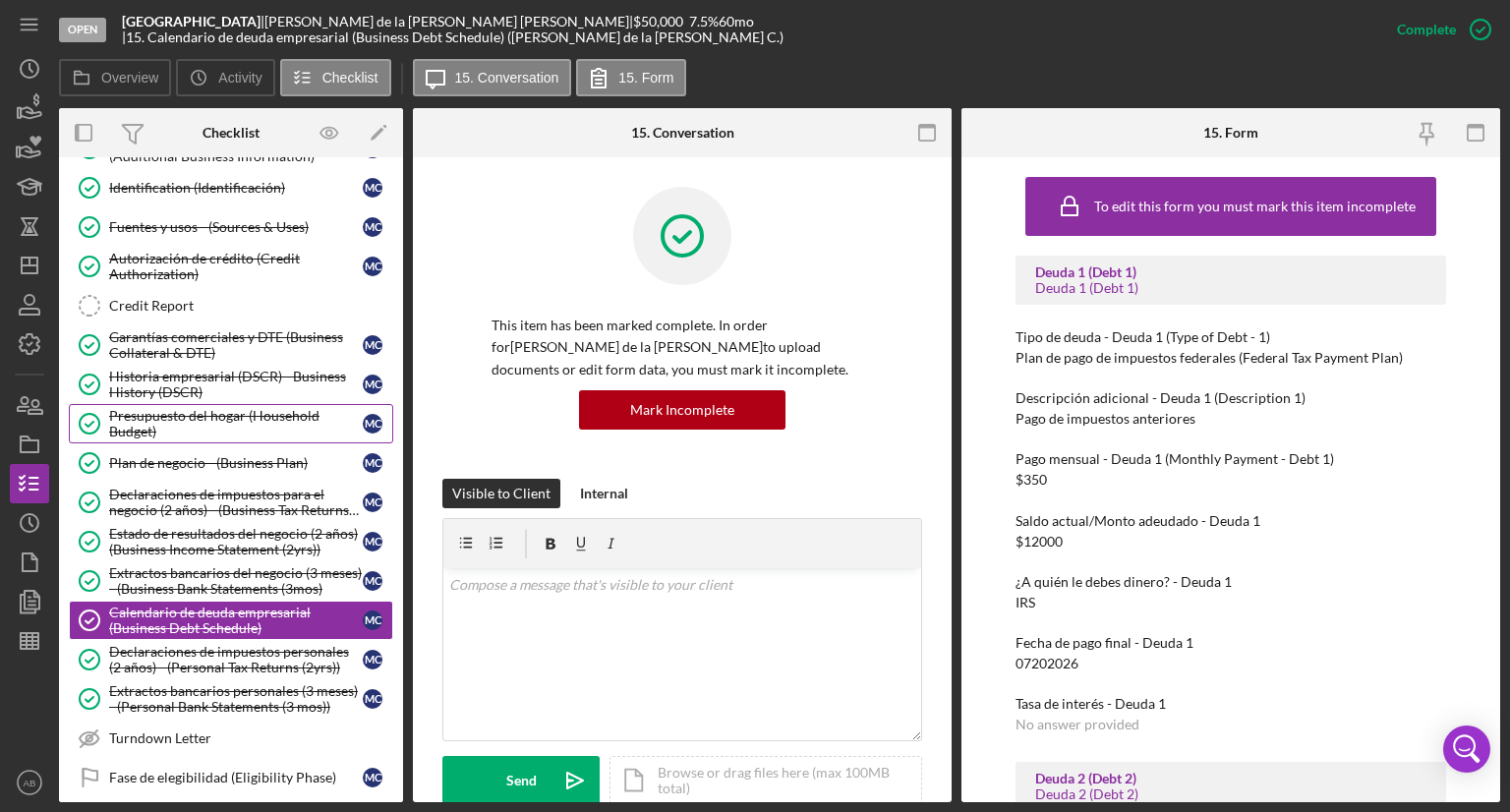
click at [157, 410] on div "Presupuesto del hogar (Household Budget)" at bounding box center [236, 423] width 254 height 31
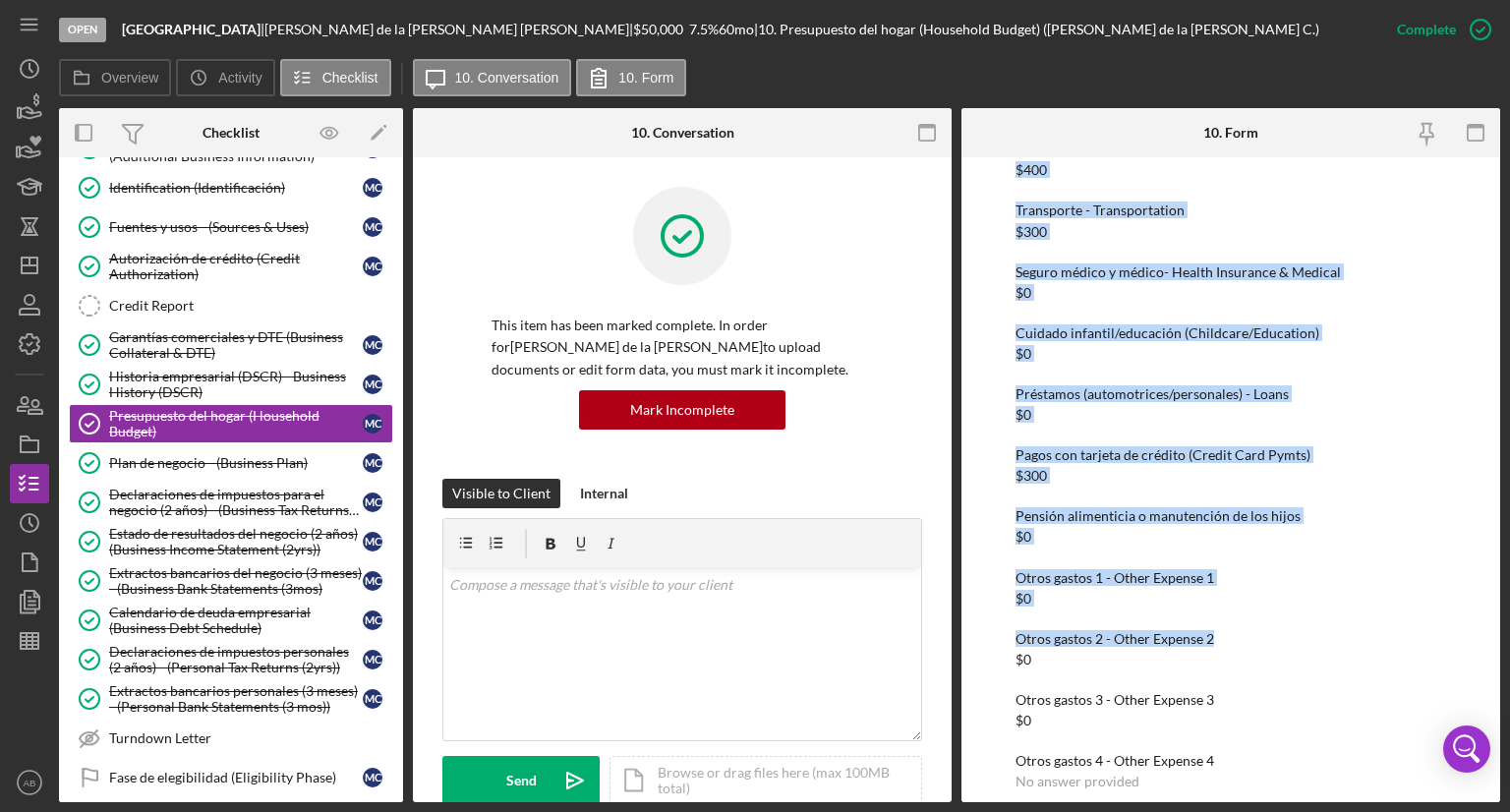
scroll to position [1720, 0]
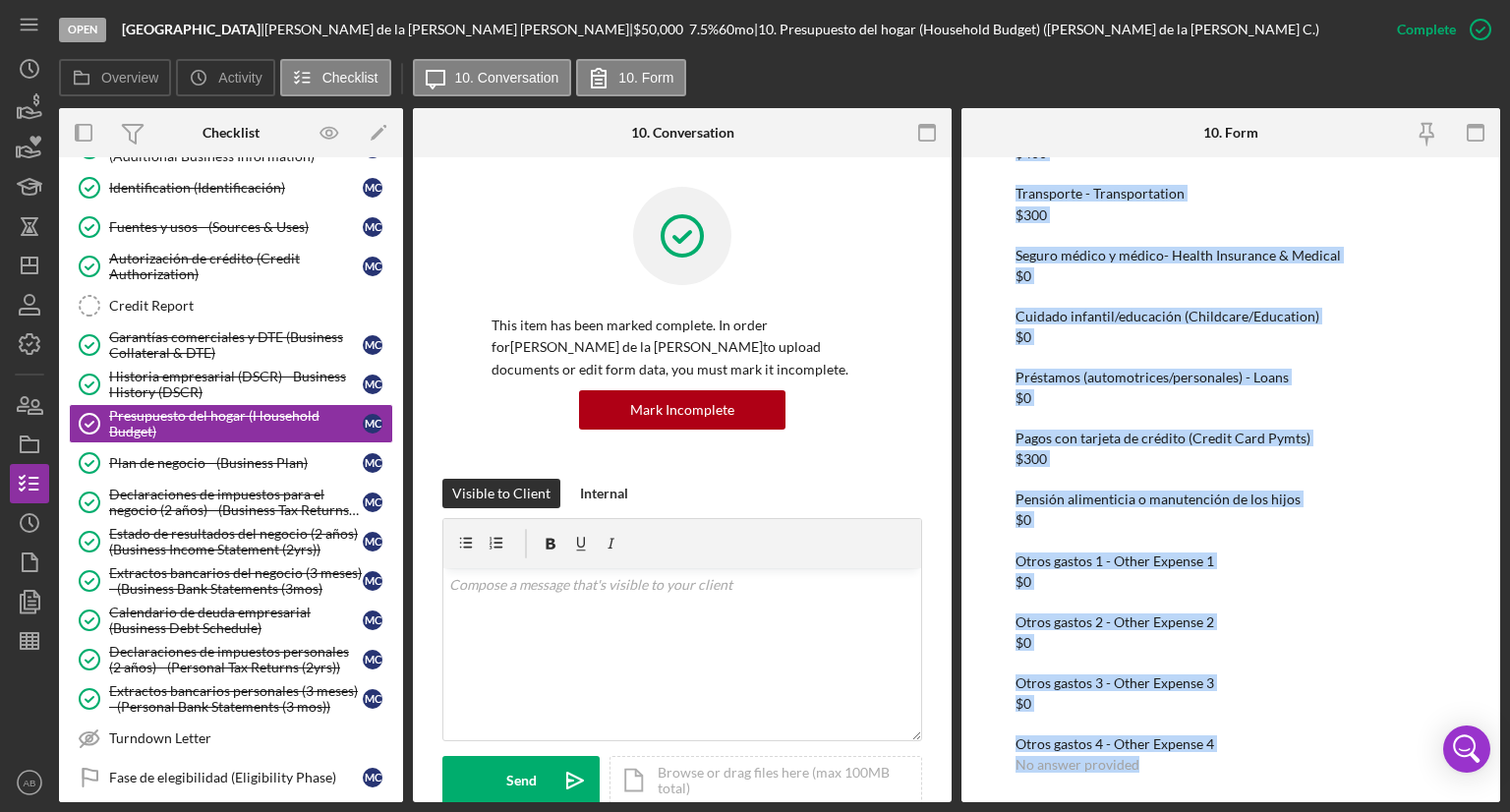
drag, startPoint x: 1002, startPoint y: 295, endPoint x: 1264, endPoint y: 847, distance: 611.6
click at [1264, 811] on html "Open [GEOGRAPHIC_DATA] | [PERSON_NAME][GEOGRAPHIC_DATA][PERSON_NAME] | $50,000 …" at bounding box center [755, 406] width 1510 height 812
click at [186, 665] on div "Declaraciones de impuestos personales (2 años) - (Personal Tax Returns (2yrs))" at bounding box center [236, 659] width 254 height 31
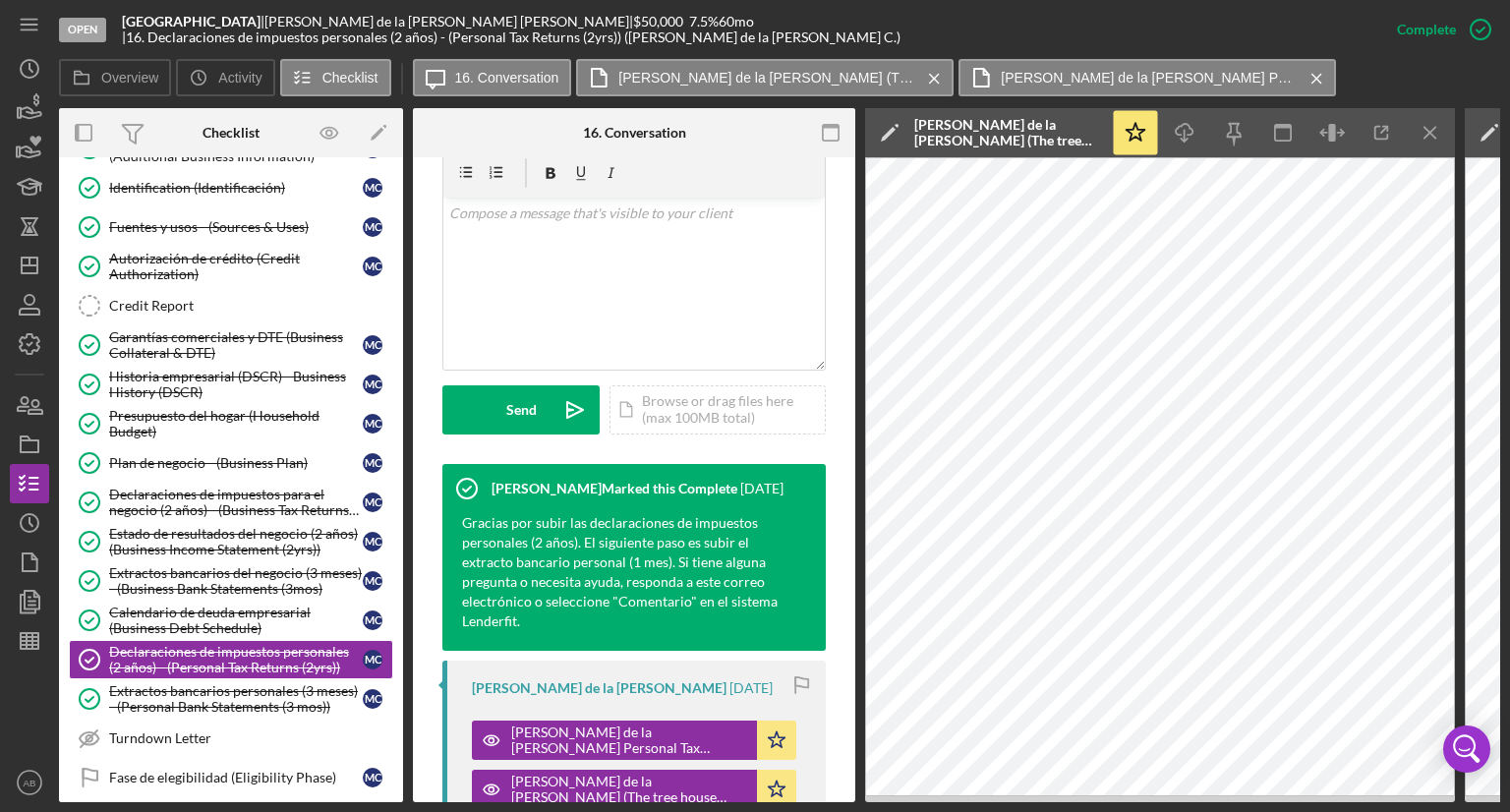
scroll to position [688, 0]
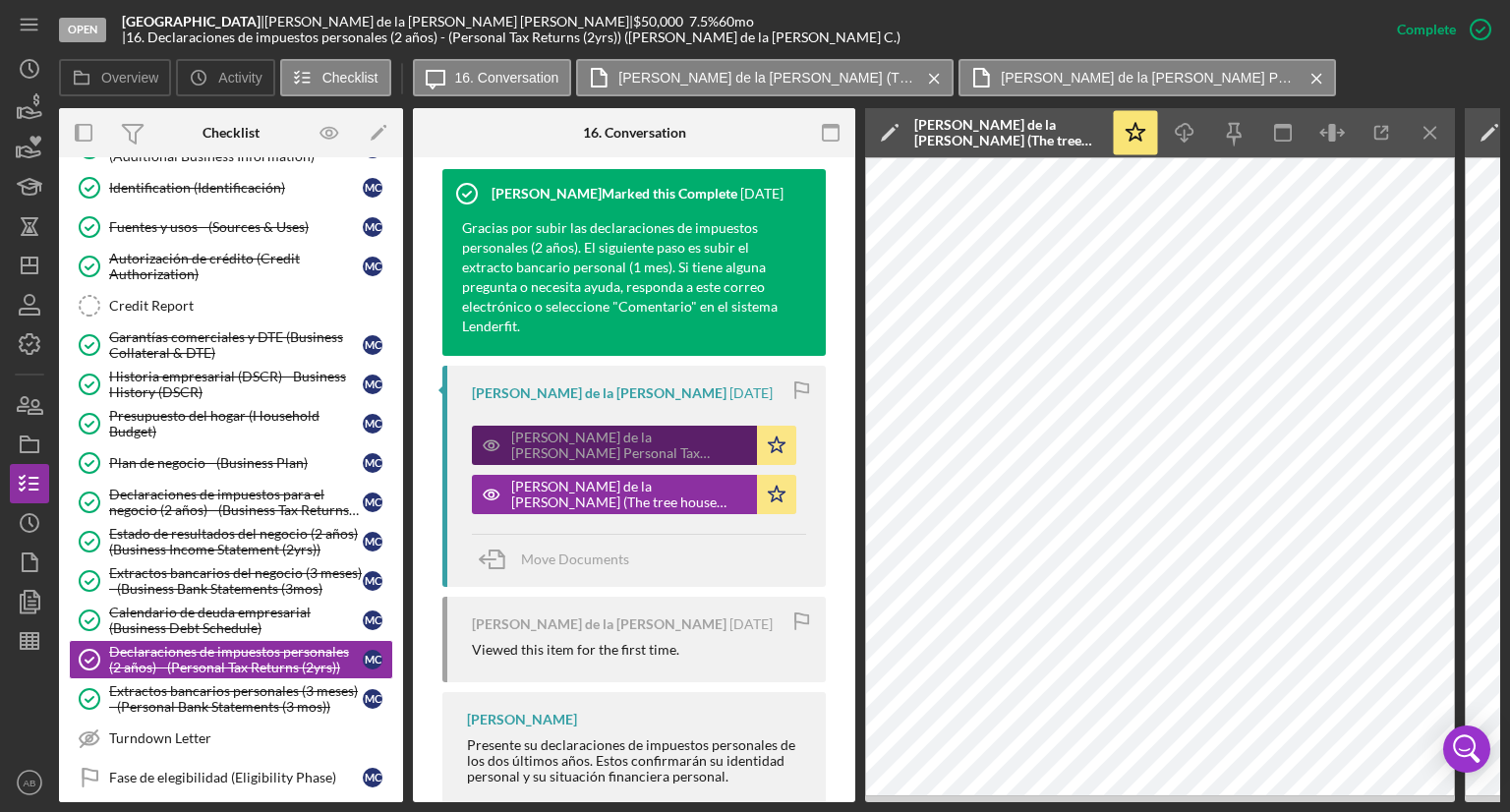
click at [609, 448] on div "[PERSON_NAME] de la [PERSON_NAME] Personal Tax Returns_2024.pdf" at bounding box center [629, 445] width 236 height 31
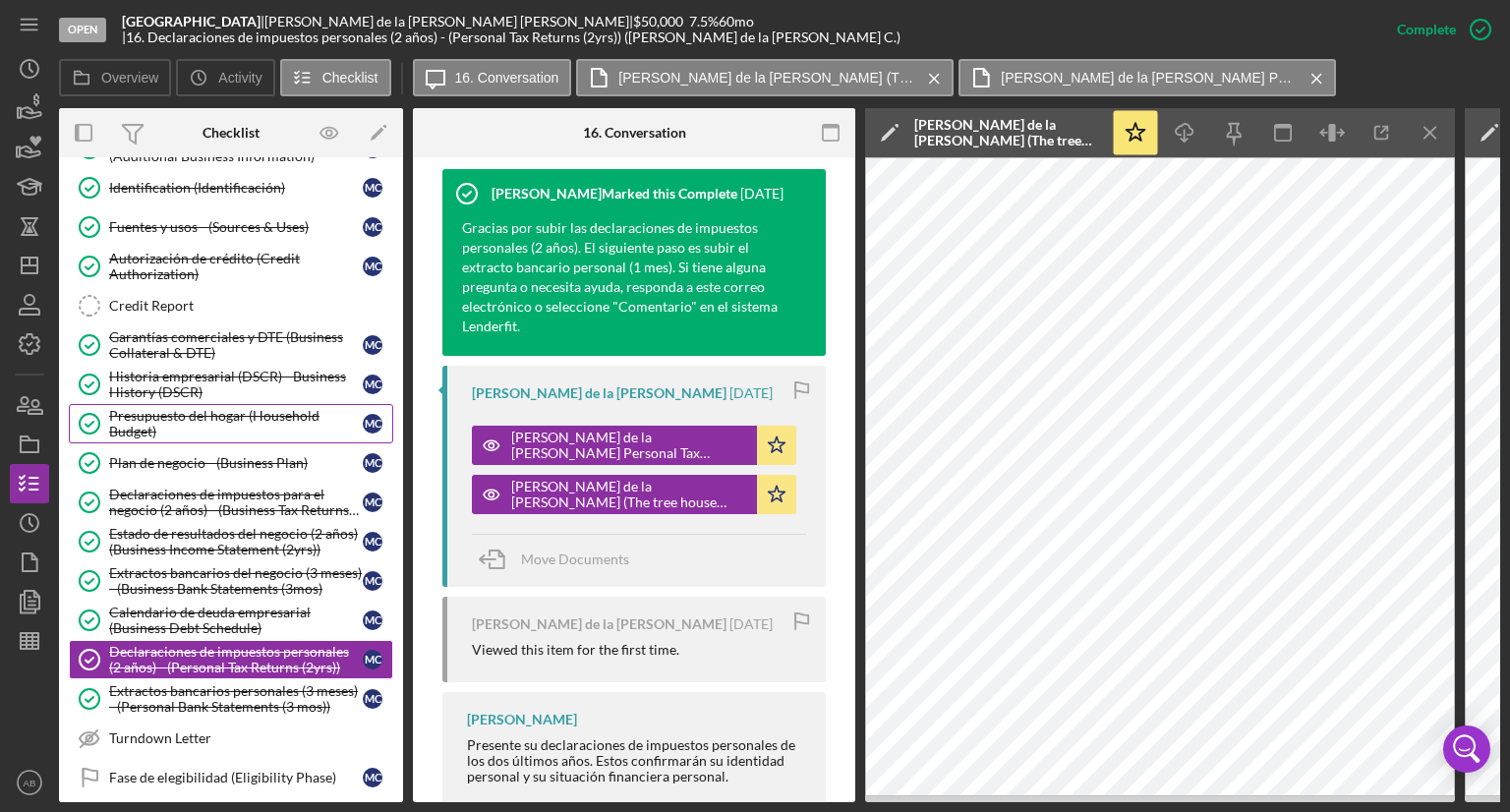
click at [231, 411] on div "Presupuesto del hogar (Household Budget)" at bounding box center [236, 423] width 254 height 31
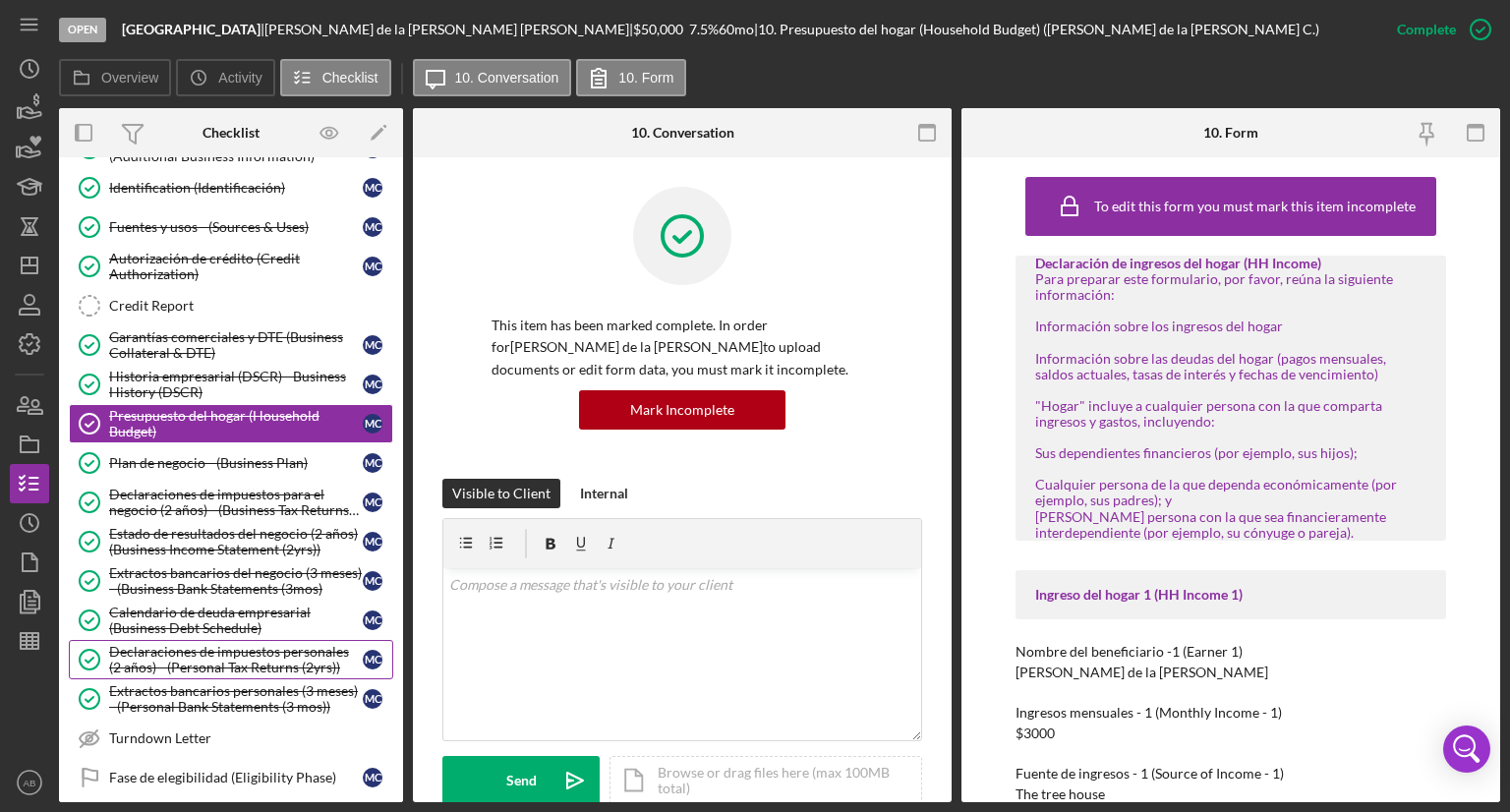
click at [180, 659] on div "Declaraciones de impuestos personales (2 años) - (Personal Tax Returns (2yrs))" at bounding box center [236, 659] width 254 height 31
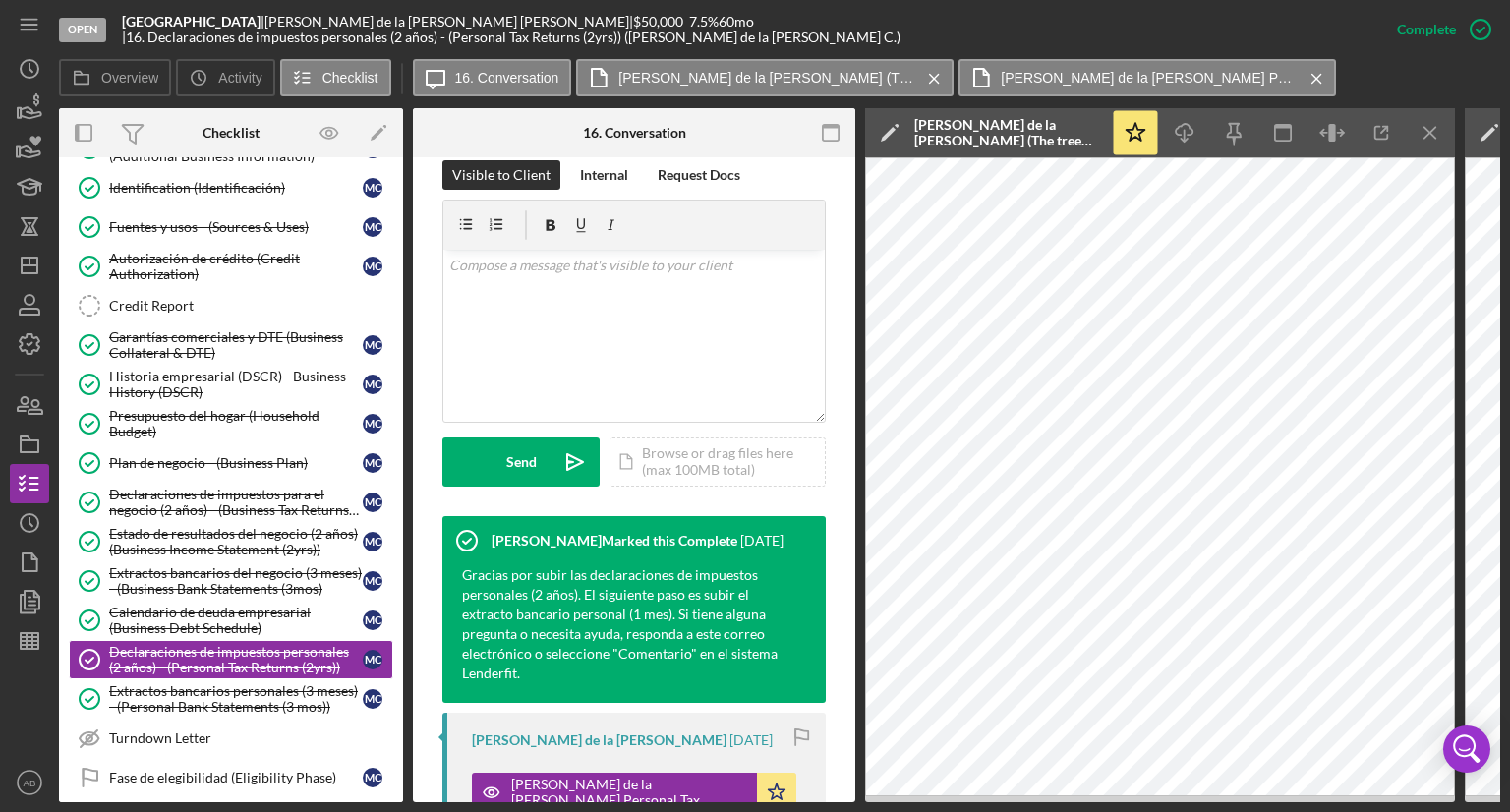
scroll to position [590, 0]
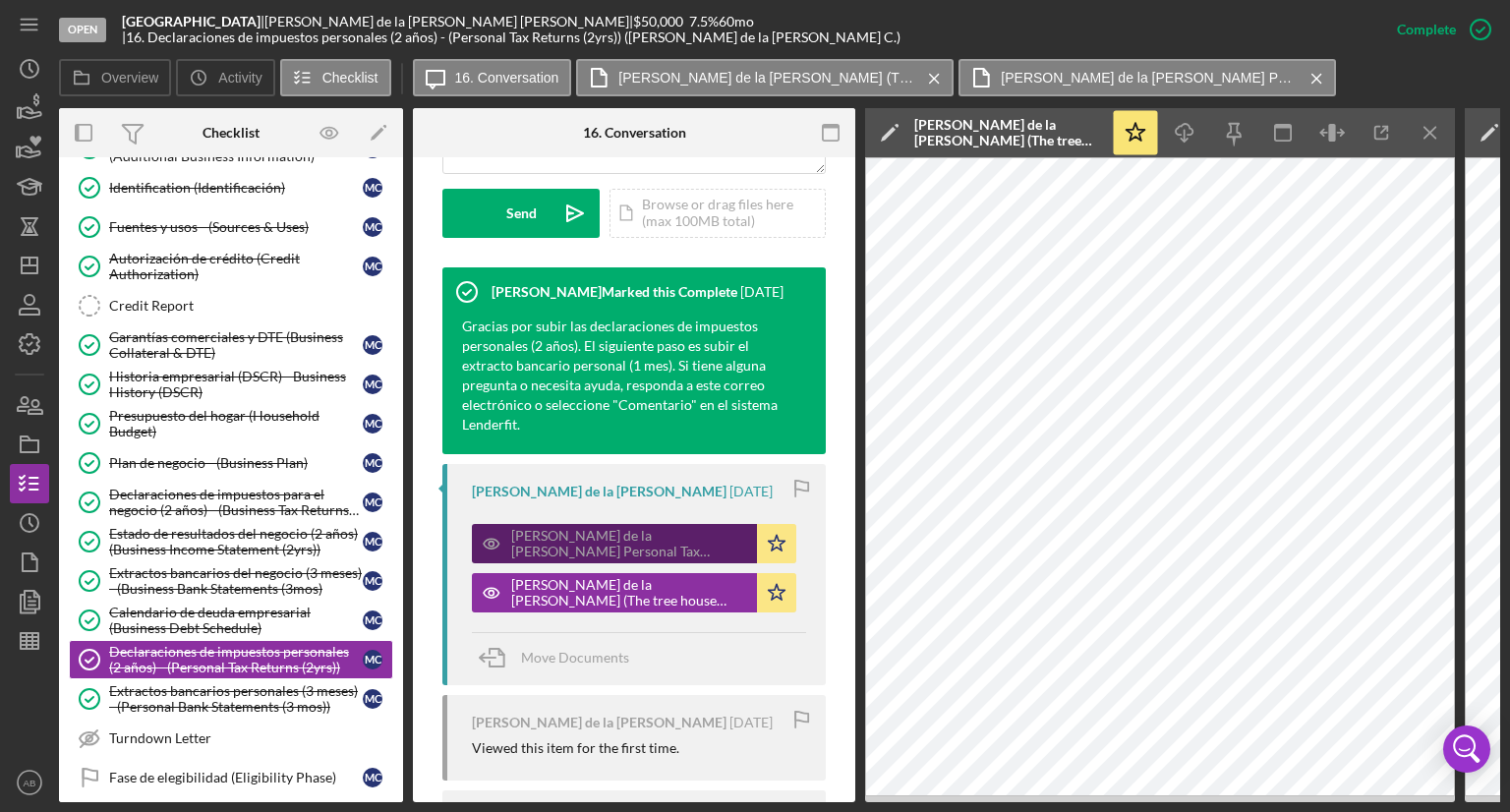
click at [585, 543] on div "[PERSON_NAME] de la [PERSON_NAME] Personal Tax Returns_2024.pdf" at bounding box center [629, 543] width 236 height 31
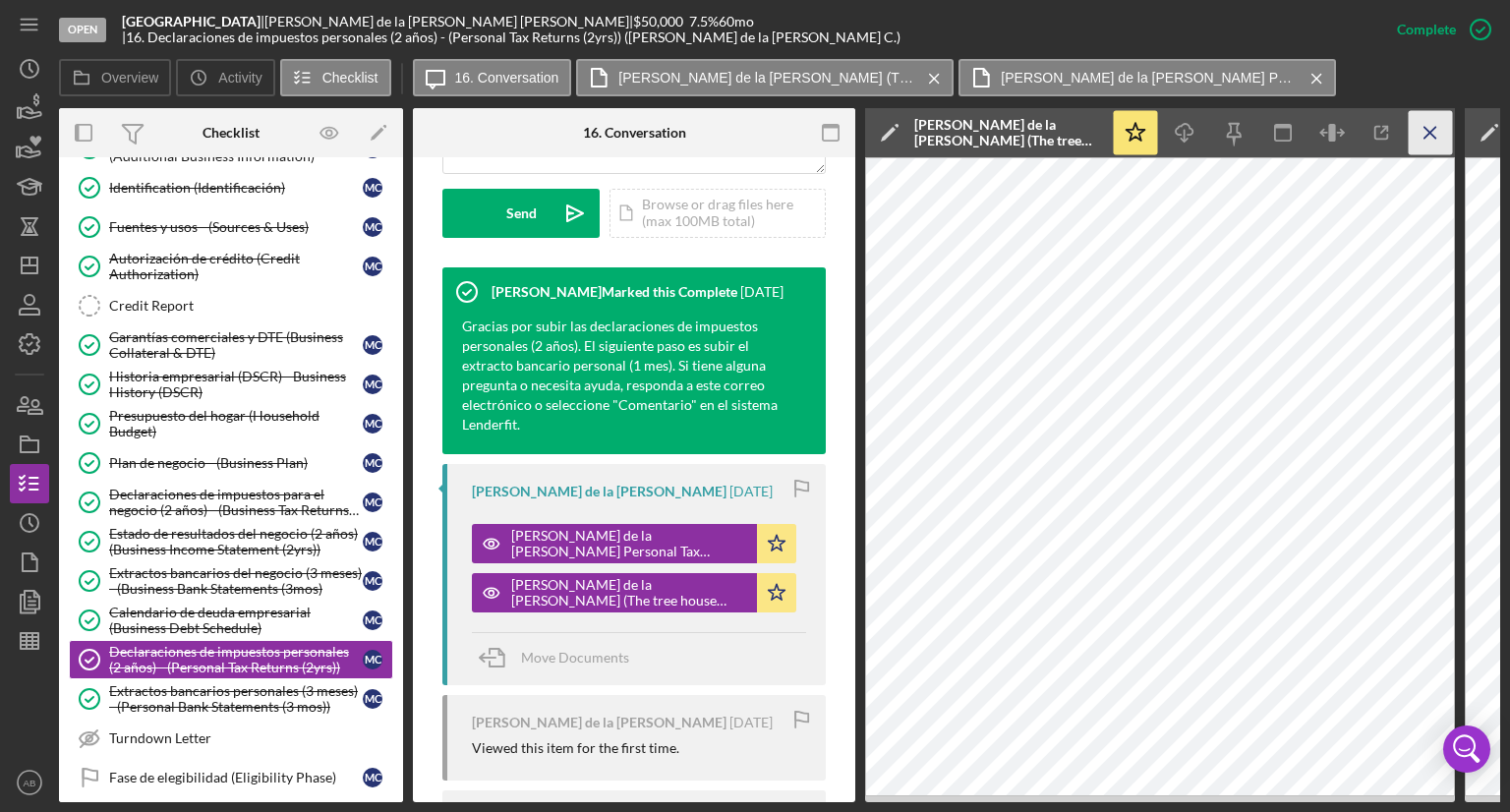
click at [1421, 138] on icon "Icon/Menu Close" at bounding box center [1430, 133] width 44 height 44
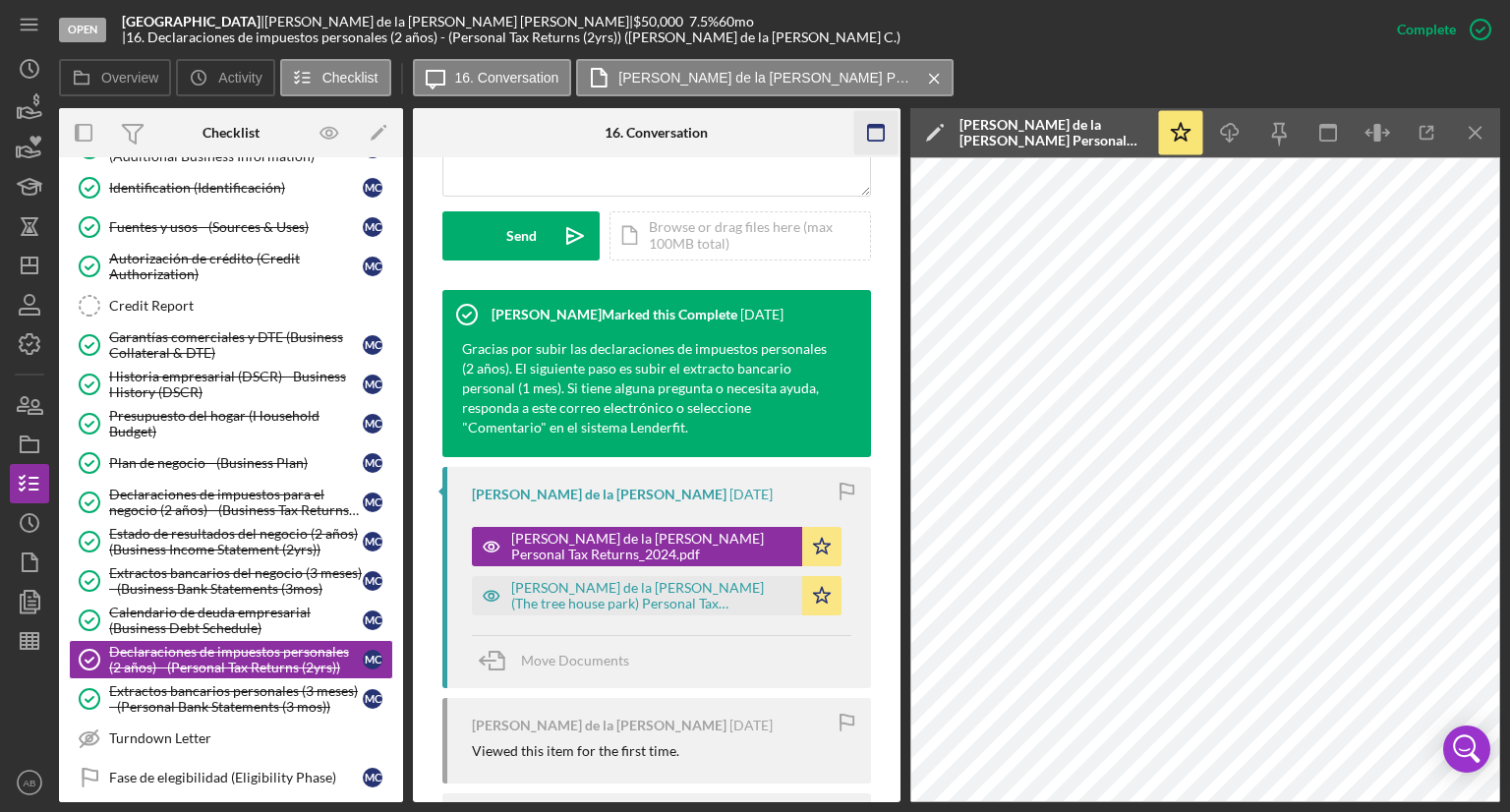
click at [1469, 138] on line "button" at bounding box center [1474, 132] width 11 height 11
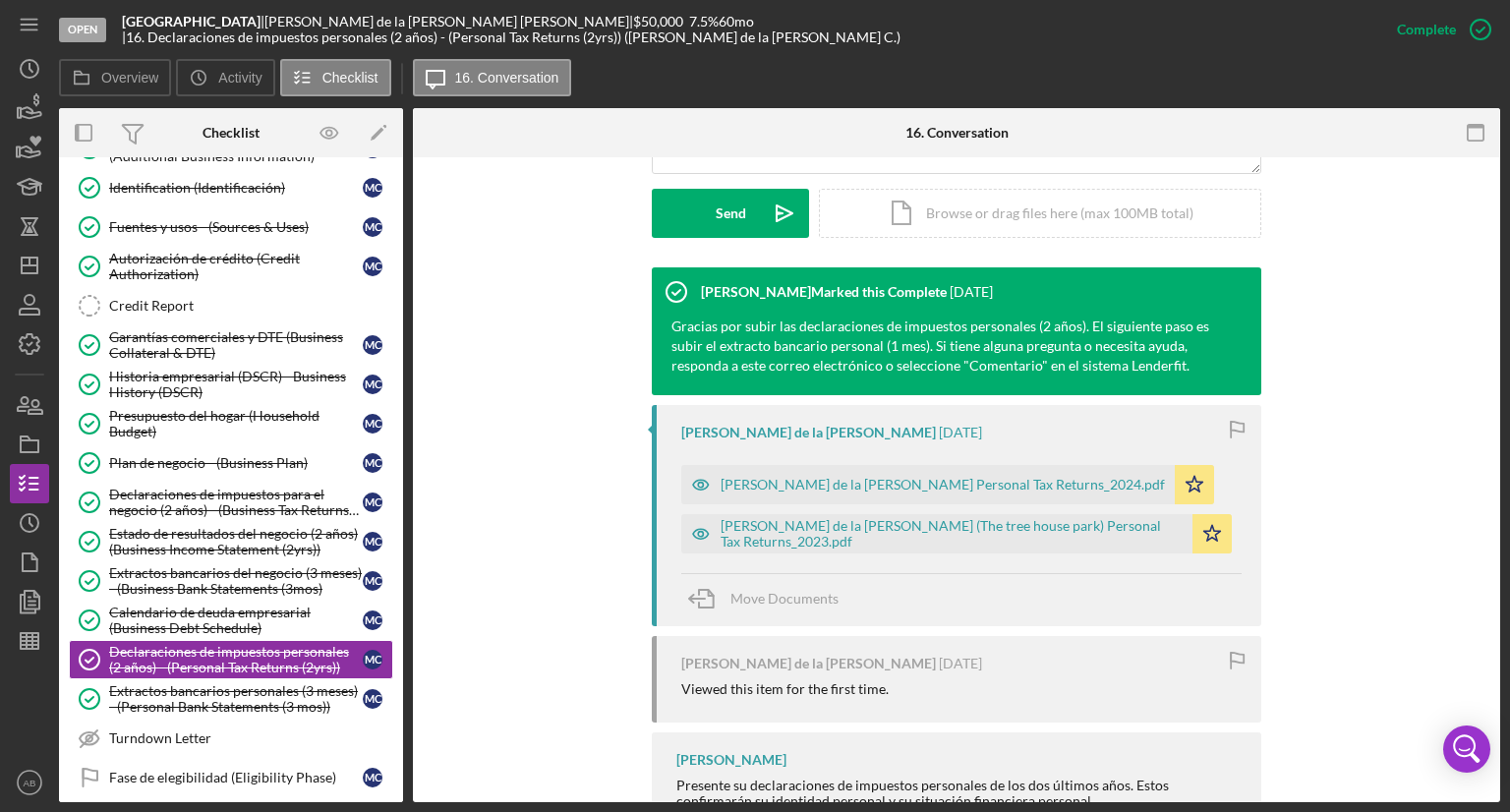
scroll to position [546, 0]
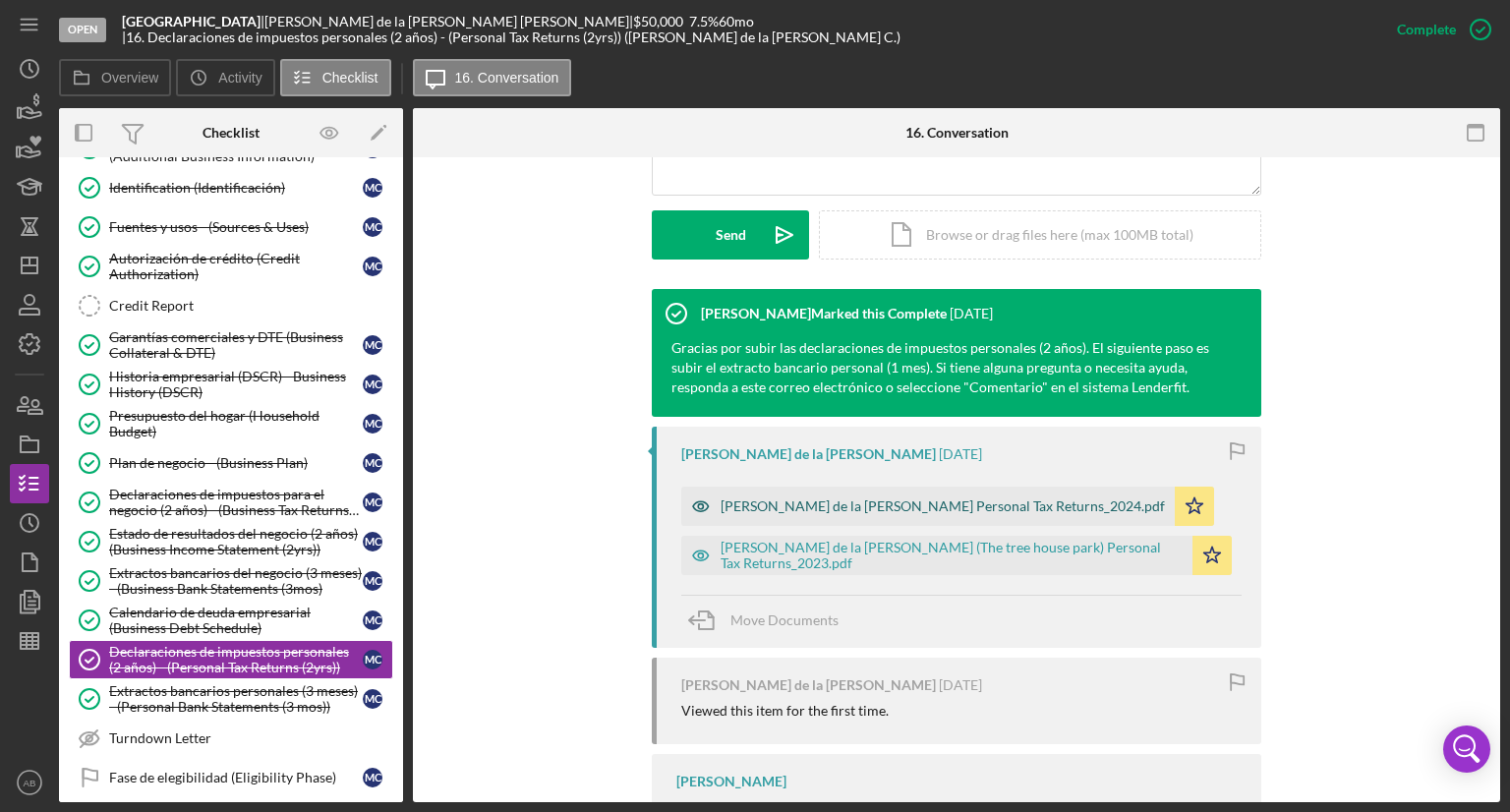
click at [784, 498] on div "[PERSON_NAME] de la [PERSON_NAME] Personal Tax Returns_2024.pdf" at bounding box center [942, 506] width 444 height 16
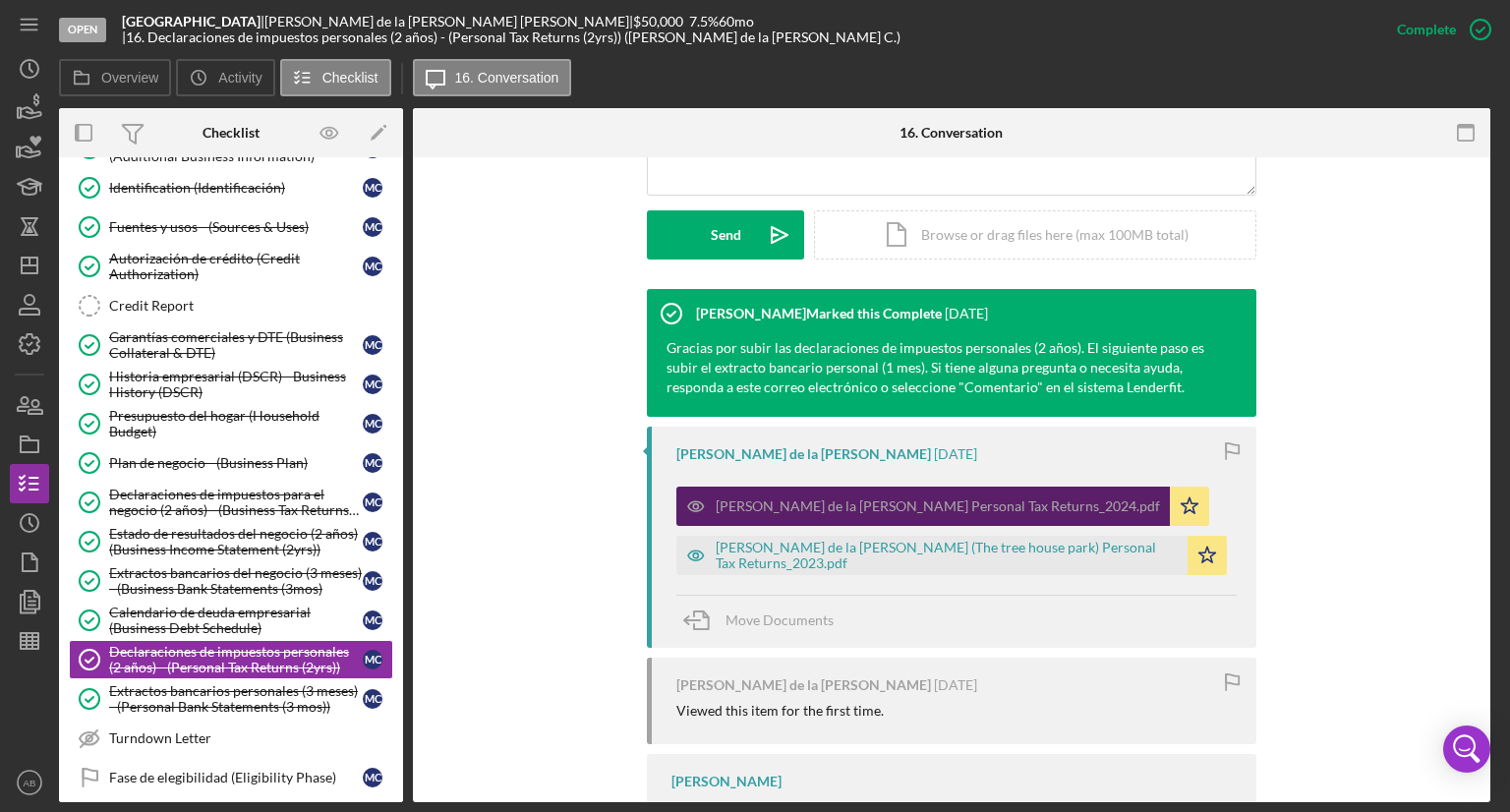
scroll to position [567, 0]
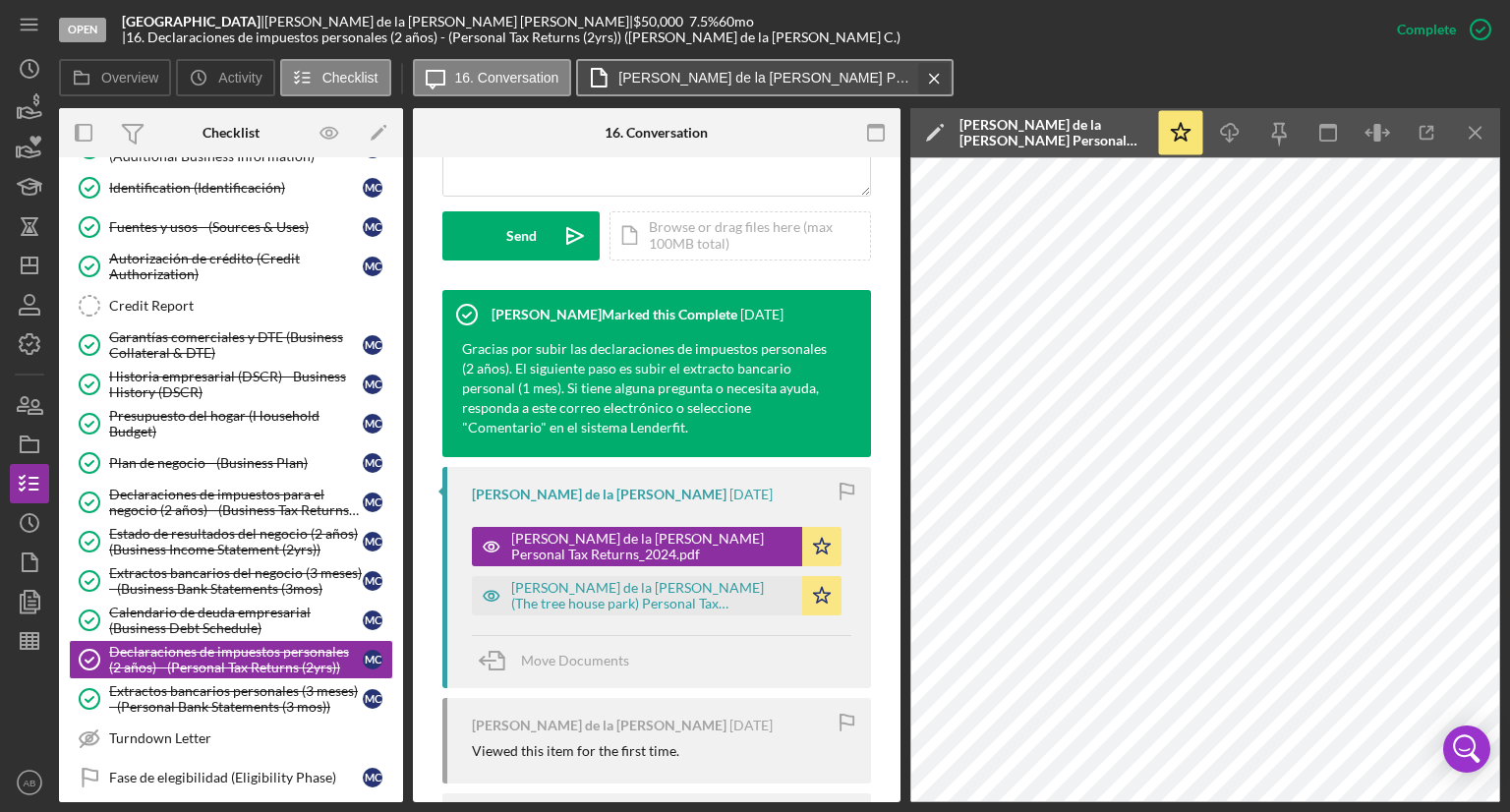
click at [931, 77] on line at bounding box center [934, 78] width 9 height 9
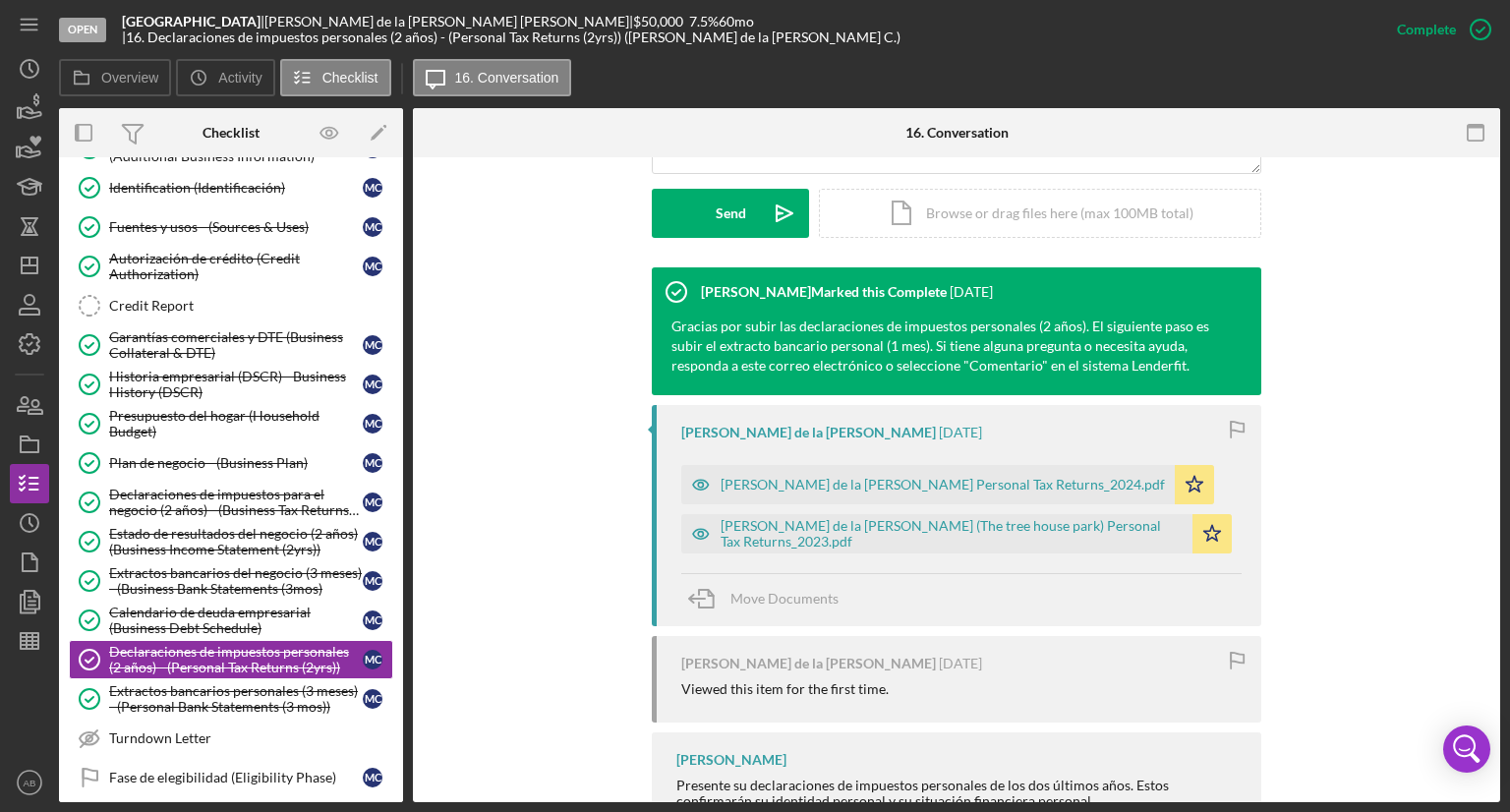
scroll to position [546, 0]
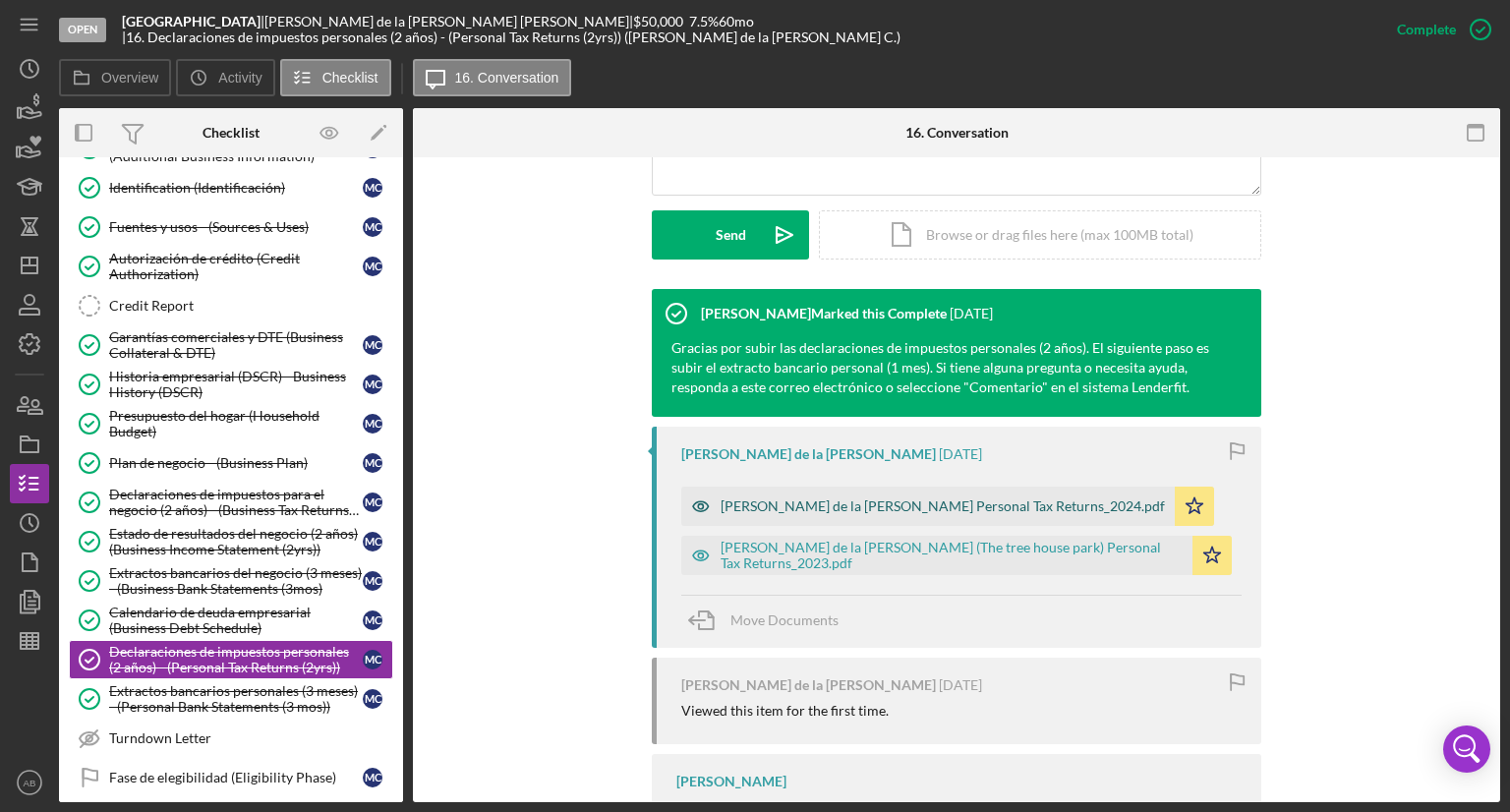
click at [982, 498] on div "[PERSON_NAME] de la [PERSON_NAME] Personal Tax Returns_2024.pdf" at bounding box center [942, 506] width 444 height 16
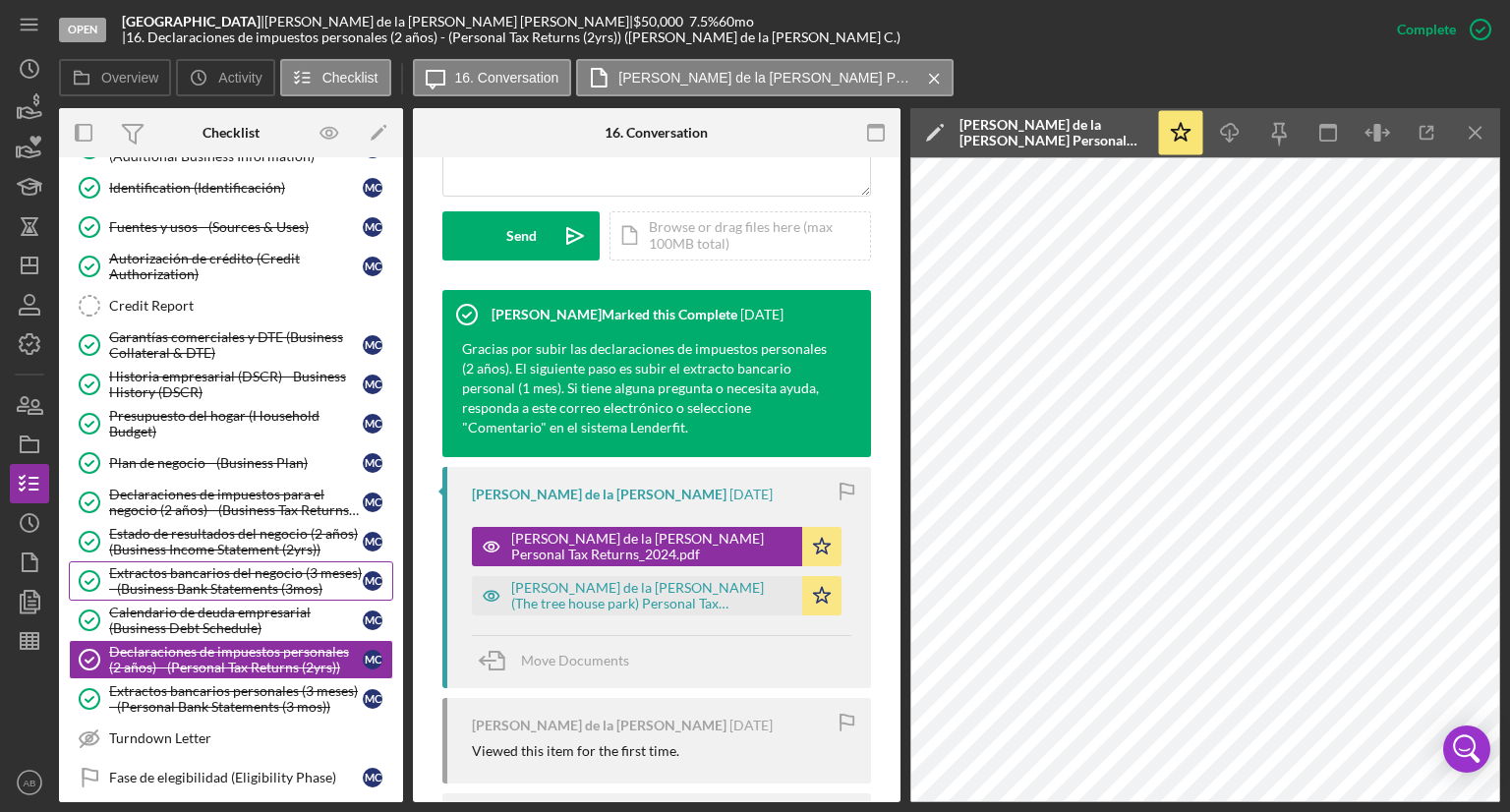
click at [158, 583] on div "Extractos bancarios del negocio (3 meses) - (Business Bank Statements (3mos)" at bounding box center [236, 580] width 254 height 31
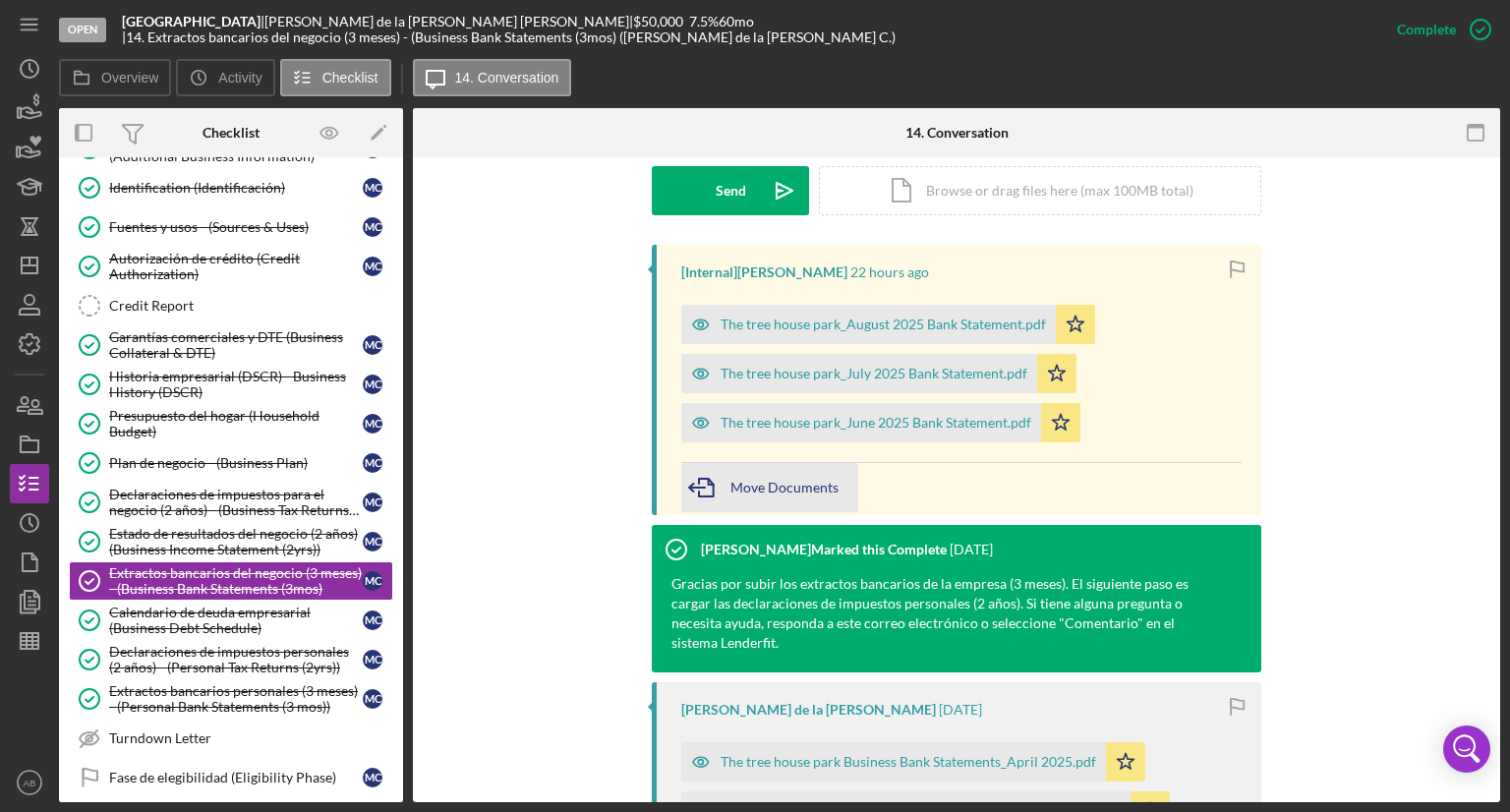
scroll to position [393, 0]
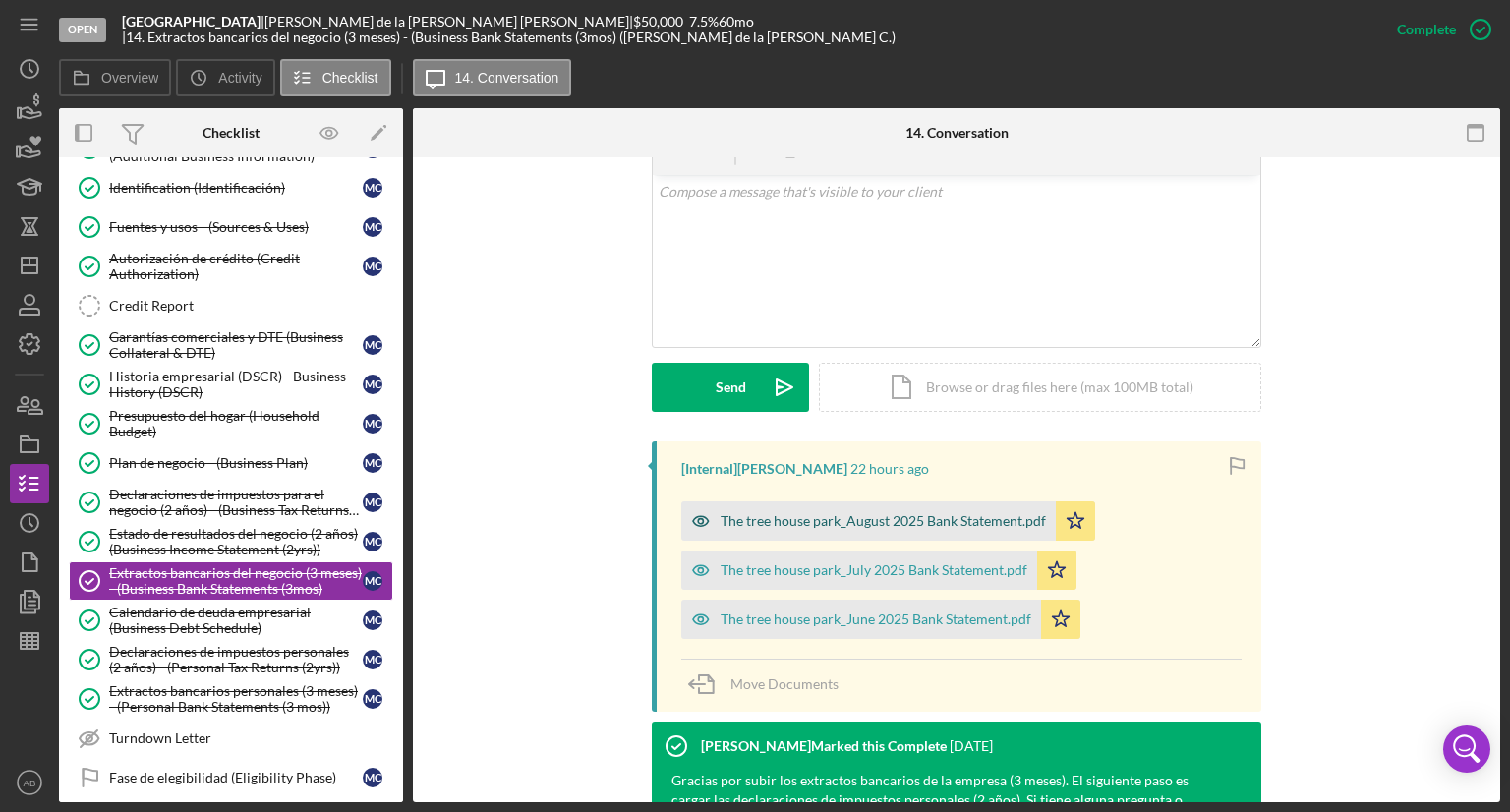
click at [821, 513] on div "The tree house park_August 2025 Bank Statement.pdf" at bounding box center [882, 521] width 325 height 16
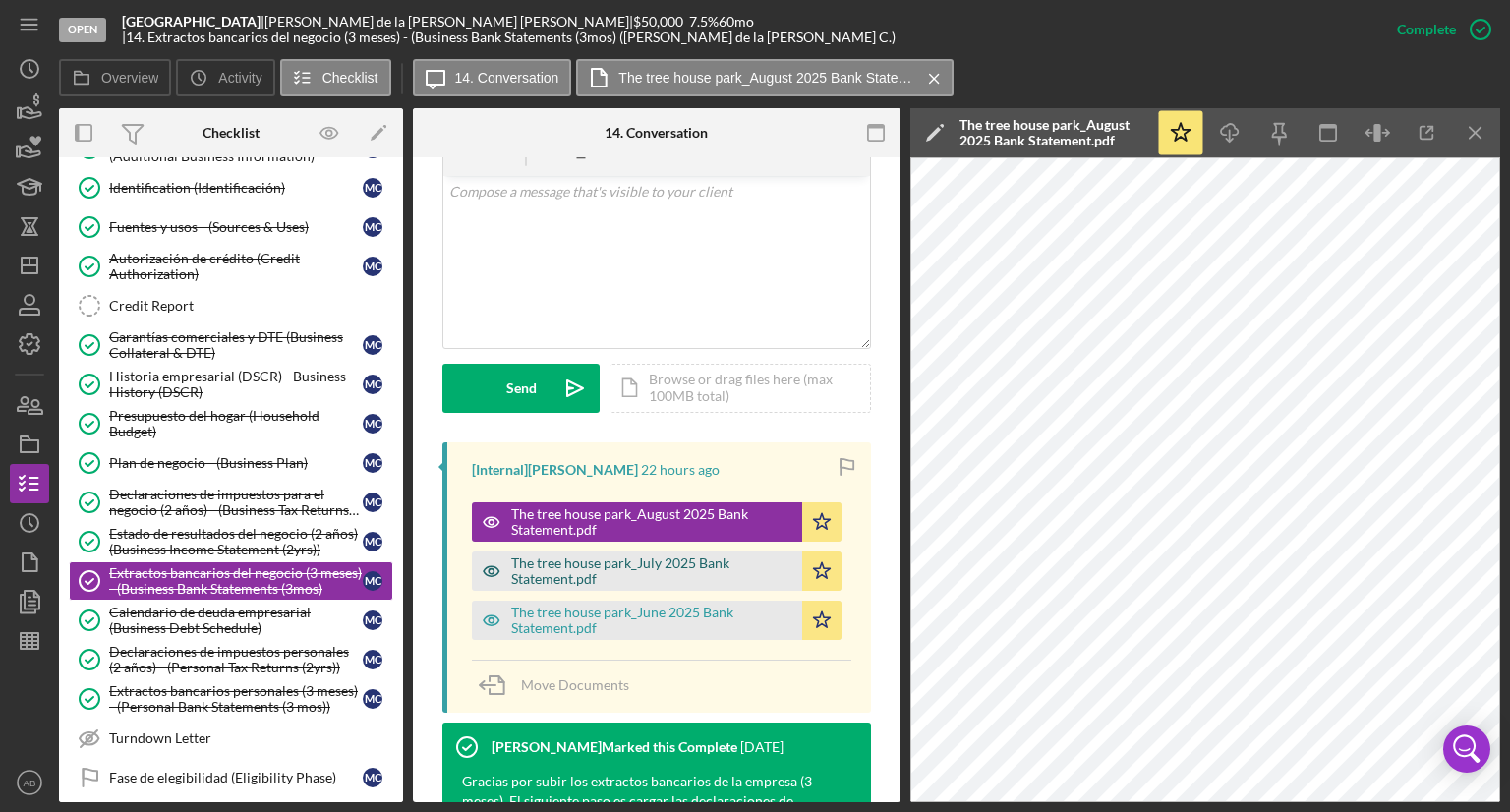
click at [664, 555] on div "The tree house park_July 2025 Bank Statement.pdf" at bounding box center [651, 570] width 281 height 31
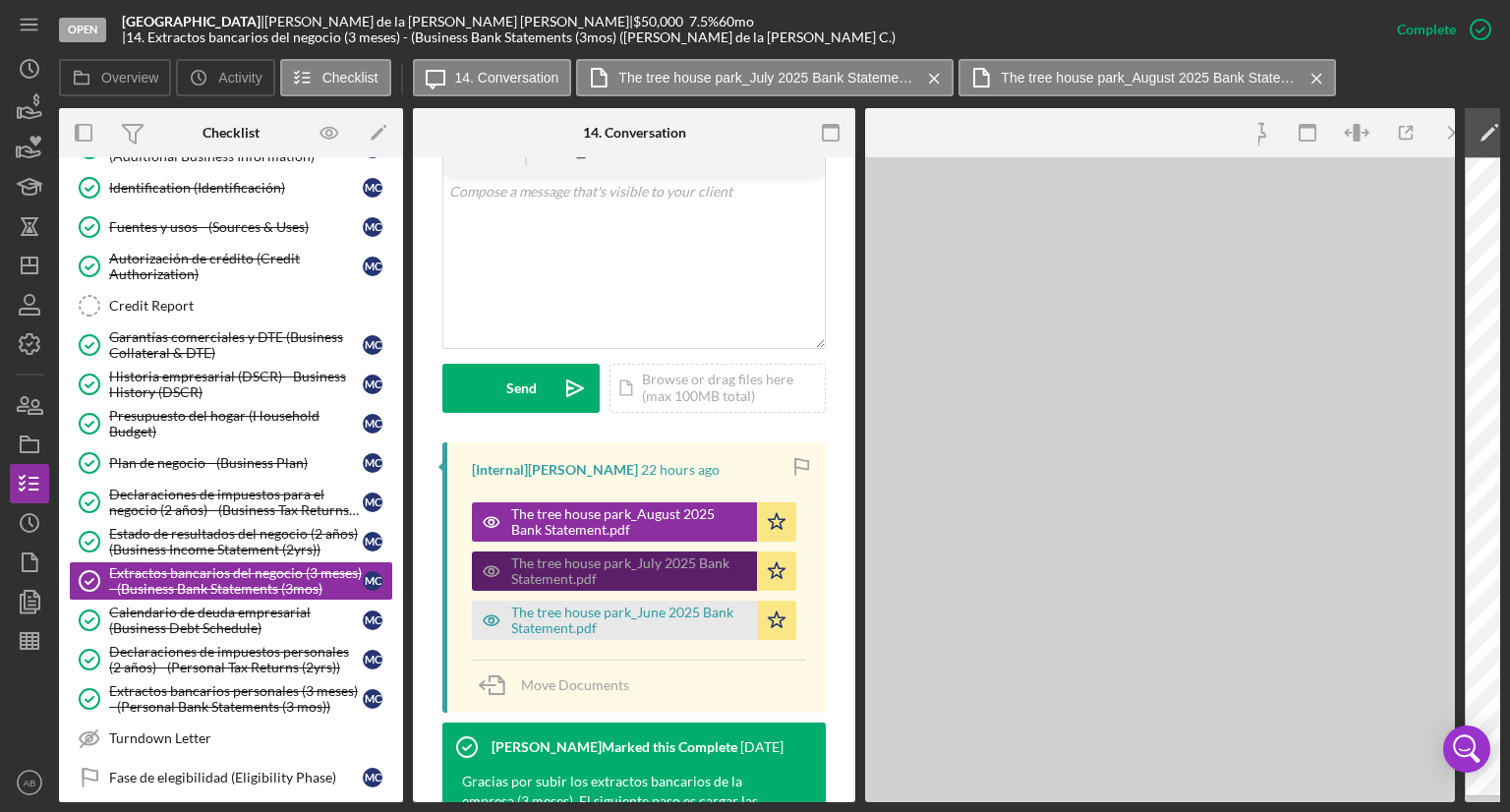
scroll to position [436, 0]
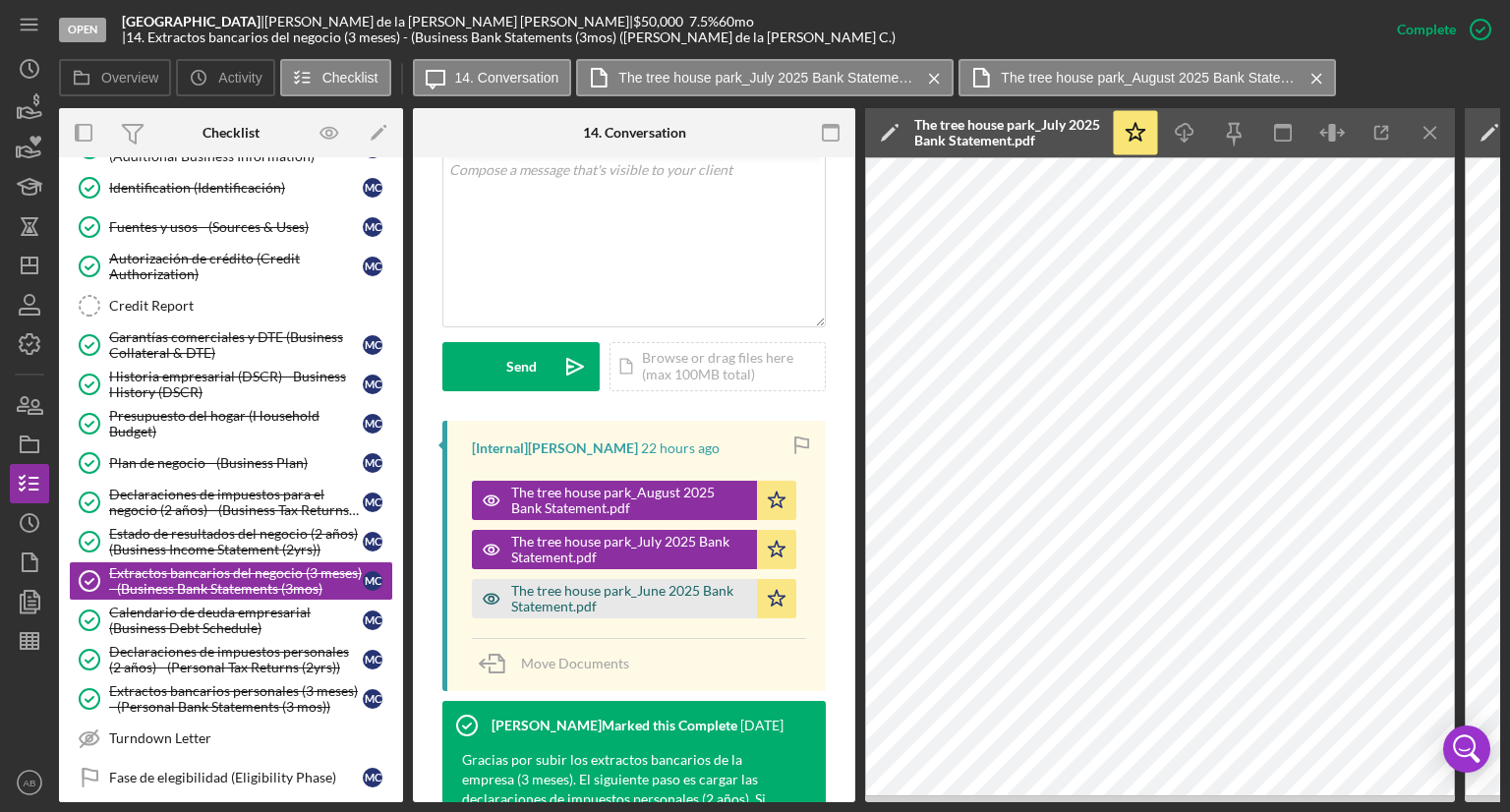
click at [637, 603] on div "The tree house park_June 2025 Bank Statement.pdf" at bounding box center [629, 598] width 236 height 31
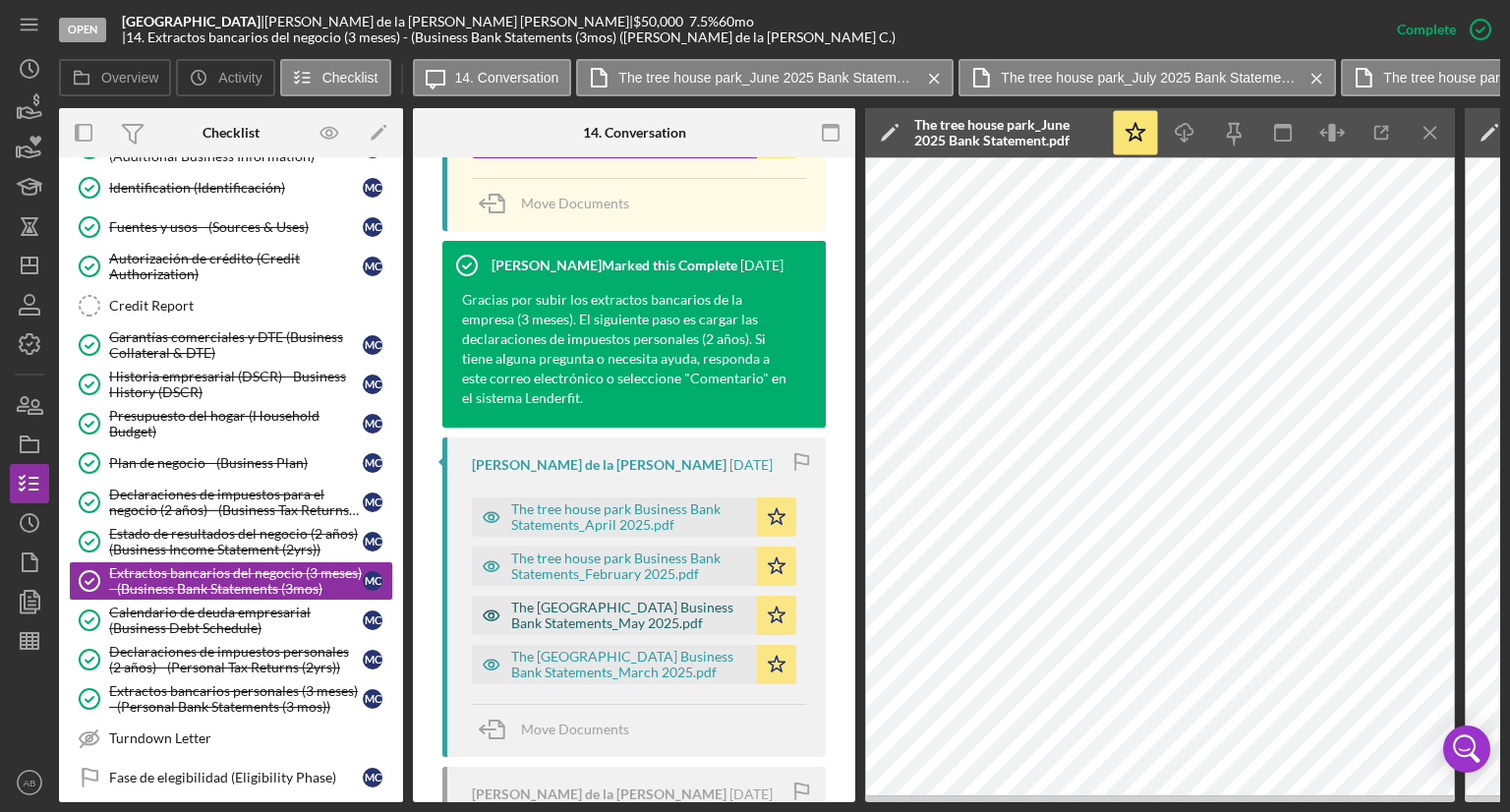
scroll to position [928, 0]
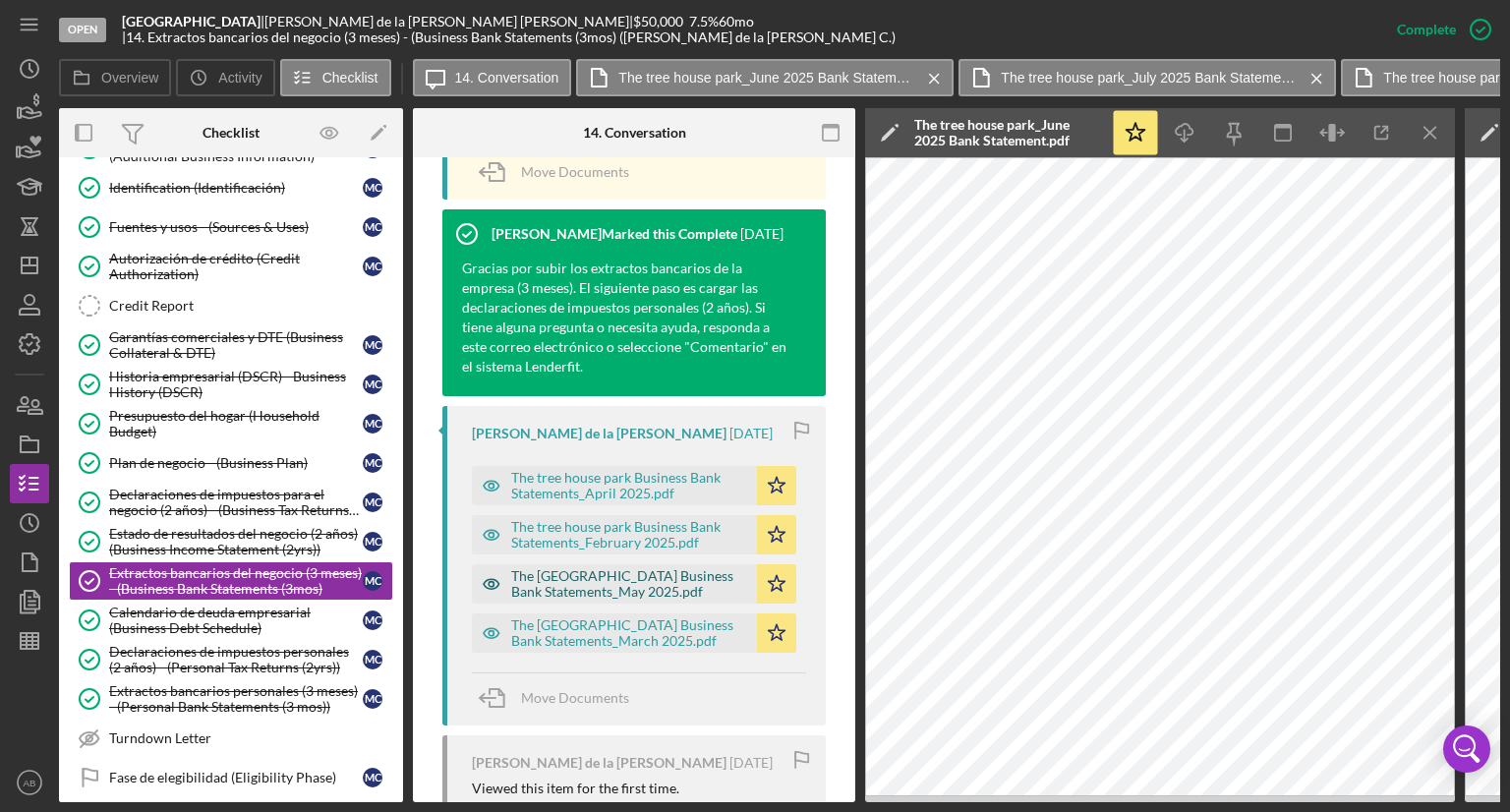
click at [566, 579] on div "The [GEOGRAPHIC_DATA] Business Bank Statements_May 2025.pdf" at bounding box center [629, 583] width 236 height 31
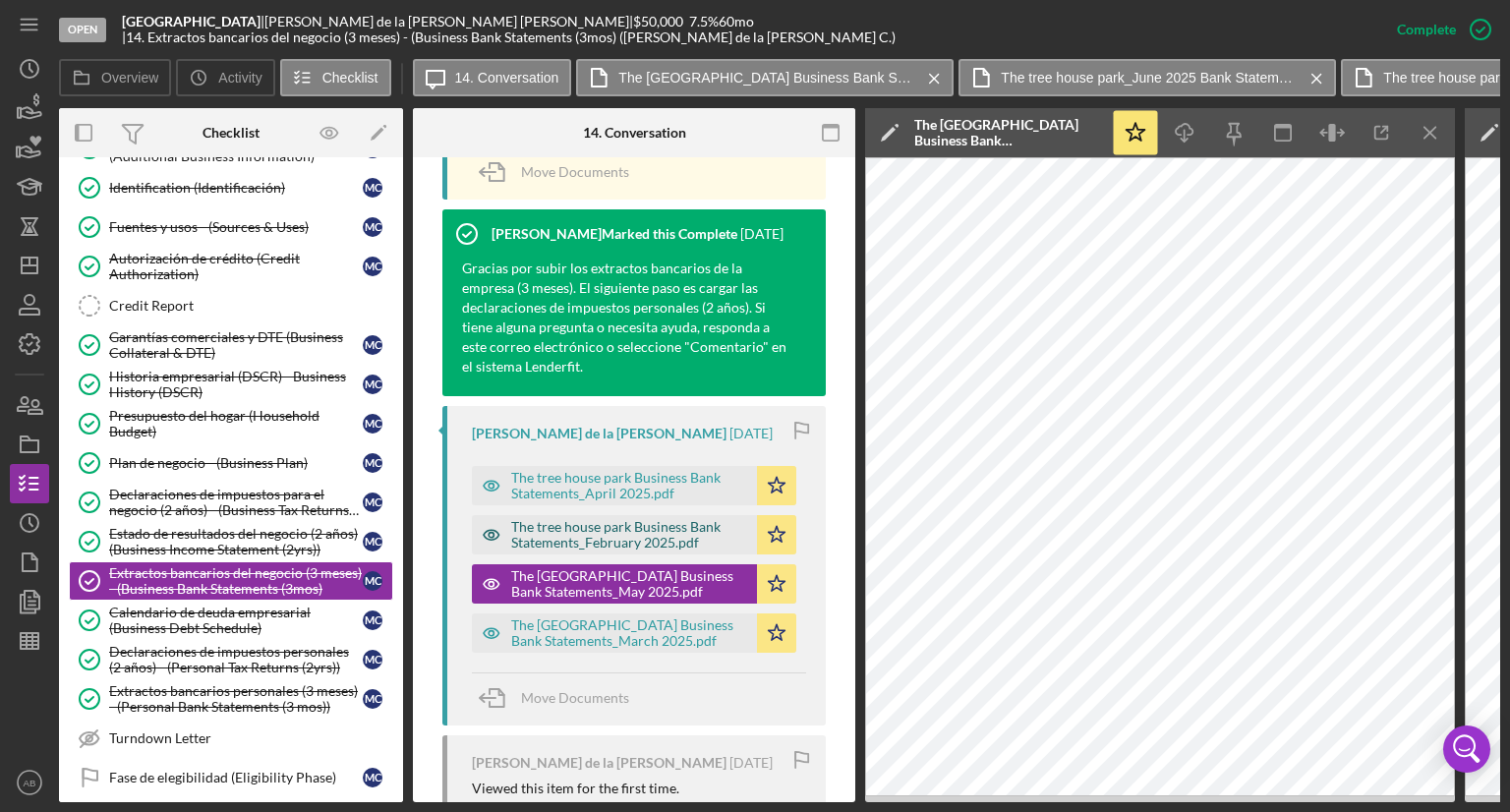
click at [597, 541] on div "The tree house park Business Bank Statements_February 2025.pdf" at bounding box center [629, 534] width 236 height 31
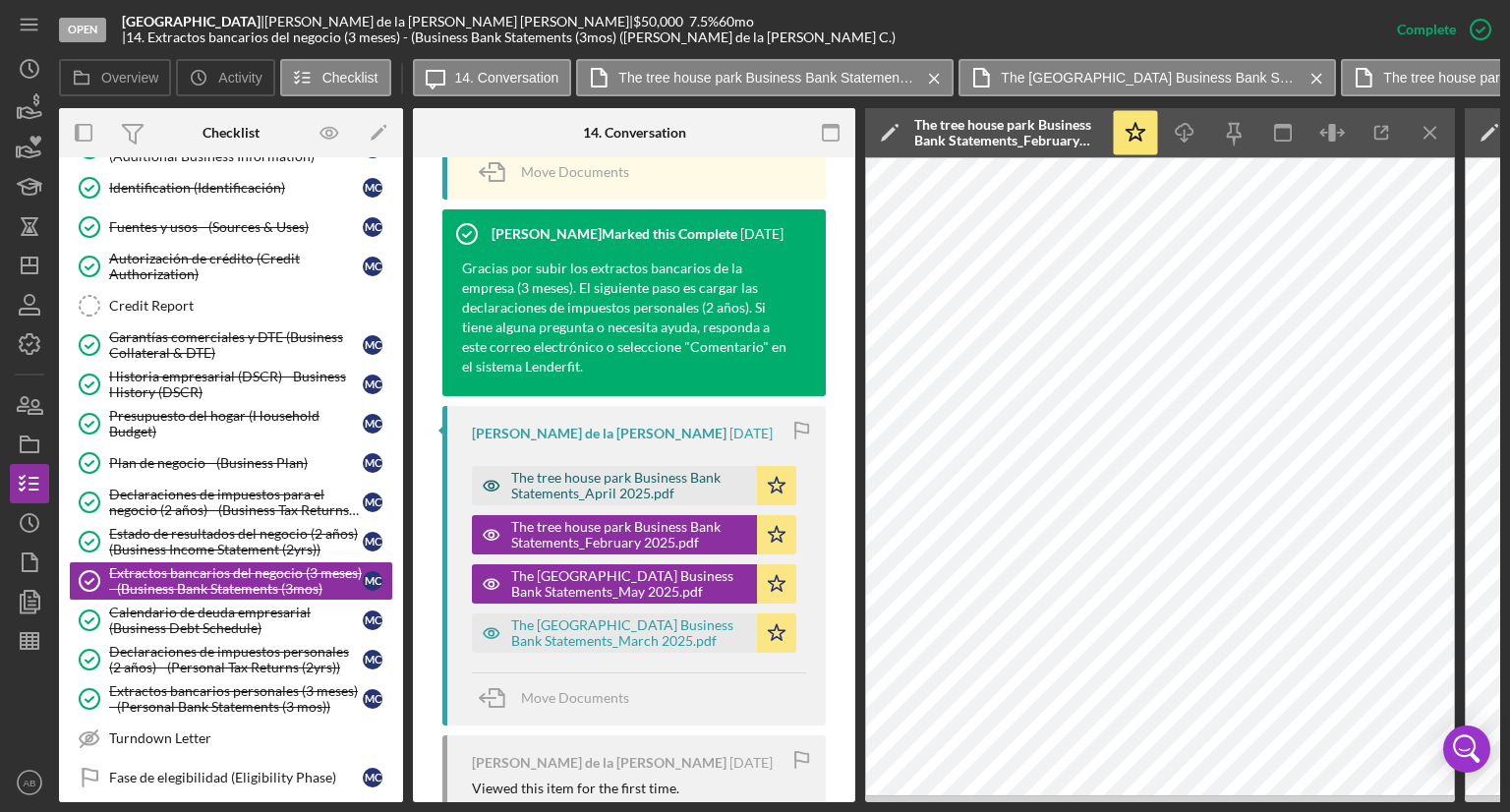
click at [599, 490] on div "The tree house park Business Bank Statements_April 2025.pdf" at bounding box center [629, 485] width 236 height 31
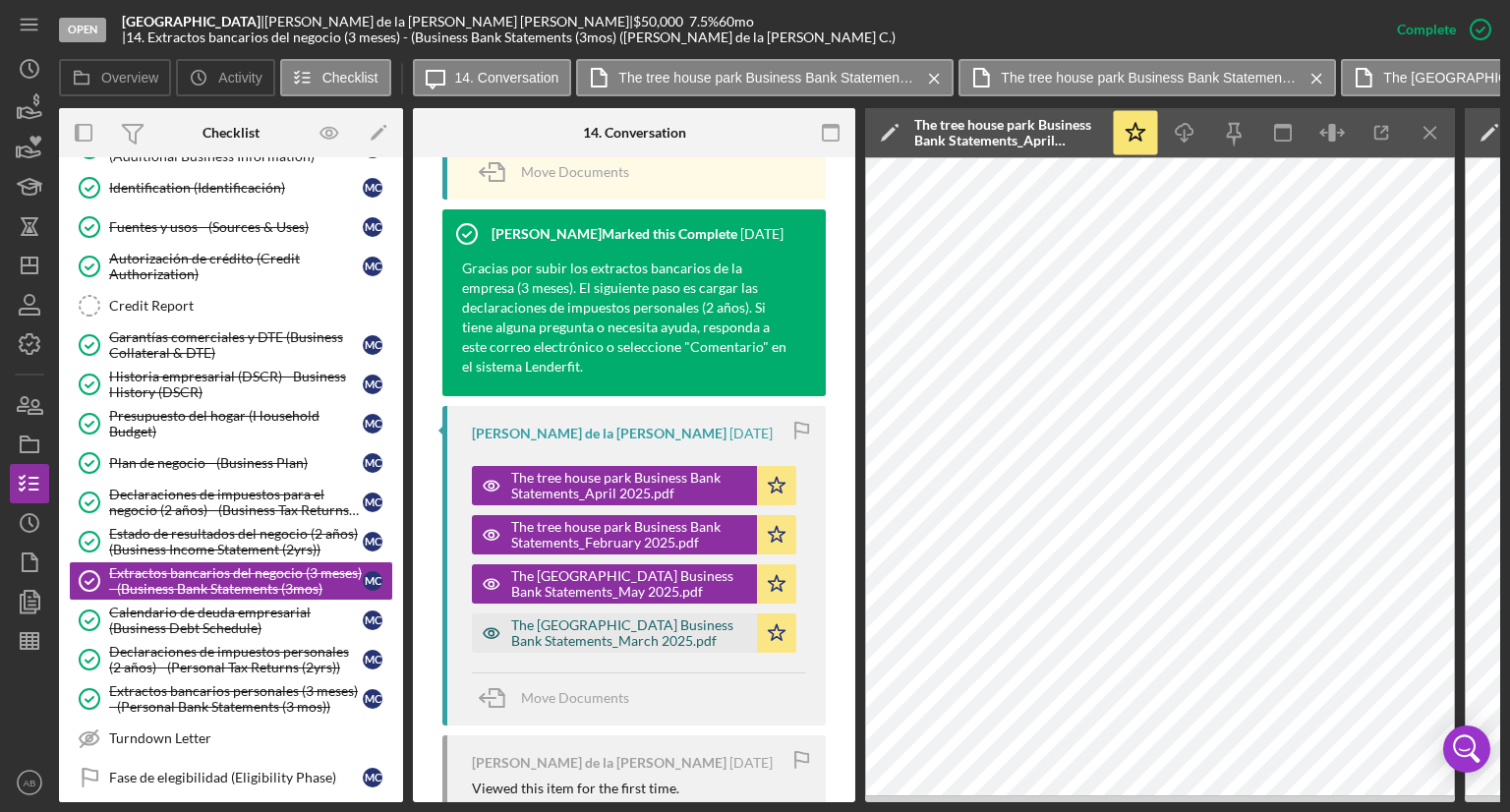
click at [570, 622] on div "The [GEOGRAPHIC_DATA] Business Bank Statements_March 2025.pdf" at bounding box center [629, 632] width 236 height 31
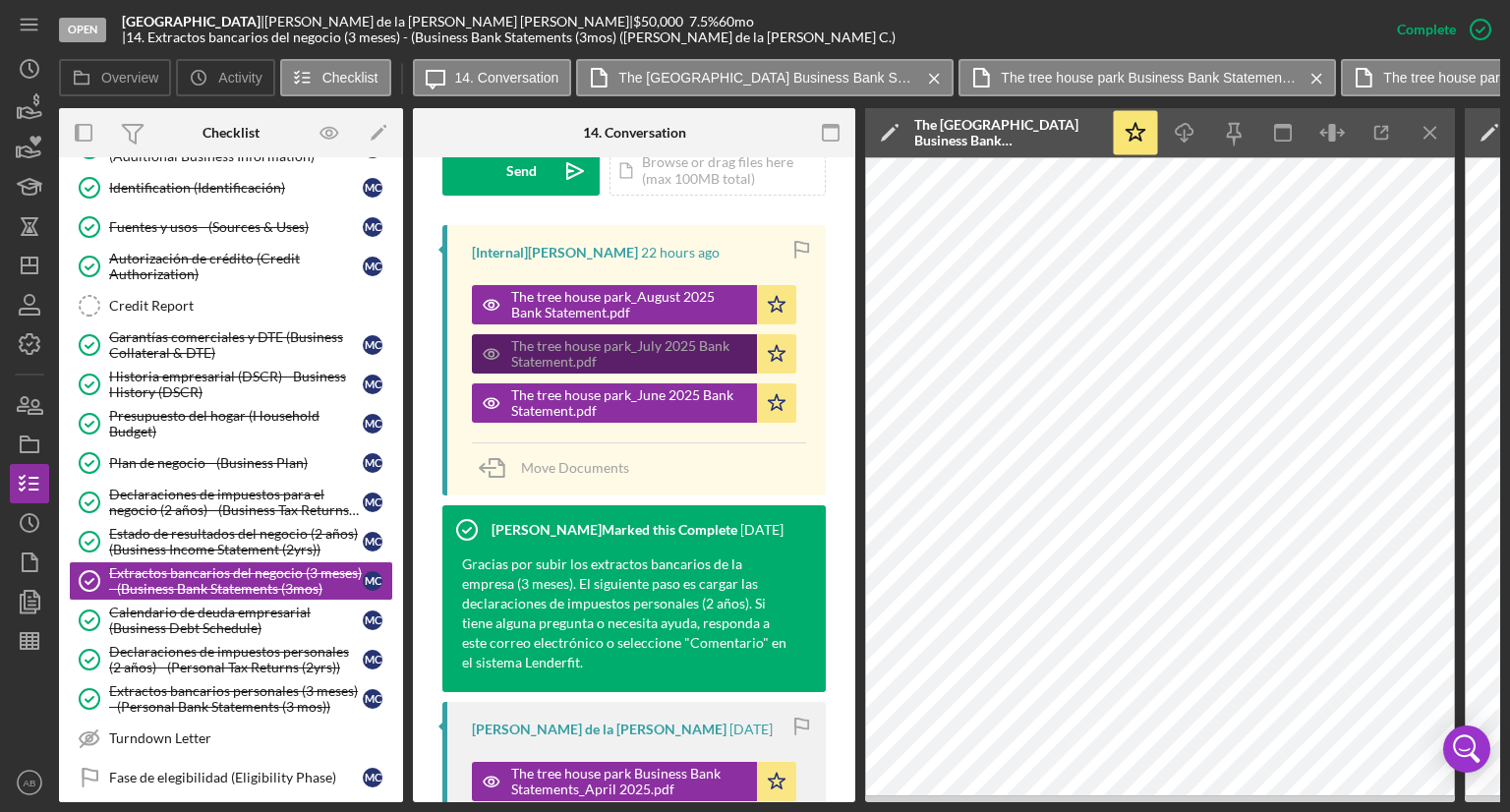
scroll to position [591, 0]
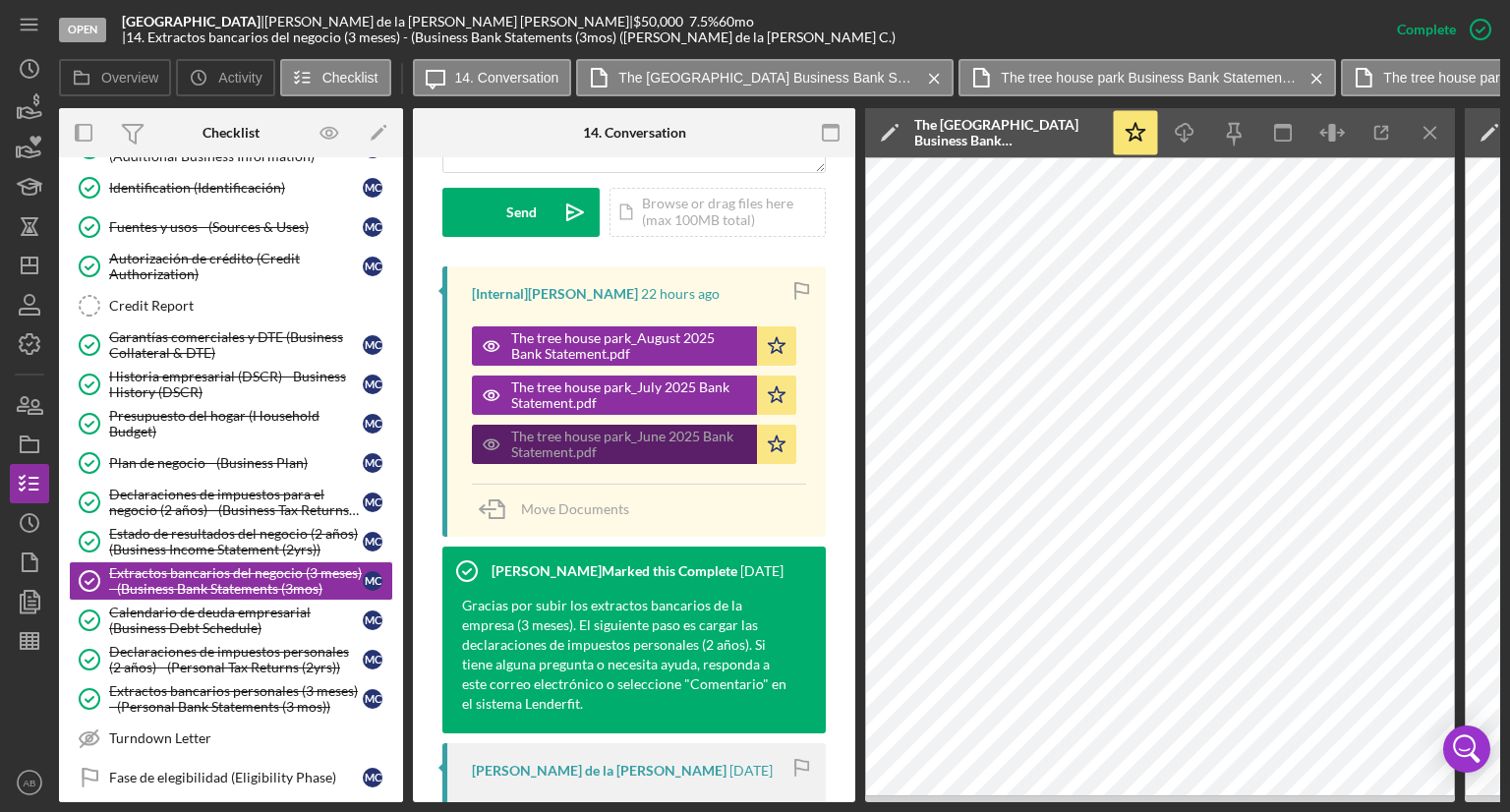
click at [579, 437] on div "The tree house park_June 2025 Bank Statement.pdf" at bounding box center [629, 444] width 236 height 31
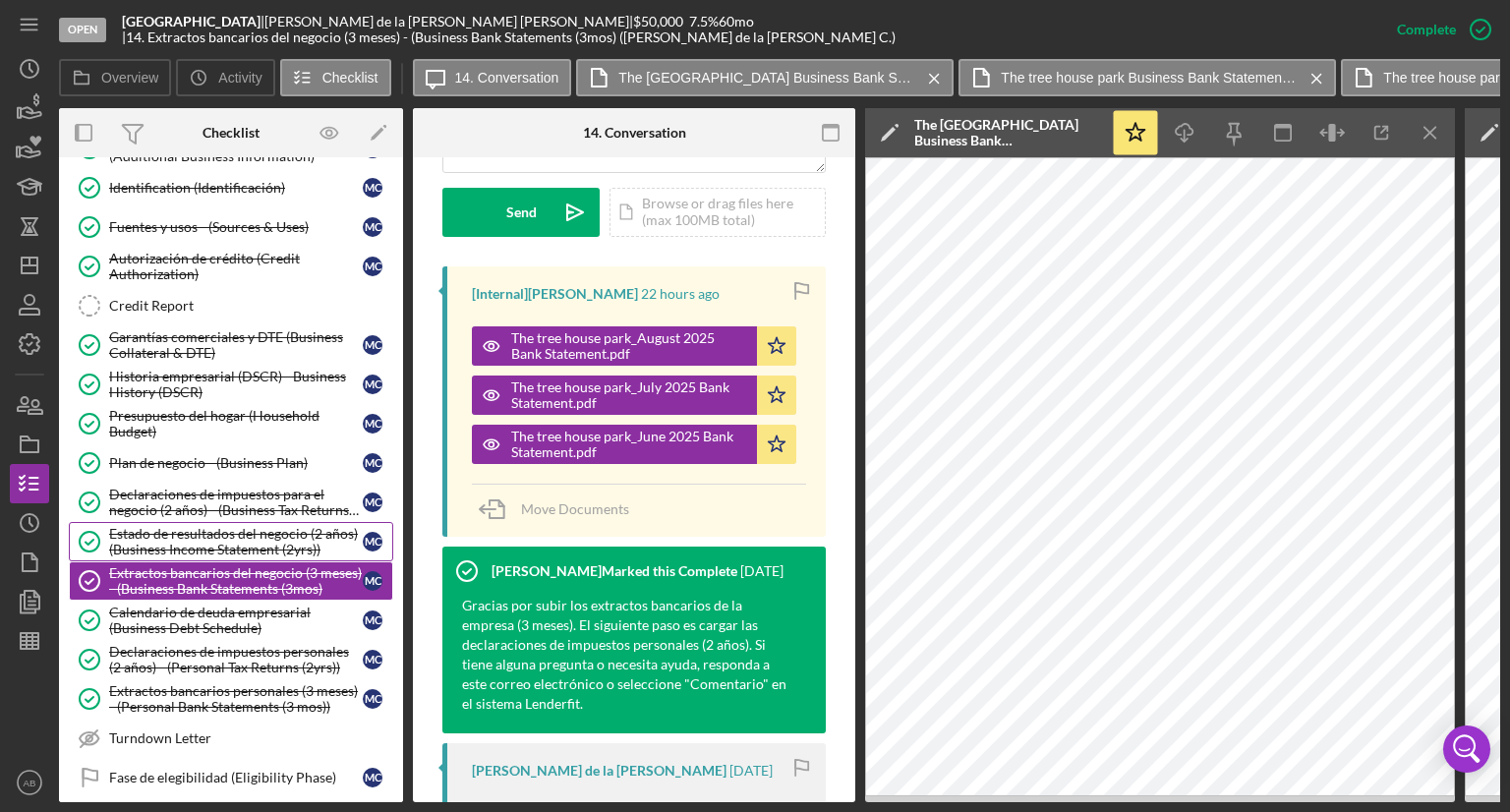
click at [167, 538] on div "Estado de resultados del negocio (2 años) (Business Income Statement (2yrs))" at bounding box center [236, 541] width 254 height 31
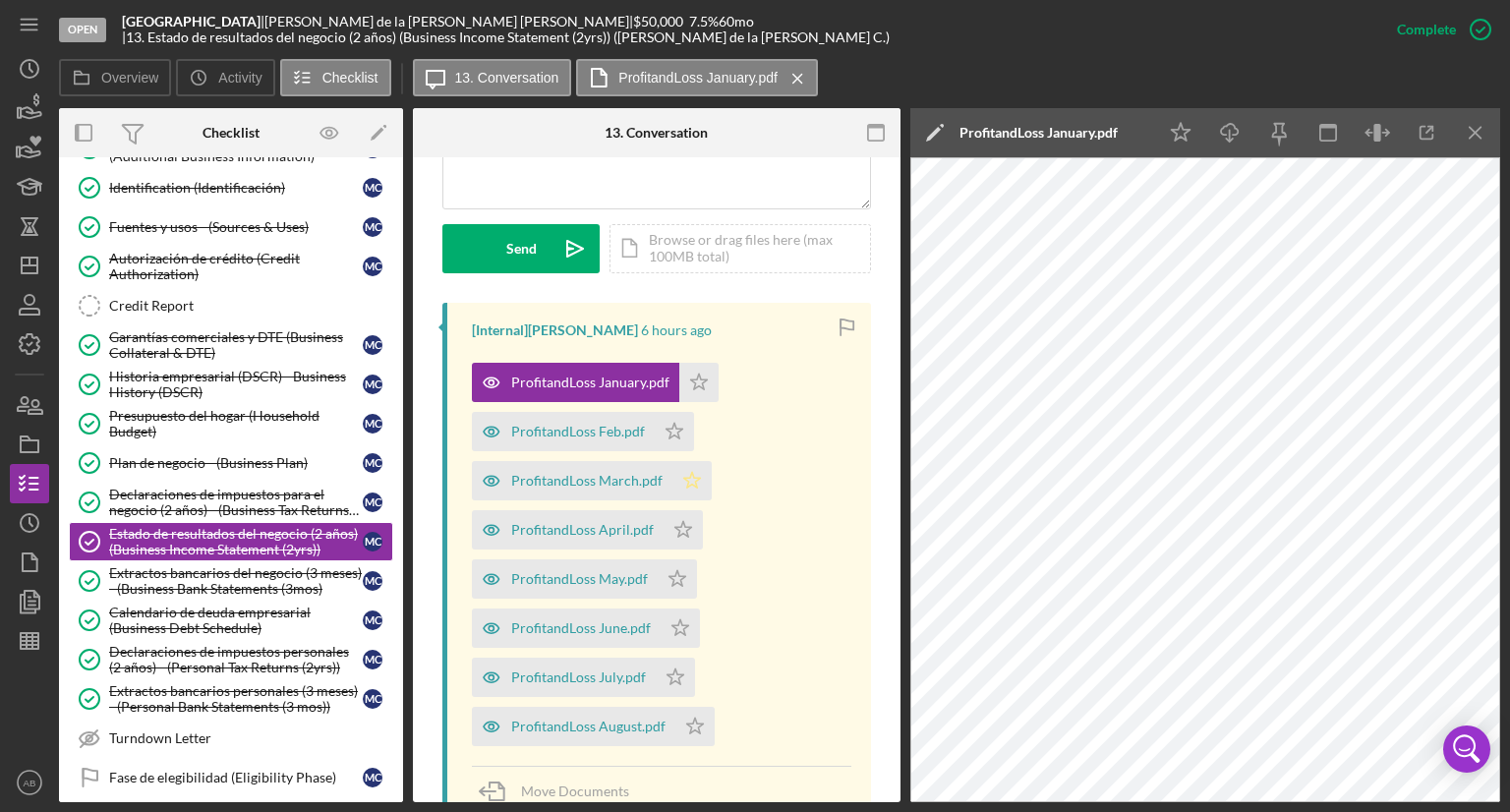
scroll to position [590, 0]
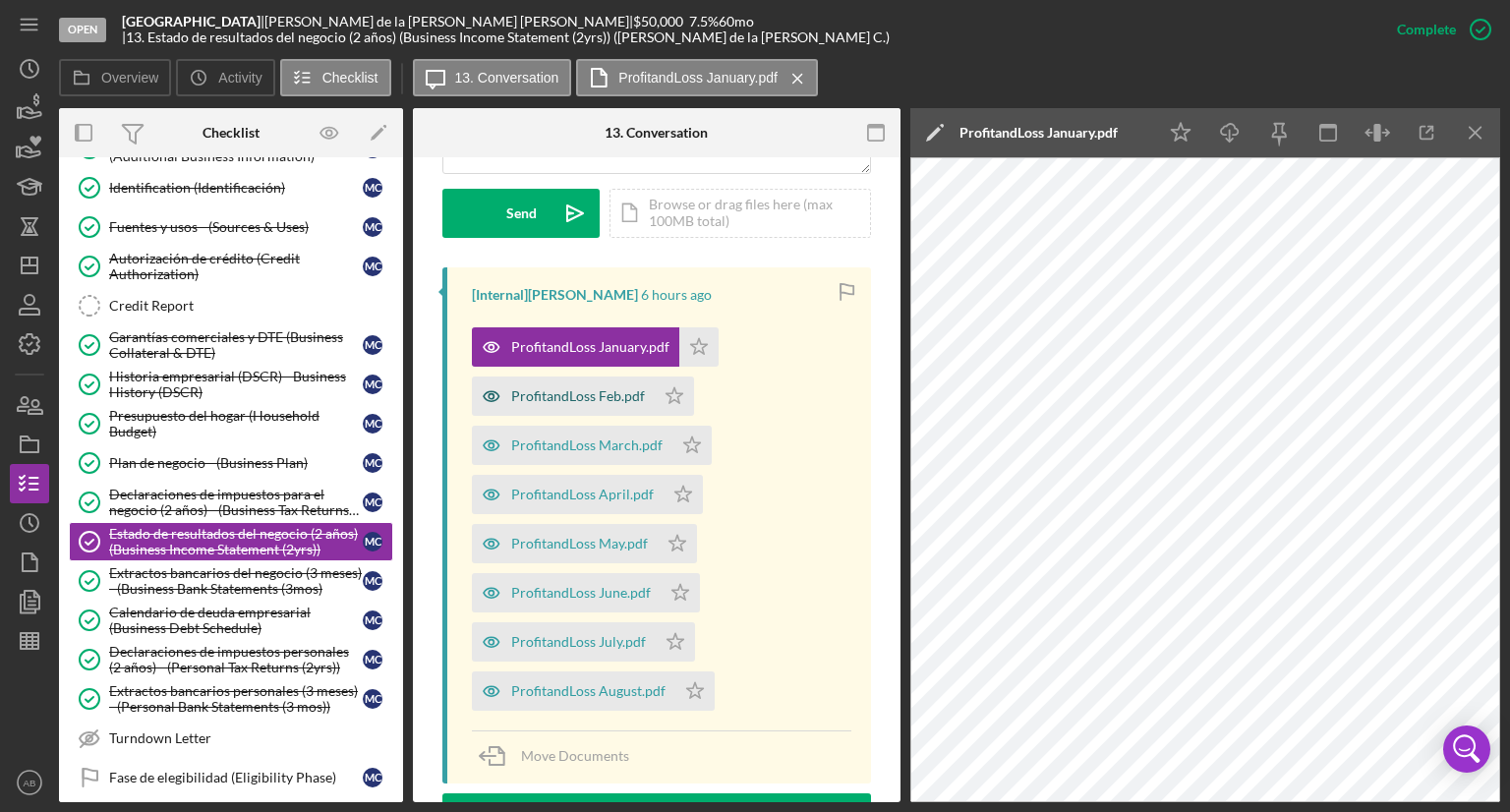
click at [566, 388] on div "ProfitandLoss Feb.pdf" at bounding box center [578, 396] width 134 height 16
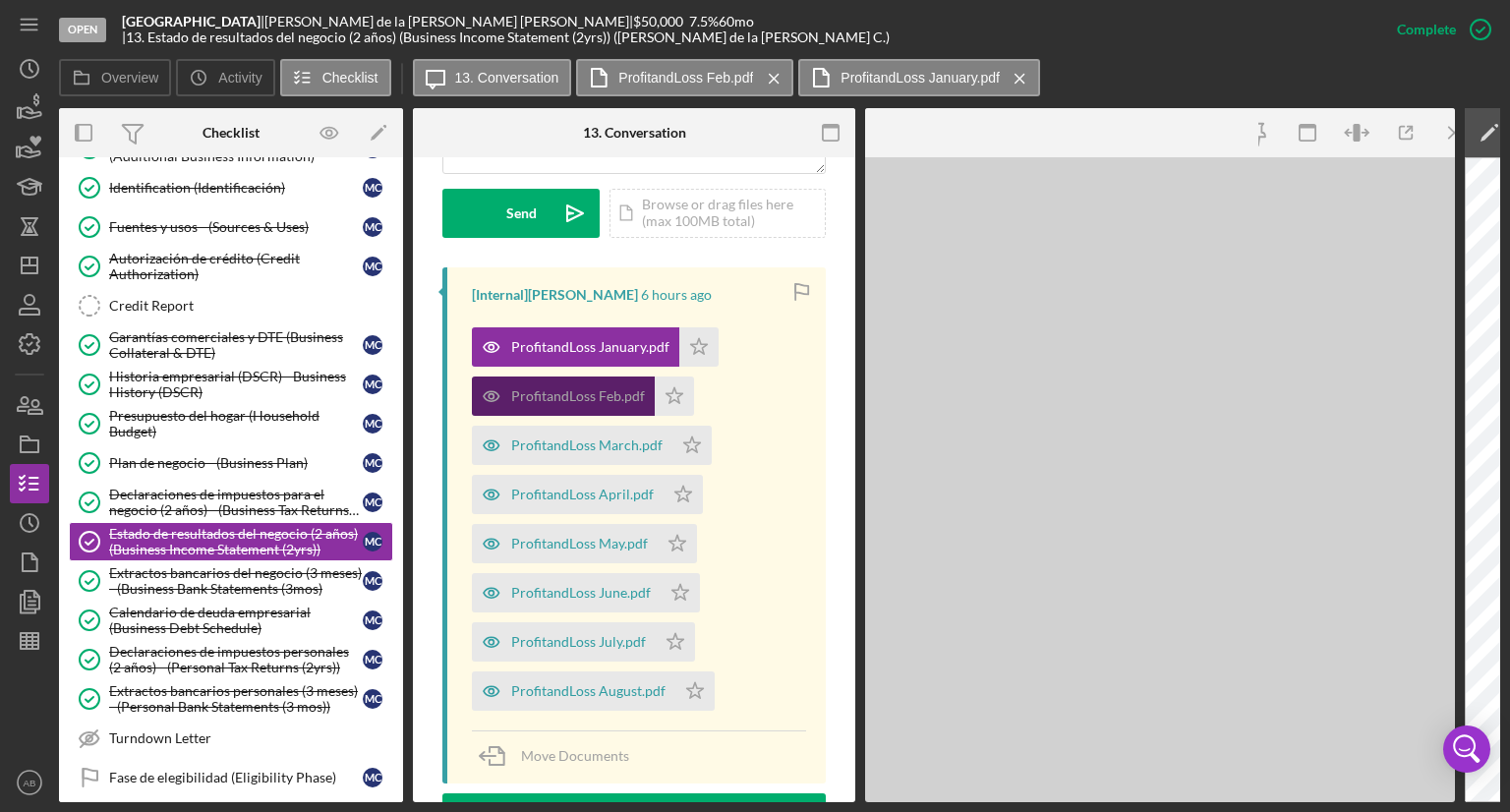
scroll to position [611, 0]
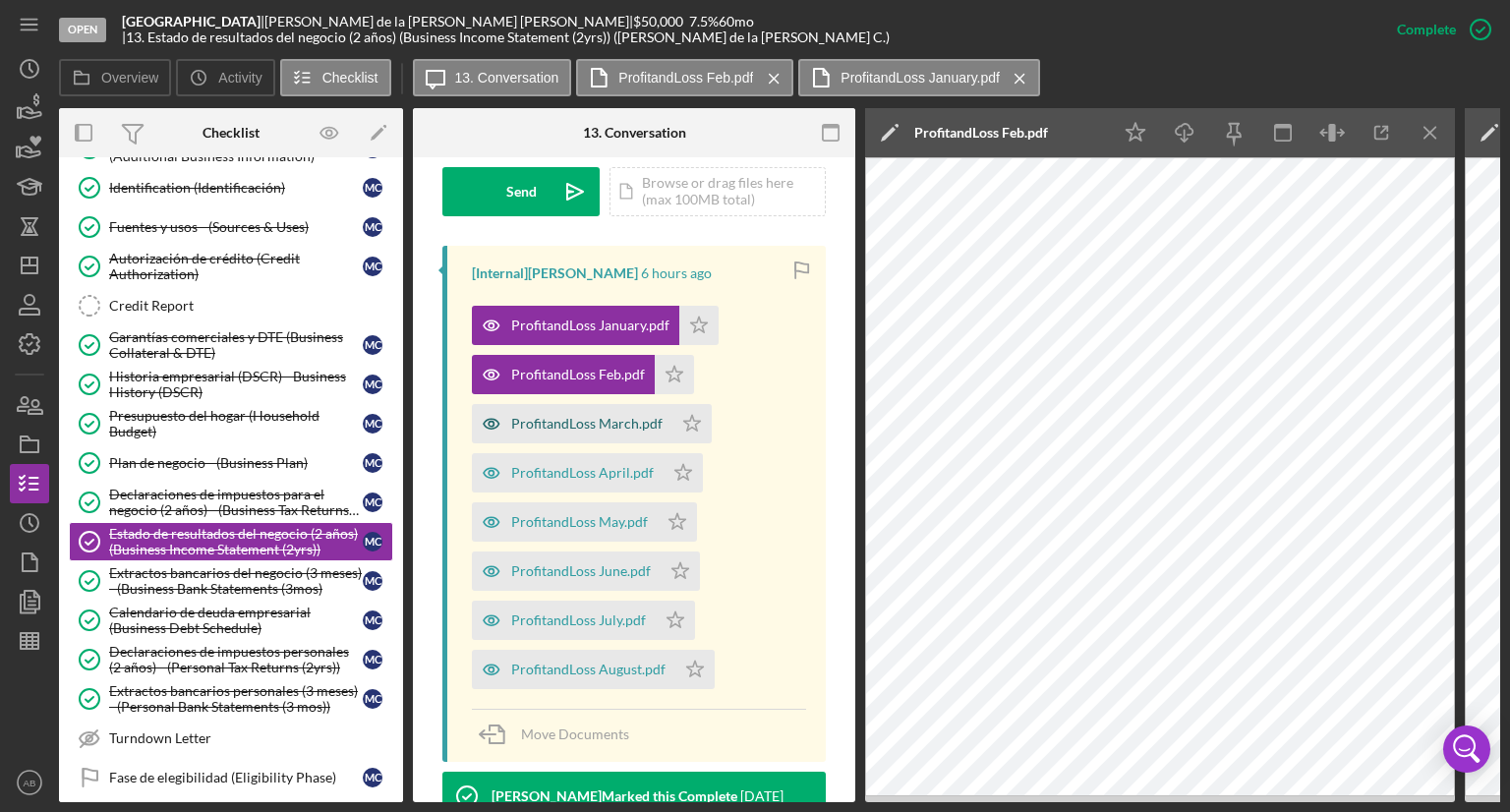
click at [601, 433] on div "ProfitandLoss March.pdf" at bounding box center [572, 423] width 201 height 39
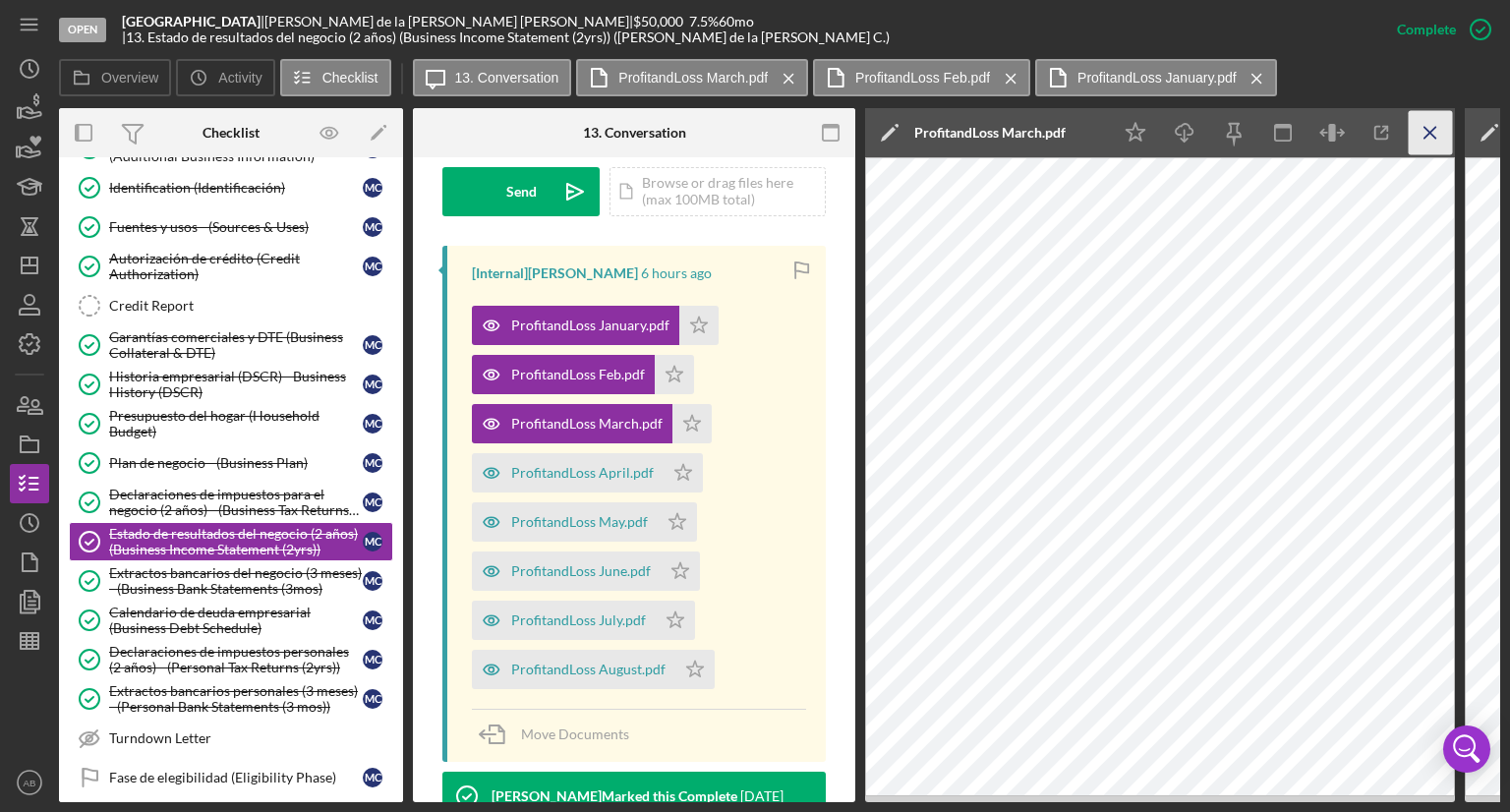
click at [1420, 135] on icon "Icon/Menu Close" at bounding box center [1430, 133] width 44 height 44
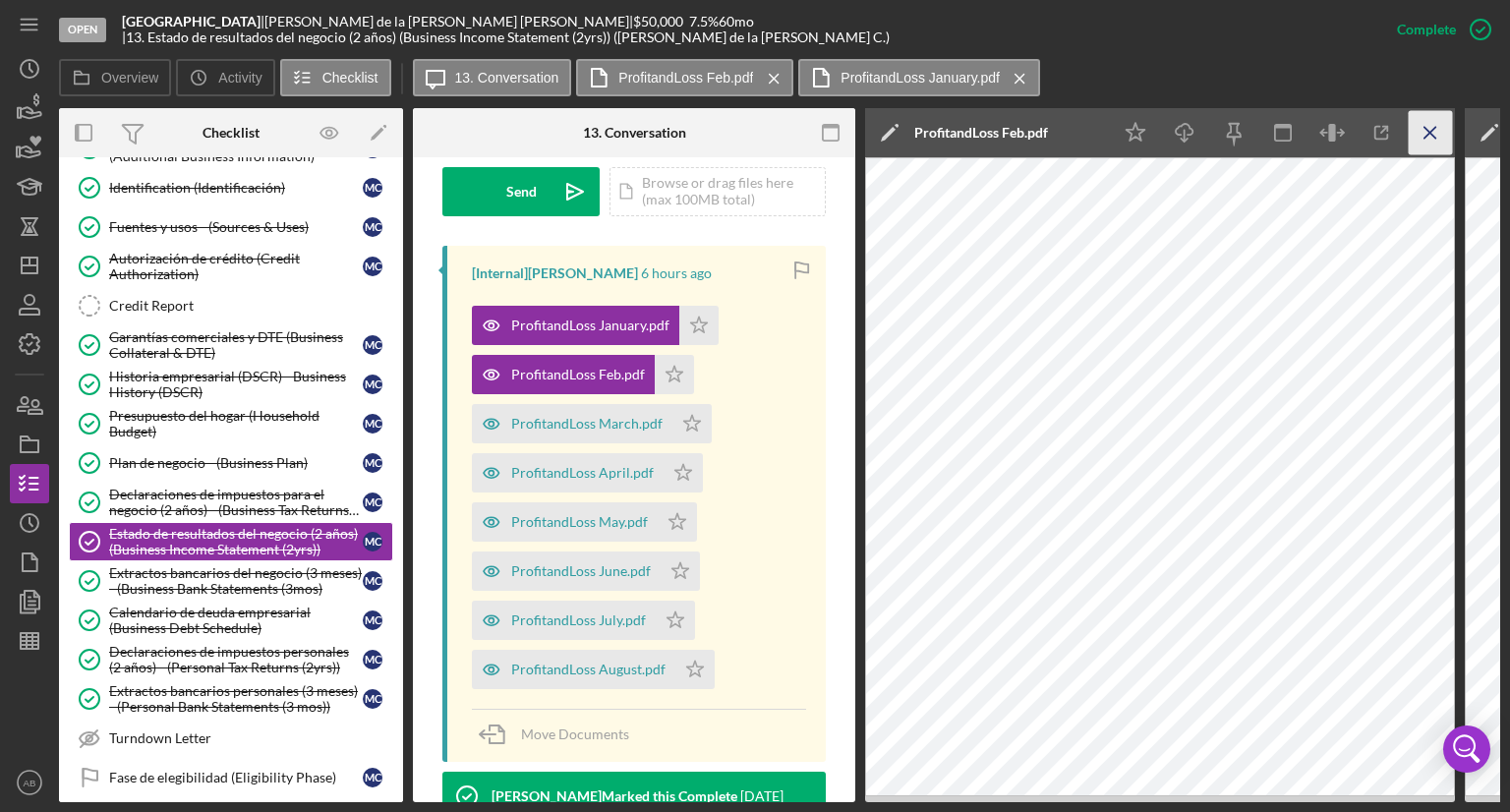
click at [1423, 133] on icon "Icon/Menu Close" at bounding box center [1430, 133] width 44 height 44
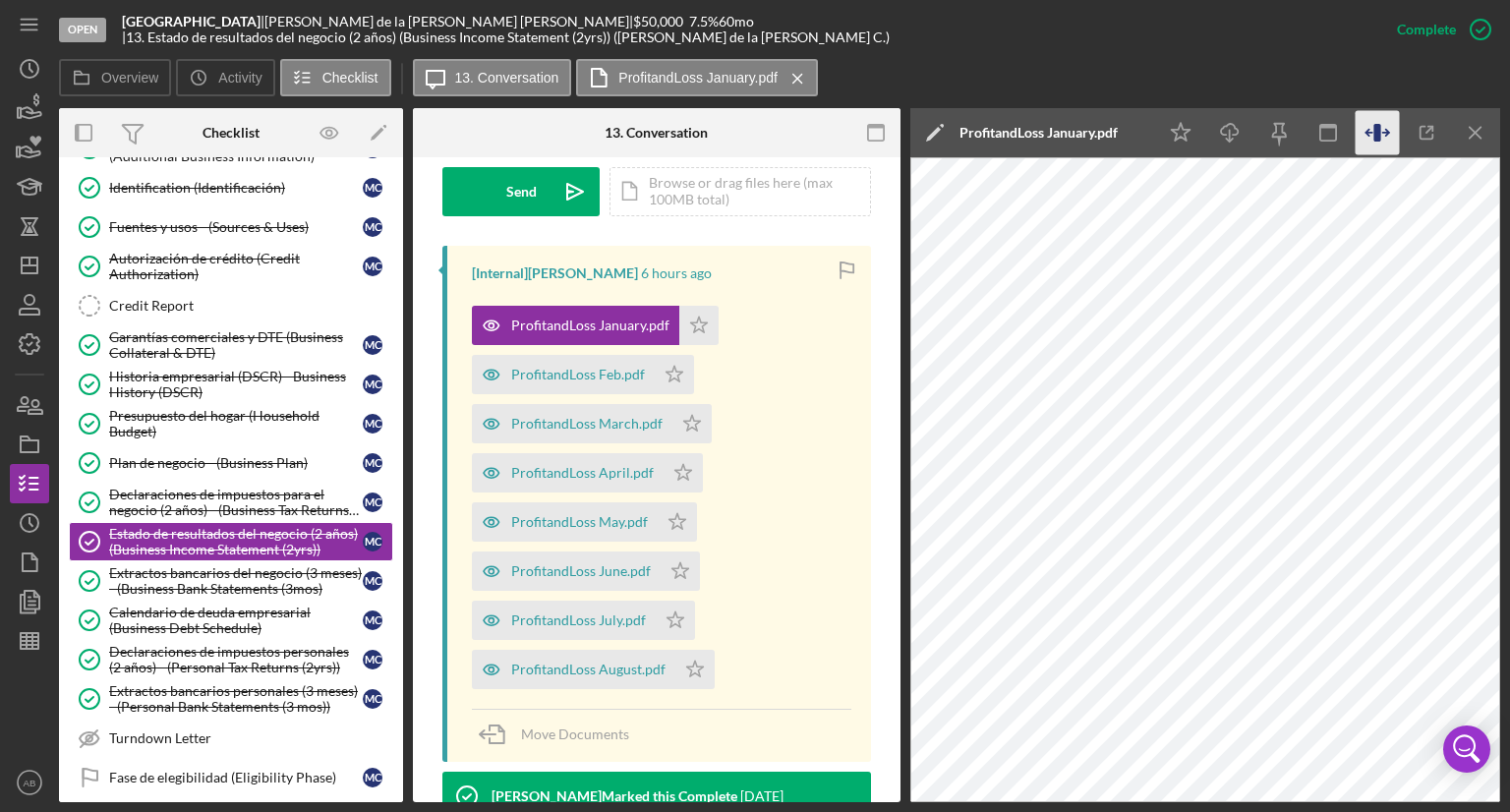
scroll to position [590, 0]
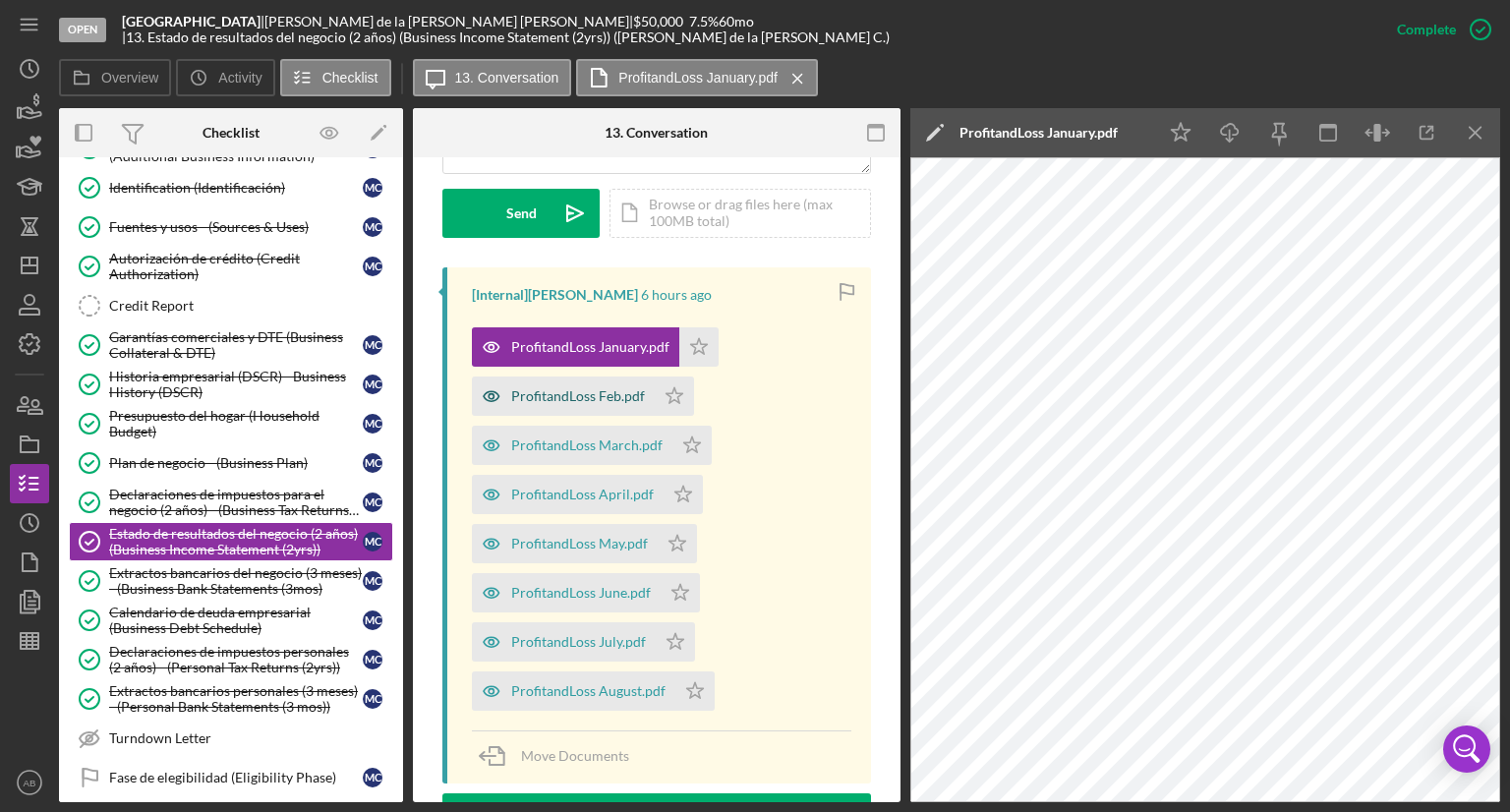
click at [594, 388] on div "ProfitandLoss Feb.pdf" at bounding box center [578, 396] width 134 height 16
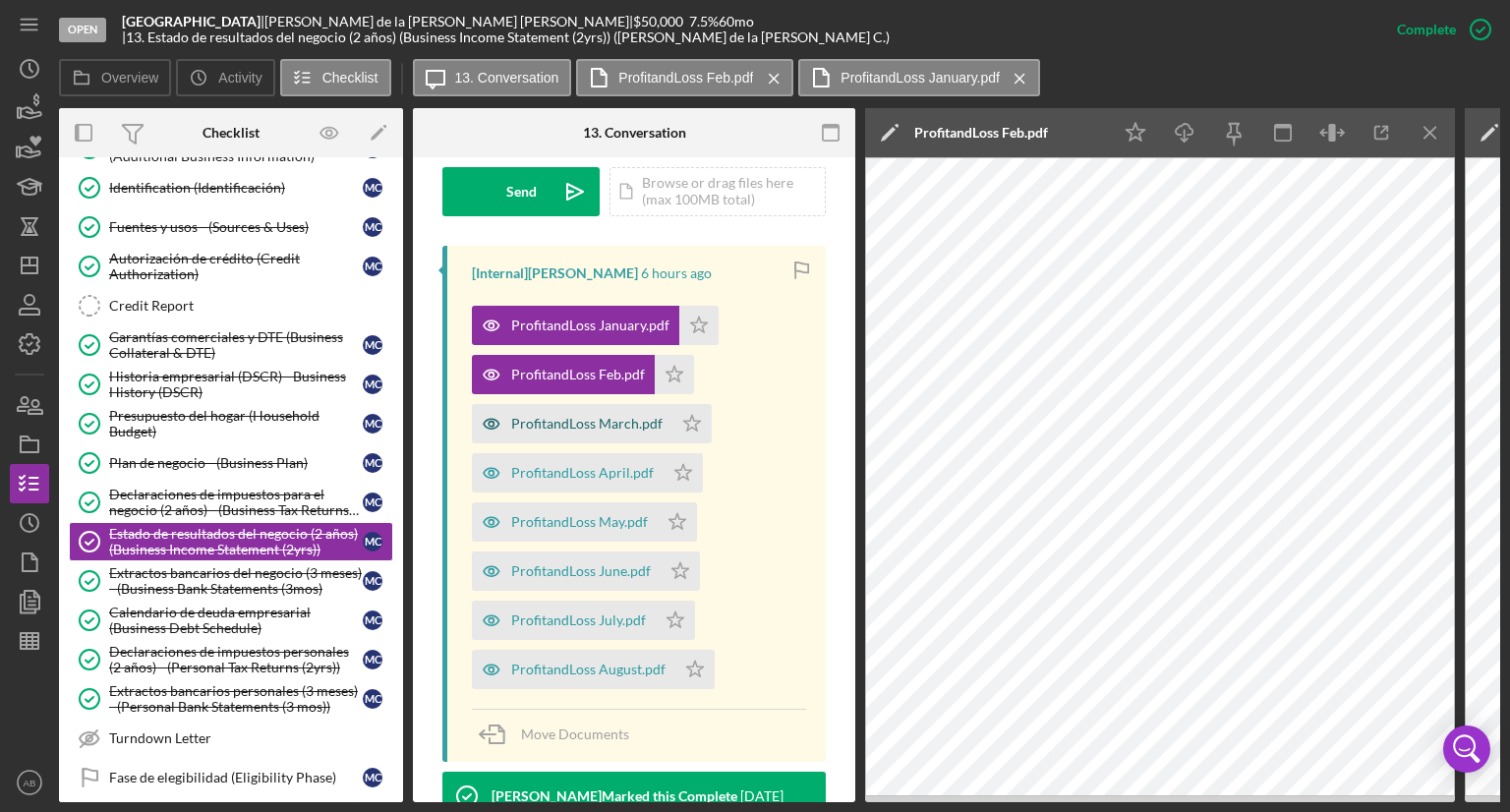
click at [557, 417] on div "ProfitandLoss March.pdf" at bounding box center [586, 424] width 151 height 16
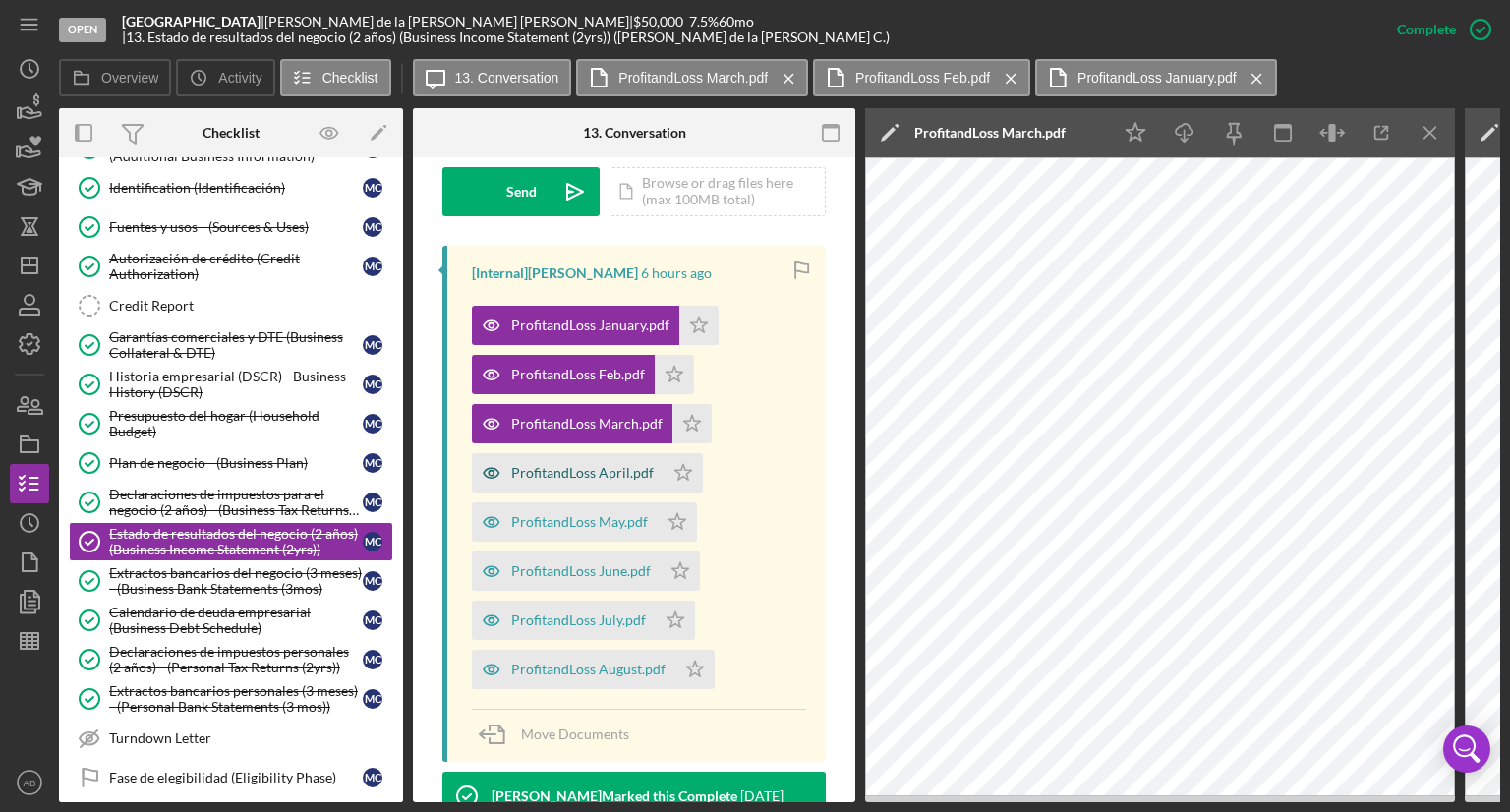
click at [589, 473] on div "ProfitandLoss April.pdf" at bounding box center [582, 473] width 143 height 16
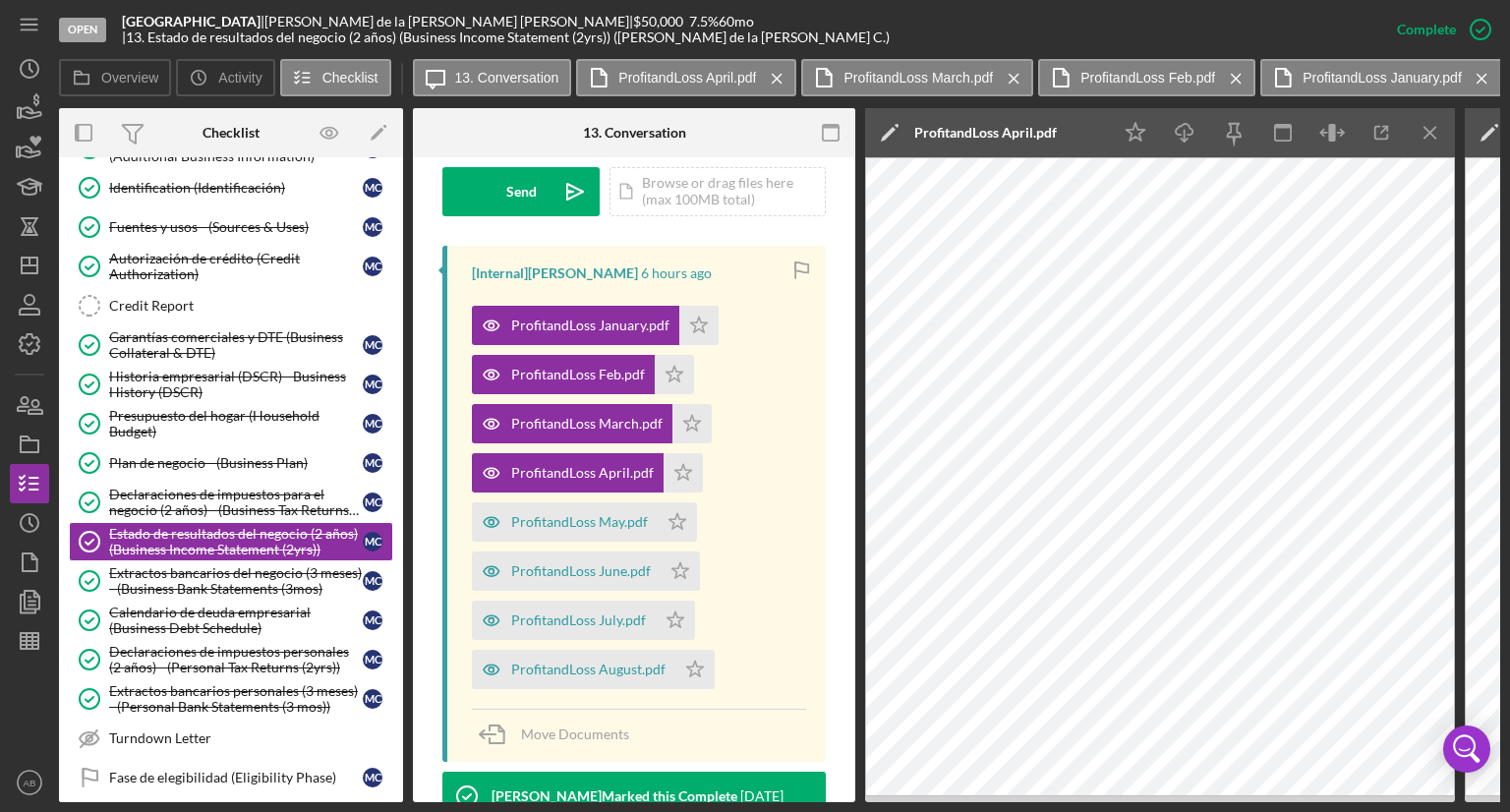
click at [1422, 131] on icon "Icon/Menu Close" at bounding box center [1430, 133] width 44 height 44
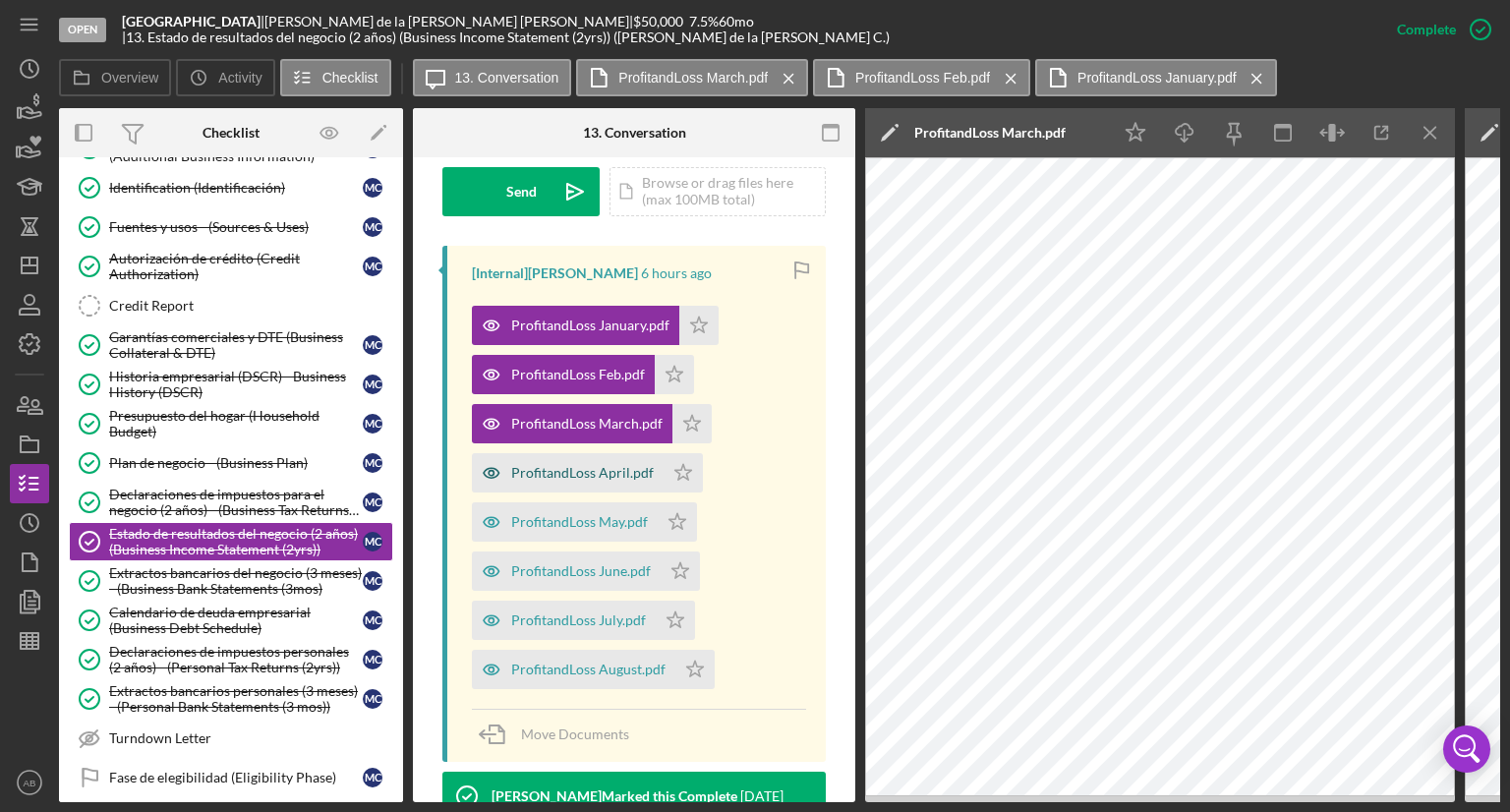
click at [567, 470] on div "ProfitandLoss April.pdf" at bounding box center [582, 473] width 143 height 16
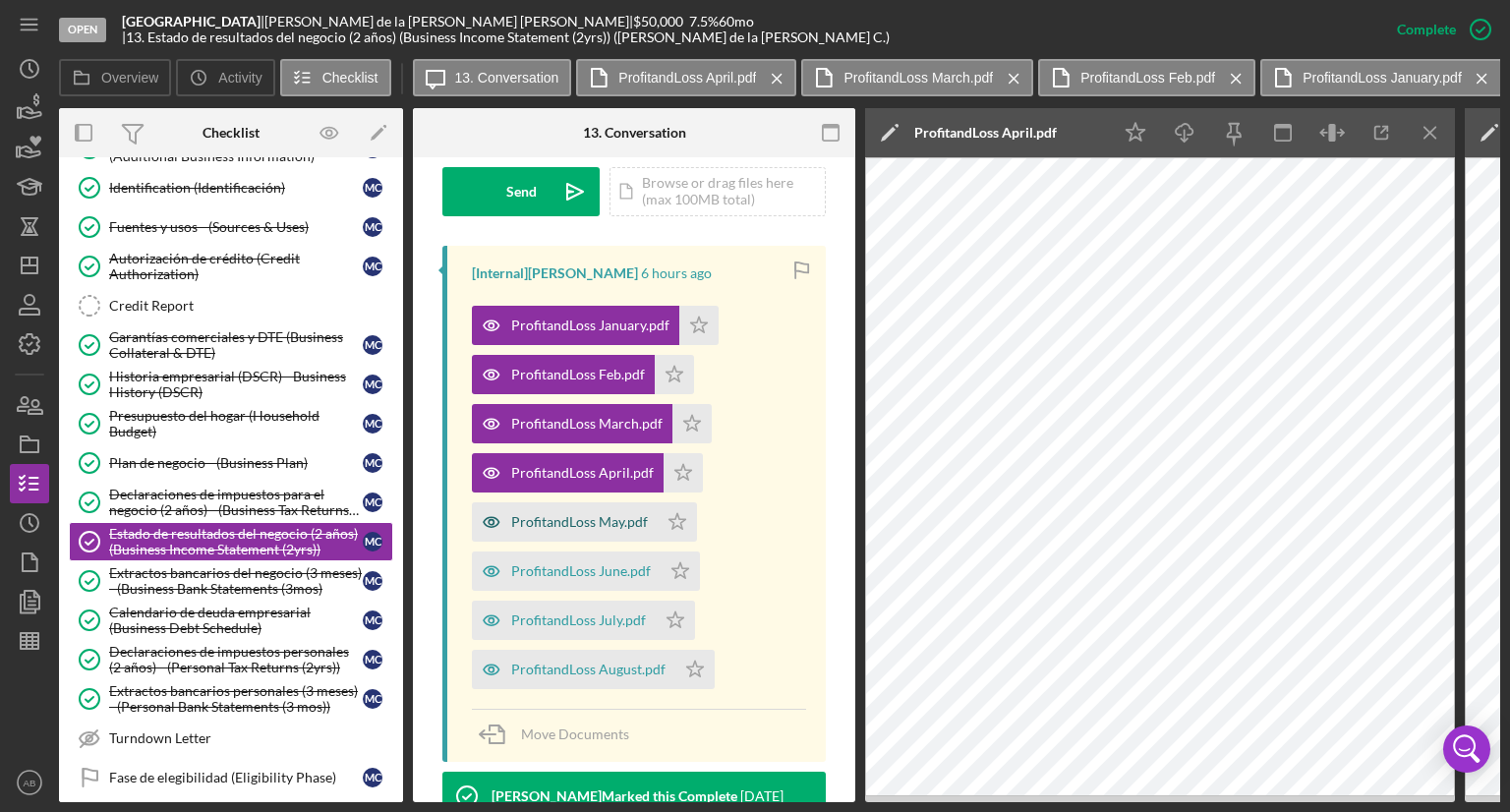
click at [527, 521] on div "ProfitandLoss May.pdf" at bounding box center [579, 522] width 137 height 16
click at [573, 571] on div "ProfitandLoss June.pdf" at bounding box center [581, 571] width 140 height 16
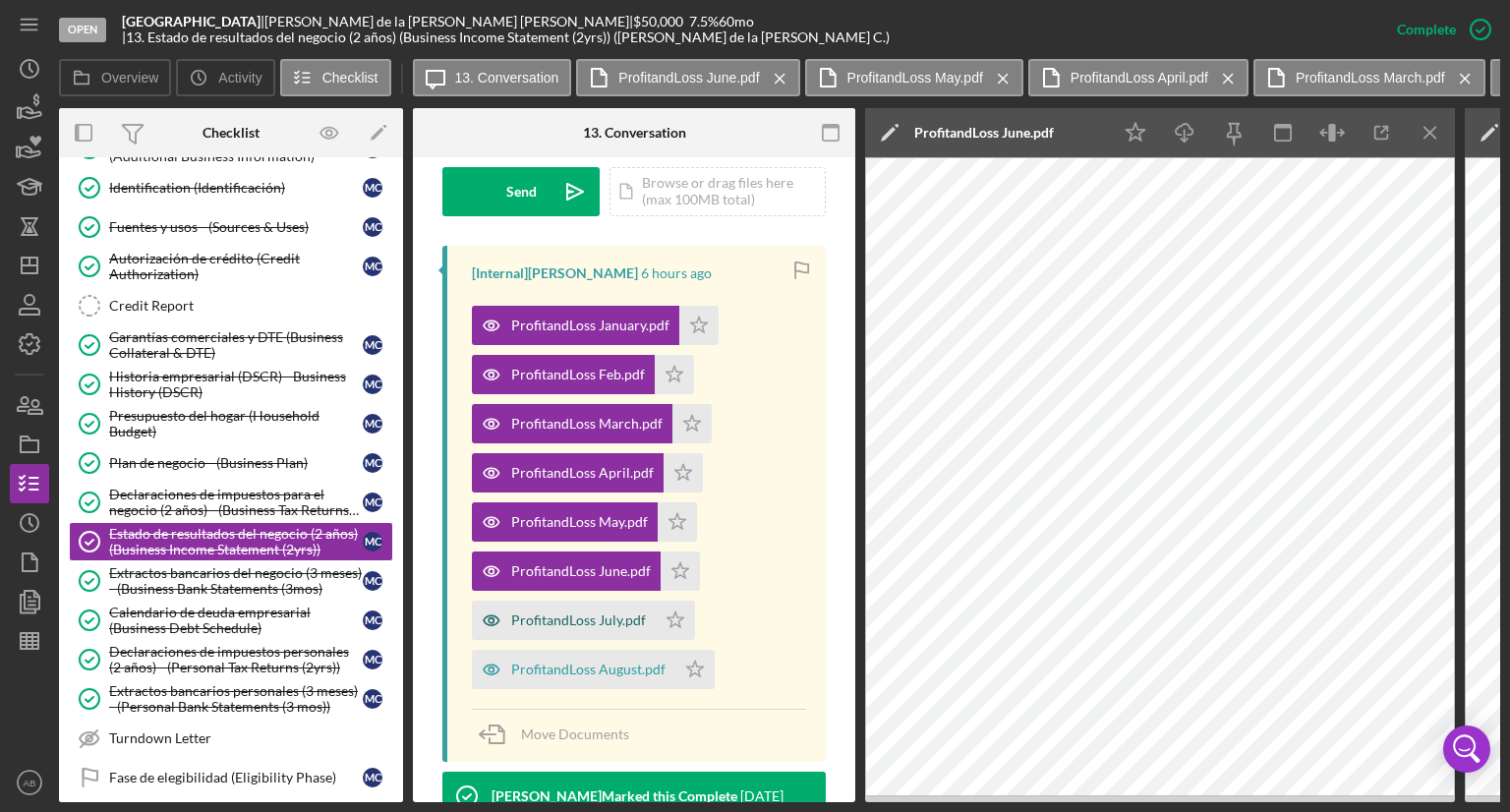
click at [588, 610] on div "ProfitandLoss July.pdf" at bounding box center [564, 620] width 184 height 39
click at [590, 661] on div "ProfitandLoss August.pdf" at bounding box center [588, 669] width 154 height 16
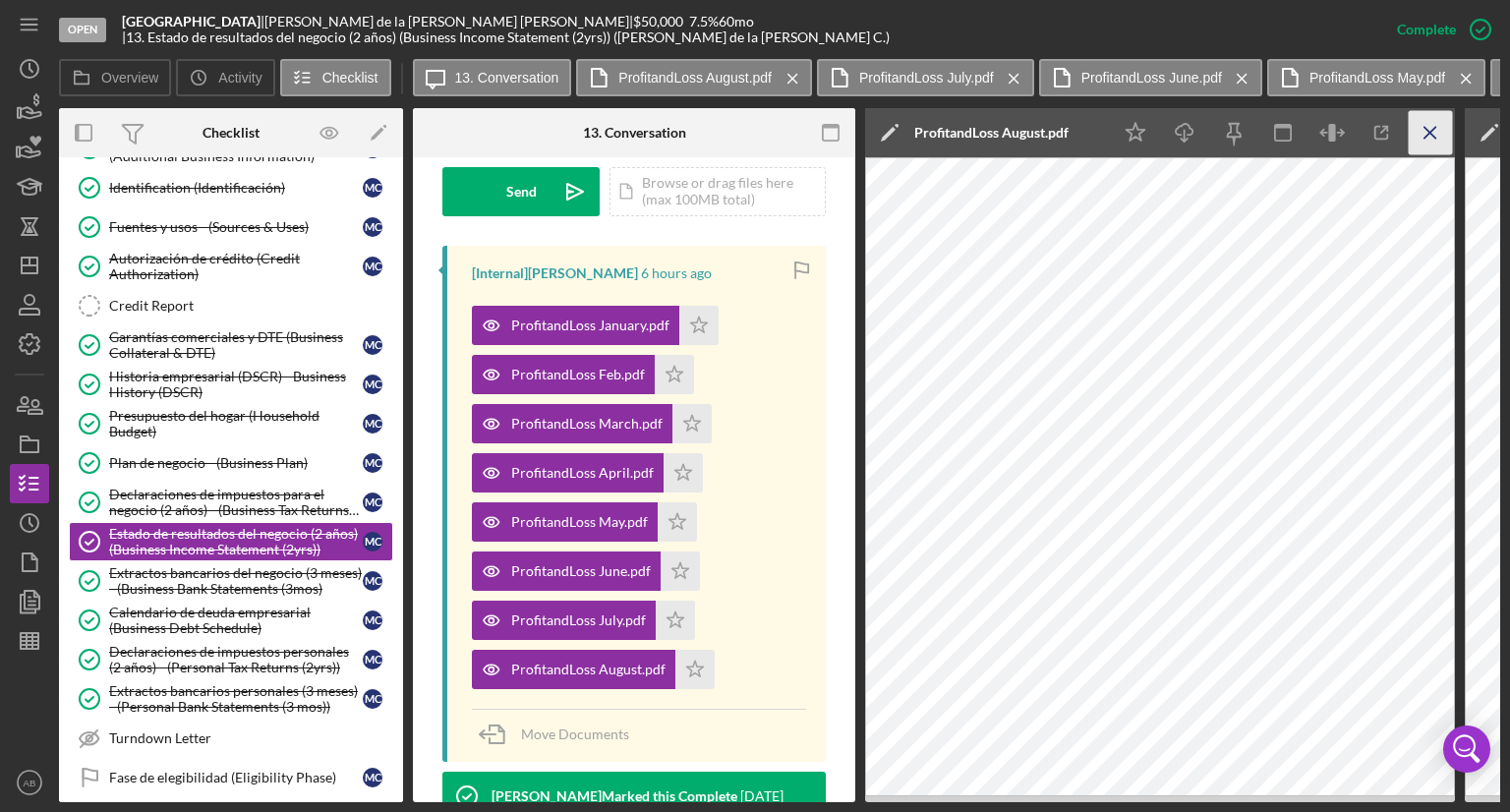
click at [1431, 129] on icon "Icon/Menu Close" at bounding box center [1430, 133] width 44 height 44
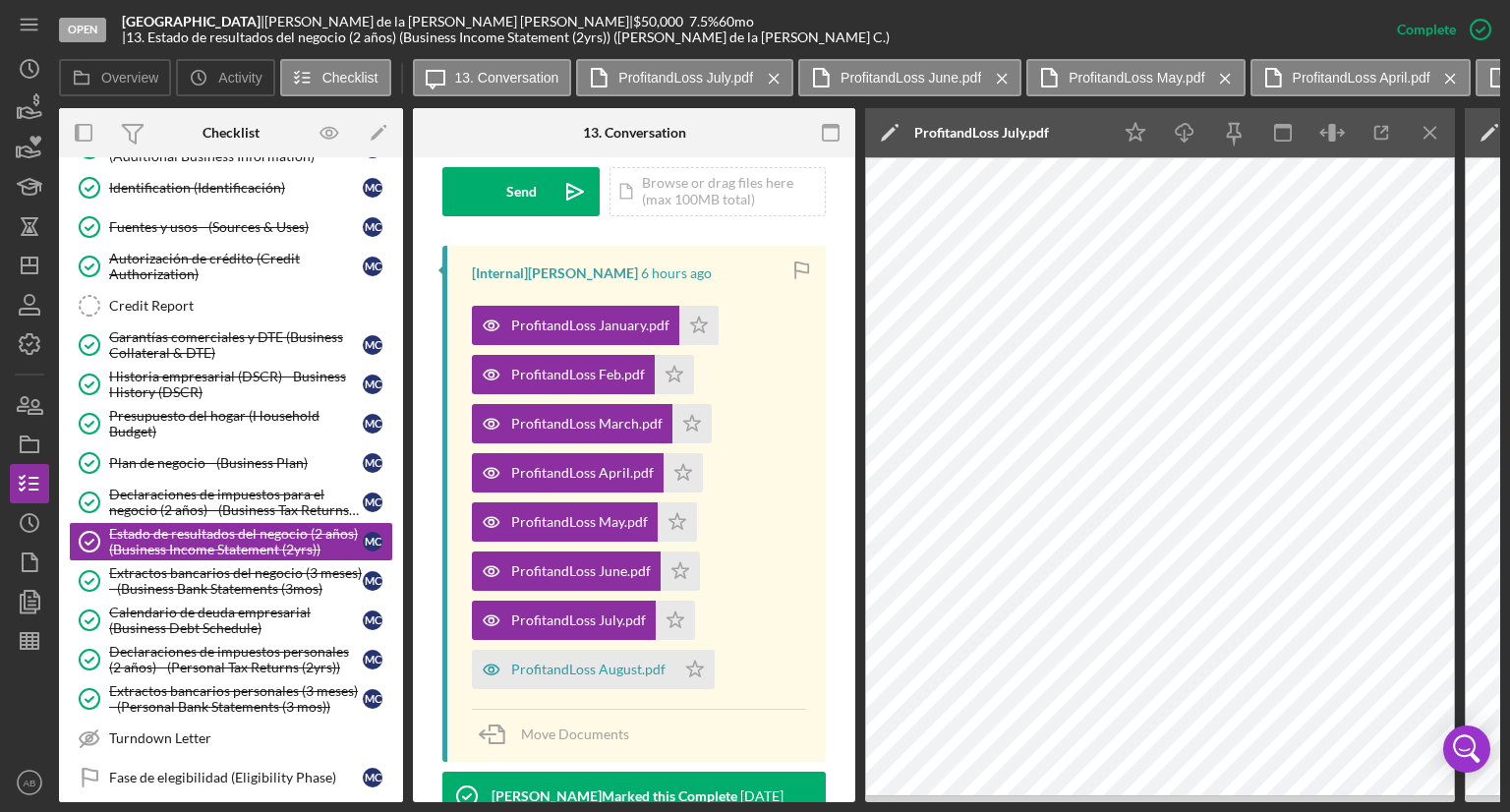
click at [1430, 129] on icon "Icon/Menu Close" at bounding box center [1430, 133] width 44 height 44
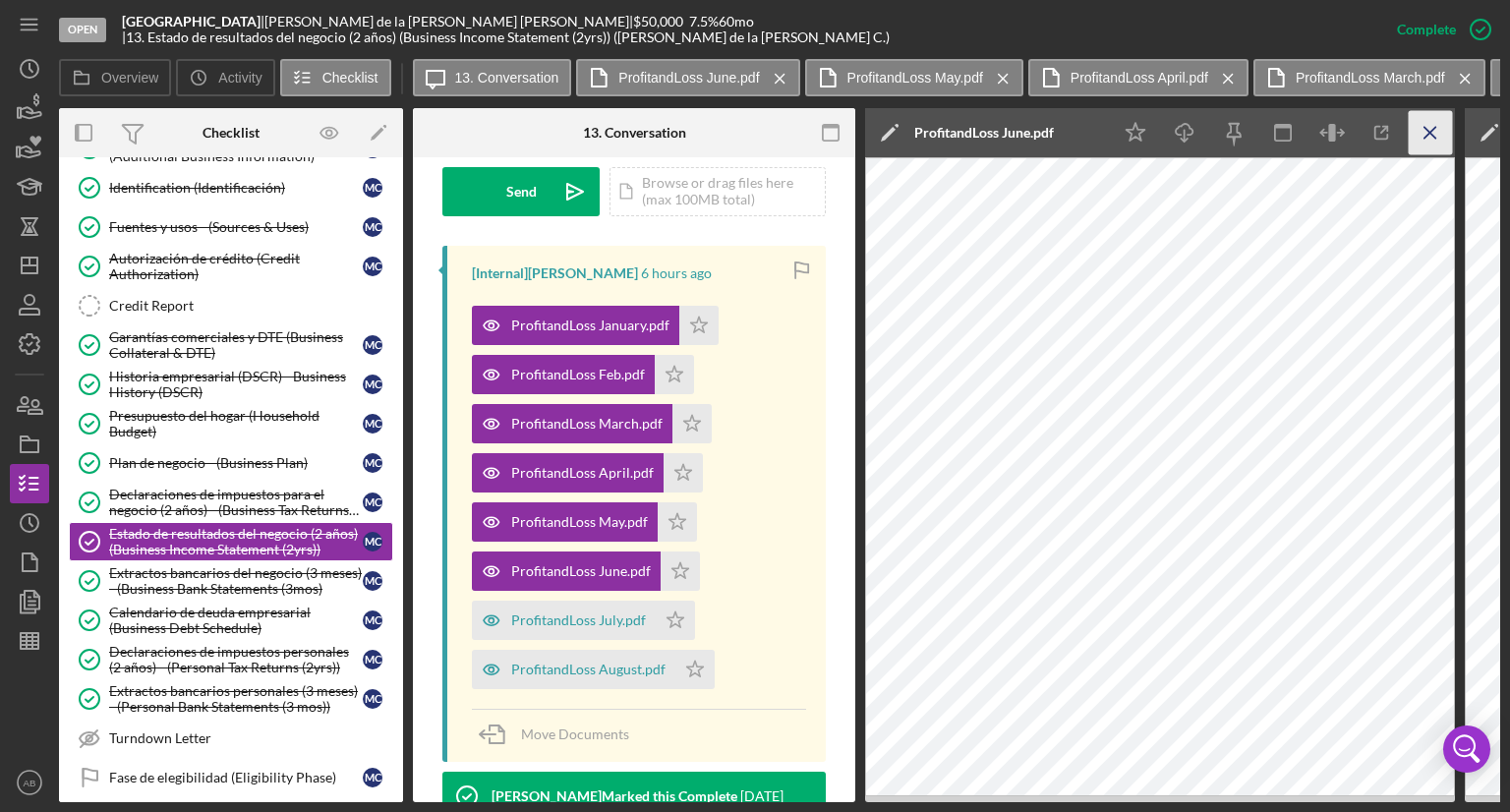
click at [1424, 130] on icon "Icon/Menu Close" at bounding box center [1430, 133] width 44 height 44
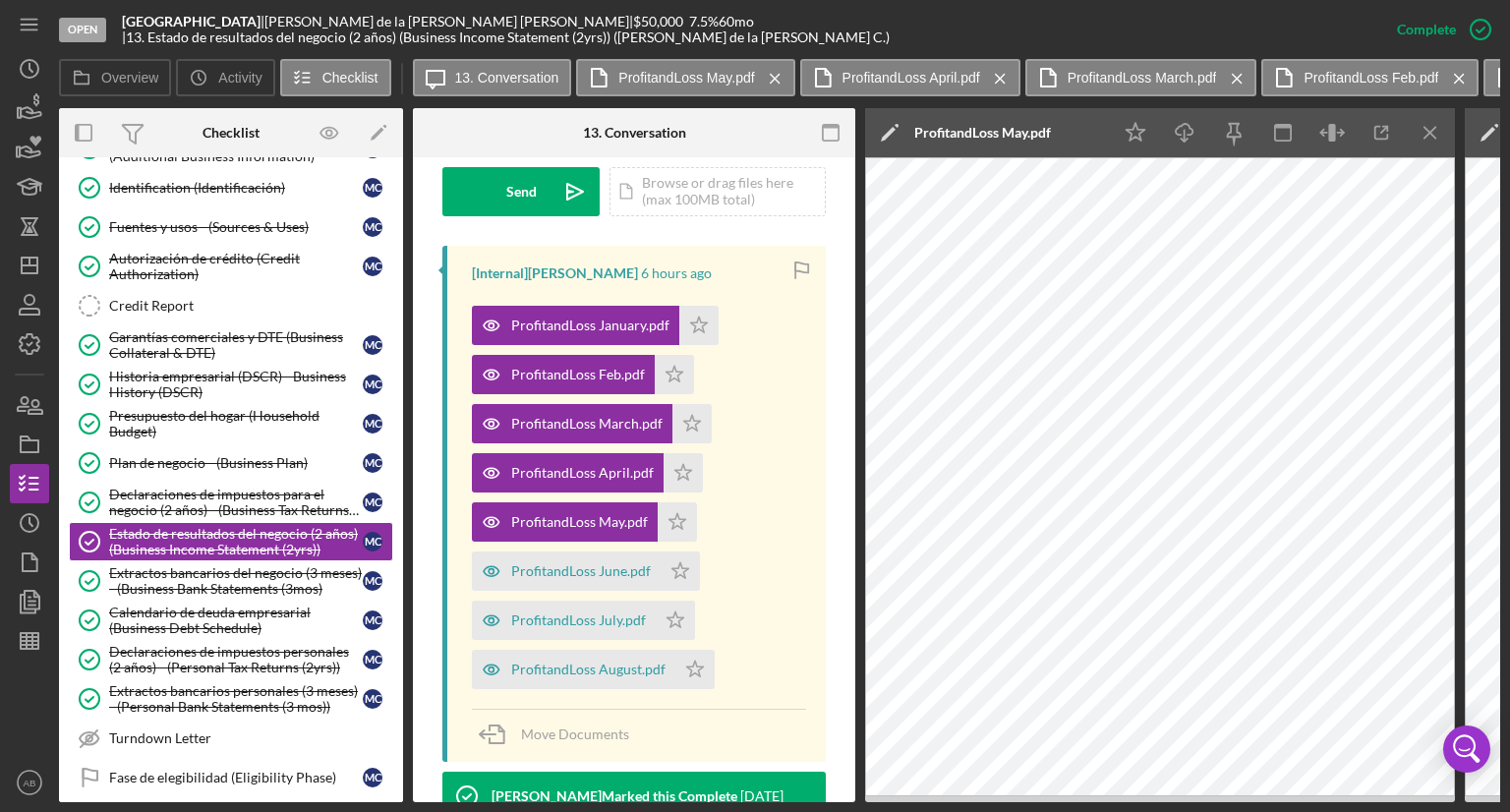
click at [1420, 133] on icon "Icon/Menu Close" at bounding box center [1430, 133] width 44 height 44
click at [1418, 135] on icon "Icon/Menu Close" at bounding box center [1430, 133] width 44 height 44
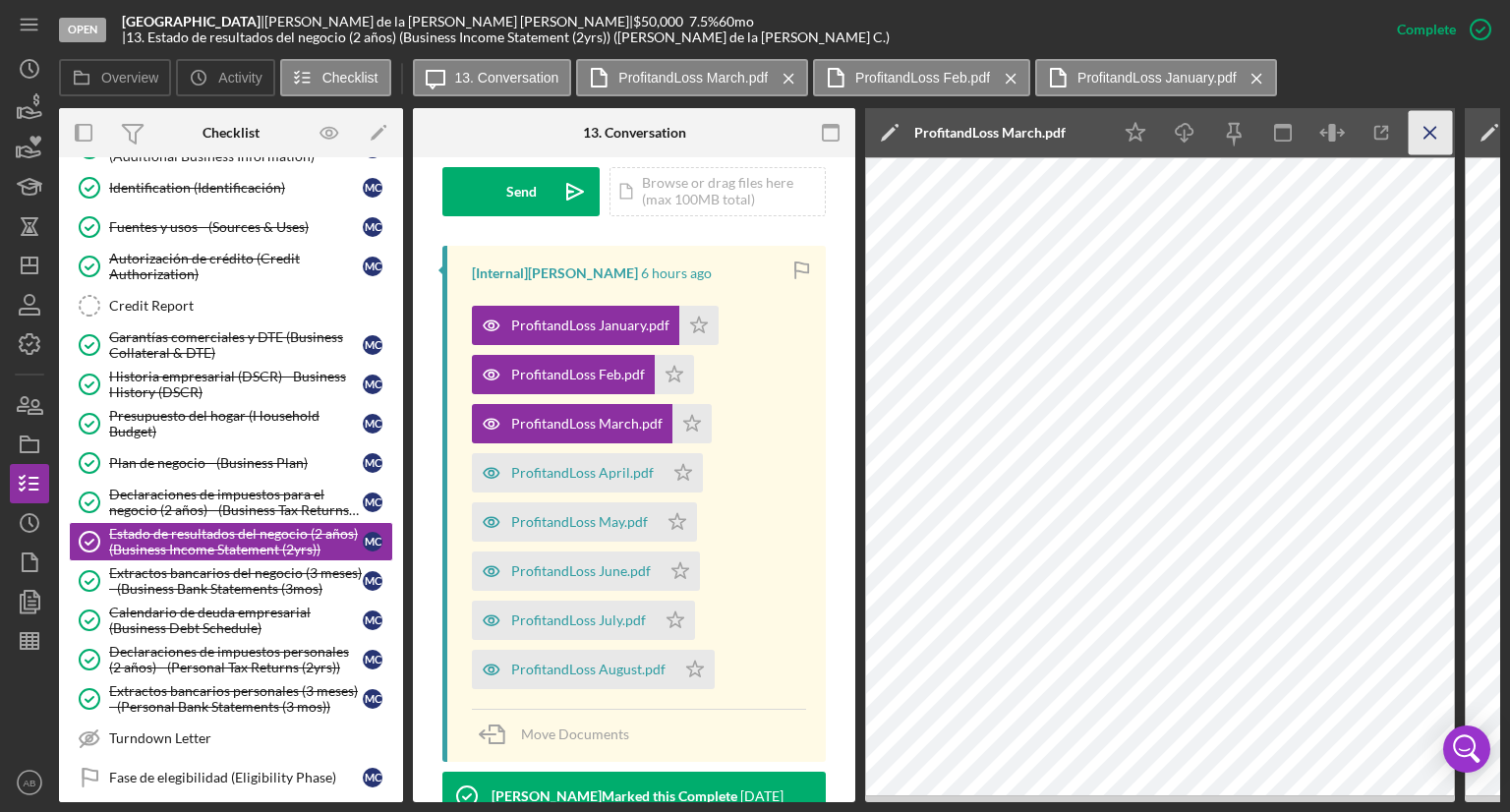
click at [1414, 135] on icon "Icon/Menu Close" at bounding box center [1430, 133] width 44 height 44
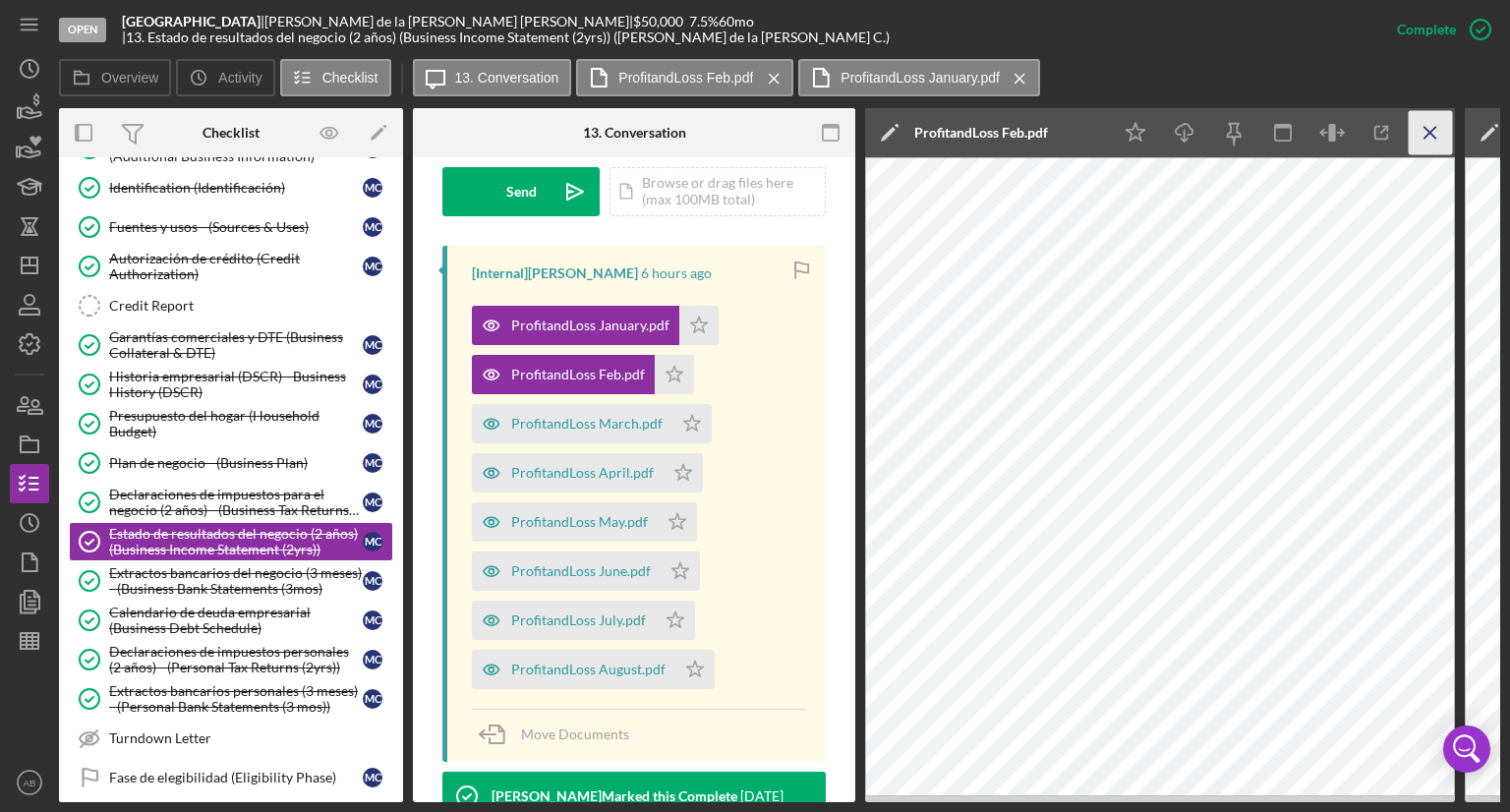
click at [1423, 137] on icon "Icon/Menu Close" at bounding box center [1430, 133] width 44 height 44
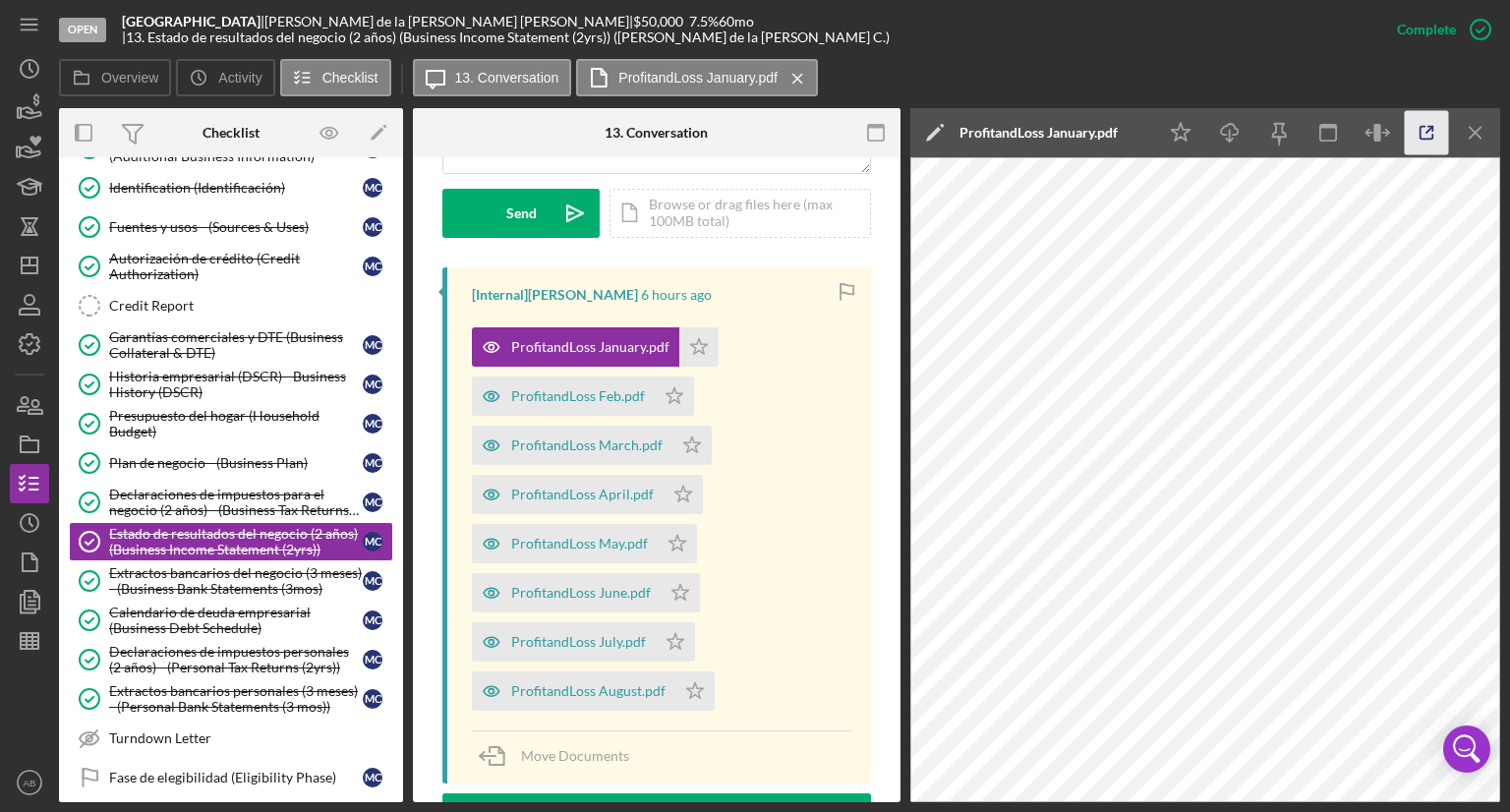
click at [1421, 137] on icon "button" at bounding box center [1427, 133] width 44 height 44
click at [1464, 141] on icon "Icon/Menu Close" at bounding box center [1476, 133] width 44 height 44
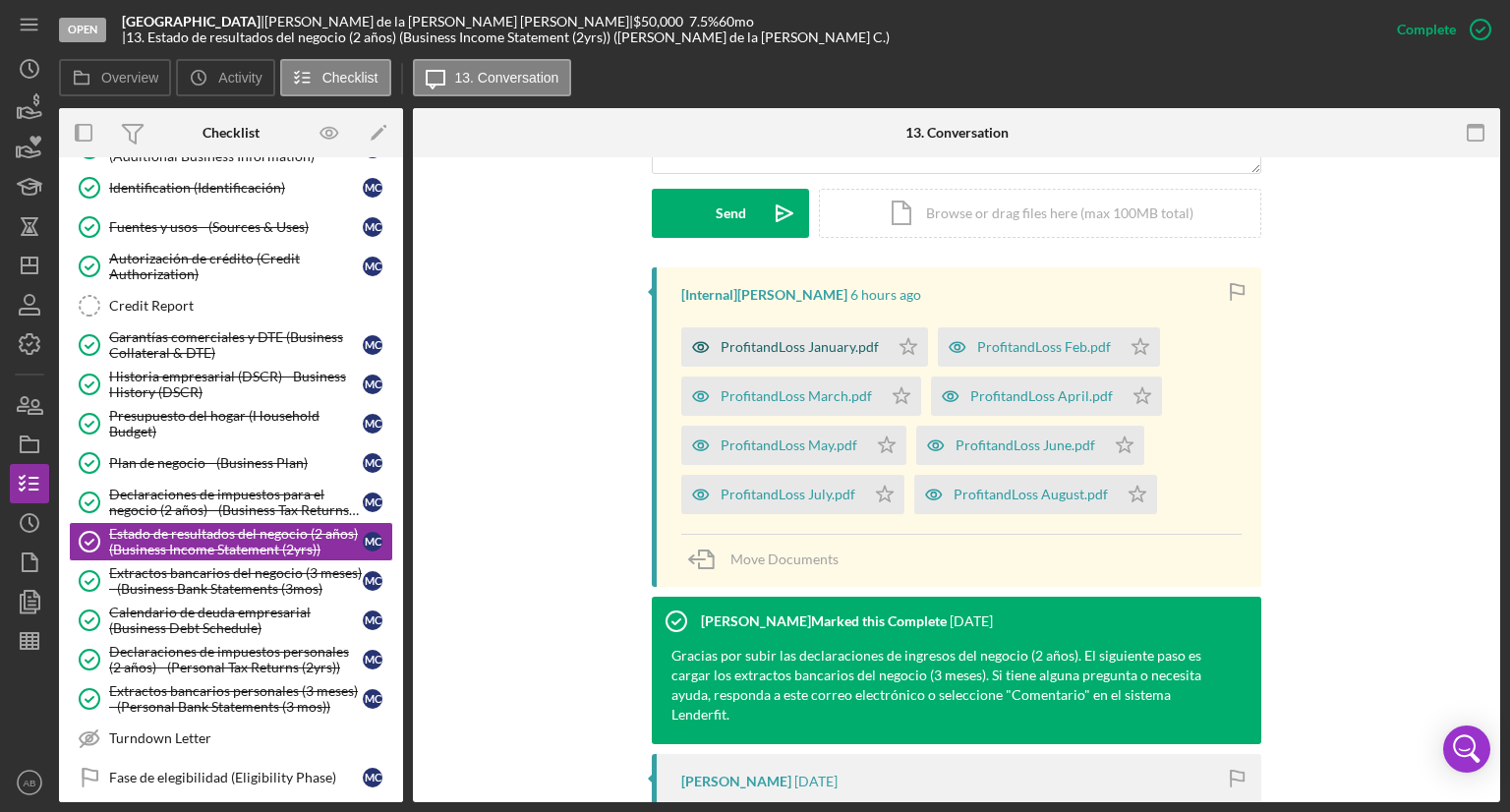
click at [760, 339] on div "ProfitandLoss January.pdf" at bounding box center [799, 347] width 158 height 16
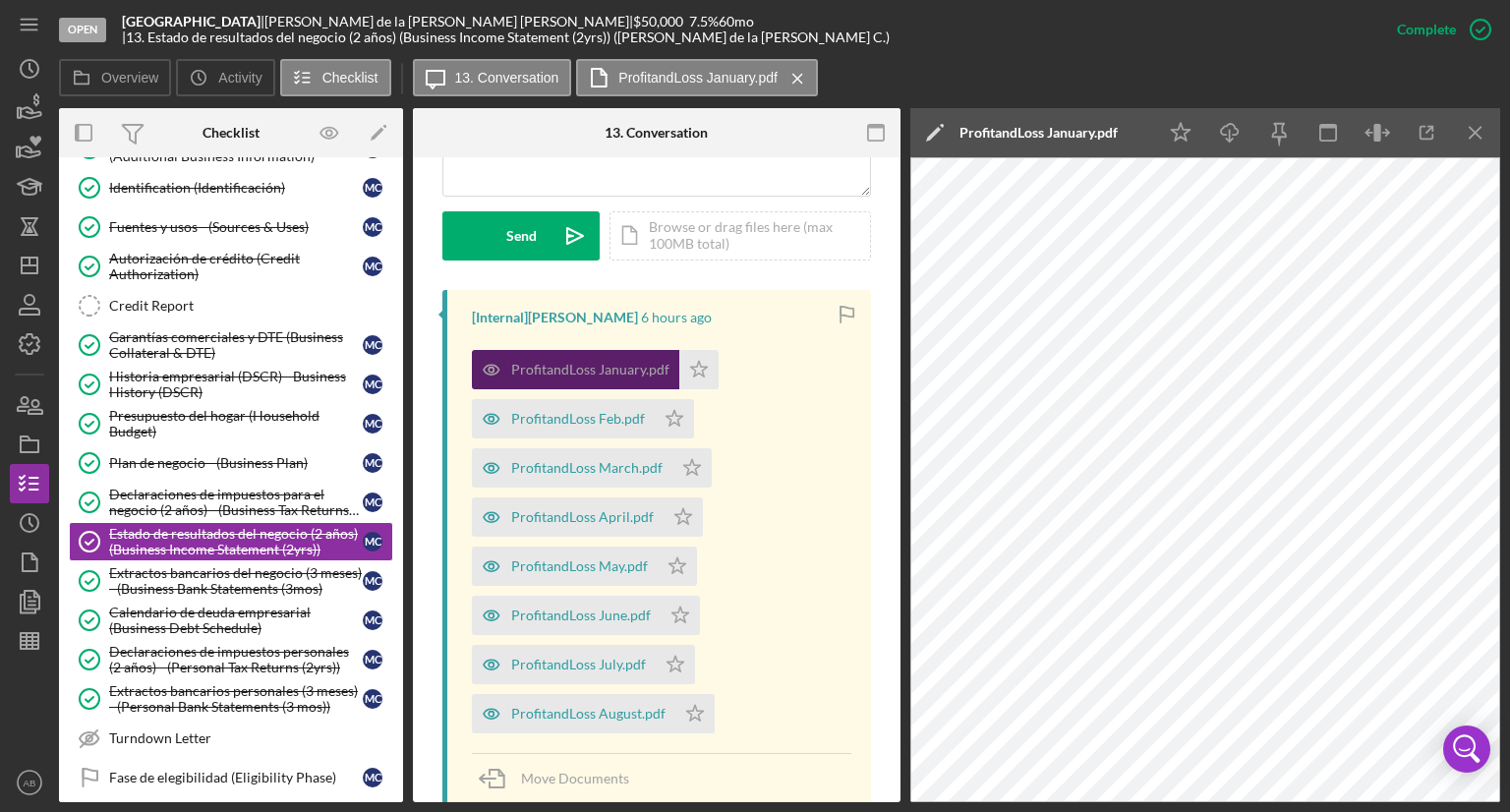
scroll to position [590, 0]
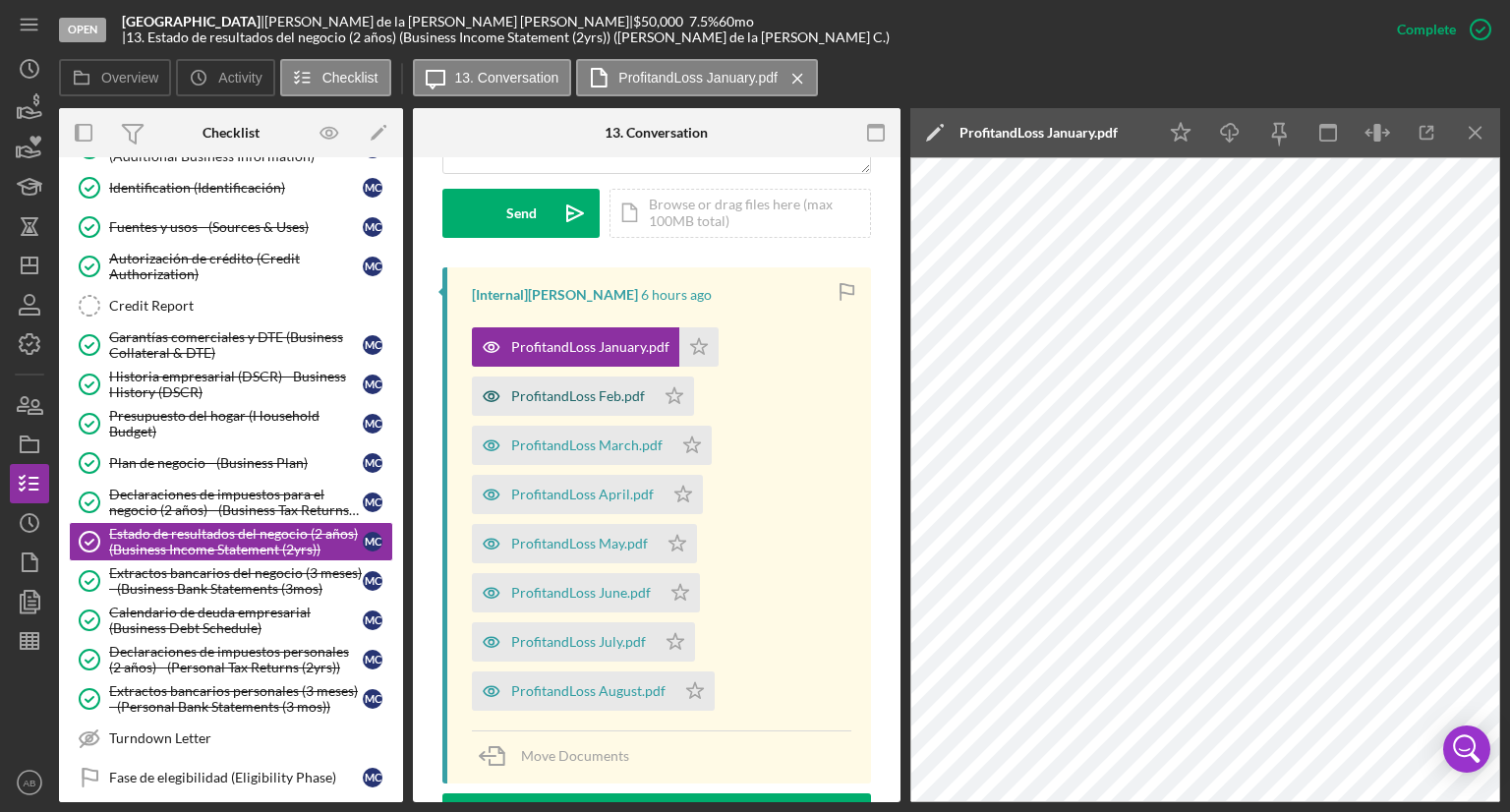
click at [631, 388] on div "ProfitandLoss Feb.pdf" at bounding box center [578, 396] width 134 height 16
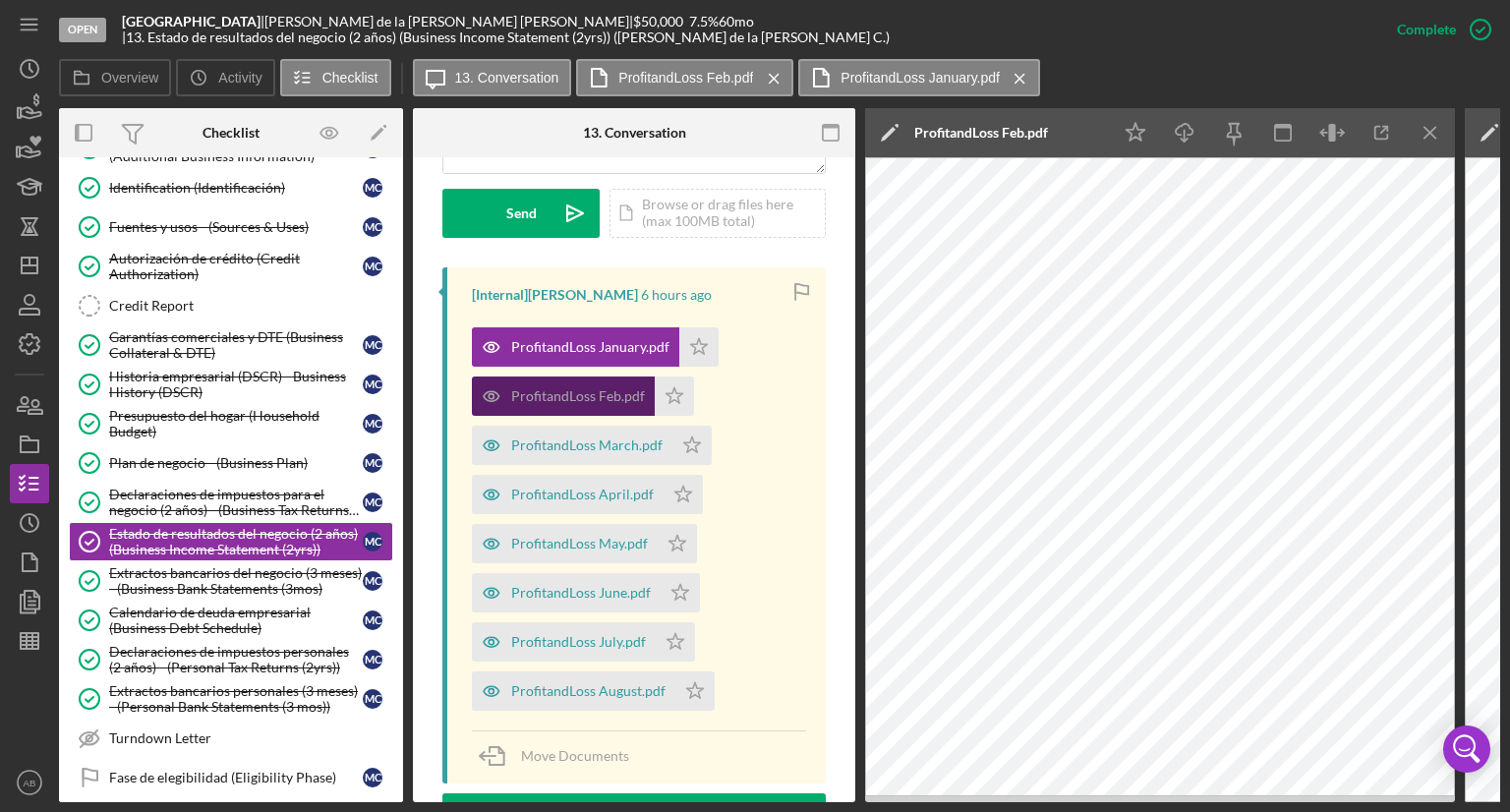
scroll to position [611, 0]
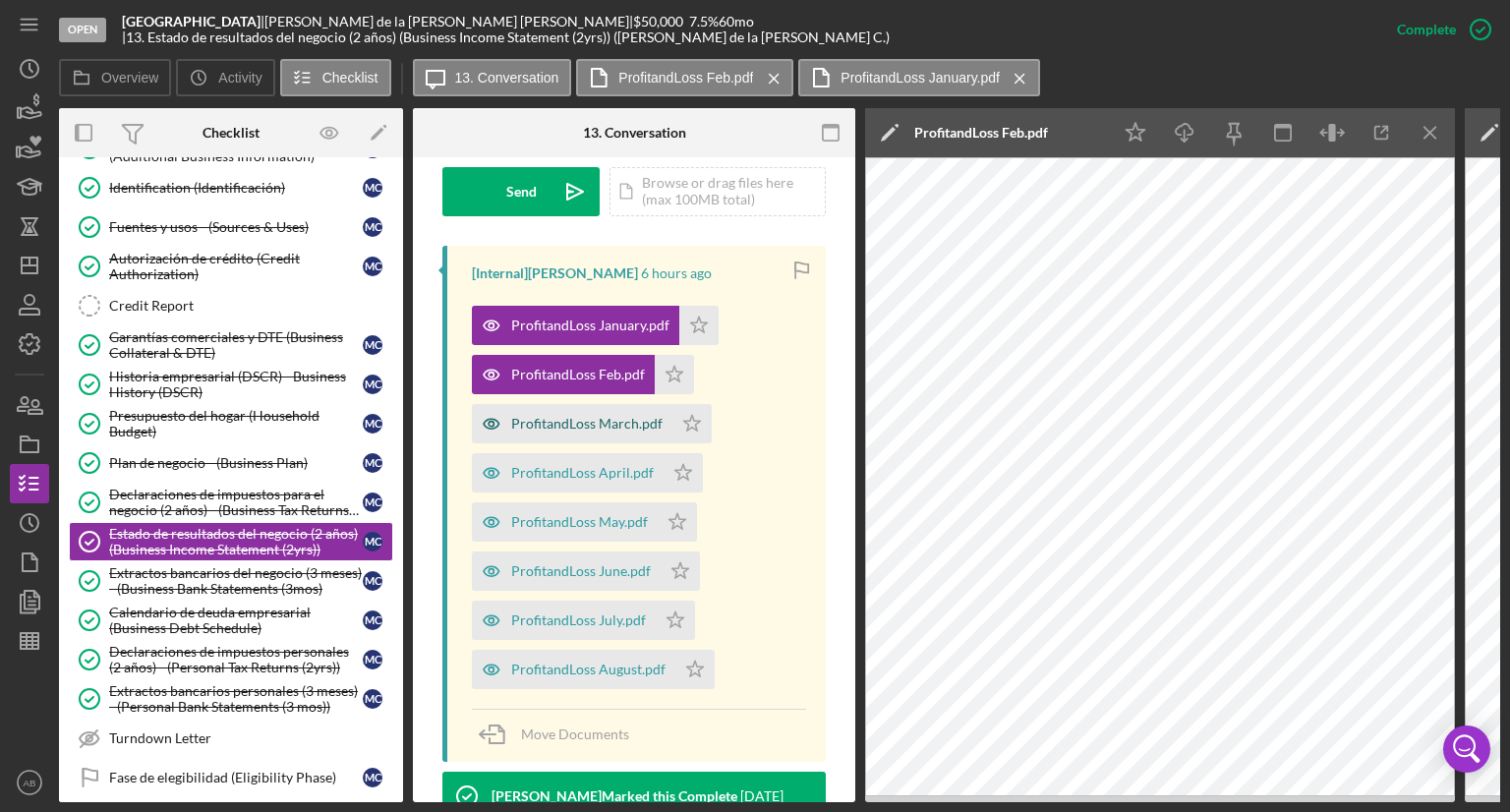
click at [585, 419] on div "ProfitandLoss March.pdf" at bounding box center [586, 424] width 151 height 16
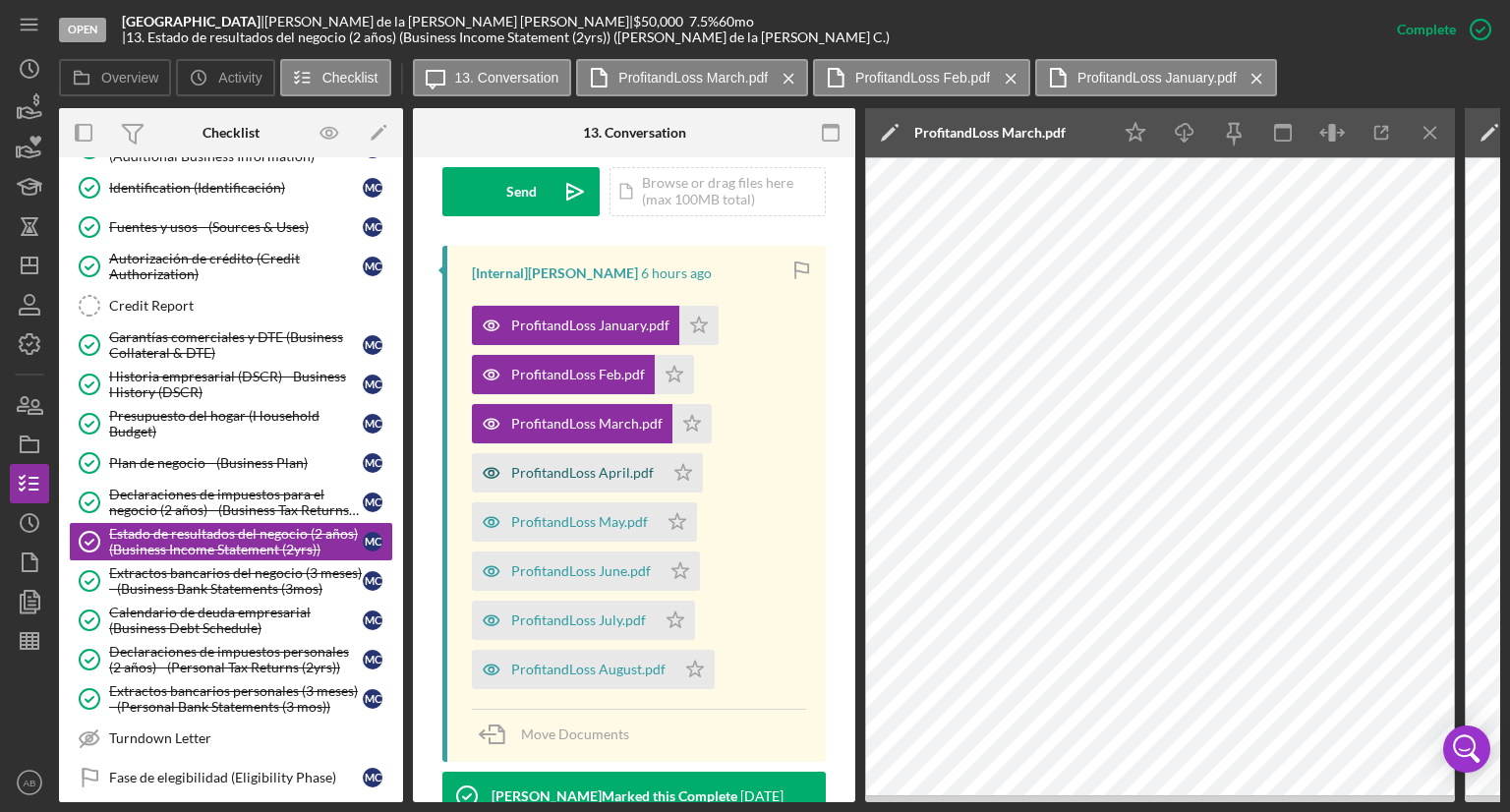
click at [552, 467] on div "ProfitandLoss April.pdf" at bounding box center [582, 473] width 143 height 16
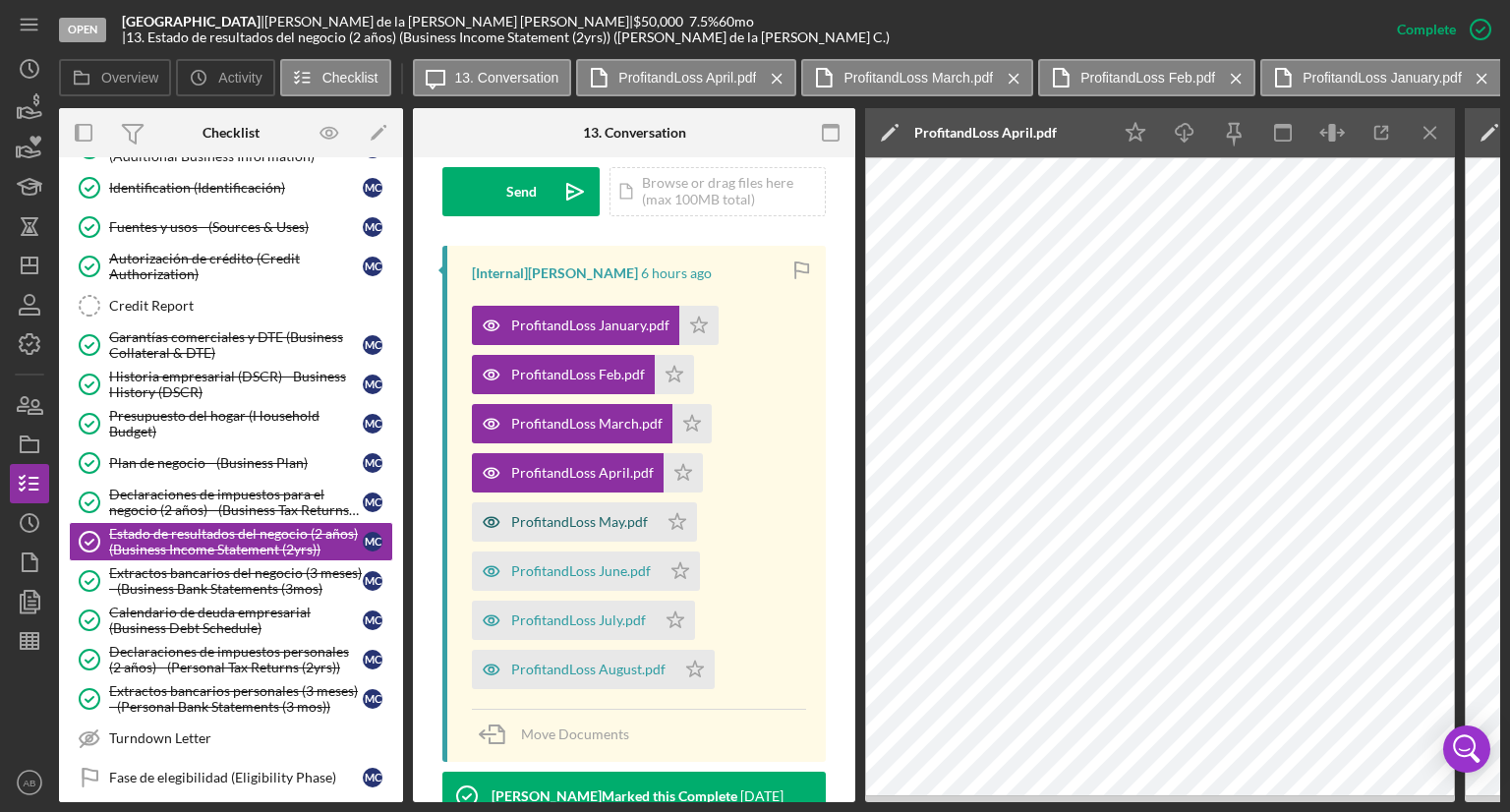
click at [573, 518] on div "ProfitandLoss May.pdf" at bounding box center [579, 522] width 137 height 16
click at [1419, 135] on icon "Icon/Menu Close" at bounding box center [1430, 133] width 44 height 44
click at [1439, 131] on icon "Icon/Menu Close" at bounding box center [1430, 133] width 44 height 44
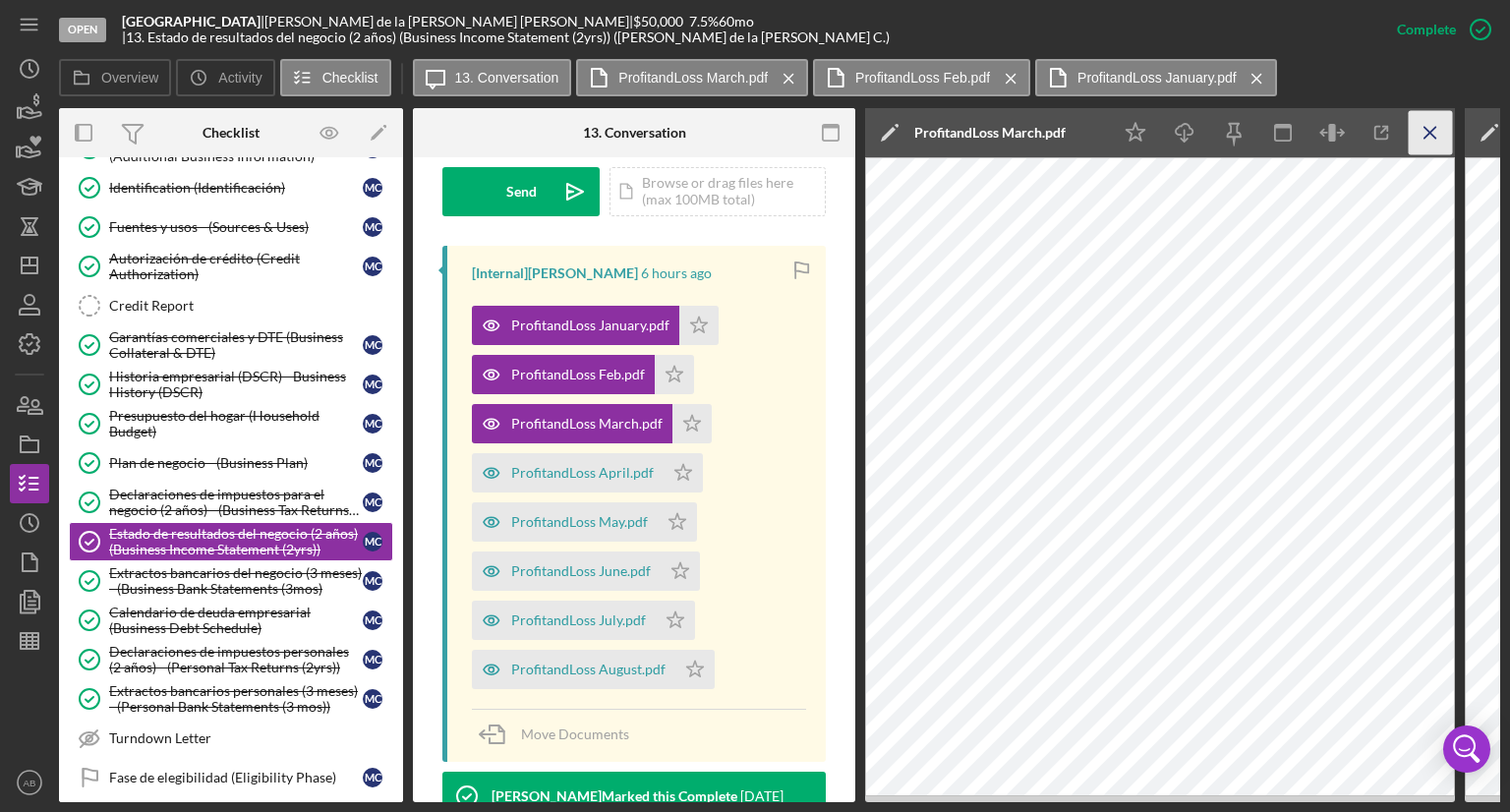
click at [1423, 134] on icon "Icon/Menu Close" at bounding box center [1430, 133] width 44 height 44
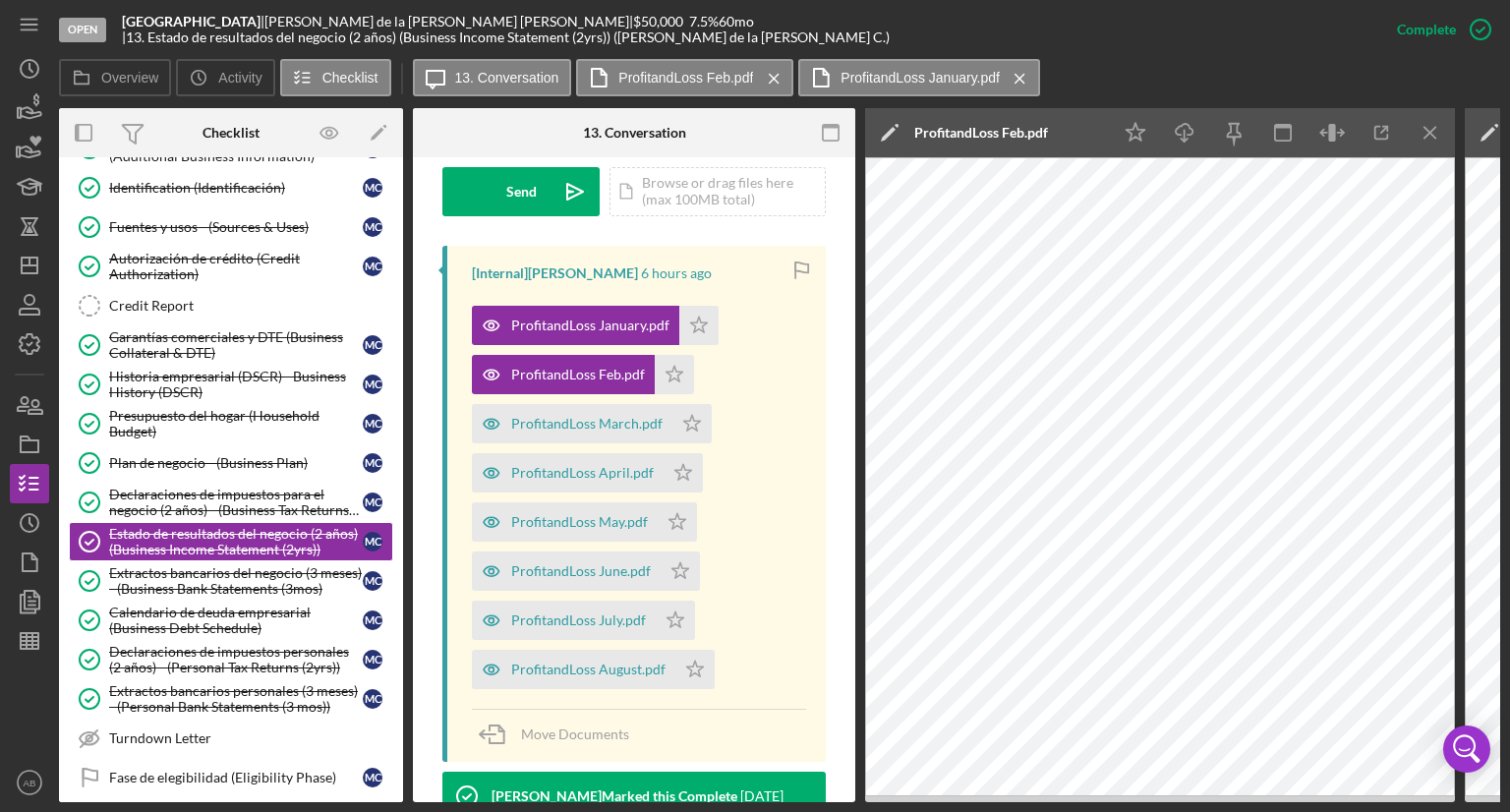
click at [1423, 134] on icon "Icon/Menu Close" at bounding box center [1430, 133] width 44 height 44
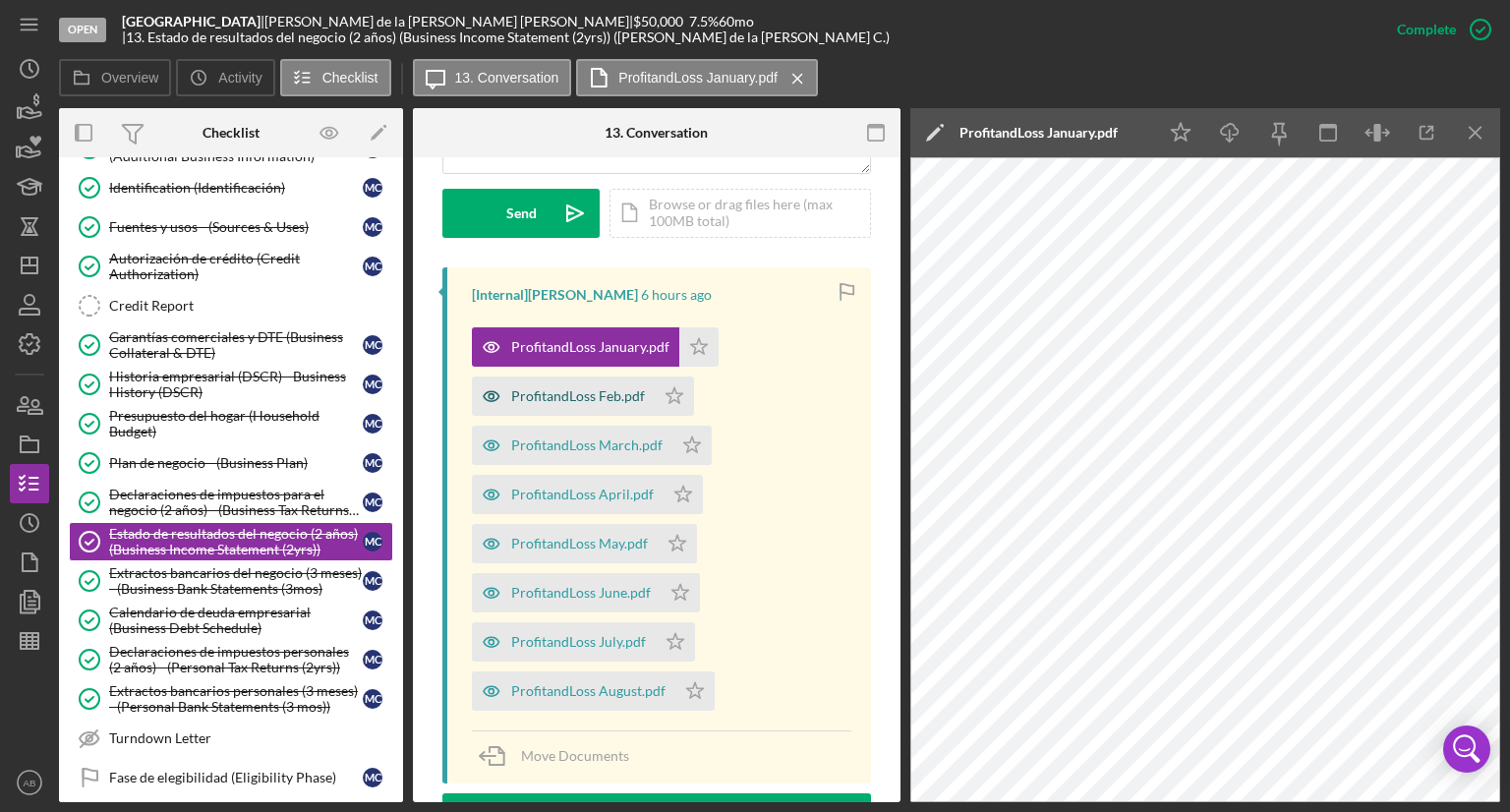
click at [576, 388] on div "ProfitandLoss Feb.pdf" at bounding box center [578, 396] width 134 height 16
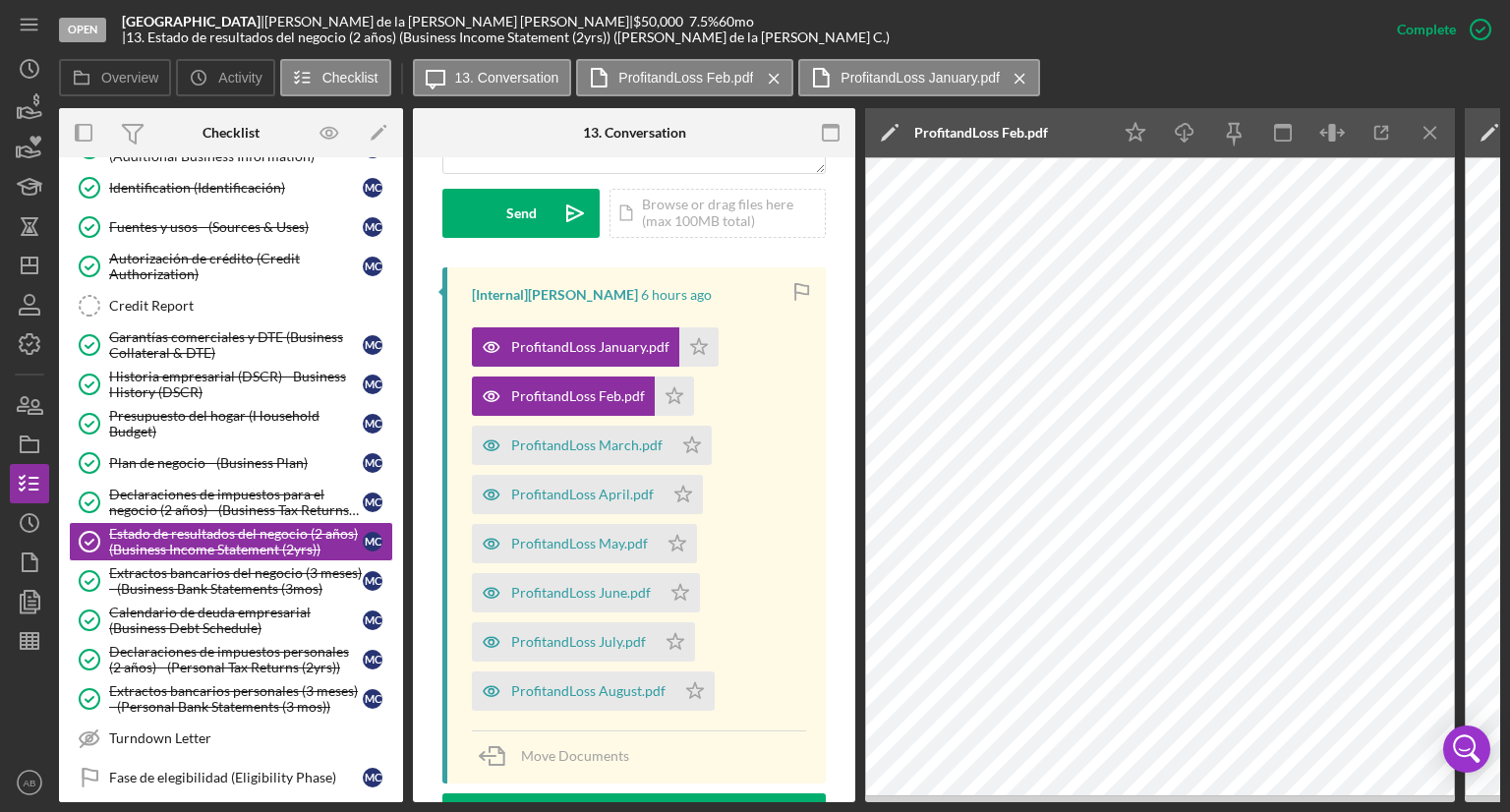
scroll to position [611, 0]
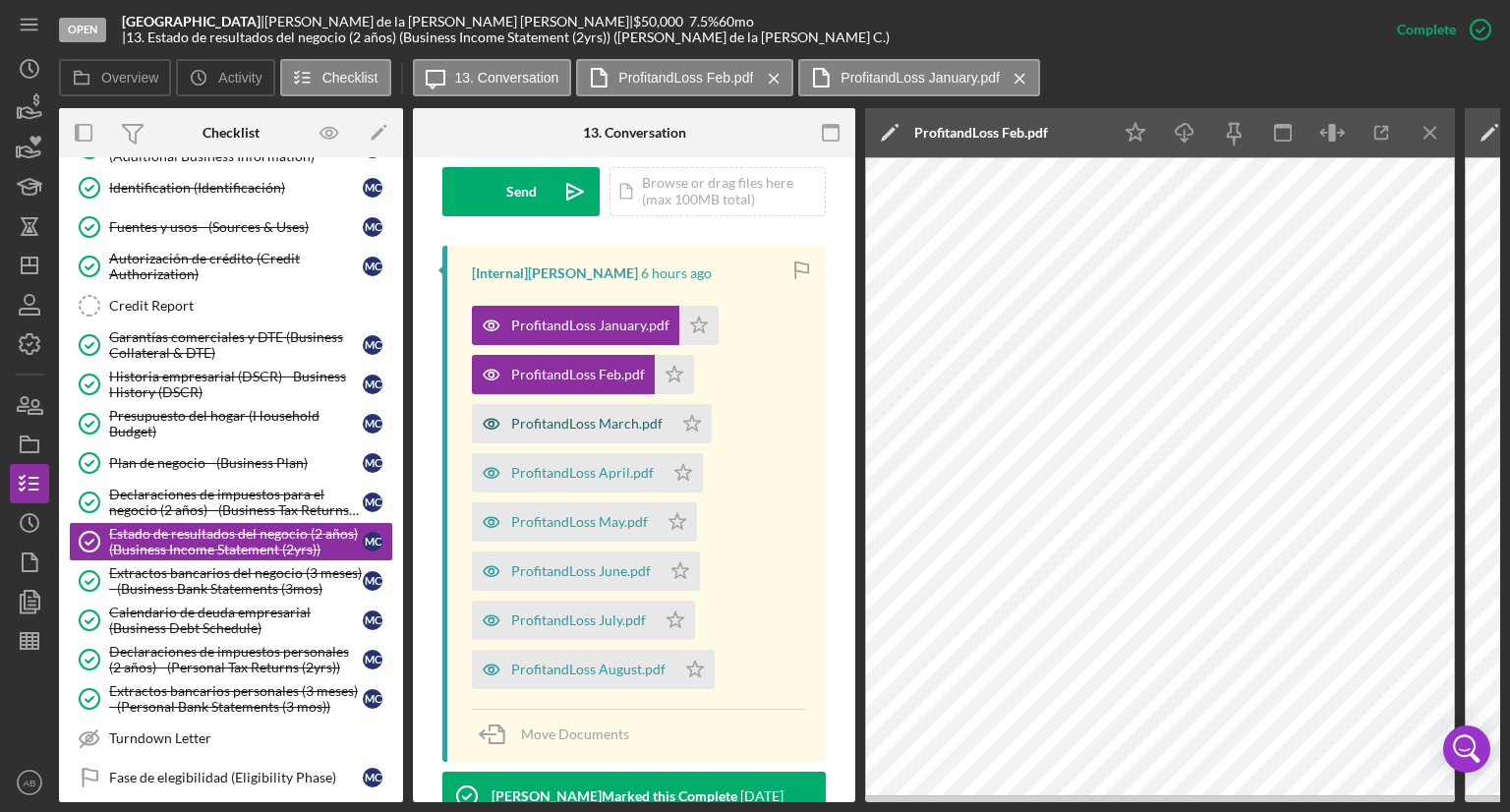
click at [587, 428] on div "ProfitandLoss March.pdf" at bounding box center [586, 424] width 151 height 16
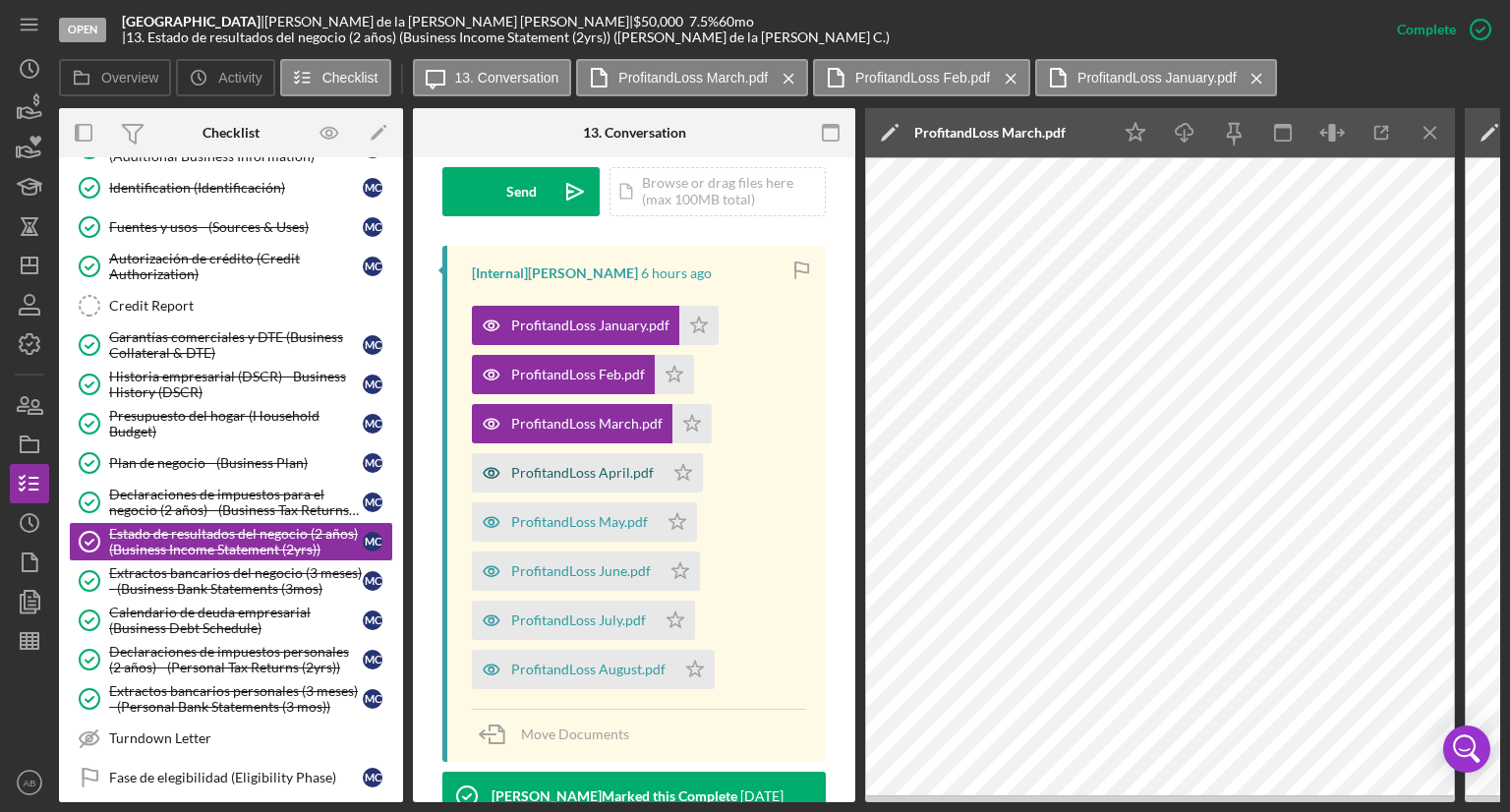
click at [609, 474] on div "ProfitandLoss April.pdf" at bounding box center [582, 473] width 143 height 16
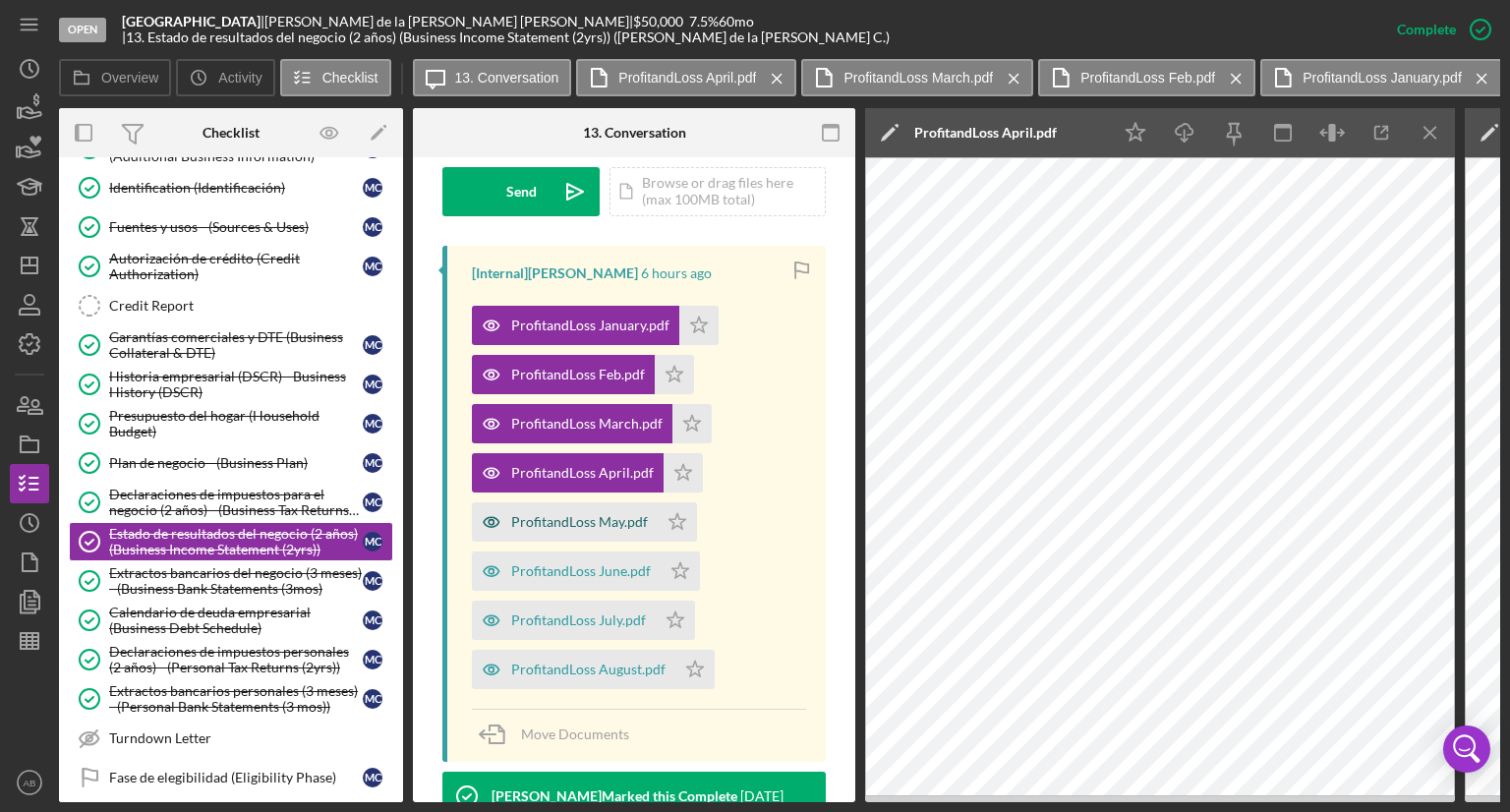
click at [528, 524] on div "ProfitandLoss May.pdf" at bounding box center [579, 522] width 137 height 16
click at [553, 563] on div "ProfitandLoss June.pdf" at bounding box center [581, 571] width 140 height 16
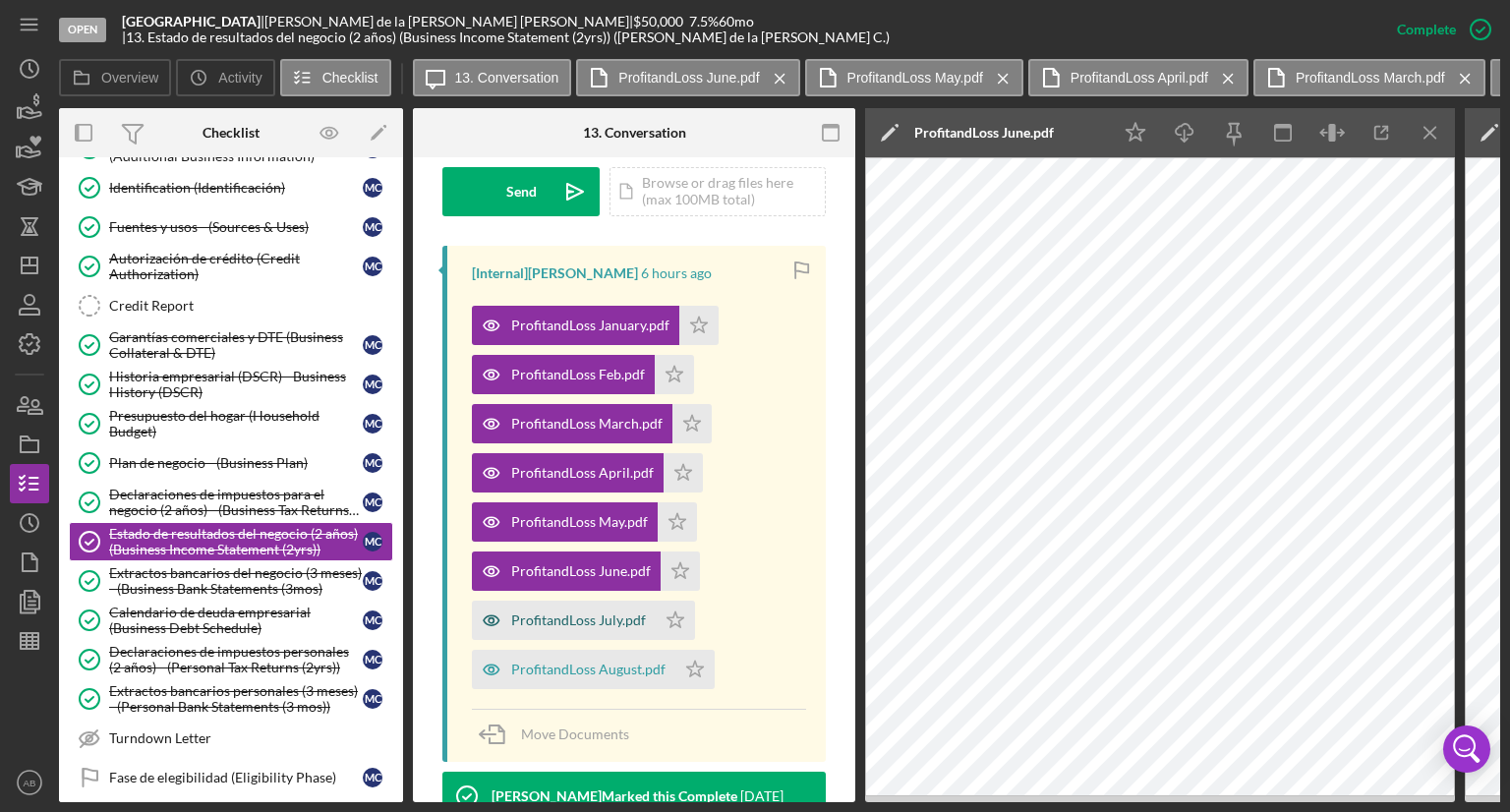
click at [546, 607] on div "ProfitandLoss July.pdf" at bounding box center [564, 620] width 184 height 39
click at [556, 662] on div "ProfitandLoss August.pdf" at bounding box center [588, 669] width 154 height 16
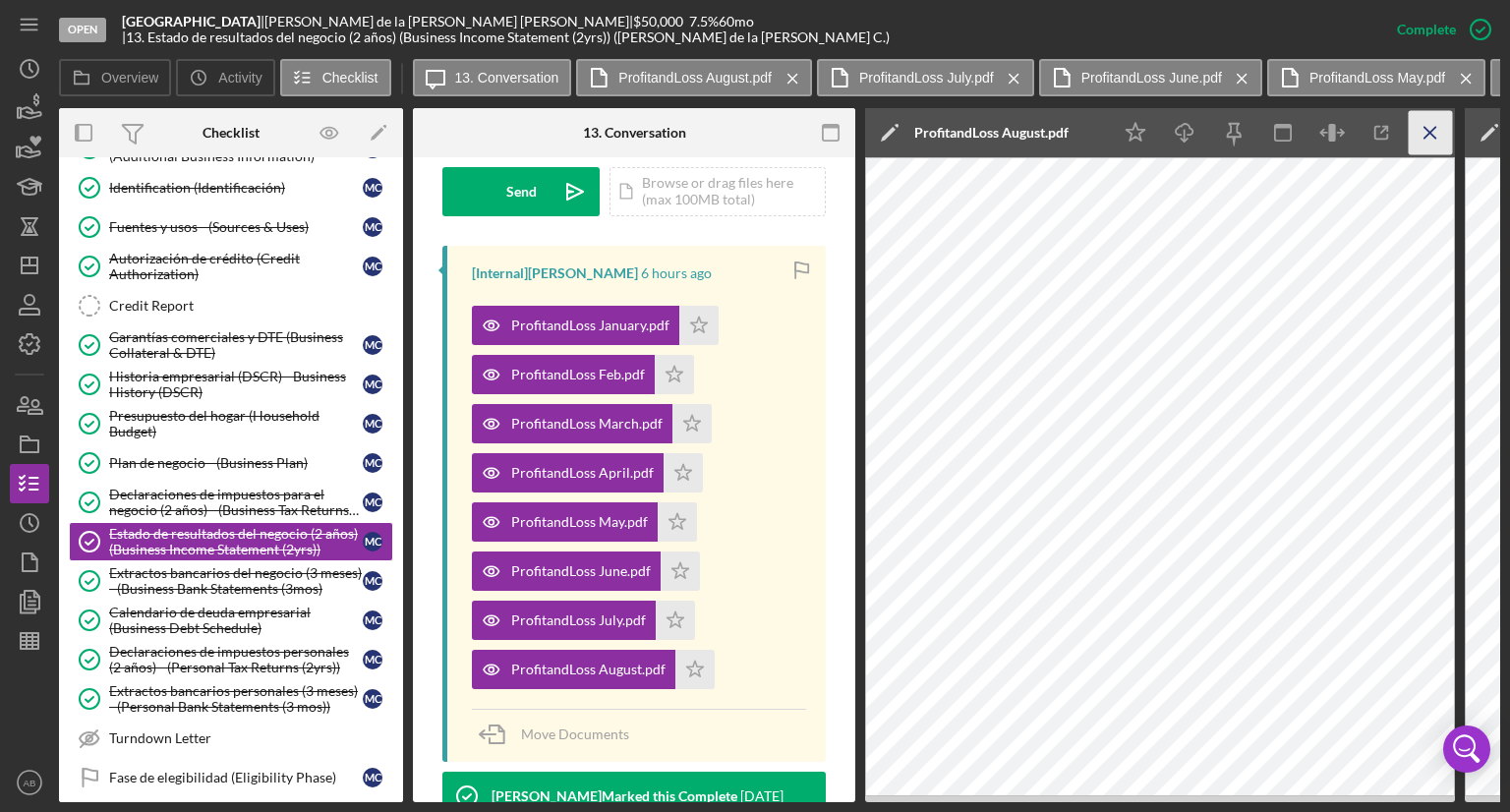
click at [1433, 131] on line "button" at bounding box center [1429, 132] width 11 height 11
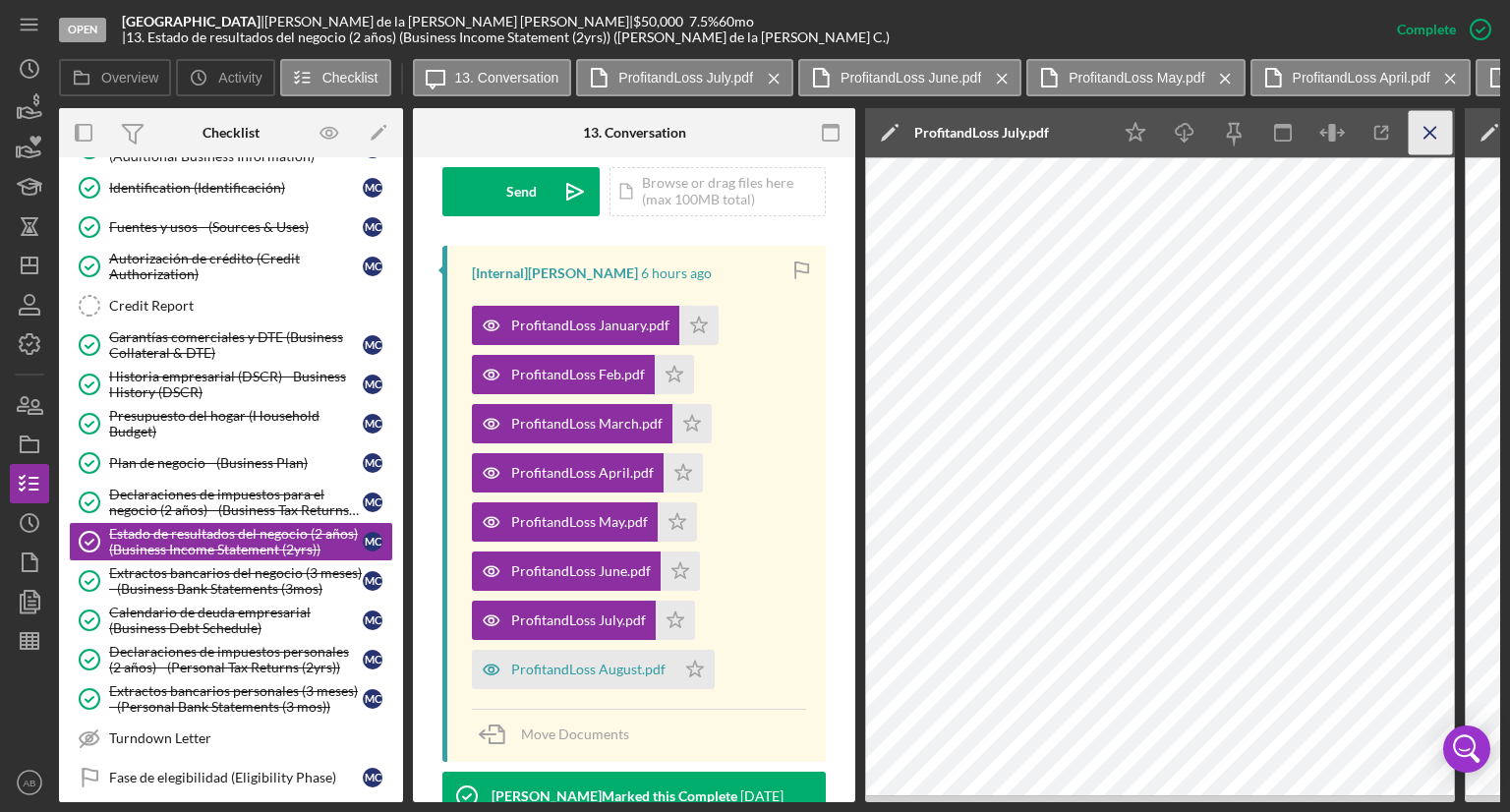
click at [1432, 125] on icon "Icon/Menu Close" at bounding box center [1430, 133] width 44 height 44
click at [1425, 135] on icon "Icon/Menu Close" at bounding box center [1430, 133] width 44 height 44
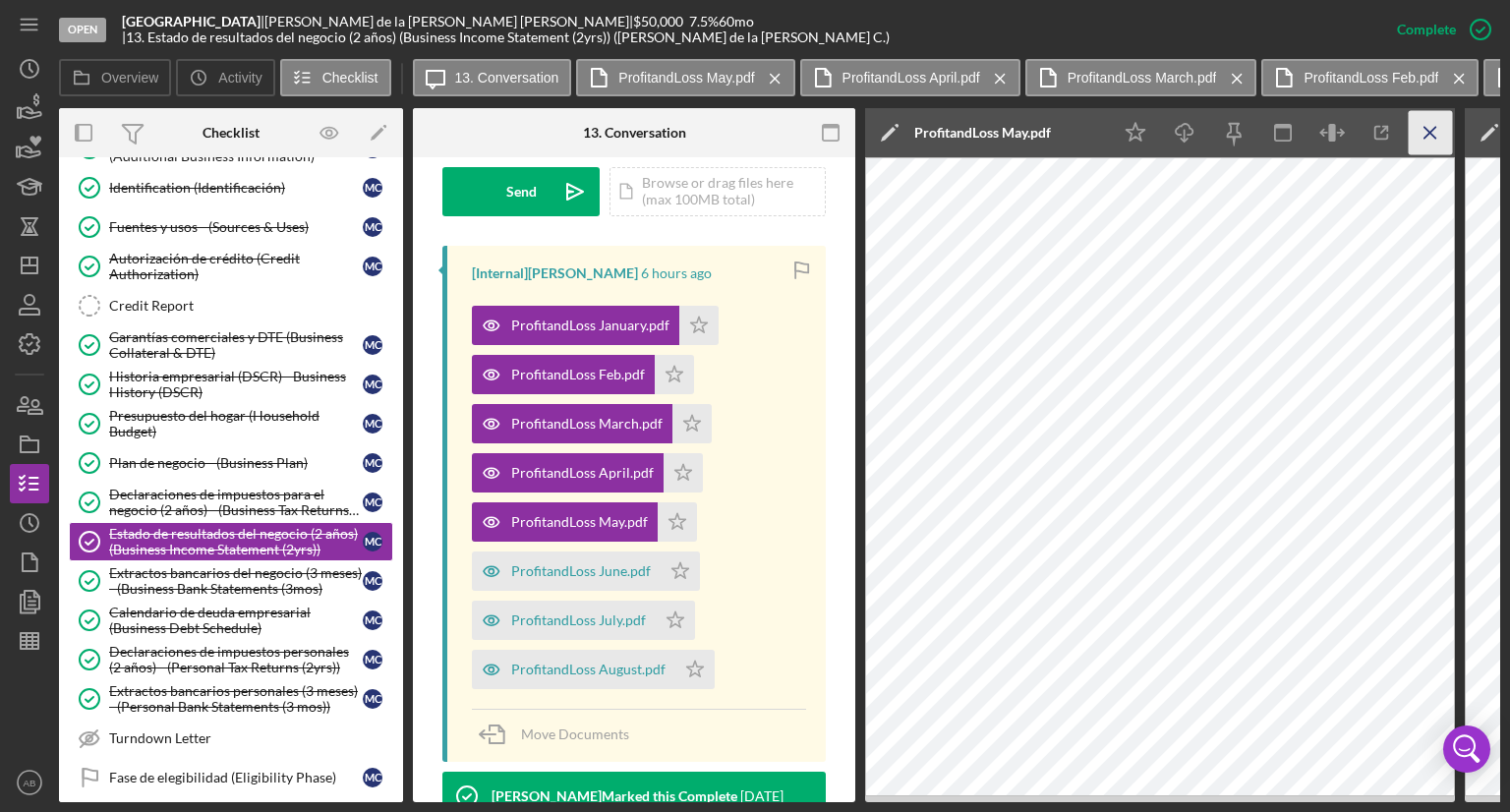
click at [1431, 143] on icon "Icon/Menu Close" at bounding box center [1430, 133] width 44 height 44
click at [1427, 144] on icon "Icon/Menu Close" at bounding box center [1430, 133] width 44 height 44
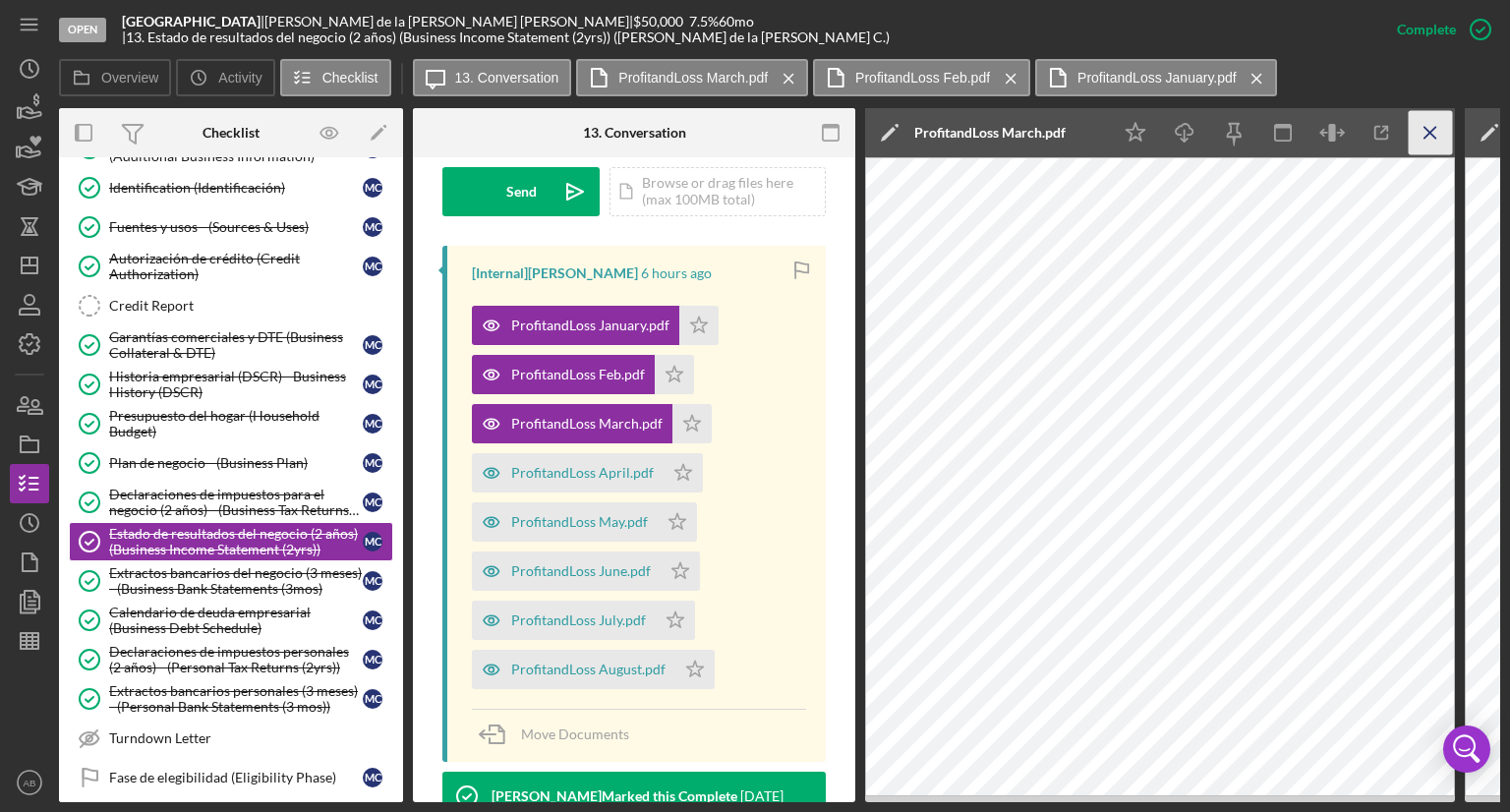
click at [1421, 127] on icon "Icon/Menu Close" at bounding box center [1430, 133] width 44 height 44
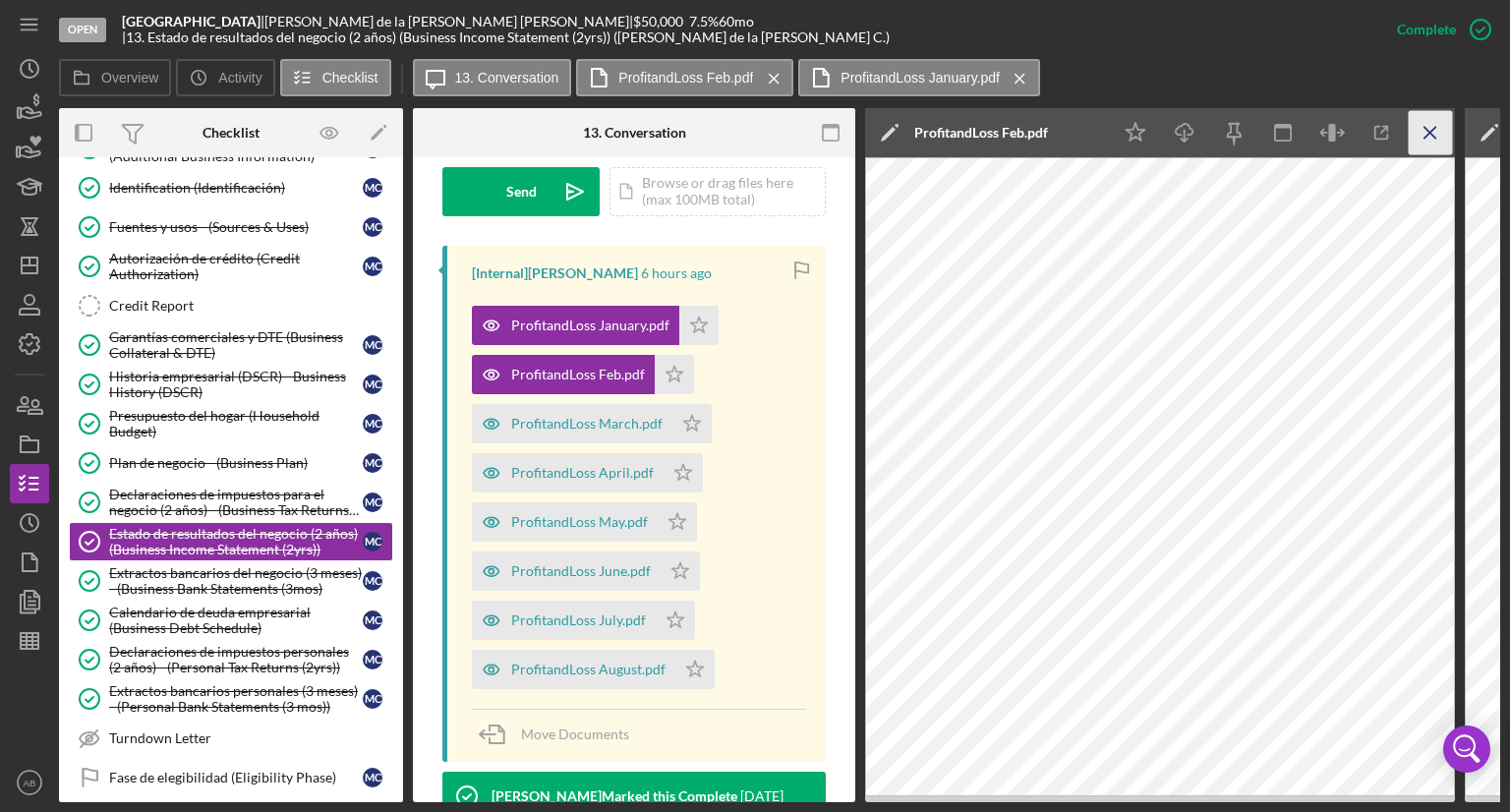
click at [1432, 131] on line "button" at bounding box center [1429, 132] width 11 height 11
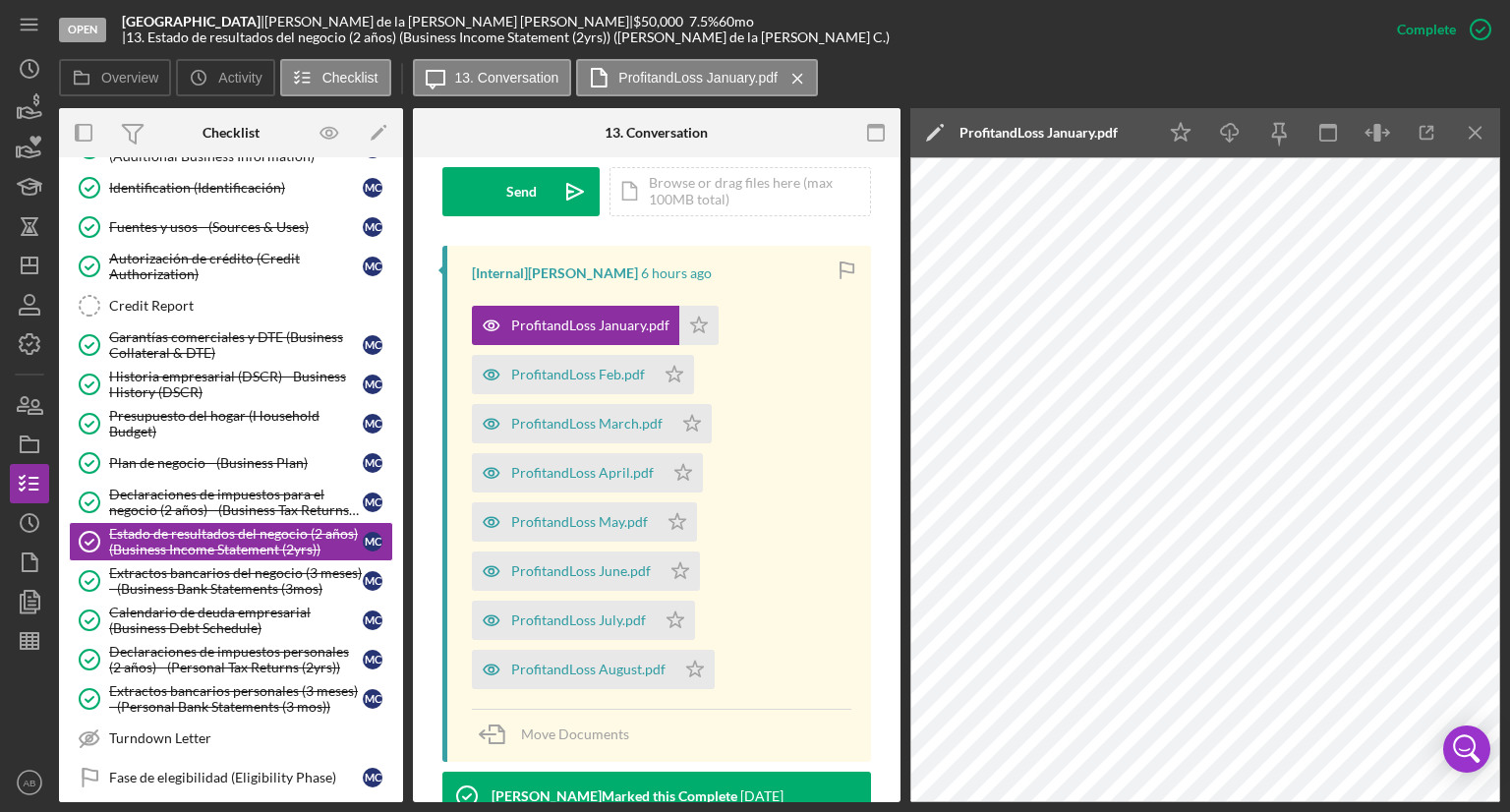
scroll to position [590, 0]
